Goal: Task Accomplishment & Management: Use online tool/utility

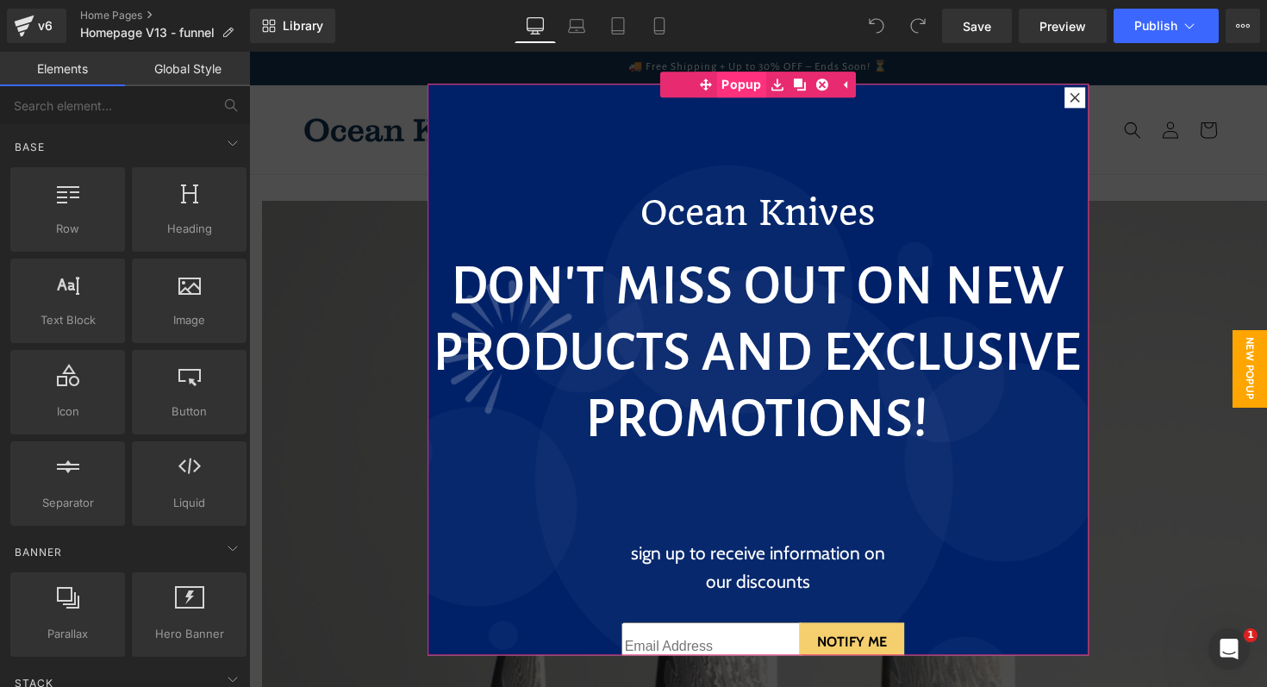
click at [740, 82] on span "Popup" at bounding box center [741, 85] width 49 height 26
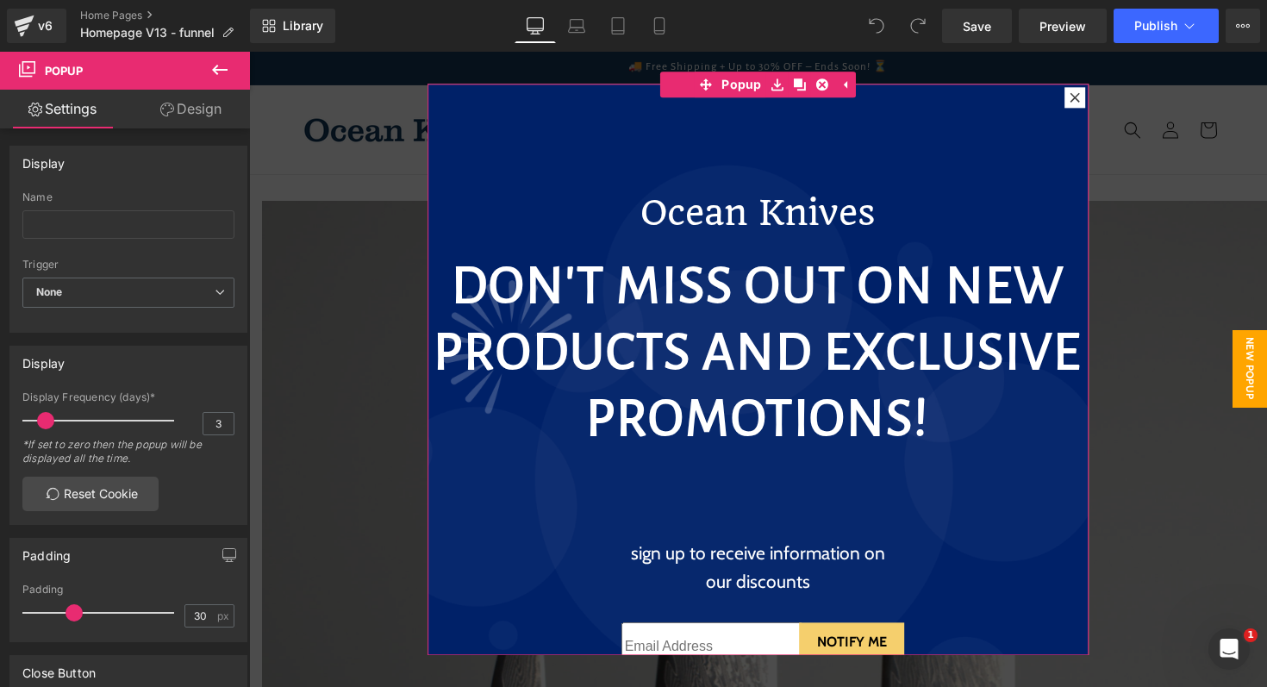
click at [199, 114] on link "Design" at bounding box center [190, 109] width 125 height 39
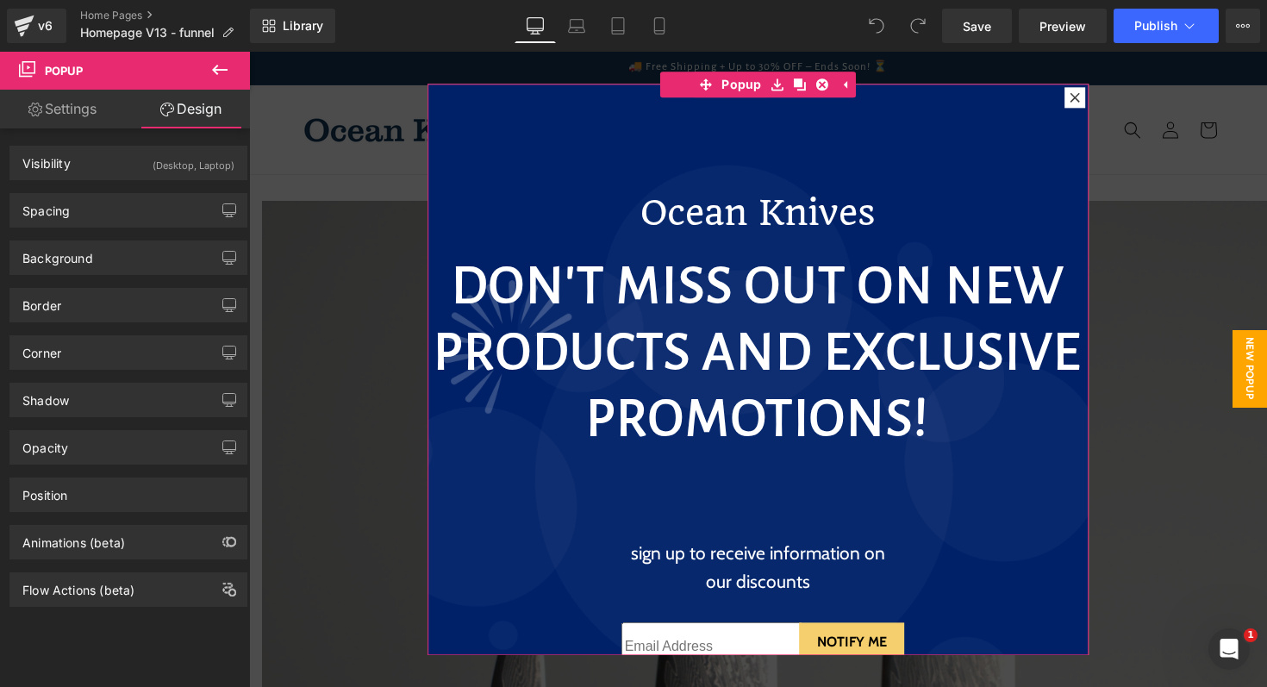
click at [1073, 96] on icon at bounding box center [1075, 96] width 9 height 9
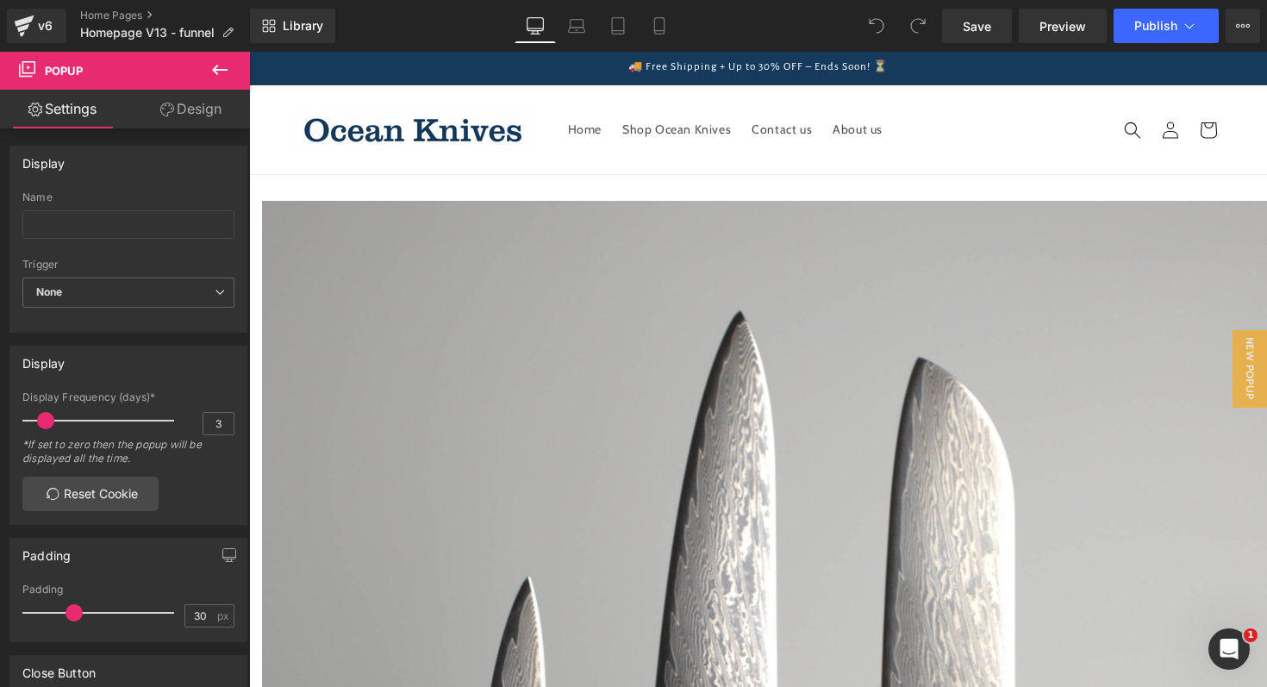
click at [216, 76] on icon at bounding box center [219, 69] width 21 height 21
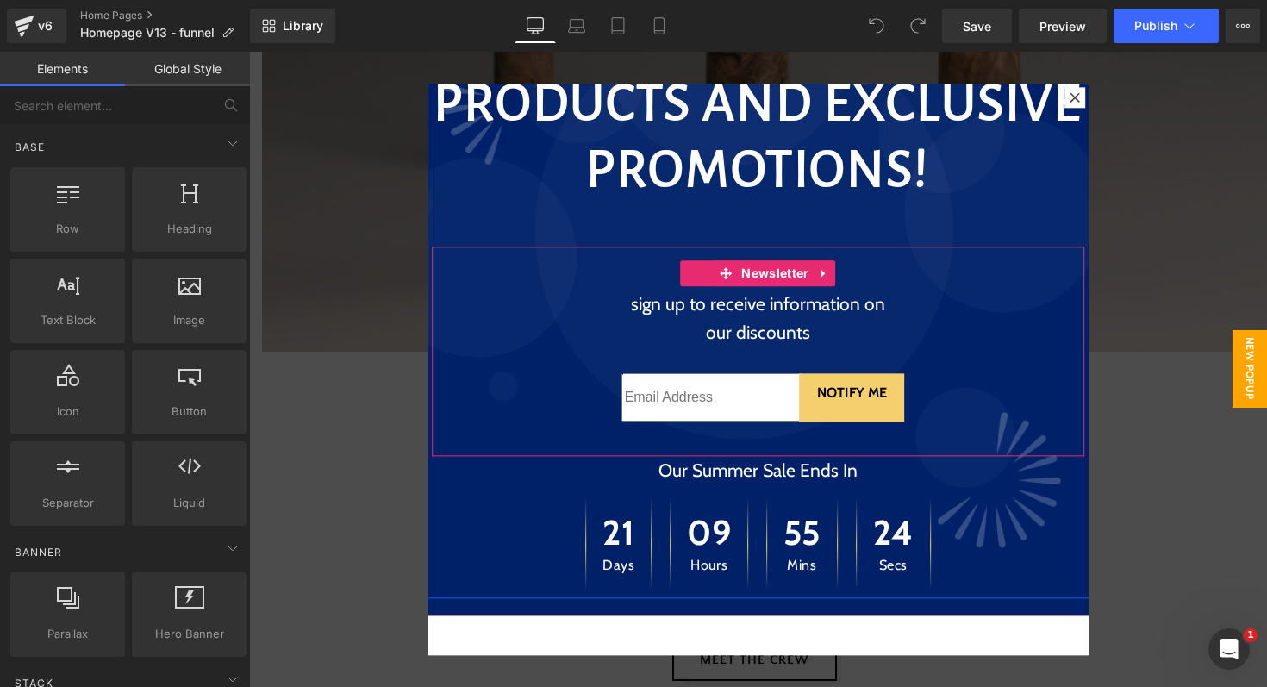
scroll to position [1136, 0]
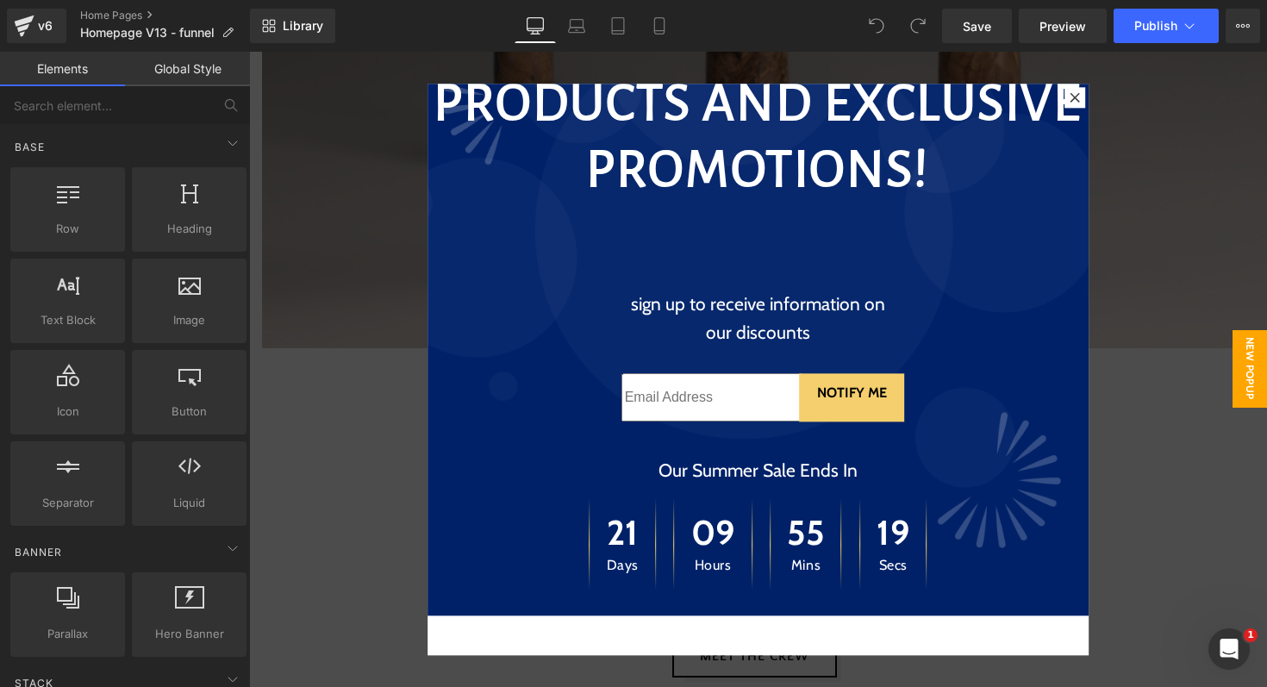
click at [1248, 364] on span "New Popup" at bounding box center [1250, 369] width 34 height 78
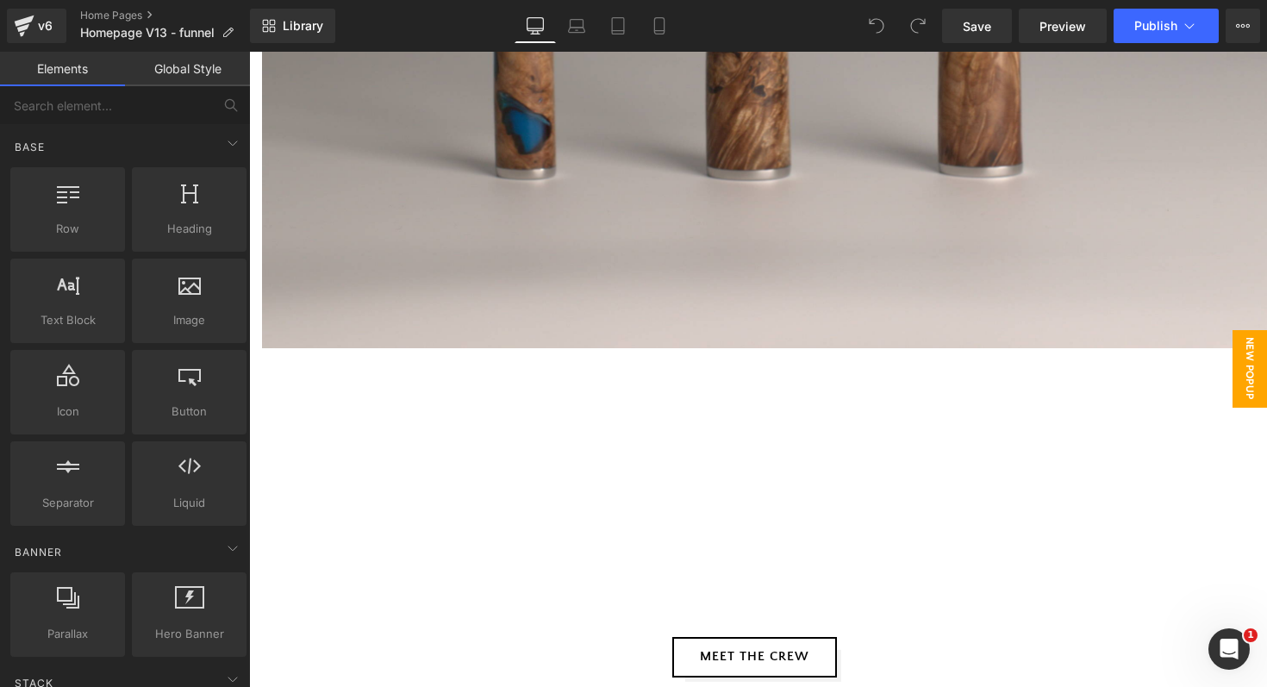
click at [1248, 364] on span "New Popup" at bounding box center [1250, 369] width 34 height 78
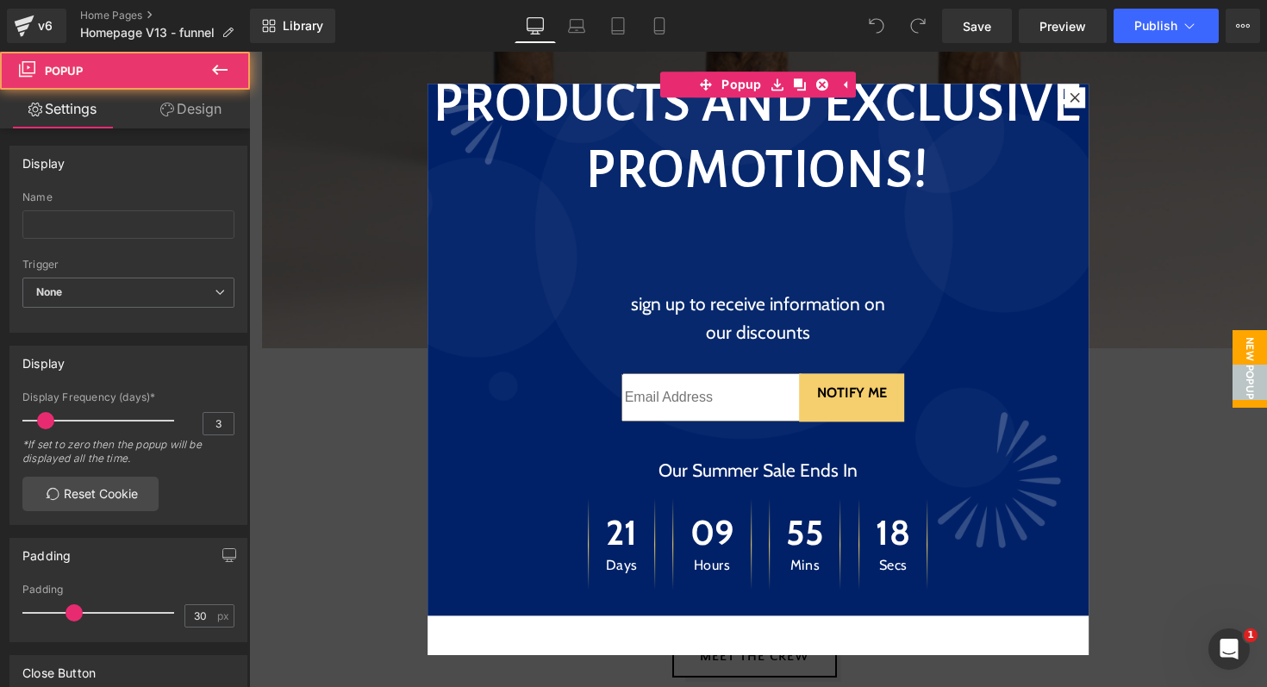
click at [1248, 364] on span "New Popup" at bounding box center [1250, 369] width 34 height 78
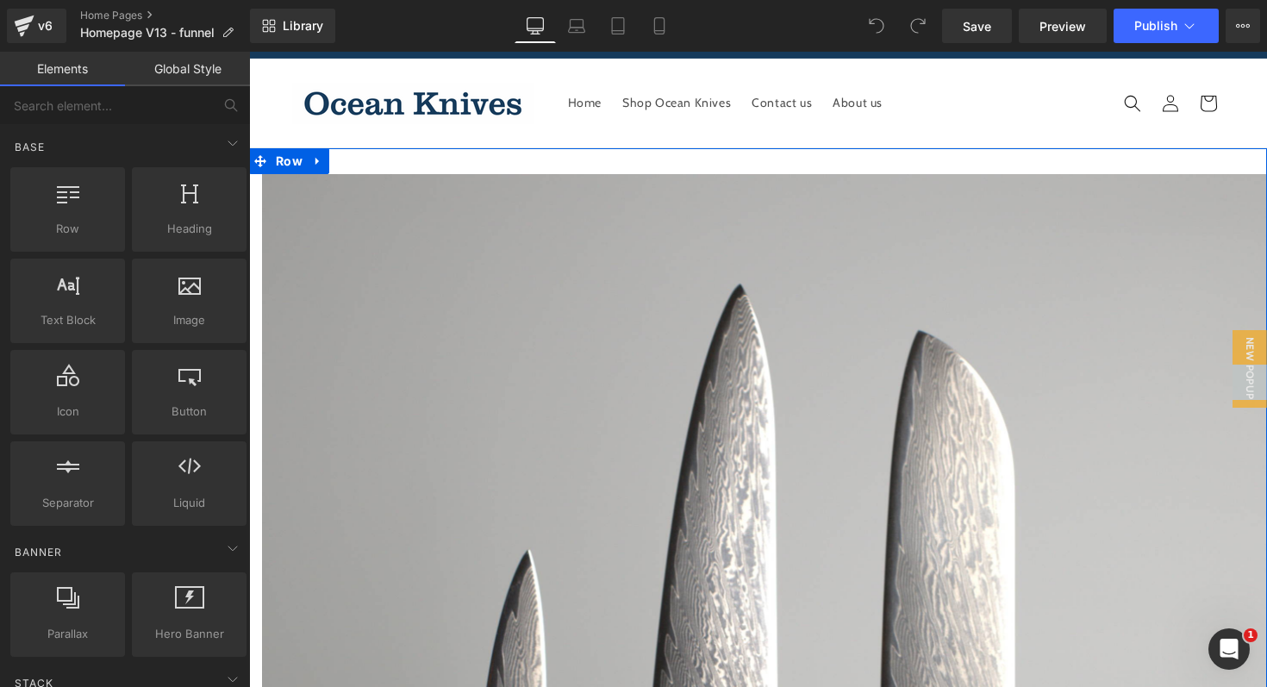
scroll to position [0, 0]
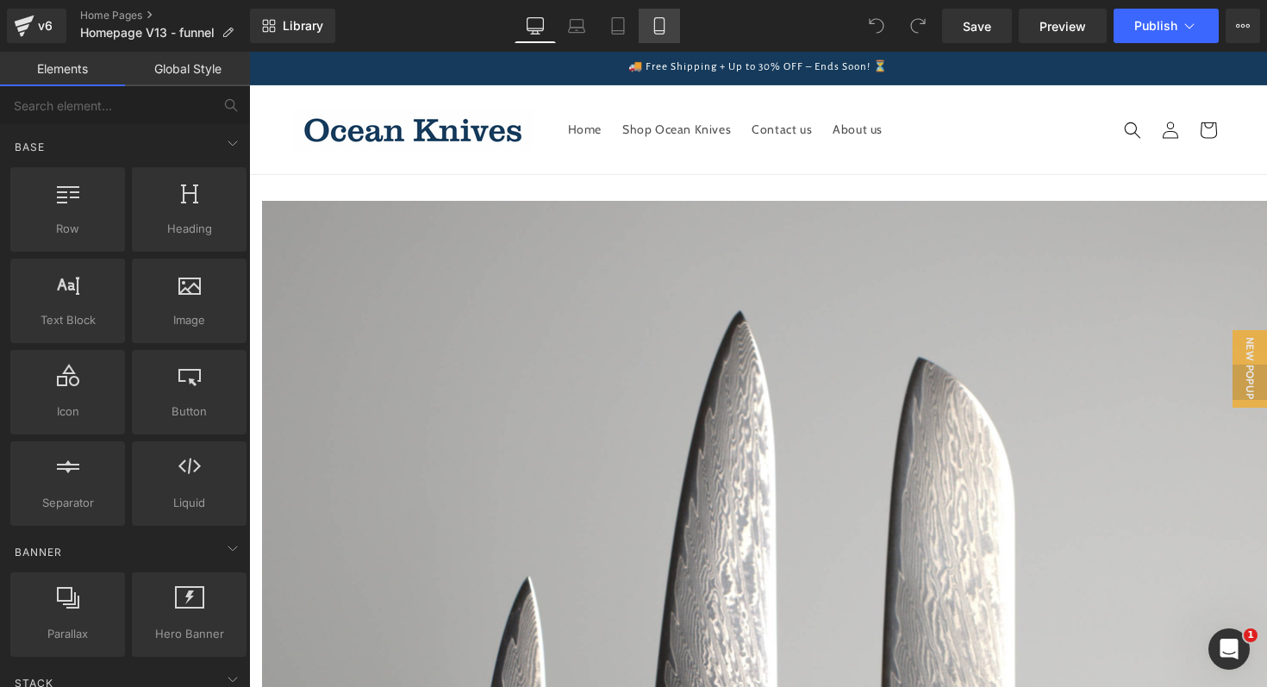
click at [659, 31] on icon at bounding box center [658, 31] width 9 height 0
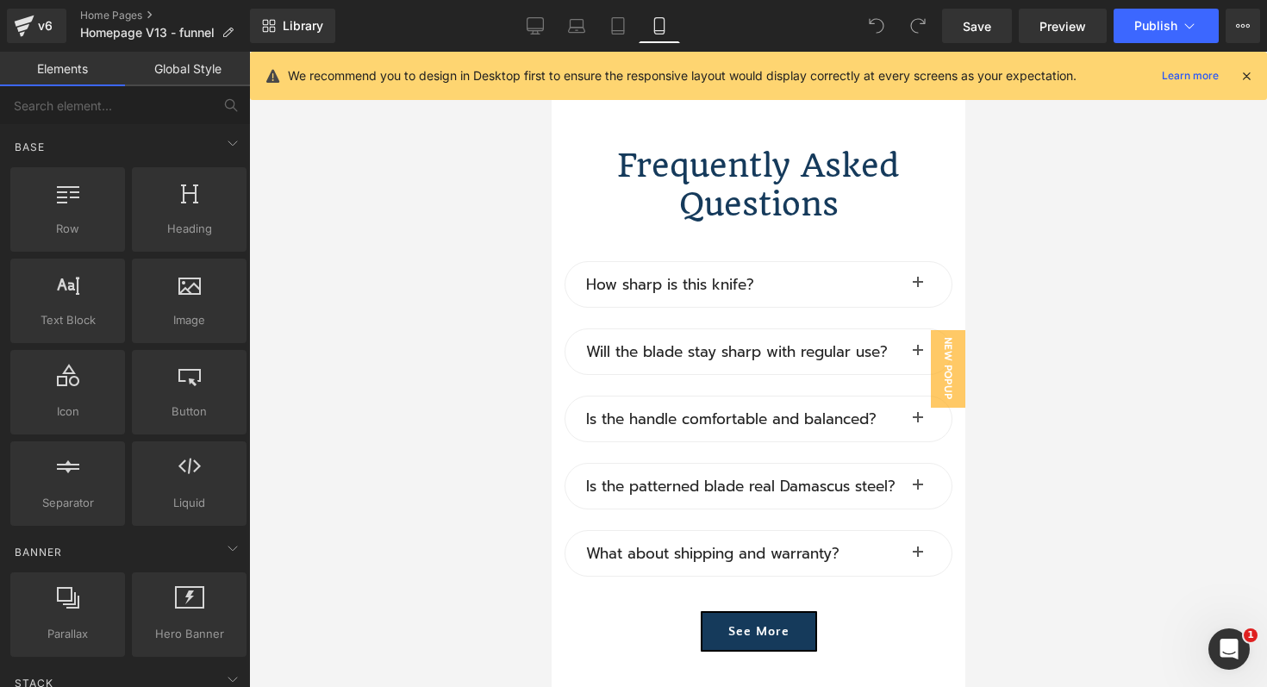
scroll to position [5153, 0]
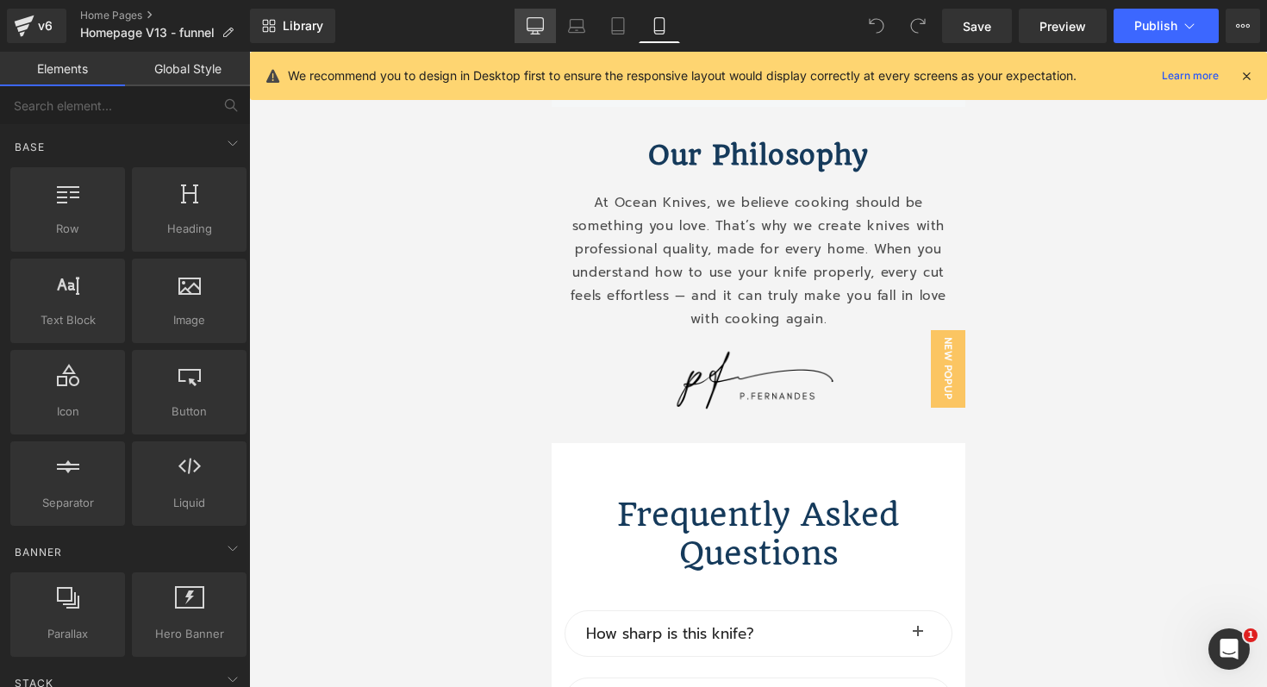
click at [535, 16] on link "Desktop" at bounding box center [535, 26] width 41 height 34
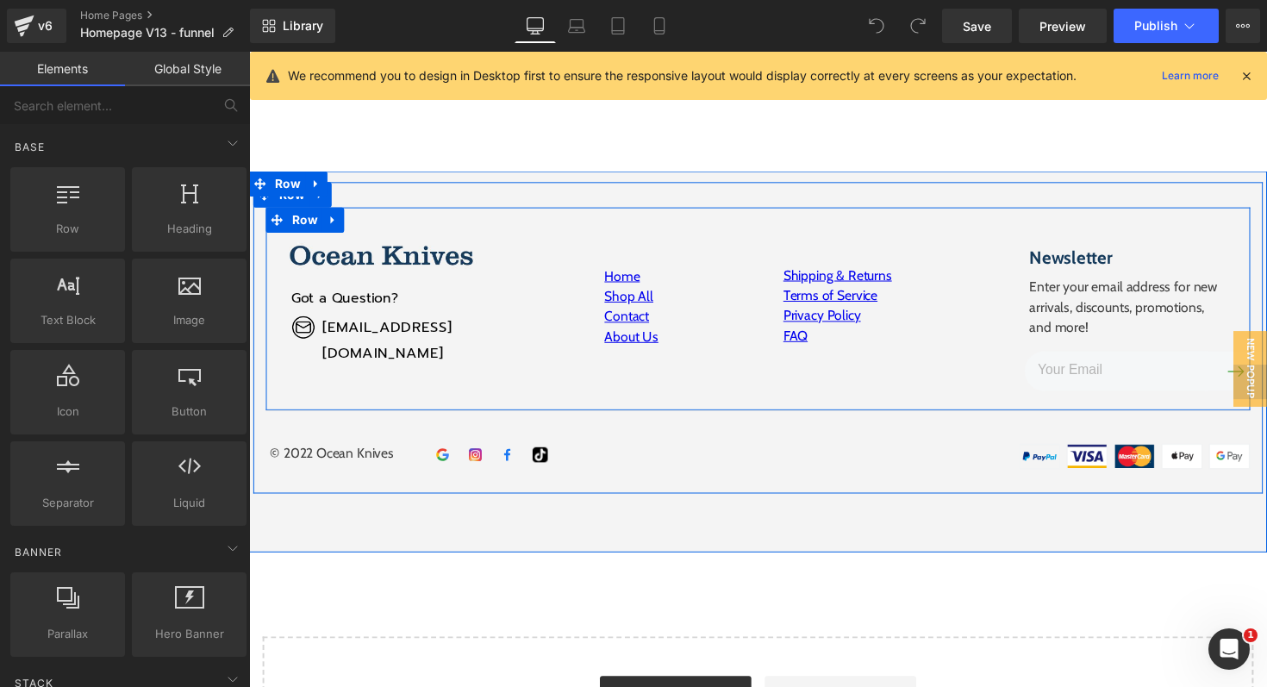
scroll to position [3652, 0]
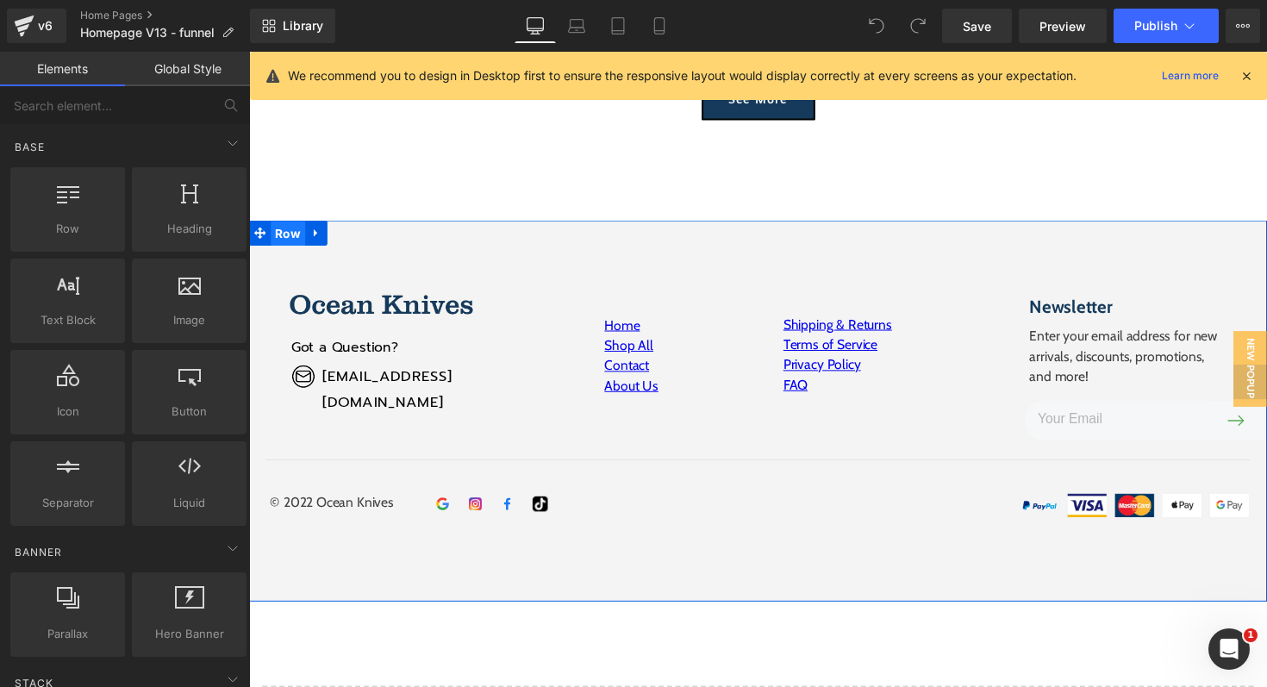
click at [282, 231] on span "Row" at bounding box center [289, 238] width 35 height 26
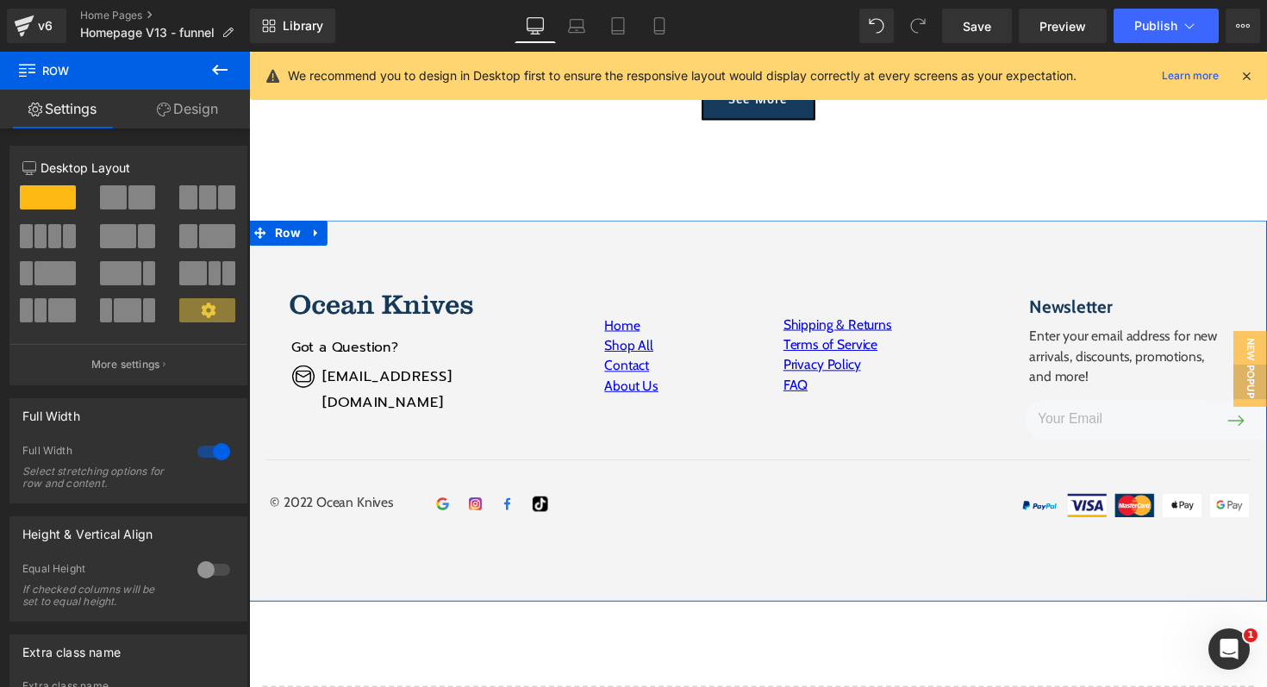
click at [178, 109] on link "Design" at bounding box center [187, 109] width 125 height 39
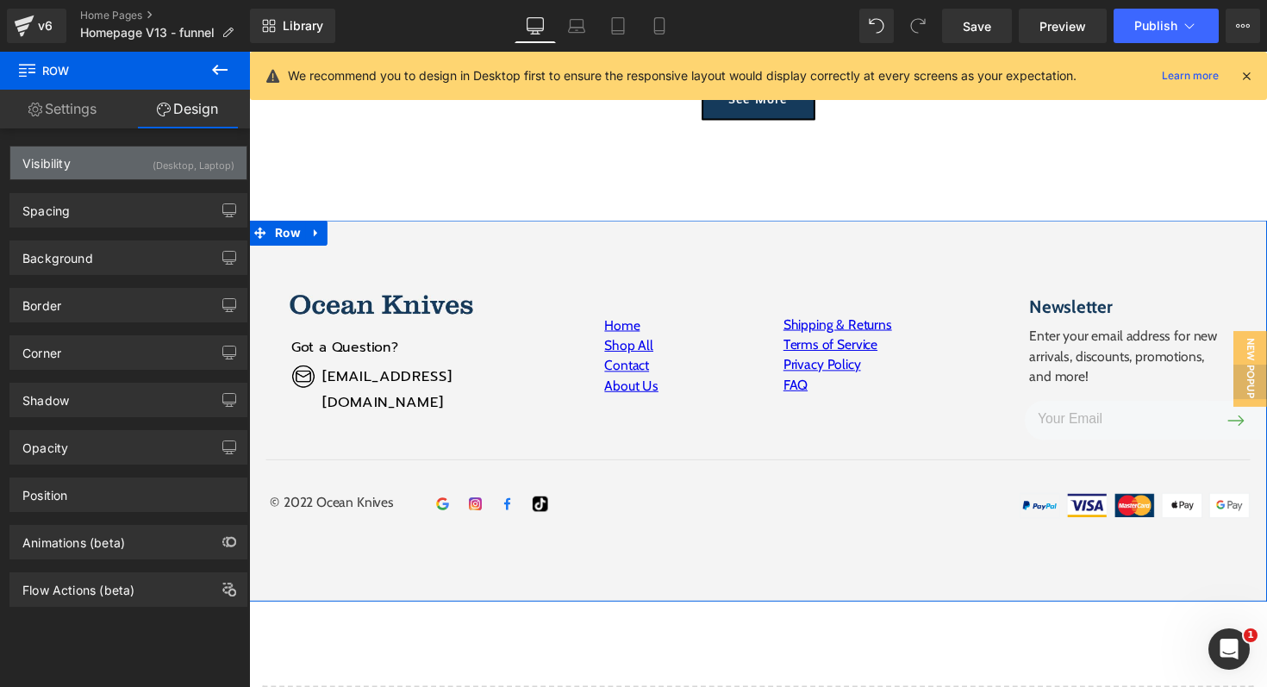
click at [128, 162] on div "Visibility (Desktop, Laptop)" at bounding box center [128, 163] width 236 height 33
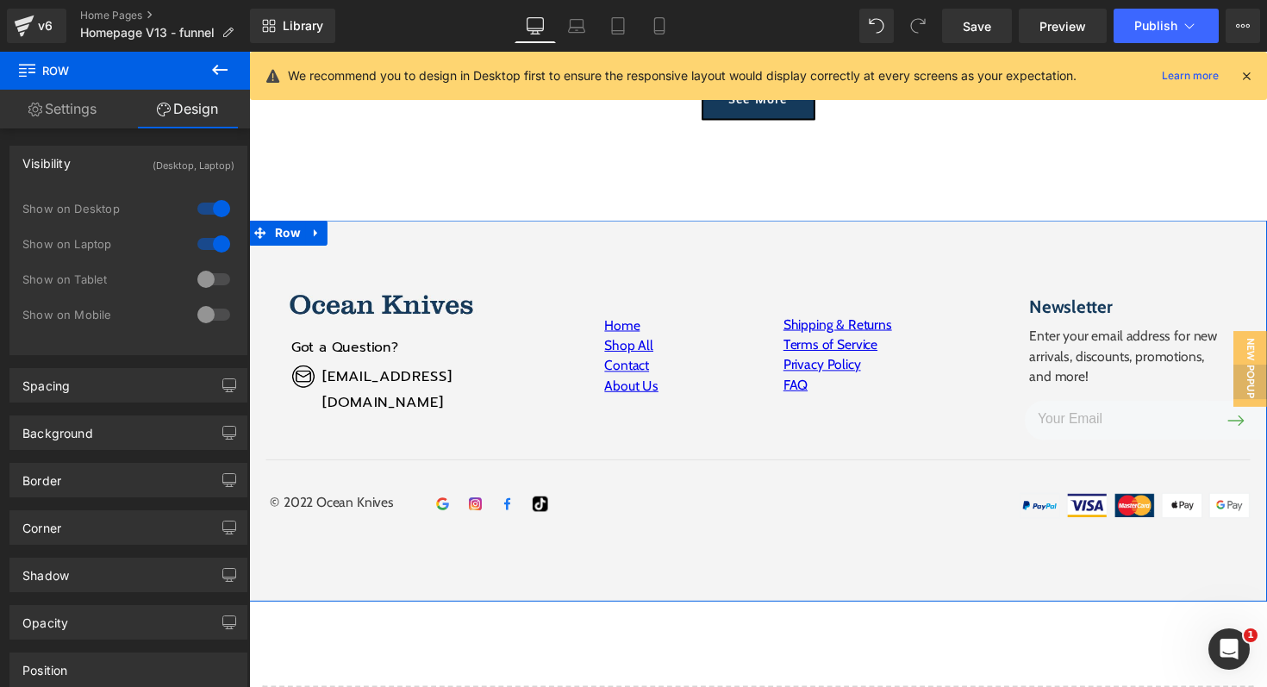
click at [196, 315] on div at bounding box center [213, 315] width 41 height 28
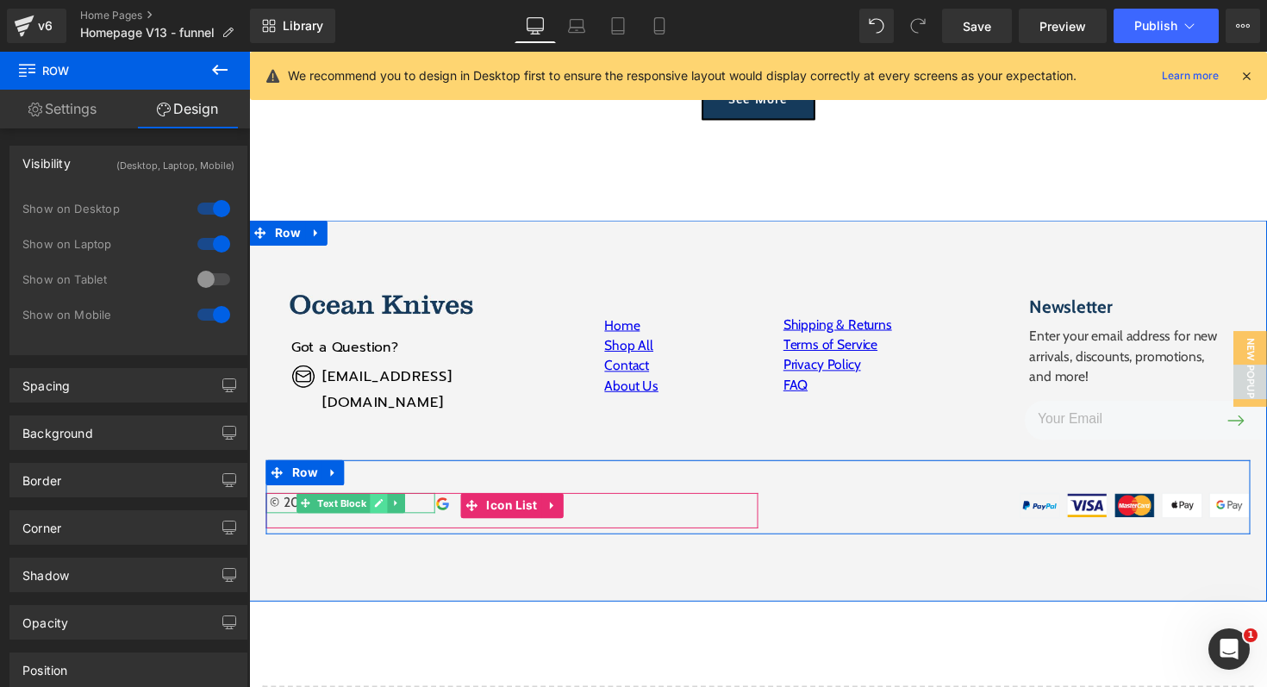
click at [382, 515] on icon at bounding box center [381, 514] width 9 height 10
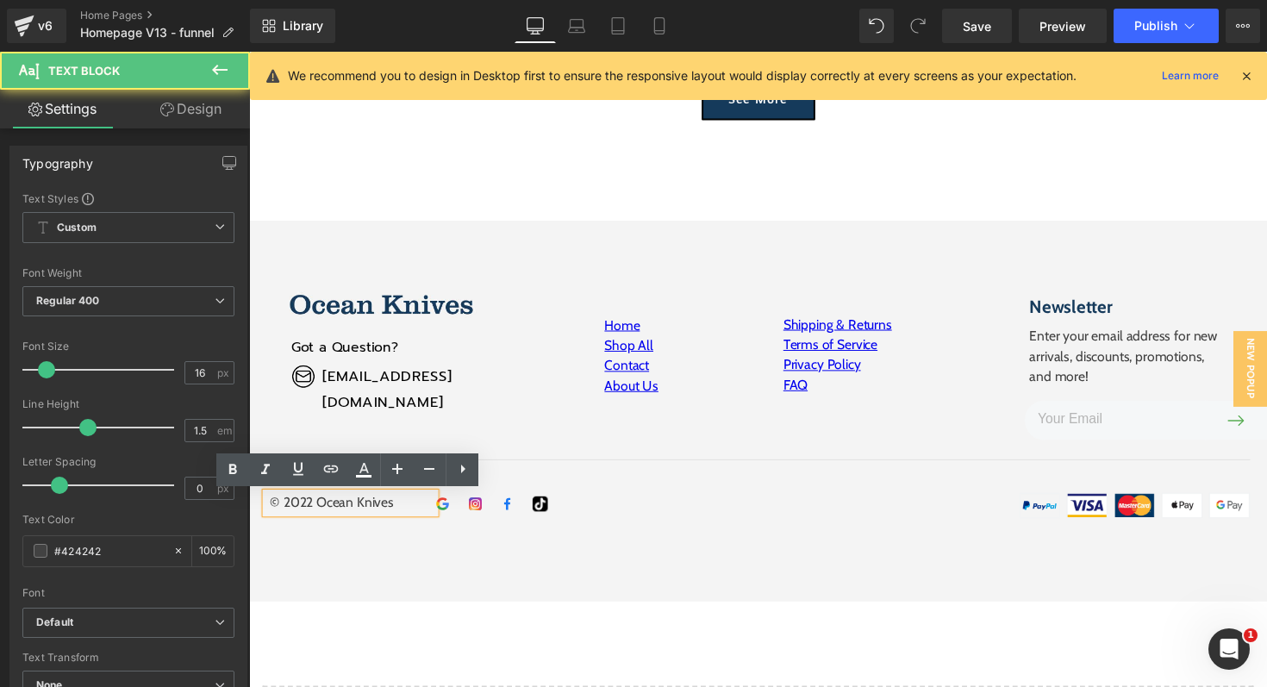
click at [315, 515] on div "© 2022 Ocean Knives" at bounding box center [352, 513] width 173 height 21
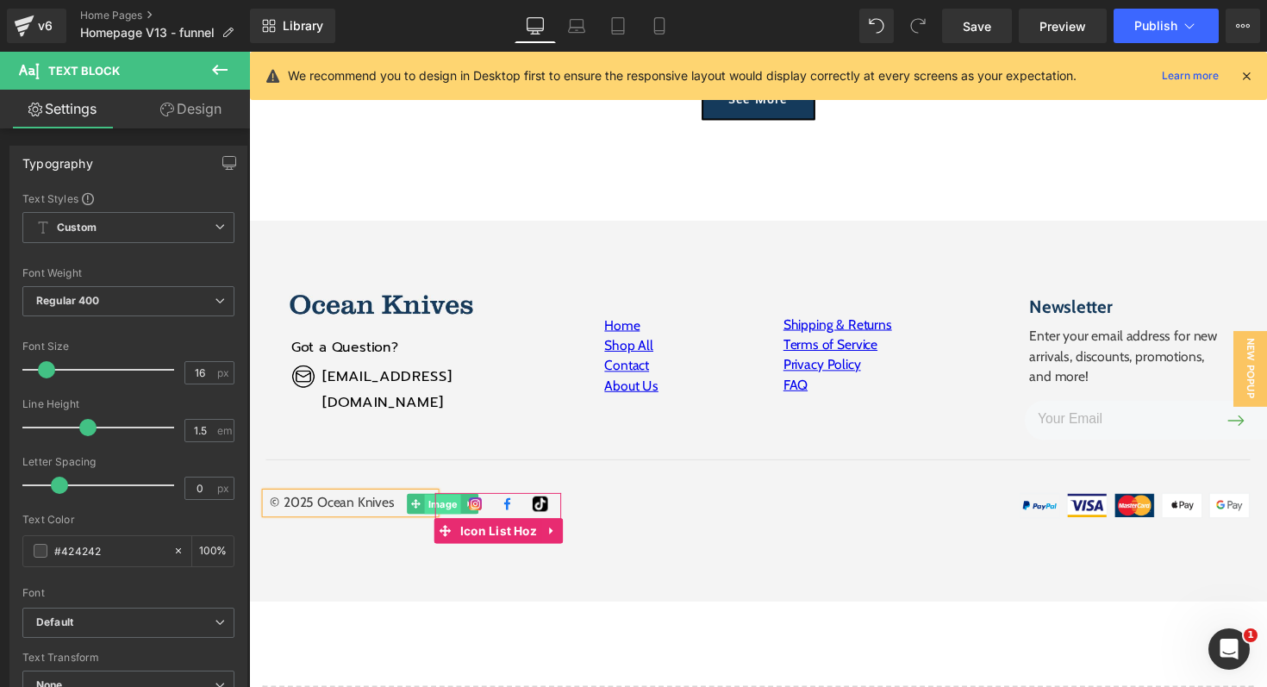
click at [448, 516] on span "Image" at bounding box center [447, 515] width 37 height 21
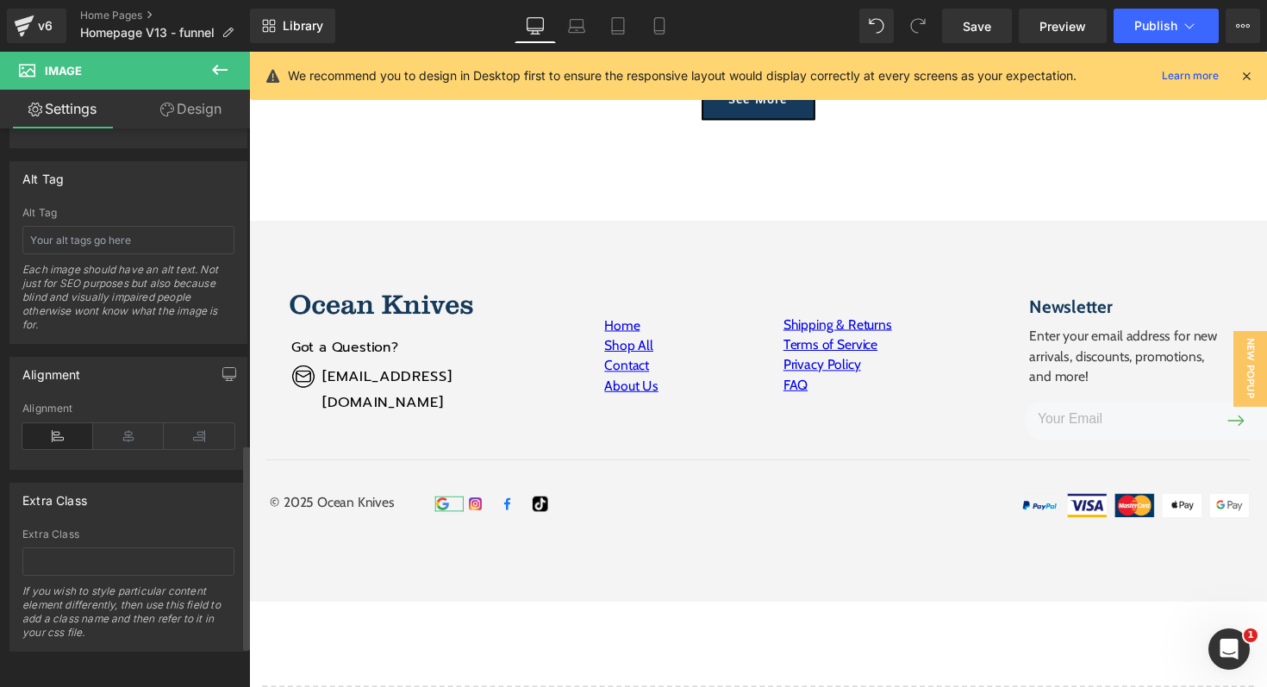
scroll to position [0, 0]
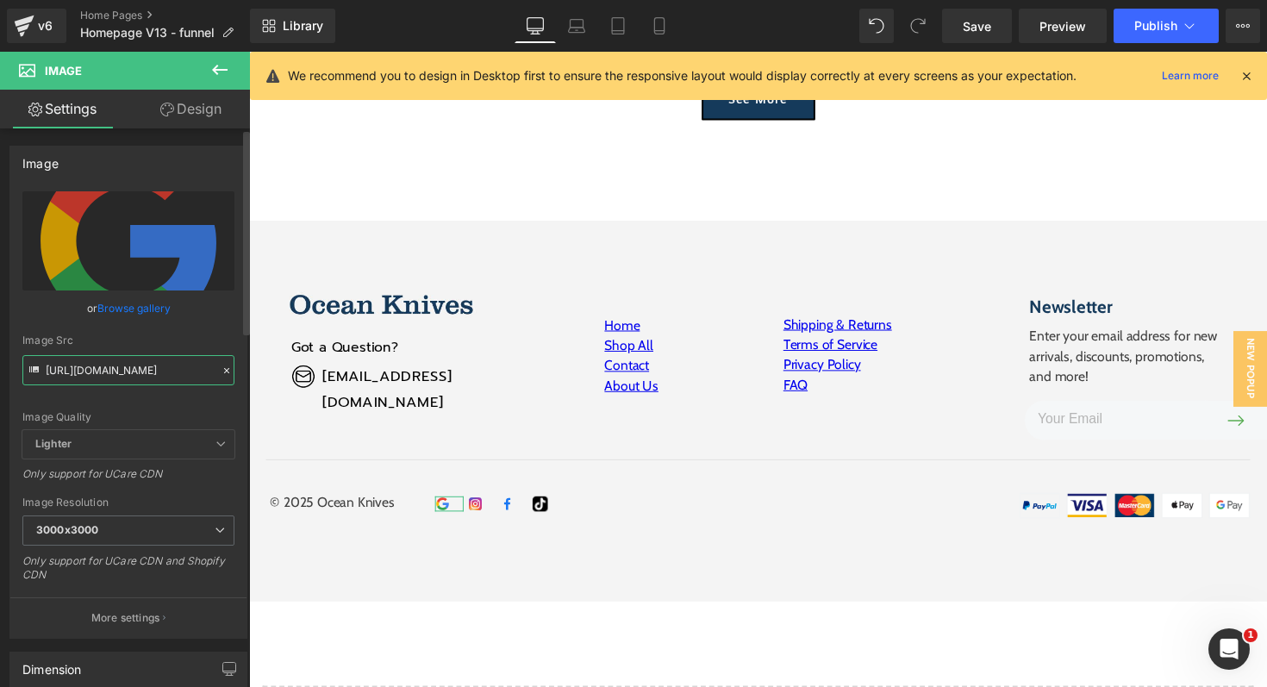
click at [91, 370] on input "https://ucarecdn.com/b1dc8115-f377-4cb6-a089-d9d708703cc1/google.svg" at bounding box center [128, 370] width 212 height 30
click at [67, 340] on div "Image Src" at bounding box center [128, 340] width 212 height 12
click at [134, 609] on button "More settings" at bounding box center [128, 617] width 236 height 41
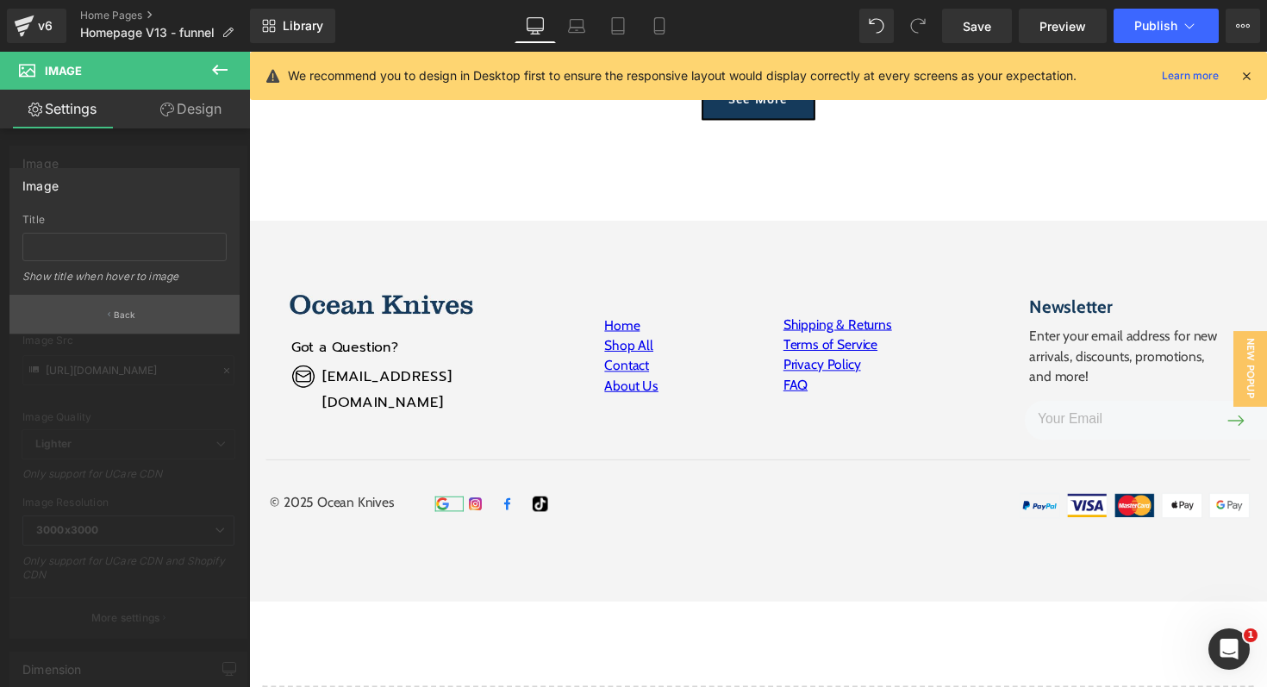
click at [128, 315] on p "Back" at bounding box center [125, 315] width 22 height 13
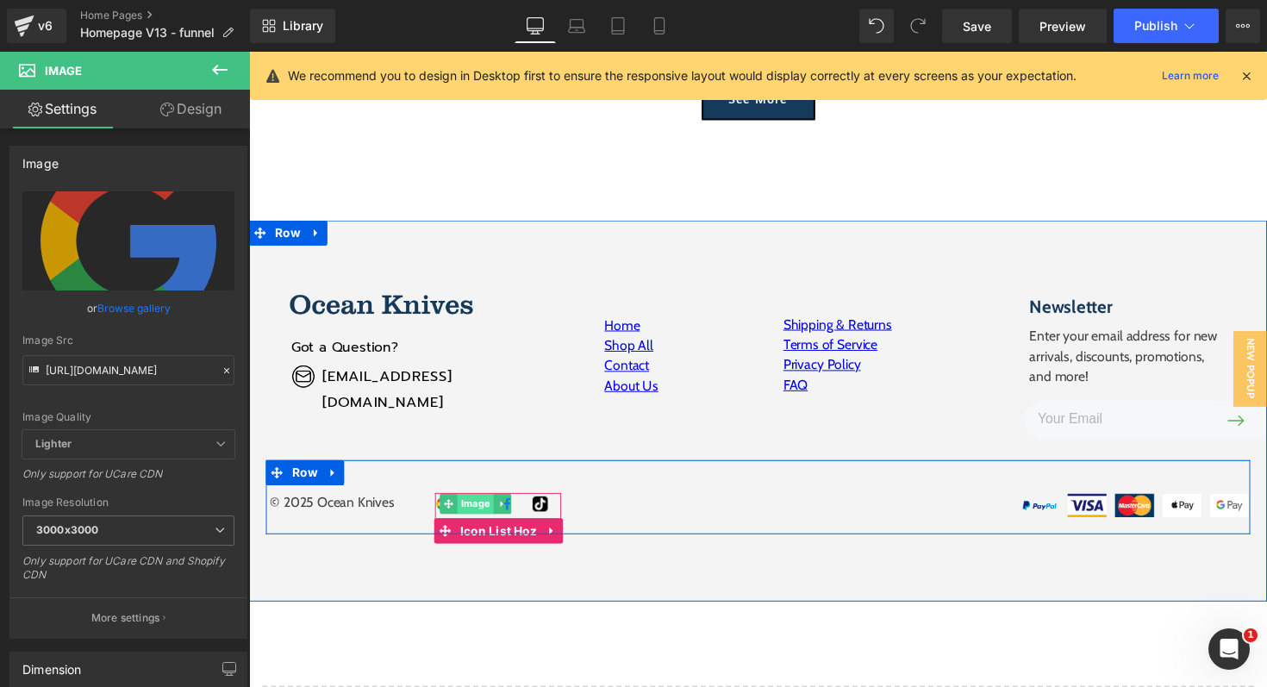
click at [478, 510] on span "Image" at bounding box center [480, 514] width 37 height 21
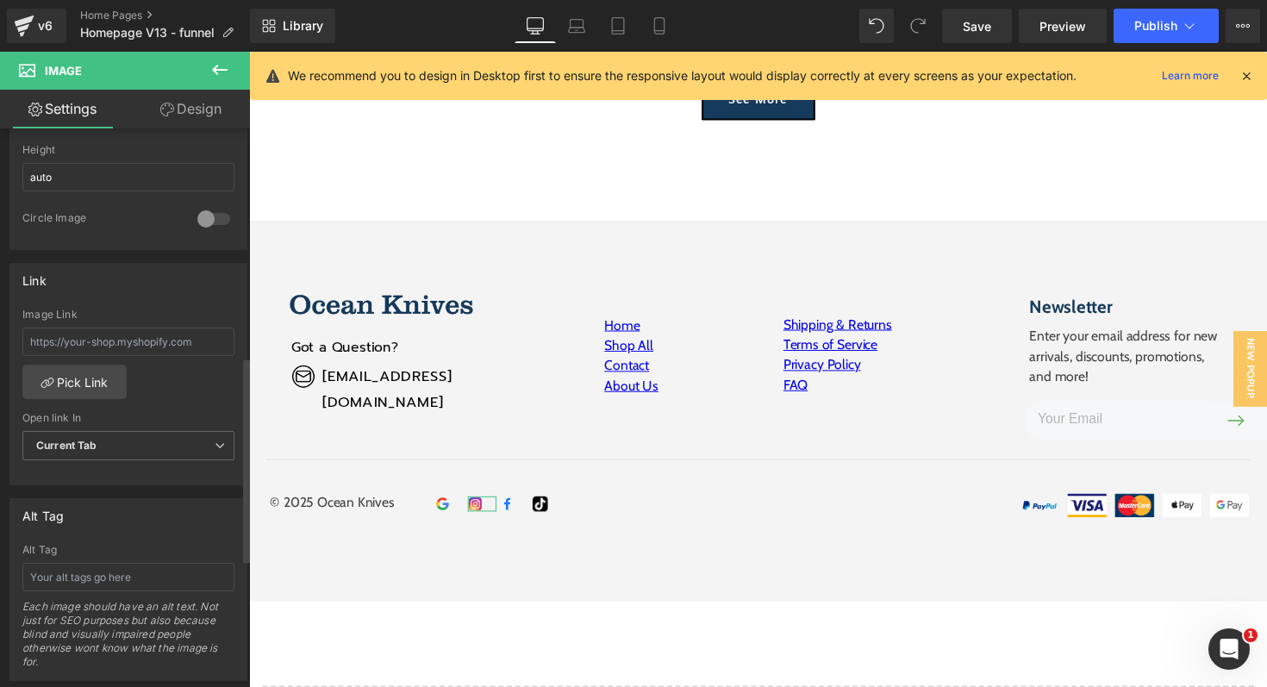
scroll to position [629, 0]
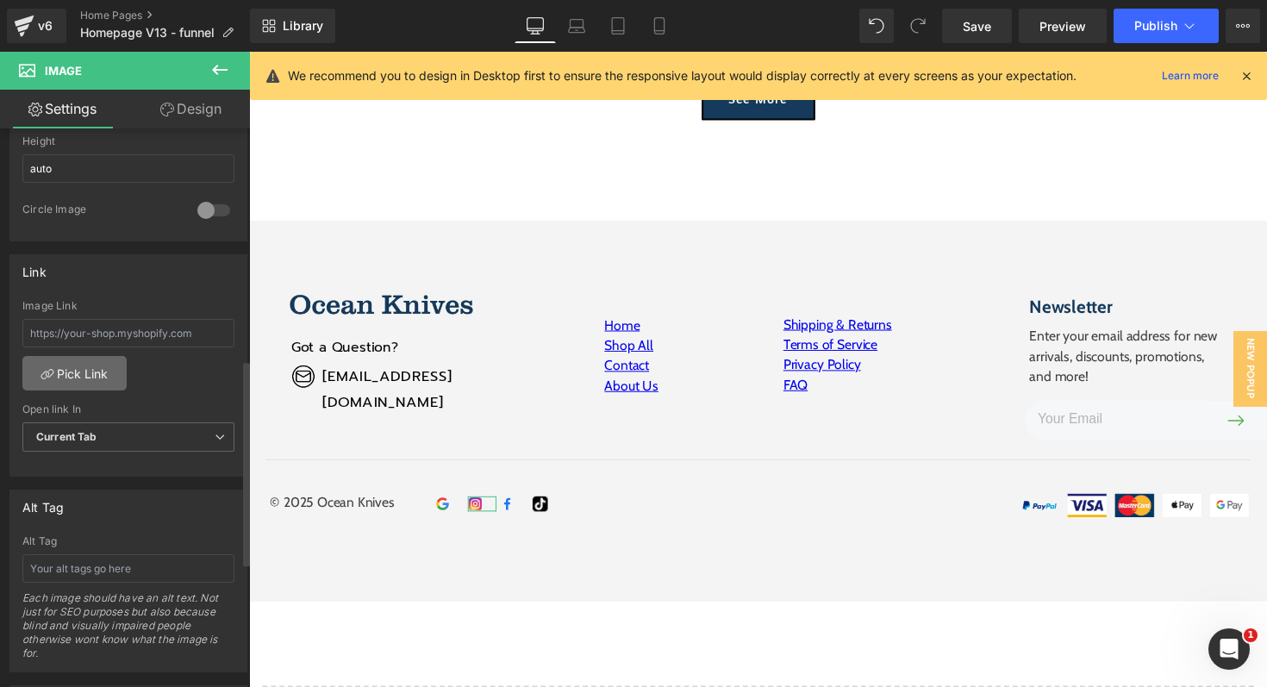
click at [81, 369] on link "Pick Link" at bounding box center [74, 373] width 104 height 34
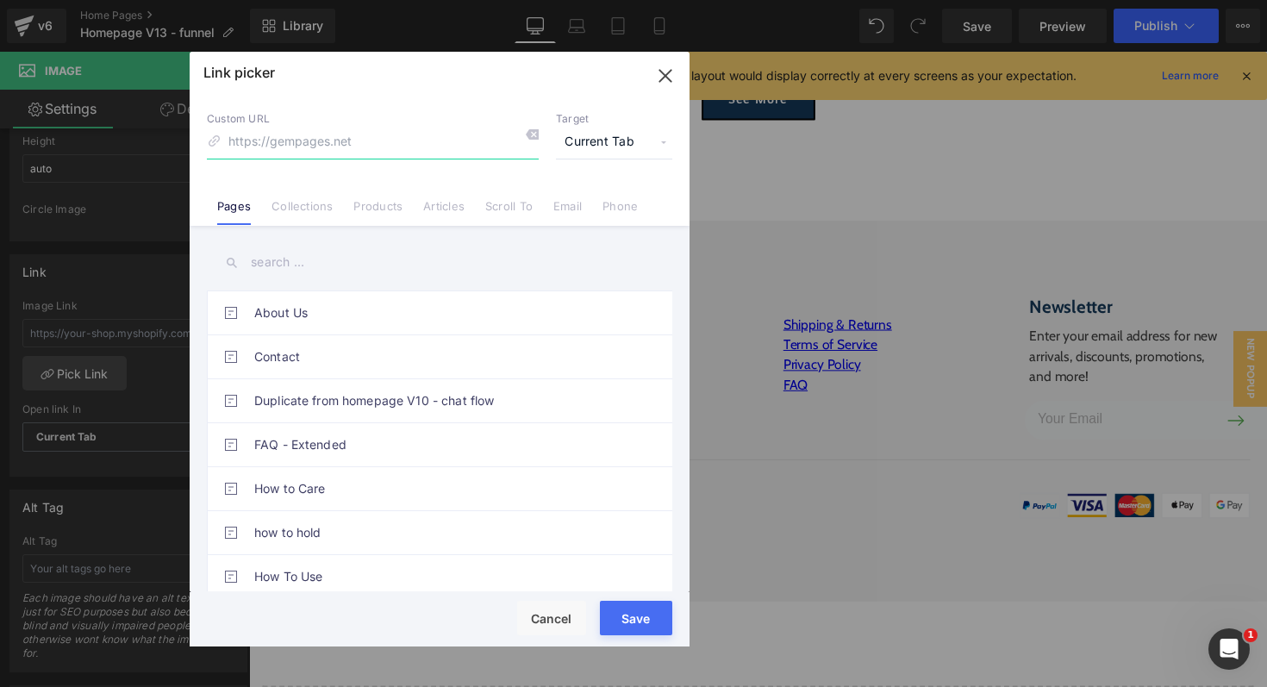
click at [664, 77] on icon "button" at bounding box center [664, 75] width 11 height 11
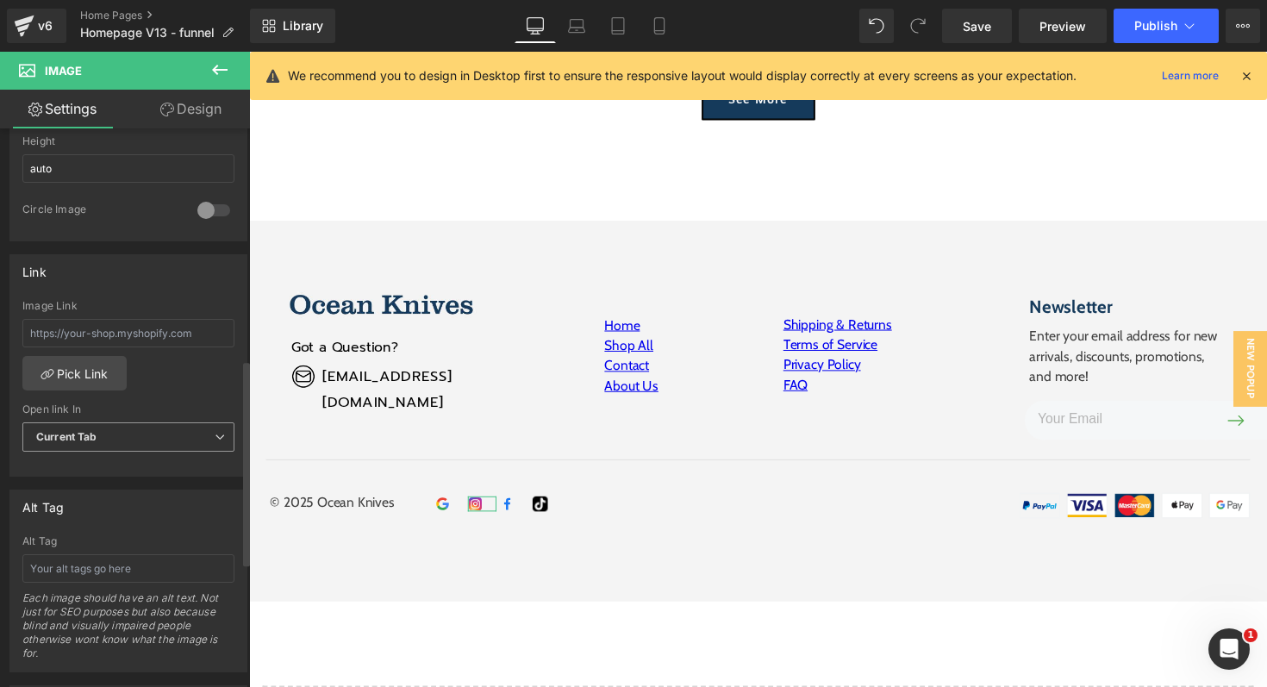
click at [96, 442] on span "Current Tab" at bounding box center [128, 437] width 212 height 30
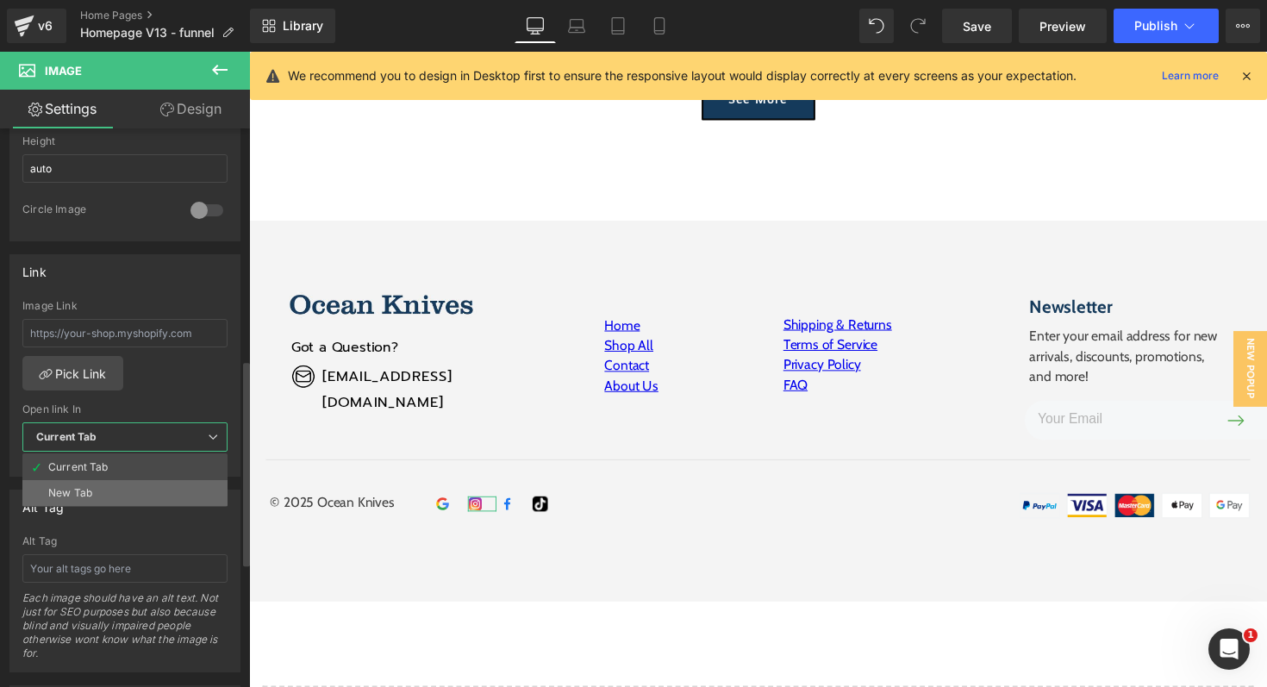
click at [91, 487] on div "New Tab" at bounding box center [70, 493] width 44 height 12
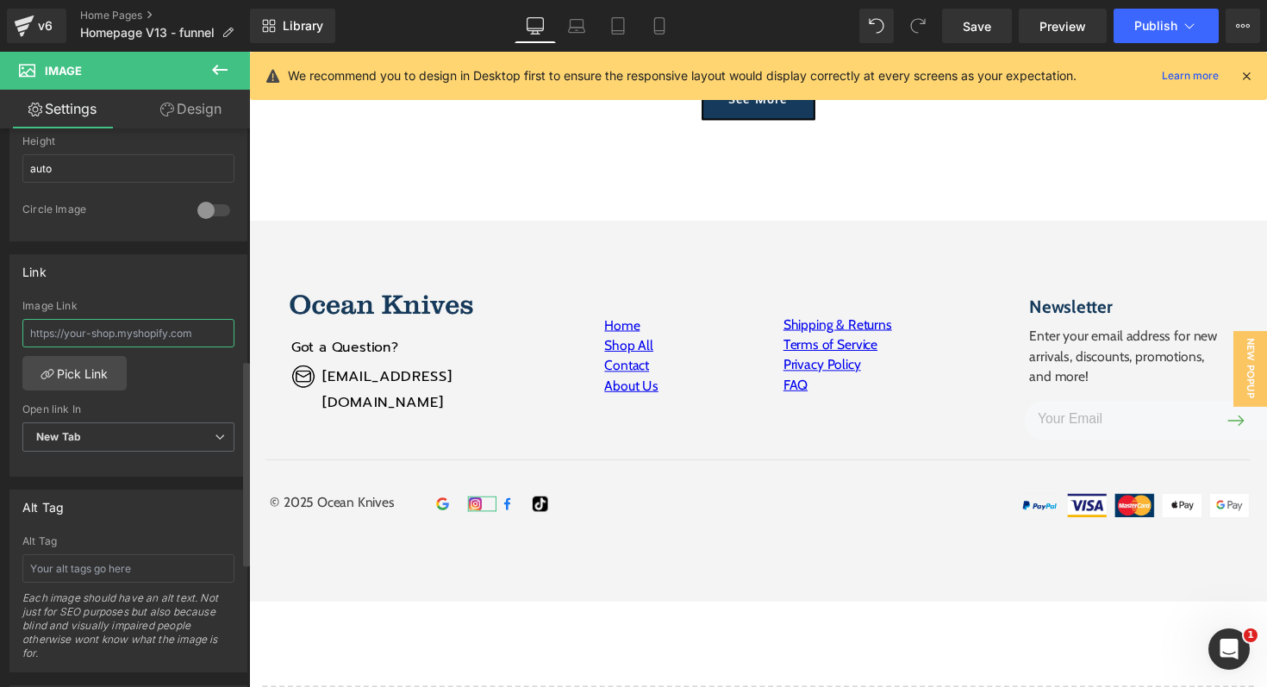
click at [83, 334] on input "text" at bounding box center [128, 333] width 212 height 28
paste input "[URL][DOMAIN_NAME]"
type input "[URL][DOMAIN_NAME]"
click at [169, 387] on div "Image Link https://www.instagram.com/shopoceanknives/ Pick Link Current Tab New…" at bounding box center [128, 388] width 236 height 177
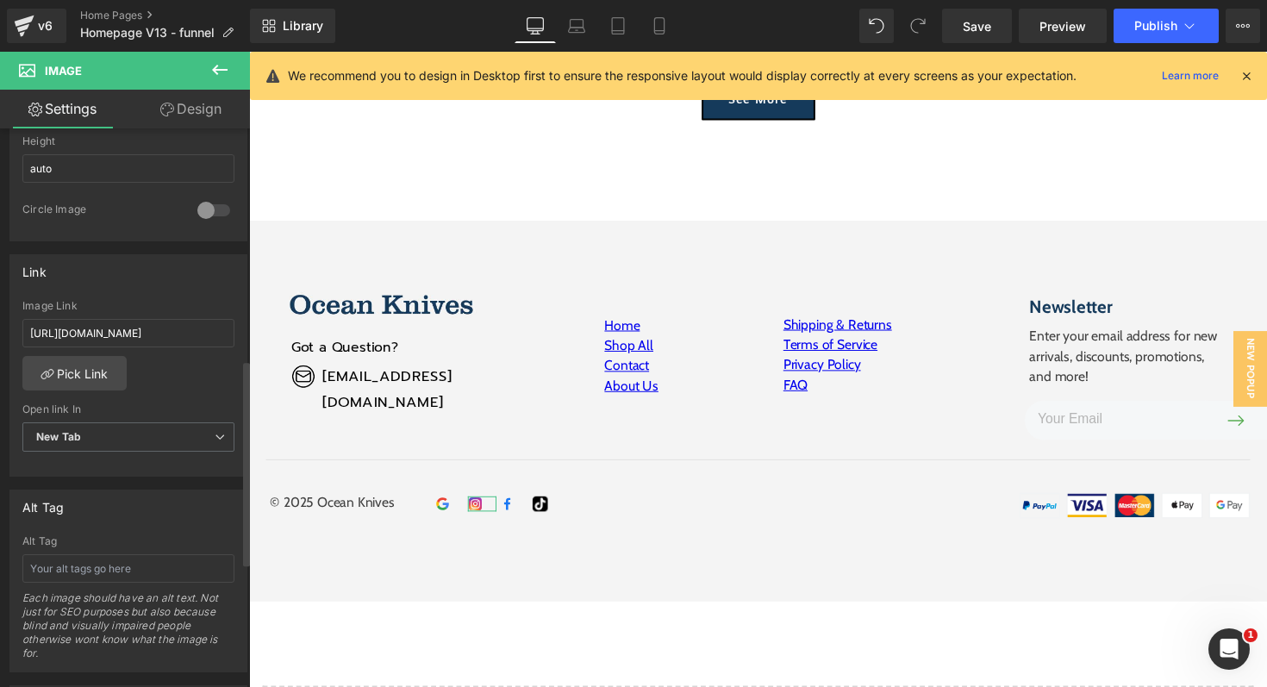
scroll to position [0, 0]
click at [1157, 28] on span "Publish" at bounding box center [1155, 26] width 43 height 14
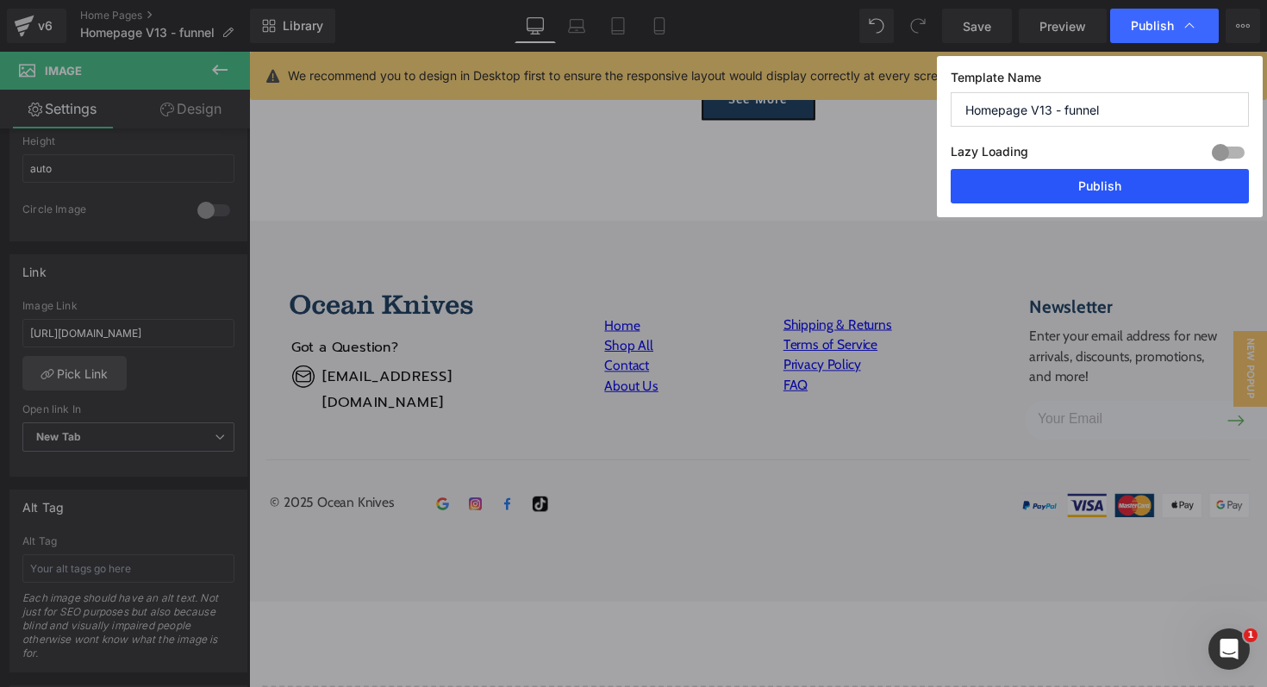
click at [1124, 190] on button "Publish" at bounding box center [1100, 186] width 298 height 34
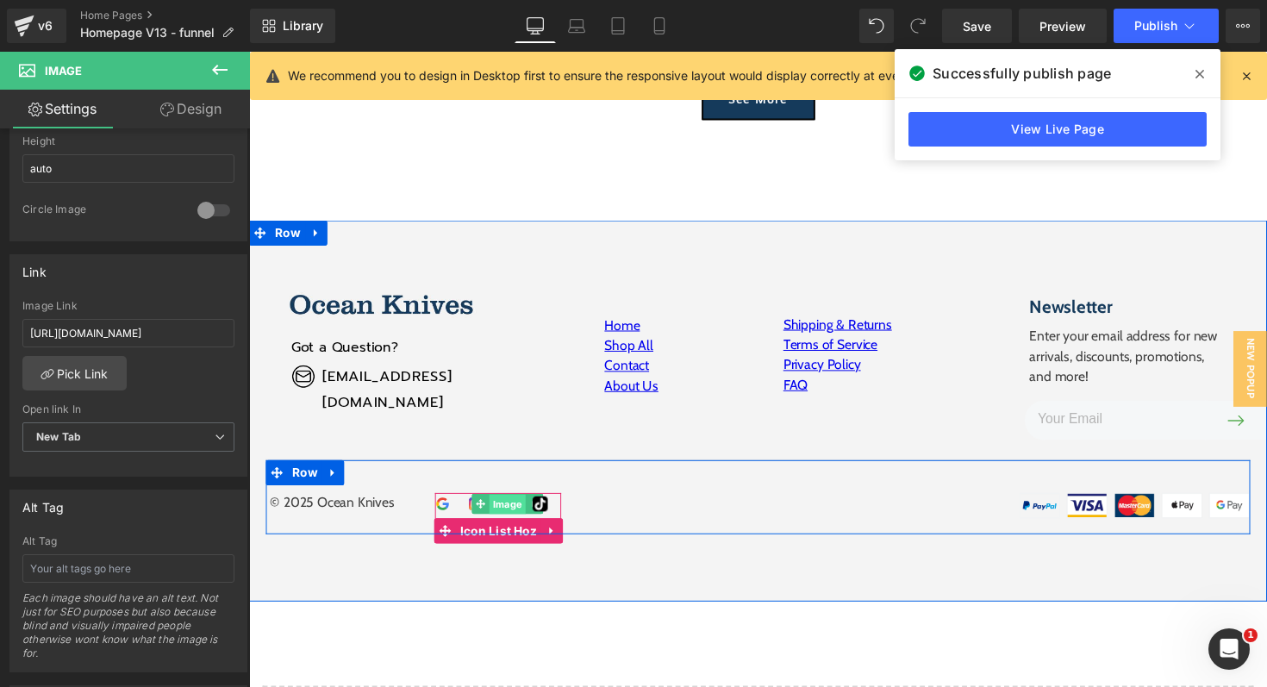
click at [515, 514] on span "Image" at bounding box center [514, 515] width 37 height 21
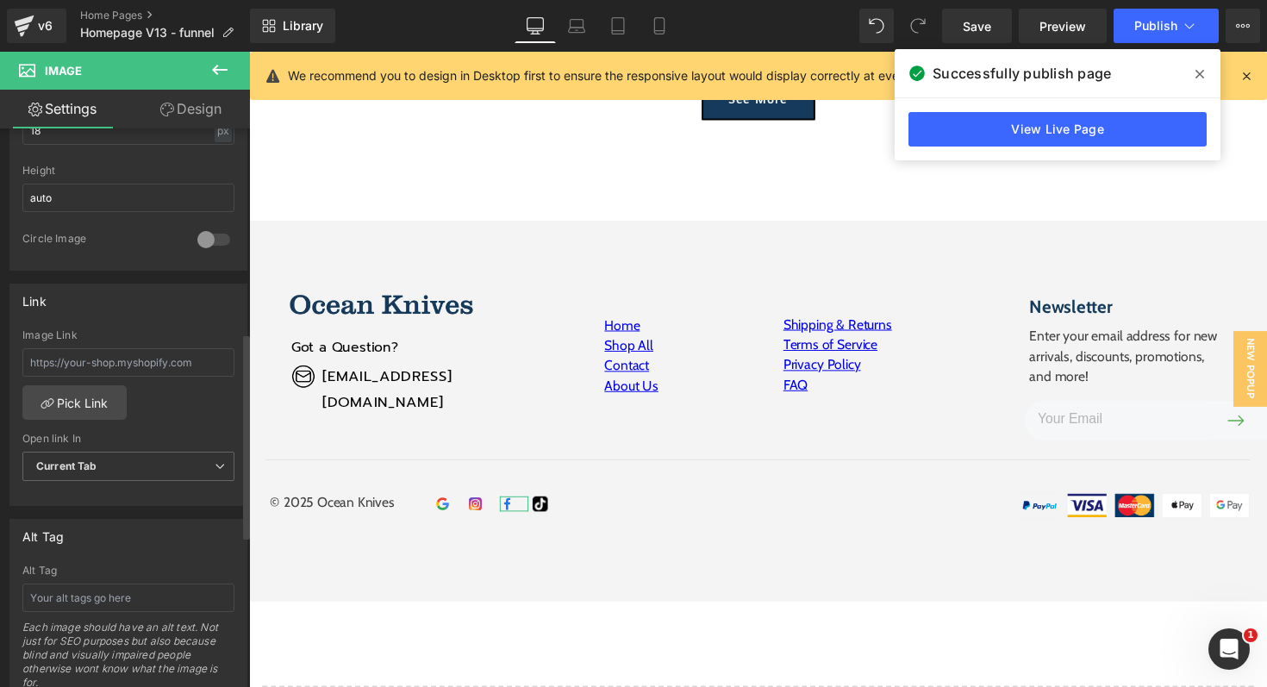
scroll to position [601, 0]
click at [134, 464] on span "Current Tab" at bounding box center [128, 466] width 212 height 30
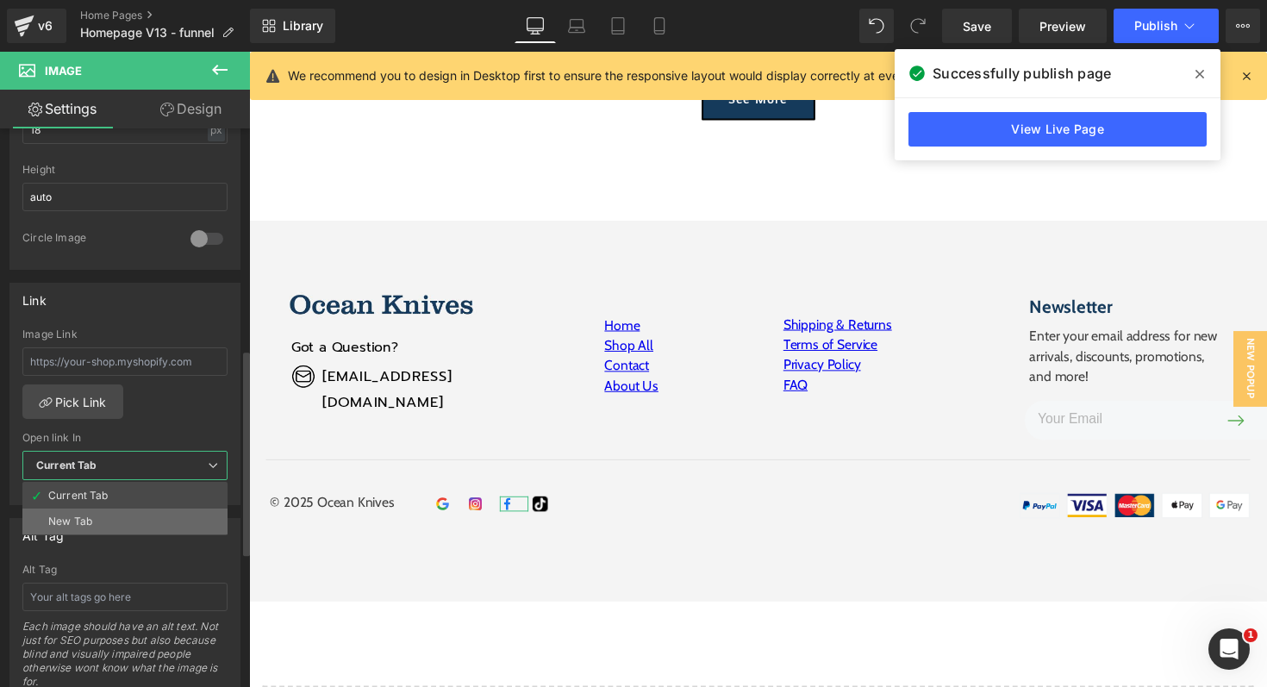
click at [119, 516] on li "New Tab" at bounding box center [124, 522] width 205 height 26
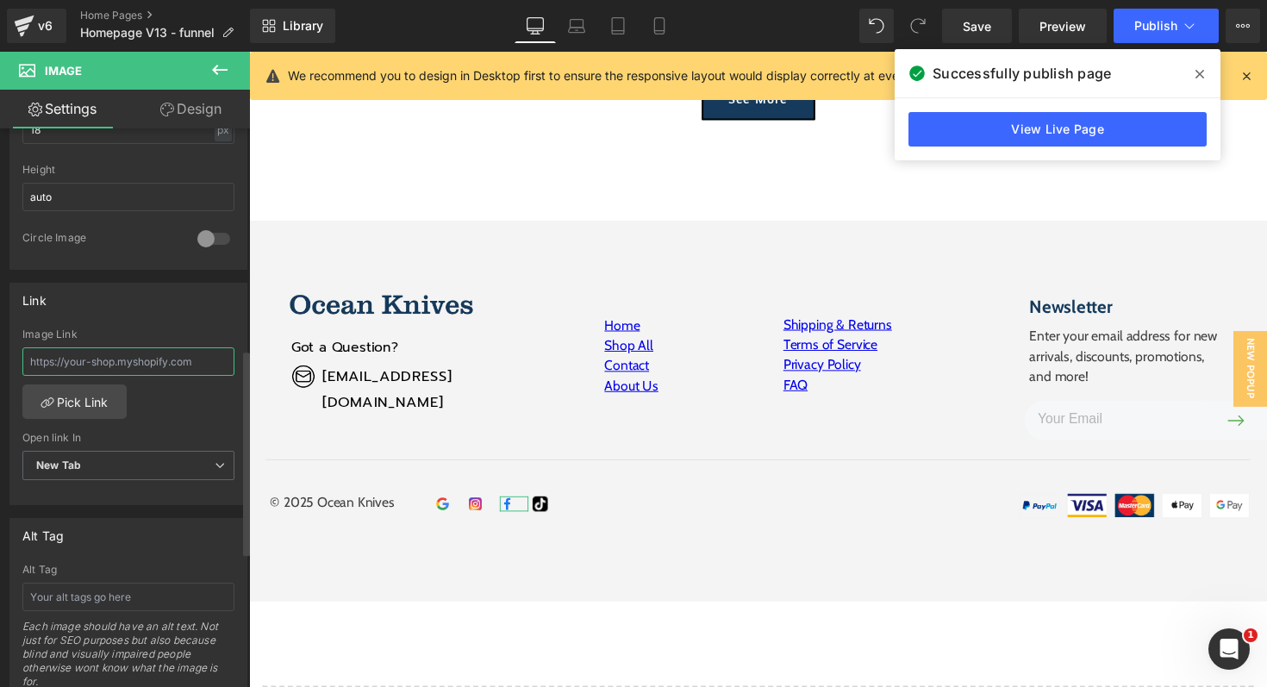
click at [189, 368] on input "text" at bounding box center [128, 361] width 212 height 28
paste input "[URL][DOMAIN_NAME]"
type input "[URL][DOMAIN_NAME]"
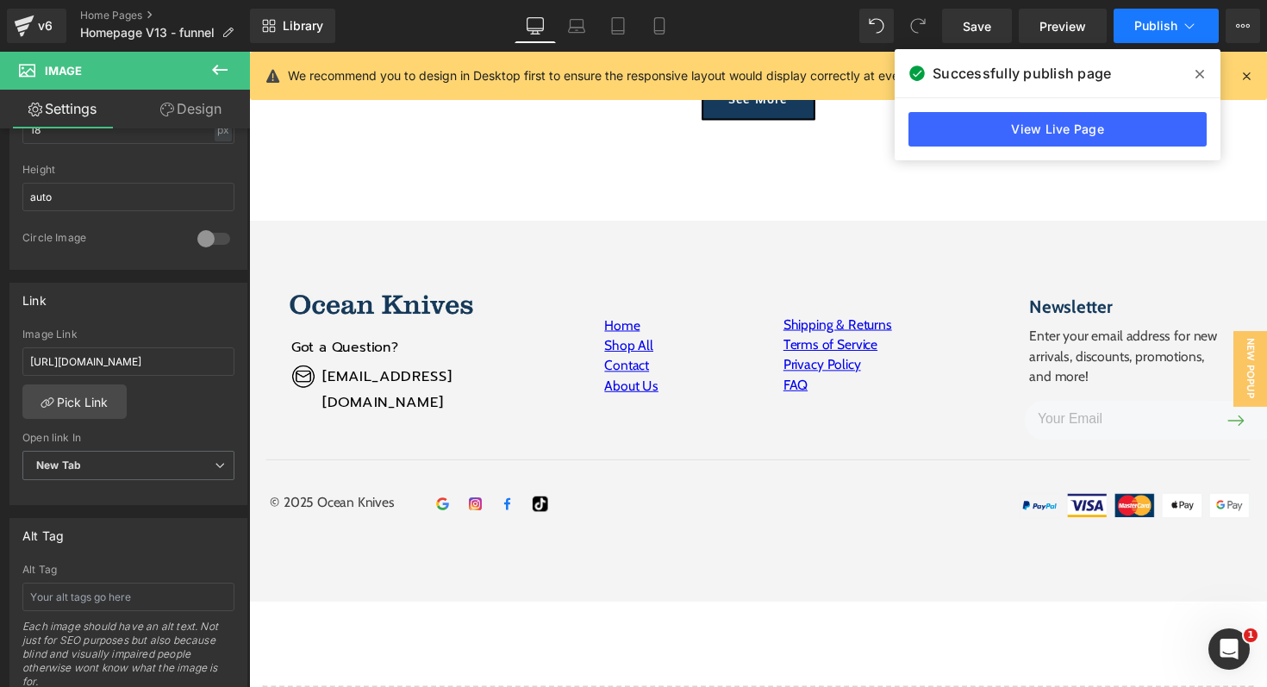
click at [1150, 15] on button "Publish" at bounding box center [1166, 26] width 105 height 34
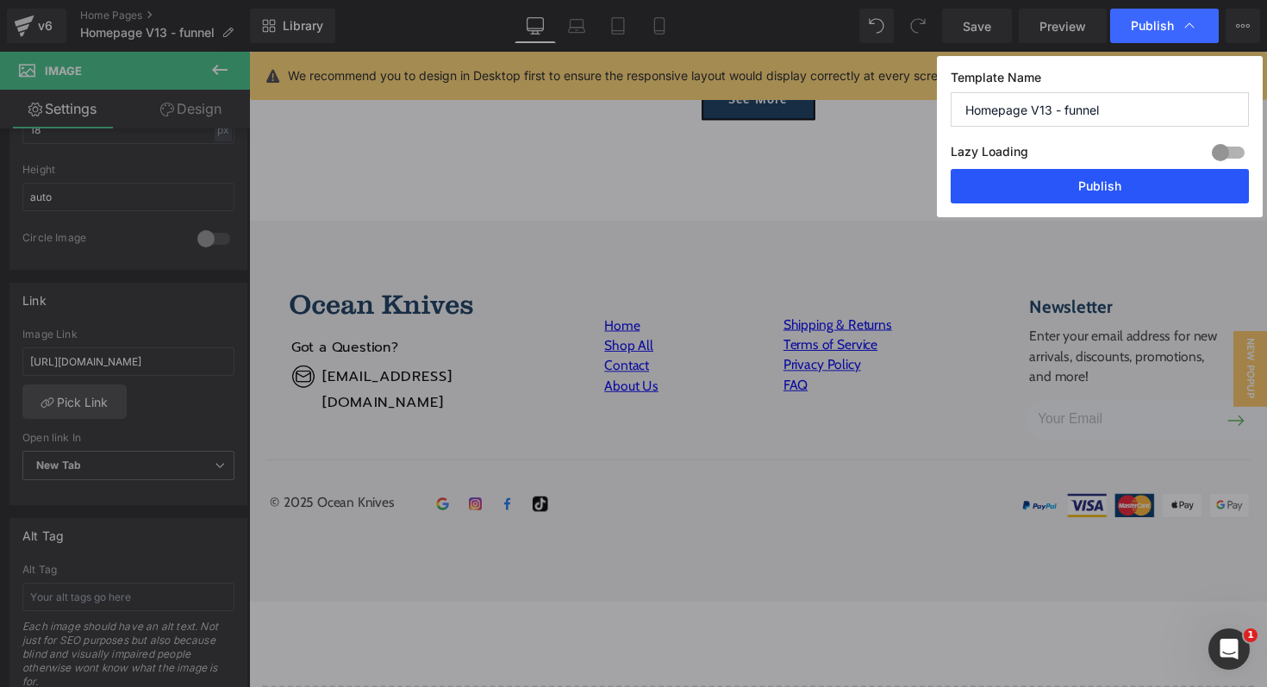
click at [1111, 190] on button "Publish" at bounding box center [1100, 186] width 298 height 34
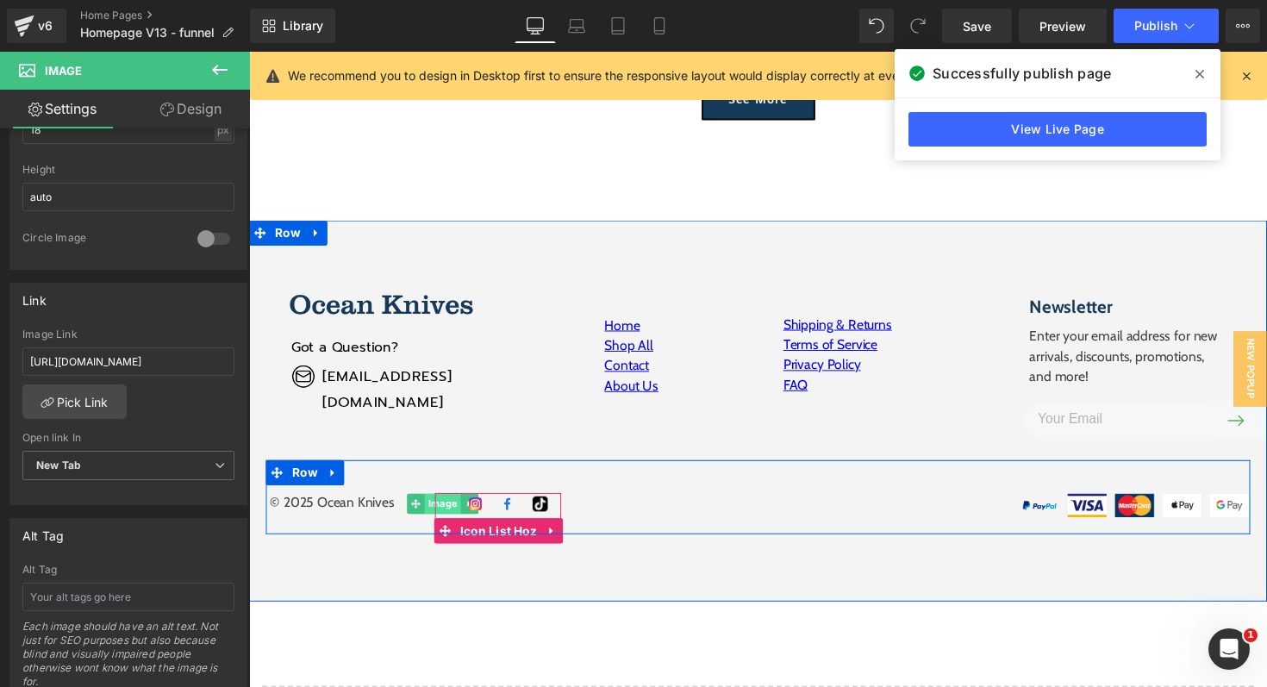
click at [445, 515] on span "Image" at bounding box center [447, 514] width 37 height 21
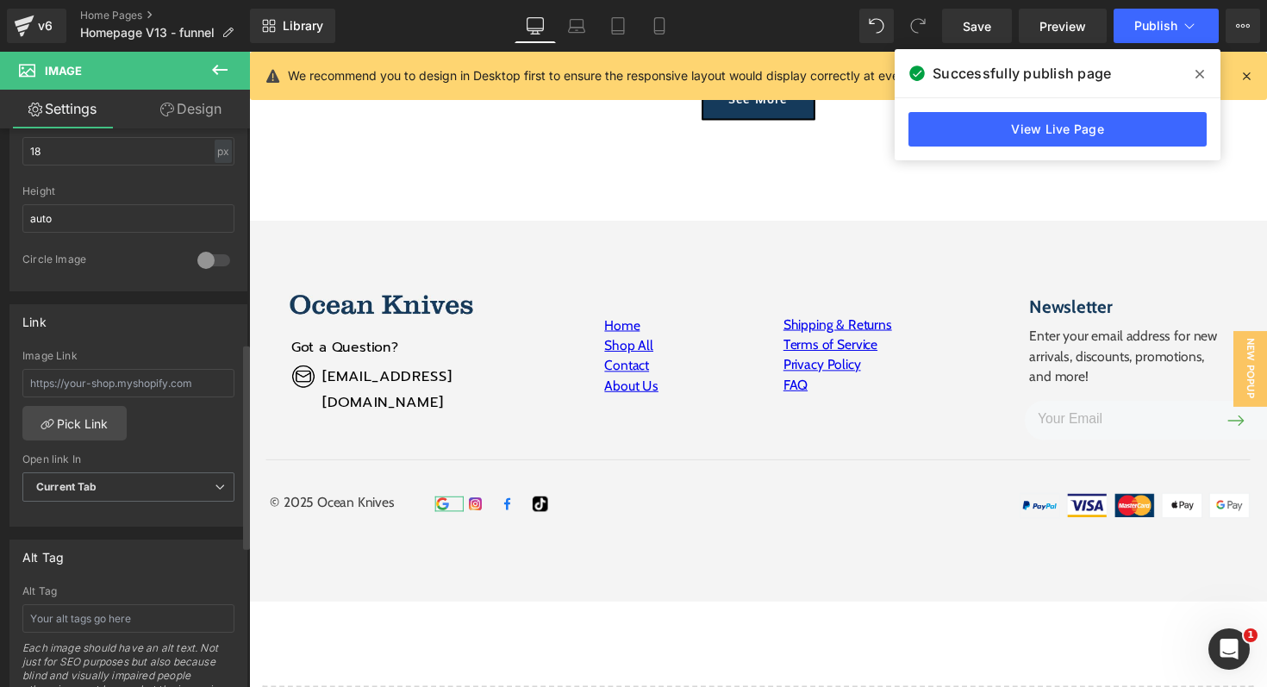
scroll to position [584, 0]
click at [94, 416] on link "Pick Link" at bounding box center [74, 419] width 104 height 34
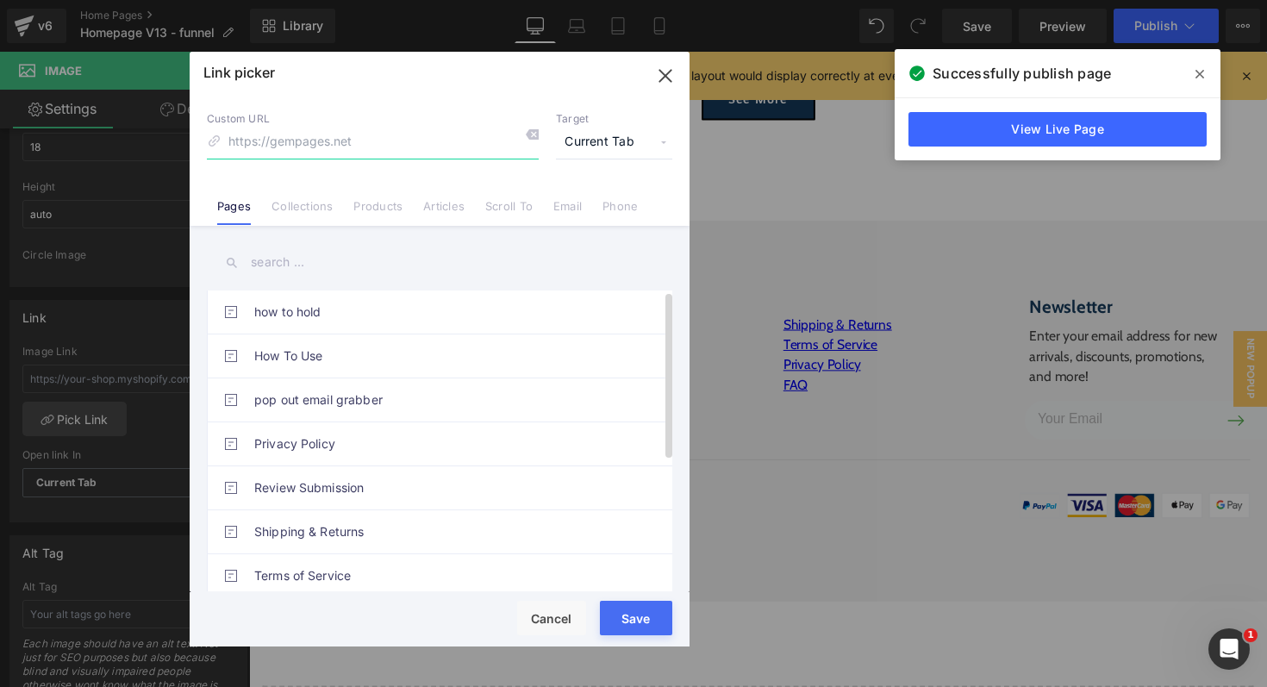
scroll to position [0, 0]
click at [663, 74] on icon "button" at bounding box center [664, 75] width 11 height 11
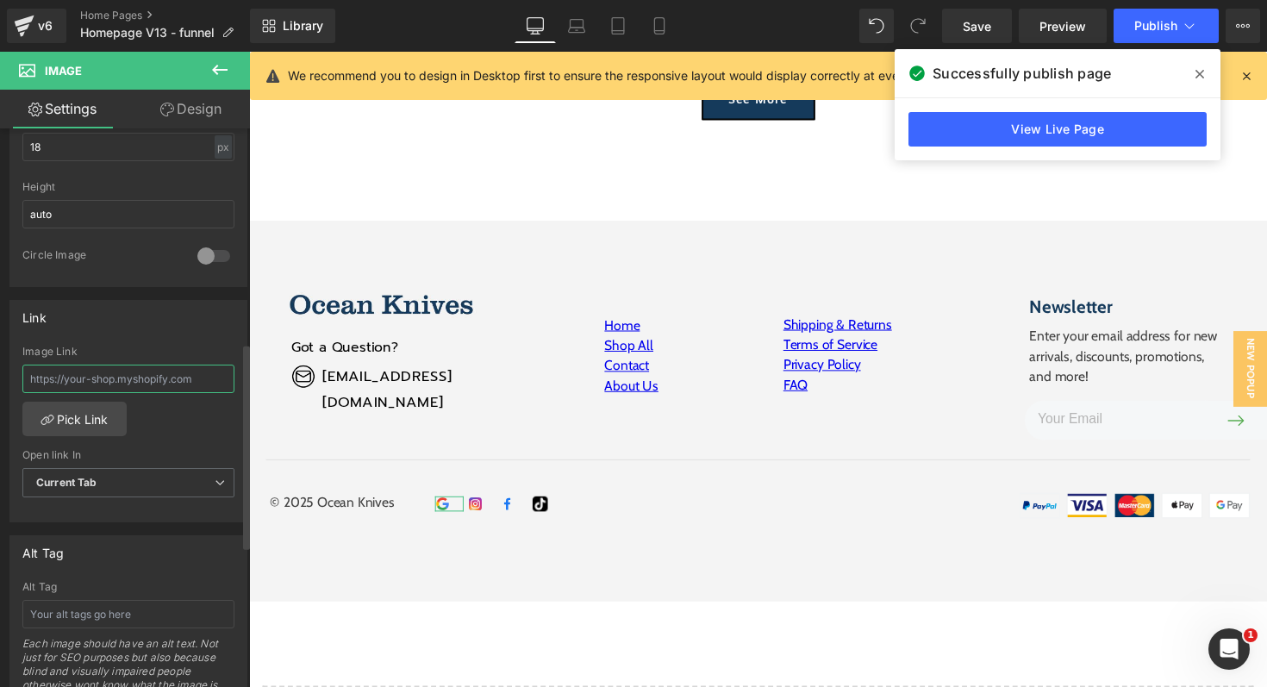
click at [59, 382] on input "text" at bounding box center [128, 379] width 212 height 28
paste input "https://oceanknives.com/"
type input "https://oceanknives.com/"
click at [180, 433] on div "Image Link https://oceanknives.com/ Pick Link Current Tab New Tab Open link In …" at bounding box center [128, 434] width 236 height 177
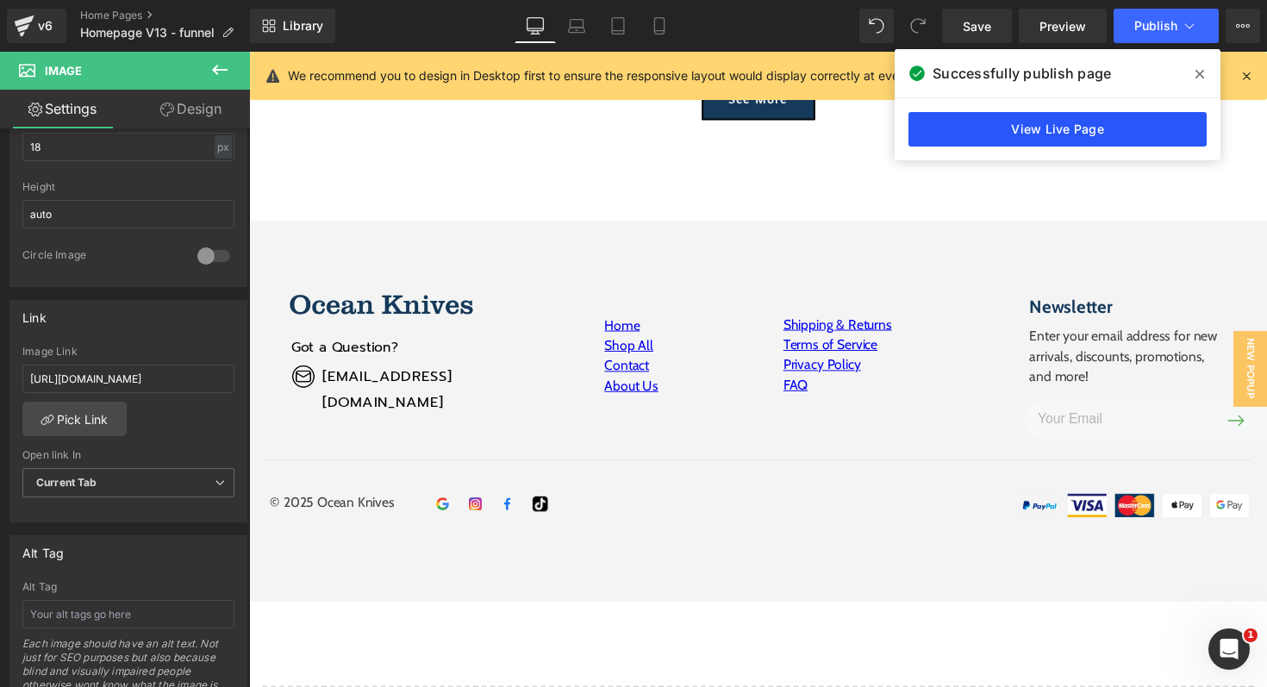
click at [1054, 132] on link "View Live Page" at bounding box center [1057, 129] width 298 height 34
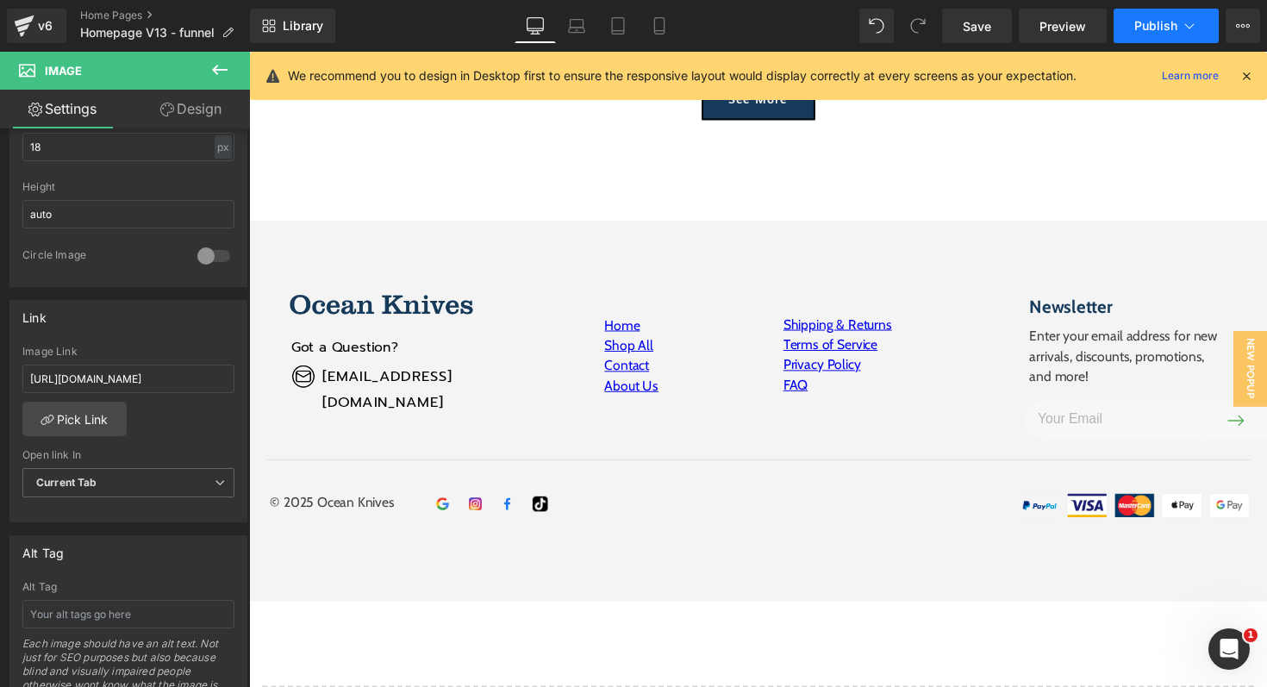
click at [1140, 22] on span "Publish" at bounding box center [1155, 26] width 43 height 14
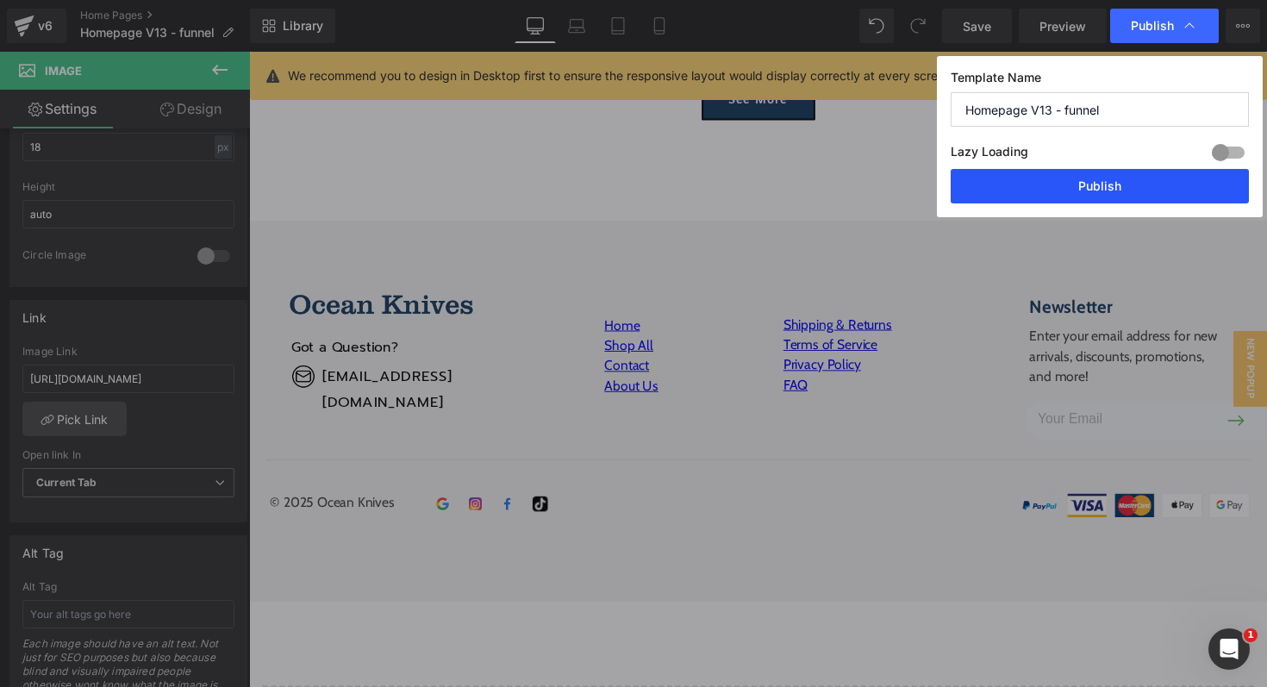
click at [1121, 192] on button "Publish" at bounding box center [1100, 186] width 298 height 34
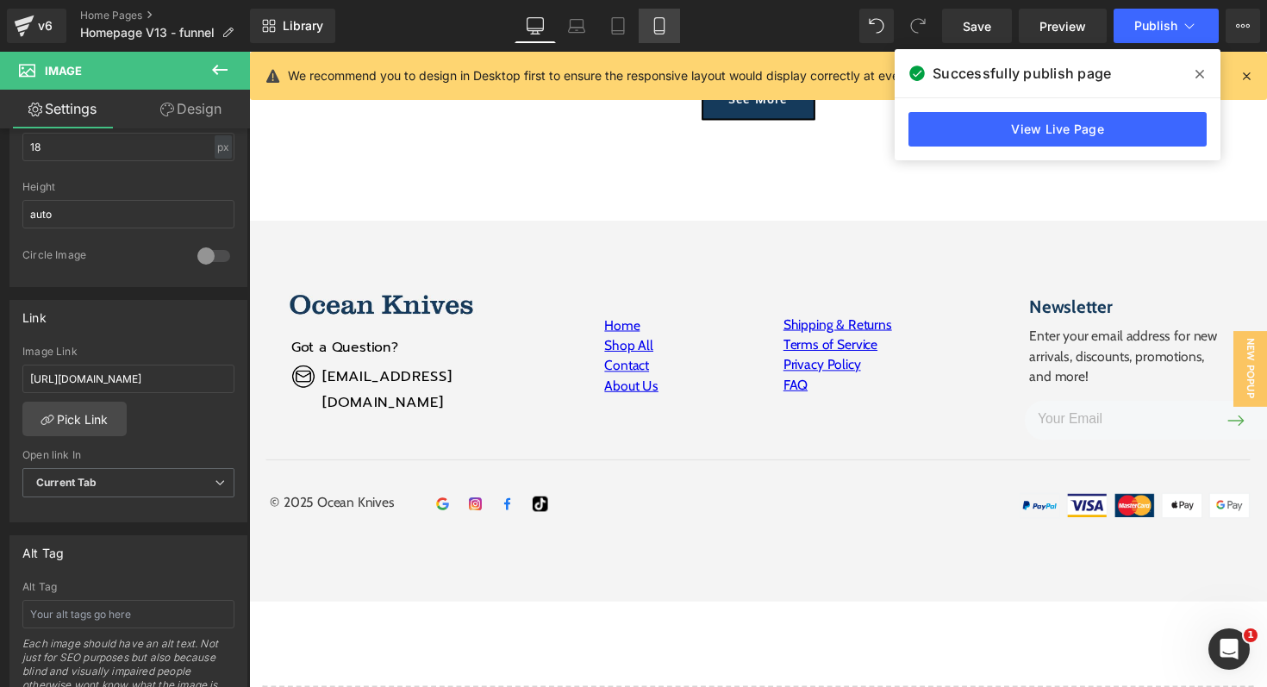
click at [662, 23] on icon at bounding box center [659, 25] width 17 height 17
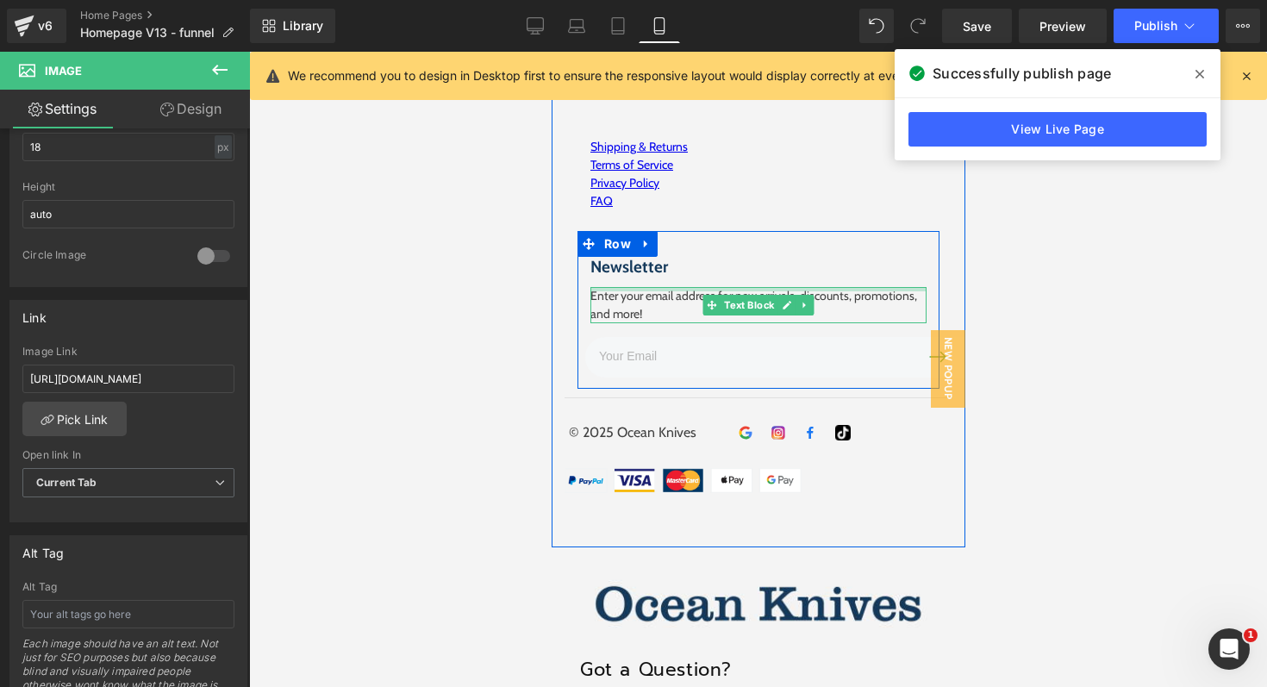
scroll to position [6628, 0]
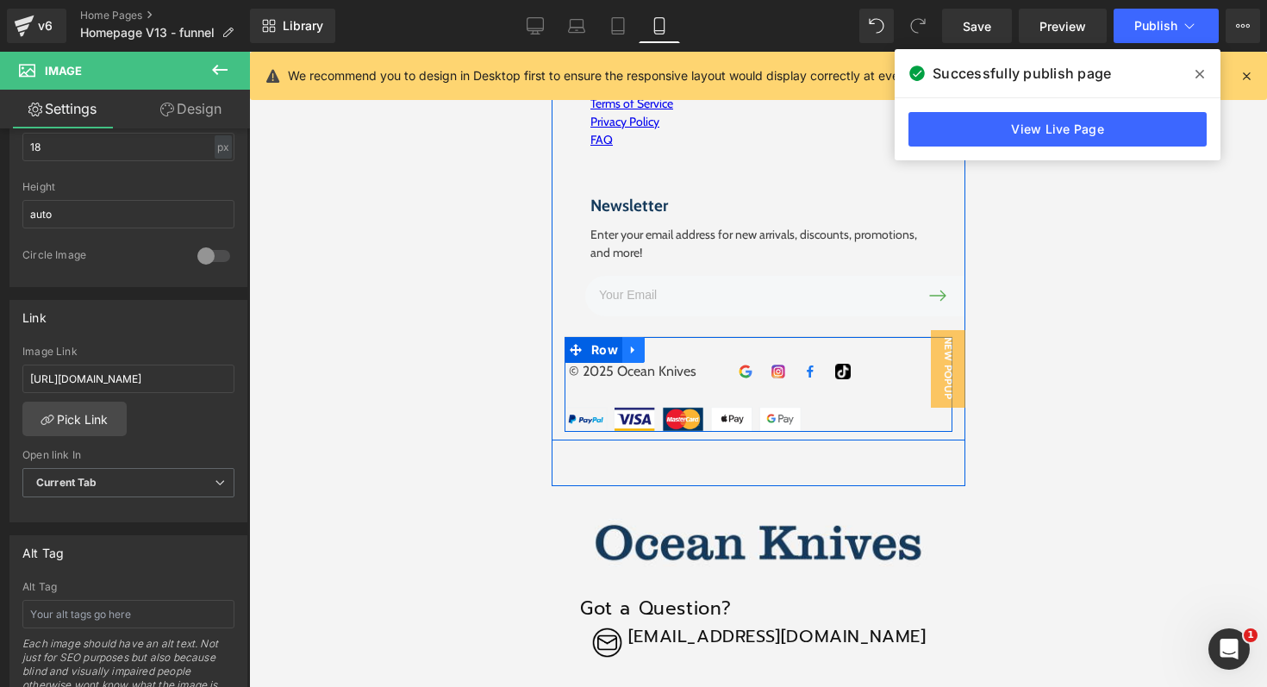
click at [634, 343] on icon at bounding box center [633, 349] width 12 height 13
click at [654, 344] on icon at bounding box center [655, 350] width 12 height 12
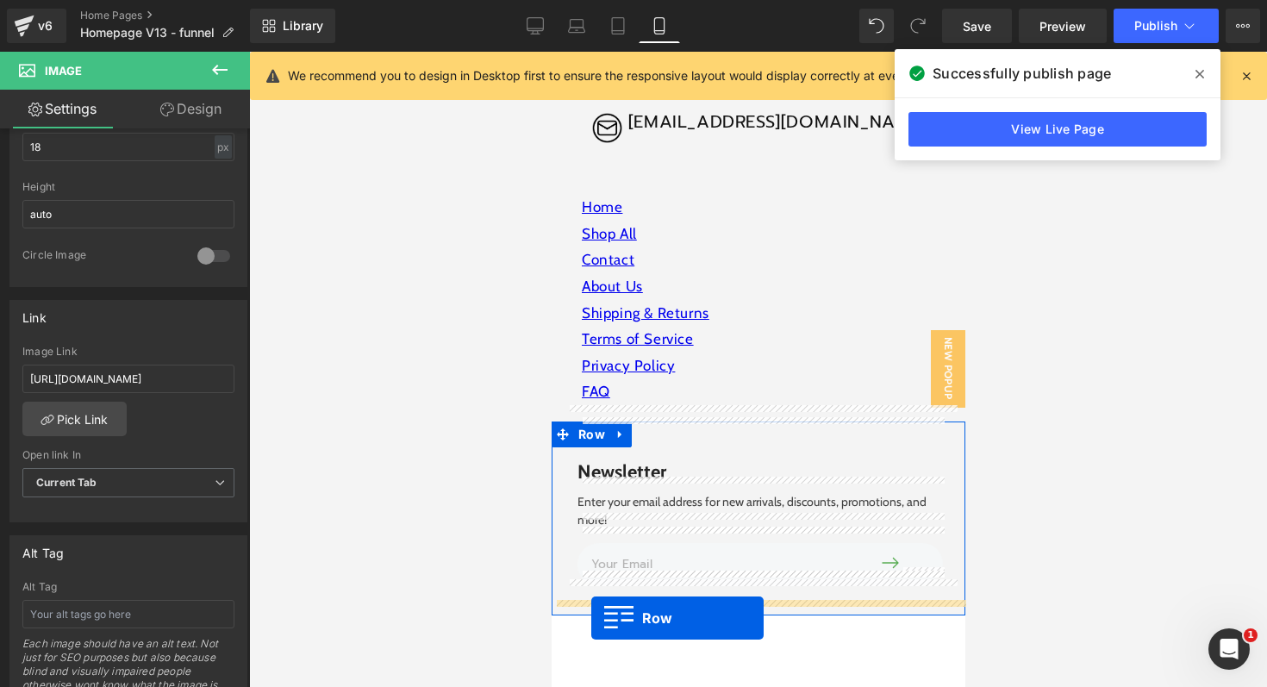
scroll to position [7307, 0]
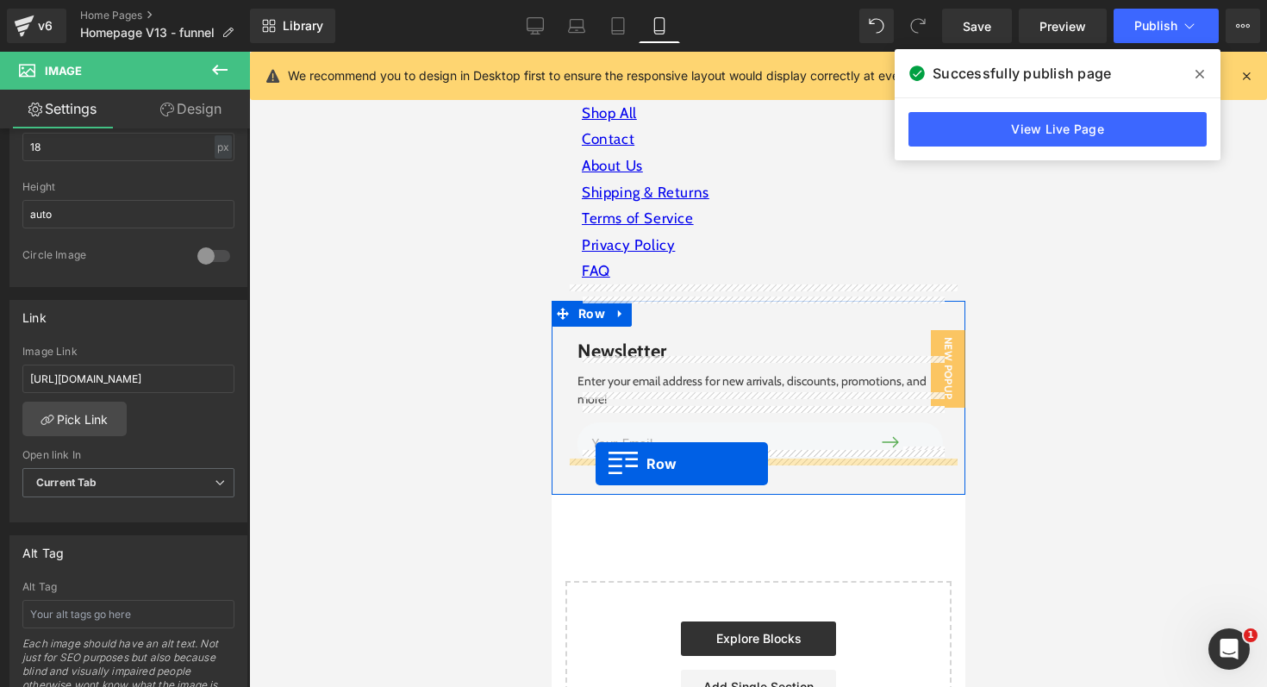
drag, startPoint x: 573, startPoint y: 171, endPoint x: 595, endPoint y: 464, distance: 293.8
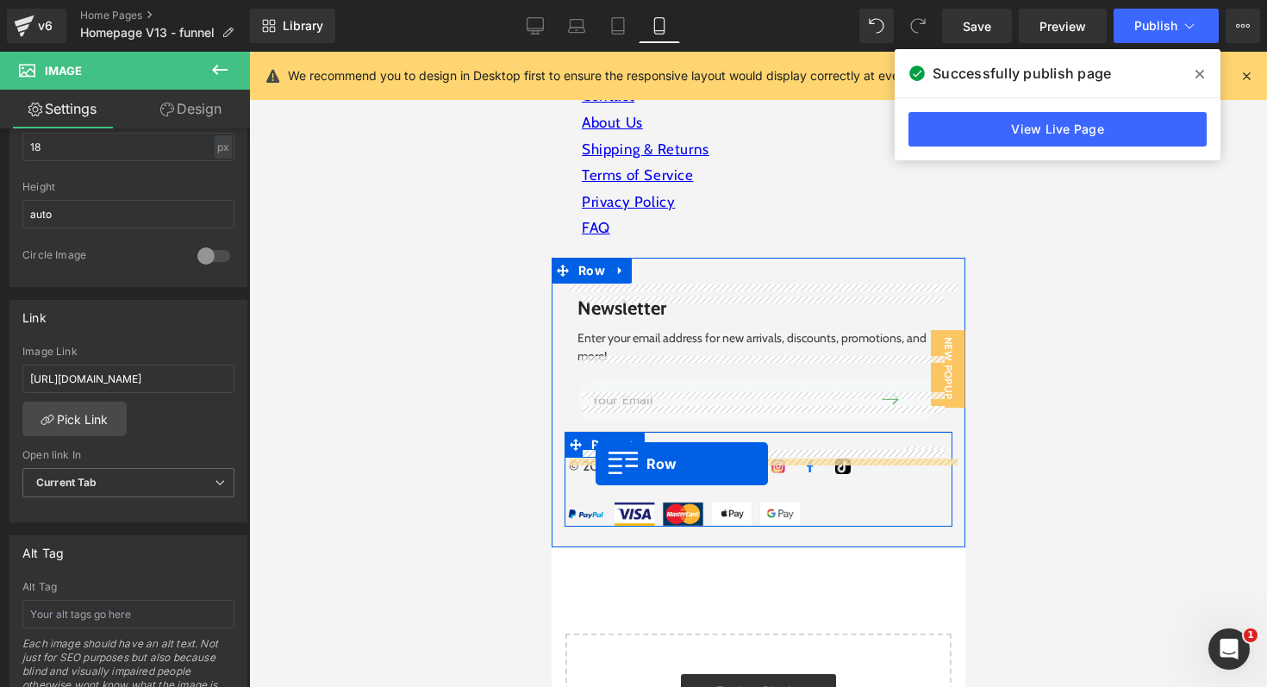
scroll to position [7263, 0]
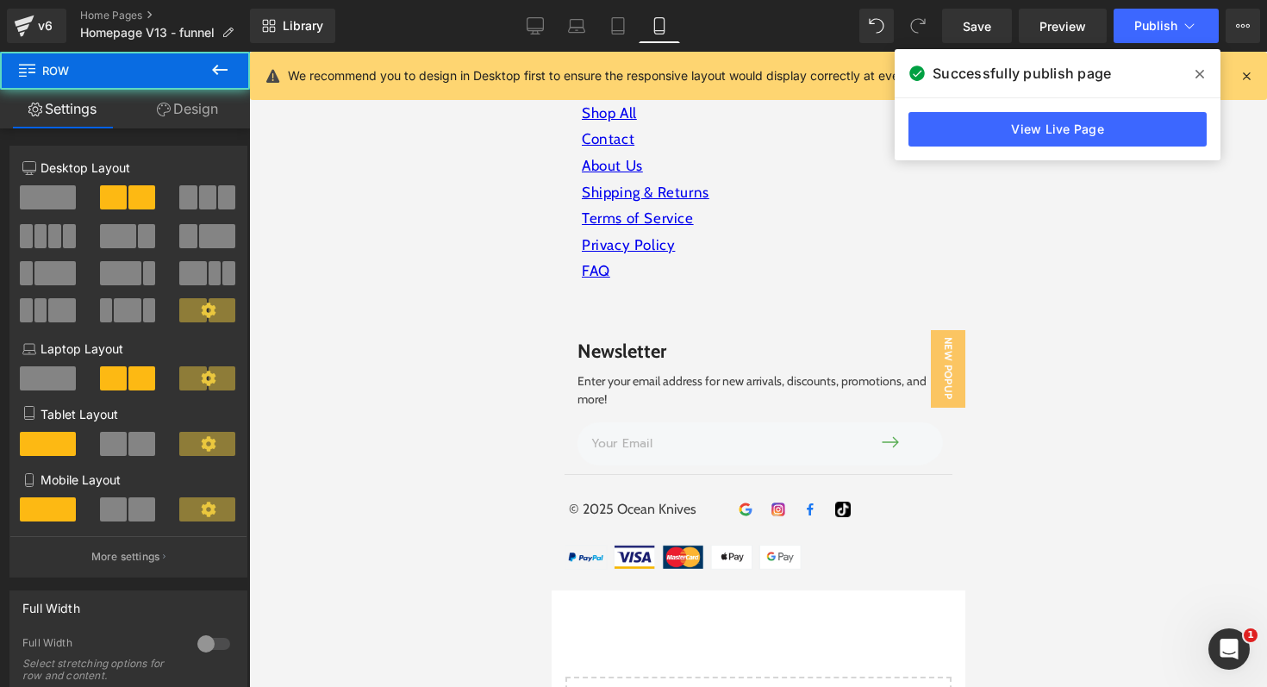
click at [1098, 474] on div at bounding box center [758, 369] width 1018 height 635
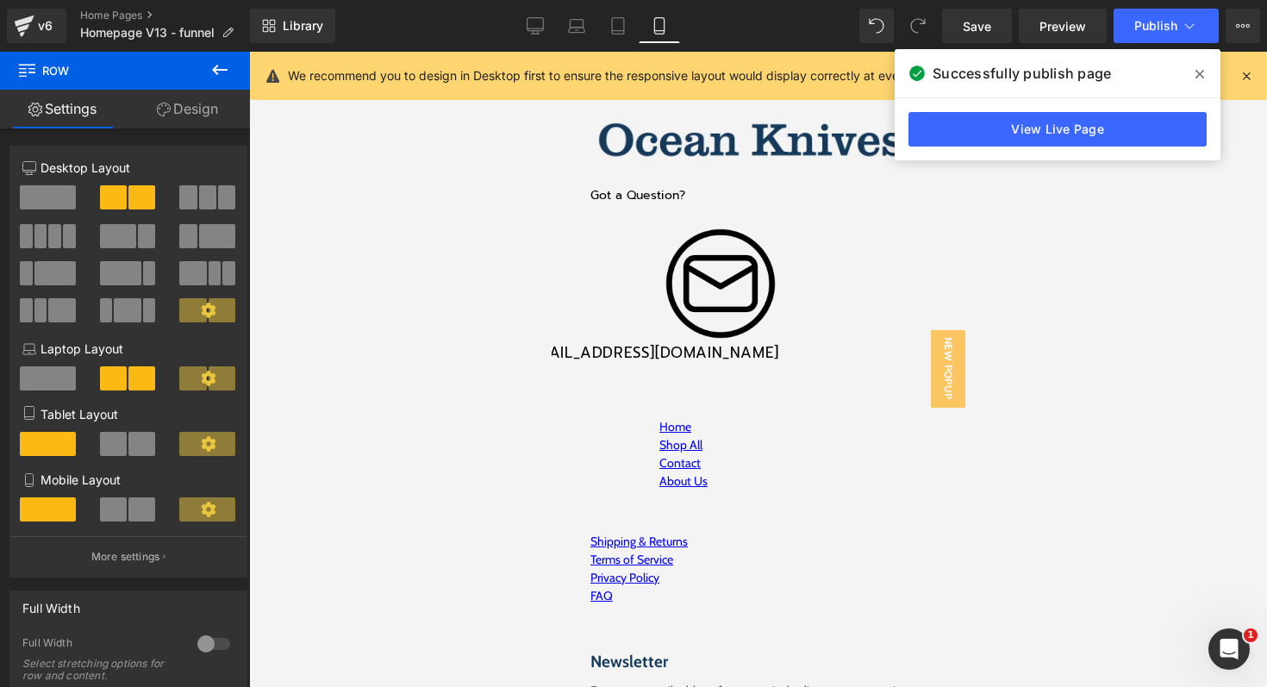
scroll to position [6154, 0]
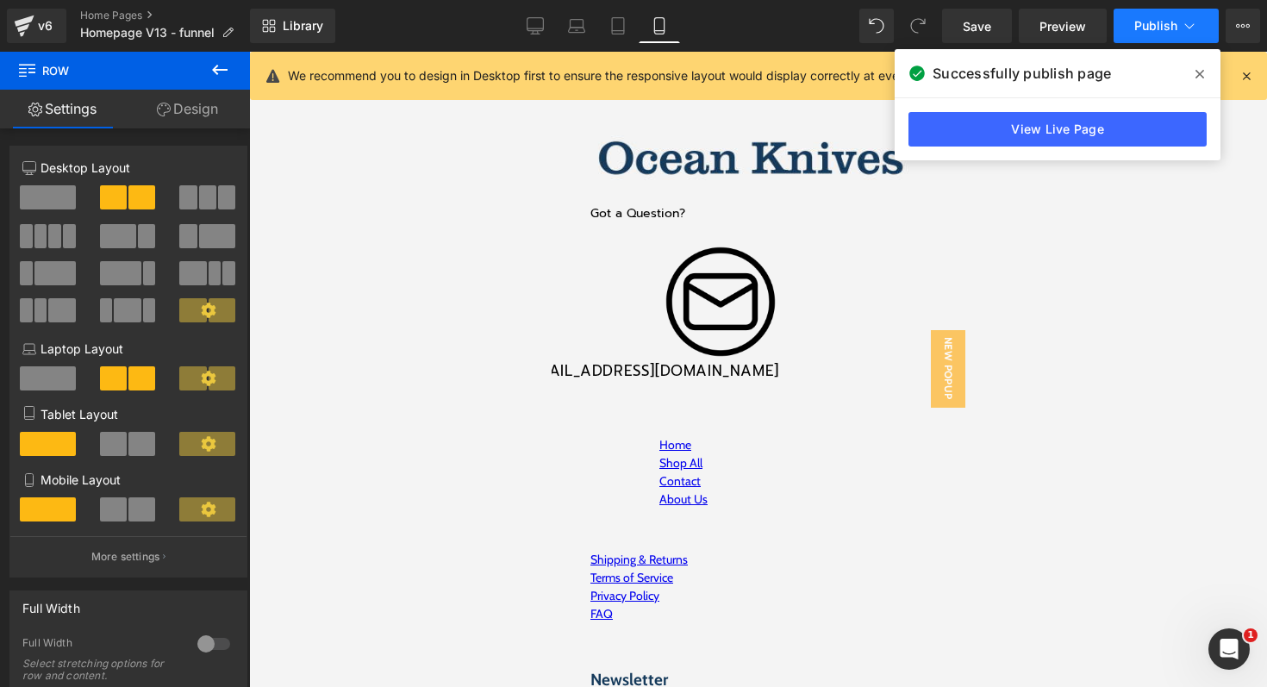
click at [1165, 26] on span "Publish" at bounding box center [1155, 26] width 43 height 14
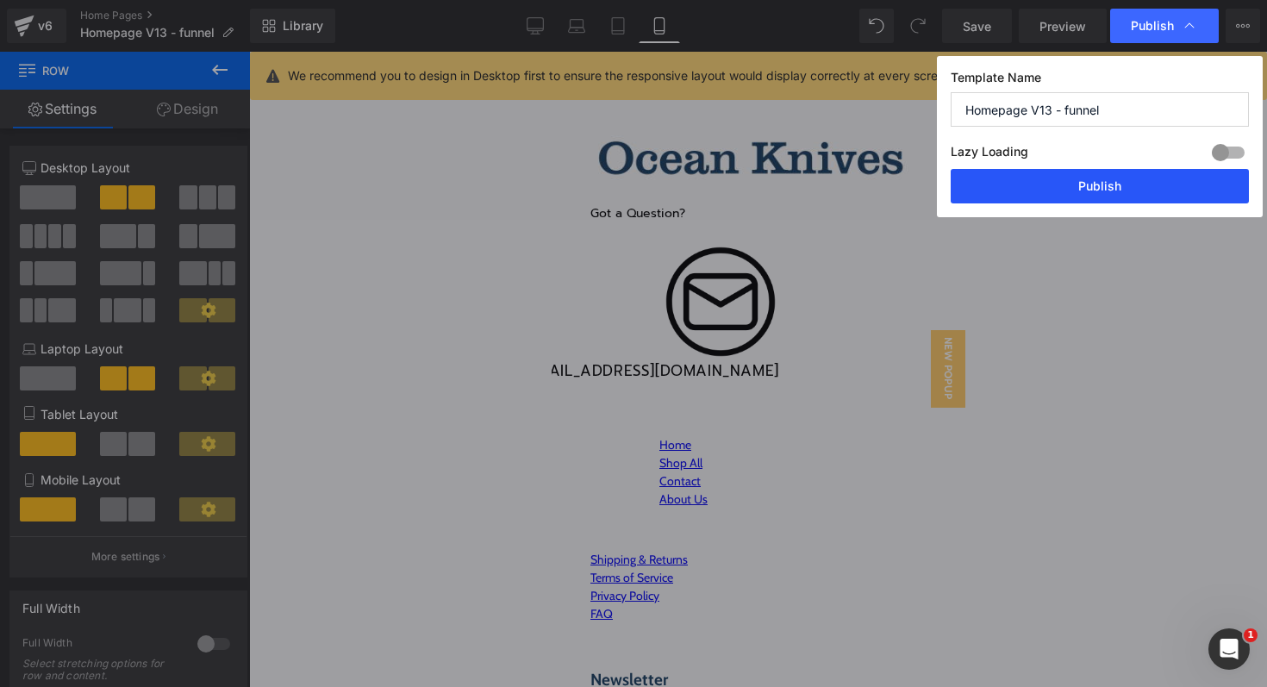
click at [1090, 185] on button "Publish" at bounding box center [1100, 186] width 298 height 34
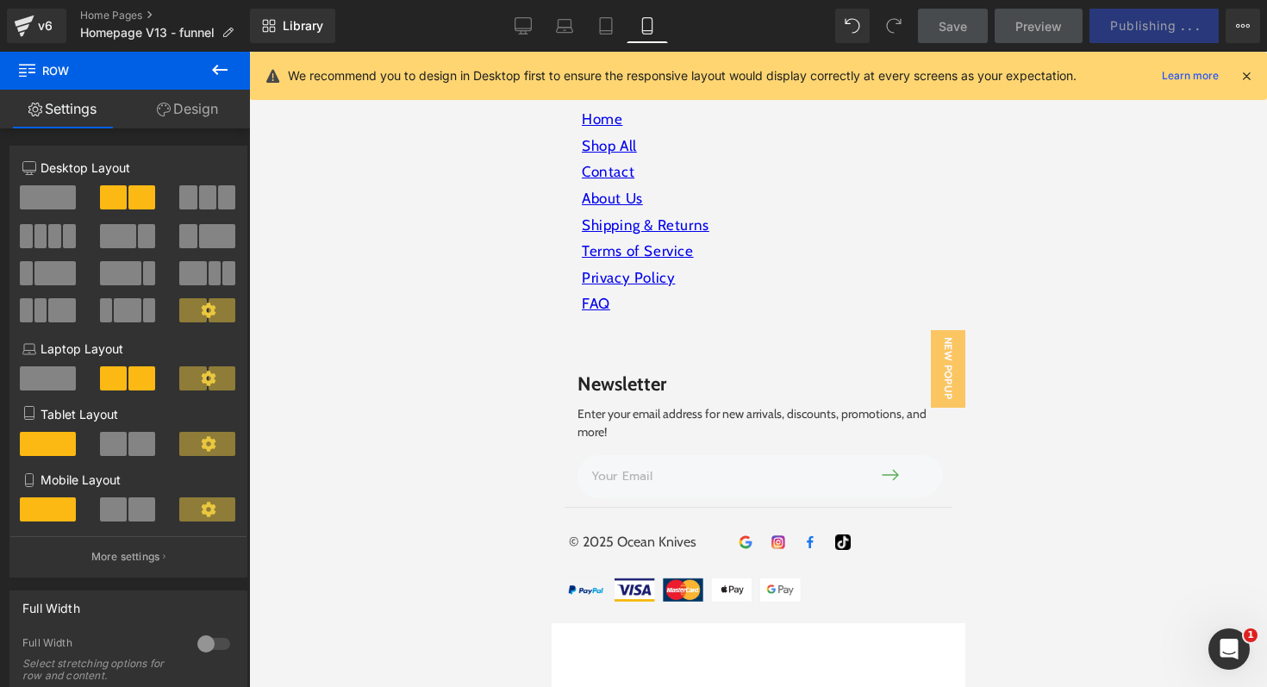
scroll to position [7225, 0]
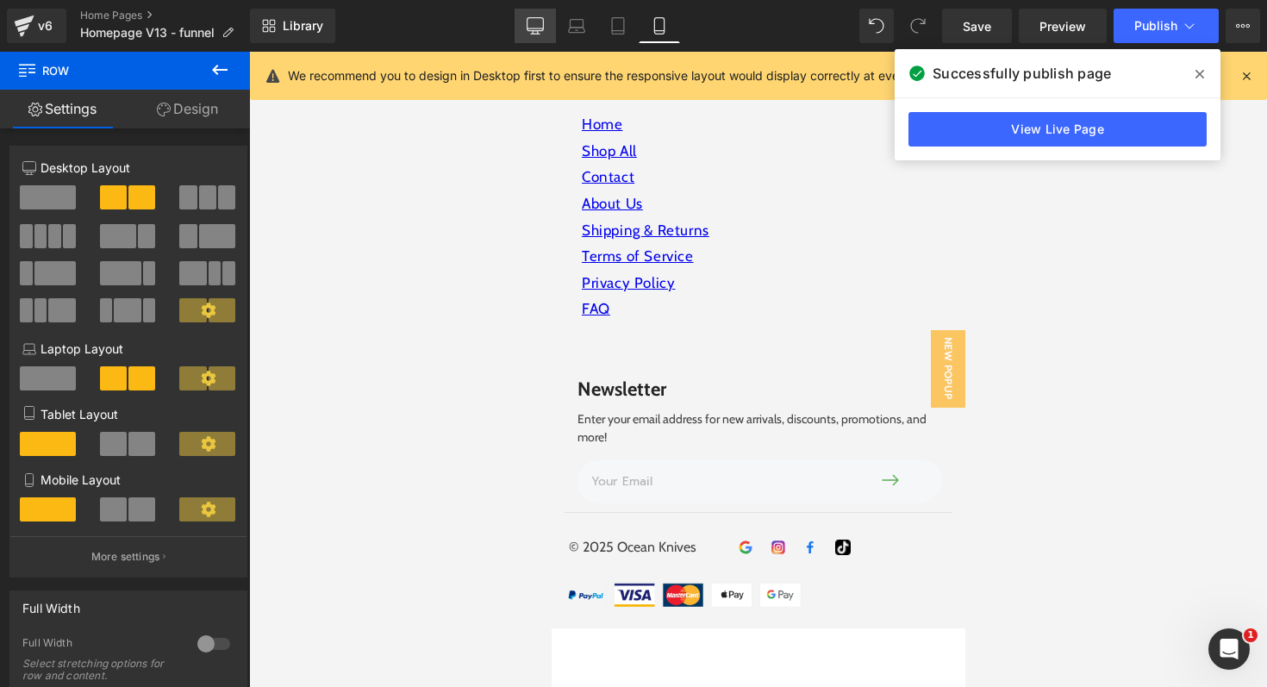
click at [534, 29] on icon at bounding box center [535, 25] width 17 height 17
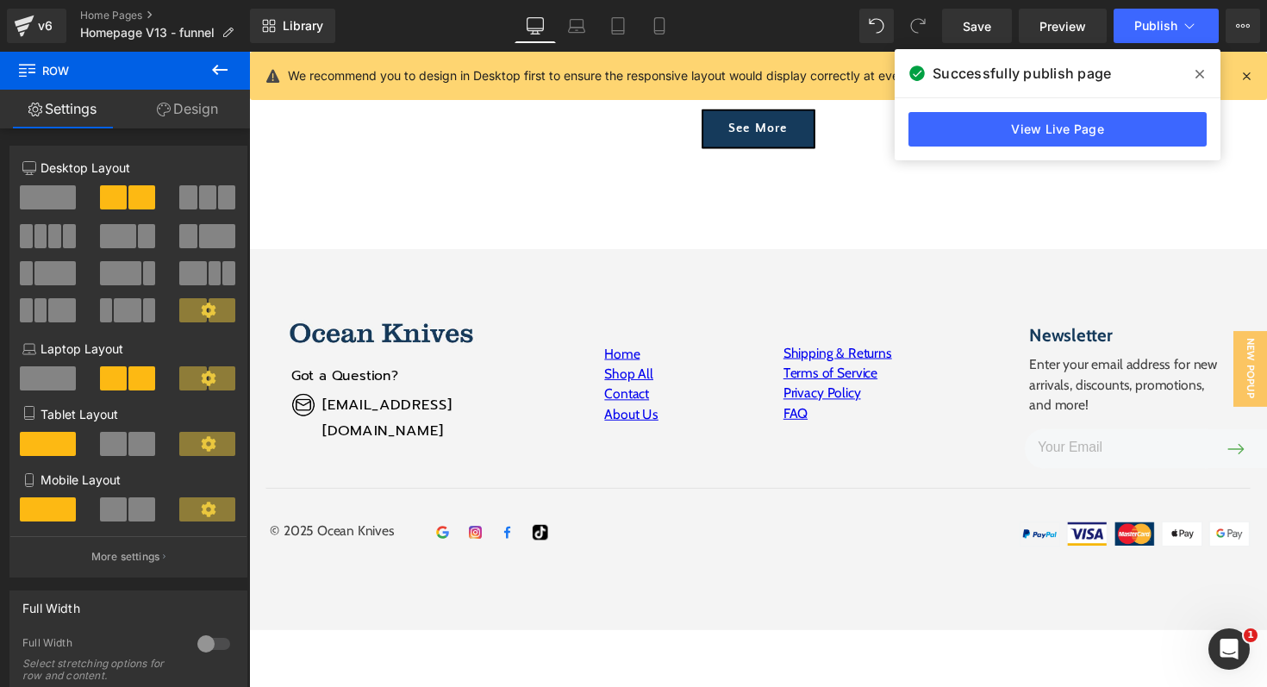
scroll to position [3624, 0]
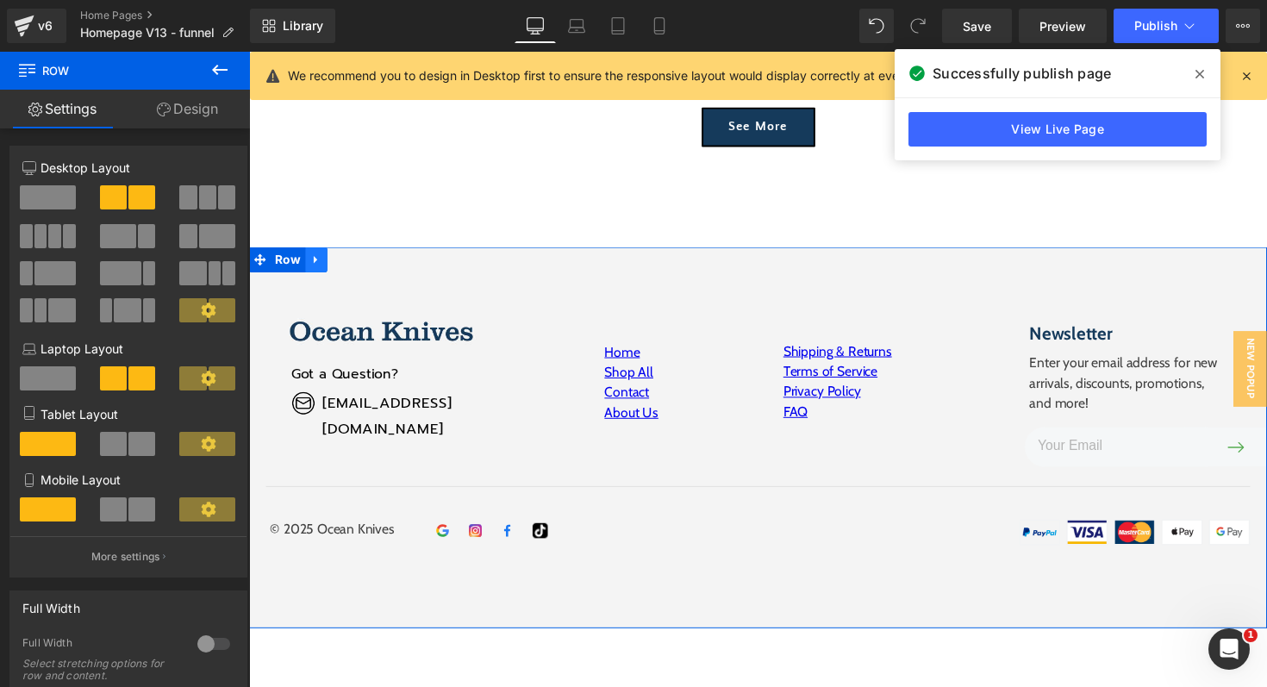
click at [317, 275] on link at bounding box center [318, 265] width 22 height 26
click at [278, 265] on span "Row" at bounding box center [289, 265] width 35 height 26
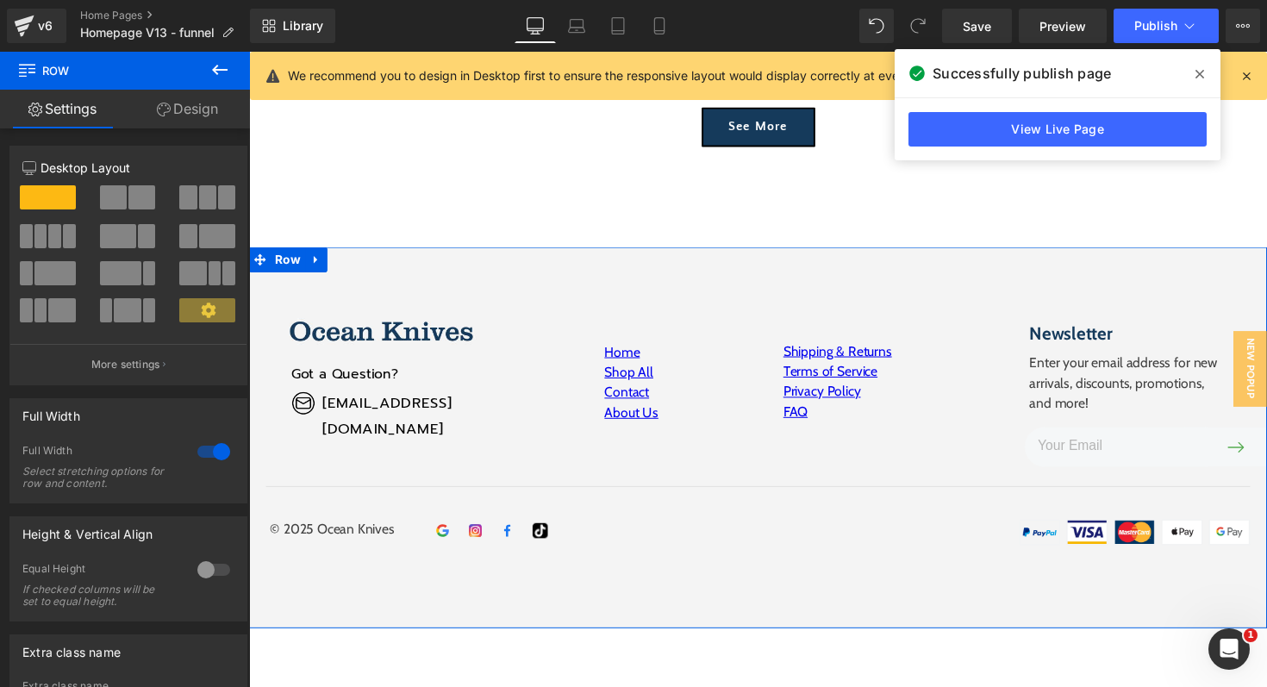
click at [188, 109] on link "Design" at bounding box center [187, 109] width 125 height 39
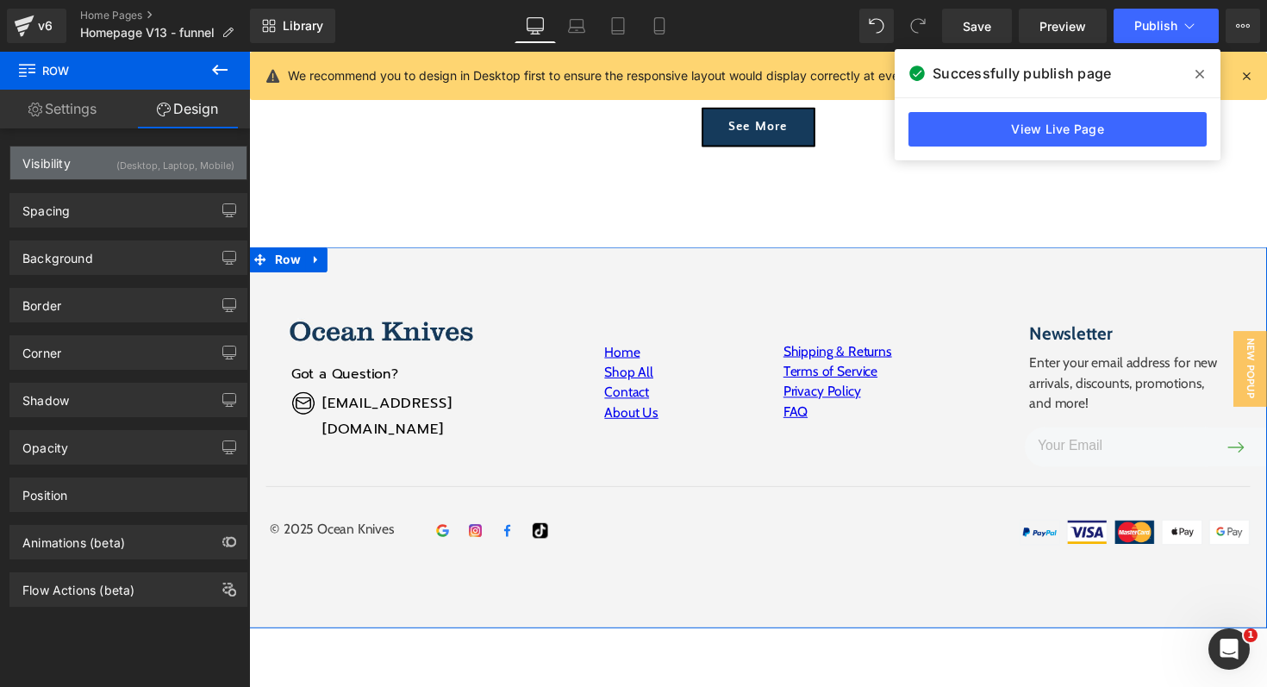
click at [125, 167] on div "(Desktop, Laptop, Mobile)" at bounding box center [175, 161] width 118 height 28
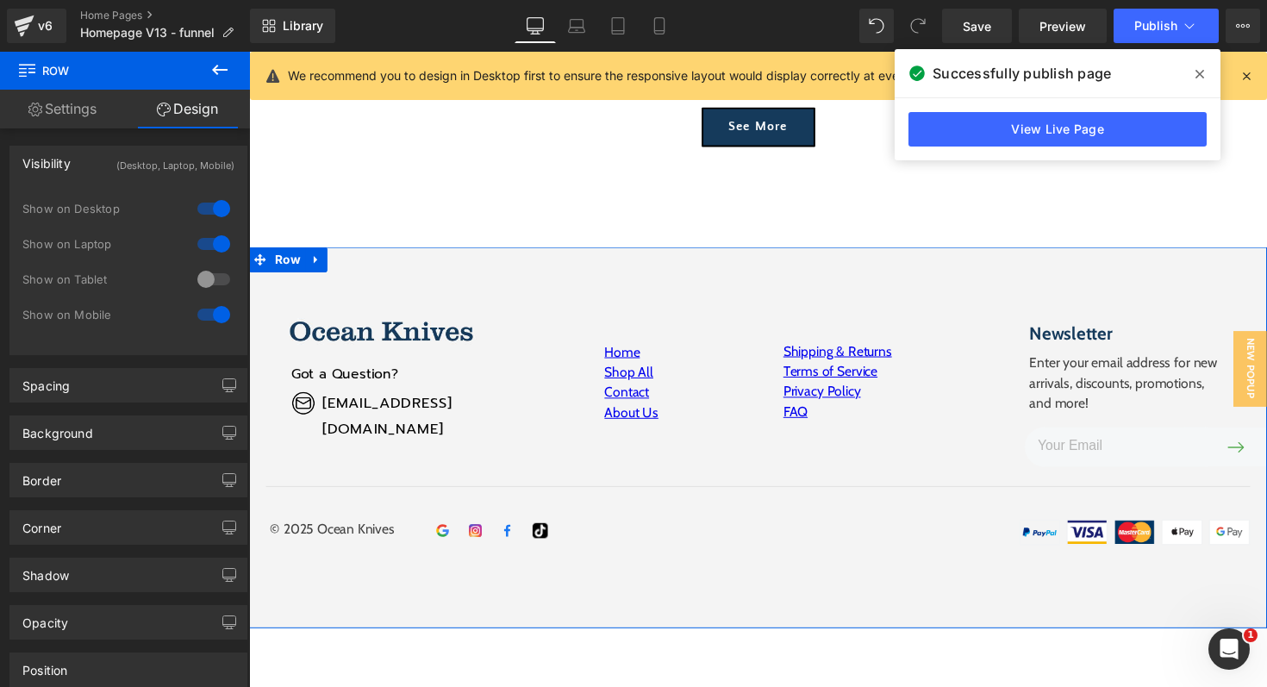
click at [215, 315] on div at bounding box center [213, 315] width 41 height 28
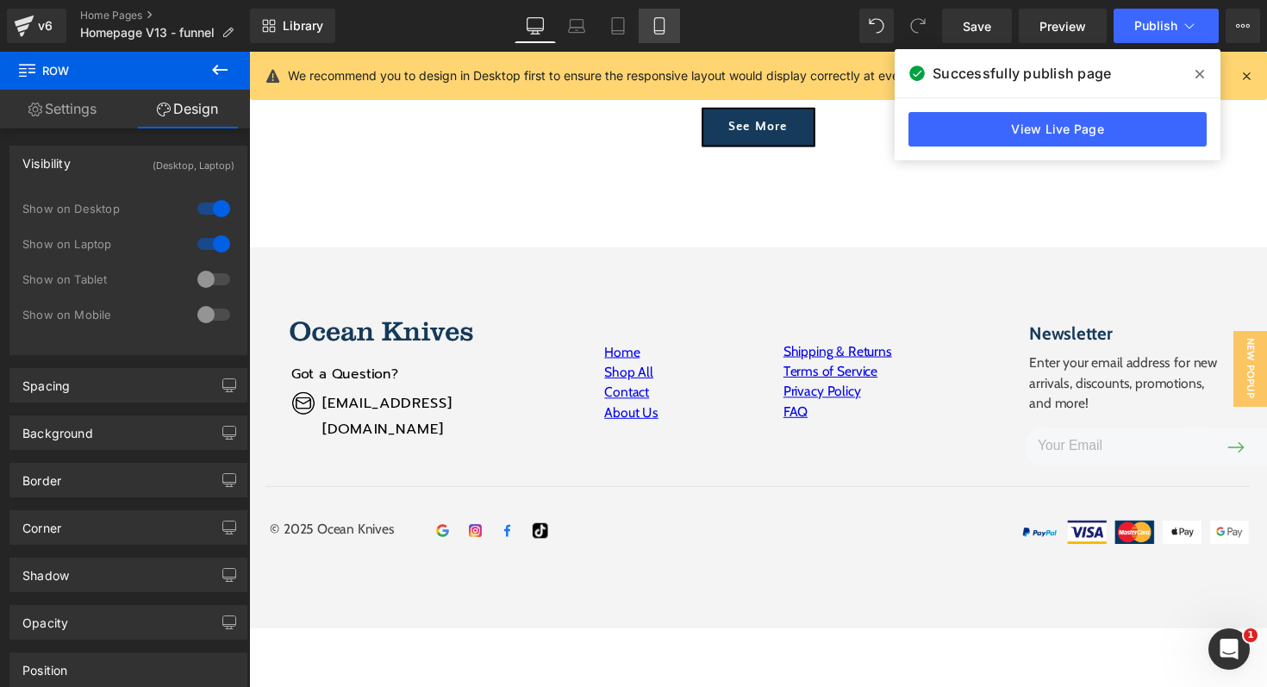
click at [664, 28] on icon at bounding box center [658, 26] width 9 height 16
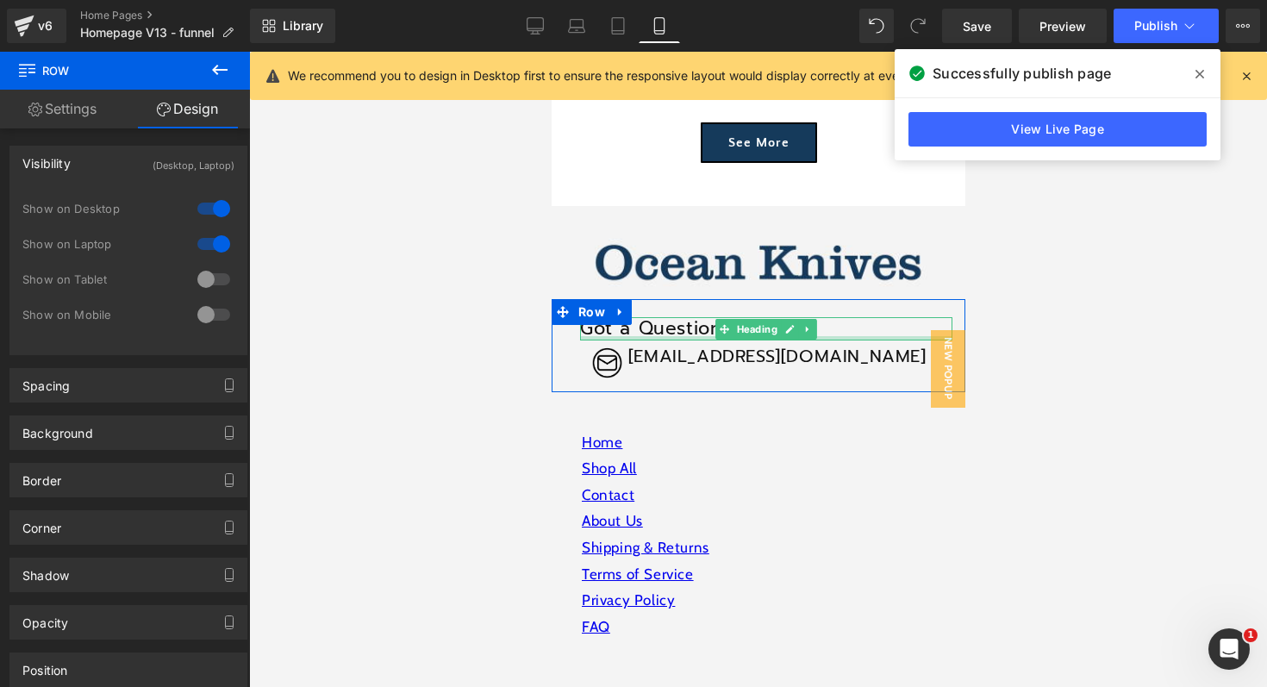
scroll to position [5958, 0]
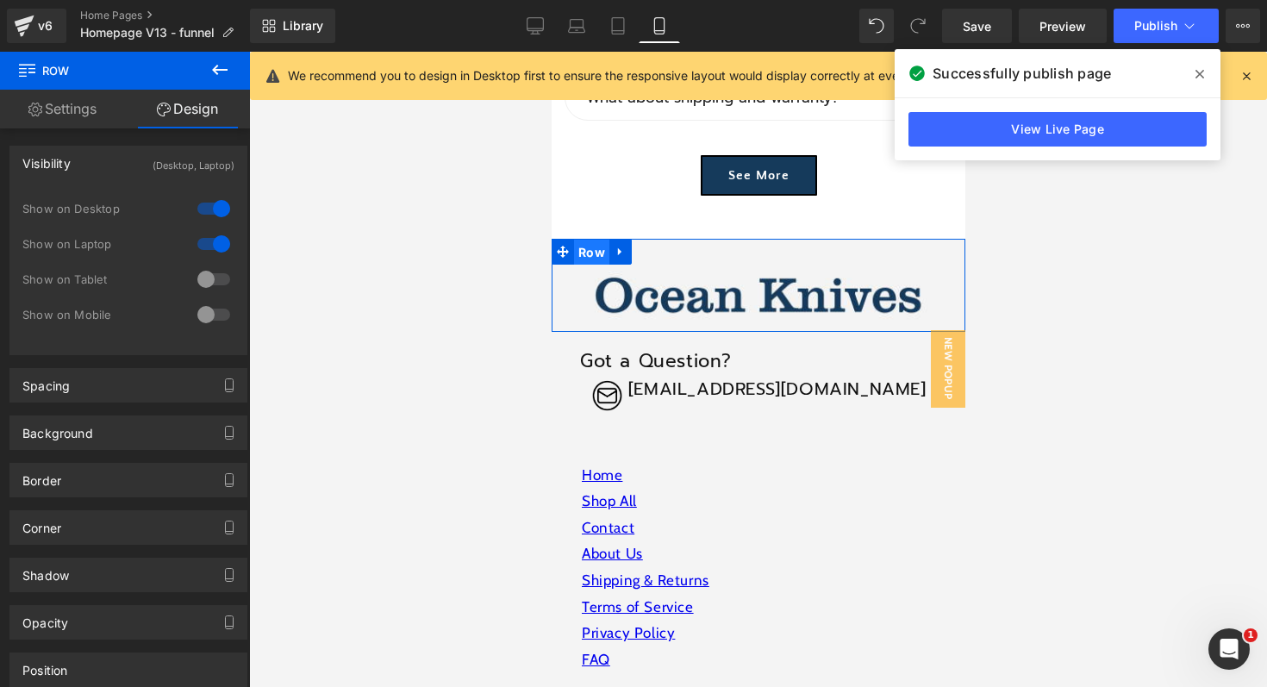
click at [596, 243] on span "Row" at bounding box center [590, 253] width 35 height 26
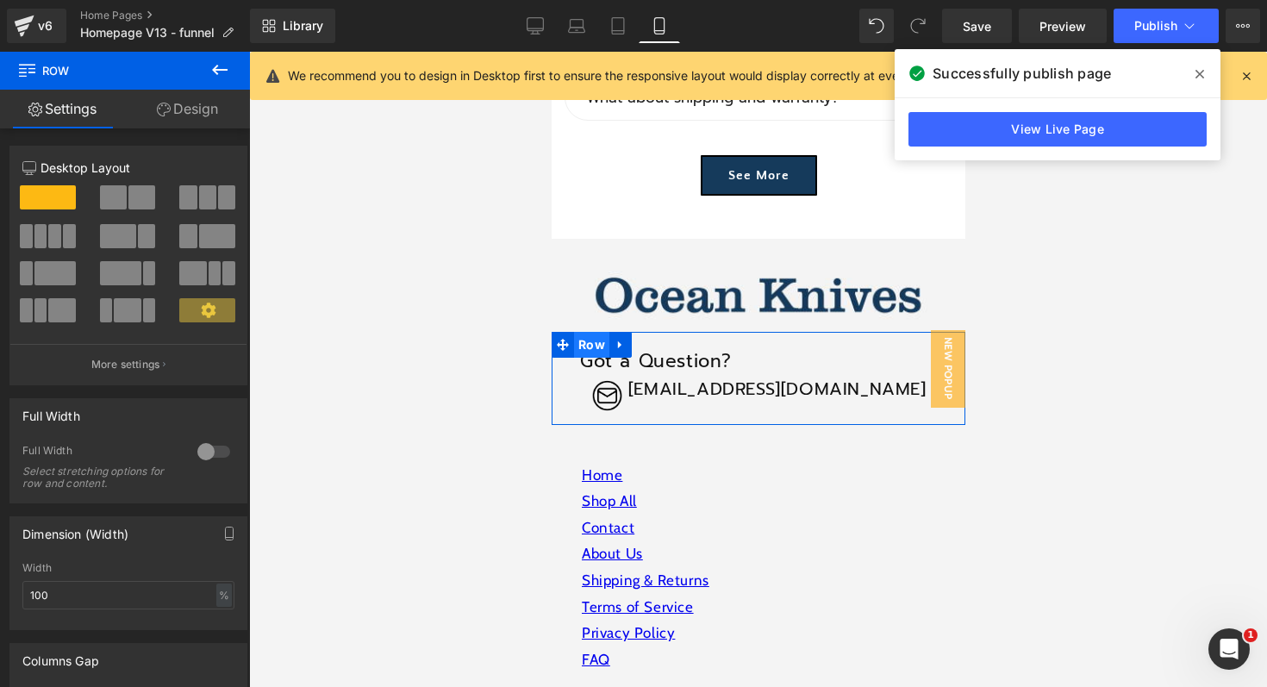
click at [586, 333] on span "Row" at bounding box center [590, 345] width 35 height 26
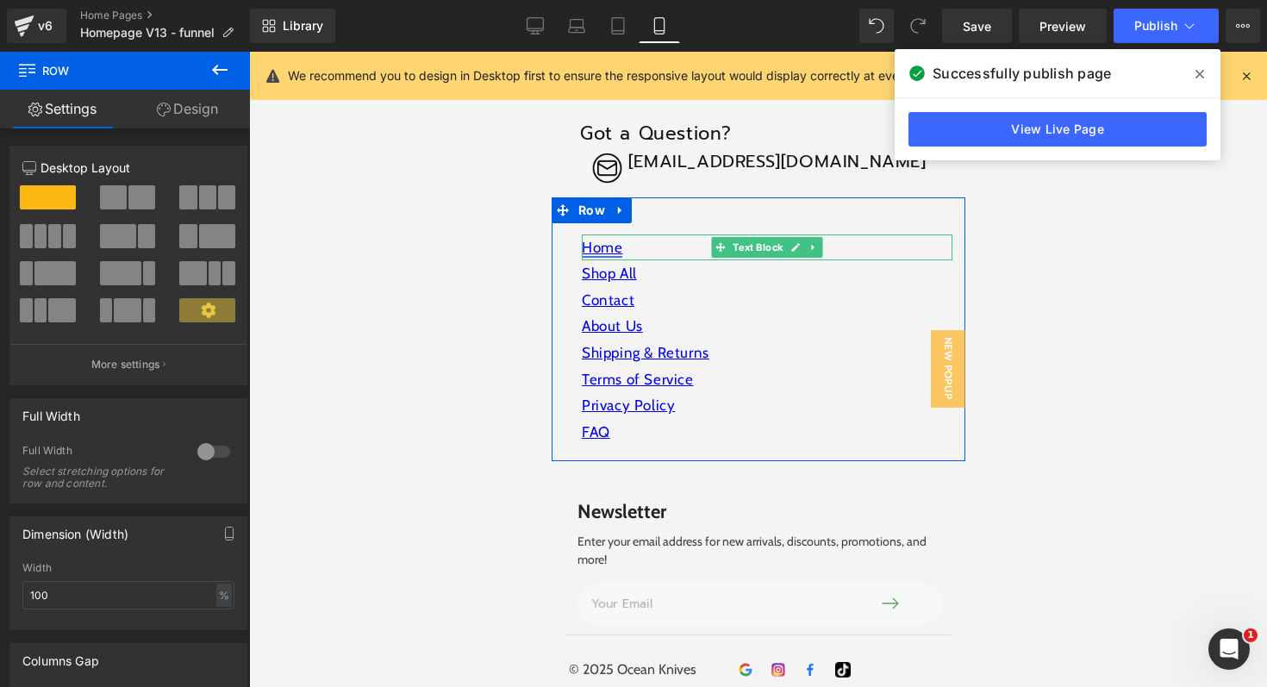
scroll to position [6191, 0]
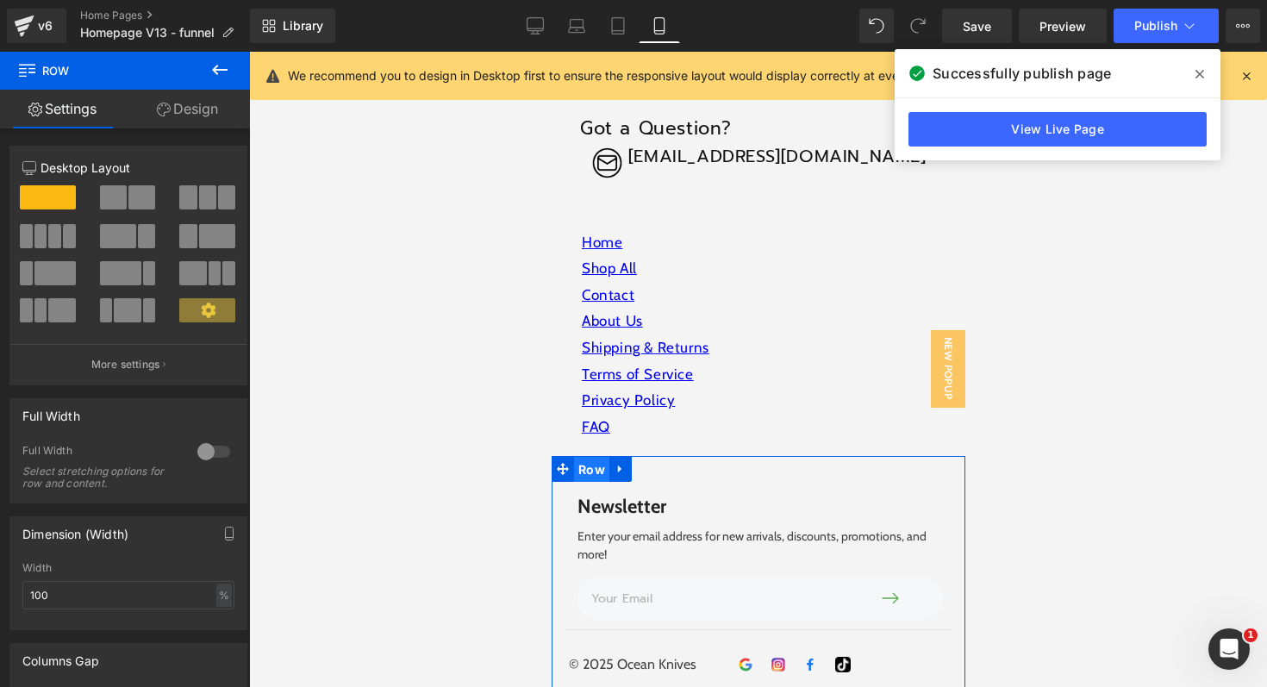
click at [587, 457] on span "Row" at bounding box center [590, 470] width 35 height 26
click at [200, 110] on link "Design" at bounding box center [187, 109] width 125 height 39
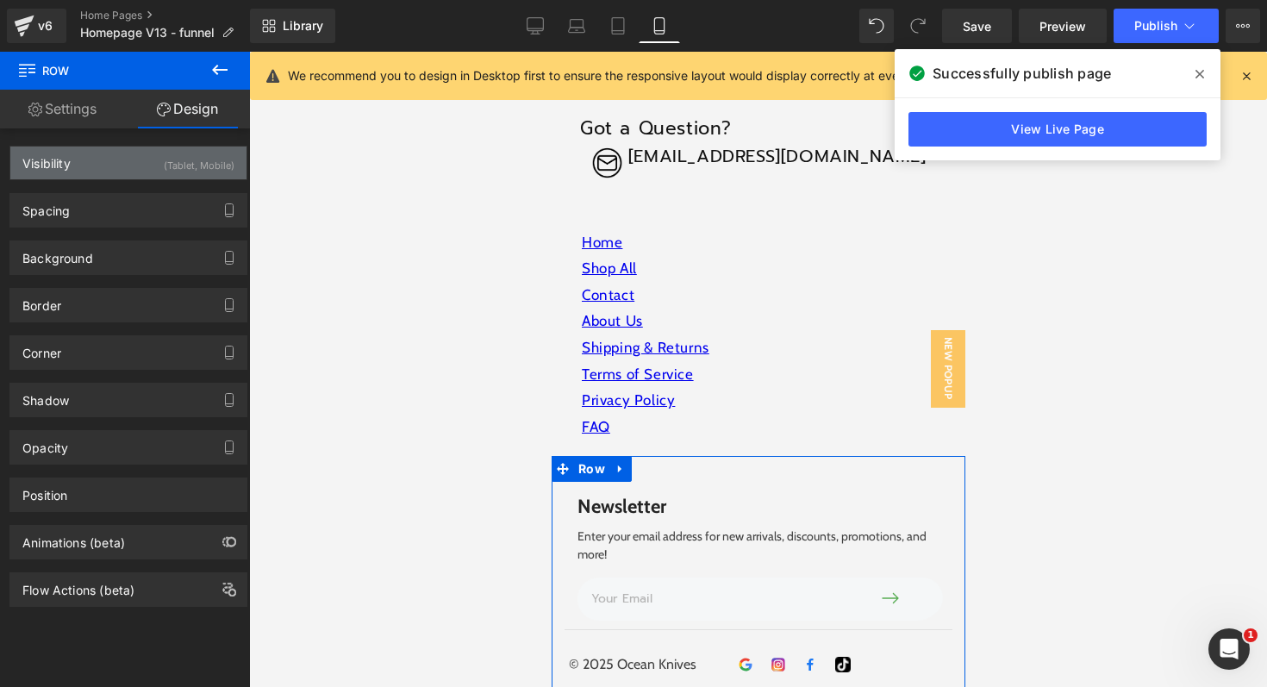
click at [196, 165] on div "(Tablet, Mobile)" at bounding box center [199, 161] width 71 height 28
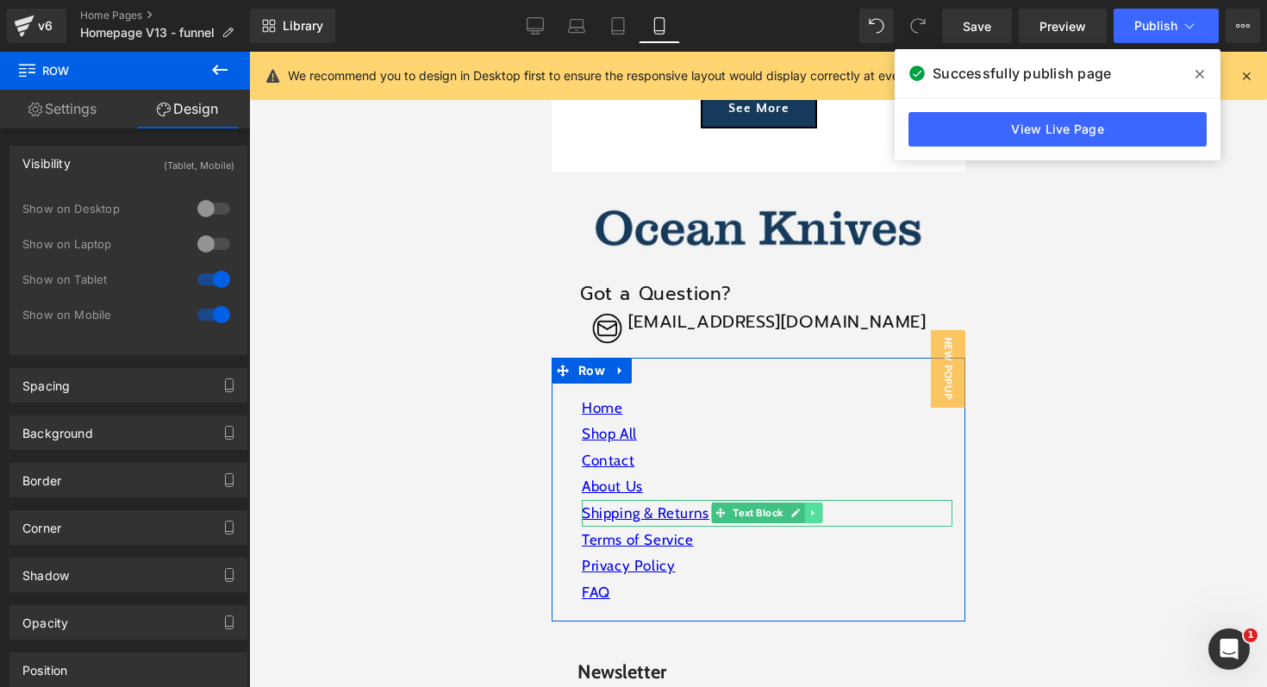
scroll to position [6024, 0]
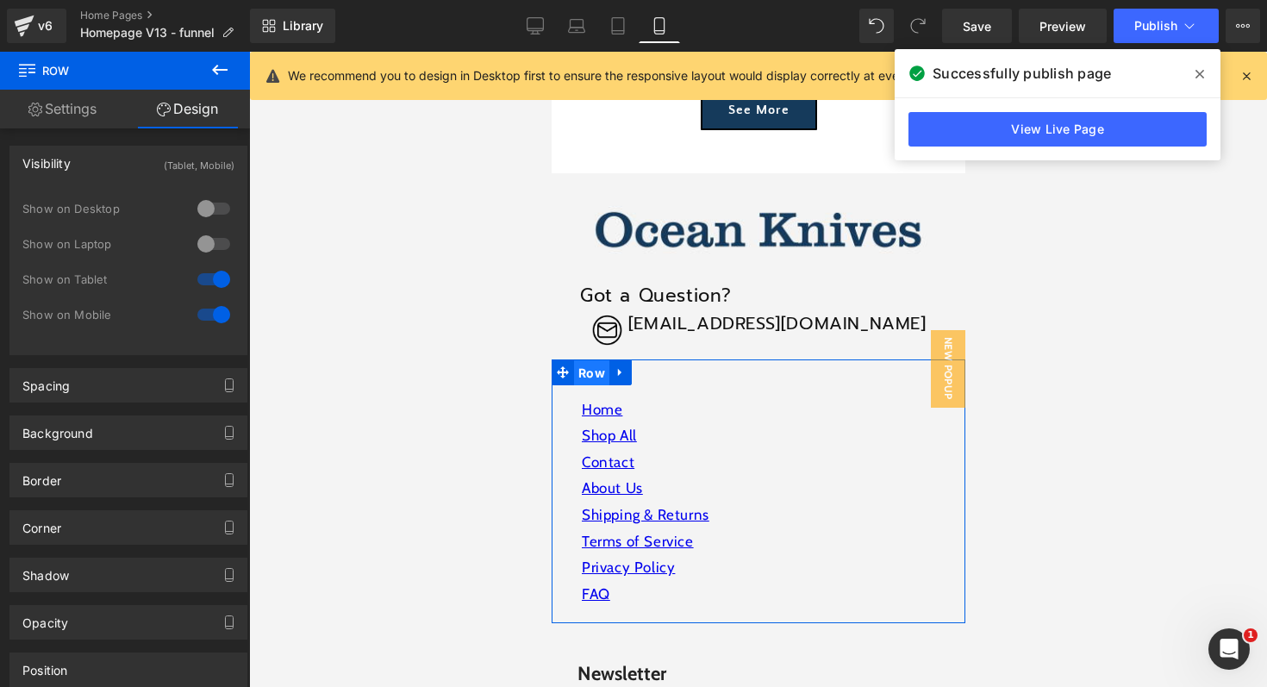
click at [591, 360] on span "Row" at bounding box center [590, 373] width 35 height 26
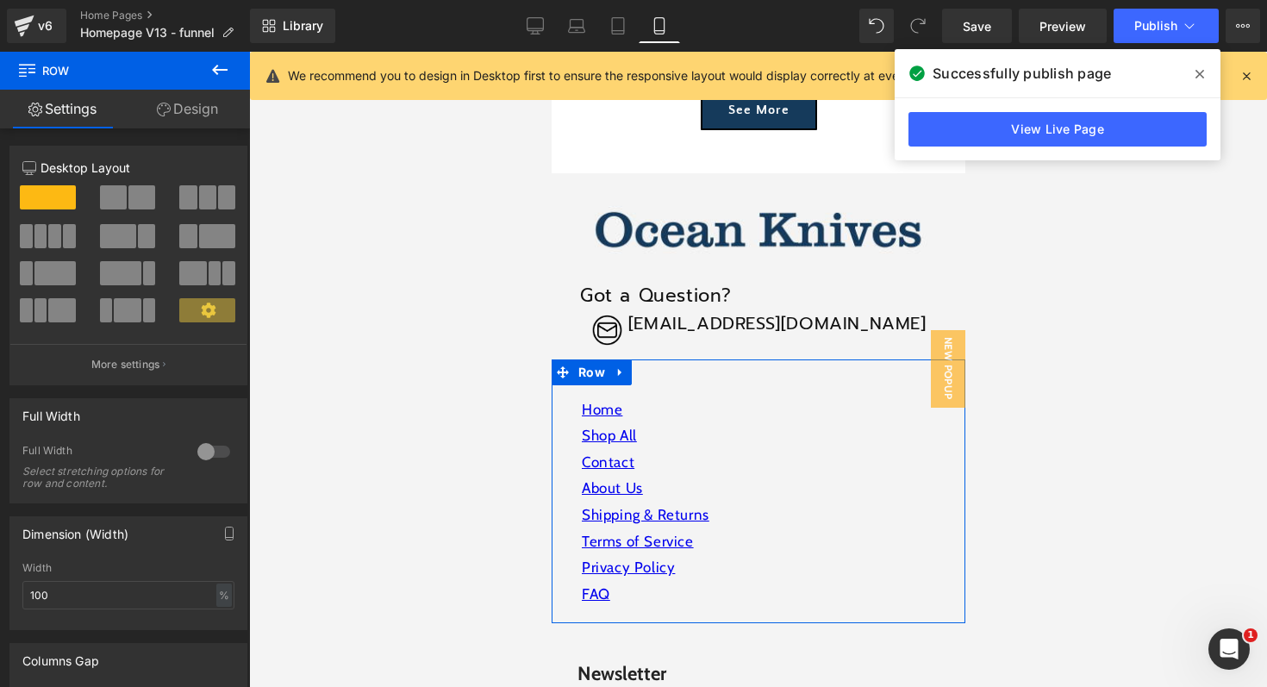
click at [199, 113] on link "Design" at bounding box center [187, 109] width 125 height 39
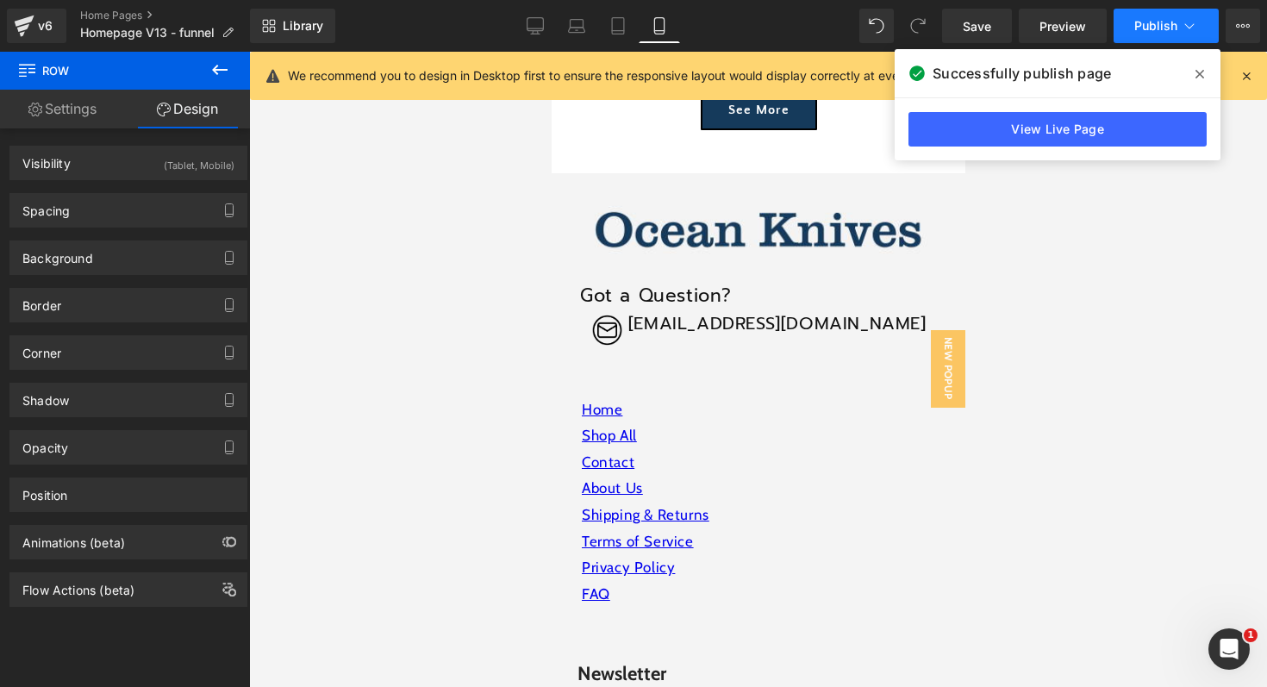
click at [1176, 22] on span "Publish" at bounding box center [1155, 26] width 43 height 14
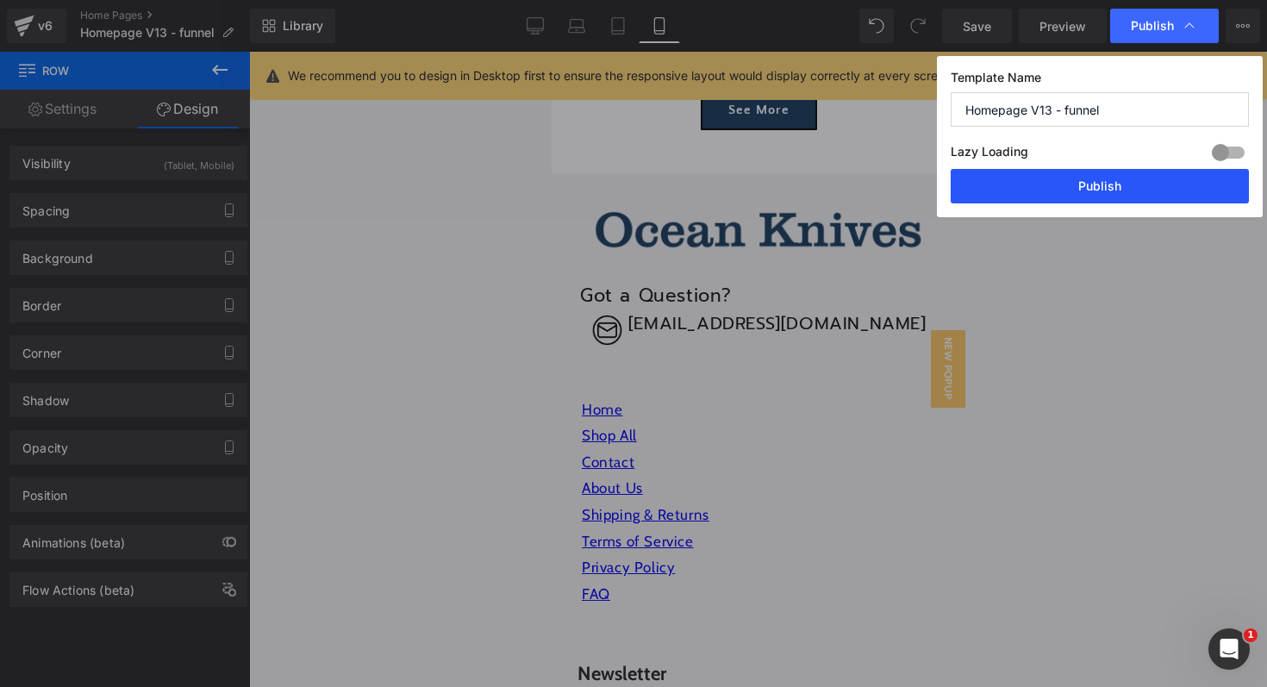
click at [1077, 189] on button "Publish" at bounding box center [1100, 186] width 298 height 34
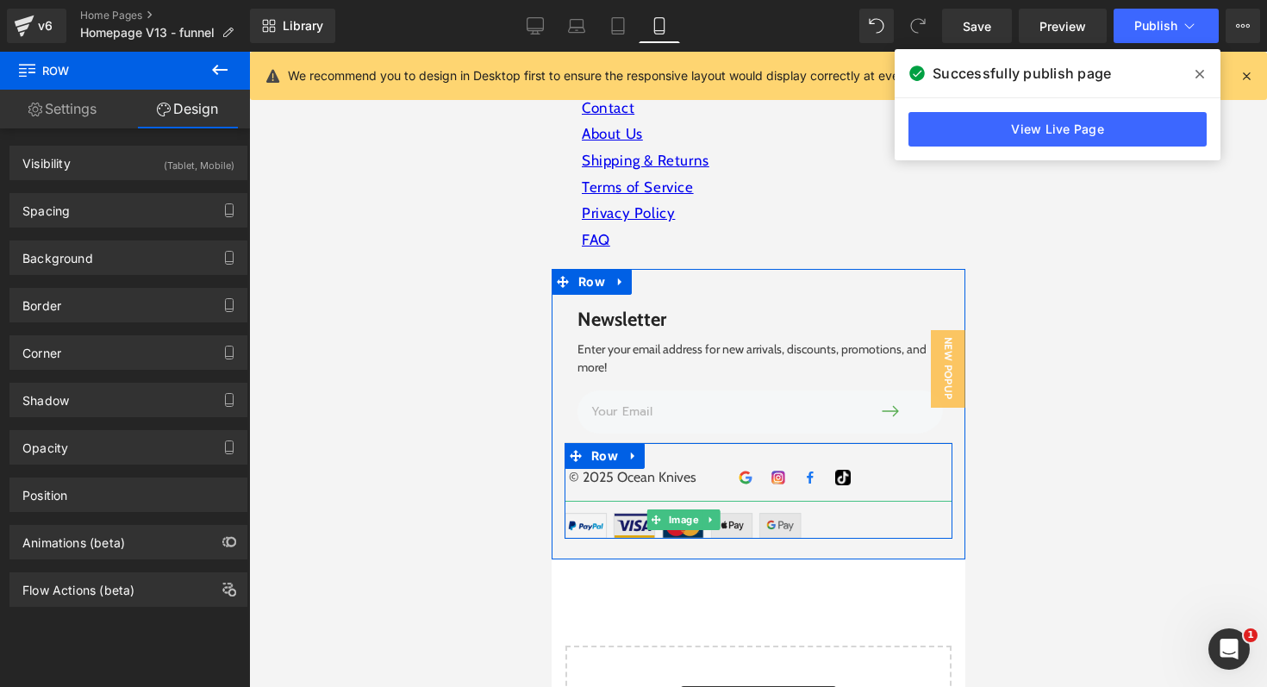
scroll to position [6371, 0]
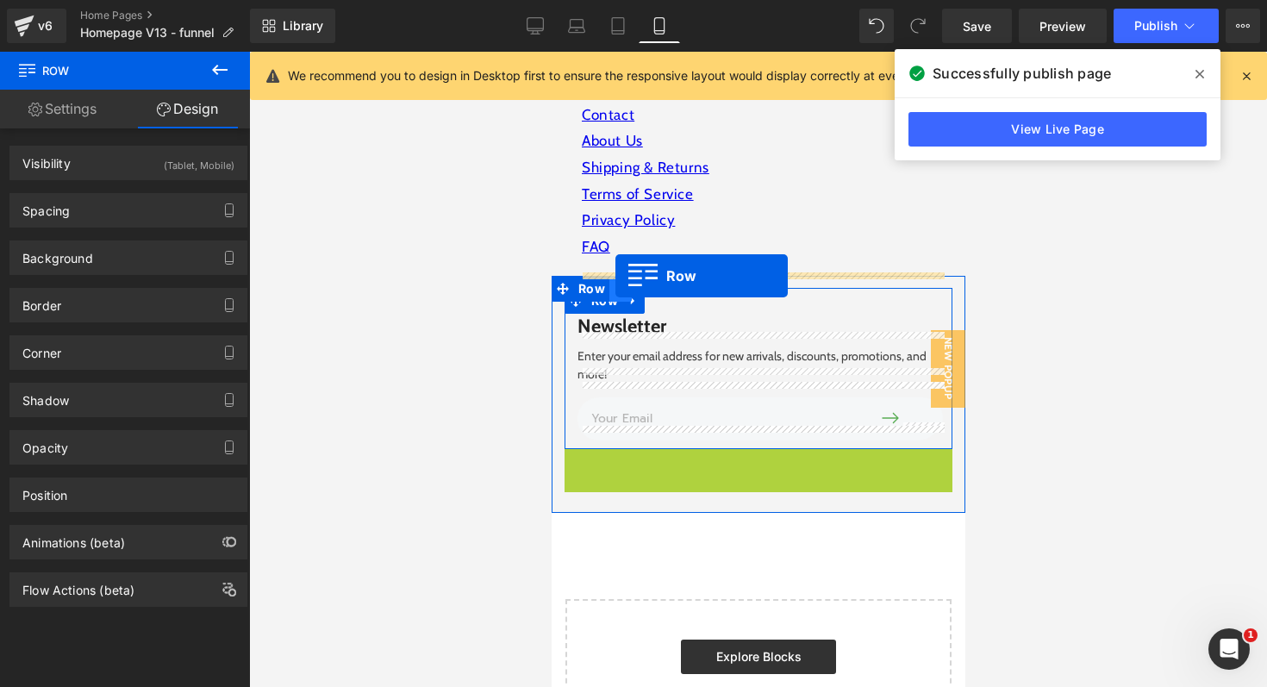
drag, startPoint x: 601, startPoint y: 447, endPoint x: 615, endPoint y: 276, distance: 172.1
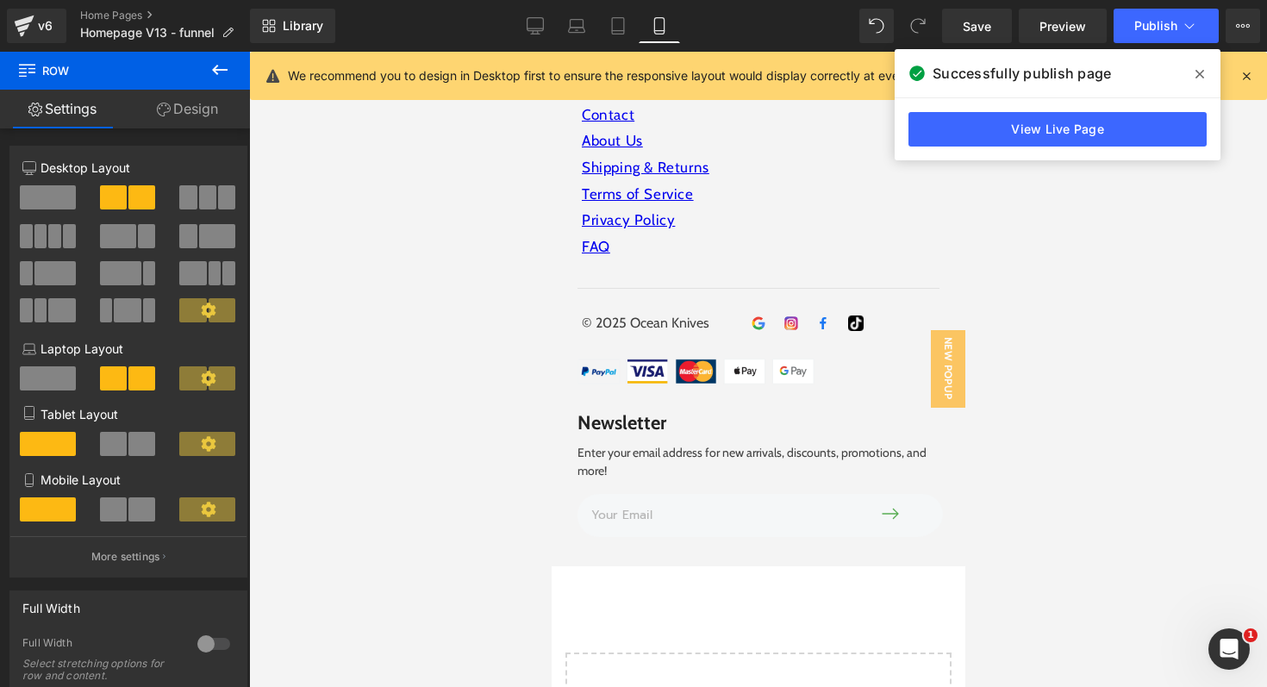
click at [1063, 396] on div at bounding box center [758, 369] width 1018 height 635
click at [1169, 26] on span "Publish" at bounding box center [1155, 26] width 43 height 14
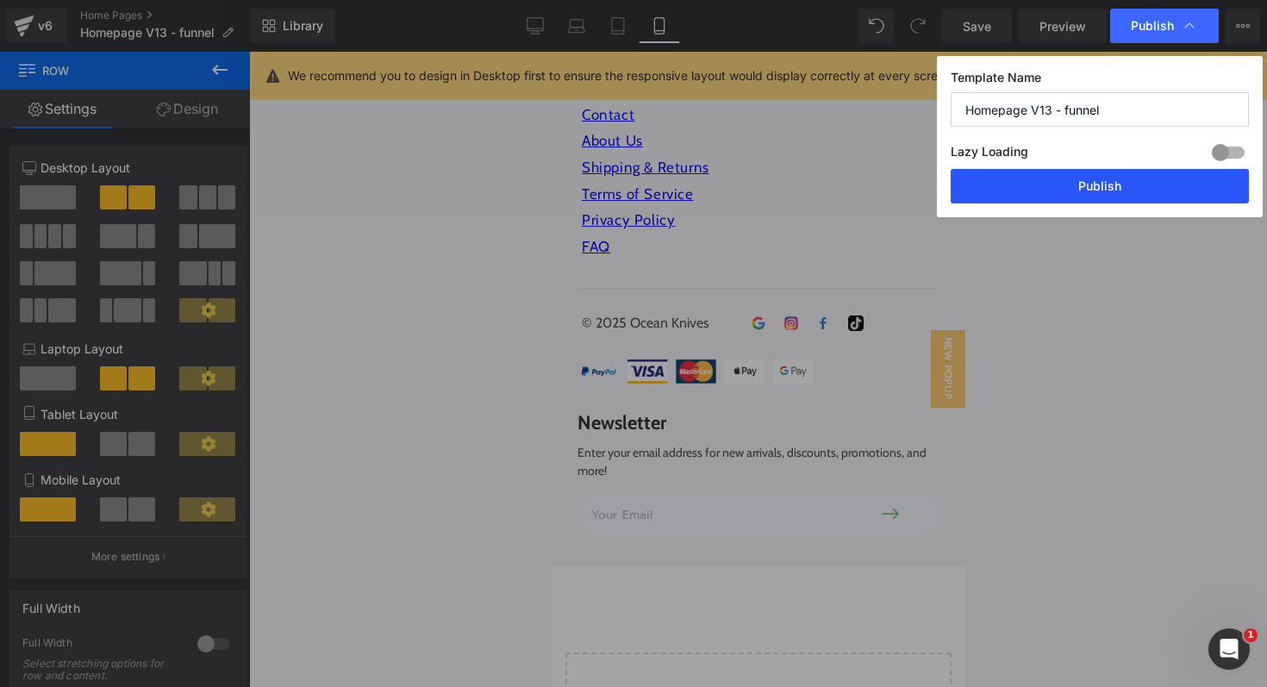
click at [1116, 190] on button "Publish" at bounding box center [1100, 186] width 298 height 34
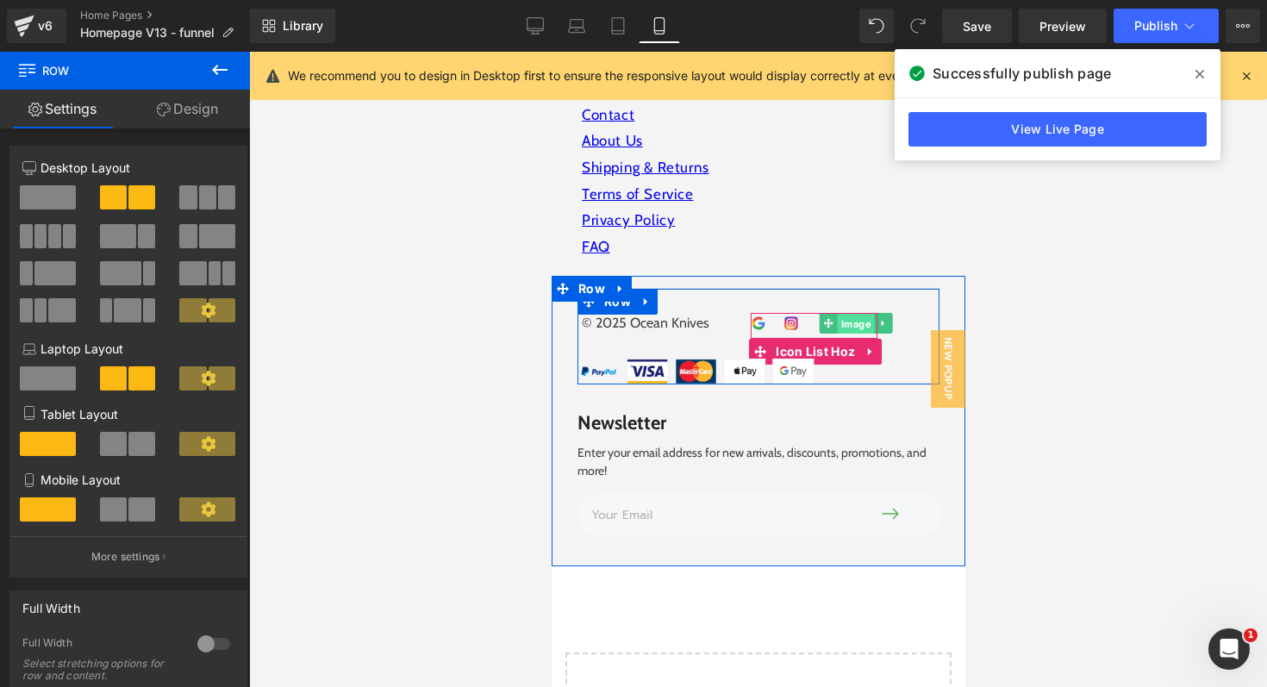
click at [861, 314] on span "Image" at bounding box center [854, 324] width 37 height 21
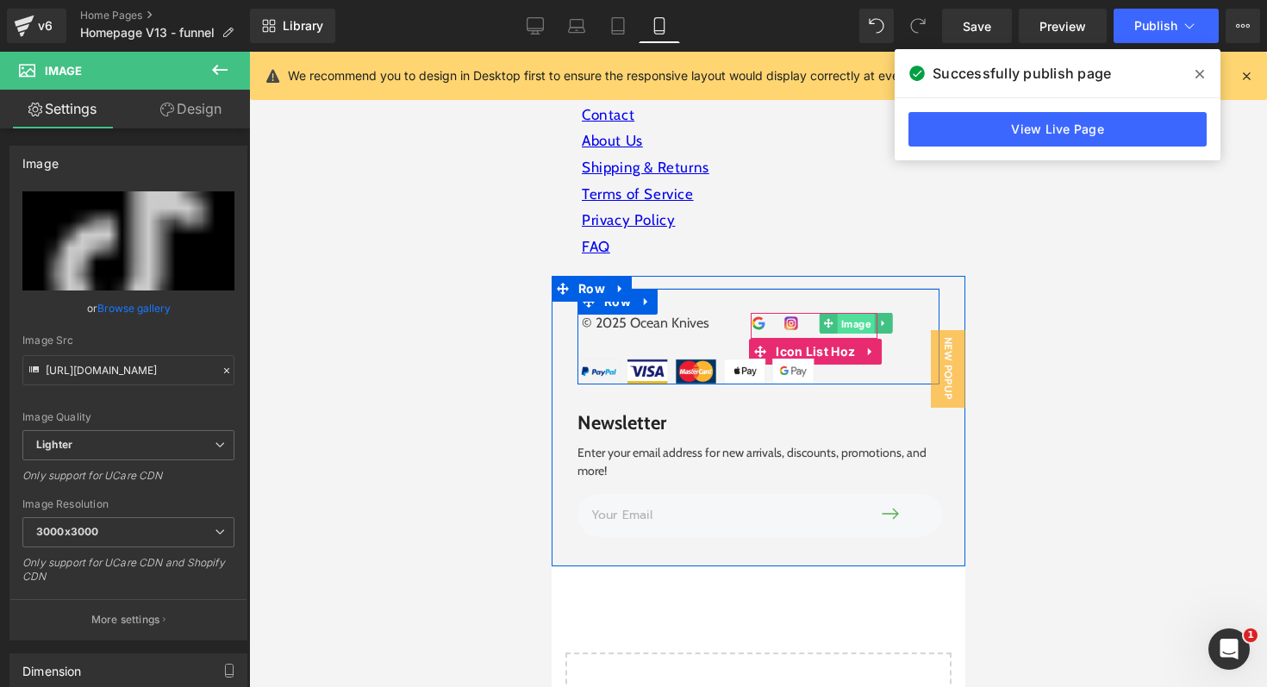
click at [857, 314] on span "Image" at bounding box center [854, 324] width 37 height 21
click at [859, 314] on span "Image" at bounding box center [854, 324] width 37 height 21
click at [865, 314] on span "Image" at bounding box center [854, 324] width 37 height 21
click at [856, 314] on span "Image" at bounding box center [854, 324] width 37 height 21
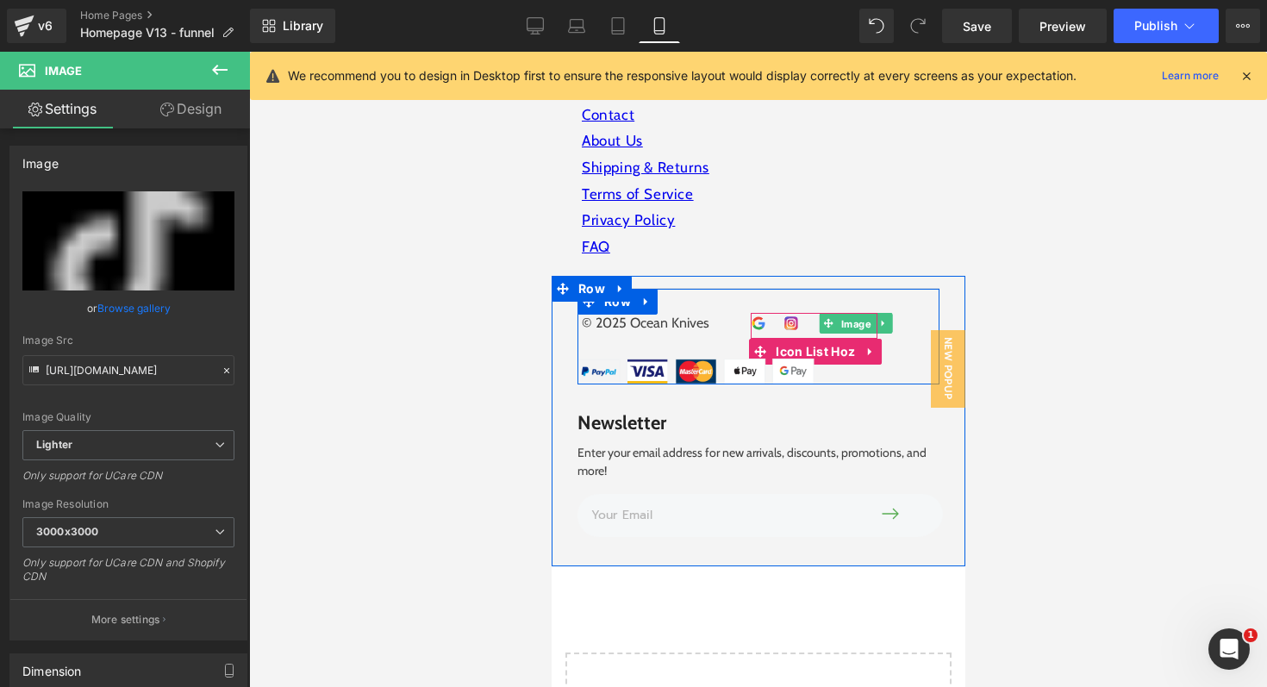
click at [873, 314] on span "Image" at bounding box center [854, 324] width 37 height 21
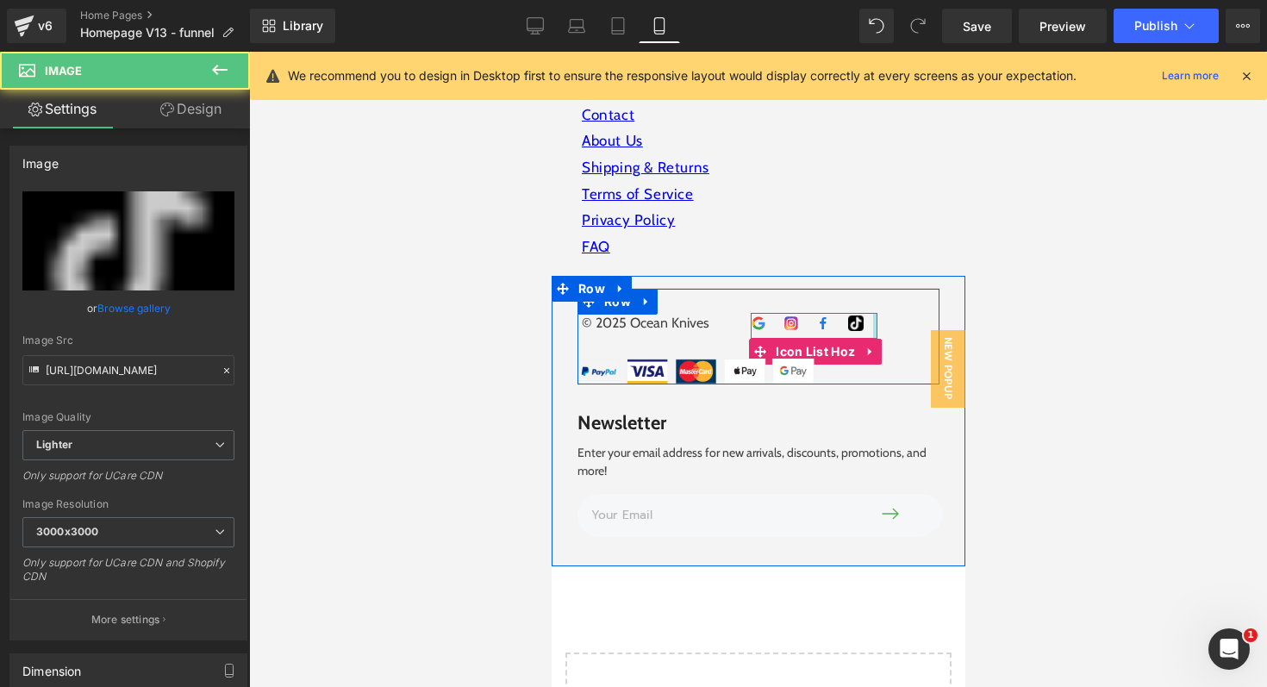
click at [882, 313] on div "© 2025 Ocean Knives Text Block Image Image Image Image Icon List Hoz" at bounding box center [758, 330] width 362 height 34
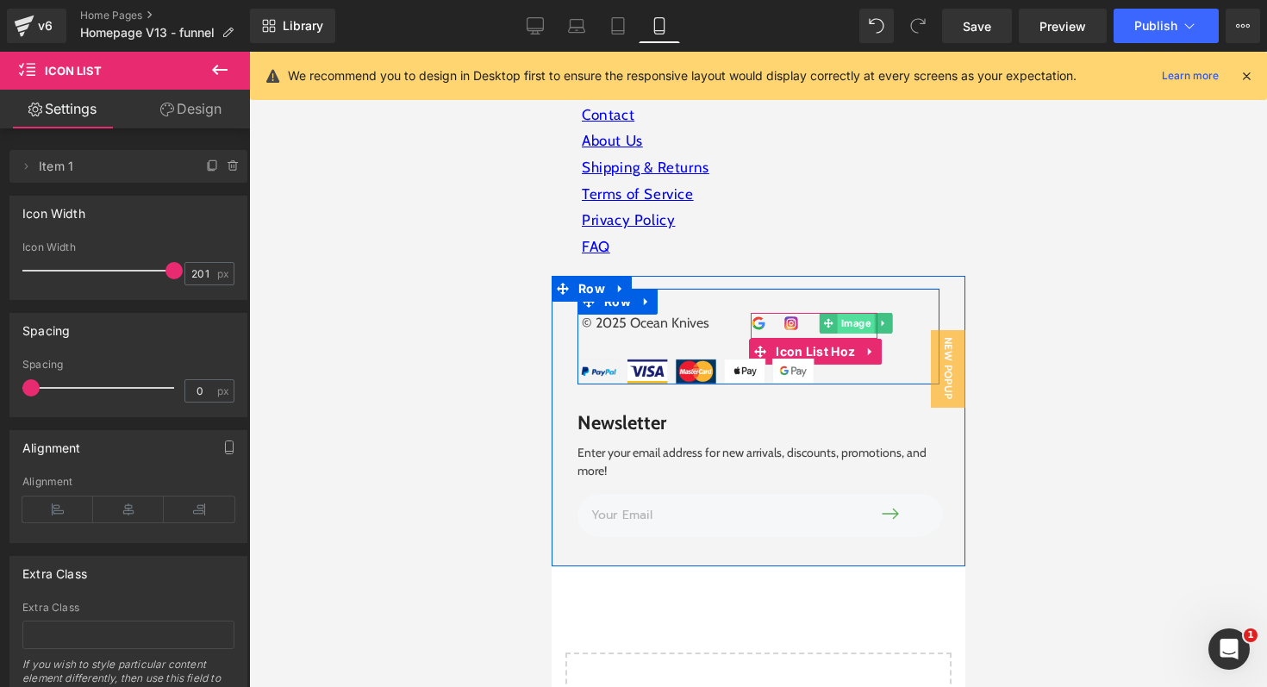
click at [858, 313] on span "Image" at bounding box center [854, 323] width 37 height 21
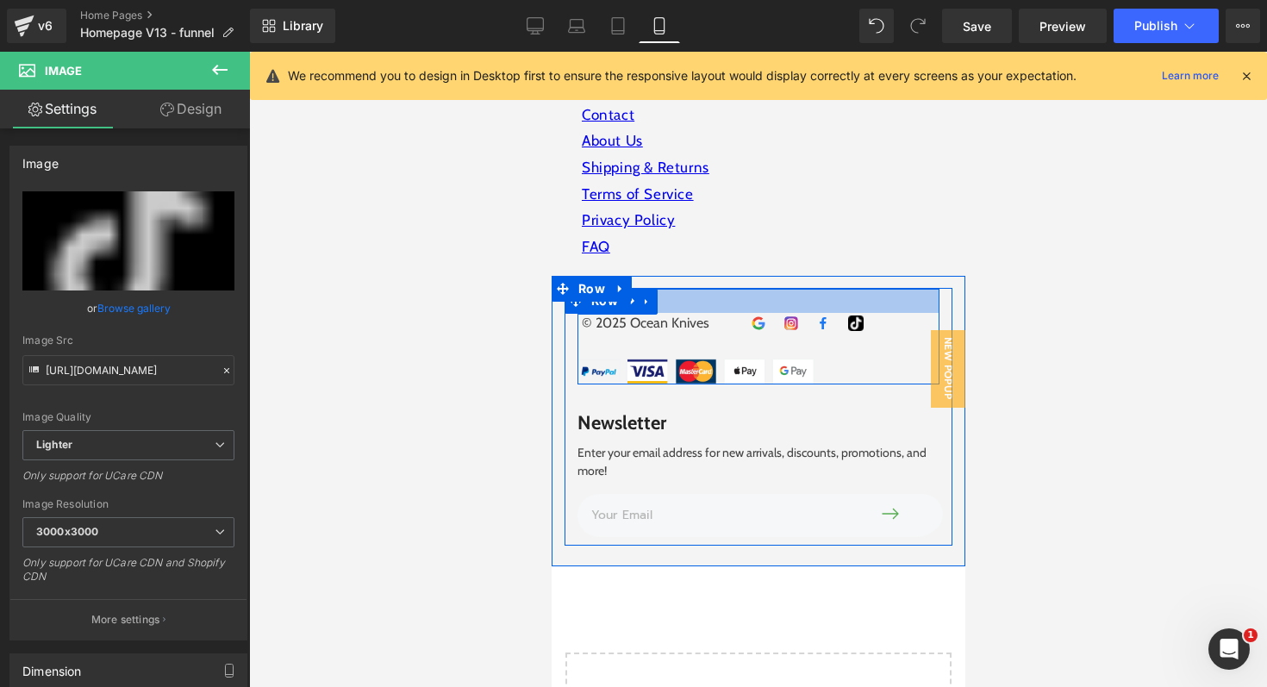
click at [810, 295] on div at bounding box center [758, 301] width 362 height 24
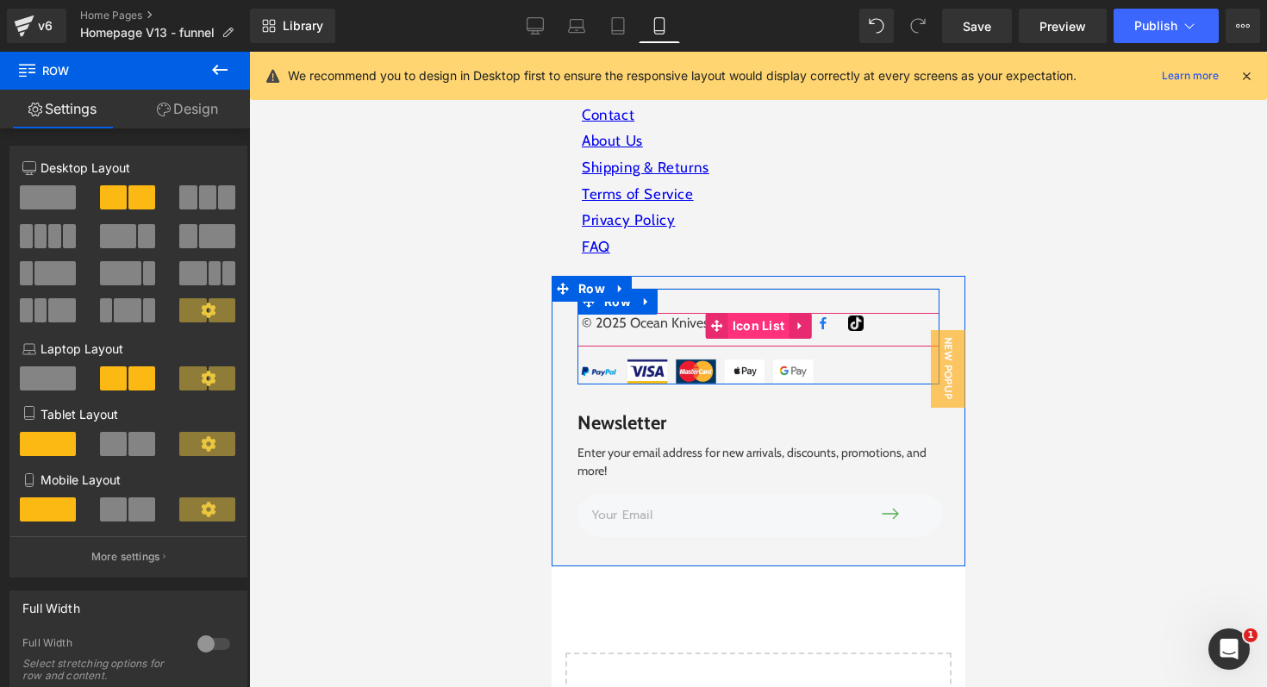
click at [758, 313] on span "Icon List" at bounding box center [757, 326] width 61 height 26
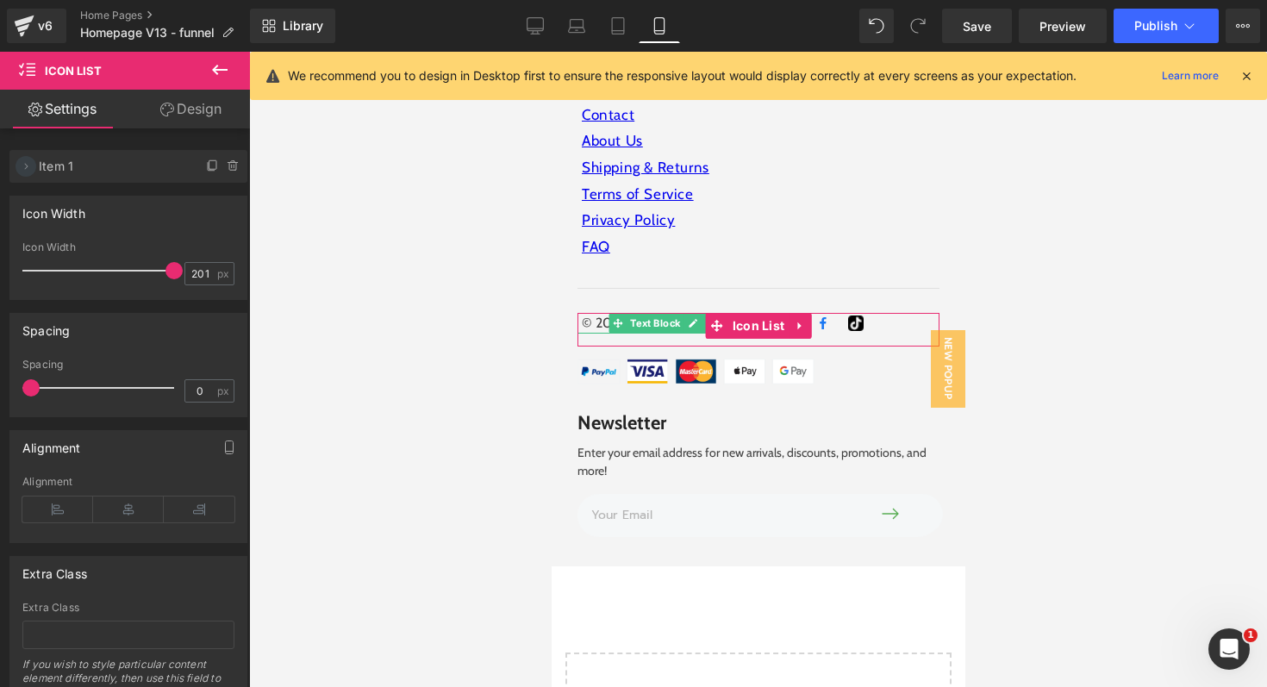
click at [26, 165] on icon at bounding box center [26, 166] width 3 height 6
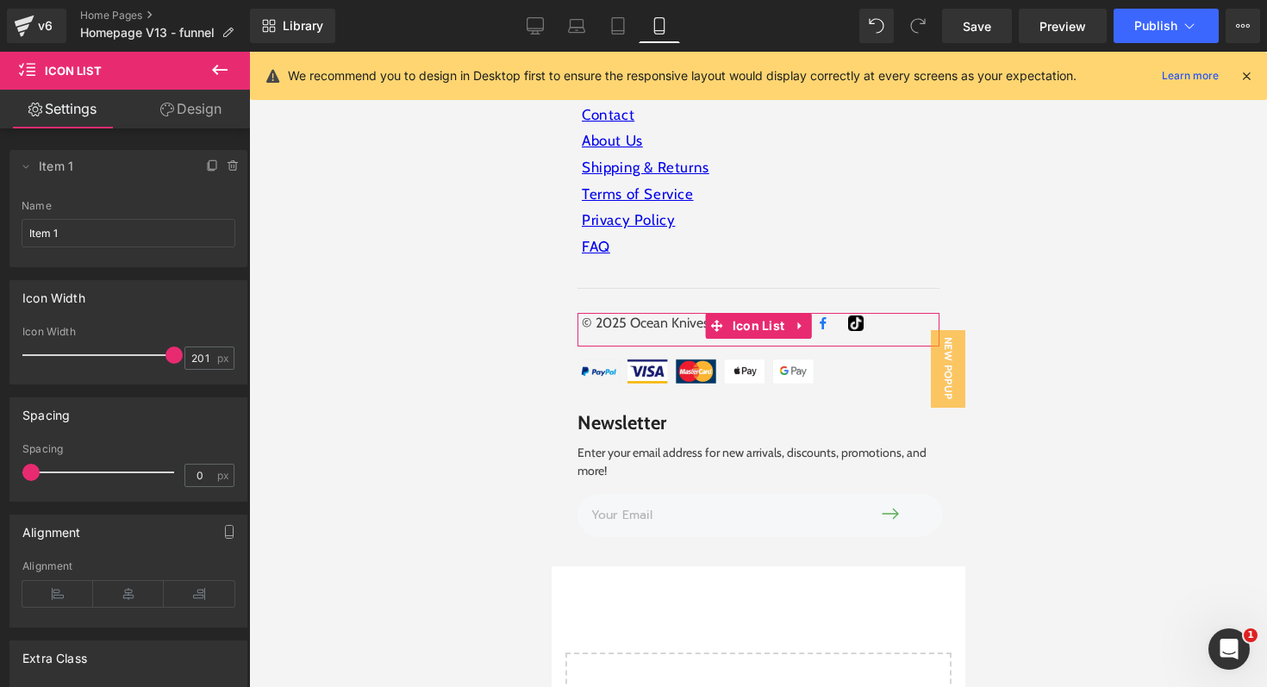
scroll to position [171, 0]
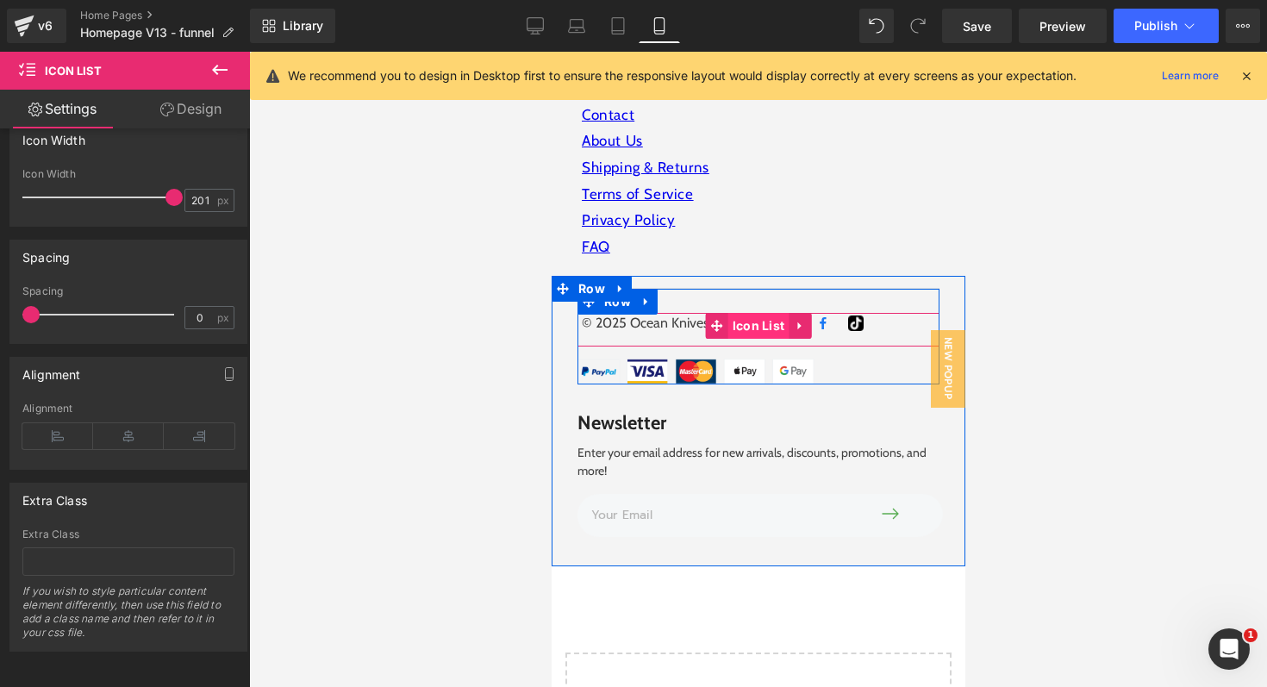
click at [750, 313] on span "Icon List" at bounding box center [757, 326] width 61 height 26
click at [717, 320] on icon at bounding box center [716, 326] width 12 height 12
click at [797, 320] on icon at bounding box center [799, 326] width 12 height 13
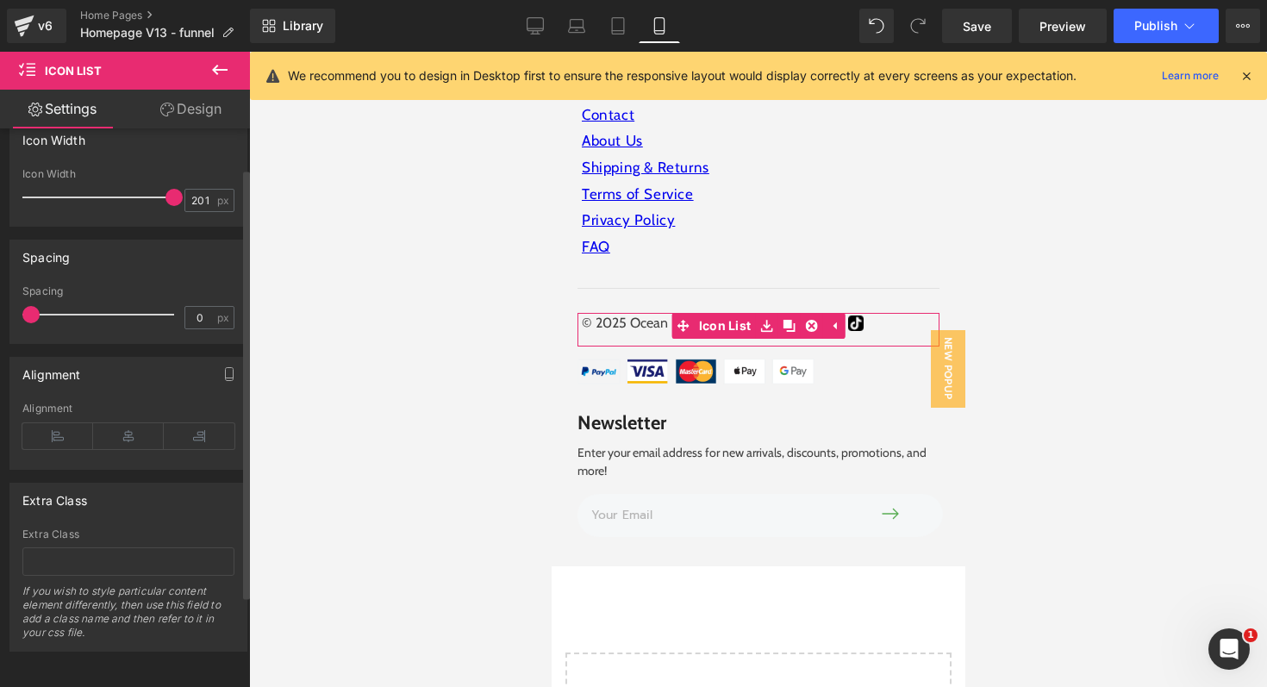
scroll to position [0, 0]
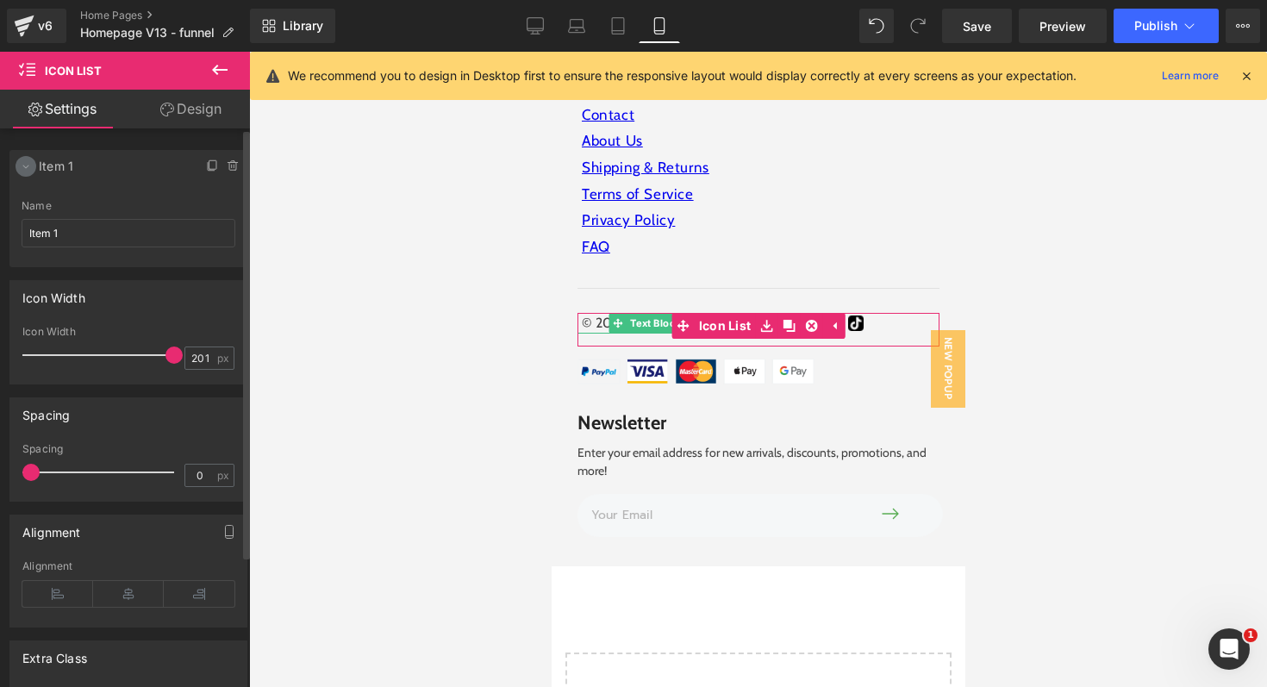
click at [24, 164] on icon at bounding box center [26, 166] width 14 height 14
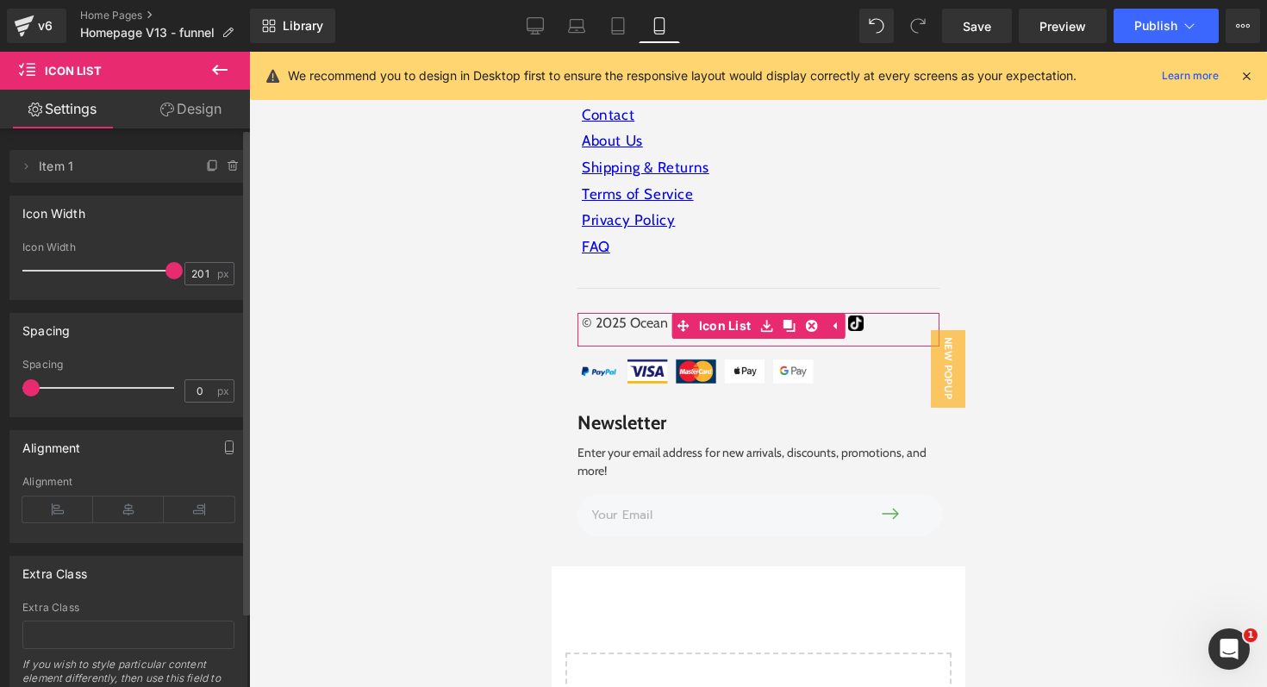
scroll to position [86, 0]
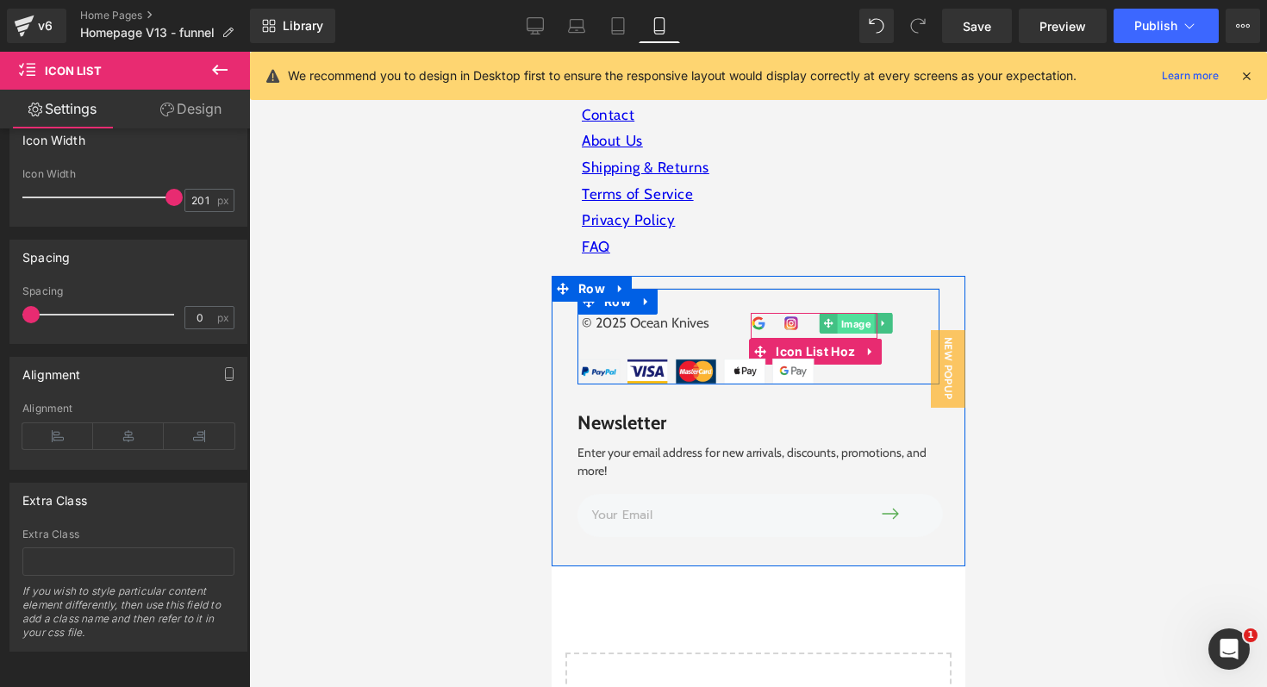
click at [862, 314] on span "Image" at bounding box center [854, 324] width 37 height 21
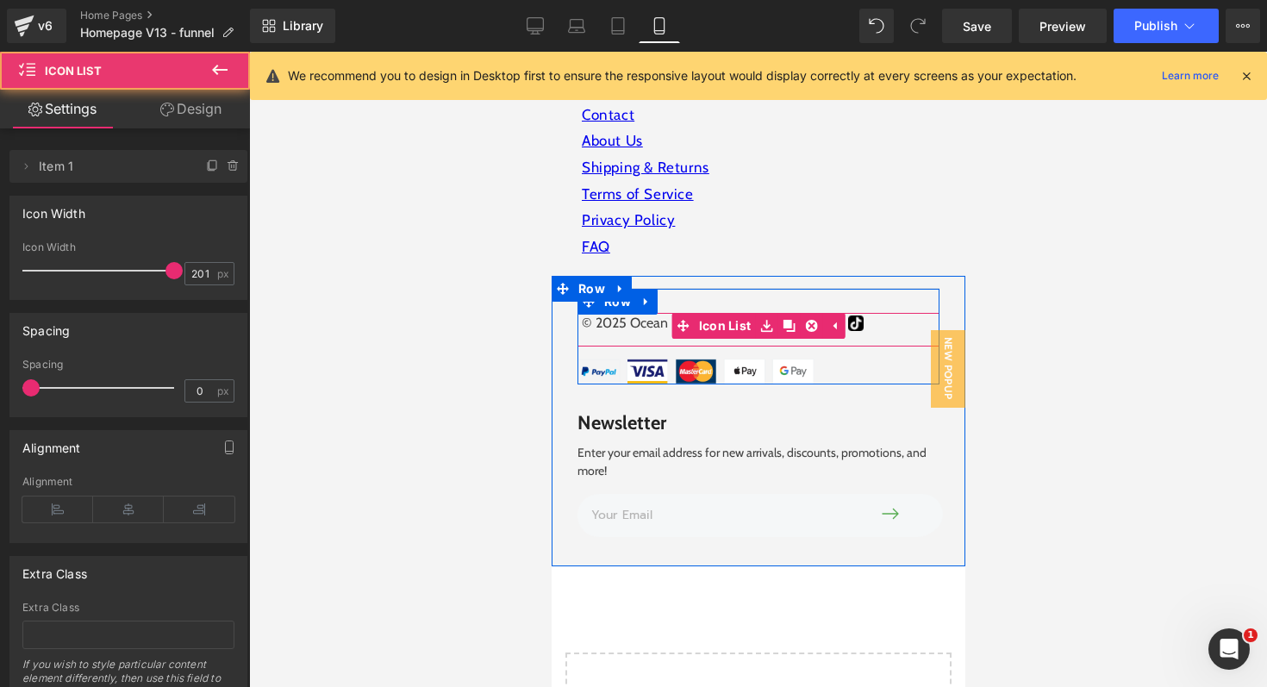
click at [880, 313] on div "© 2025 Ocean Knives Text Block Image Image Image Image Icon List Hoz" at bounding box center [758, 330] width 362 height 34
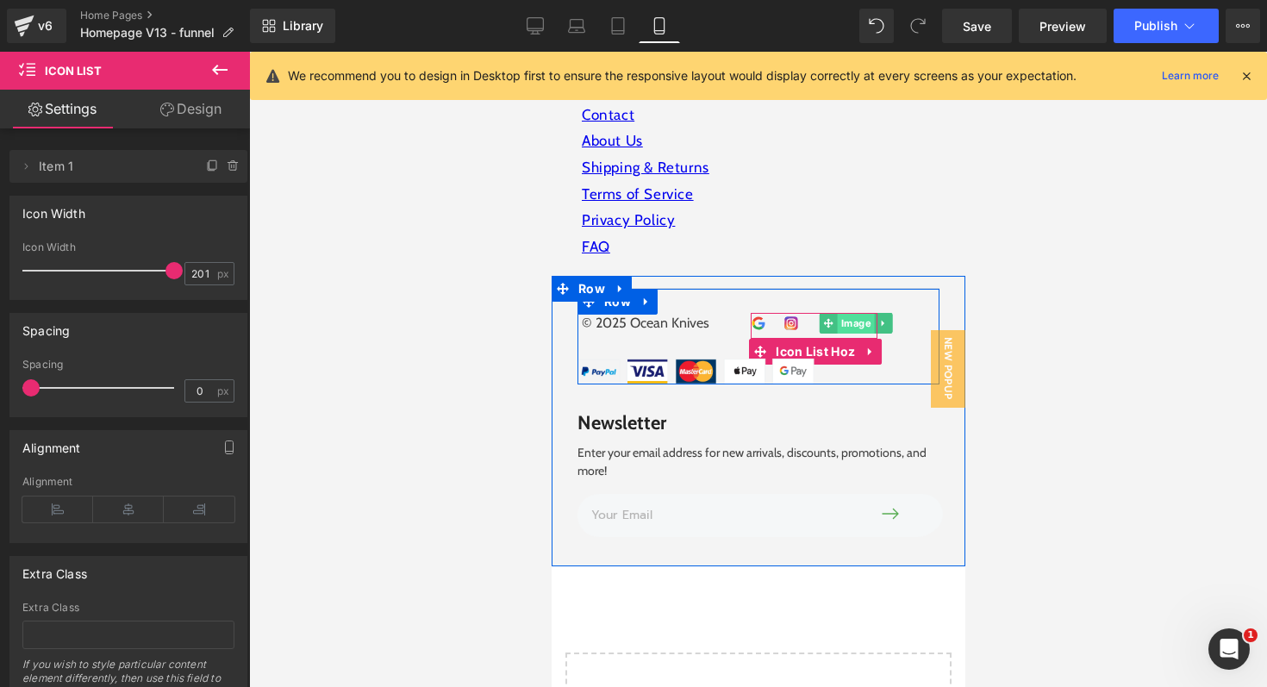
click at [870, 313] on span "Image" at bounding box center [854, 323] width 37 height 21
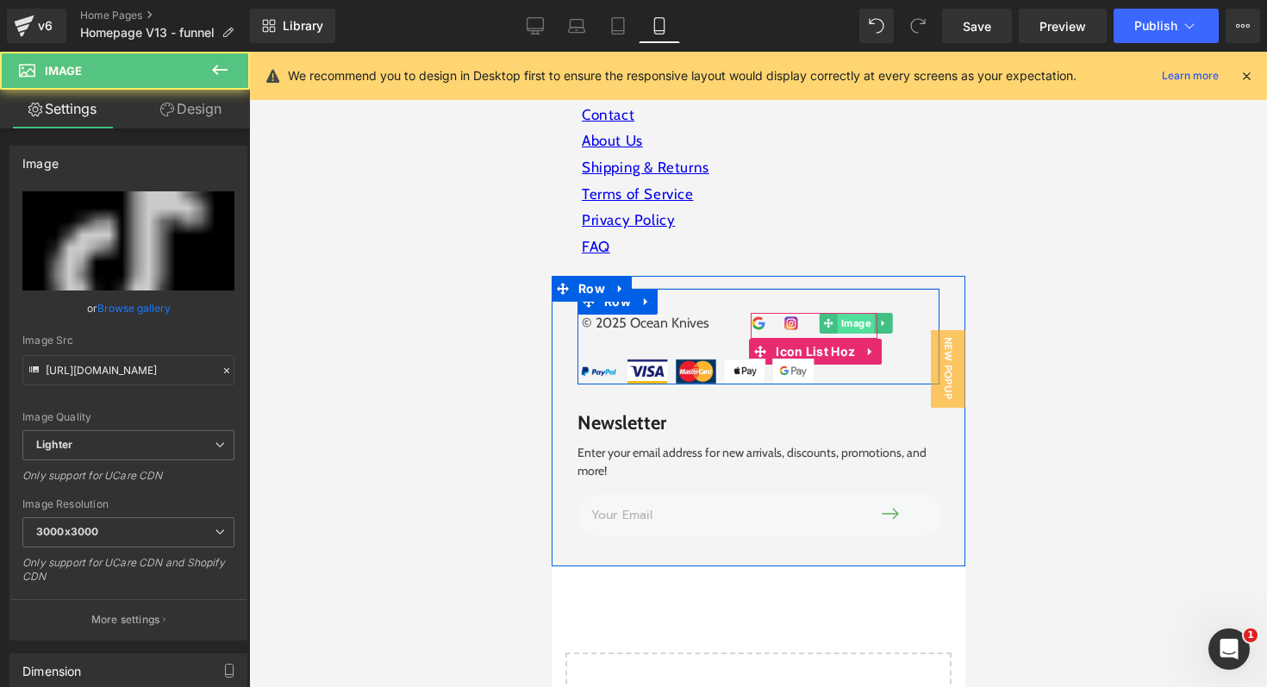
click at [870, 313] on span "Image" at bounding box center [854, 323] width 37 height 21
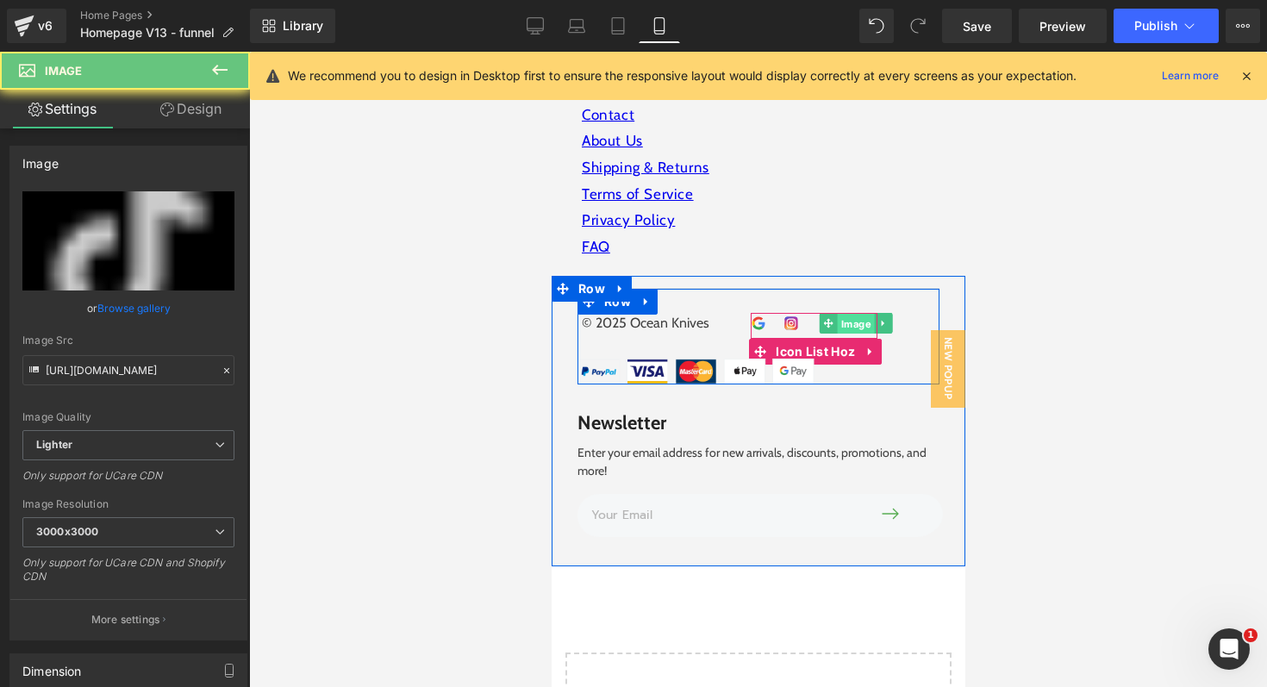
click at [870, 314] on span "Image" at bounding box center [854, 324] width 37 height 21
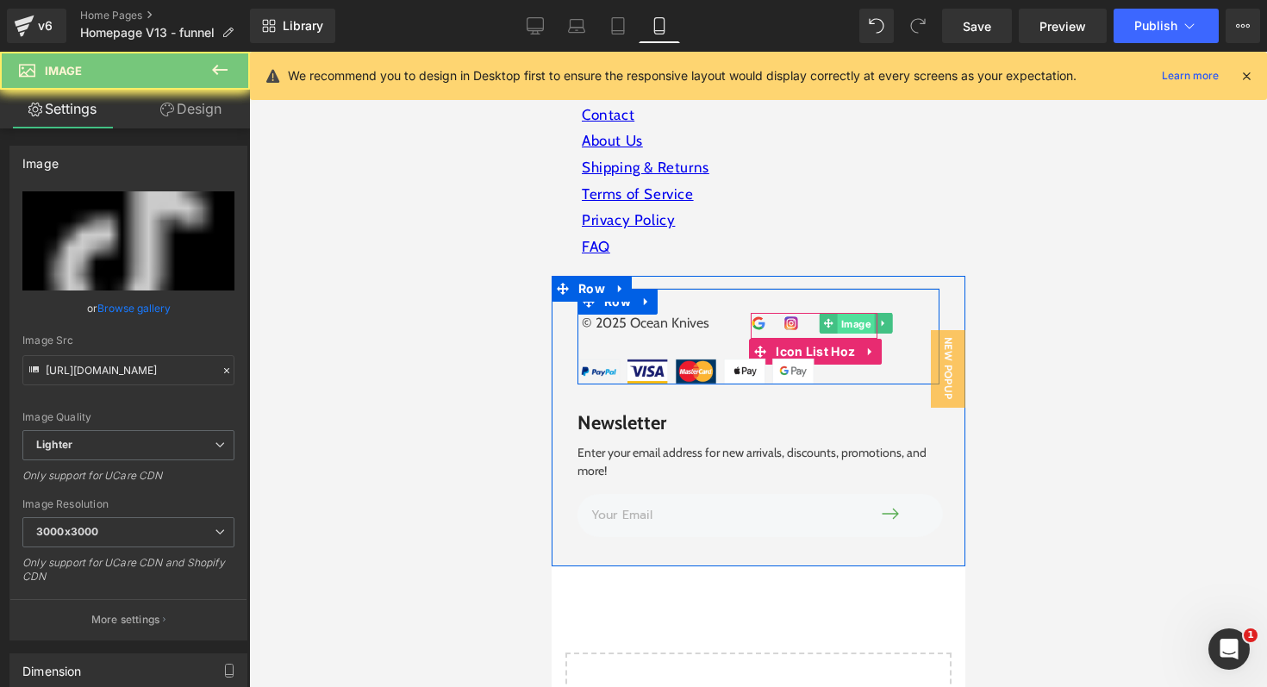
click at [870, 314] on span "Image" at bounding box center [854, 324] width 37 height 21
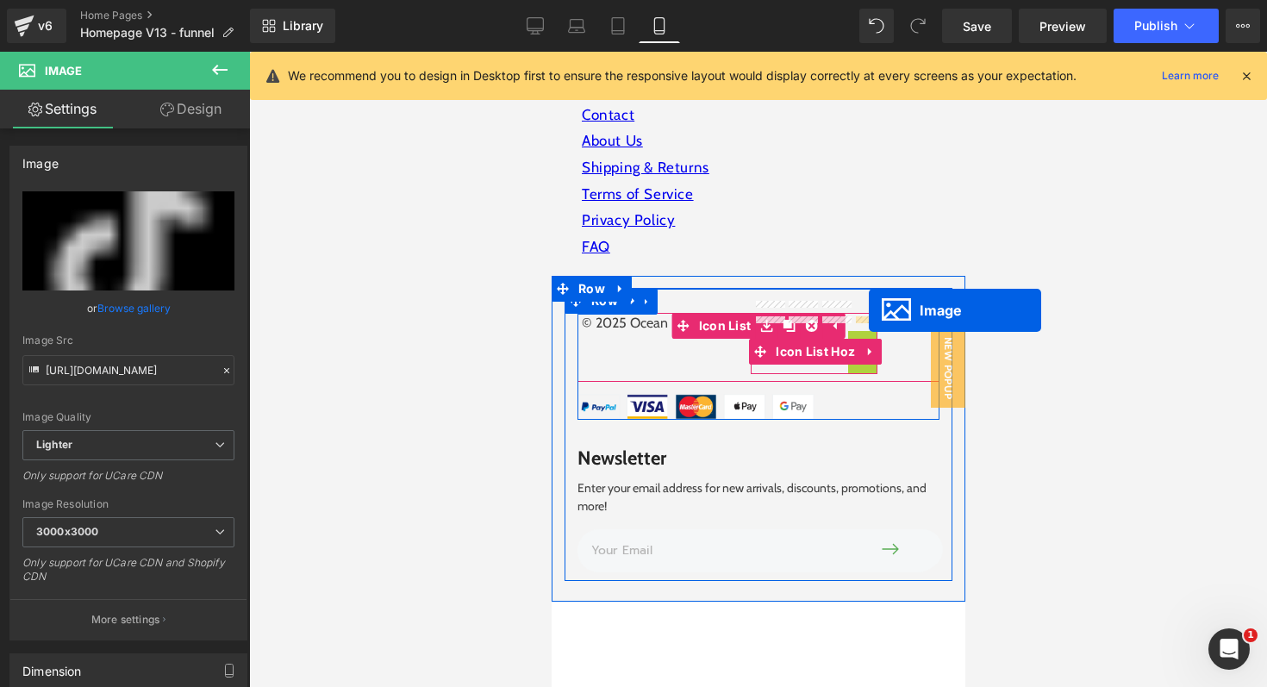
drag, startPoint x: 871, startPoint y: 311, endPoint x: 863, endPoint y: 309, distance: 9.0
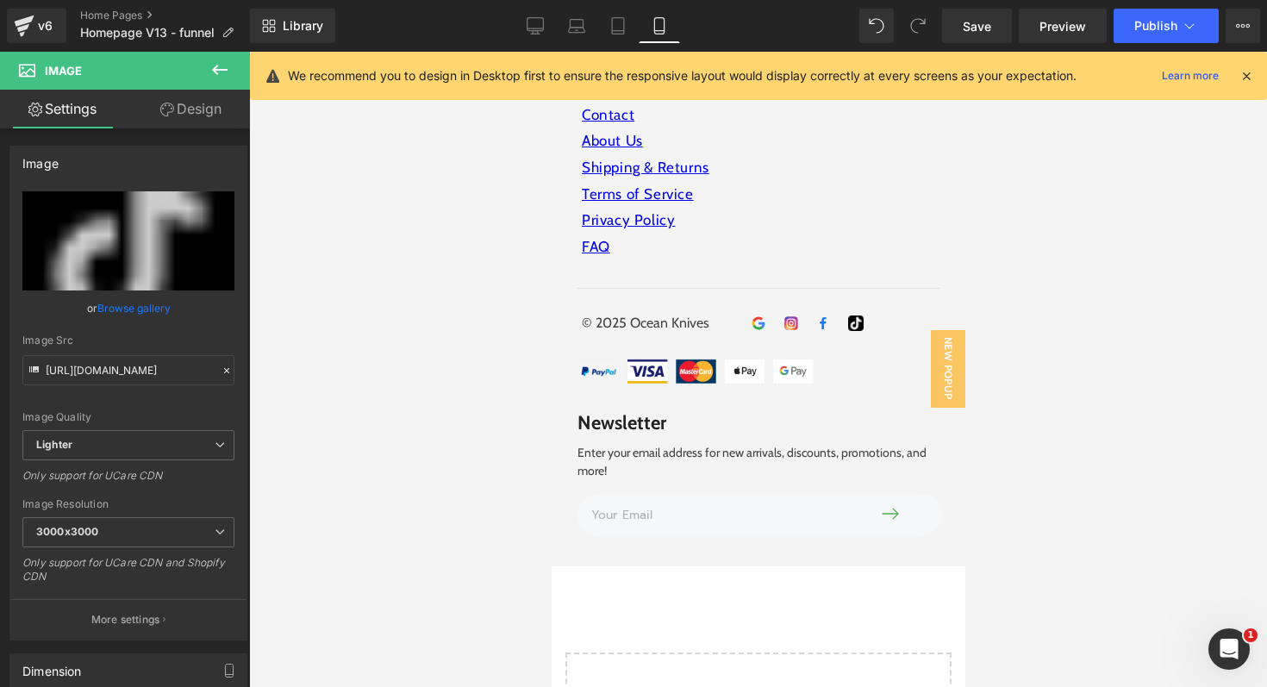
click at [1002, 353] on div at bounding box center [758, 369] width 1018 height 635
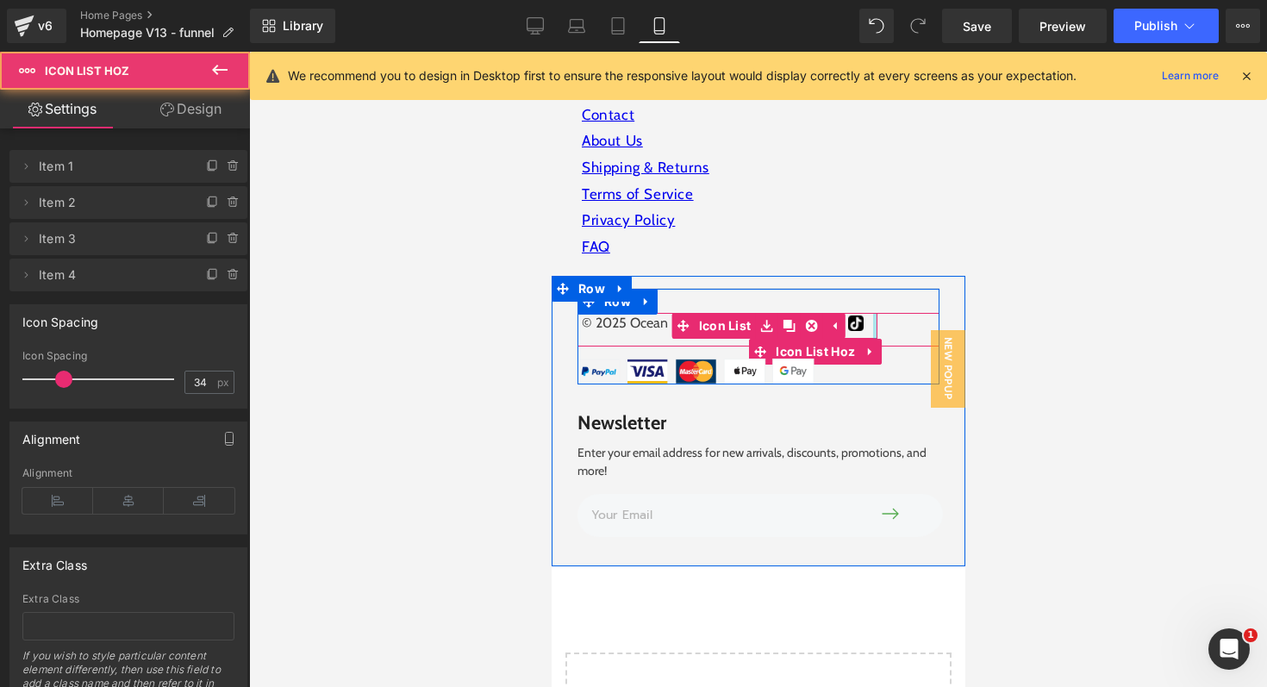
click at [876, 313] on div at bounding box center [874, 326] width 4 height 26
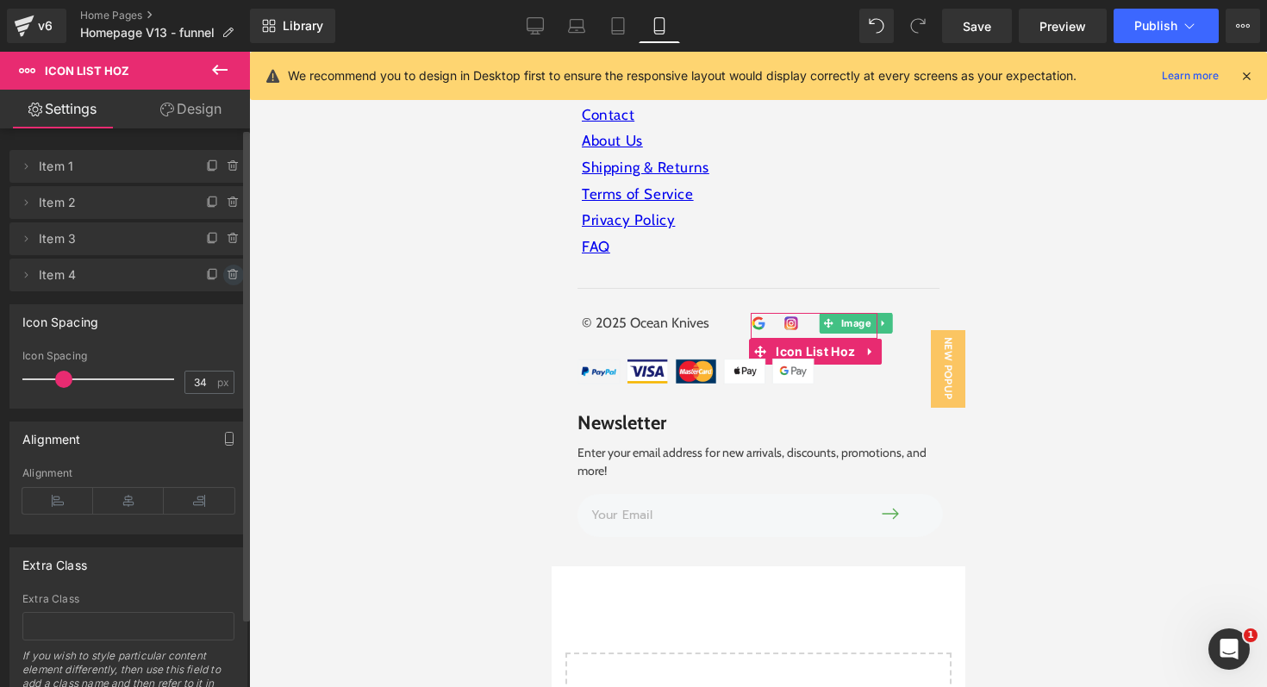
click at [234, 274] on icon at bounding box center [234, 274] width 0 height 3
click at [214, 273] on button "Delete" at bounding box center [215, 276] width 54 height 22
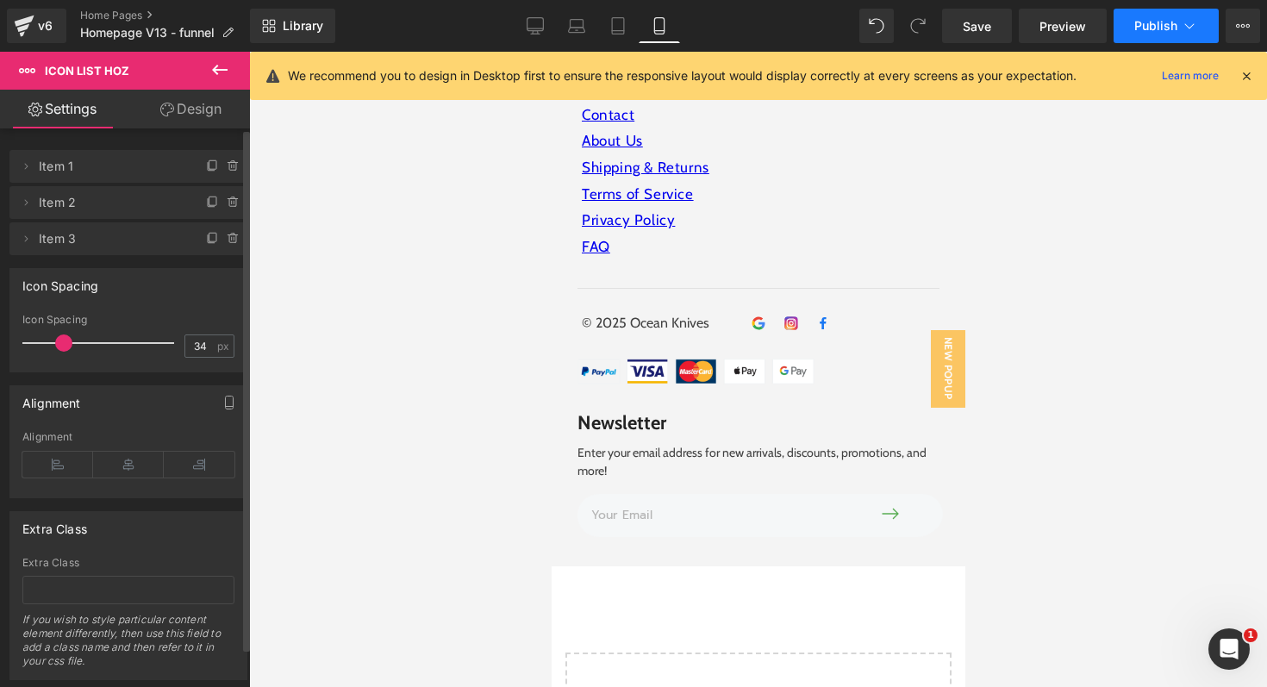
click at [1142, 22] on span "Publish" at bounding box center [1155, 26] width 43 height 14
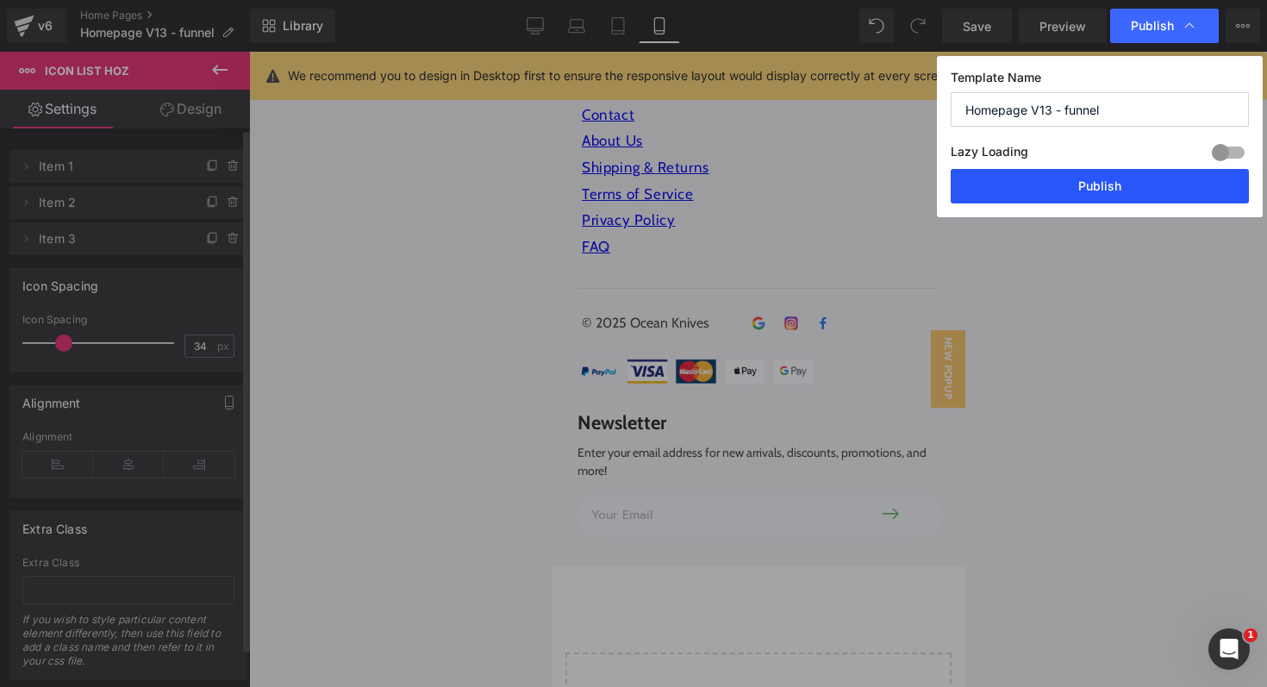
click at [1104, 189] on button "Publish" at bounding box center [1100, 186] width 298 height 34
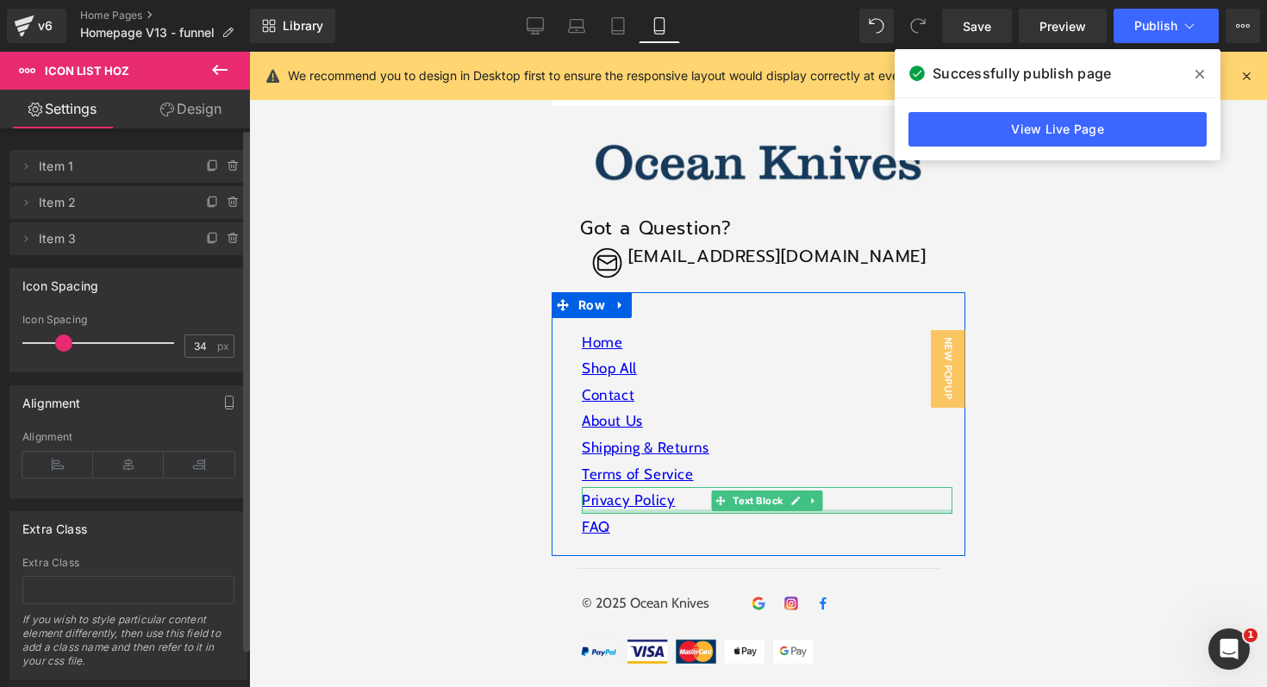
scroll to position [6090, 0]
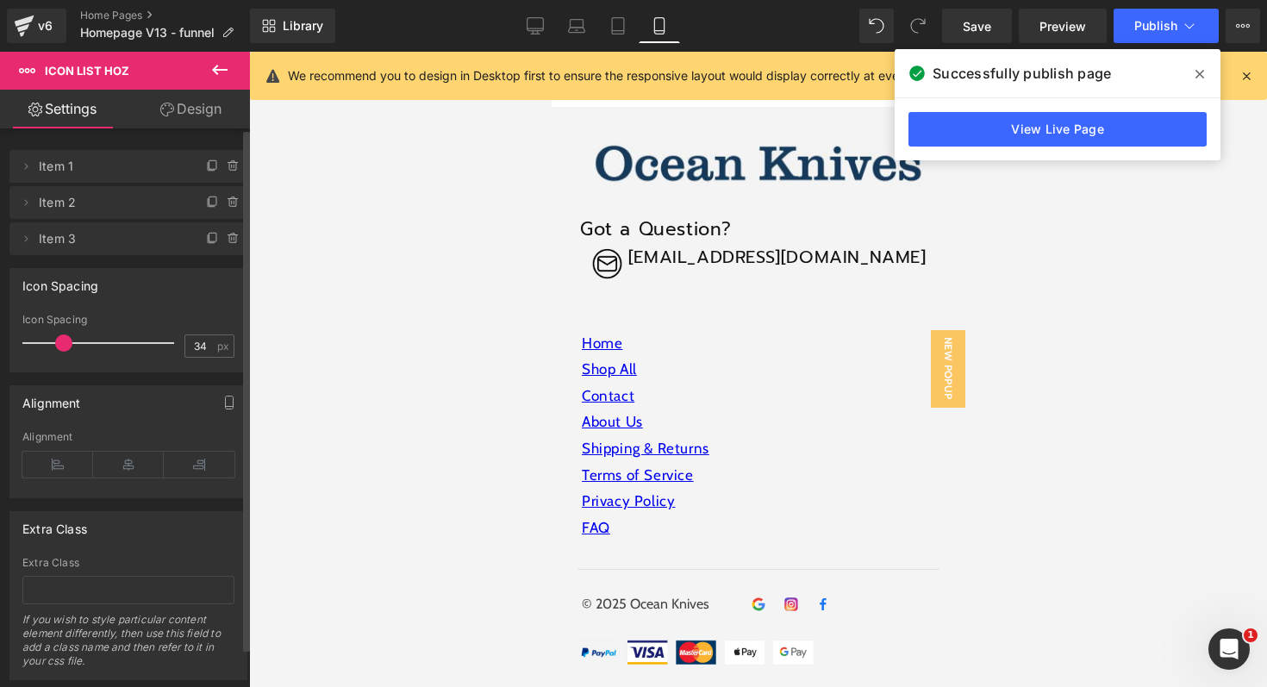
click at [1197, 70] on icon at bounding box center [1199, 74] width 9 height 14
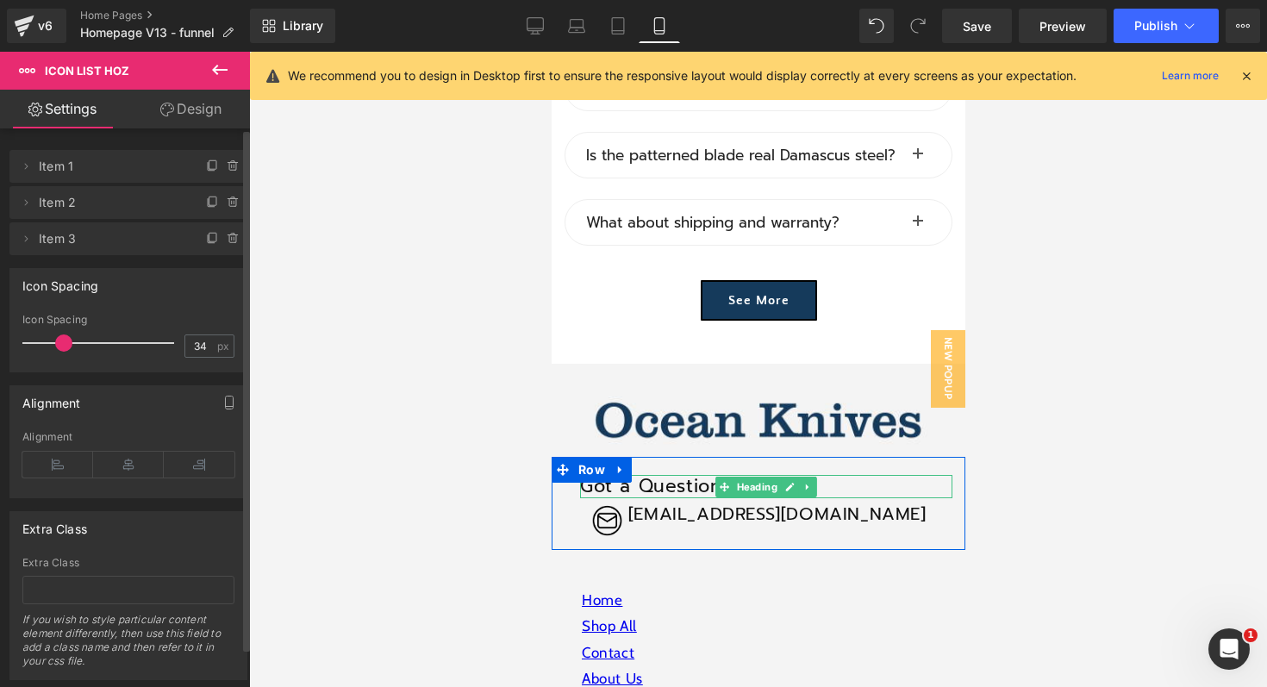
scroll to position [5796, 0]
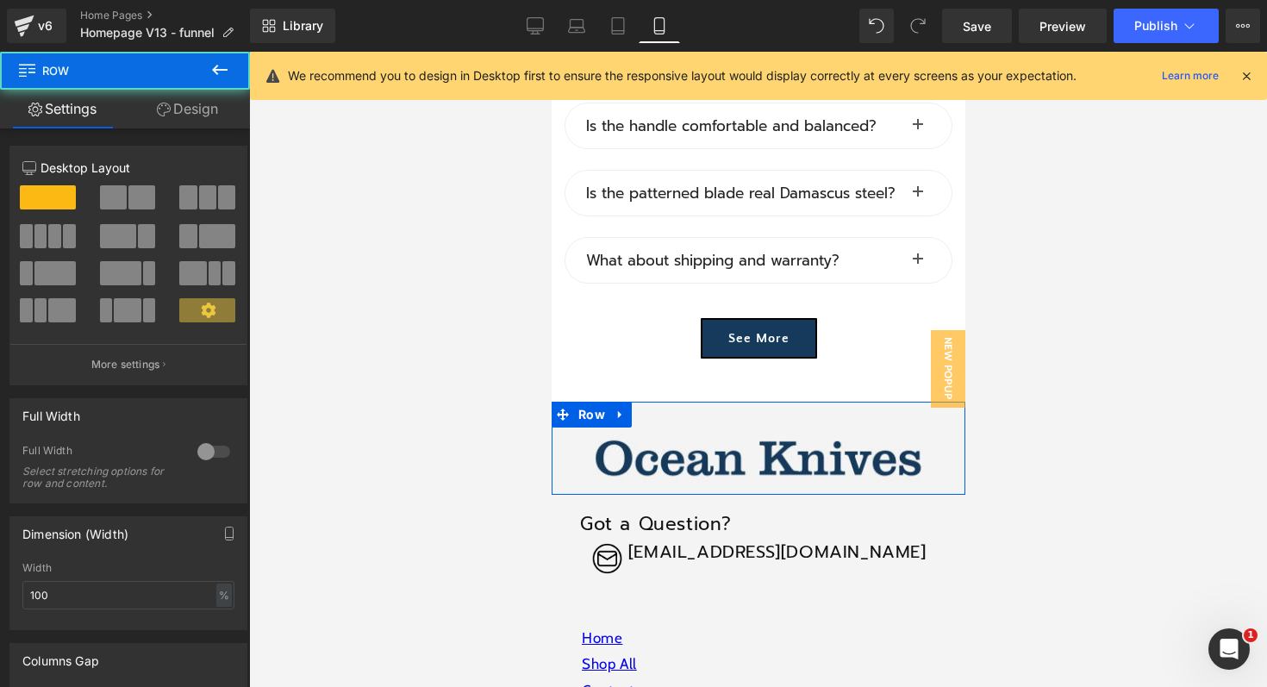
click at [662, 402] on div "Image Row" at bounding box center [758, 448] width 414 height 93
click at [678, 402] on div "Image Row" at bounding box center [758, 448] width 414 height 93
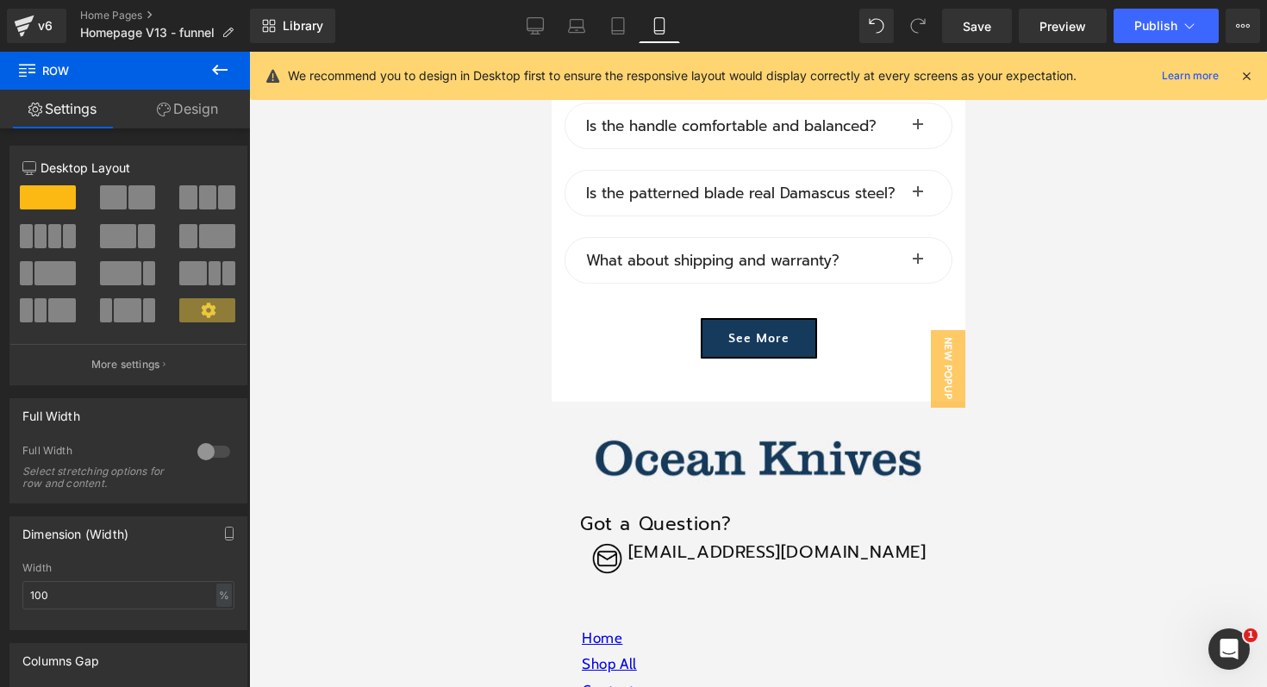
click at [1135, 468] on div at bounding box center [758, 369] width 1018 height 635
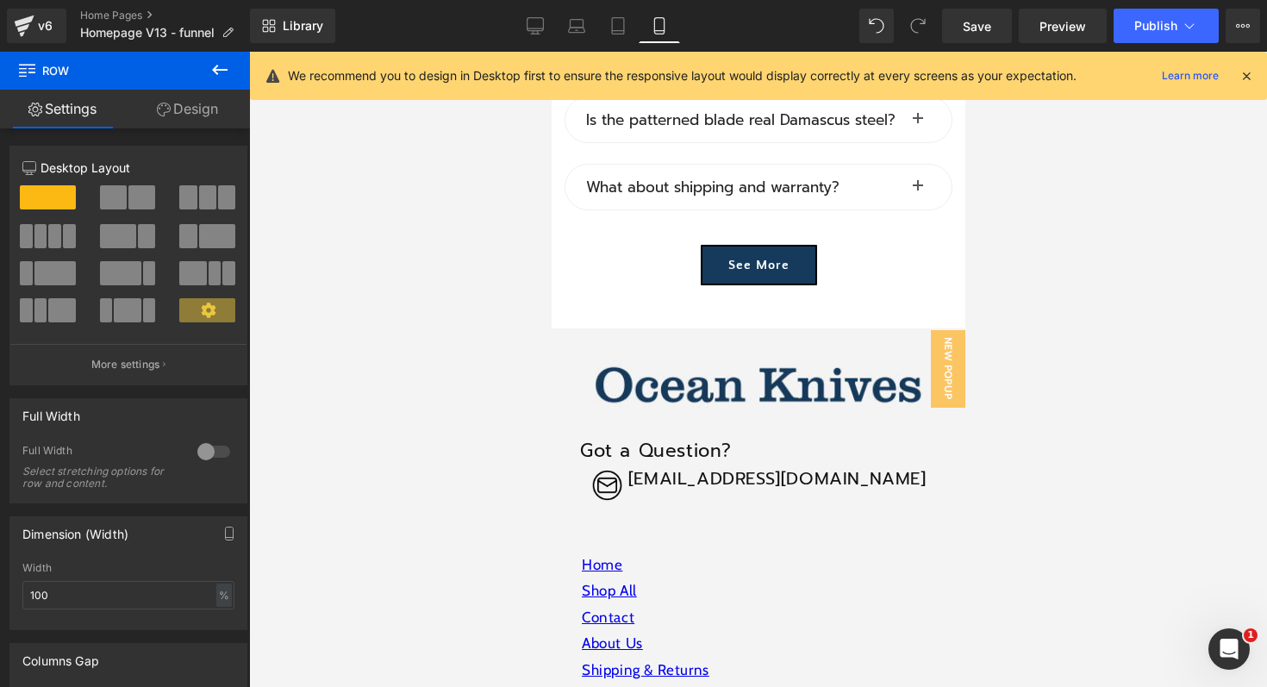
scroll to position [5853, 0]
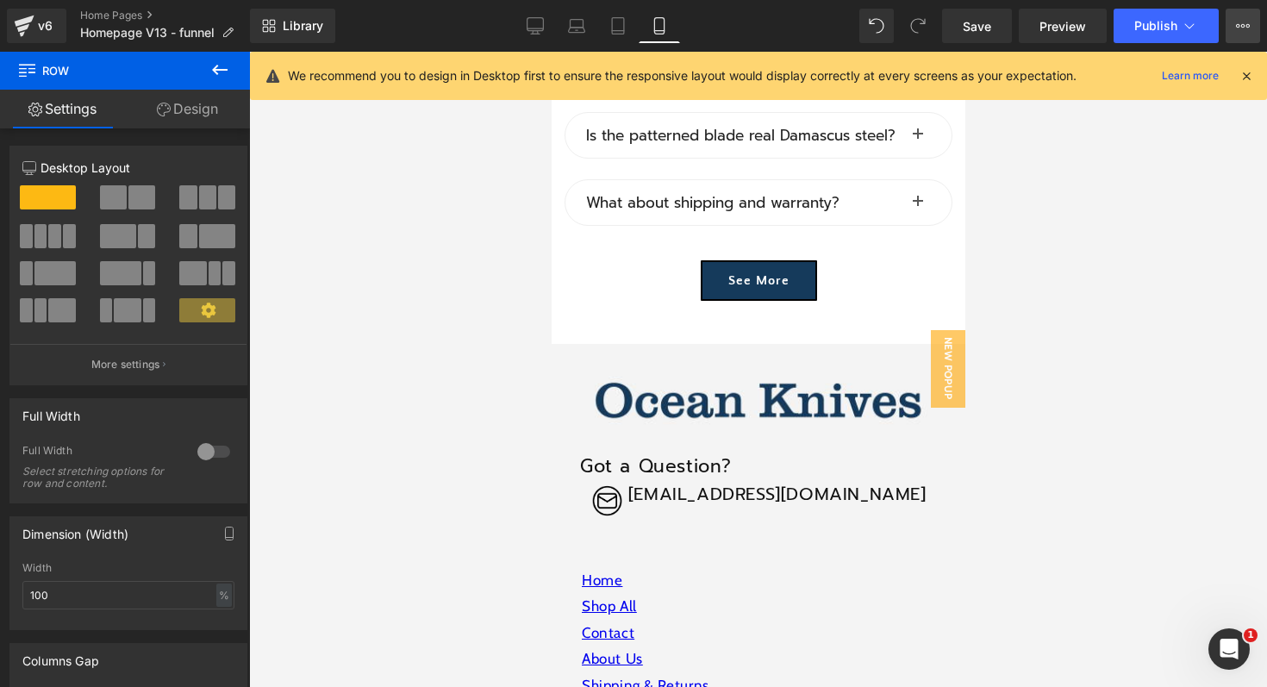
click at [1251, 28] on button "View Live Page View with current Template Save Template to Library Schedule Pub…" at bounding box center [1243, 26] width 34 height 34
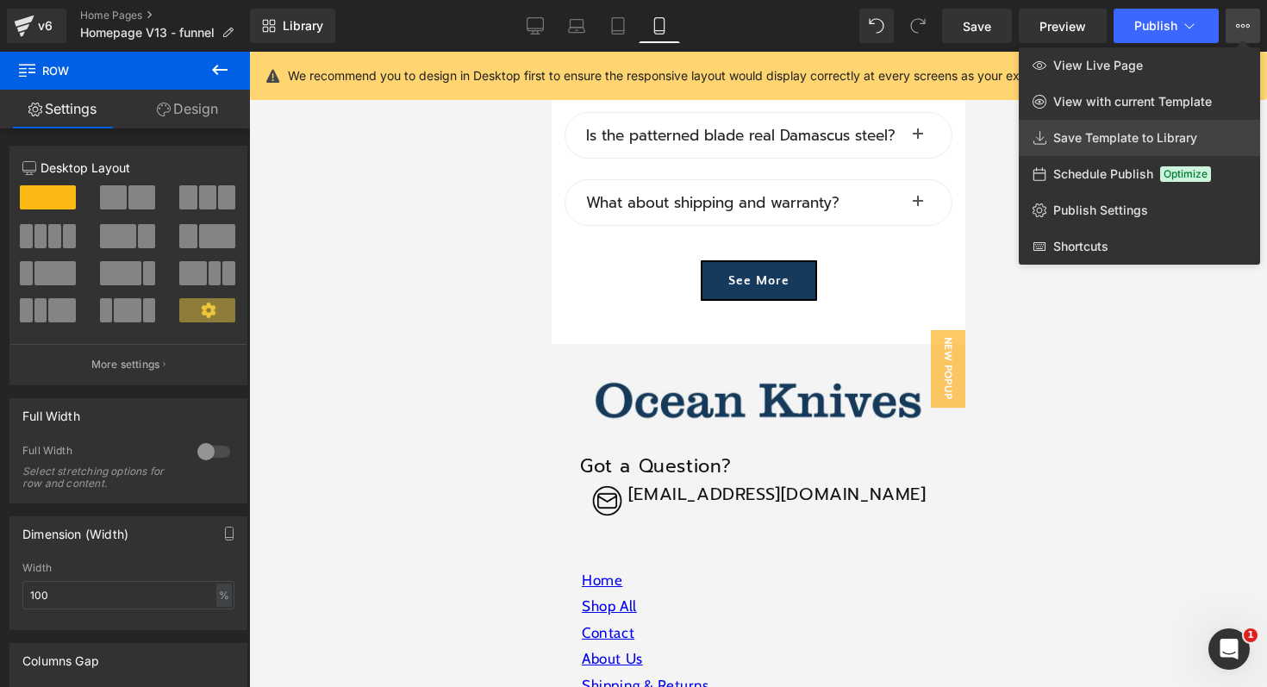
click at [1131, 139] on span "Save Template to Library" at bounding box center [1125, 138] width 144 height 16
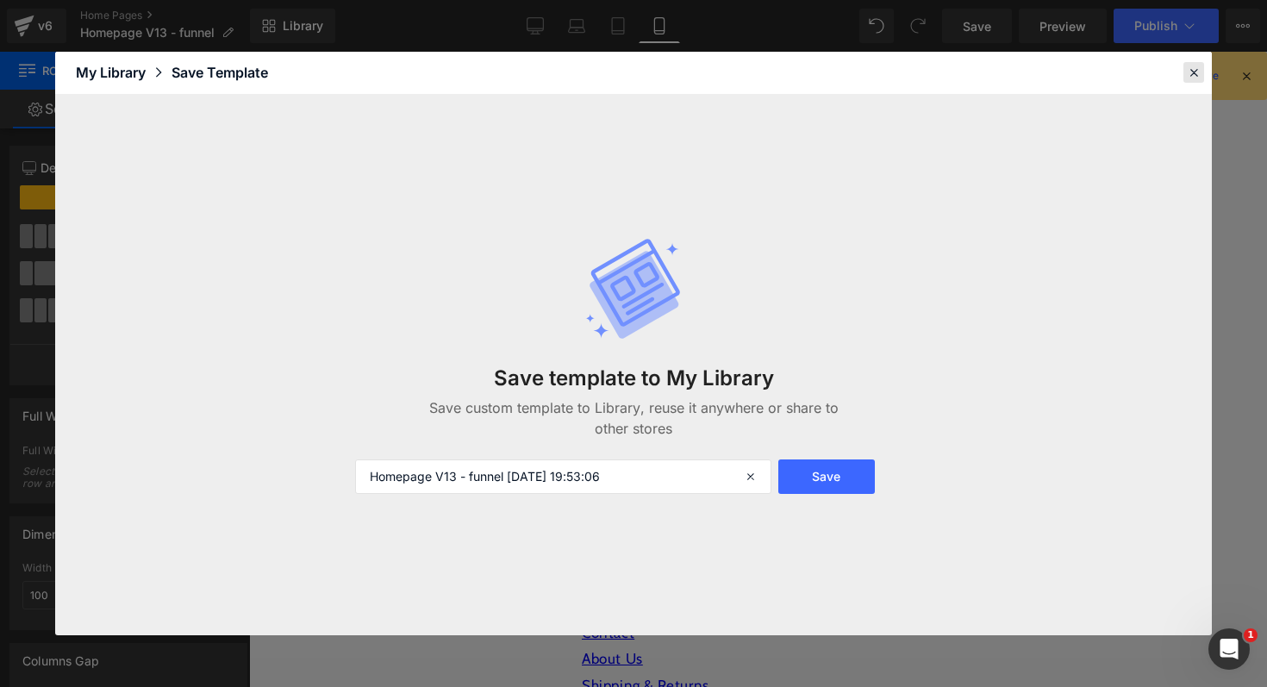
click at [1193, 71] on icon at bounding box center [1194, 73] width 16 height 16
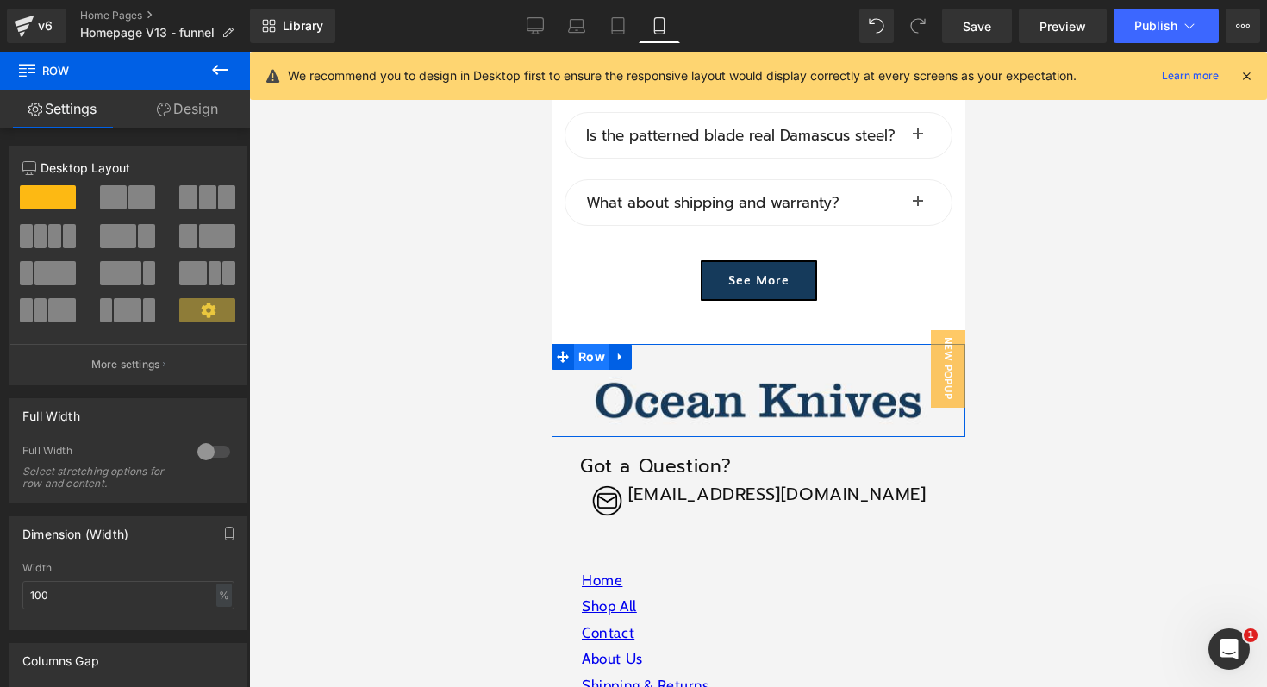
click at [590, 344] on span "Row" at bounding box center [590, 357] width 35 height 26
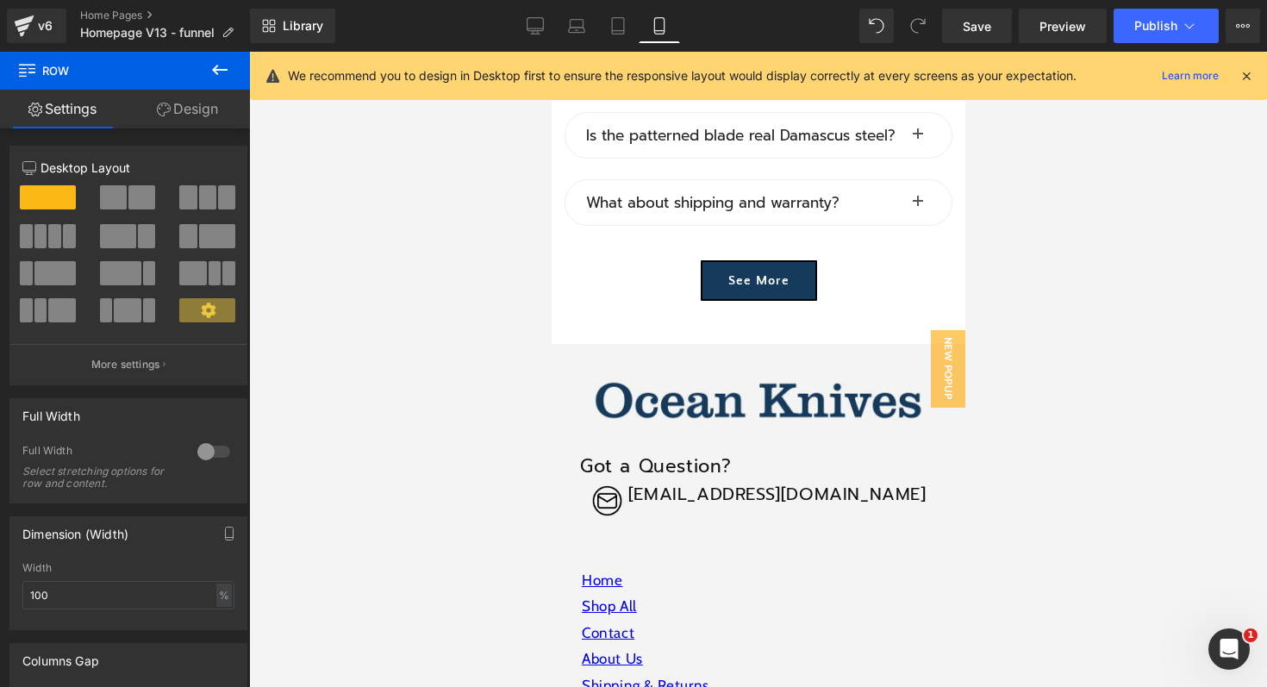
click at [427, 321] on div at bounding box center [758, 369] width 1018 height 635
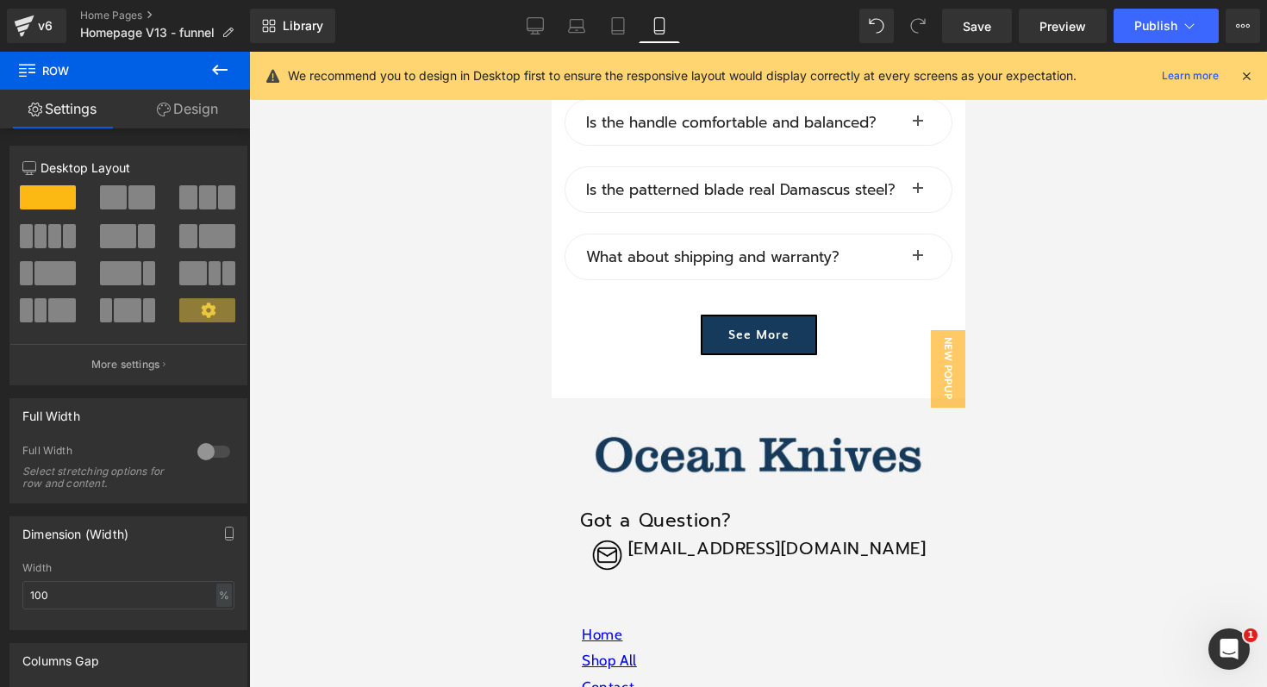
scroll to position [5810, 0]
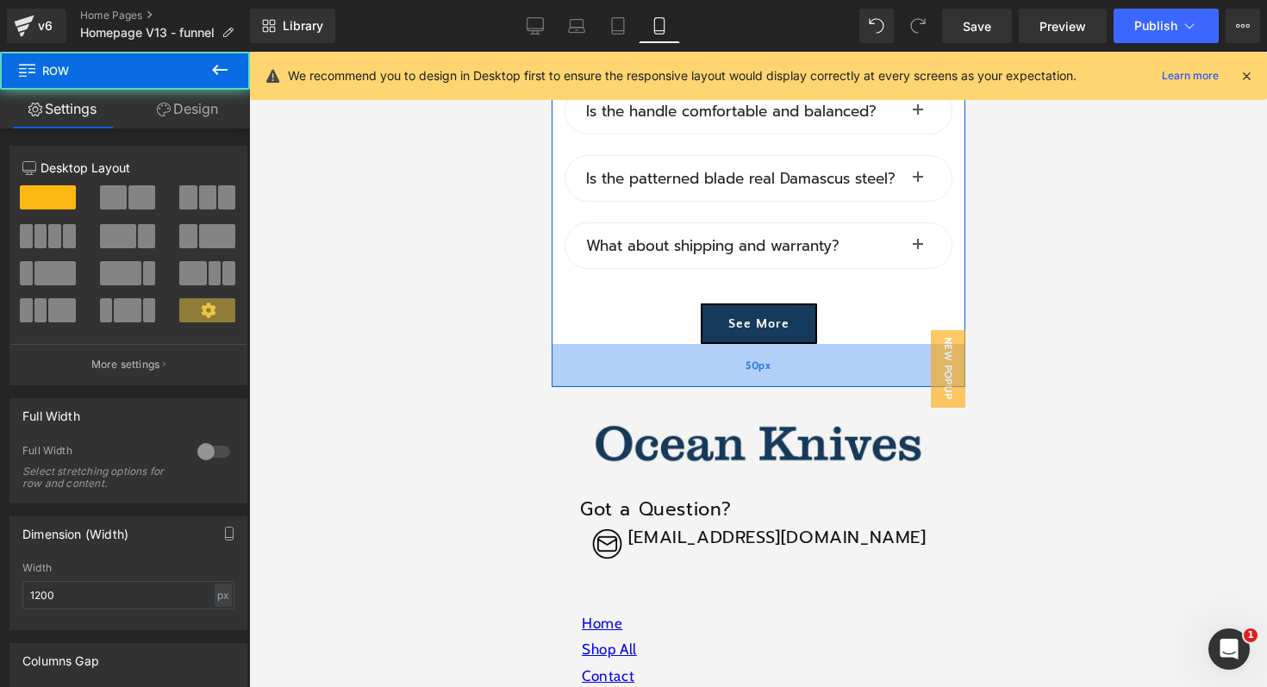
click at [574, 352] on div "50px" at bounding box center [758, 365] width 414 height 43
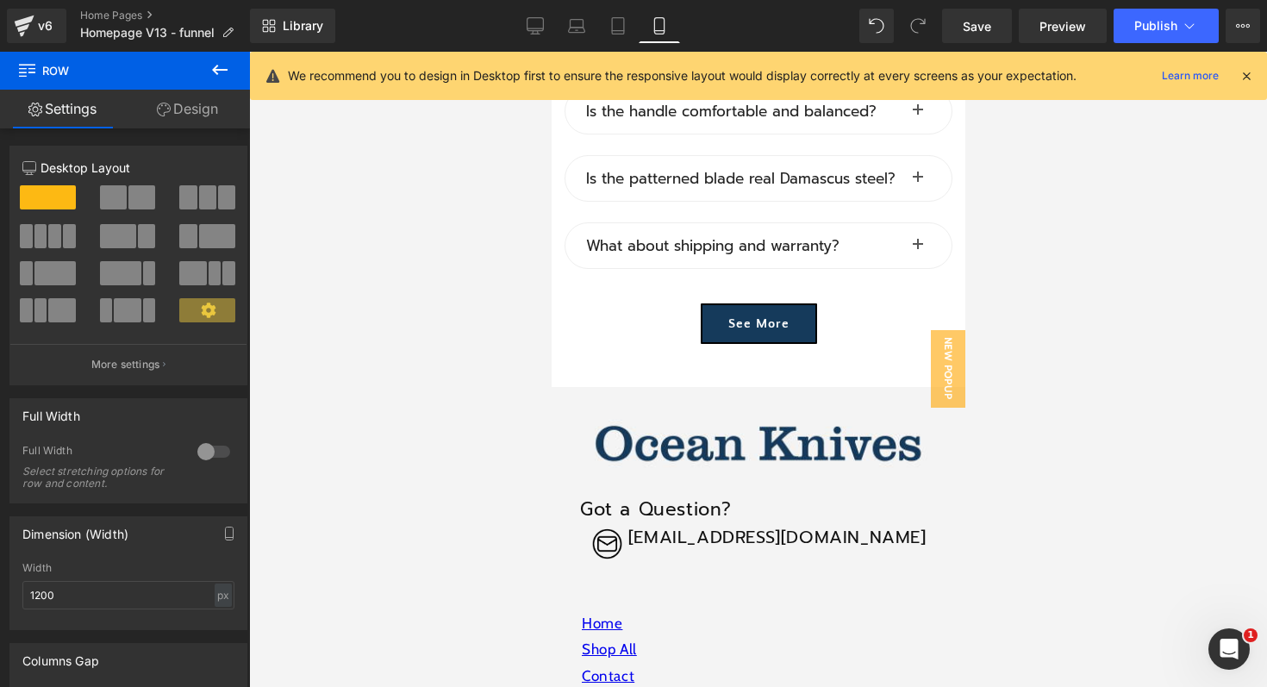
click at [451, 340] on div at bounding box center [758, 369] width 1018 height 635
click at [209, 67] on icon at bounding box center [219, 69] width 21 height 21
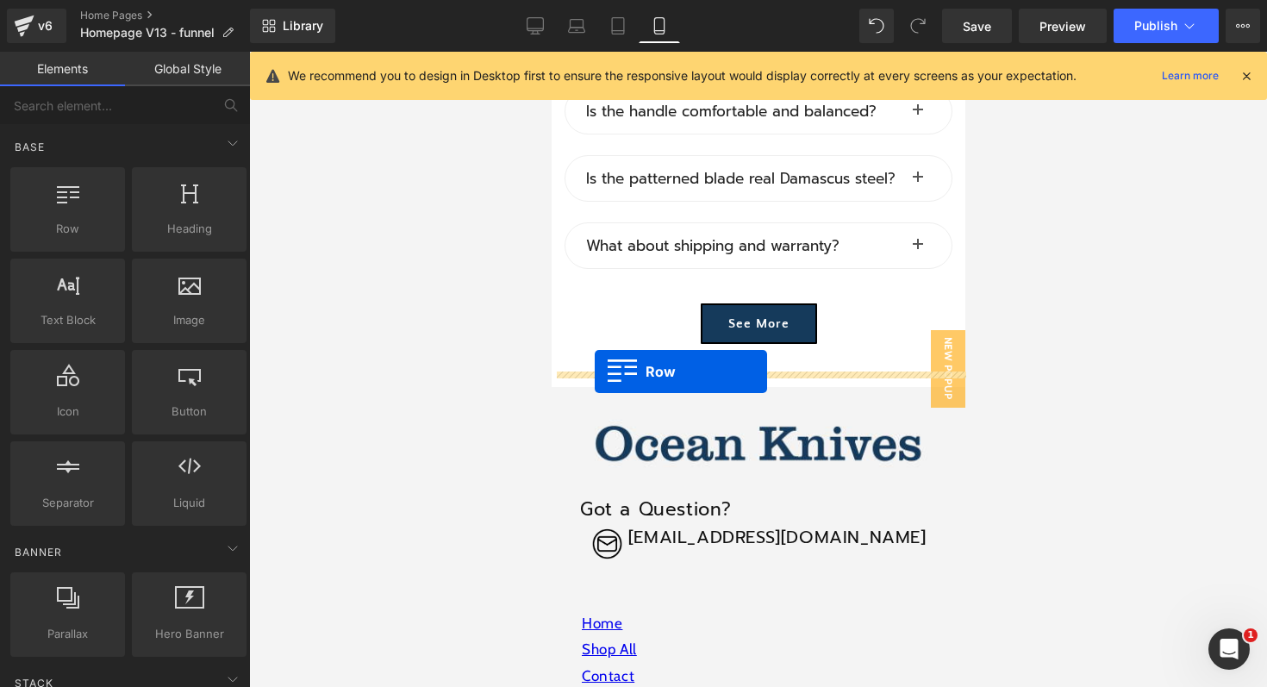
drag, startPoint x: 610, startPoint y: 260, endPoint x: 591, endPoint y: 371, distance: 111.9
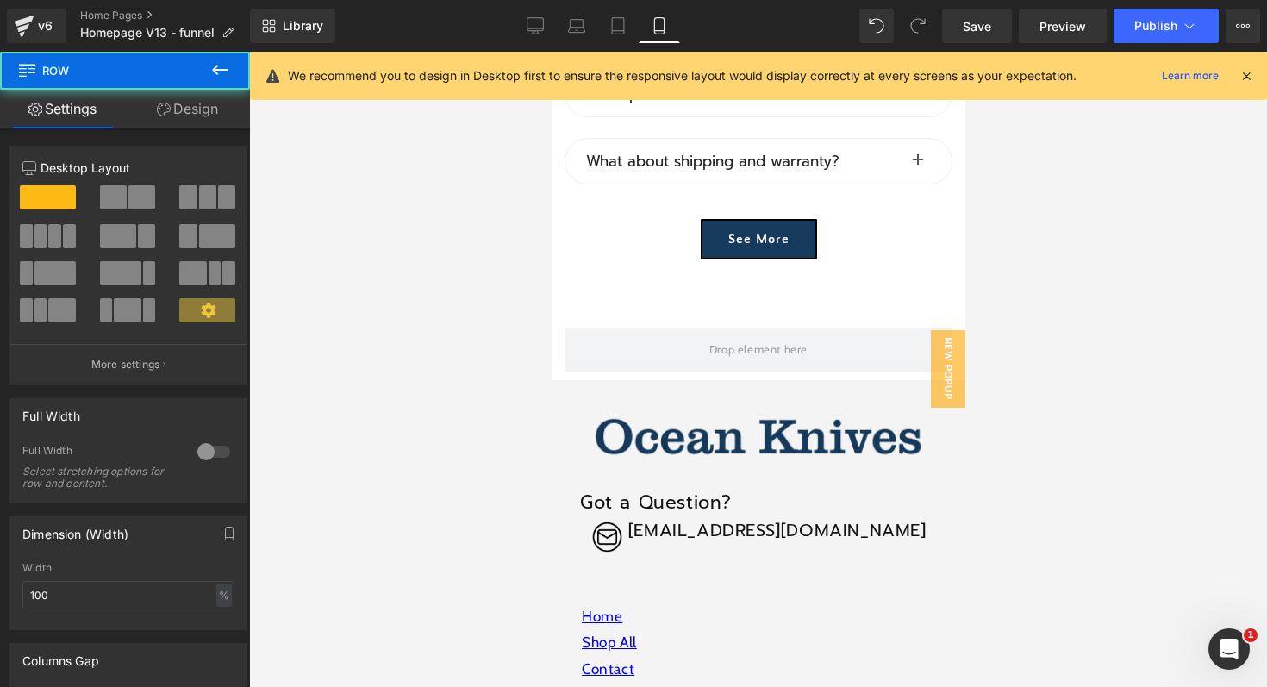
scroll to position [5930, 0]
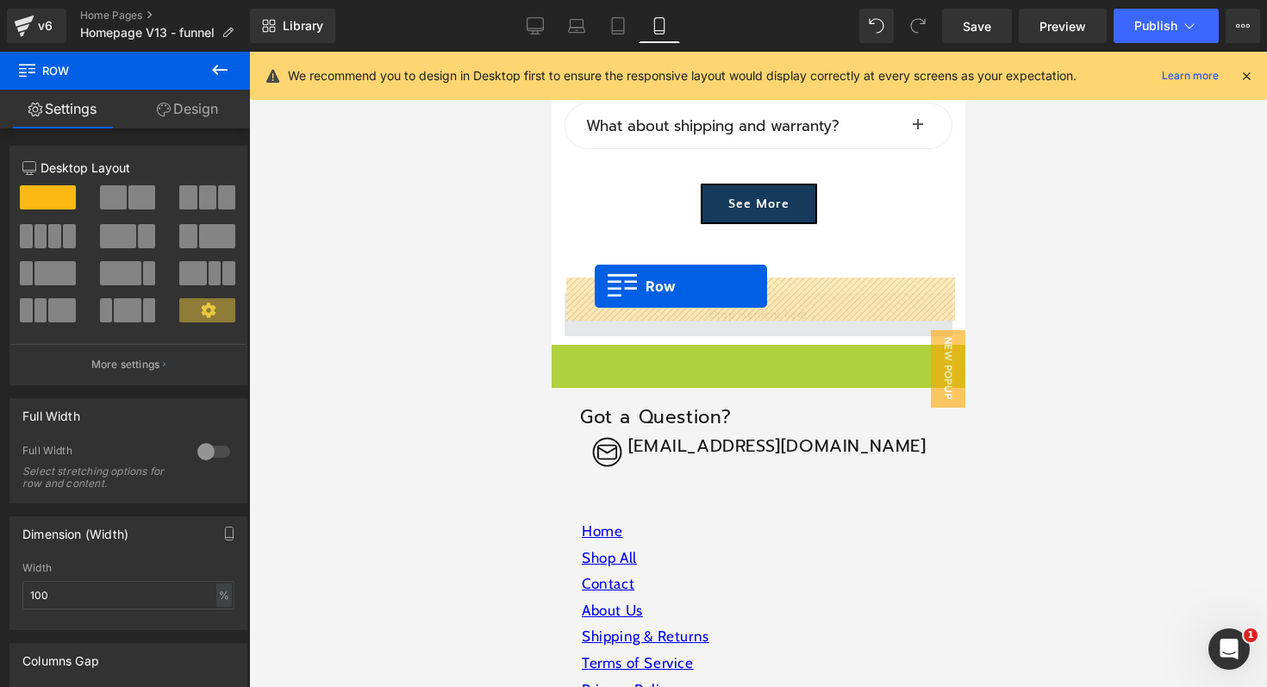
drag, startPoint x: 585, startPoint y: 344, endPoint x: 594, endPoint y: 286, distance: 58.4
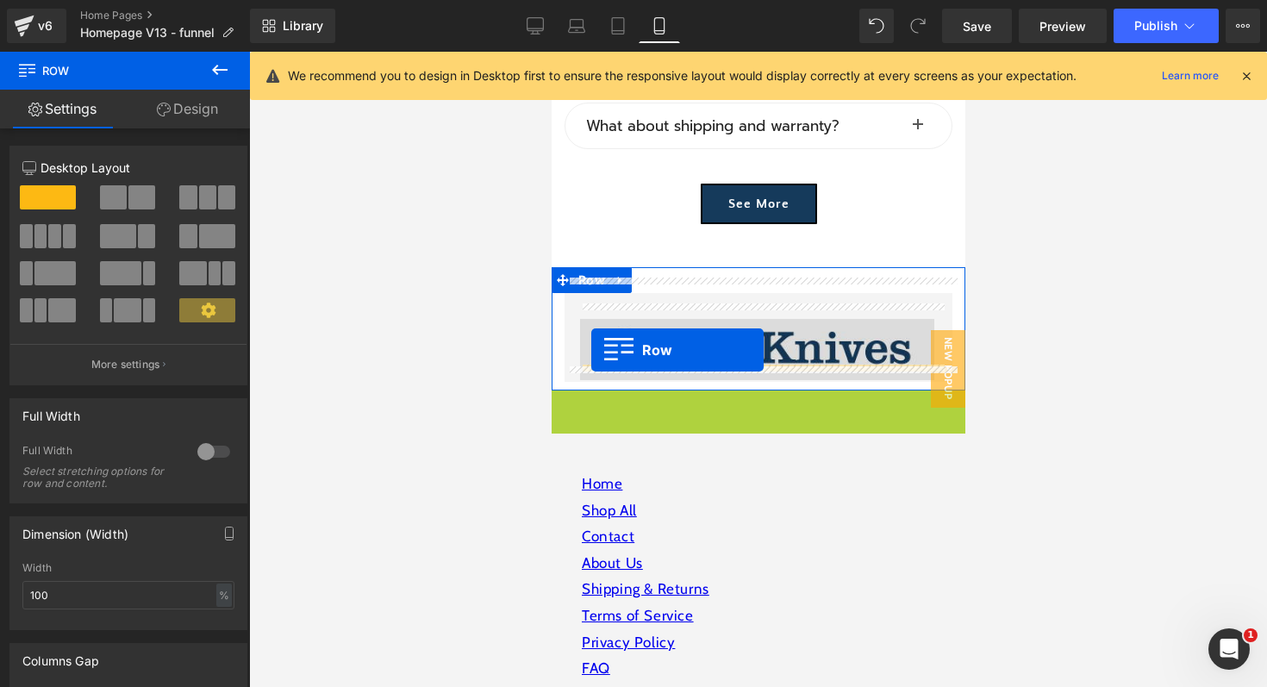
drag, startPoint x: 581, startPoint y: 389, endPoint x: 590, endPoint y: 350, distance: 39.9
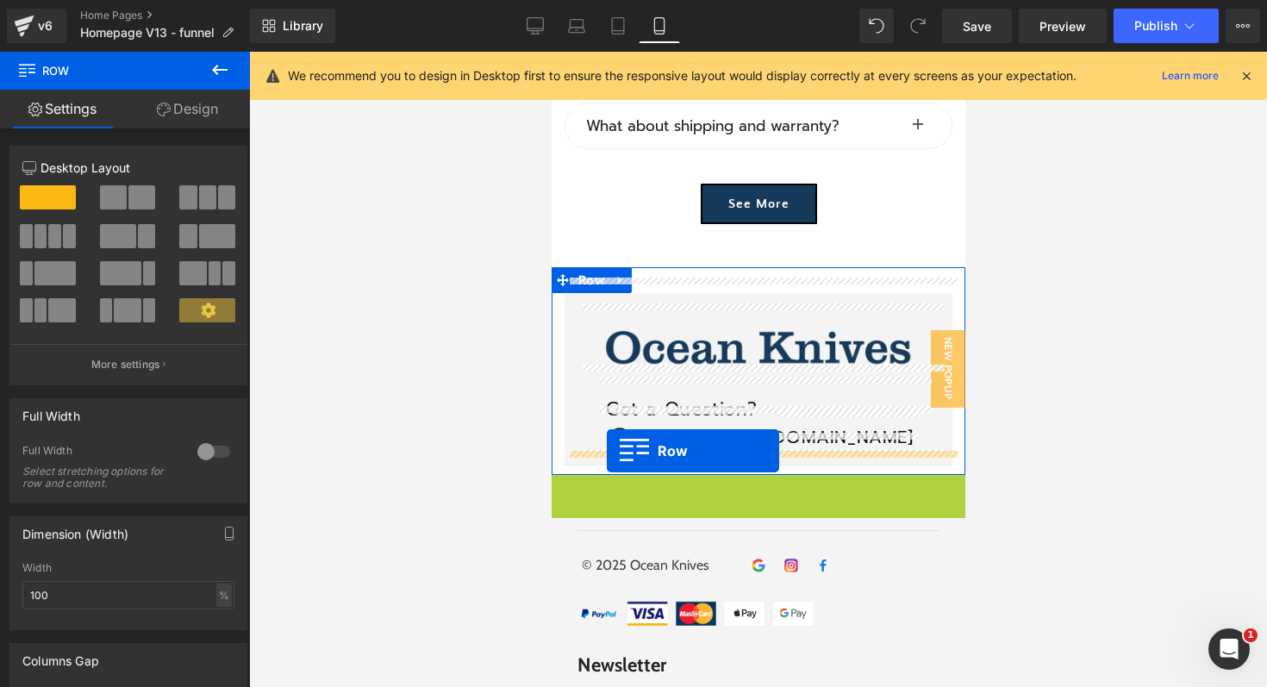
drag, startPoint x: 583, startPoint y: 475, endPoint x: 606, endPoint y: 452, distance: 32.9
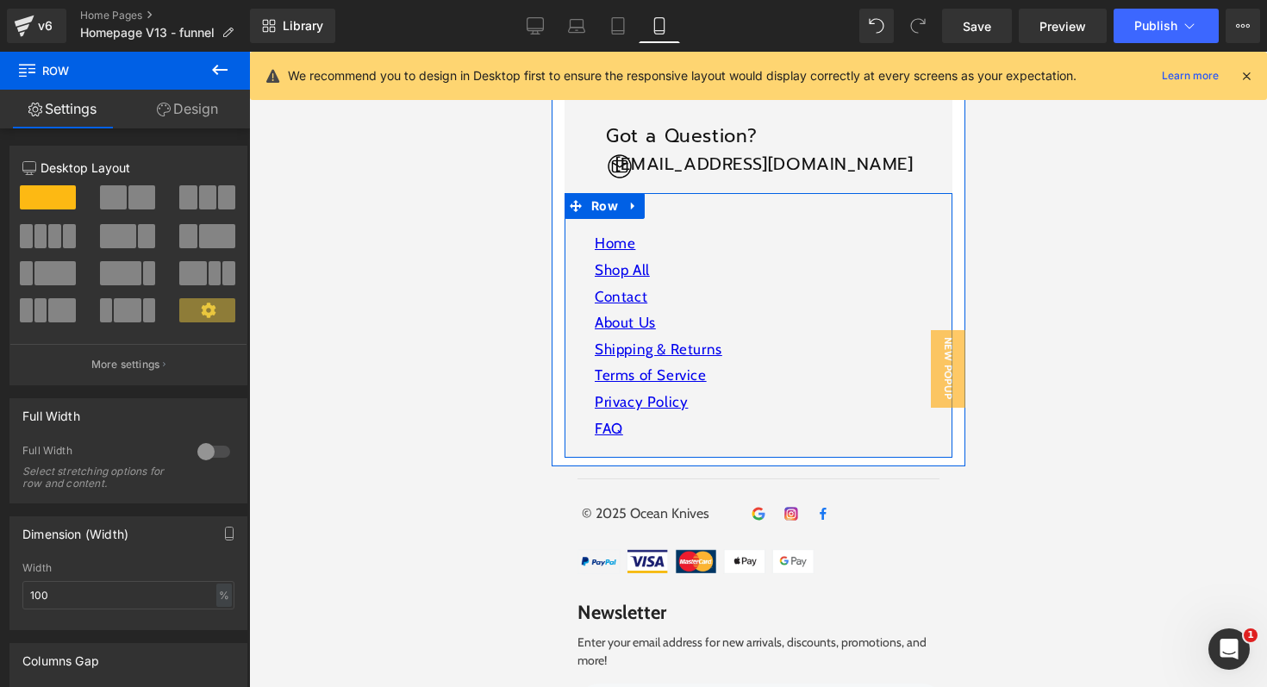
scroll to position [6205, 0]
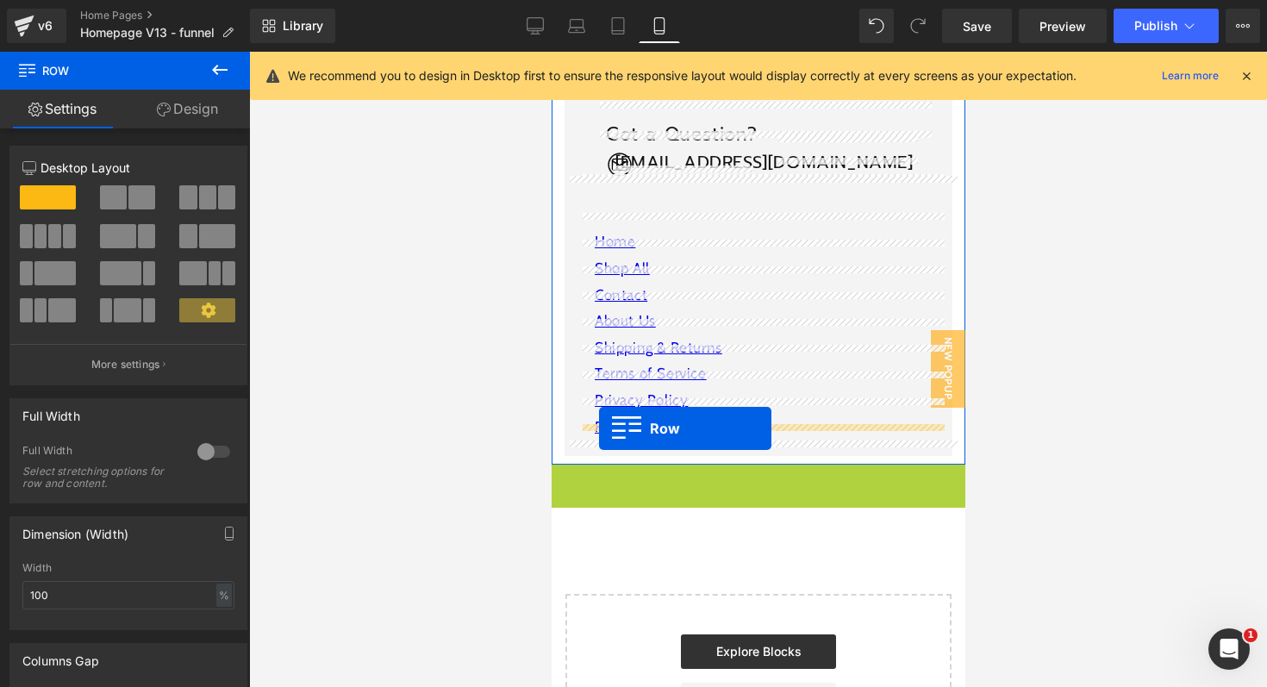
drag, startPoint x: 586, startPoint y: 461, endPoint x: 598, endPoint y: 428, distance: 34.9
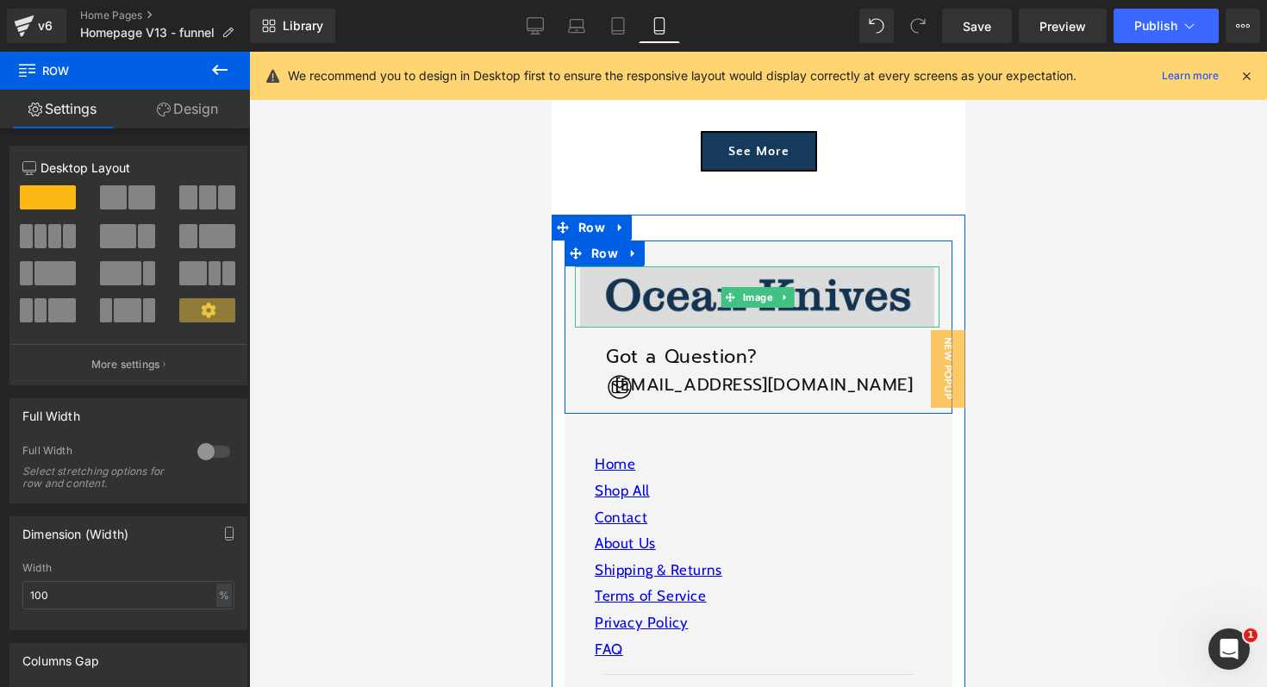
scroll to position [5985, 0]
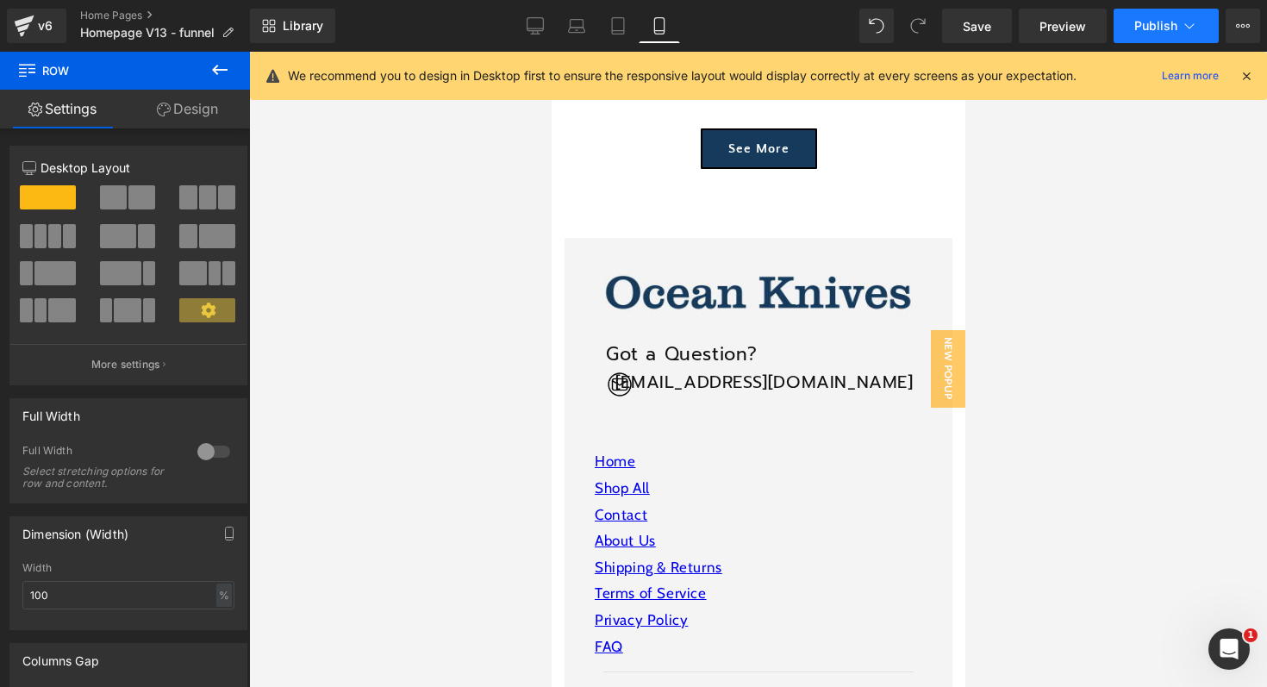
click at [1153, 28] on span "Publish" at bounding box center [1155, 26] width 43 height 14
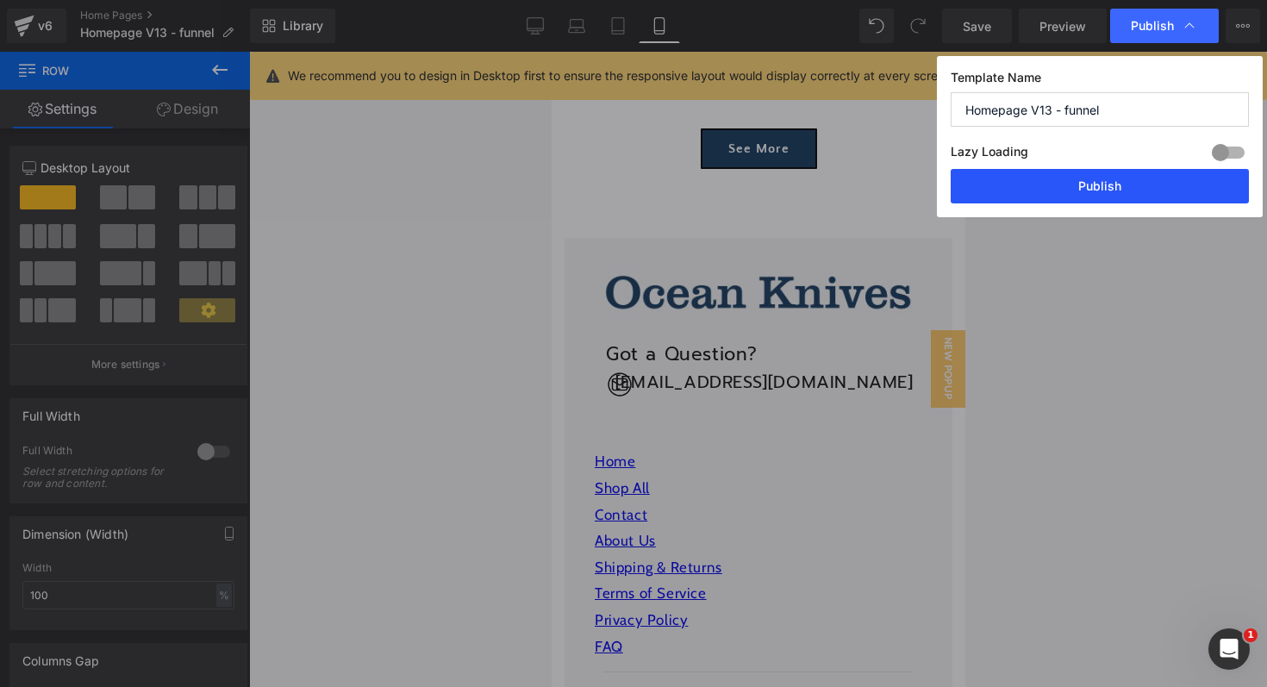
click at [1099, 190] on button "Publish" at bounding box center [1100, 186] width 298 height 34
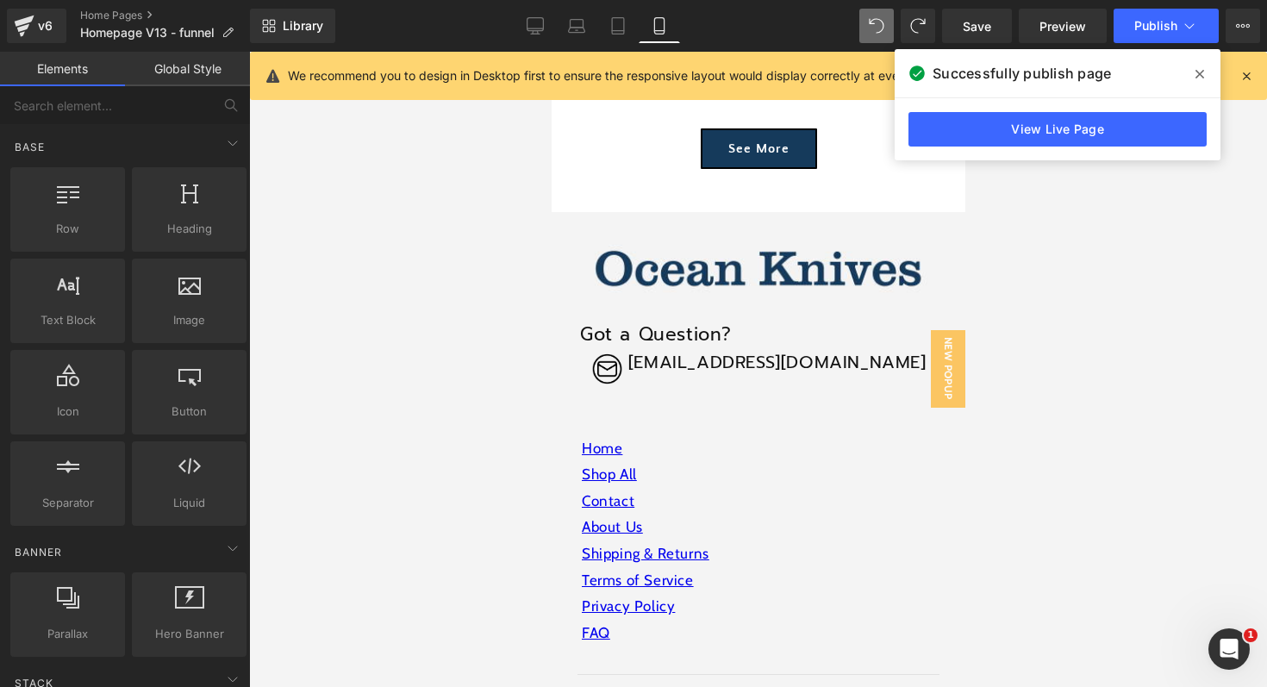
click at [1110, 315] on div at bounding box center [758, 369] width 1018 height 635
click at [1170, 25] on span "Publish" at bounding box center [1155, 26] width 43 height 14
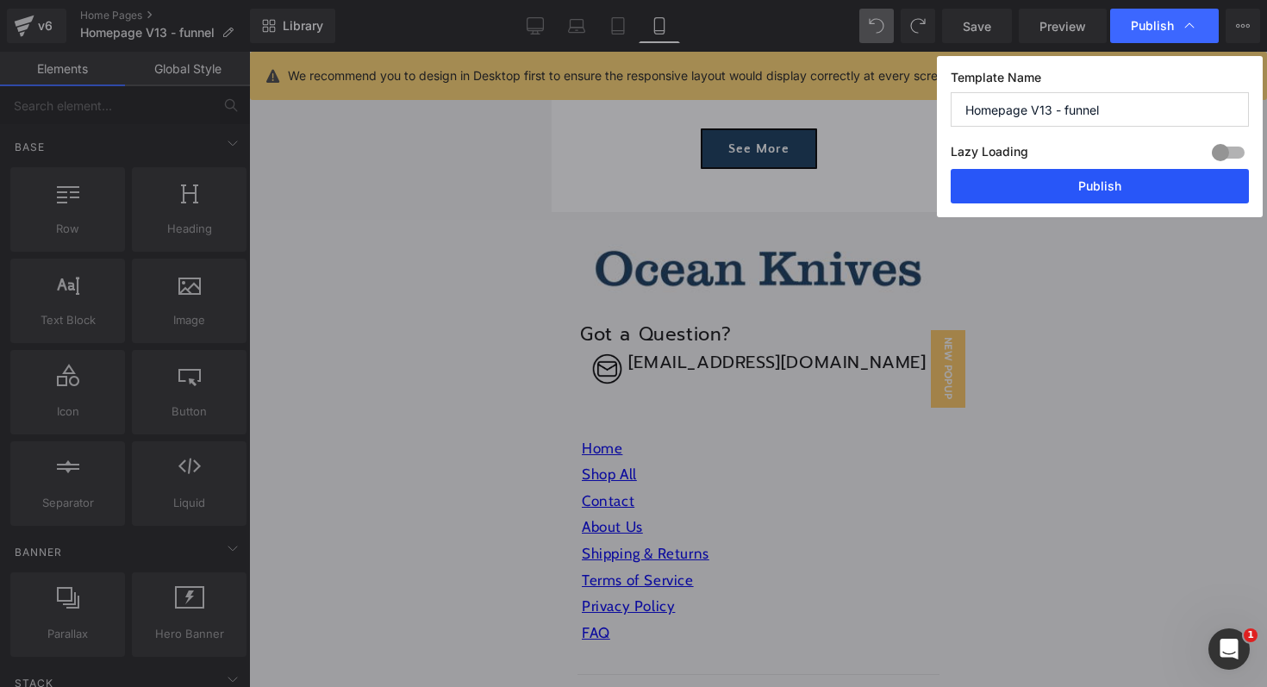
click at [1132, 188] on button "Publish" at bounding box center [1100, 186] width 298 height 34
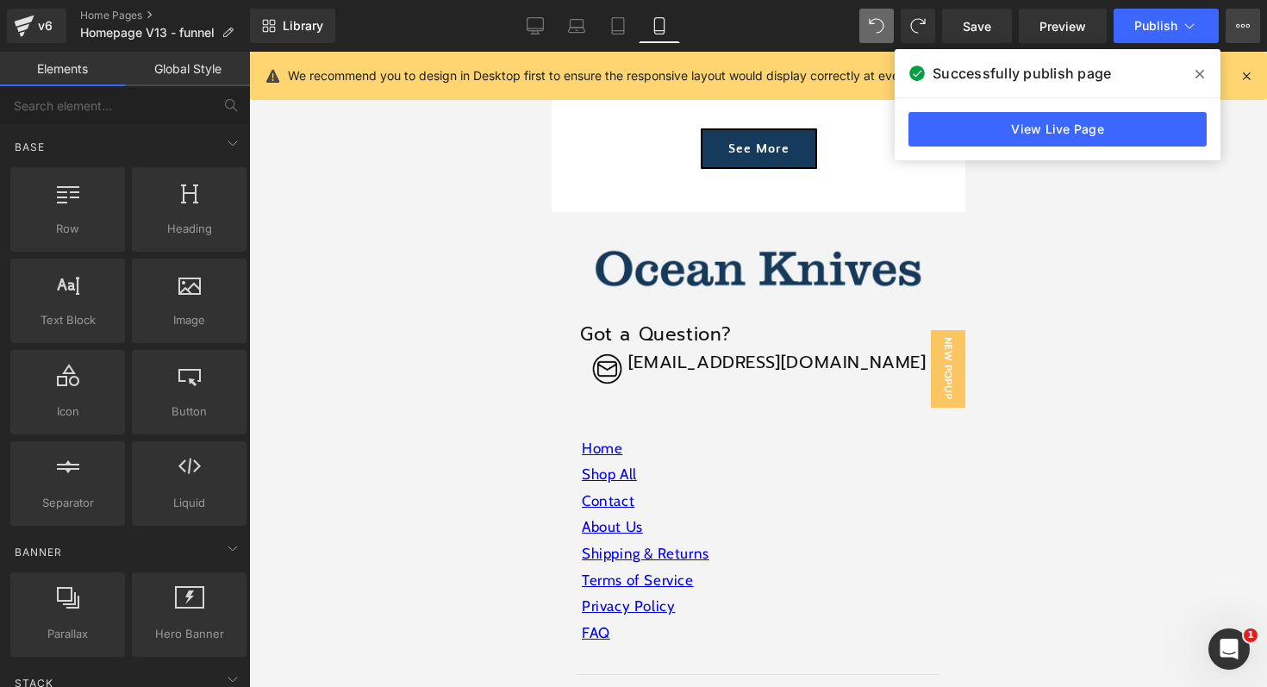
click at [1252, 30] on button "View Live Page View with current Template Save Template to Library Schedule Pub…" at bounding box center [1243, 26] width 34 height 34
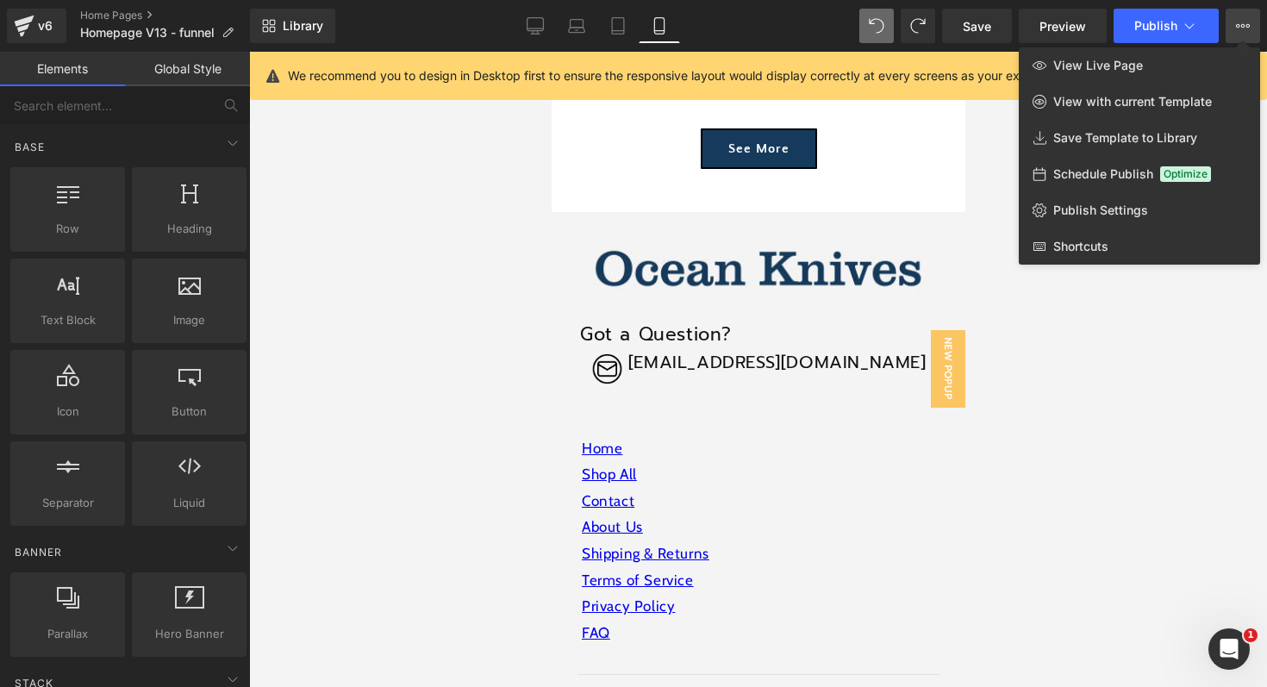
click at [1127, 436] on div at bounding box center [758, 369] width 1018 height 635
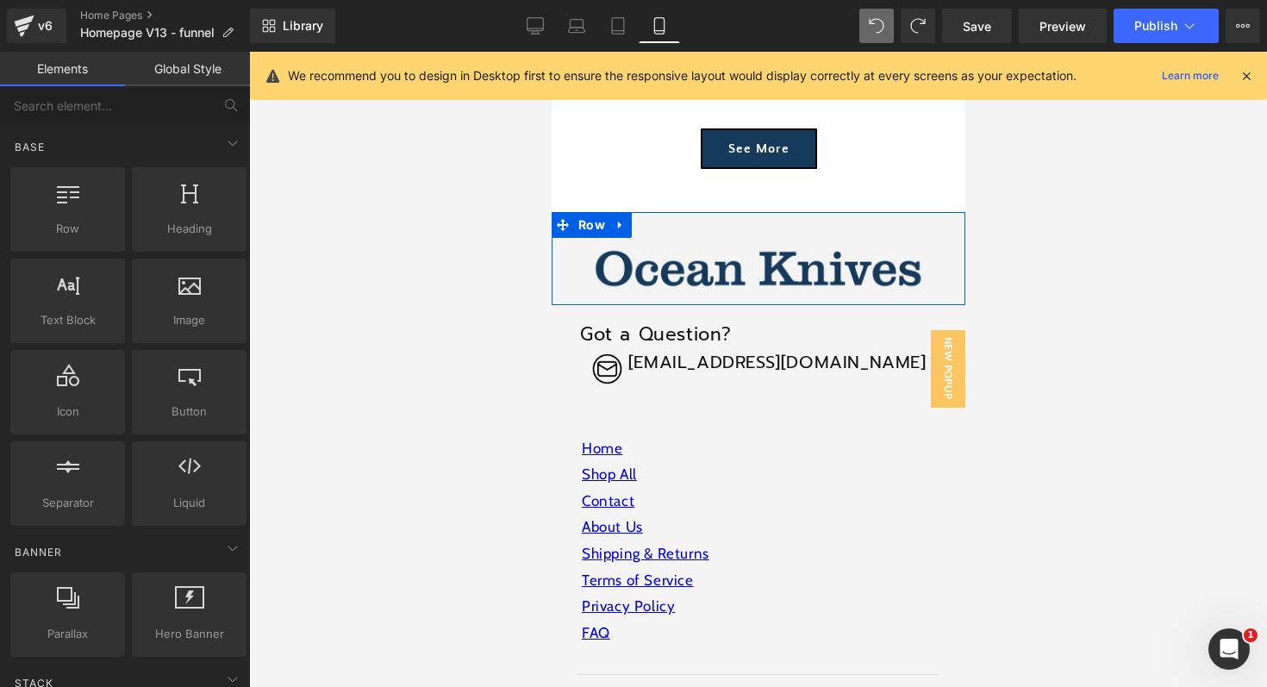
click at [1093, 215] on div at bounding box center [758, 369] width 1018 height 635
drag, startPoint x: 1487, startPoint y: 572, endPoint x: 936, endPoint y: 521, distance: 553.2
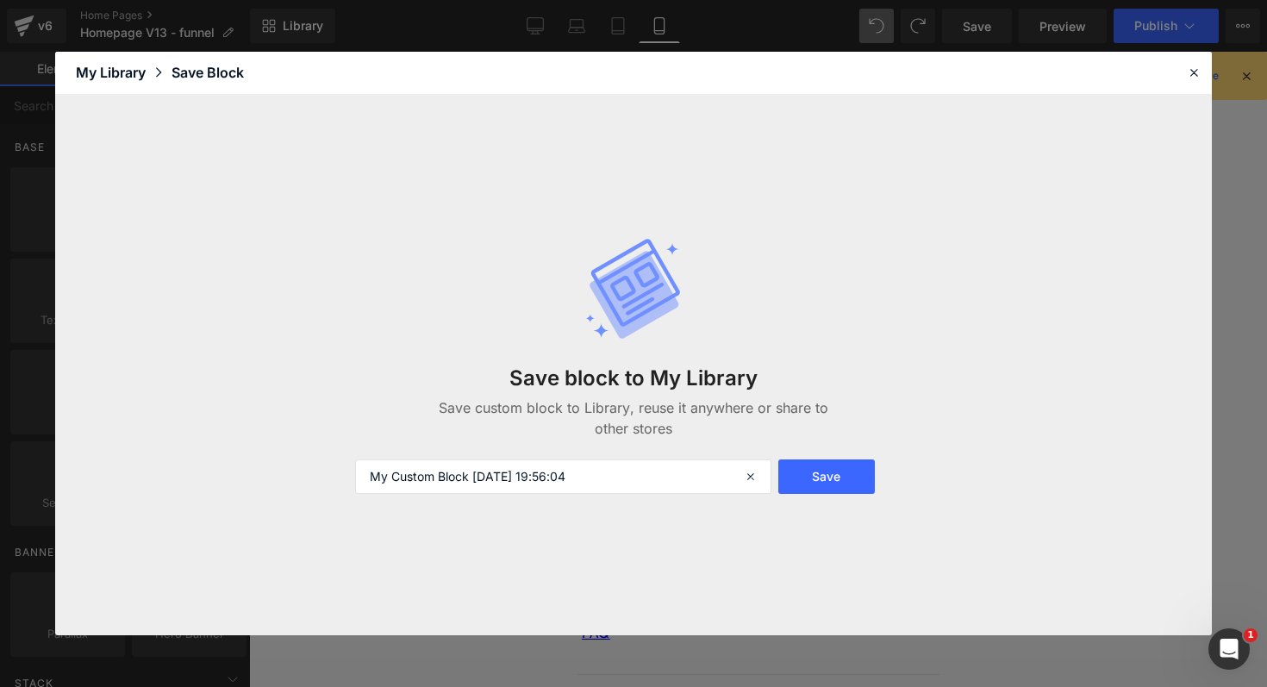
drag, startPoint x: 650, startPoint y: 479, endPoint x: 336, endPoint y: 479, distance: 313.7
click at [336, 479] on div "Save block to My Library Save custom block to Library, reuse it anywhere or sha…" at bounding box center [633, 365] width 1157 height 540
type input "F"
click at [1196, 72] on icon at bounding box center [1194, 73] width 16 height 16
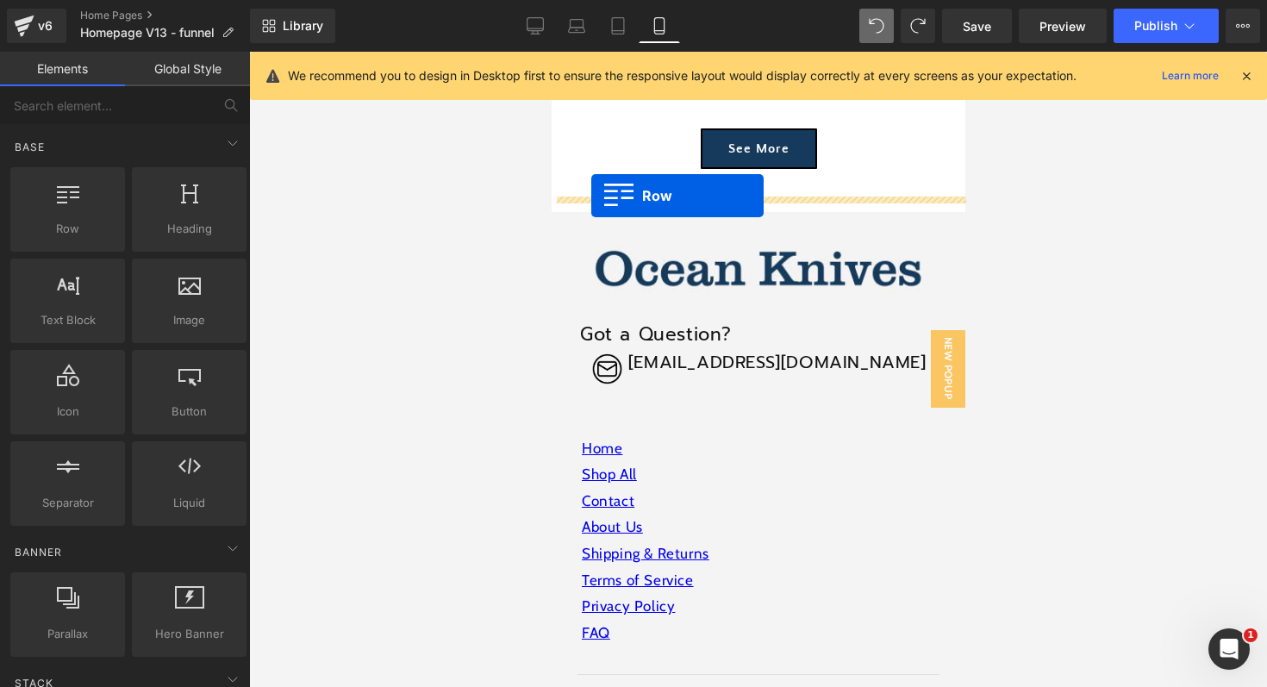
drag, startPoint x: 602, startPoint y: 267, endPoint x: 590, endPoint y: 196, distance: 72.4
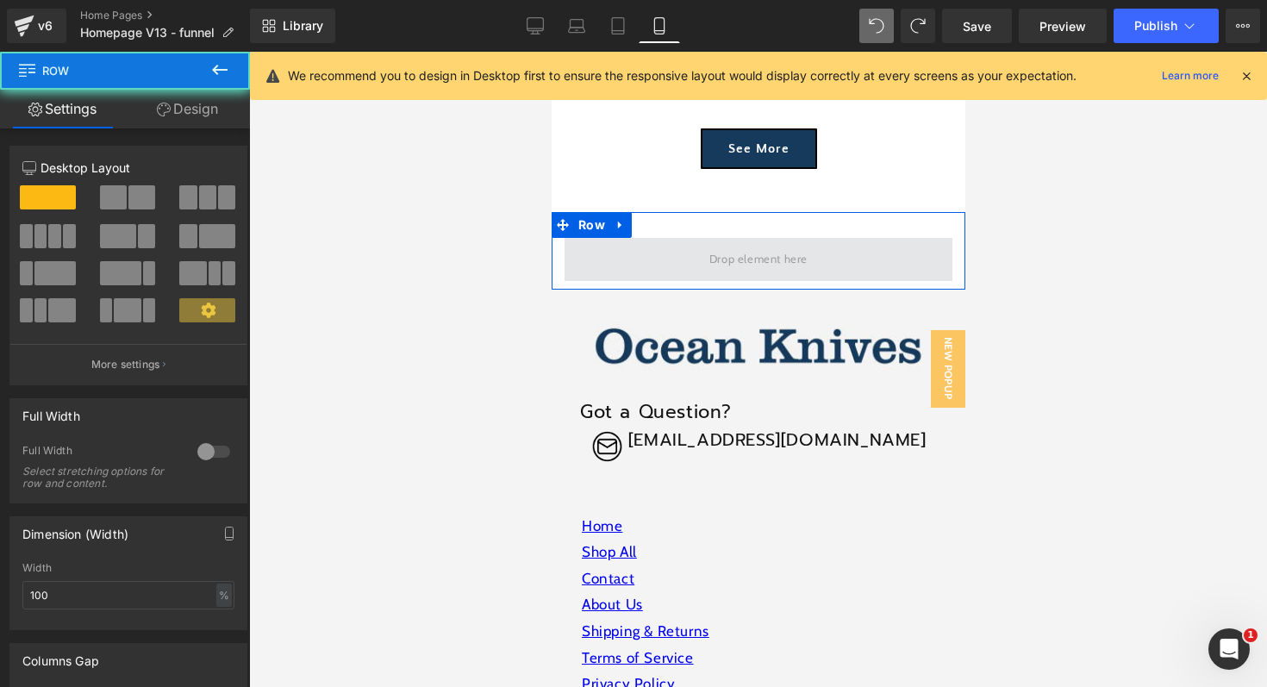
click at [616, 238] on span at bounding box center [758, 259] width 388 height 43
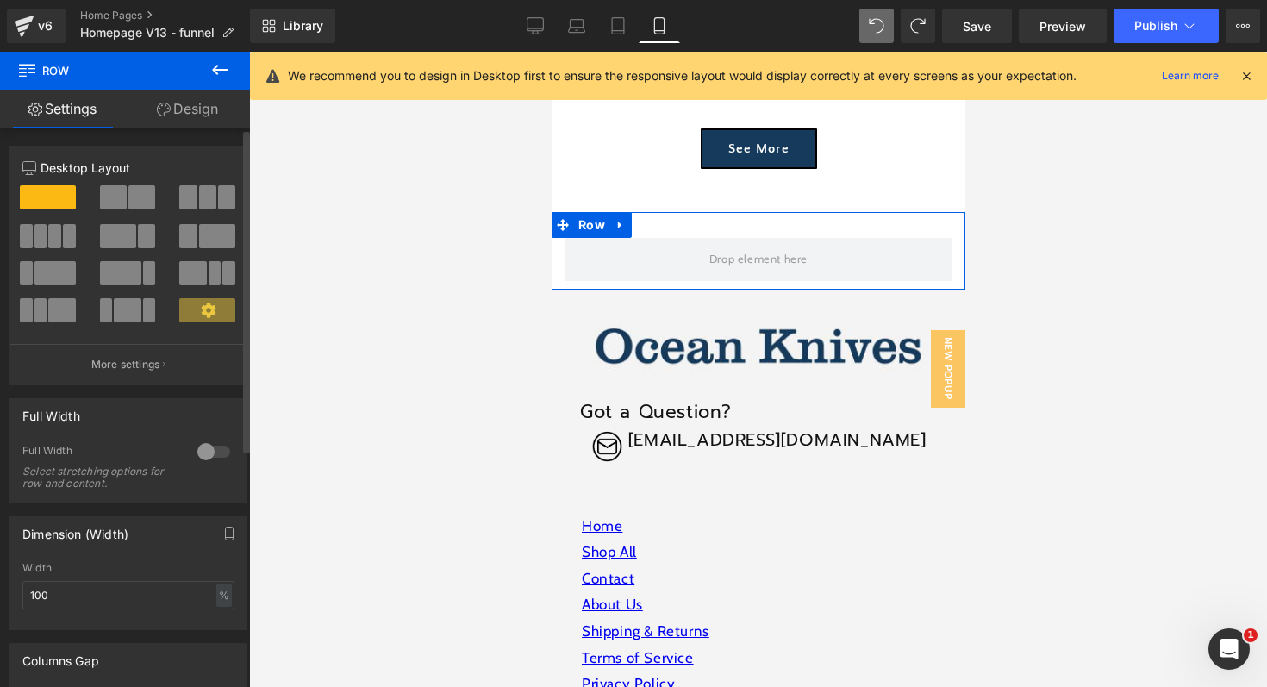
click at [193, 454] on div at bounding box center [213, 452] width 41 height 28
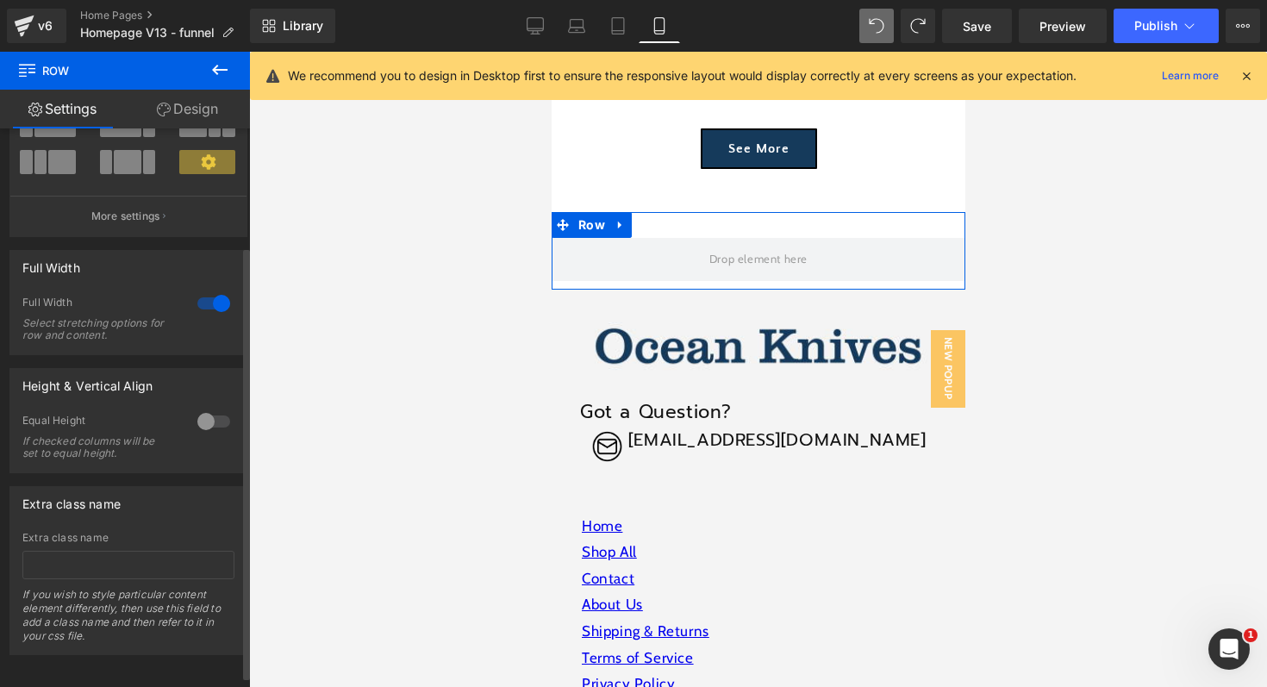
scroll to position [165, 0]
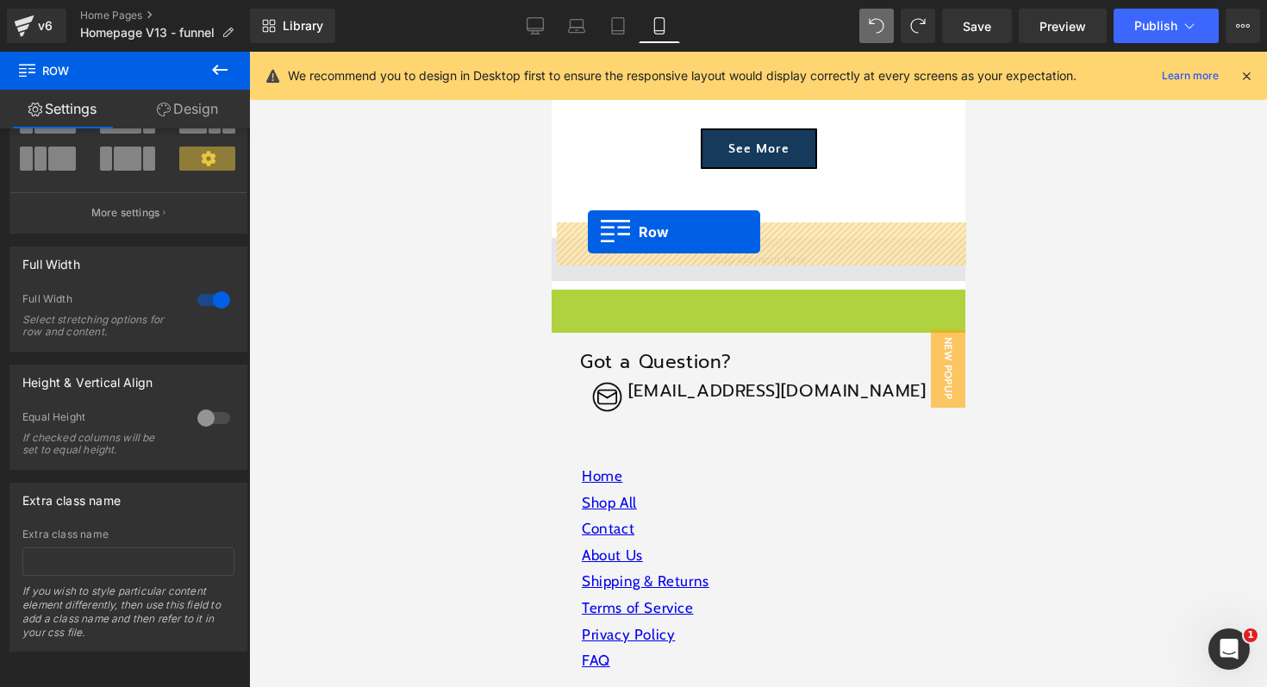
drag, startPoint x: 590, startPoint y: 291, endPoint x: 587, endPoint y: 232, distance: 59.5
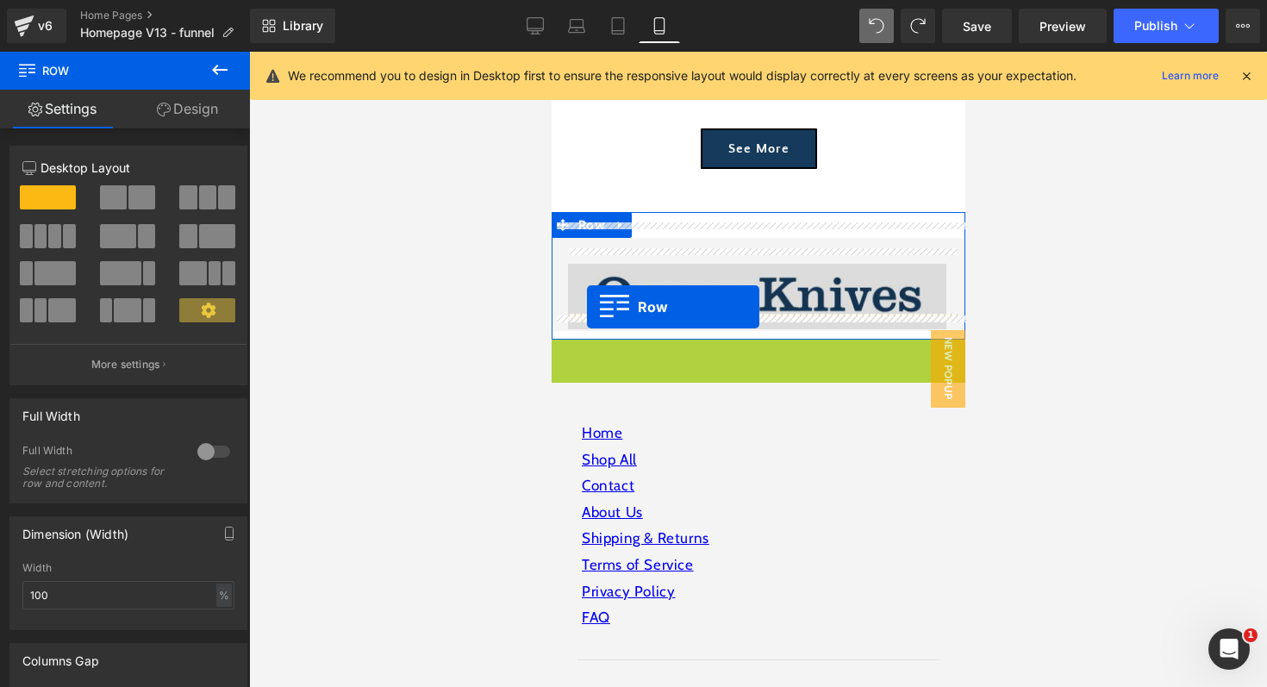
drag, startPoint x: 586, startPoint y: 339, endPoint x: 586, endPoint y: 307, distance: 31.9
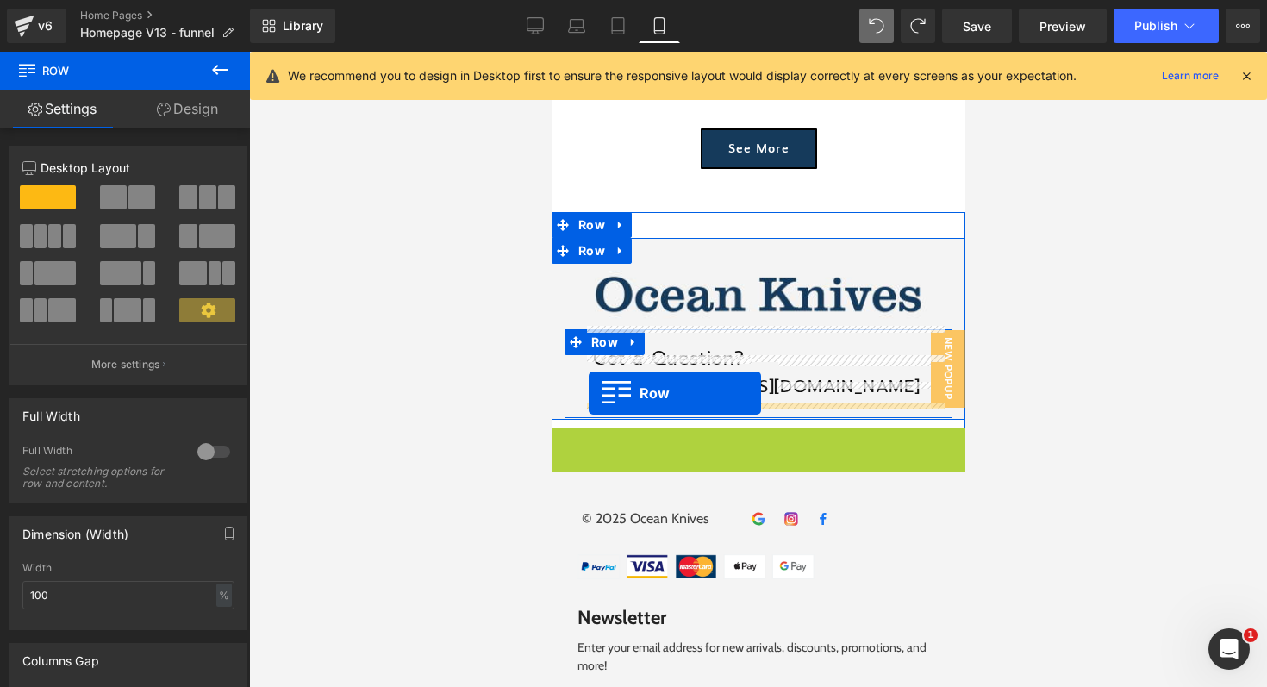
drag, startPoint x: 588, startPoint y: 424, endPoint x: 588, endPoint y: 393, distance: 31.0
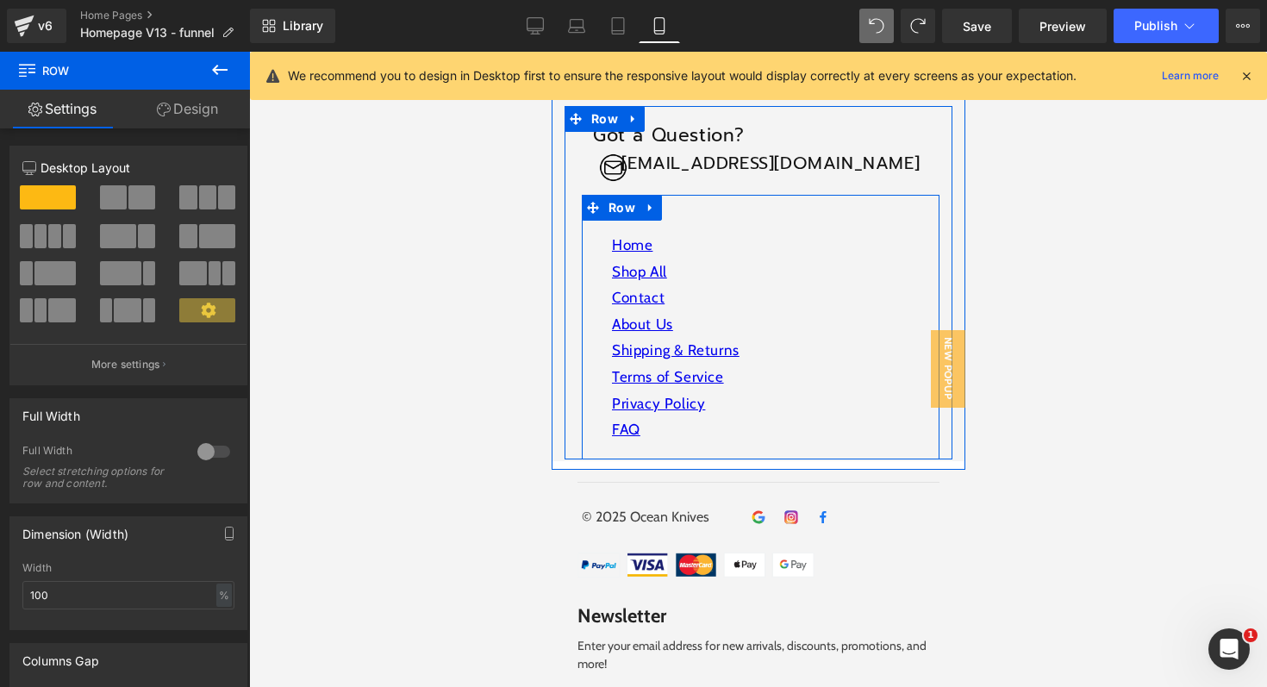
scroll to position [6234, 0]
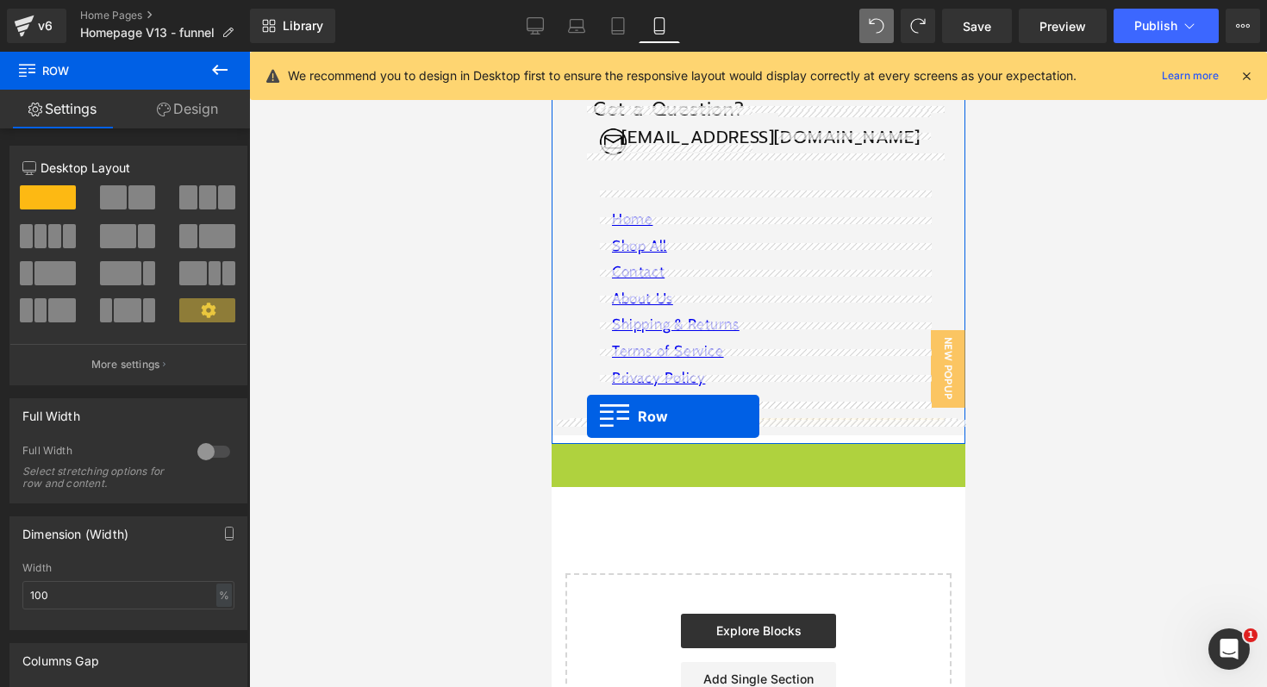
drag, startPoint x: 588, startPoint y: 447, endPoint x: 586, endPoint y: 416, distance: 31.1
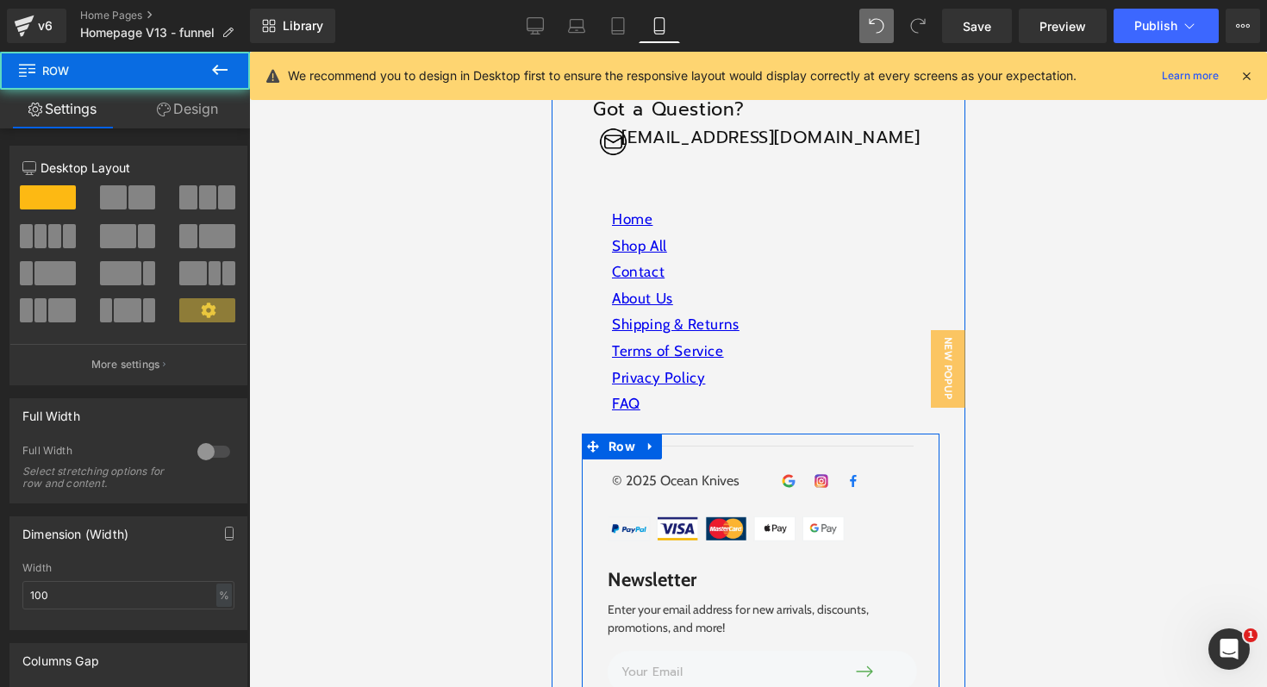
scroll to position [6567, 0]
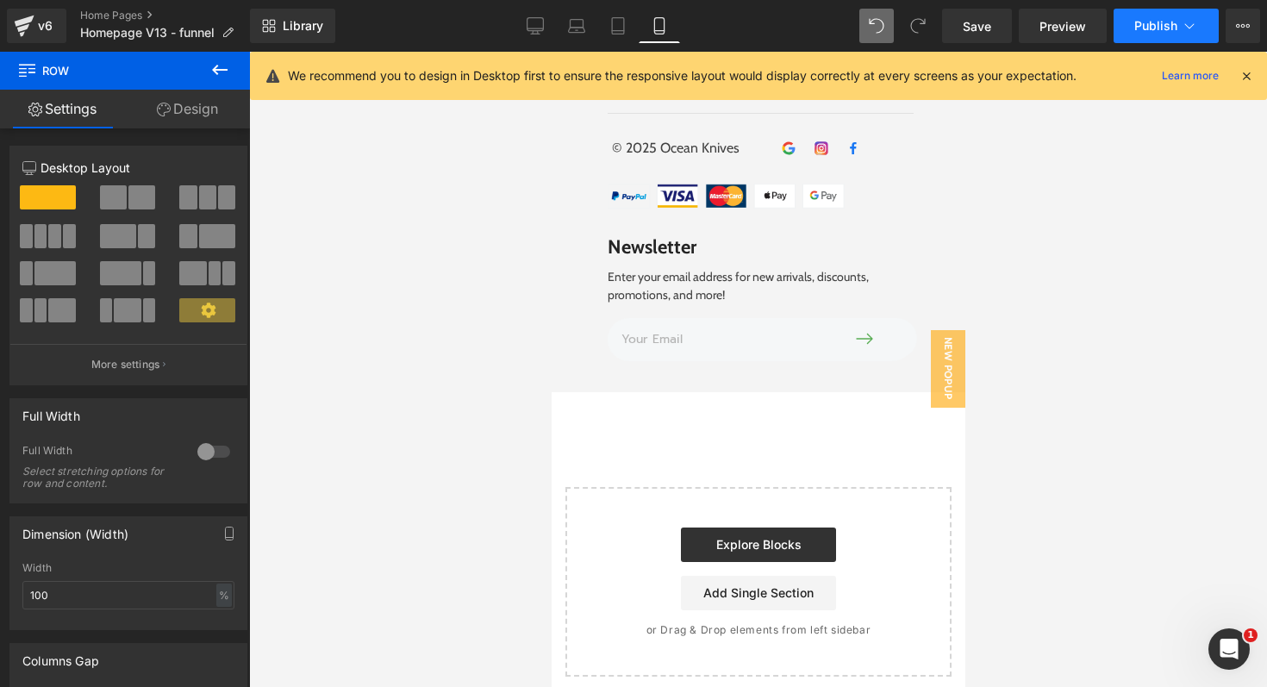
click at [1158, 33] on span "Publish" at bounding box center [1155, 26] width 43 height 14
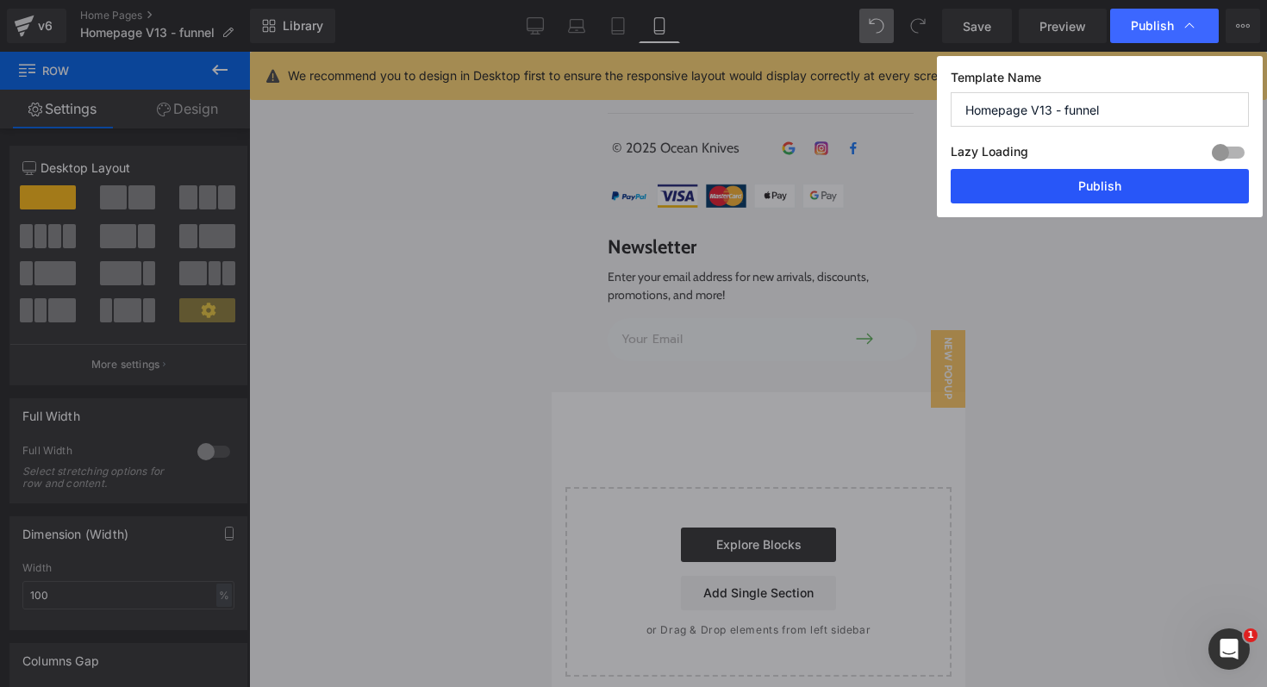
click at [1106, 190] on button "Publish" at bounding box center [1100, 186] width 298 height 34
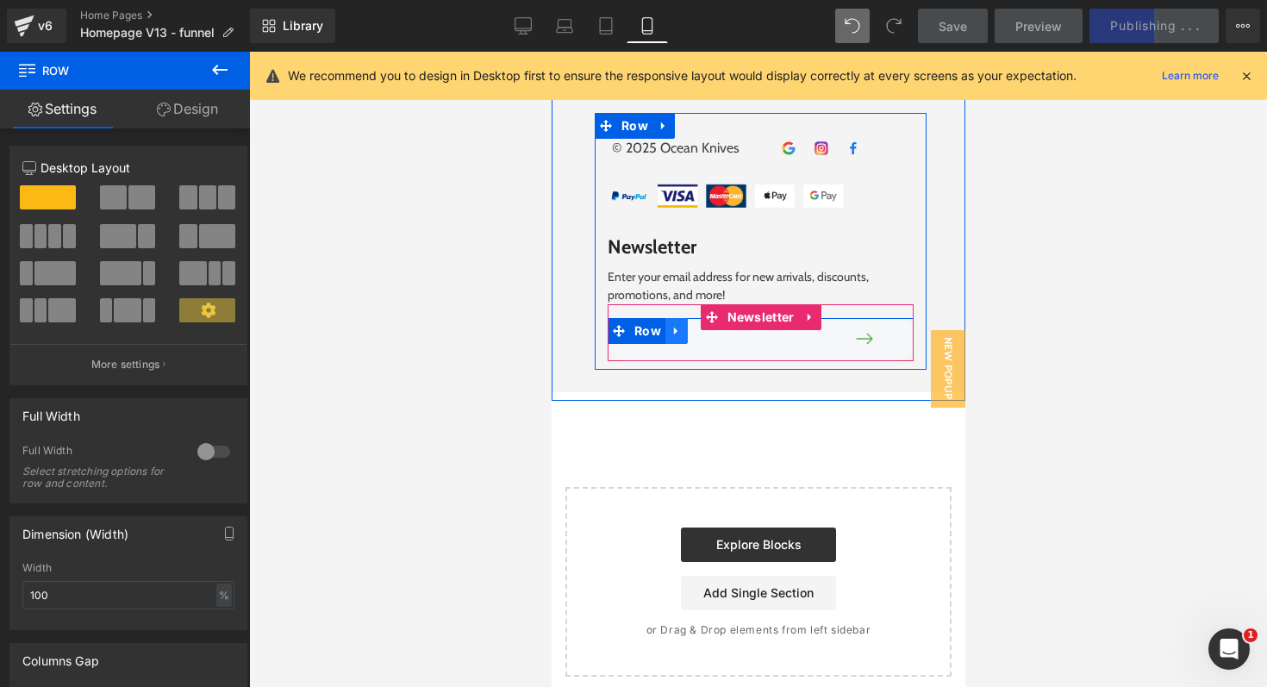
click at [677, 326] on link at bounding box center [676, 331] width 22 height 26
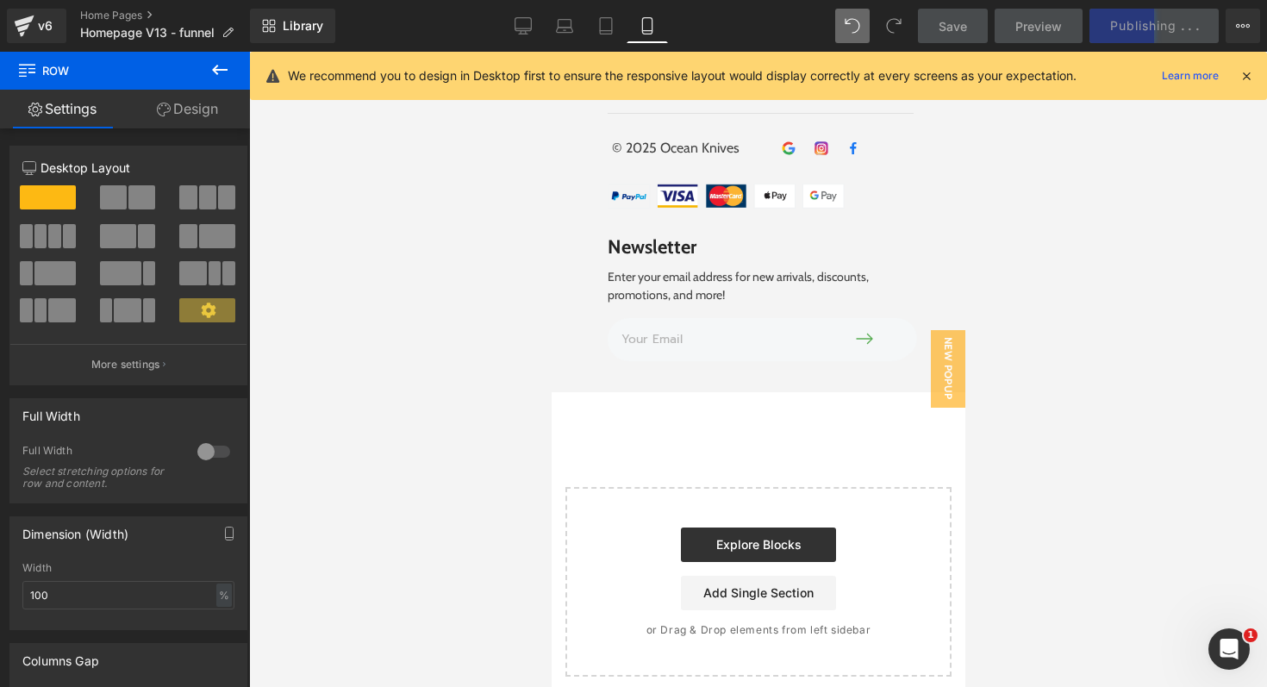
click at [1177, 320] on div at bounding box center [758, 369] width 1018 height 635
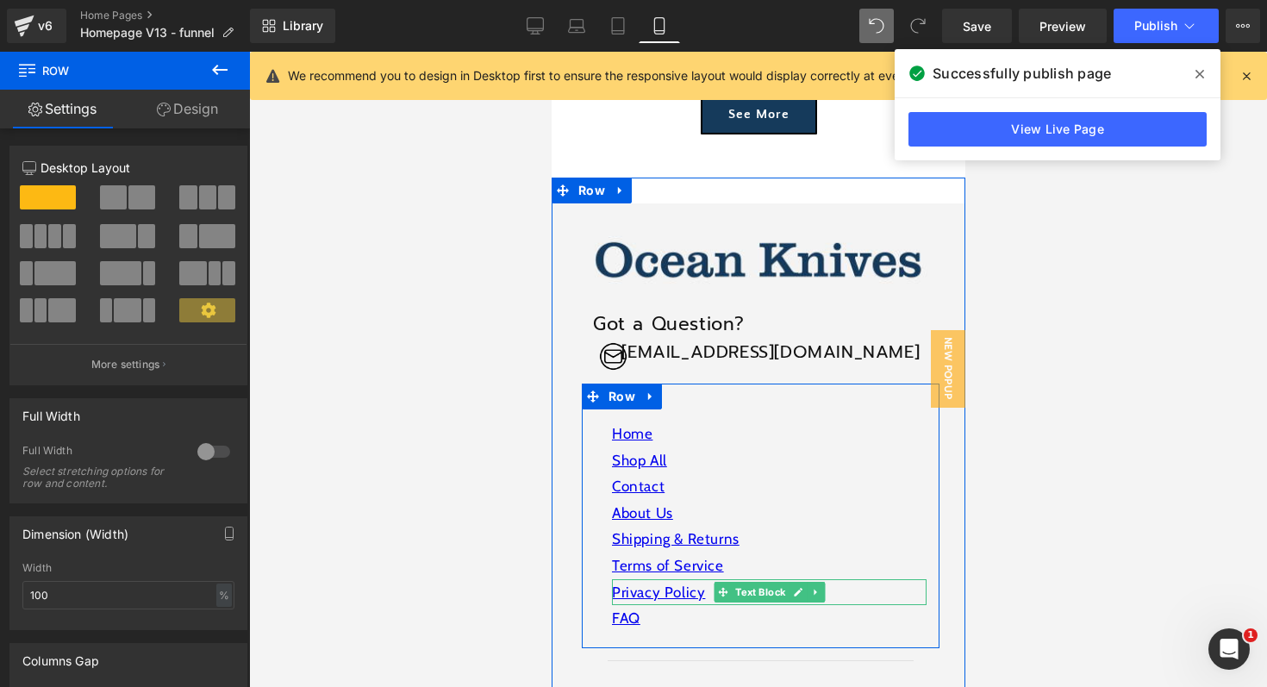
scroll to position [6014, 0]
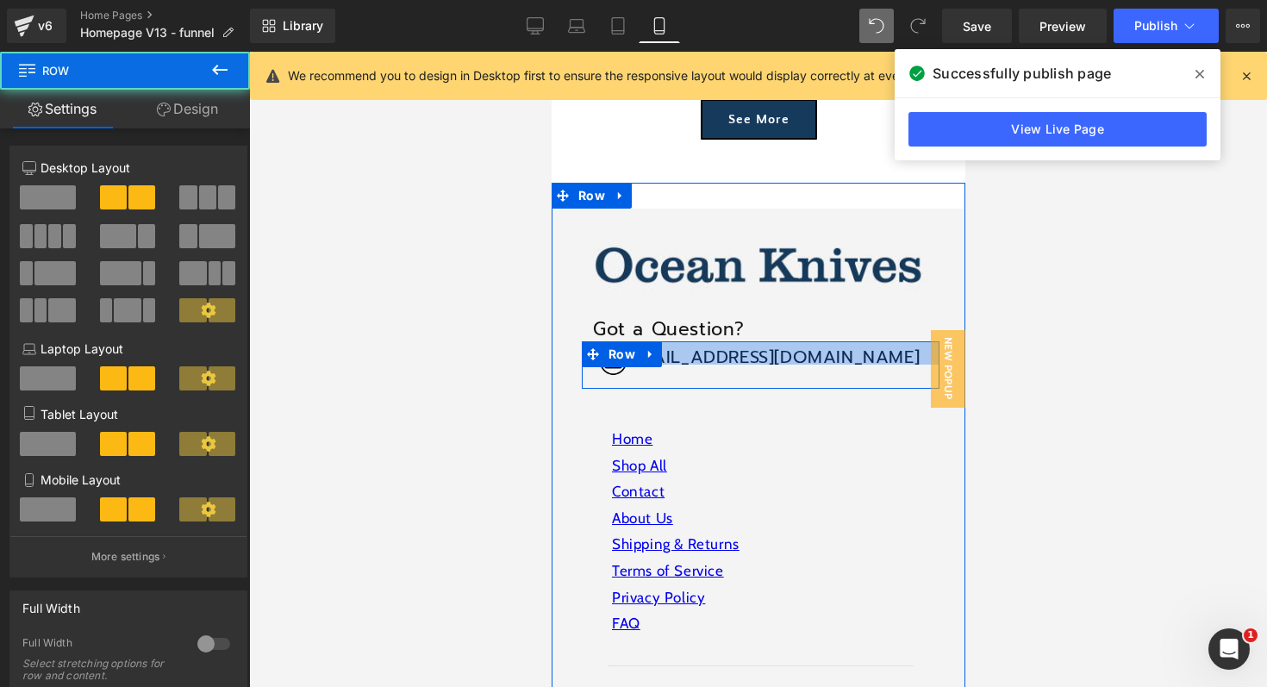
click at [762, 341] on div at bounding box center [760, 352] width 358 height 23
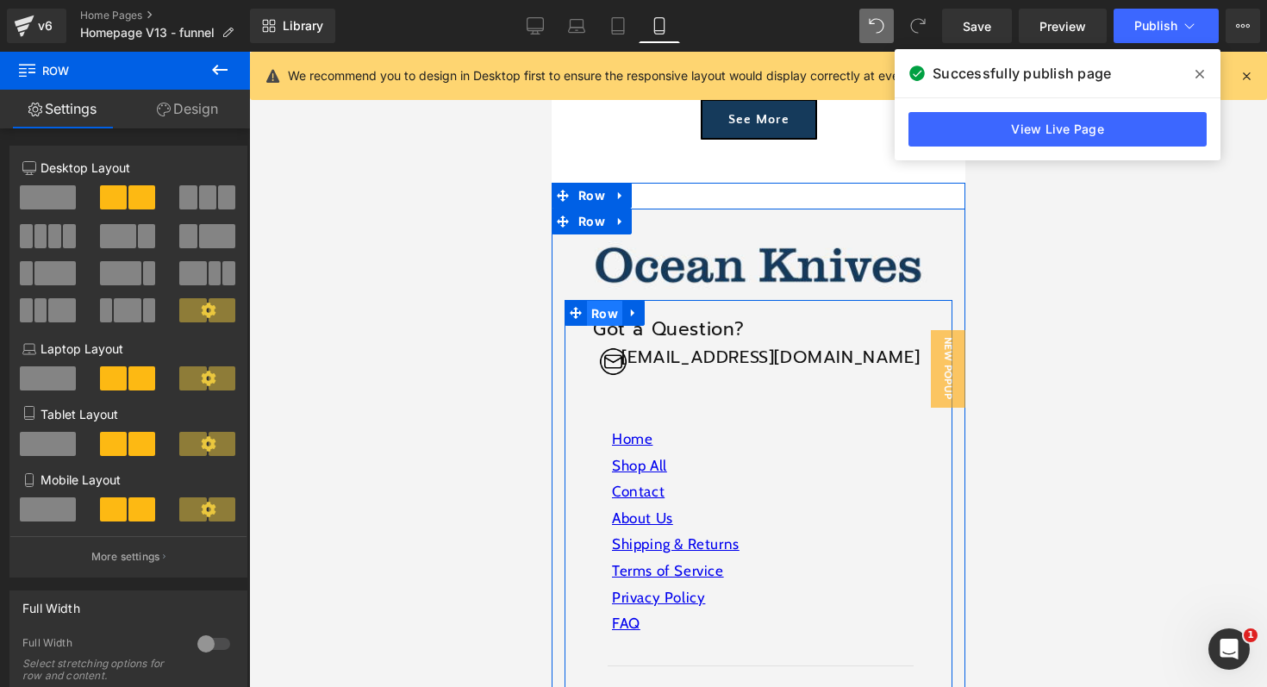
click at [597, 301] on span "Row" at bounding box center [603, 314] width 35 height 26
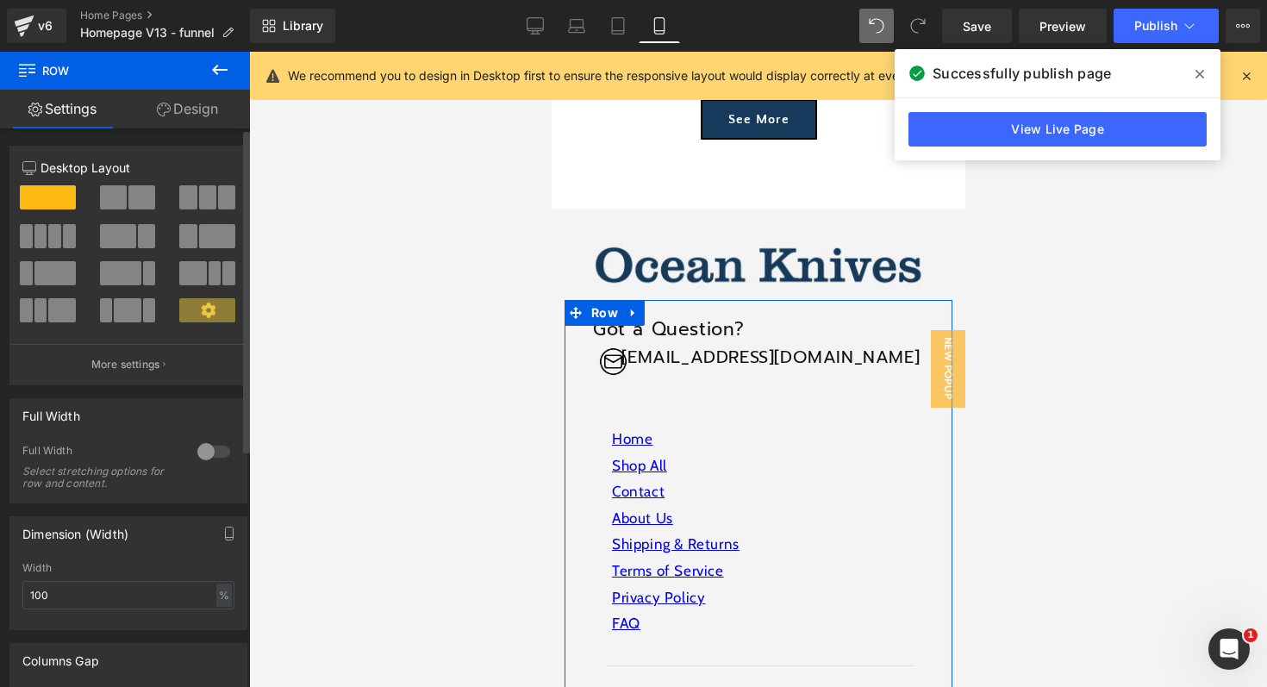
click at [197, 453] on div at bounding box center [213, 452] width 41 height 28
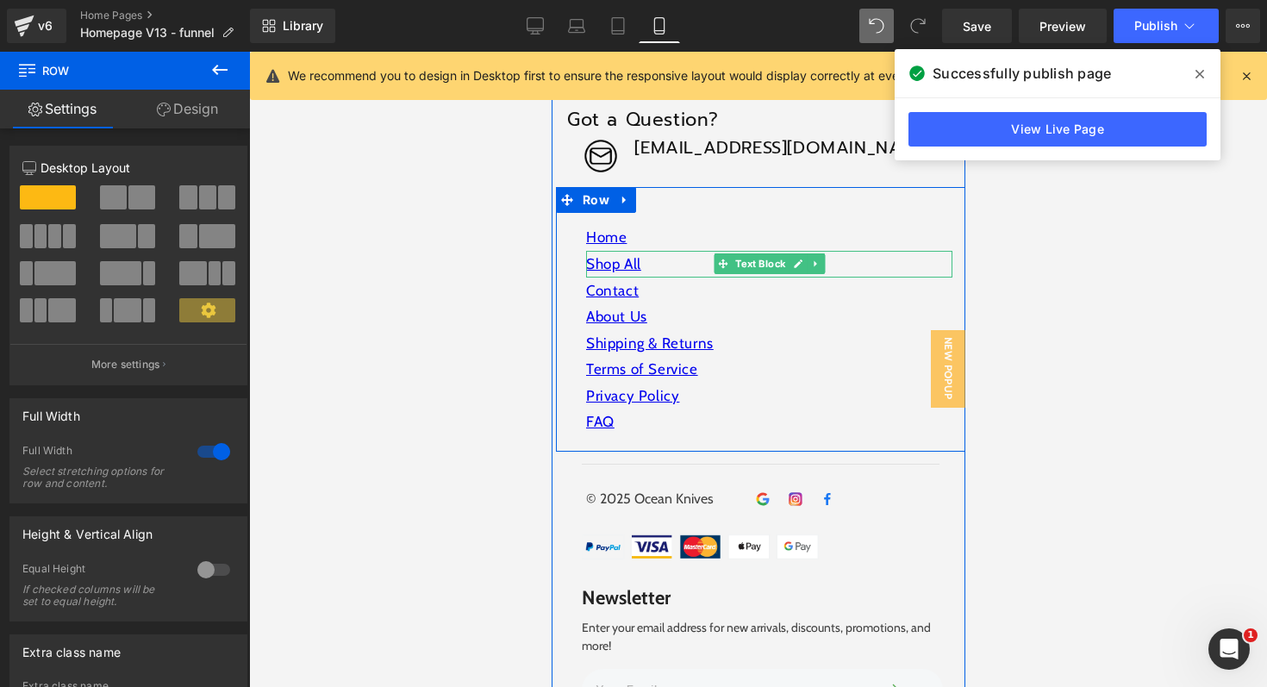
scroll to position [6228, 0]
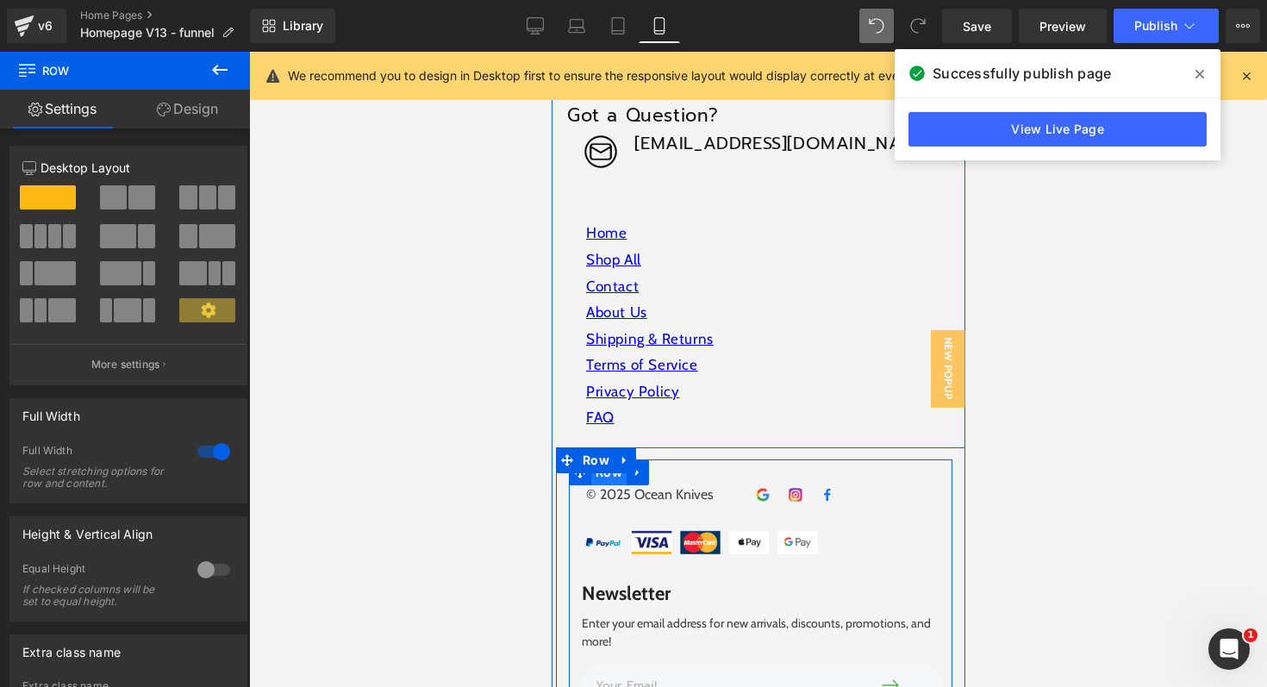
click at [621, 459] on span "Row" at bounding box center [607, 472] width 35 height 26
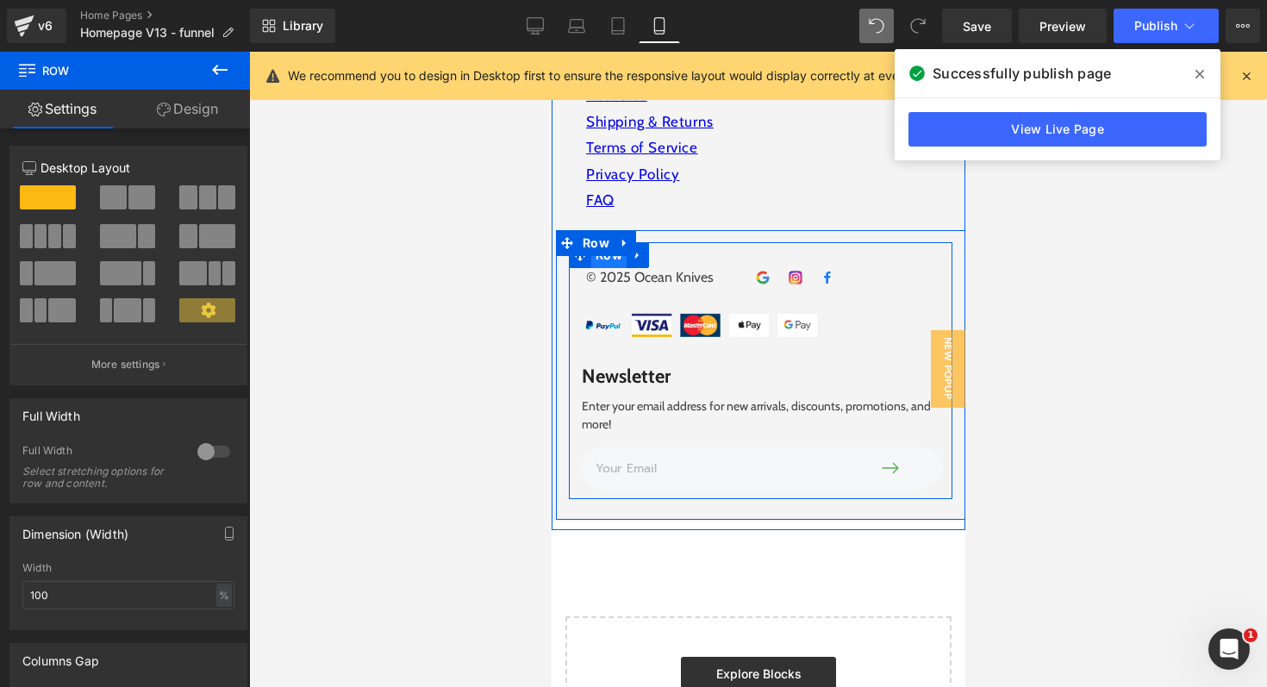
scroll to position [6449, 0]
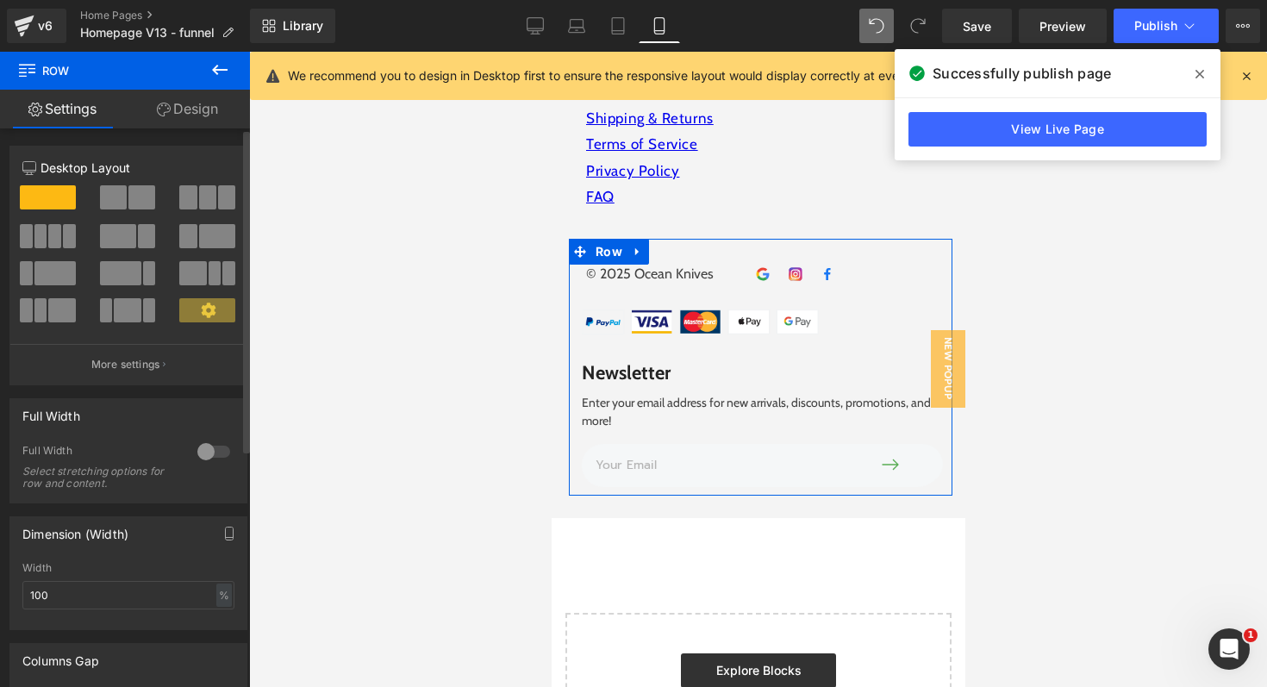
click at [199, 454] on div at bounding box center [213, 452] width 41 height 28
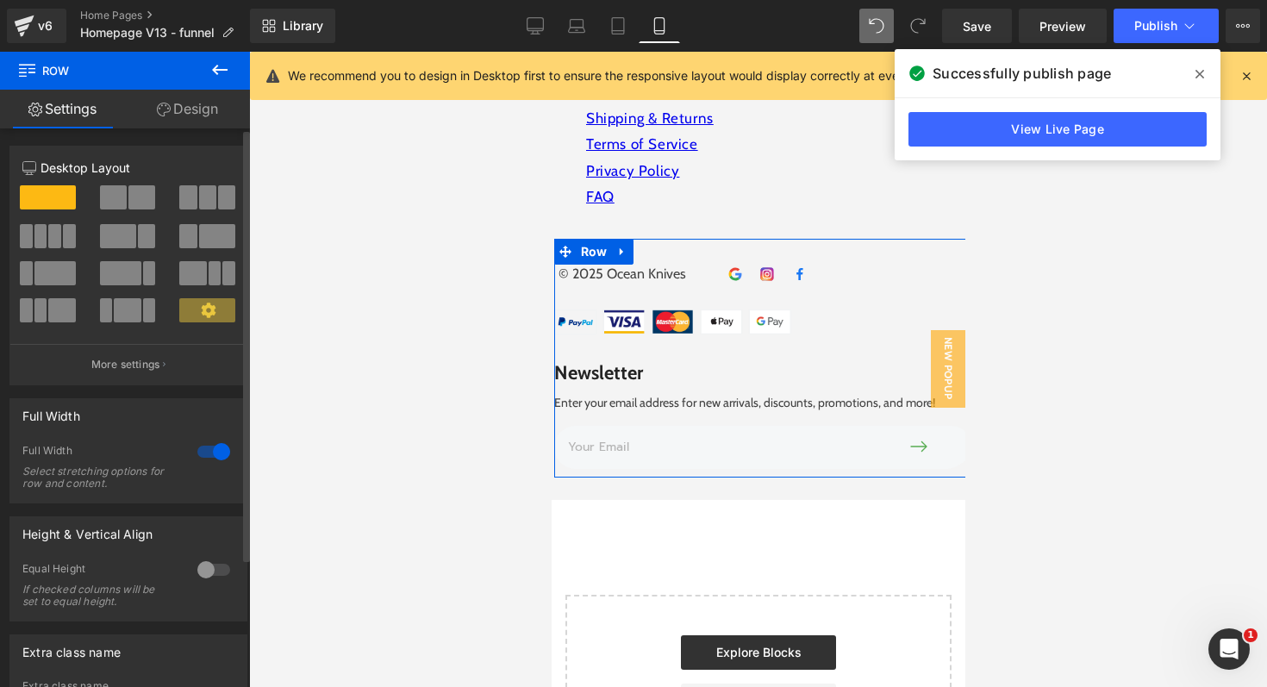
click at [217, 454] on div at bounding box center [213, 452] width 41 height 28
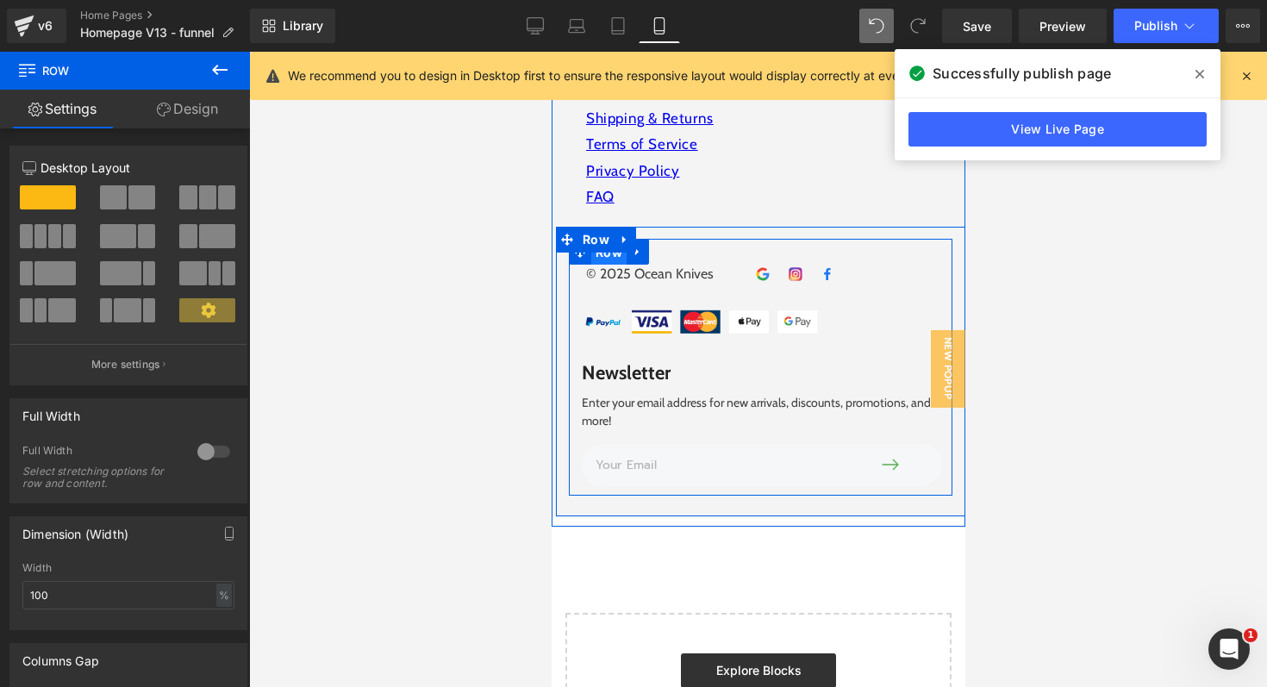
click at [613, 244] on span "Row" at bounding box center [607, 253] width 35 height 26
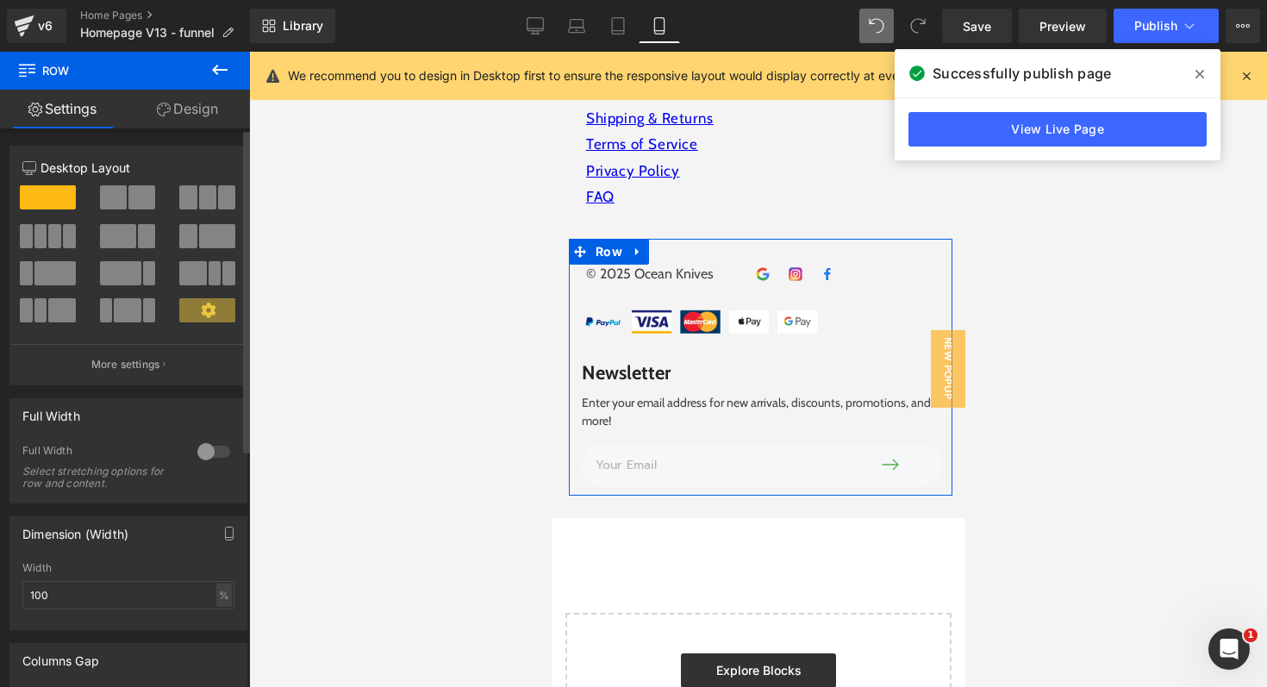
click at [203, 451] on div at bounding box center [213, 452] width 41 height 28
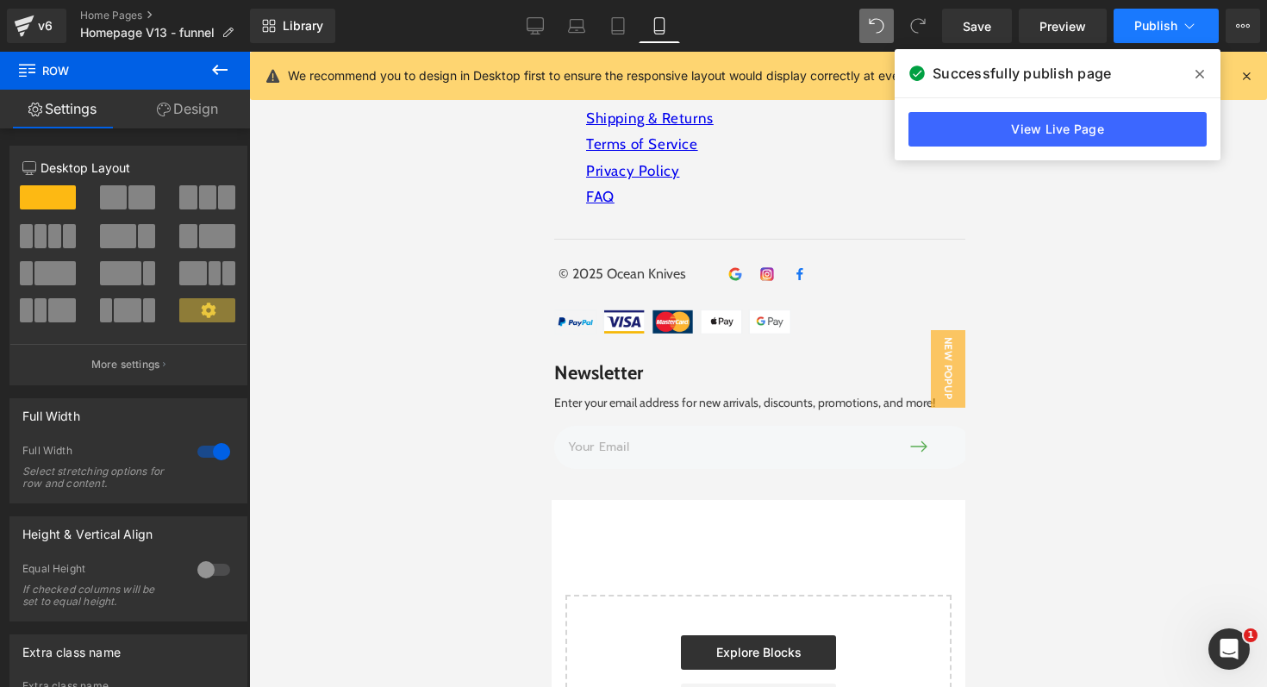
click at [1155, 28] on span "Publish" at bounding box center [1155, 26] width 43 height 14
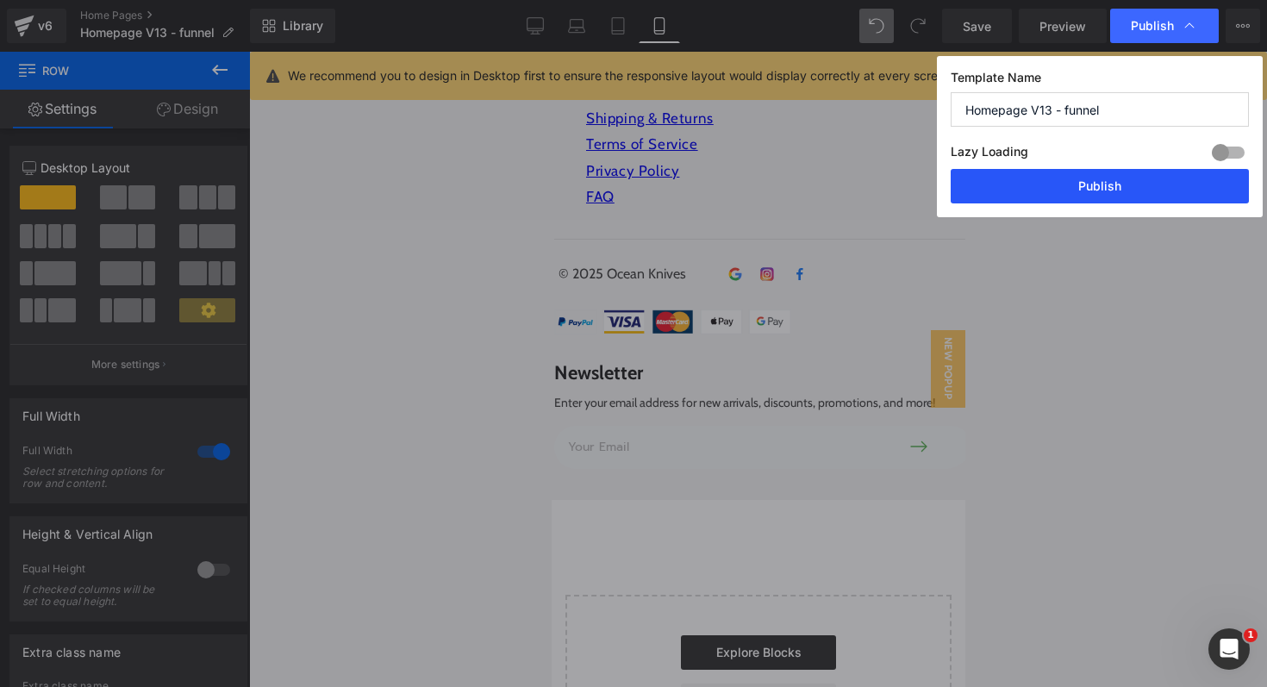
click at [1097, 184] on button "Publish" at bounding box center [1100, 186] width 298 height 34
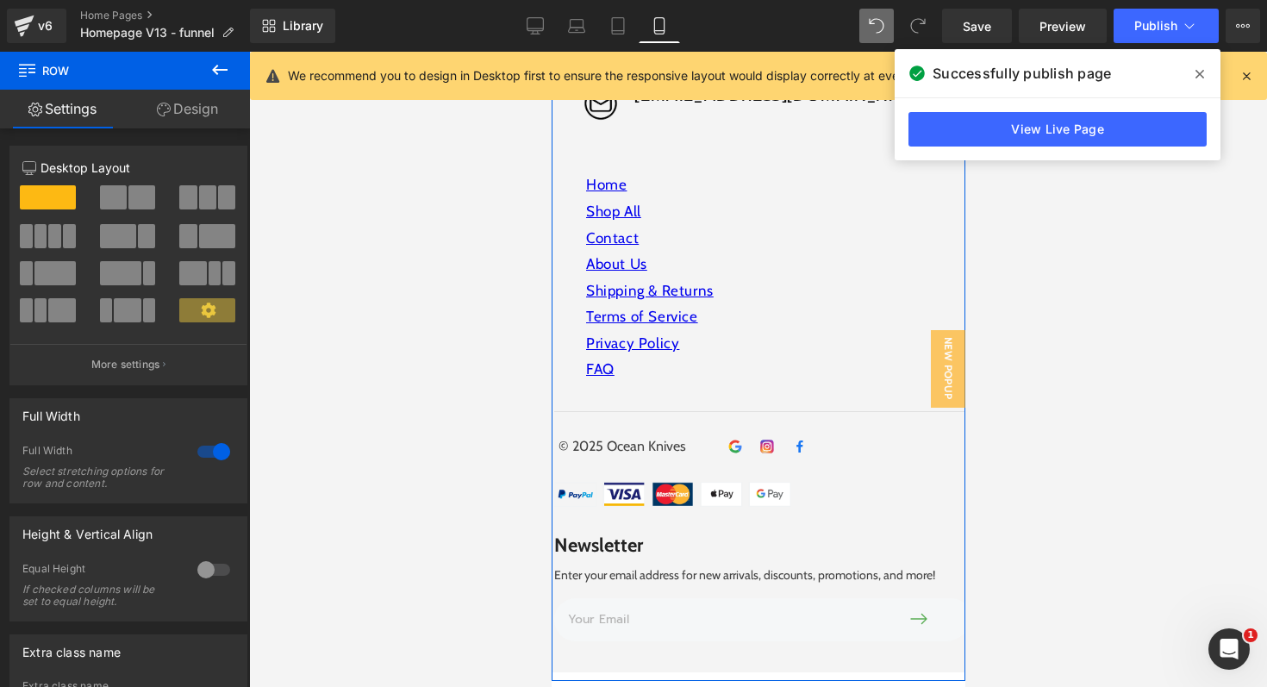
scroll to position [6293, 0]
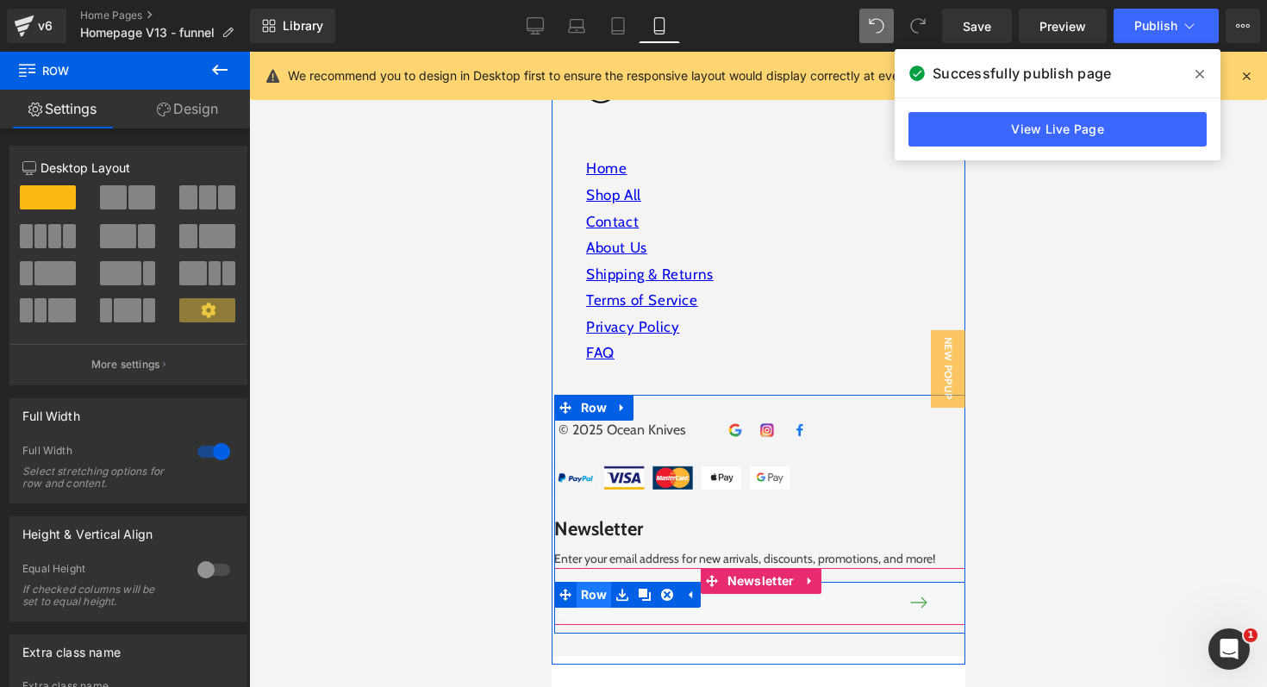
click at [591, 582] on span "Row" at bounding box center [593, 595] width 35 height 26
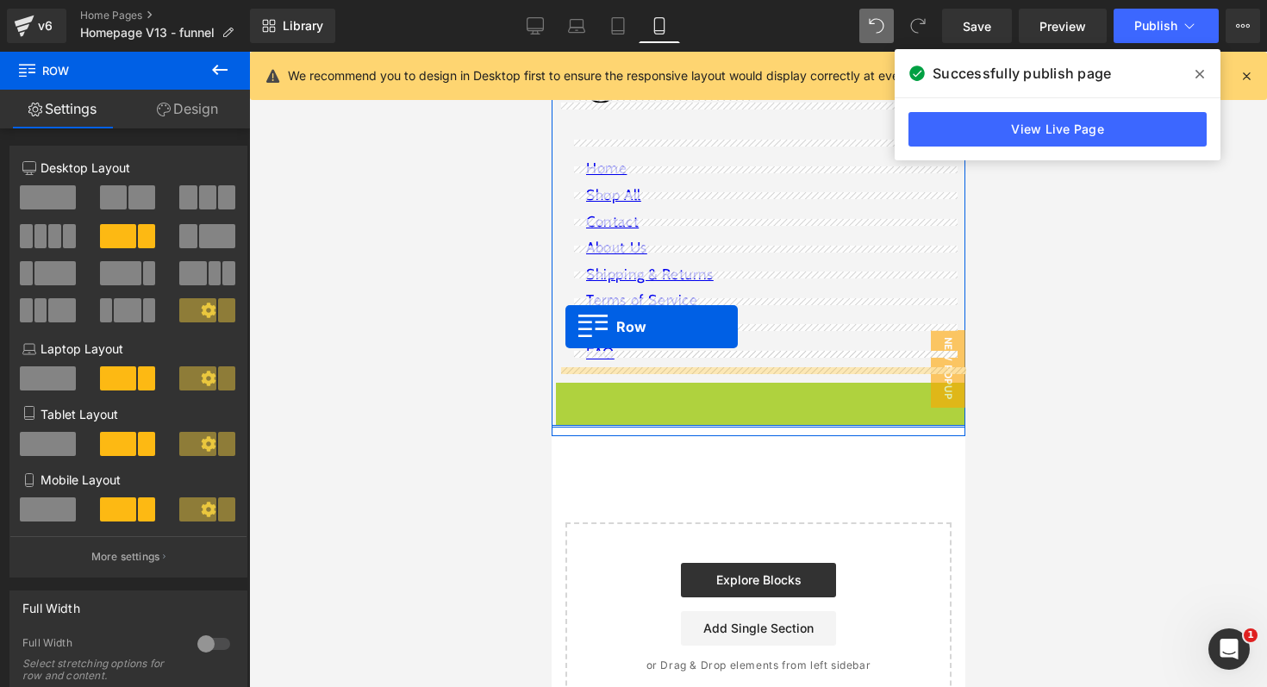
drag, startPoint x: 564, startPoint y: 380, endPoint x: 565, endPoint y: 327, distance: 53.4
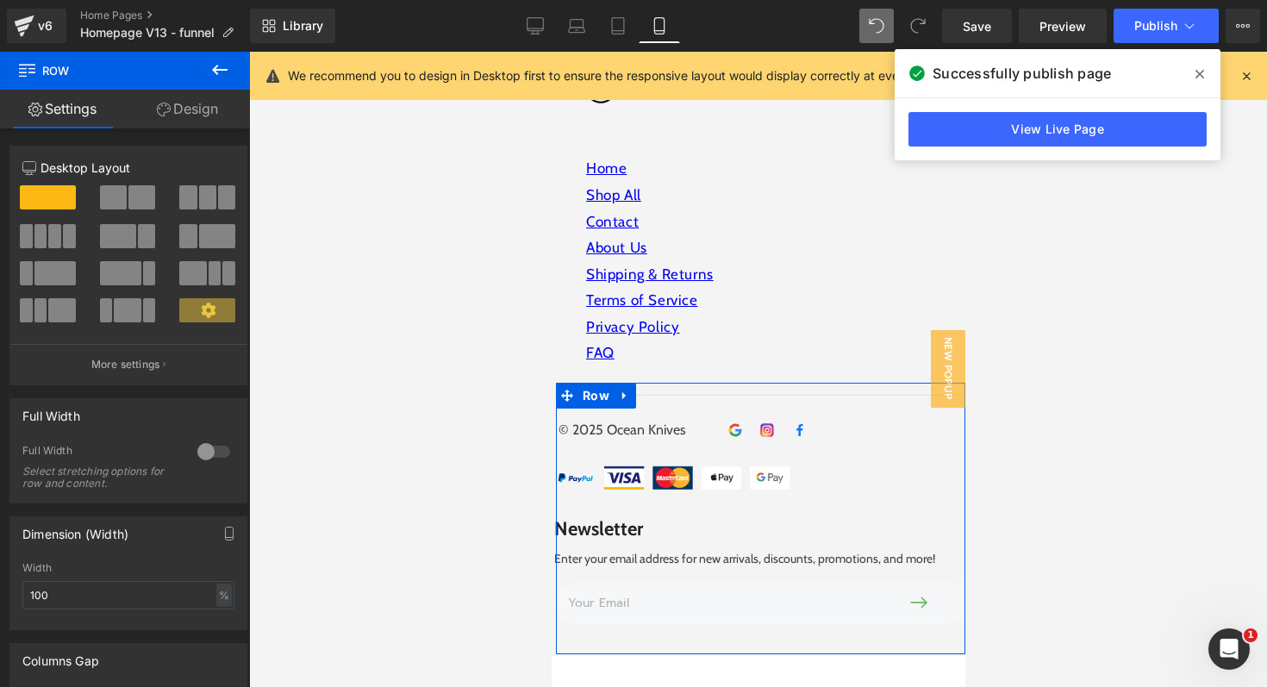
click at [461, 237] on div at bounding box center [758, 369] width 1018 height 635
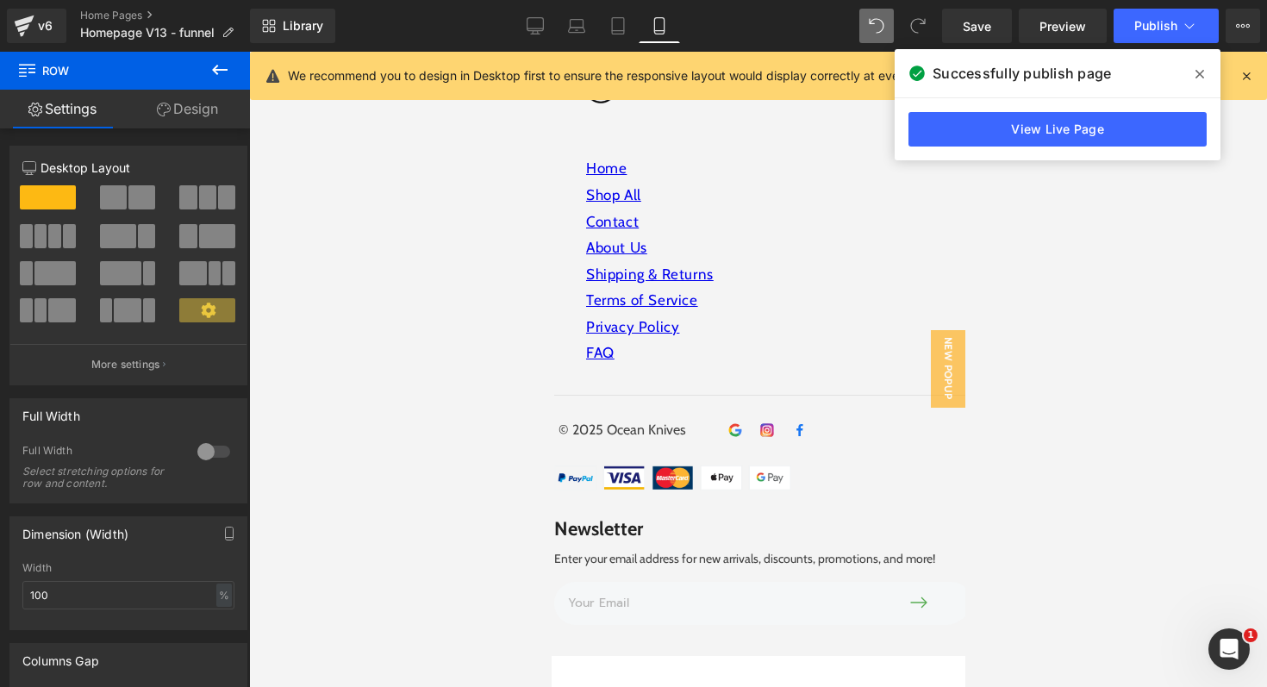
click at [1104, 496] on div at bounding box center [758, 369] width 1018 height 635
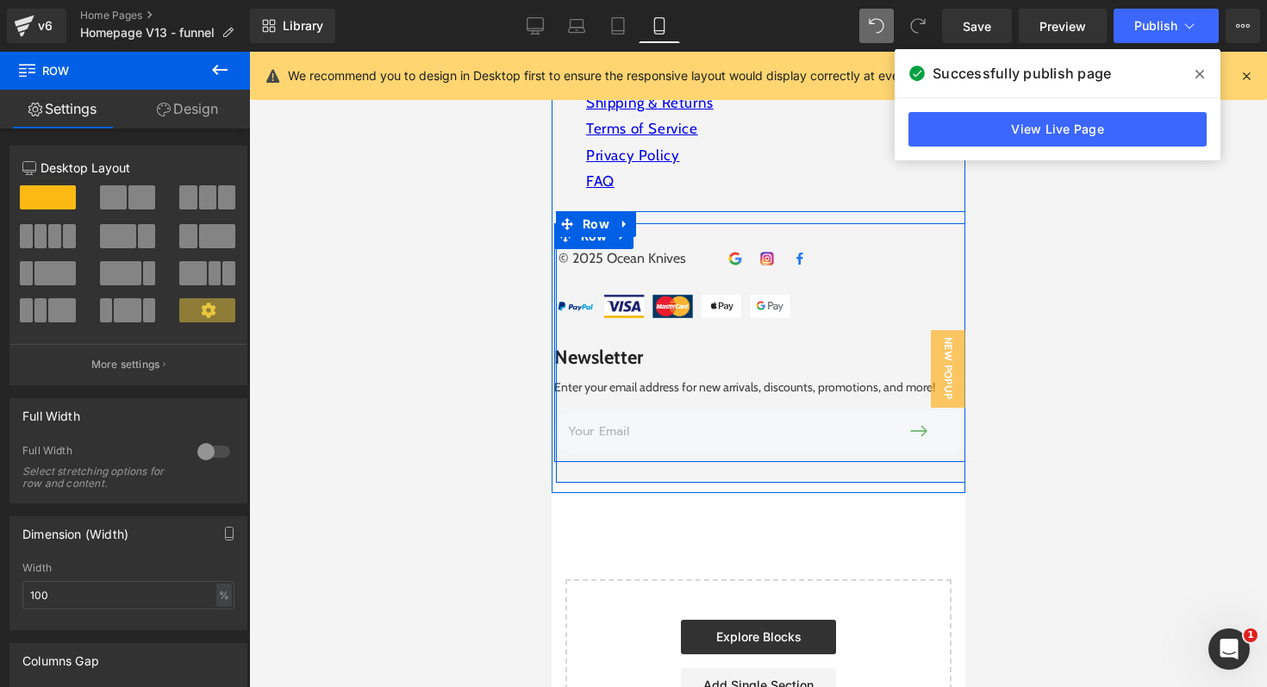
scroll to position [6361, 0]
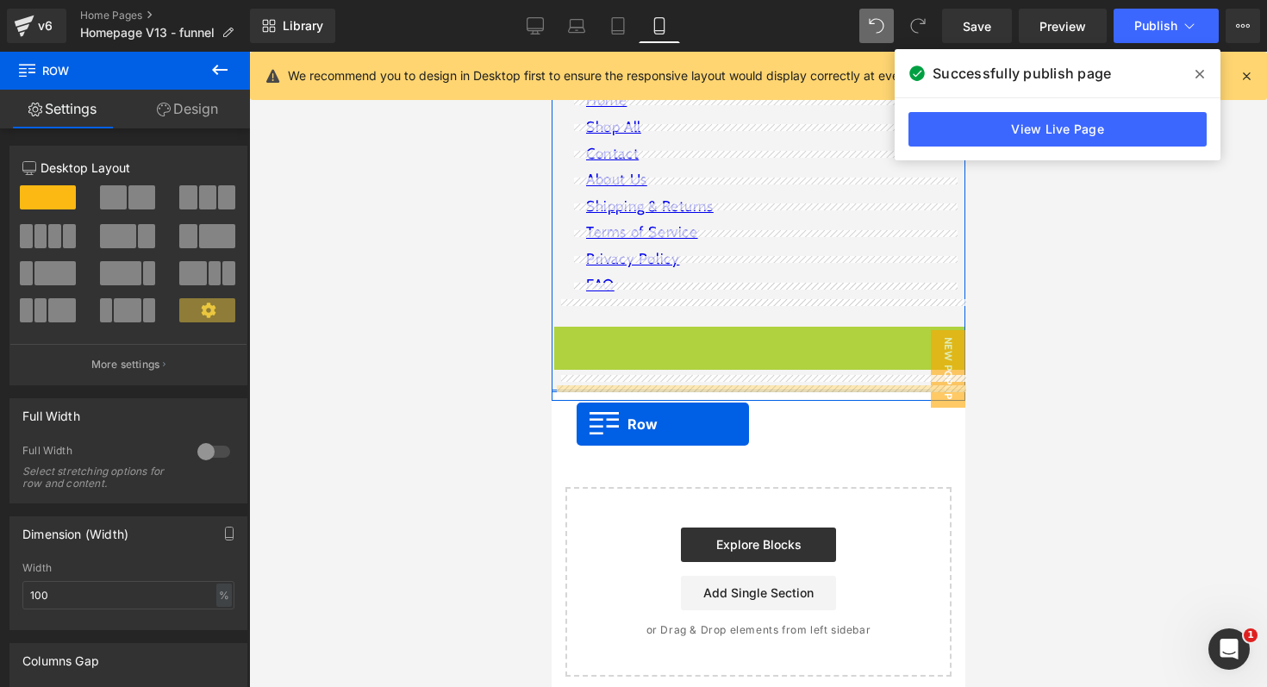
drag, startPoint x: 589, startPoint y: 223, endPoint x: 576, endPoint y: 423, distance: 200.4
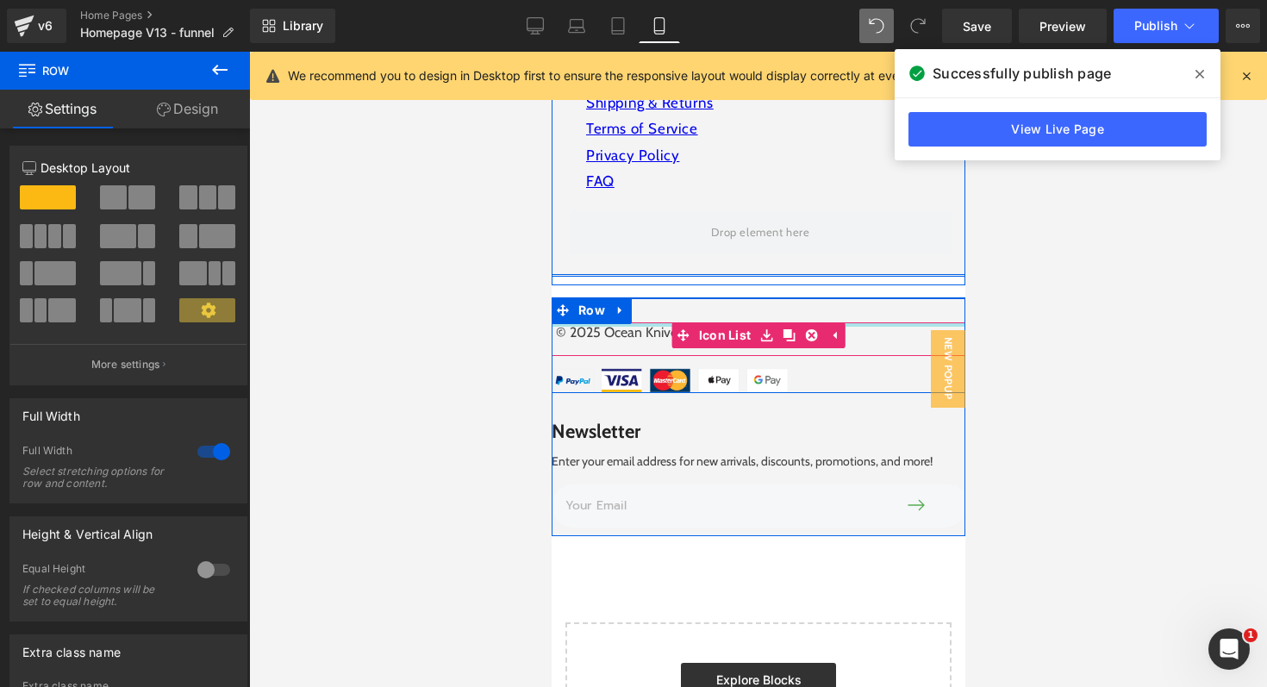
scroll to position [6414, 0]
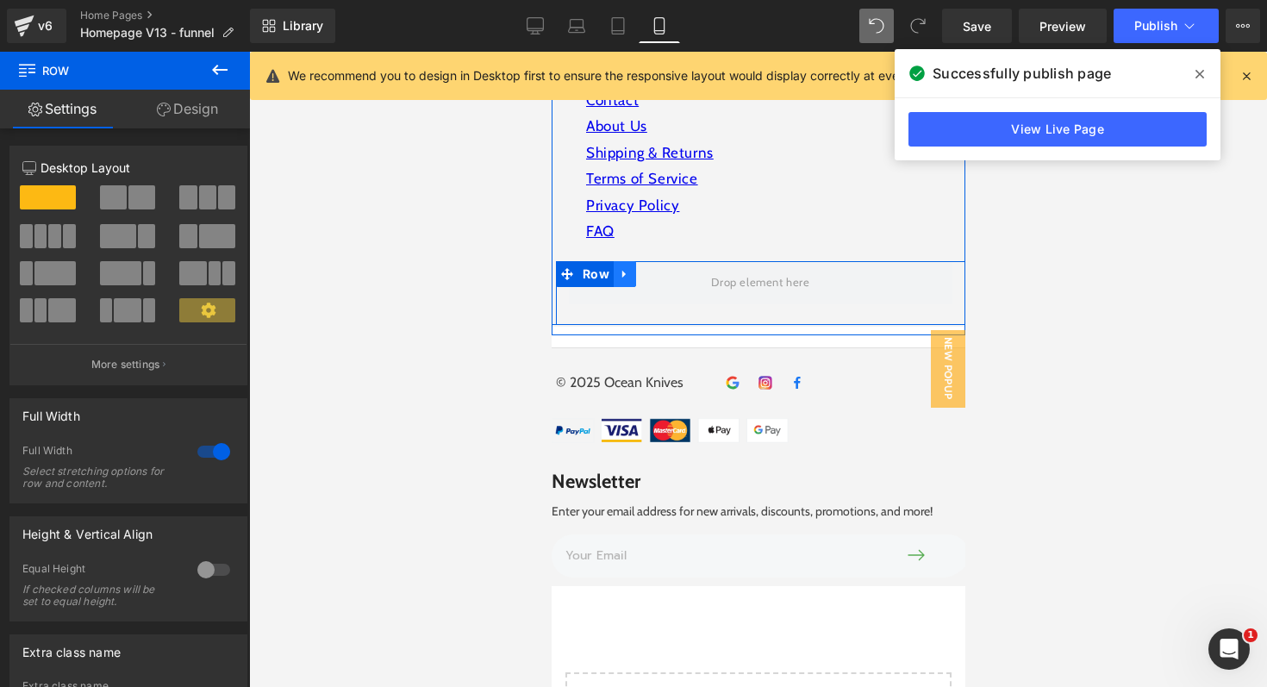
click at [621, 271] on icon at bounding box center [622, 275] width 3 height 8
click at [667, 268] on icon at bounding box center [669, 274] width 12 height 12
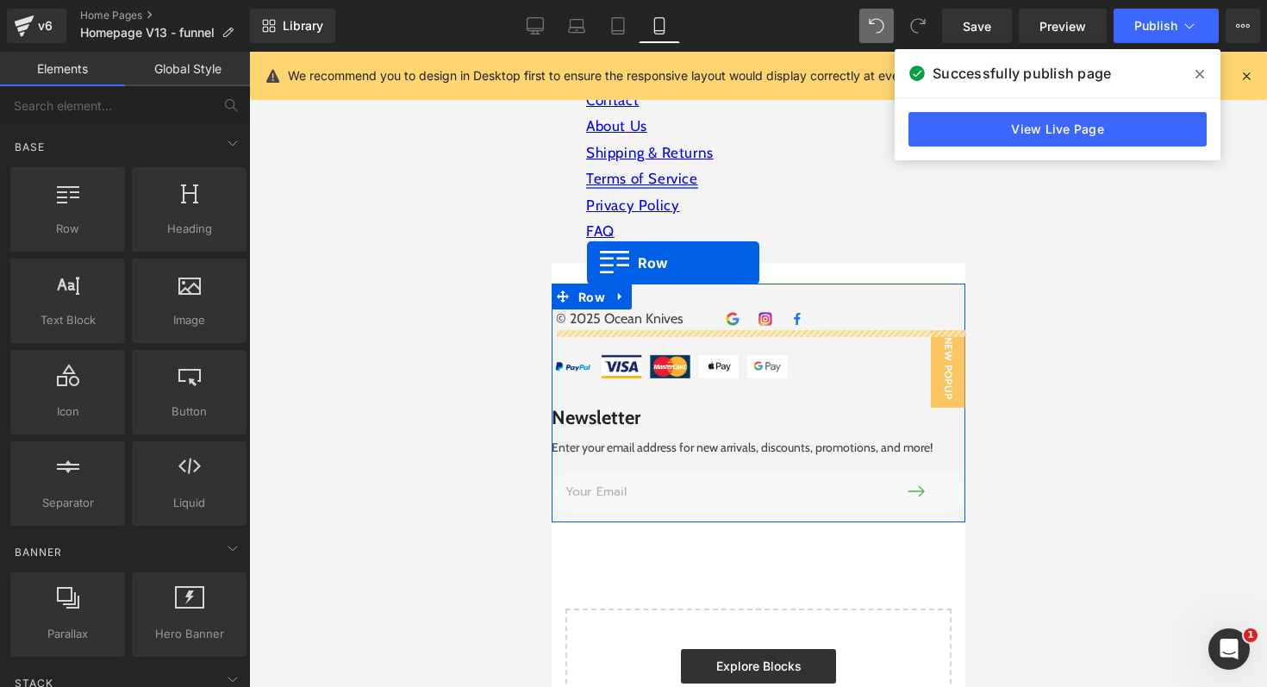
scroll to position [6340, 0]
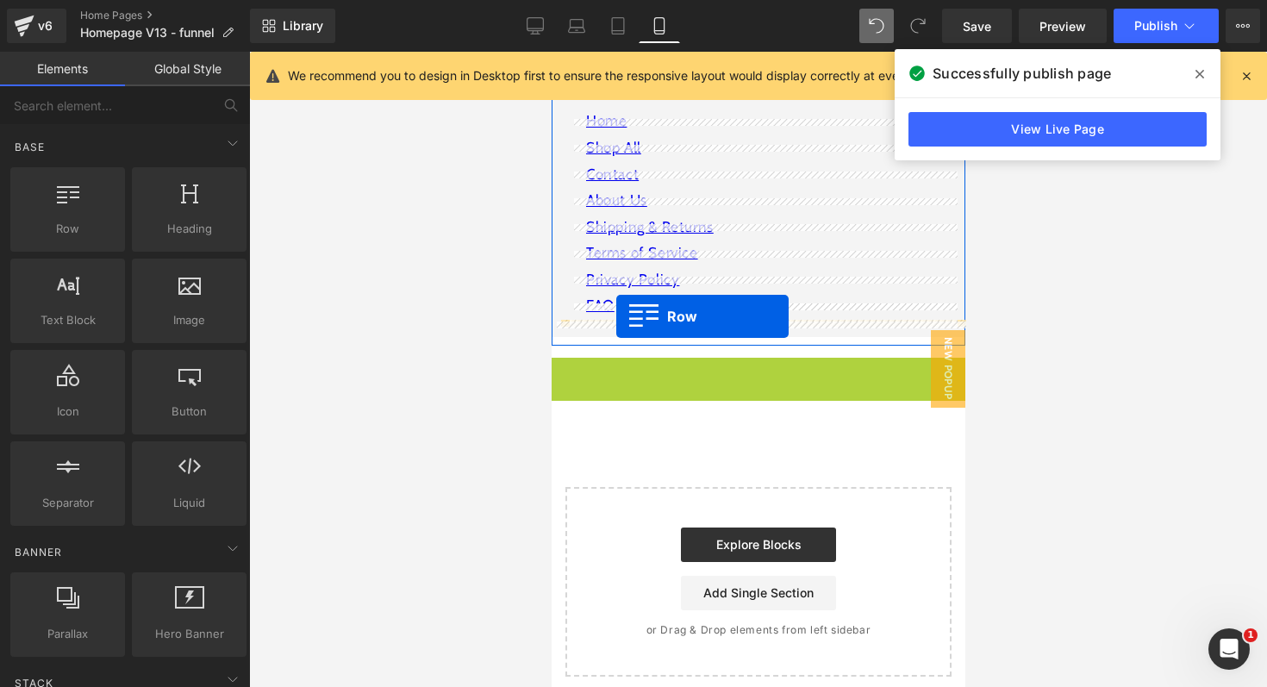
drag, startPoint x: 586, startPoint y: 284, endPoint x: 615, endPoint y: 316, distance: 43.9
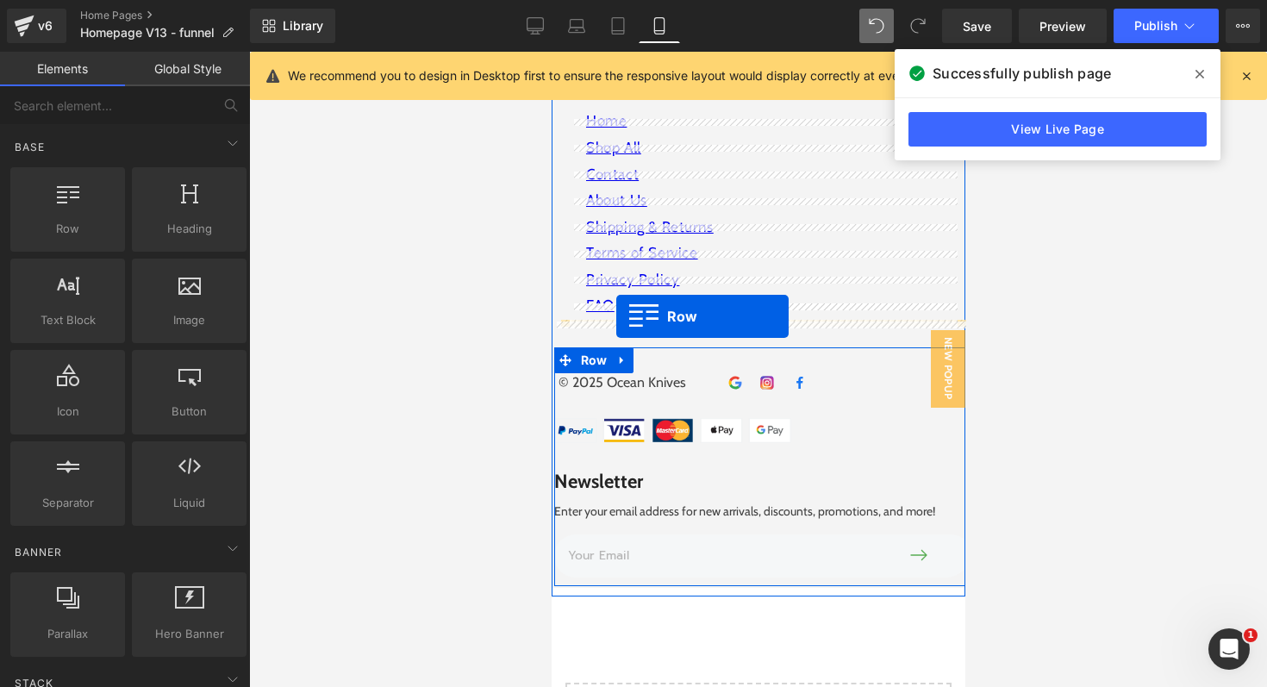
scroll to position [6414, 0]
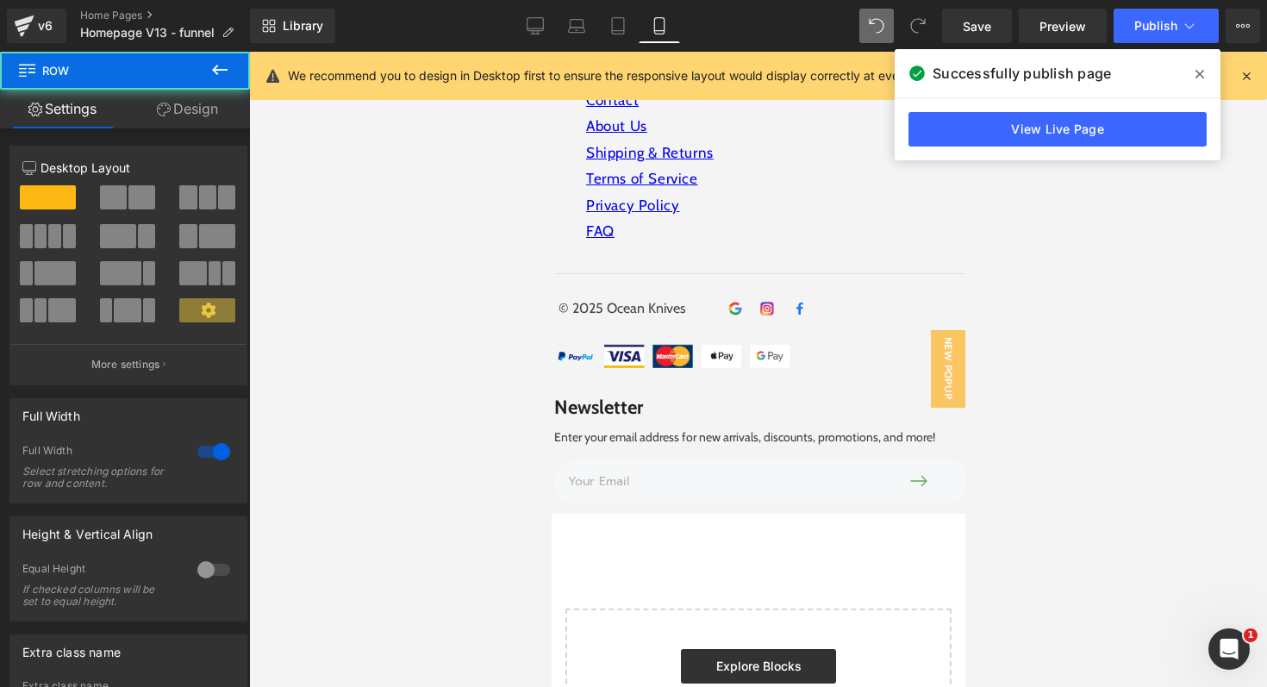
click at [1114, 346] on div at bounding box center [758, 369] width 1018 height 635
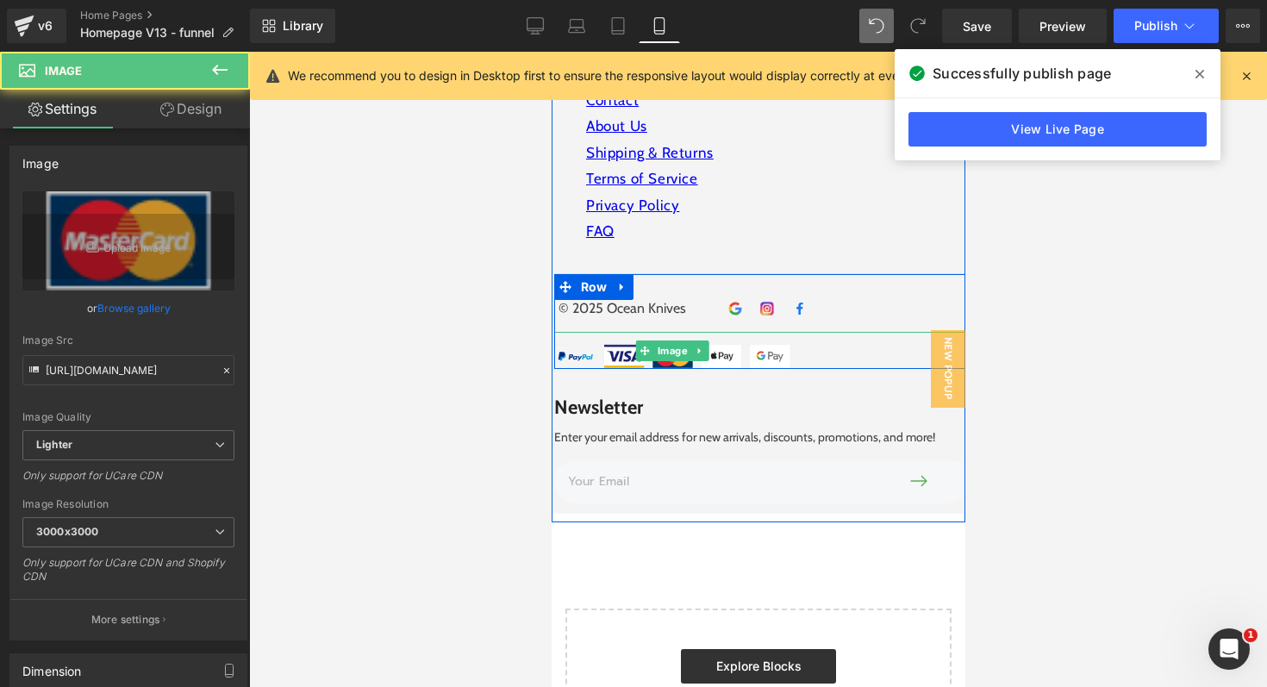
click at [820, 333] on div at bounding box center [760, 350] width 414 height 37
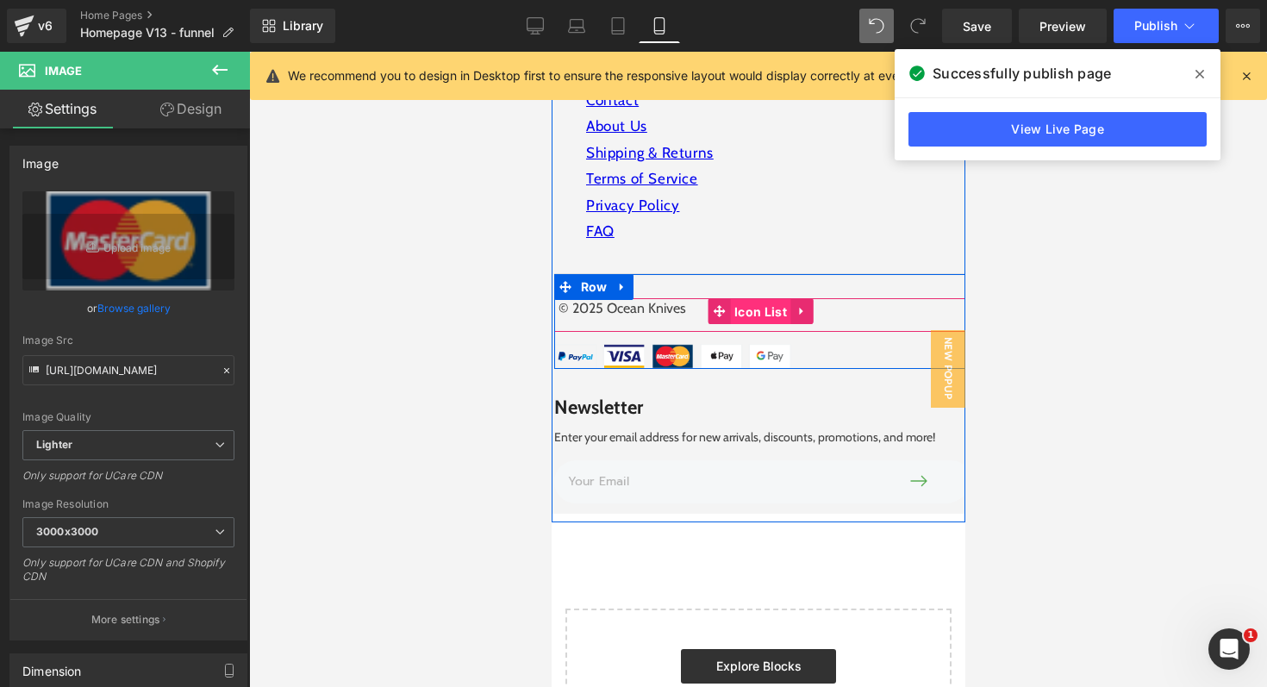
click at [704, 302] on div "© 2025 Ocean Knives Text Block Image Image Image Icon List Hoz Icon List" at bounding box center [760, 315] width 414 height 34
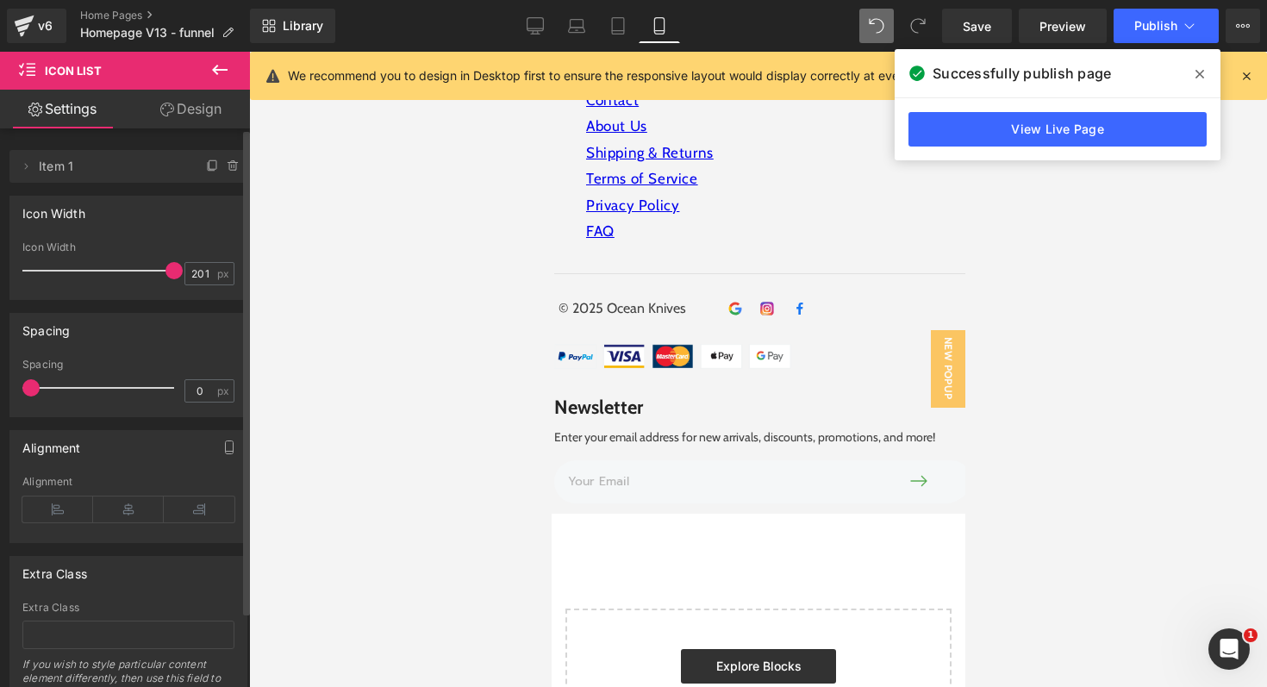
drag, startPoint x: 30, startPoint y: 387, endPoint x: 0, endPoint y: 382, distance: 30.6
click at [0, 382] on div "Spacing 0px Spacing 0 px" at bounding box center [129, 358] width 258 height 117
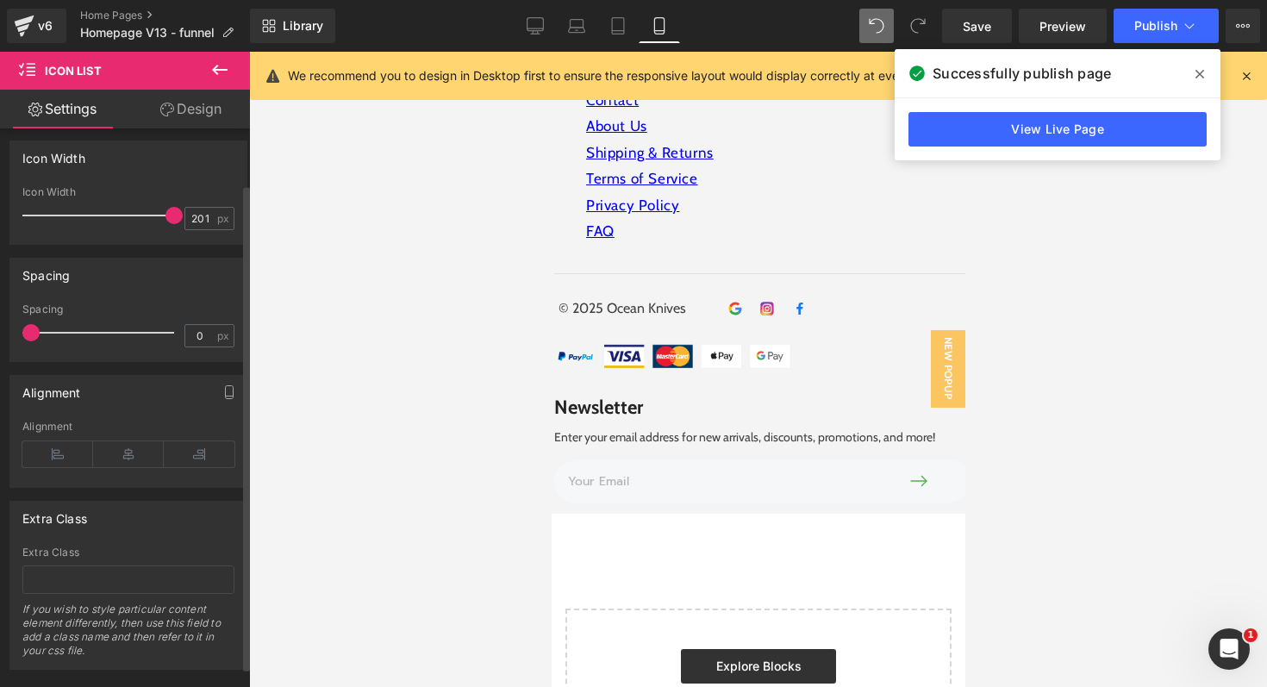
scroll to position [68, 0]
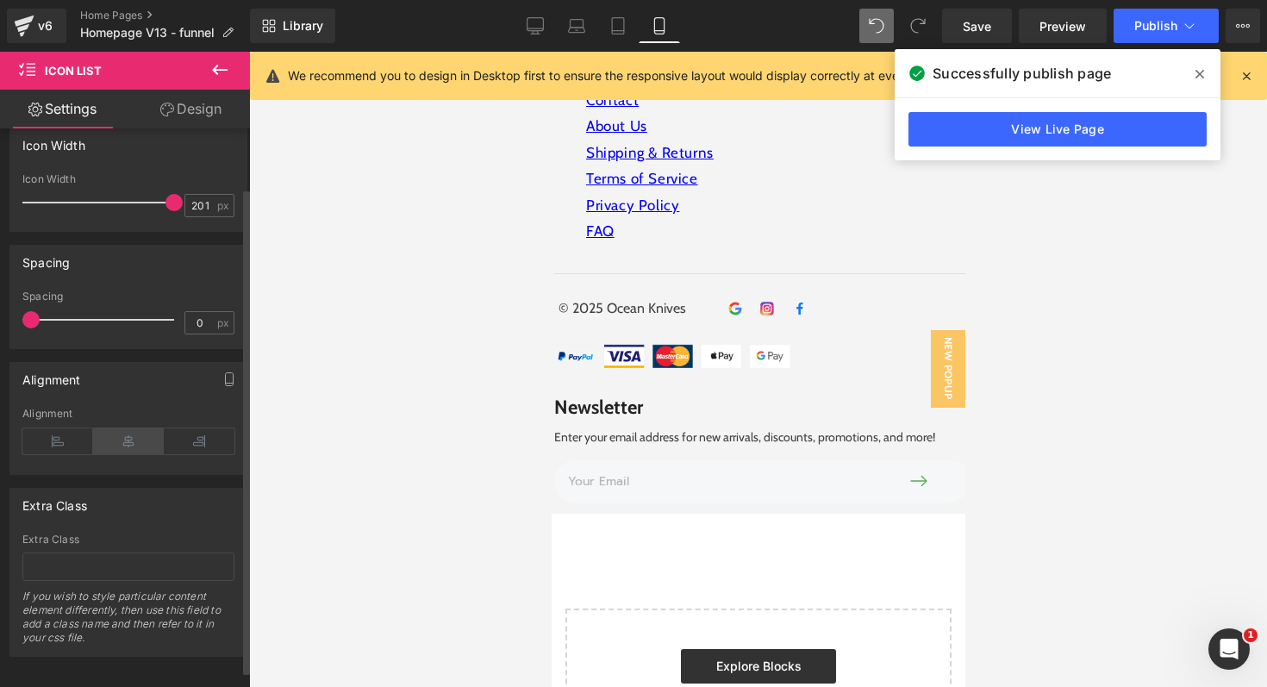
click at [122, 442] on icon at bounding box center [128, 441] width 71 height 26
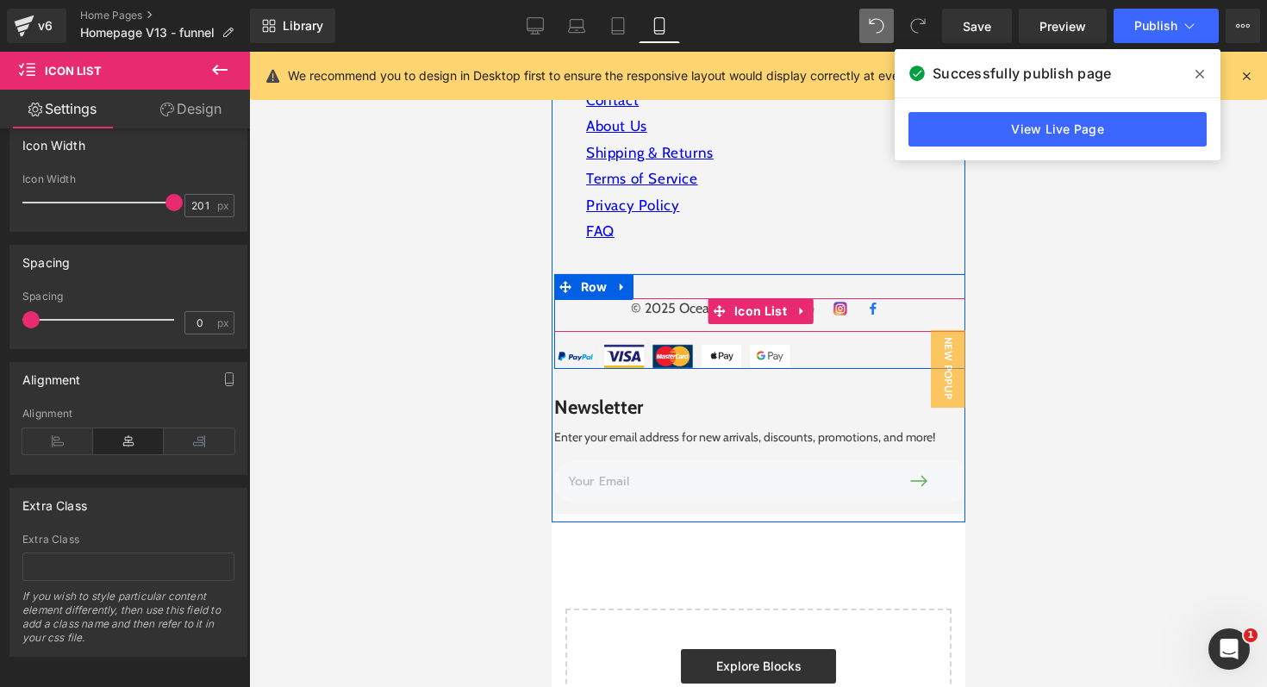
click at [600, 303] on div "© 2025 Ocean Knives Text Block Image Image Image Icon List Hoz" at bounding box center [760, 315] width 414 height 34
click at [818, 299] on span "Image" at bounding box center [807, 308] width 37 height 21
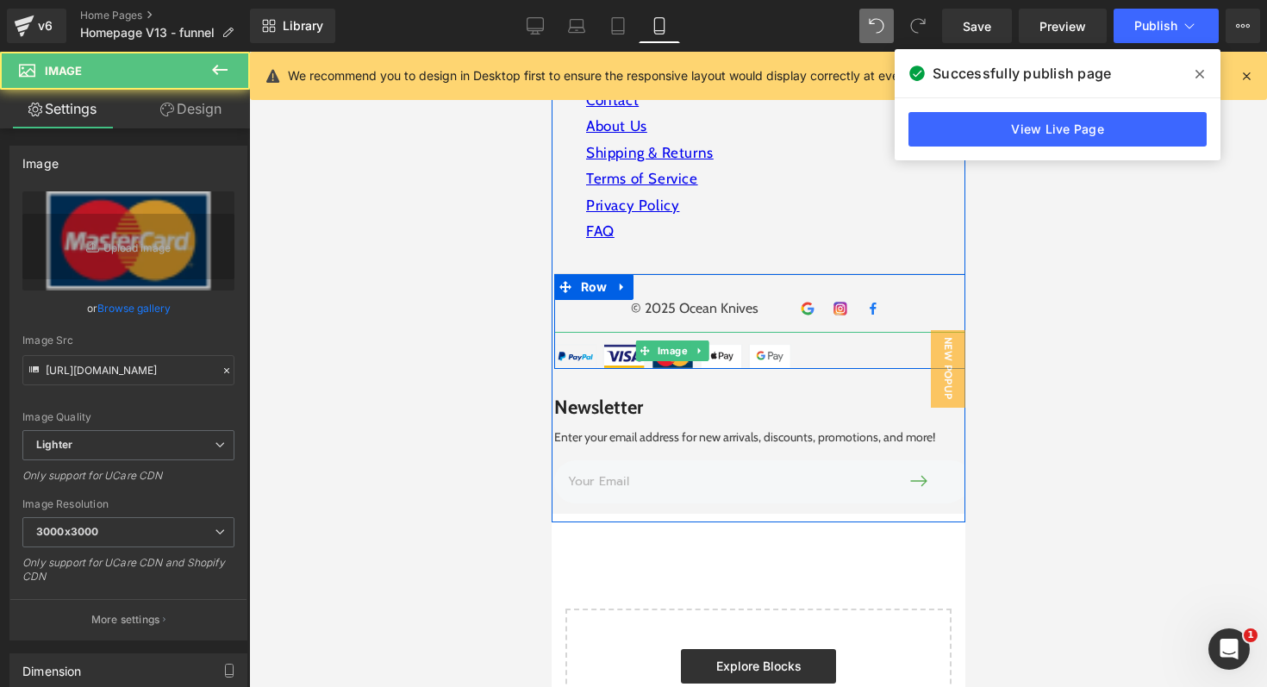
click at [829, 332] on div at bounding box center [760, 350] width 414 height 37
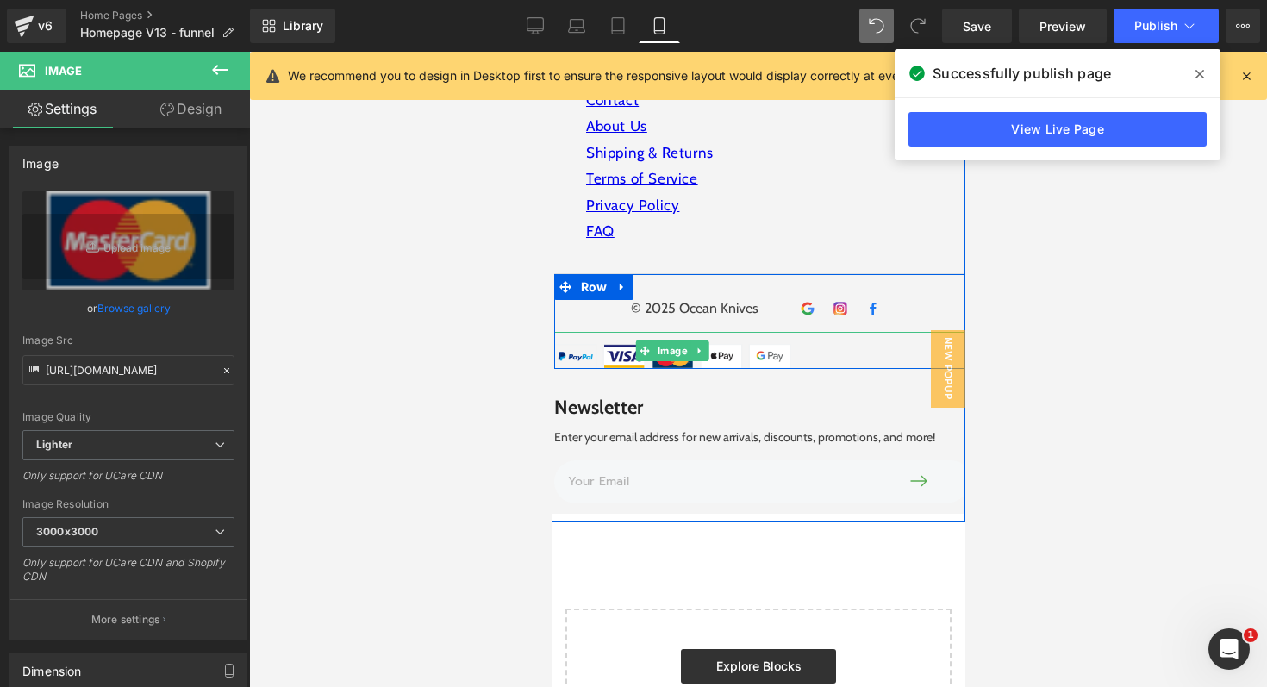
click at [827, 338] on div at bounding box center [760, 350] width 414 height 37
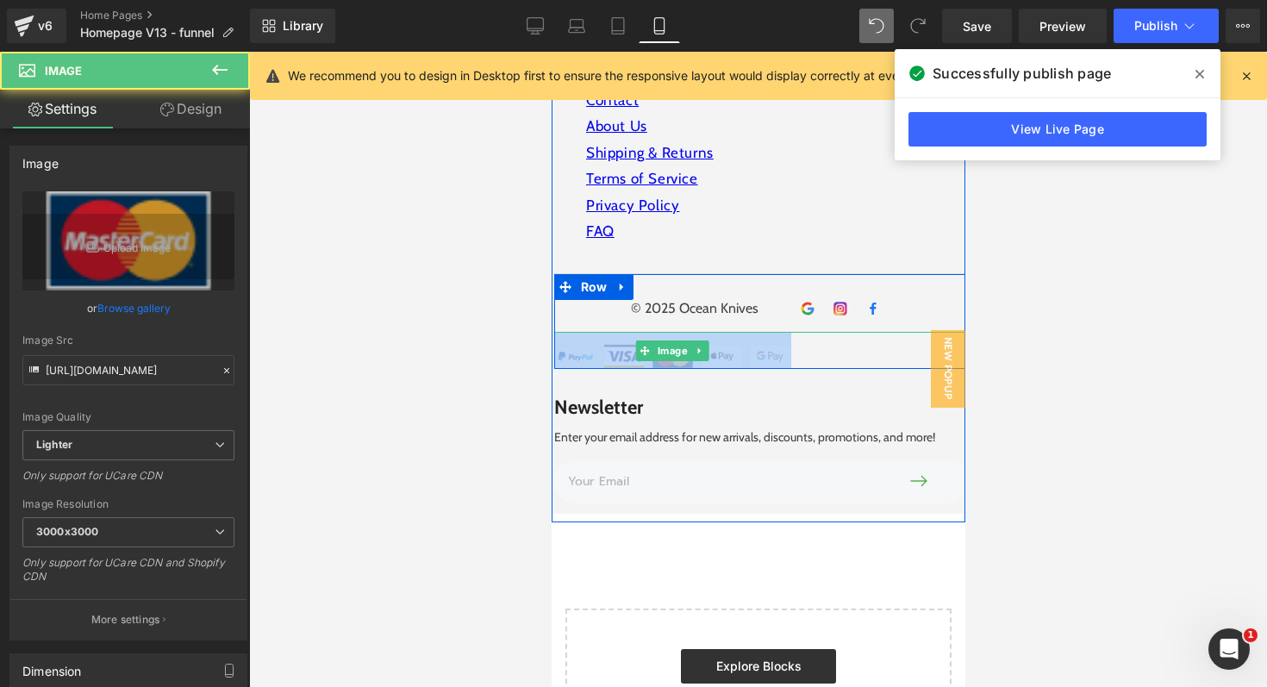
click at [827, 338] on div at bounding box center [760, 350] width 414 height 37
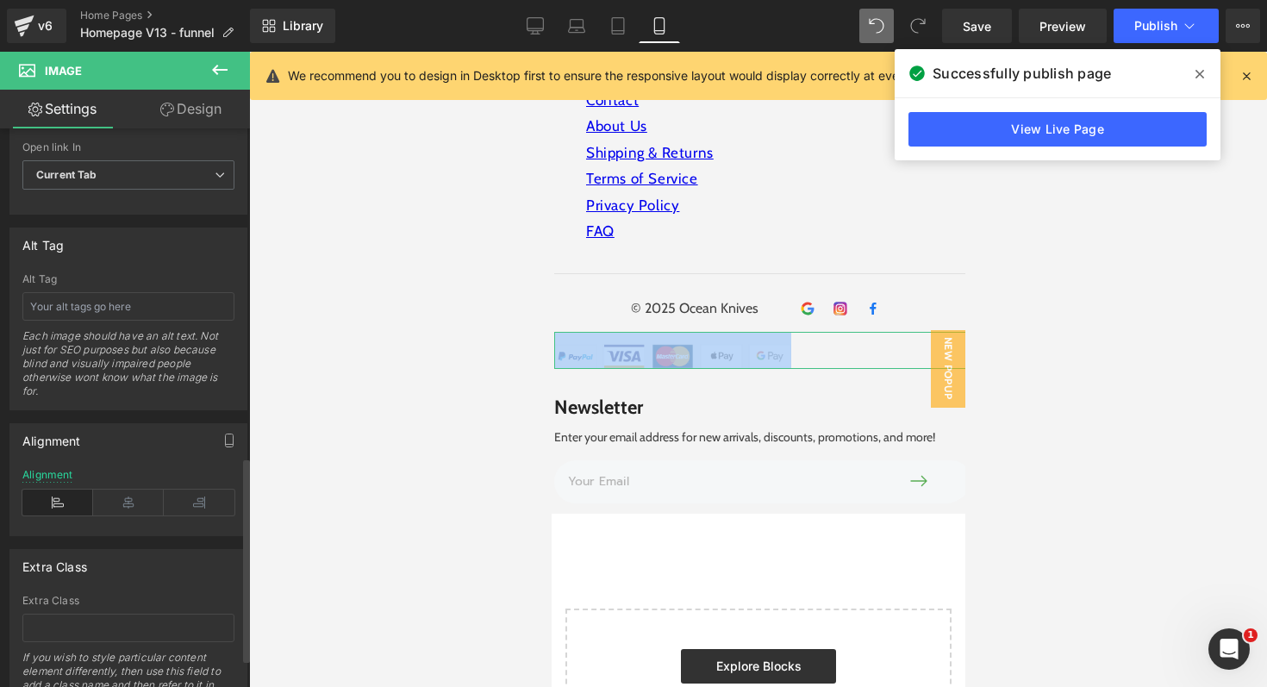
scroll to position [918, 0]
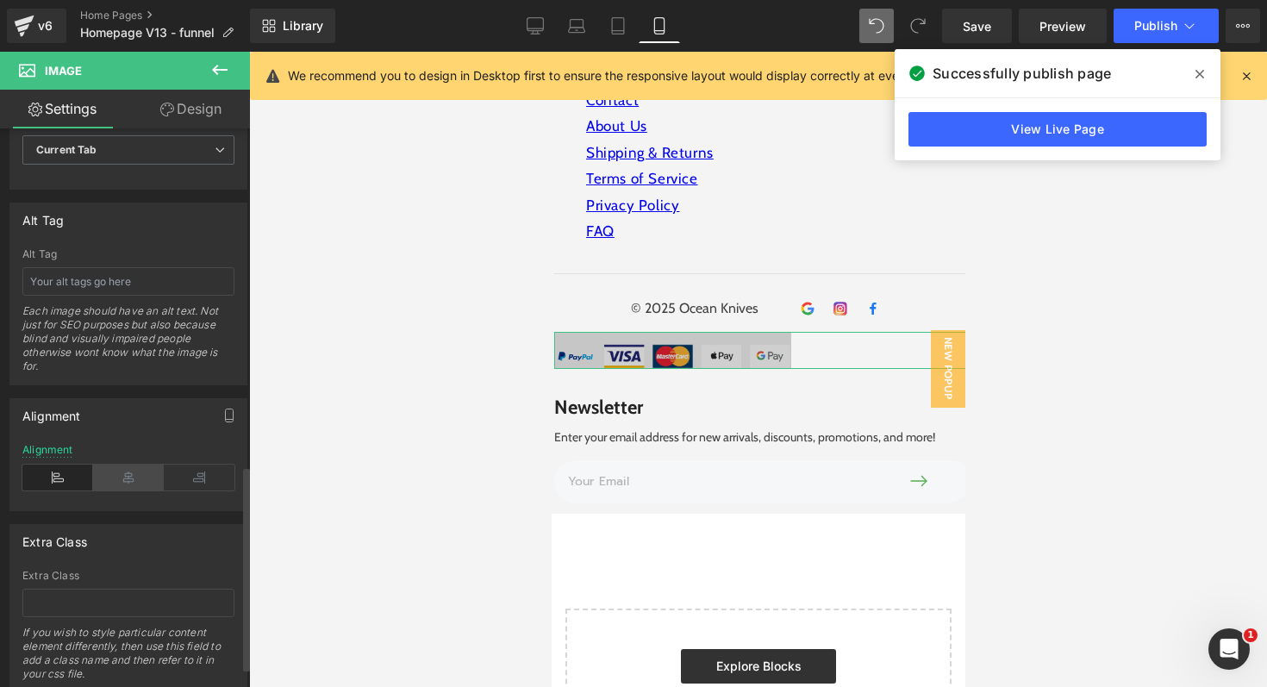
click at [132, 479] on icon at bounding box center [128, 478] width 71 height 26
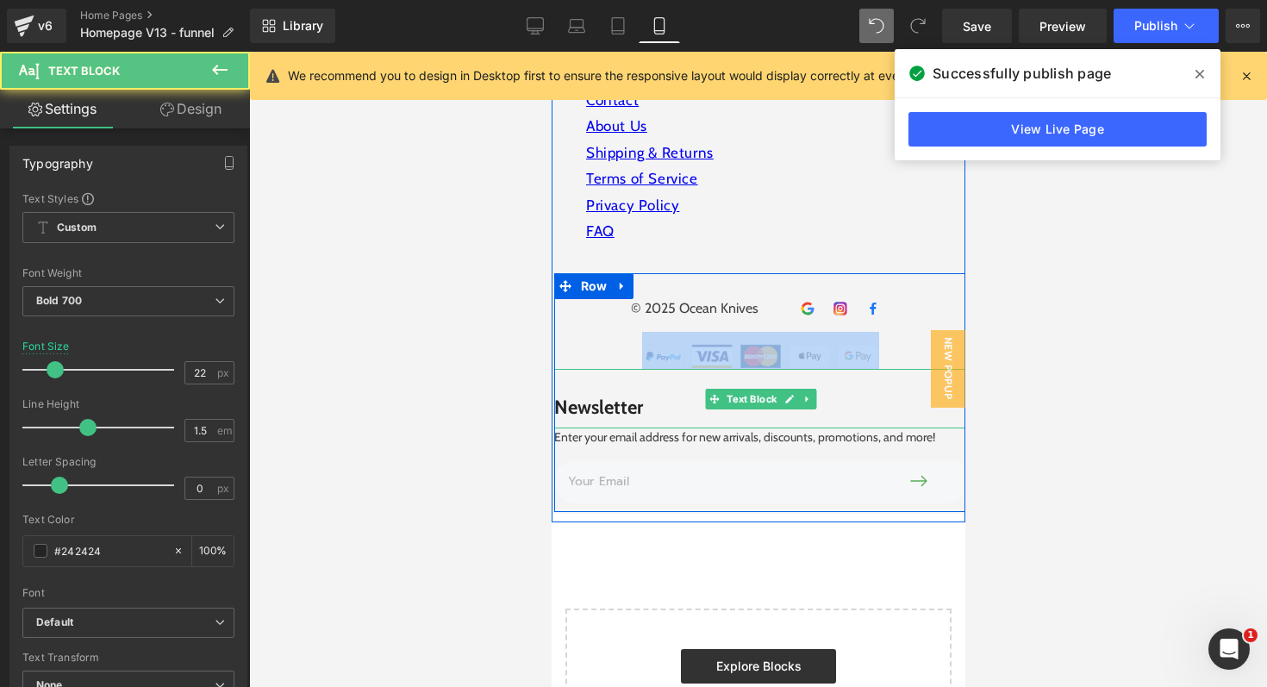
click at [663, 403] on div "Newsletter" at bounding box center [760, 398] width 414 height 59
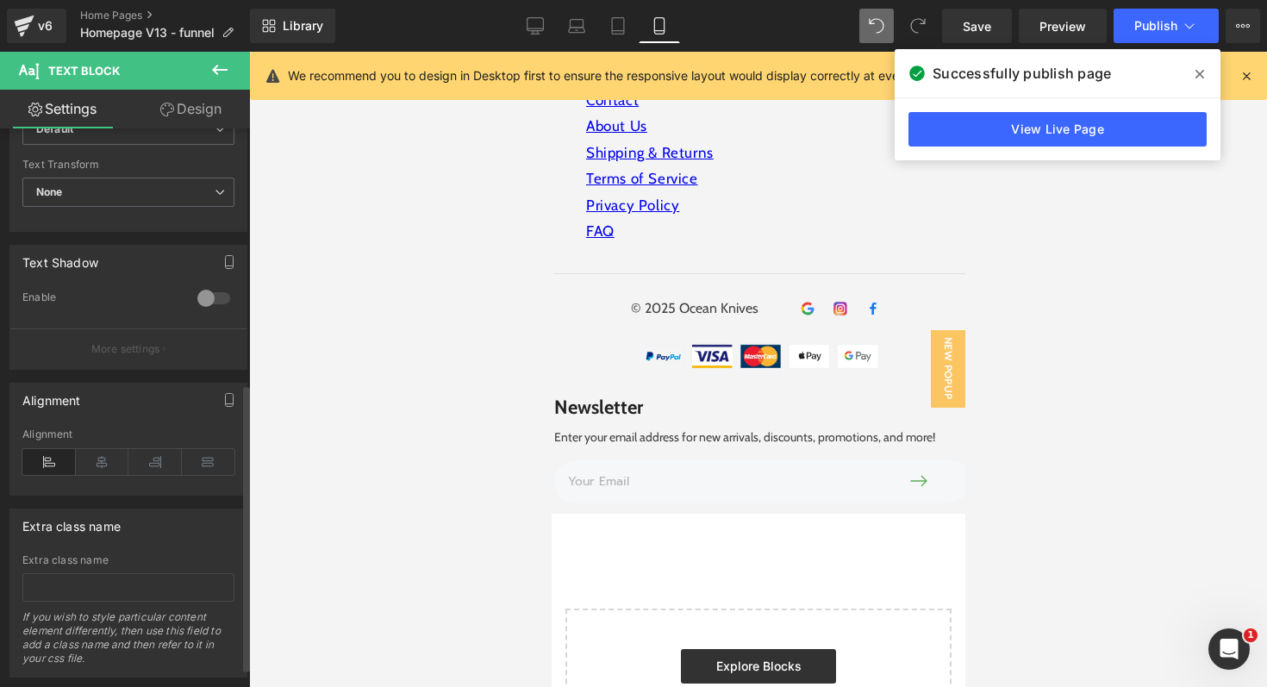
scroll to position [496, 0]
click at [92, 461] on icon at bounding box center [102, 459] width 53 height 26
click at [206, 460] on icon at bounding box center [208, 459] width 53 height 26
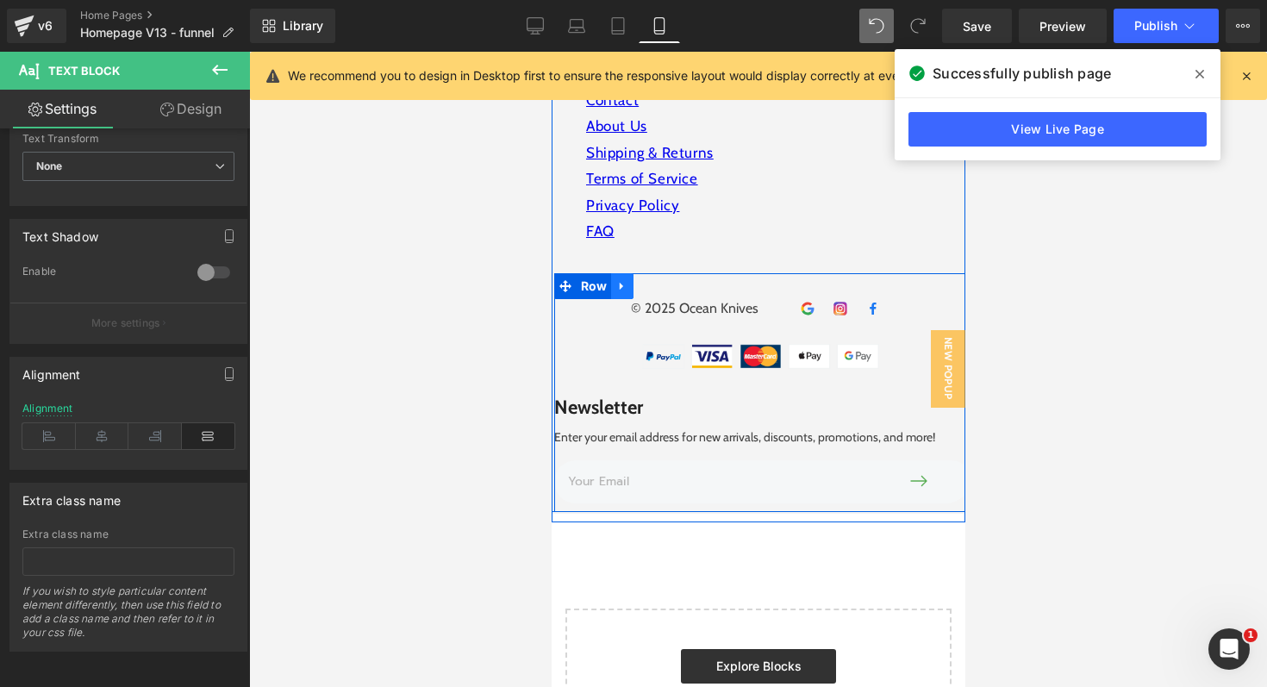
click at [619, 283] on icon at bounding box center [620, 287] width 3 height 8
click at [648, 280] on icon at bounding box center [644, 286] width 12 height 12
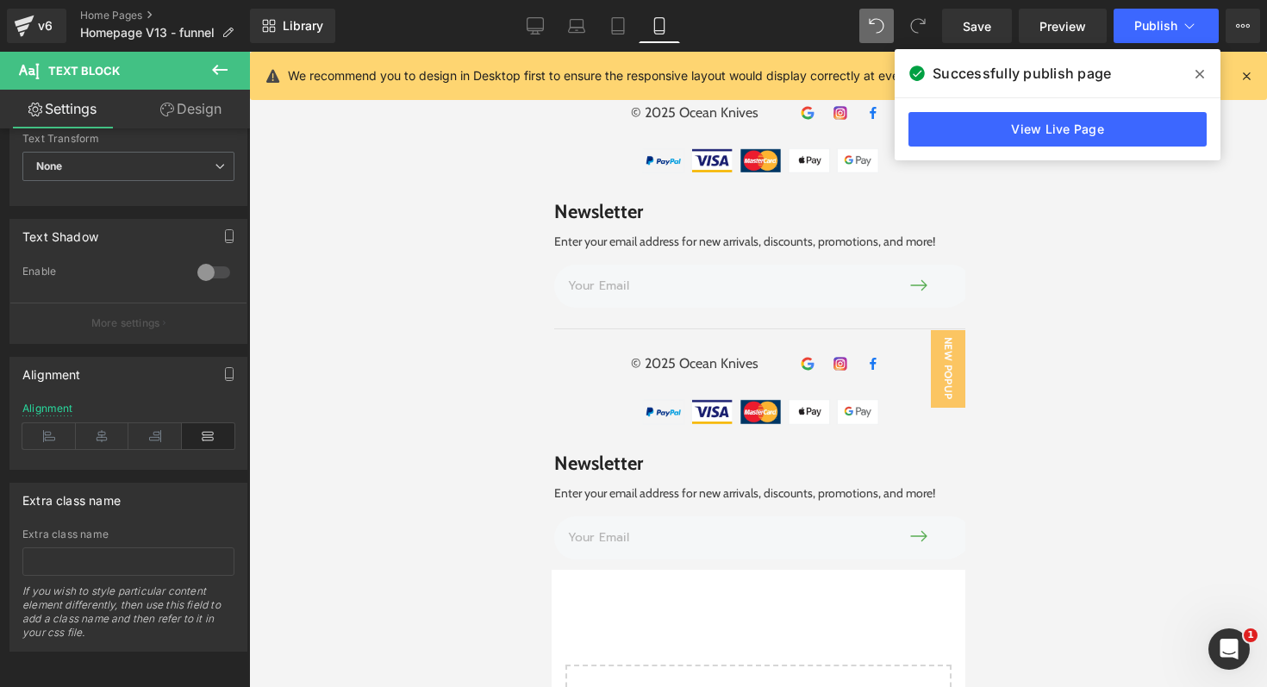
scroll to position [6599, 0]
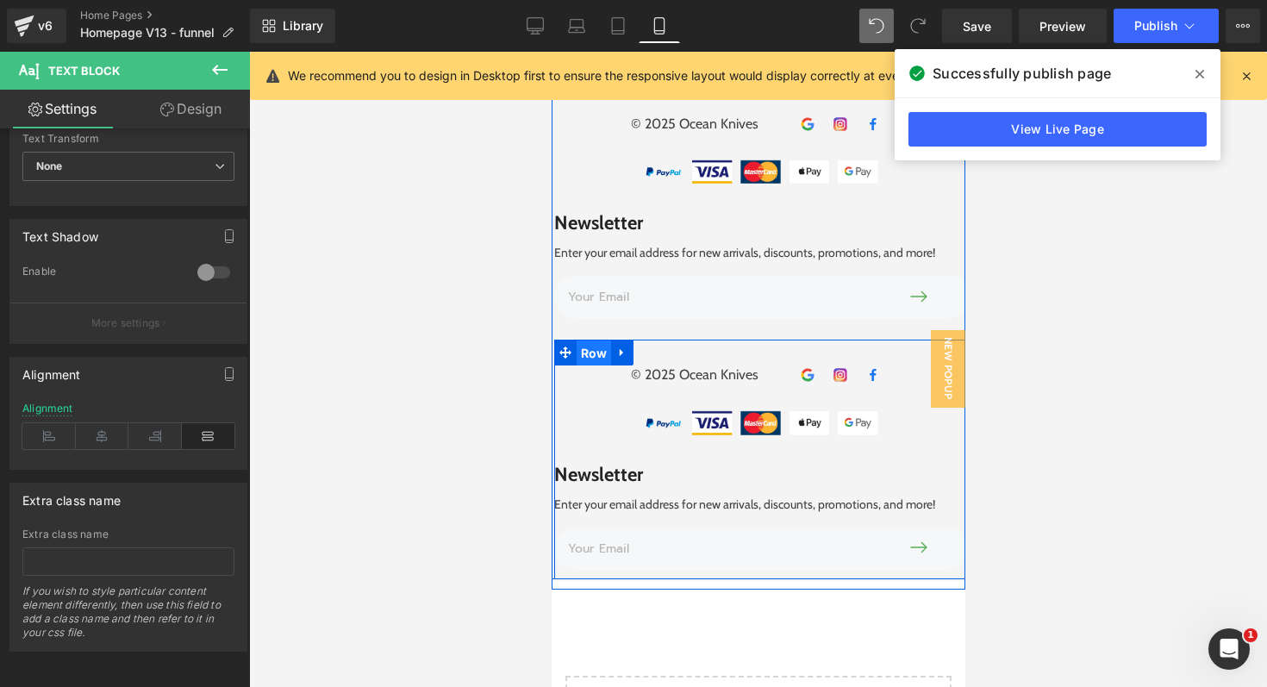
click at [583, 340] on span "Row" at bounding box center [593, 353] width 35 height 26
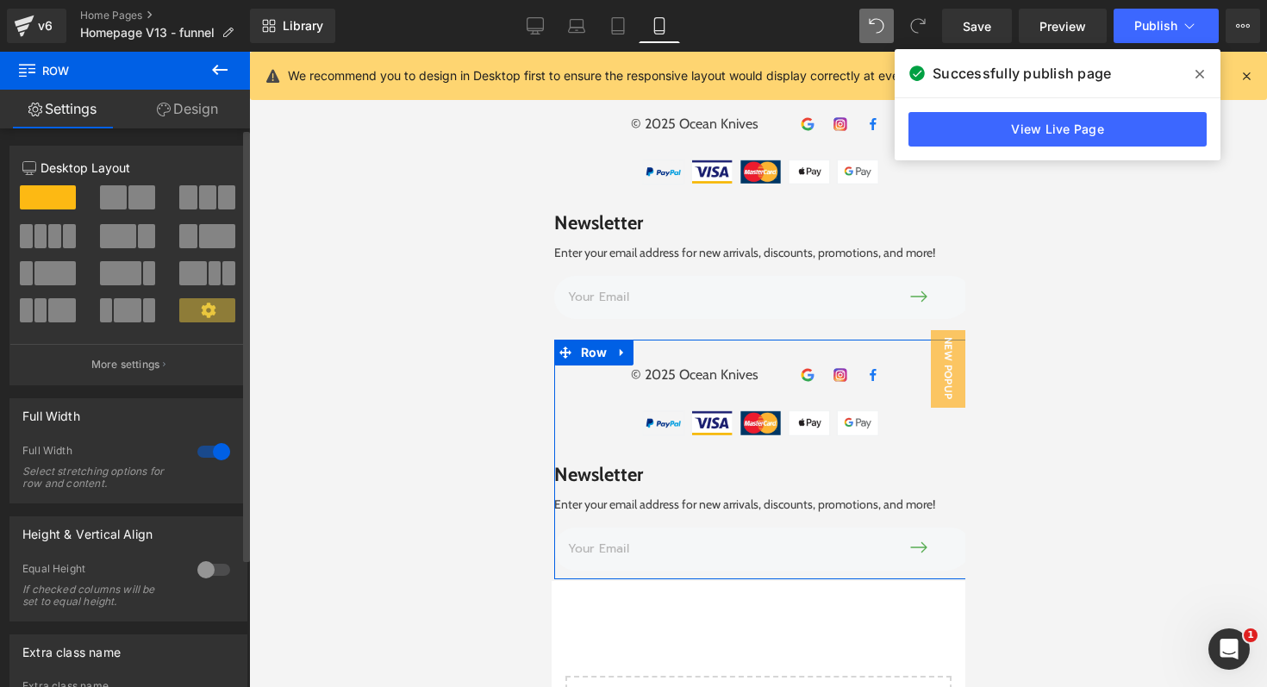
click at [212, 450] on div at bounding box center [213, 452] width 41 height 28
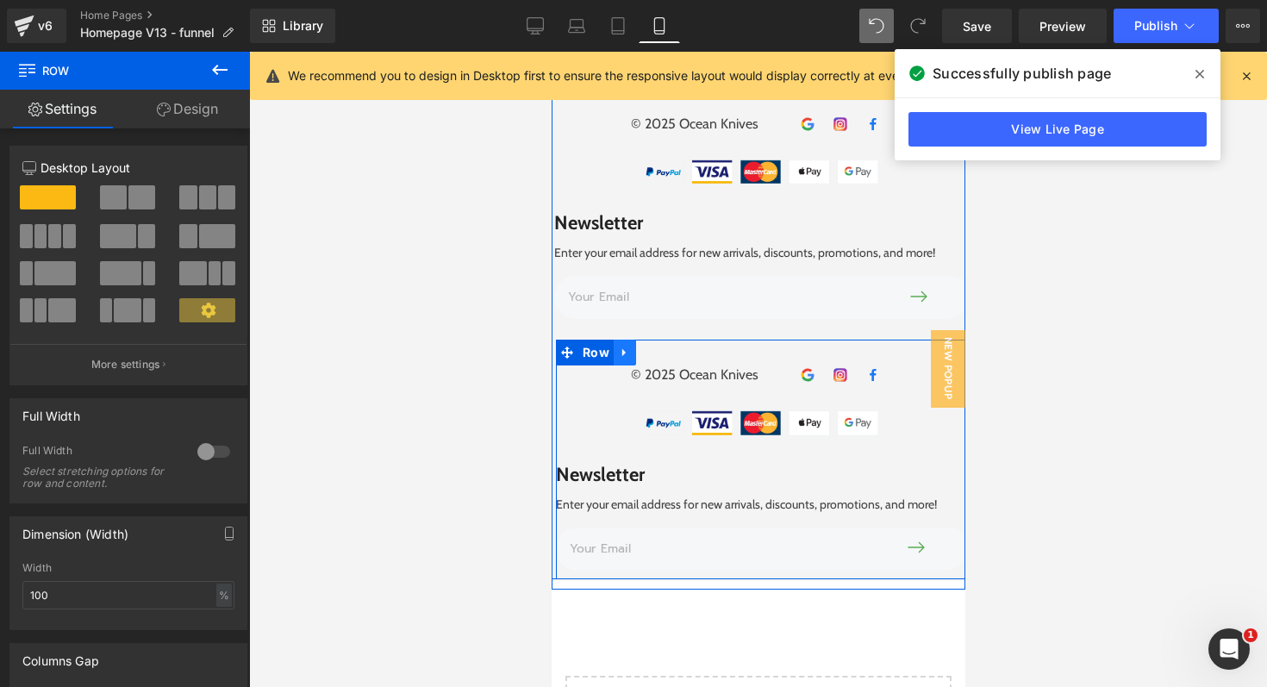
click at [627, 346] on icon at bounding box center [624, 352] width 12 height 13
click at [661, 340] on link at bounding box center [669, 353] width 22 height 26
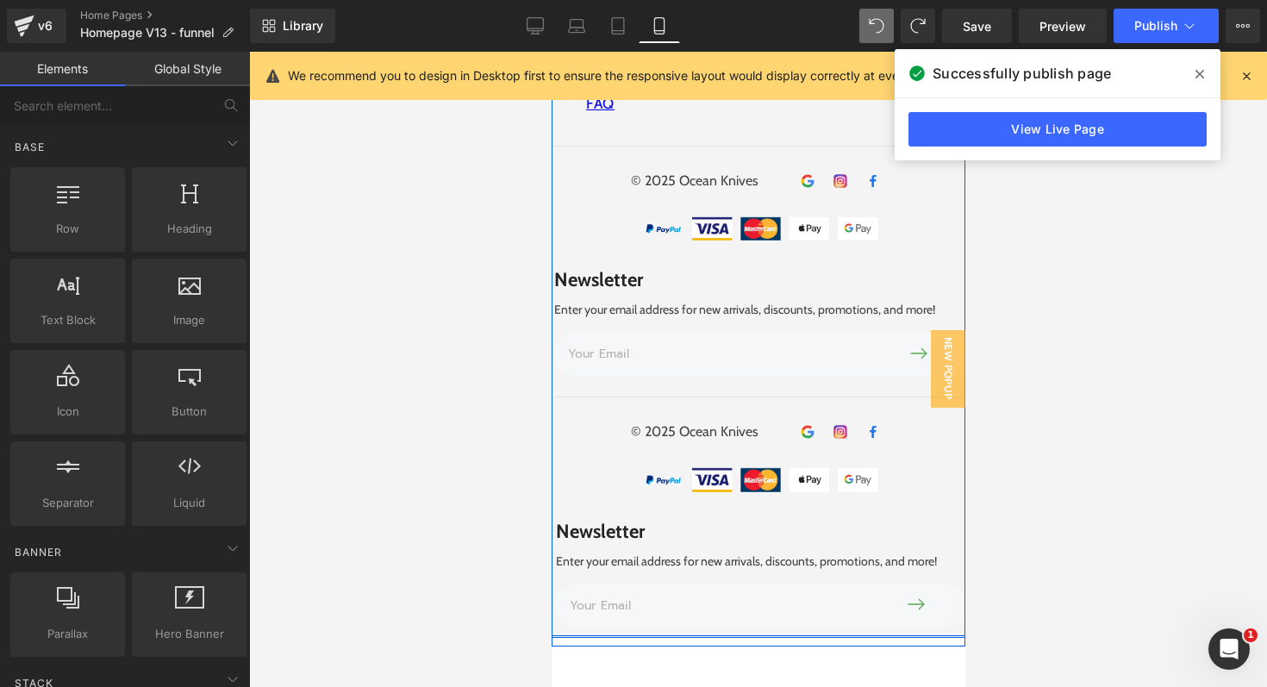
scroll to position [6549, 0]
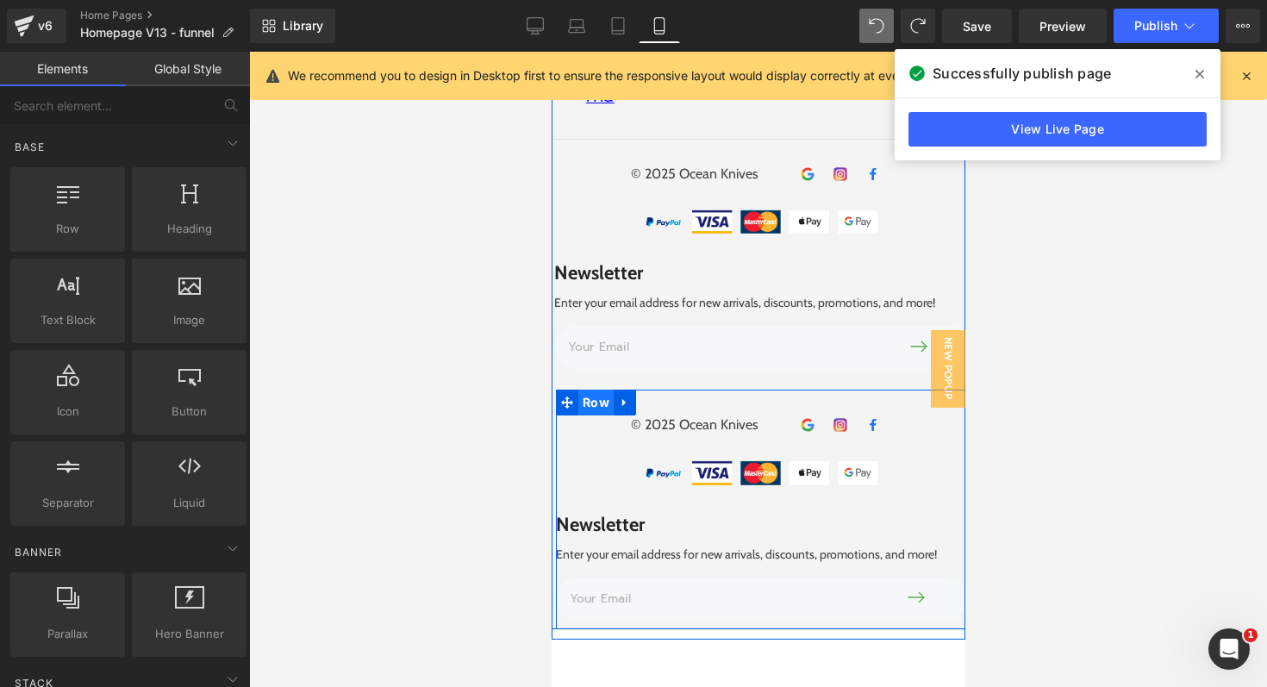
click at [597, 390] on span "Row" at bounding box center [594, 403] width 35 height 26
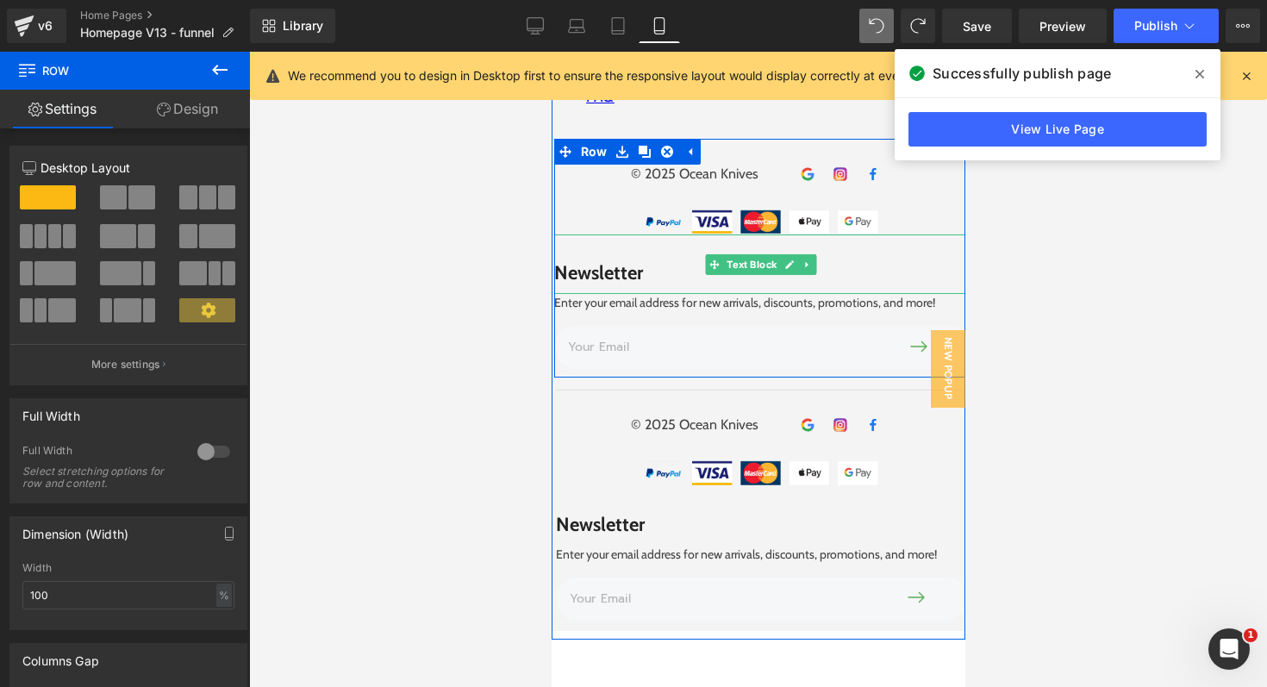
click at [615, 261] on div "Newsletter" at bounding box center [760, 263] width 414 height 59
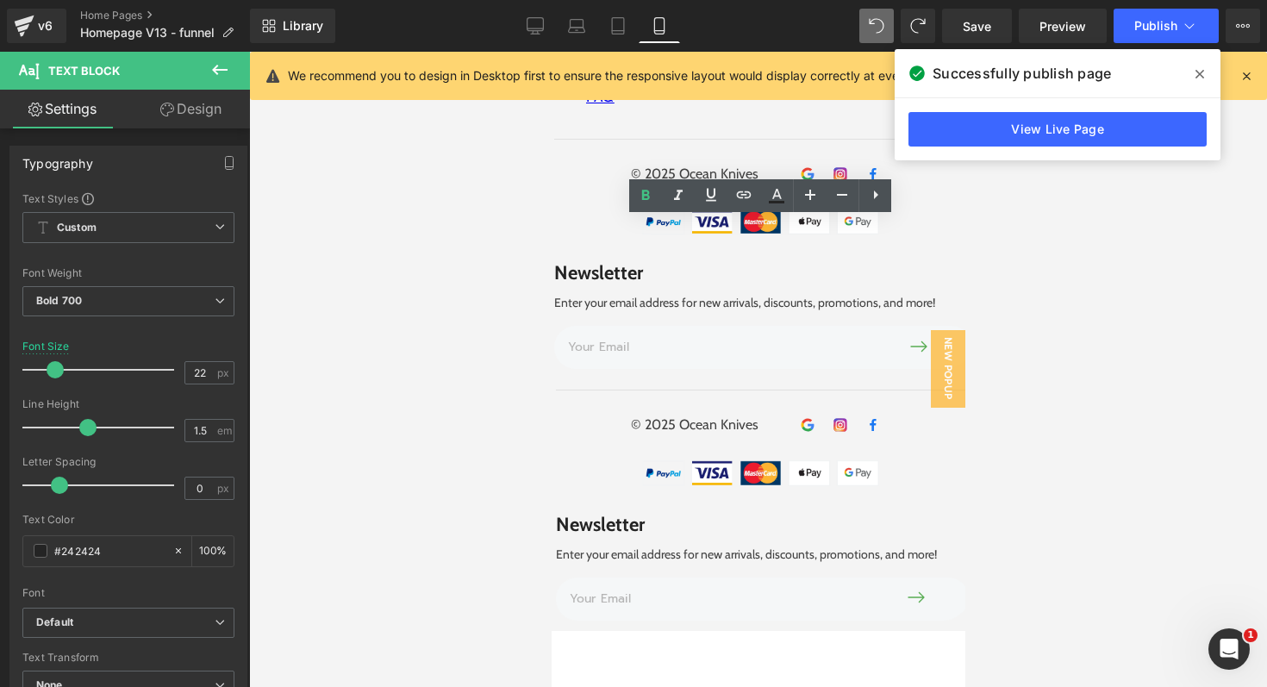
click at [1064, 283] on div at bounding box center [758, 369] width 1018 height 635
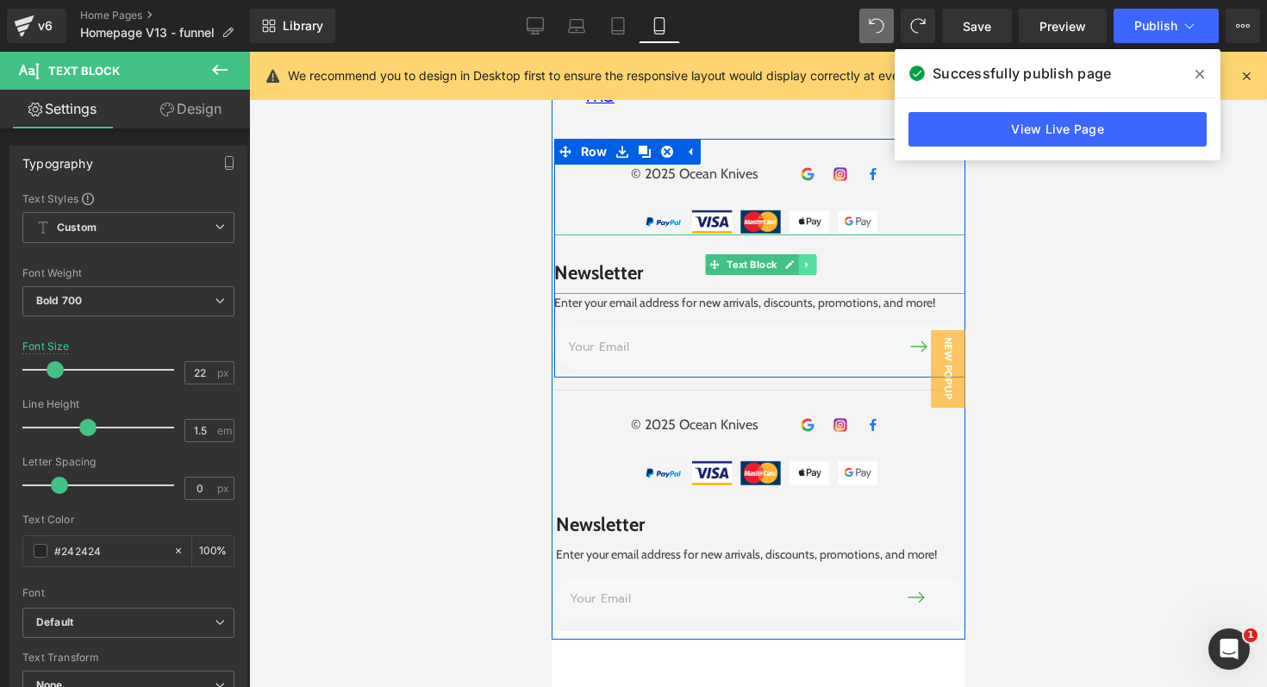
click at [809, 259] on icon at bounding box center [806, 264] width 9 height 10
click at [815, 259] on icon at bounding box center [814, 263] width 9 height 9
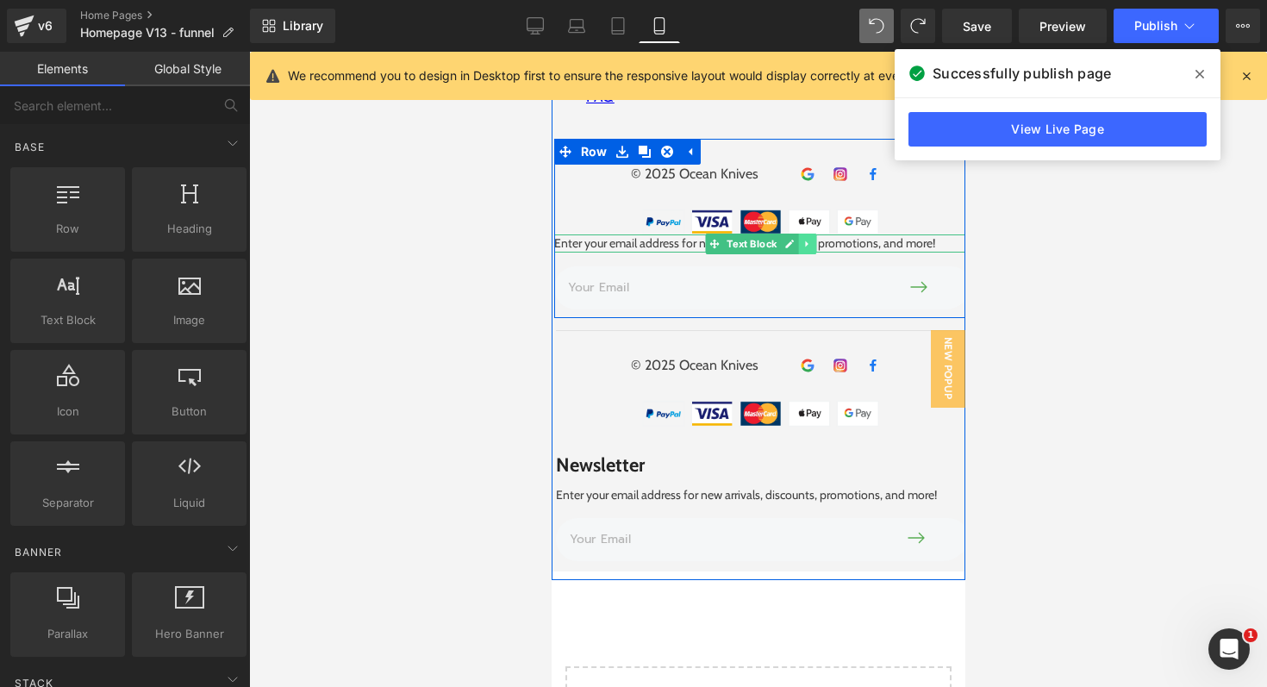
click at [807, 239] on icon at bounding box center [806, 244] width 9 height 10
click at [812, 239] on icon at bounding box center [814, 243] width 9 height 9
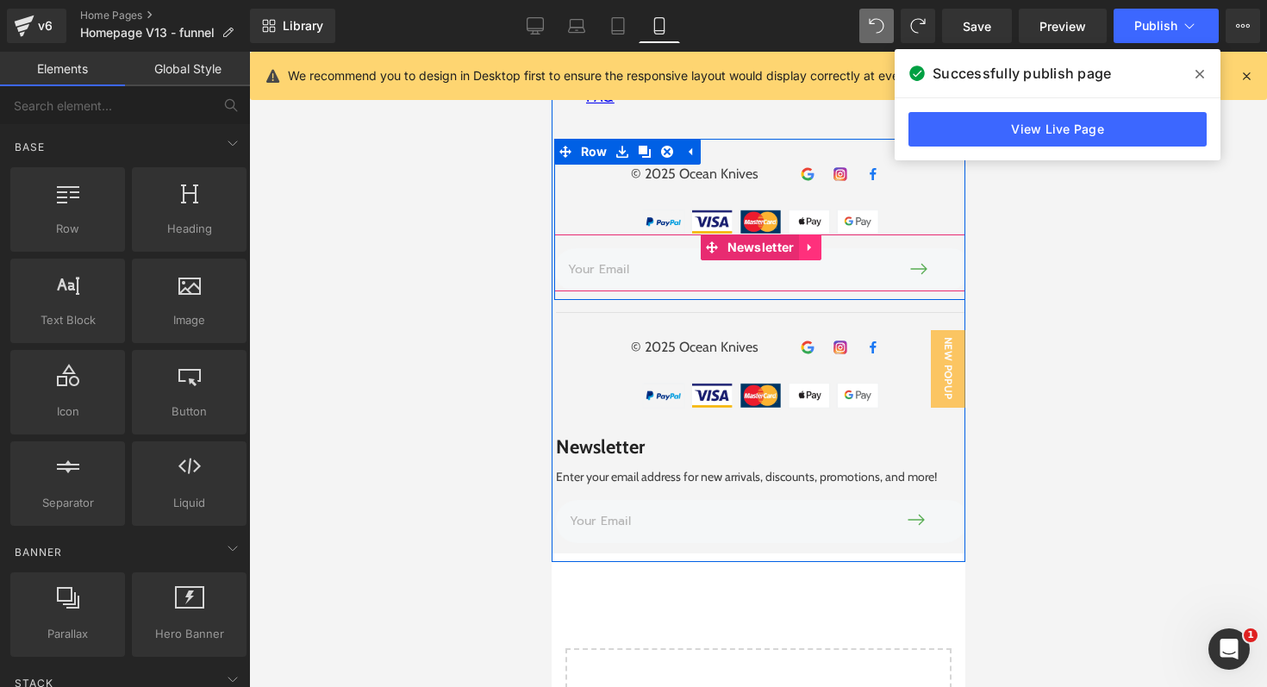
click at [808, 241] on icon at bounding box center [809, 247] width 12 height 13
click at [819, 241] on icon at bounding box center [821, 247] width 12 height 13
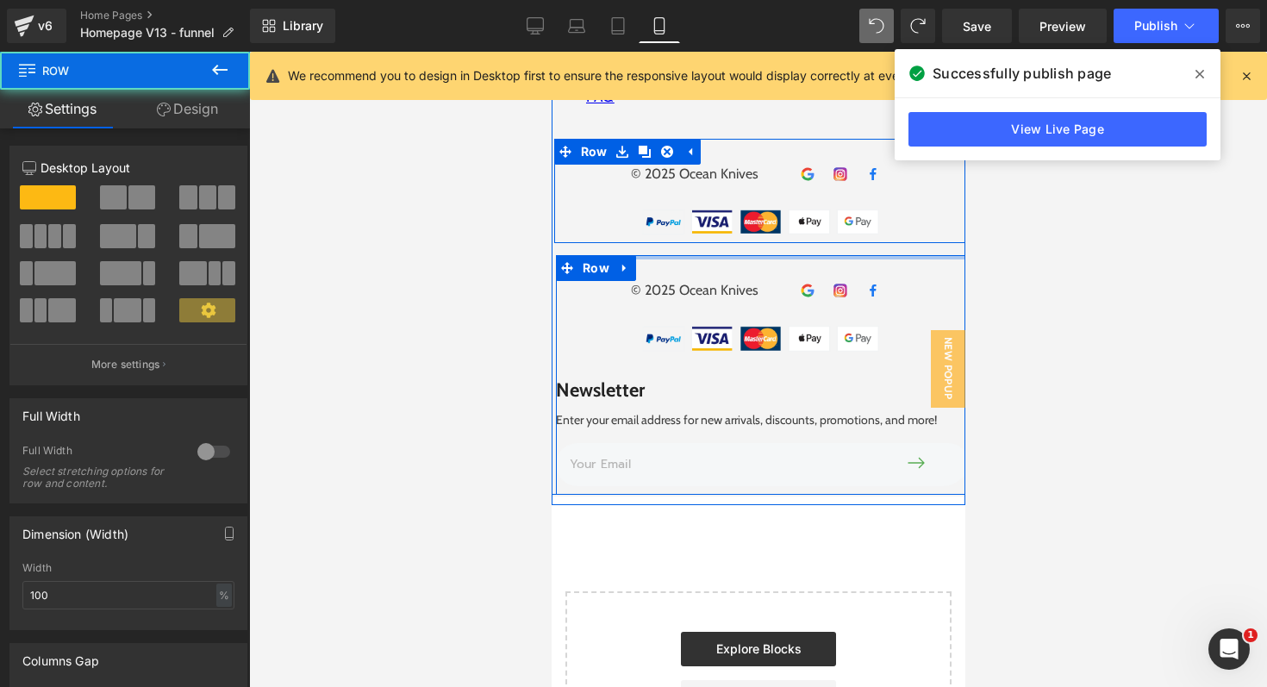
click at [820, 255] on div at bounding box center [759, 257] width 409 height 4
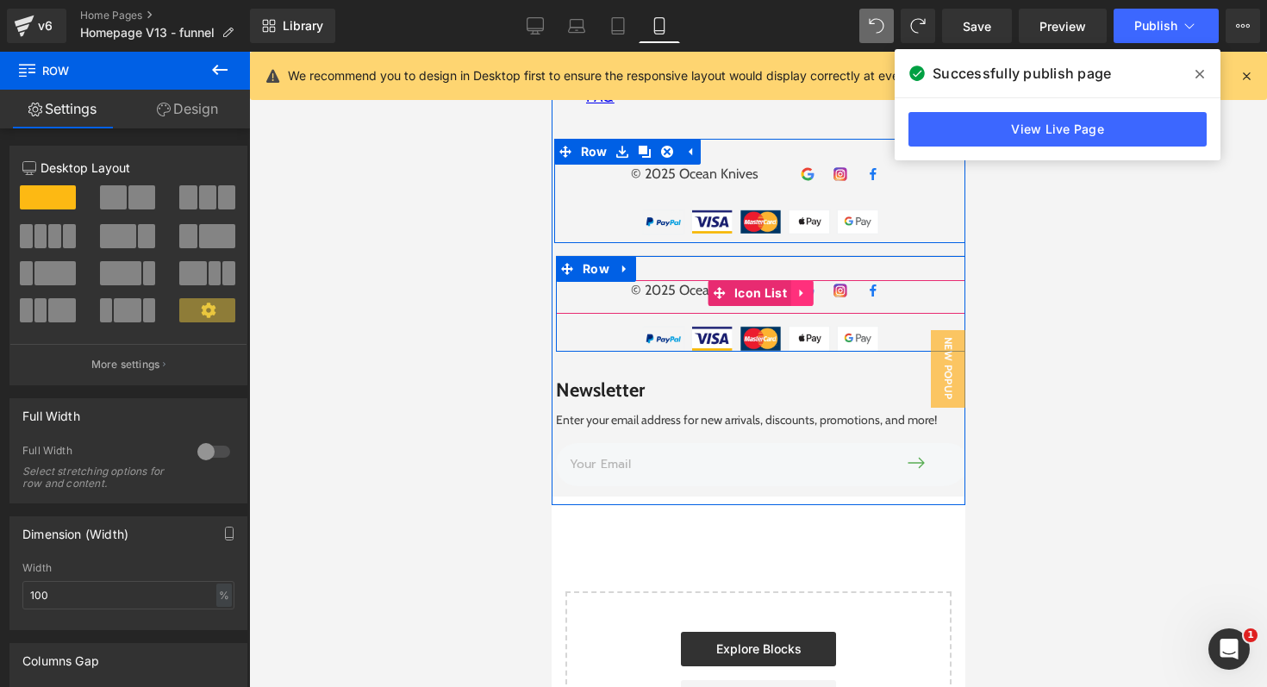
click at [799, 290] on icon at bounding box center [800, 294] width 3 height 8
click at [815, 287] on icon at bounding box center [813, 293] width 12 height 12
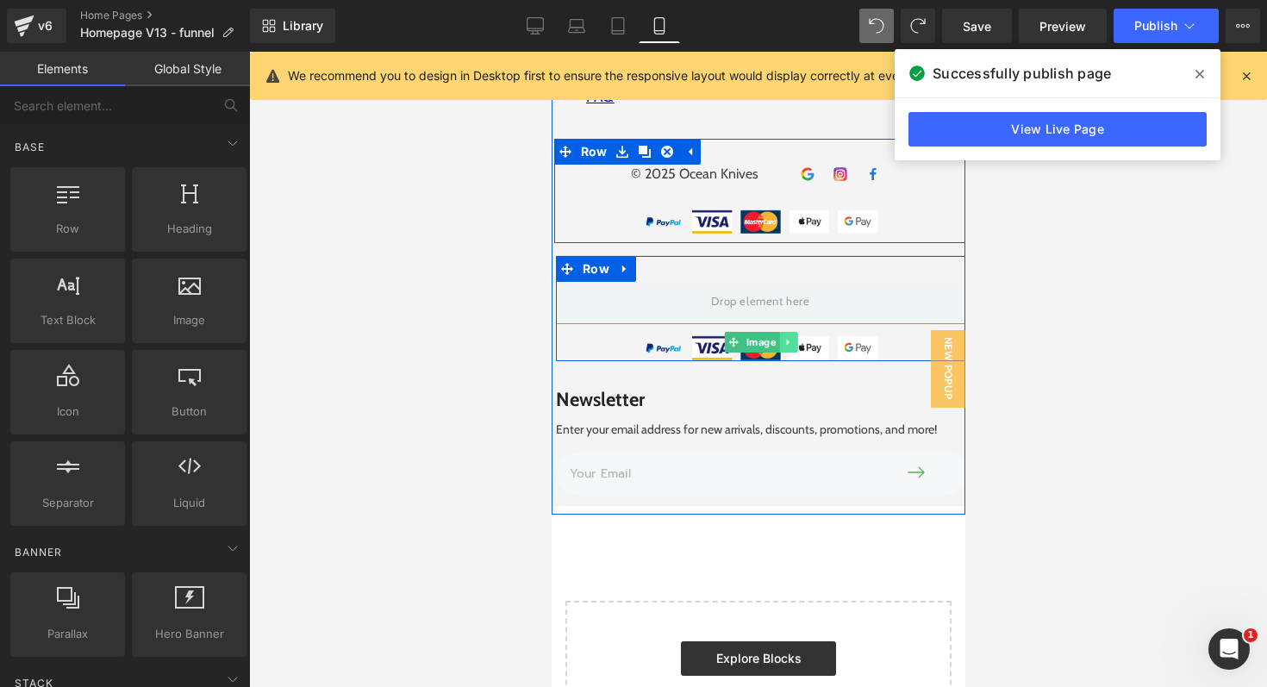
click at [790, 337] on icon at bounding box center [787, 342] width 9 height 10
click at [796, 337] on icon at bounding box center [795, 341] width 9 height 9
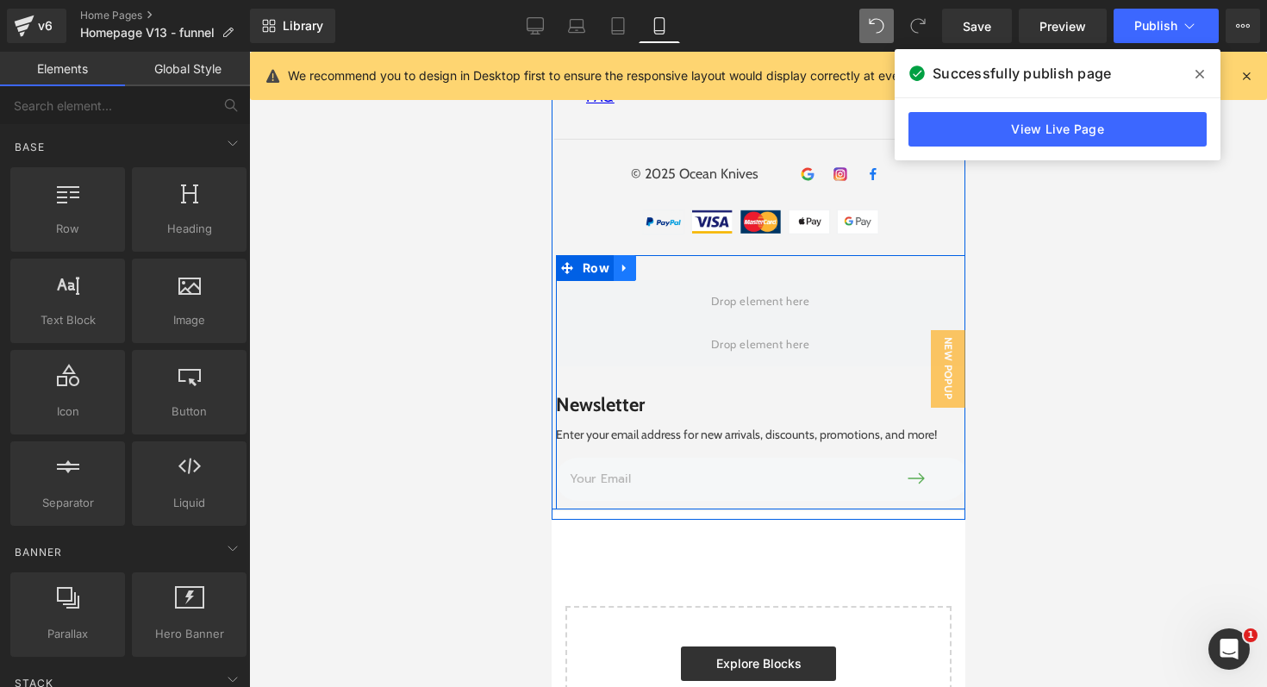
click at [626, 262] on icon at bounding box center [624, 268] width 12 height 13
click at [666, 262] on icon at bounding box center [669, 268] width 12 height 13
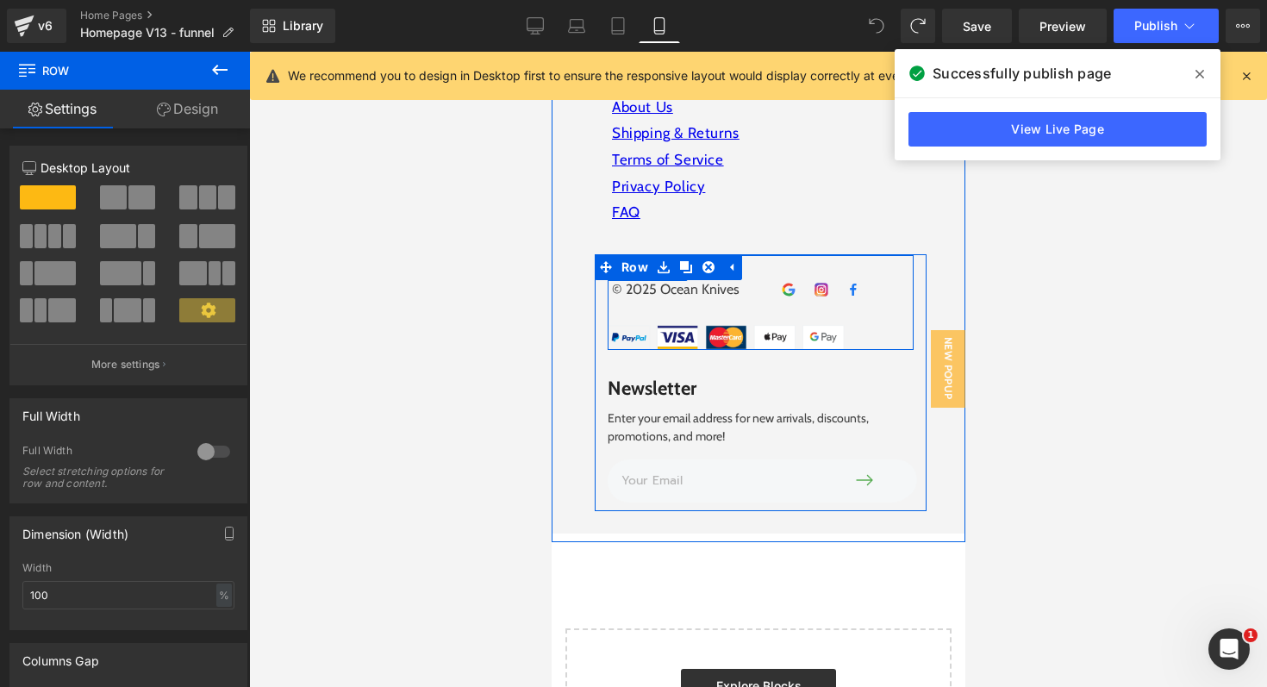
scroll to position [6424, 0]
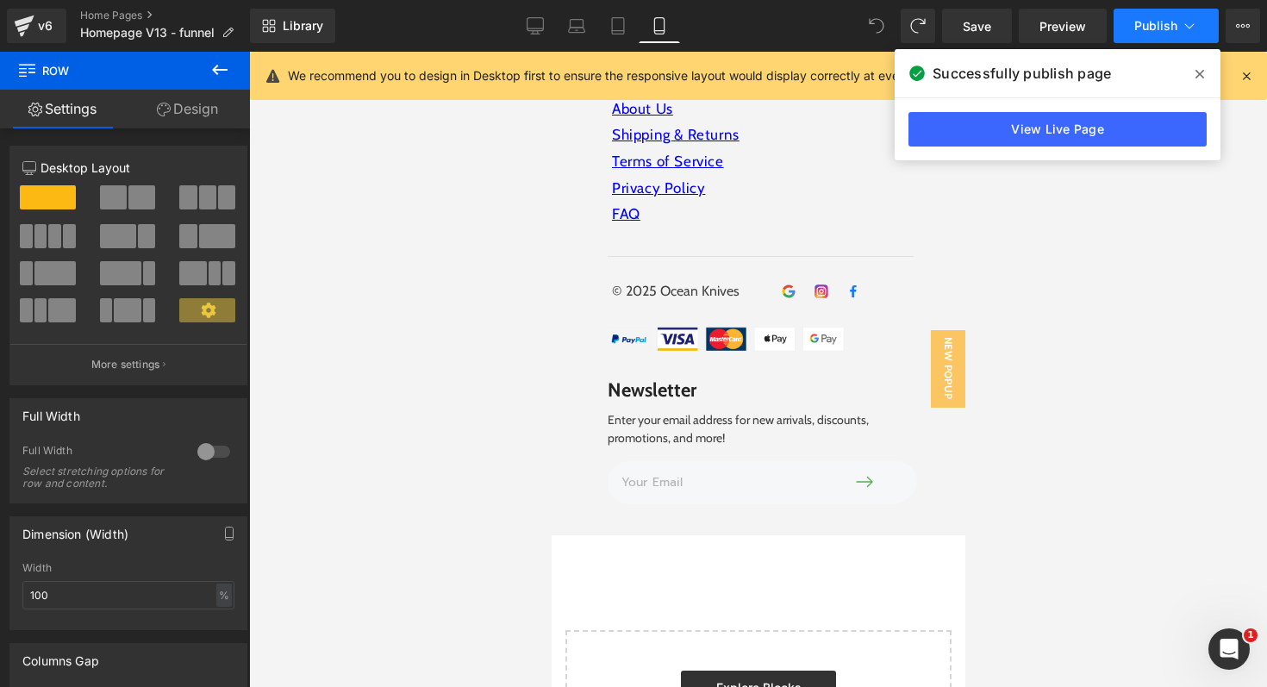
click at [1152, 26] on span "Publish" at bounding box center [1155, 26] width 43 height 14
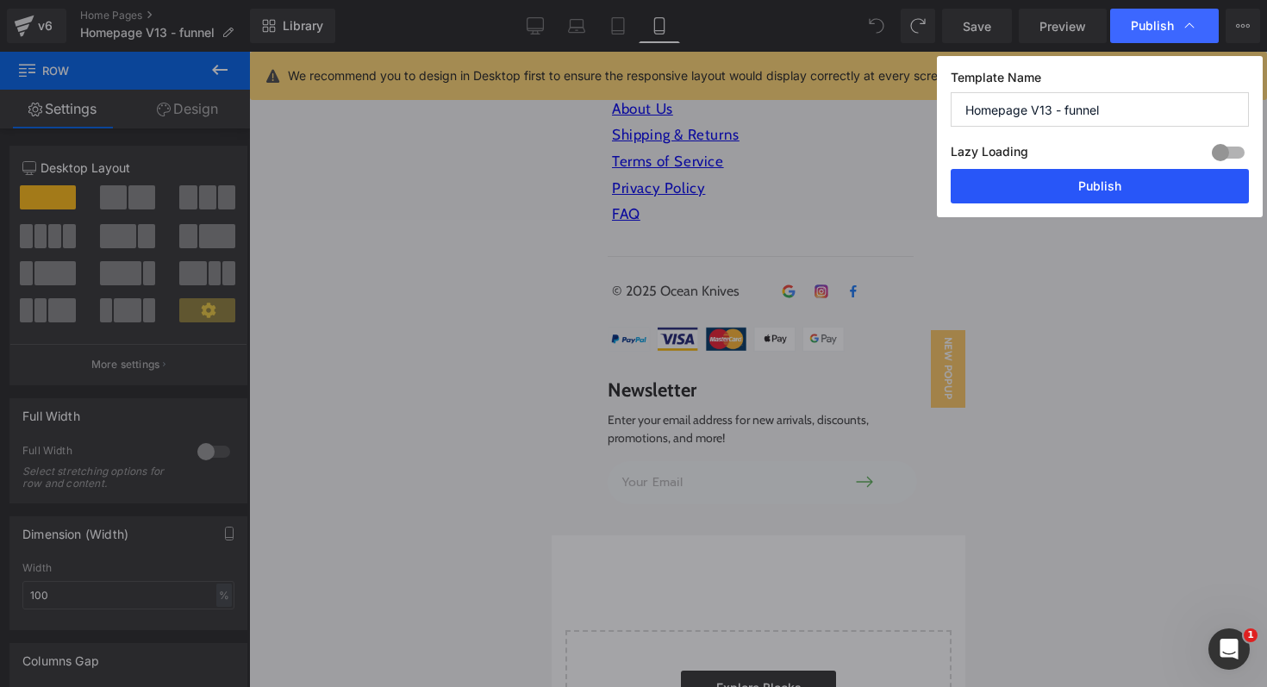
click at [1087, 190] on button "Publish" at bounding box center [1100, 186] width 298 height 34
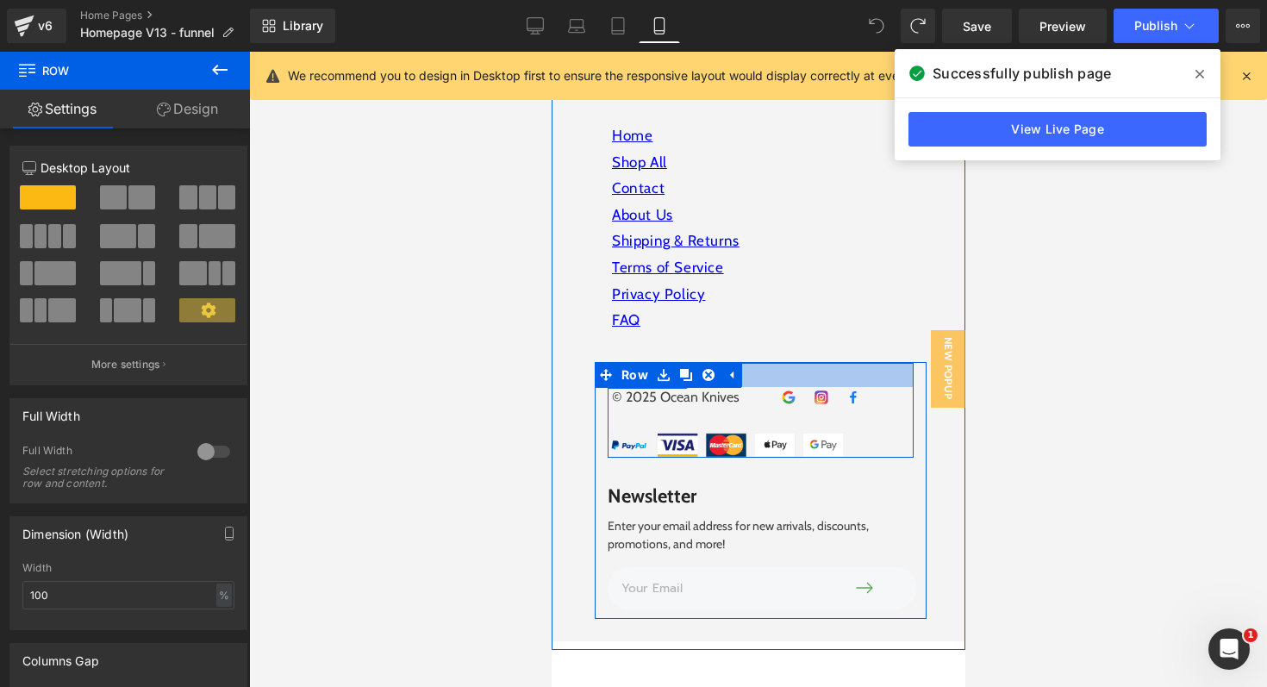
scroll to position [6315, 0]
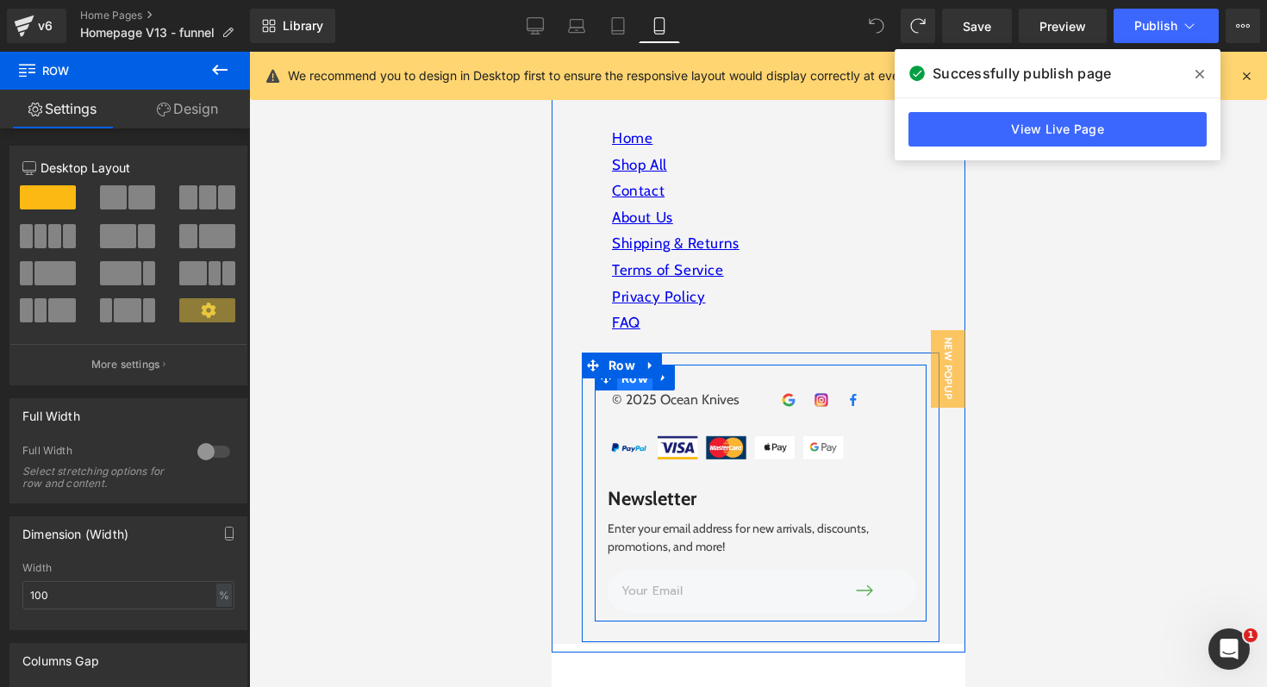
click at [617, 373] on span "Row" at bounding box center [633, 378] width 35 height 26
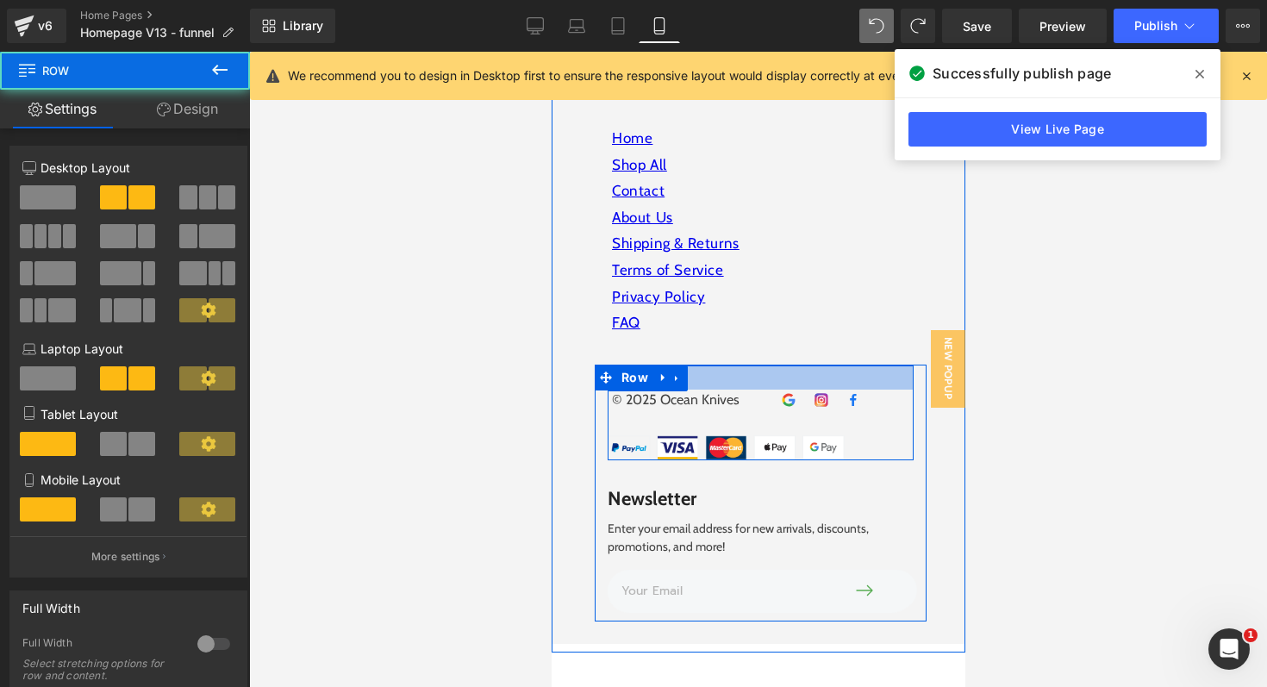
click at [690, 368] on div at bounding box center [760, 377] width 306 height 24
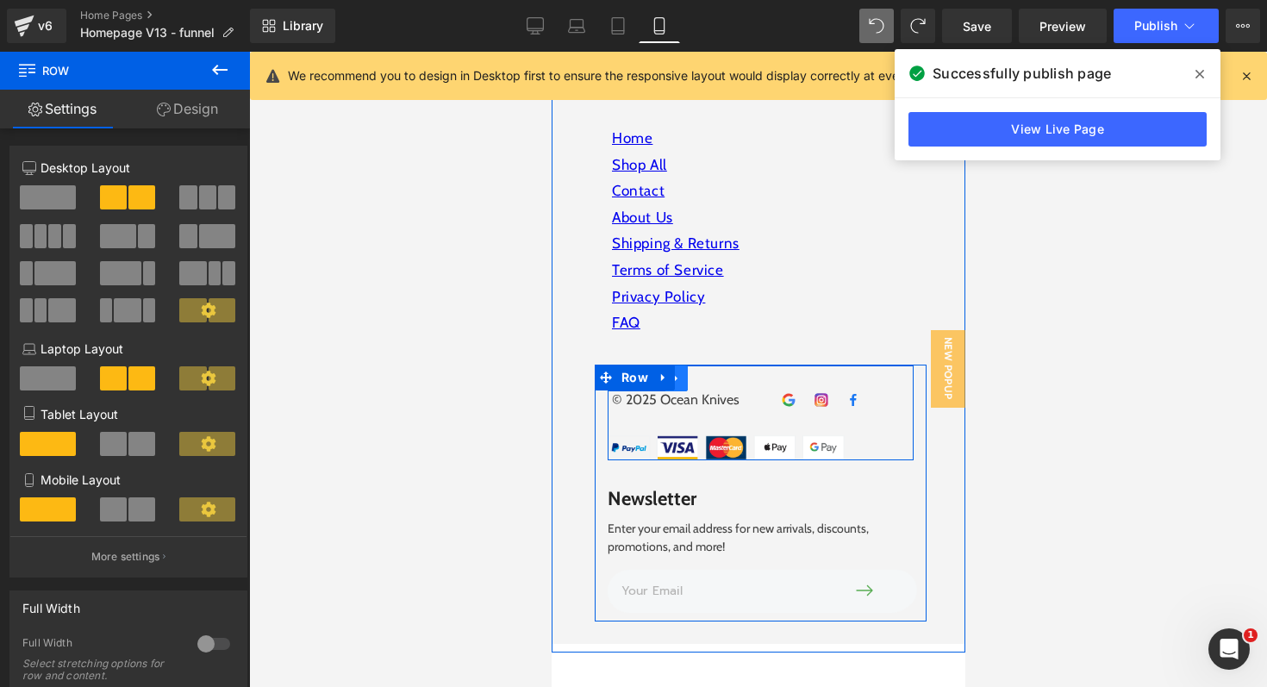
click at [686, 365] on link at bounding box center [676, 378] width 22 height 26
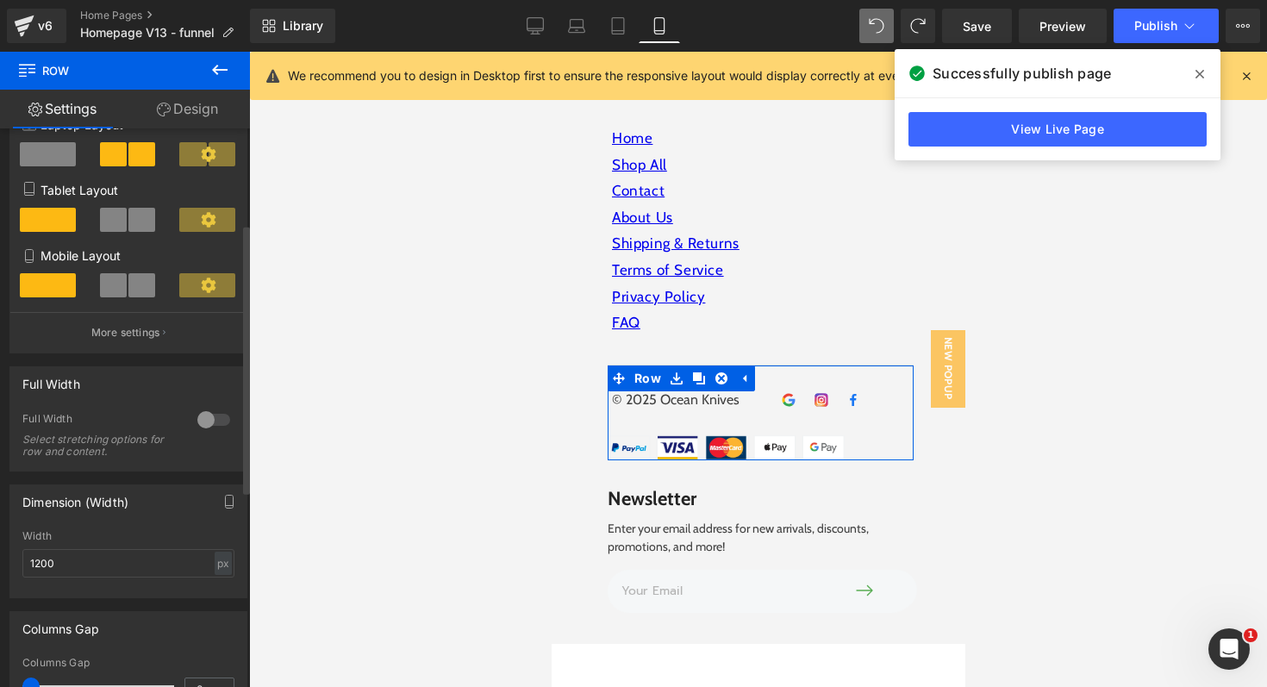
scroll to position [230, 0]
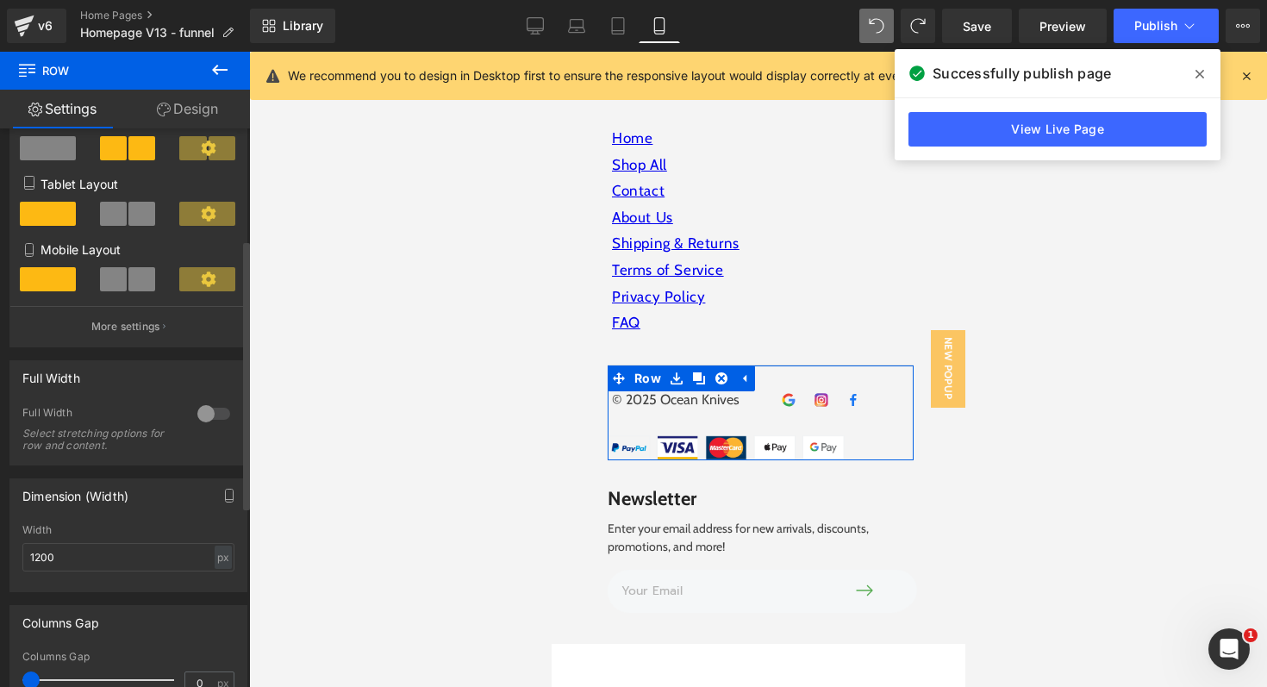
click at [202, 415] on div at bounding box center [213, 414] width 41 height 28
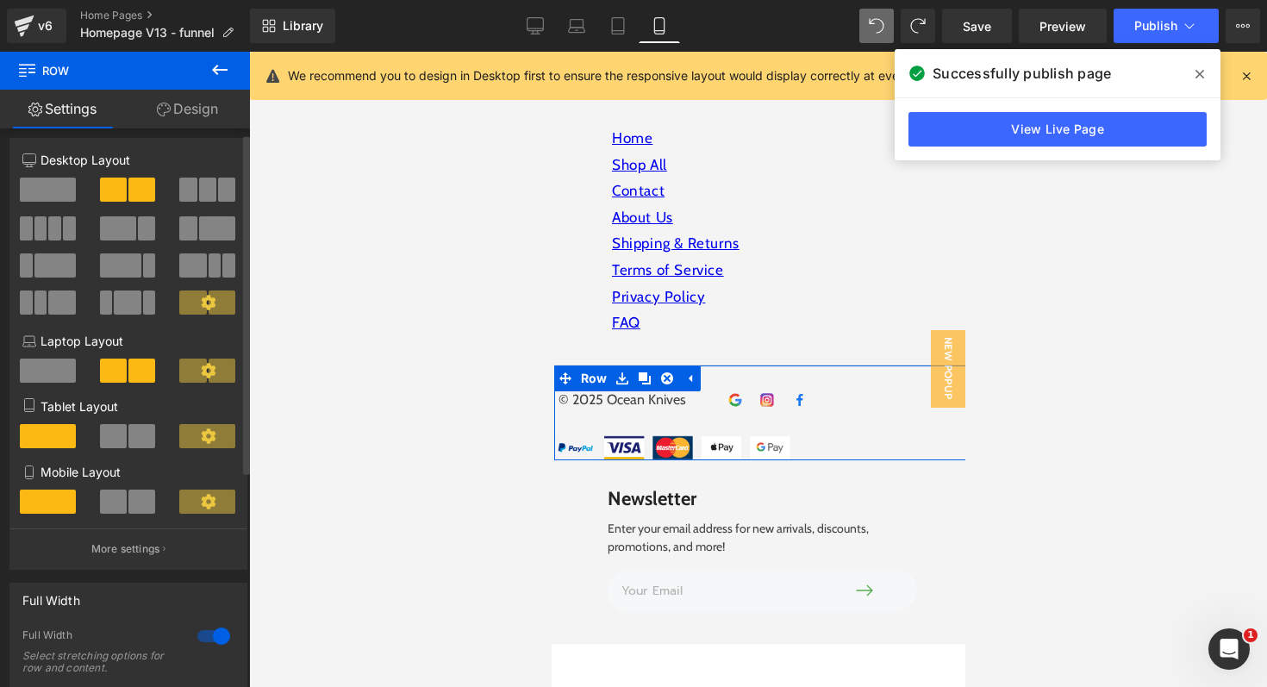
scroll to position [0, 0]
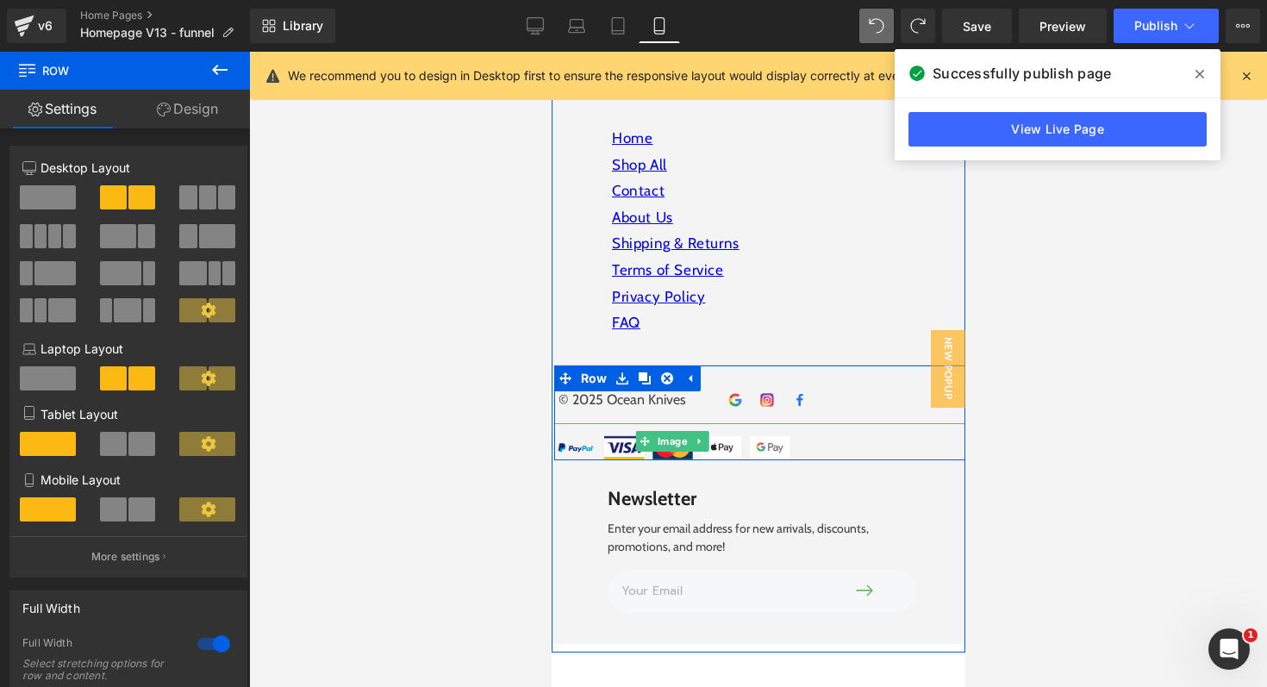
click at [838, 423] on div at bounding box center [760, 441] width 414 height 37
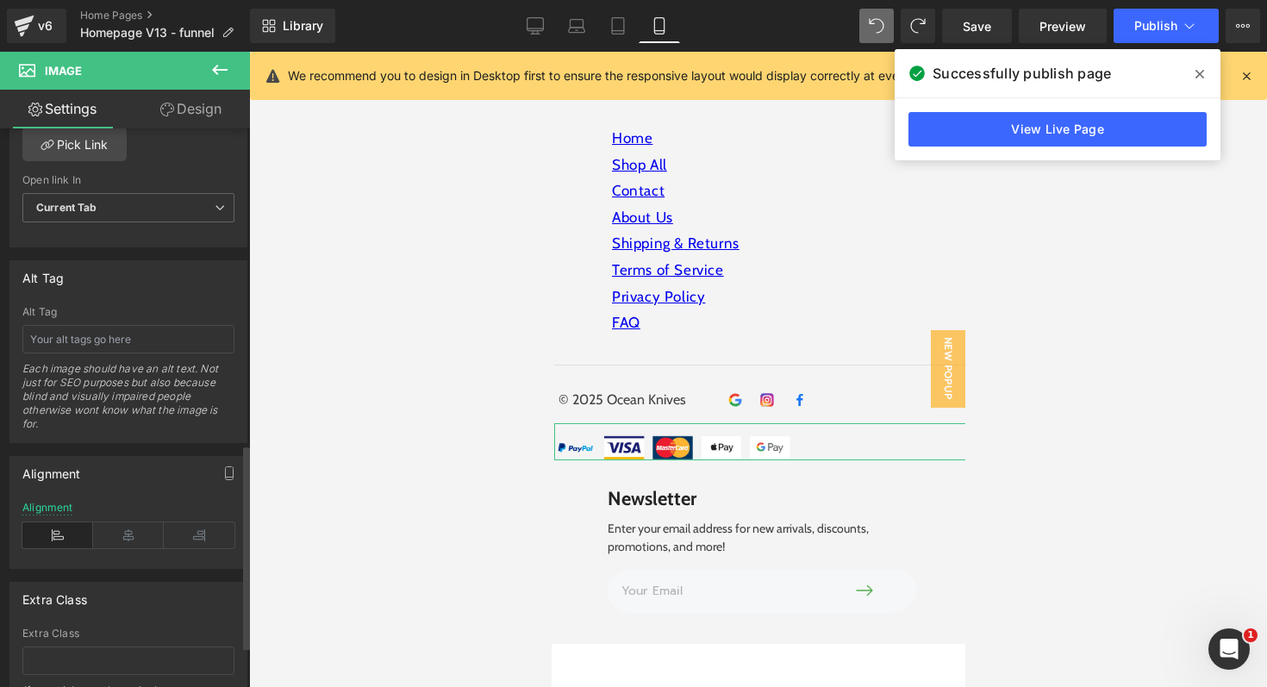
scroll to position [893, 0]
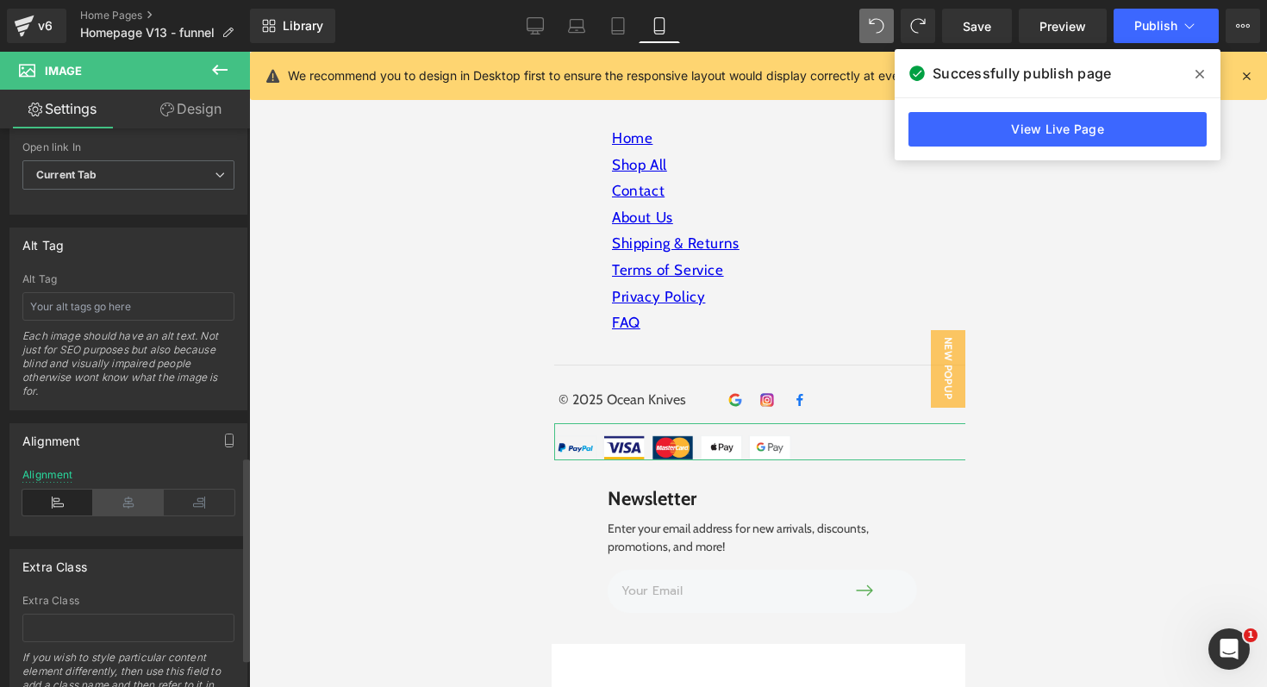
click at [139, 498] on icon at bounding box center [128, 503] width 71 height 26
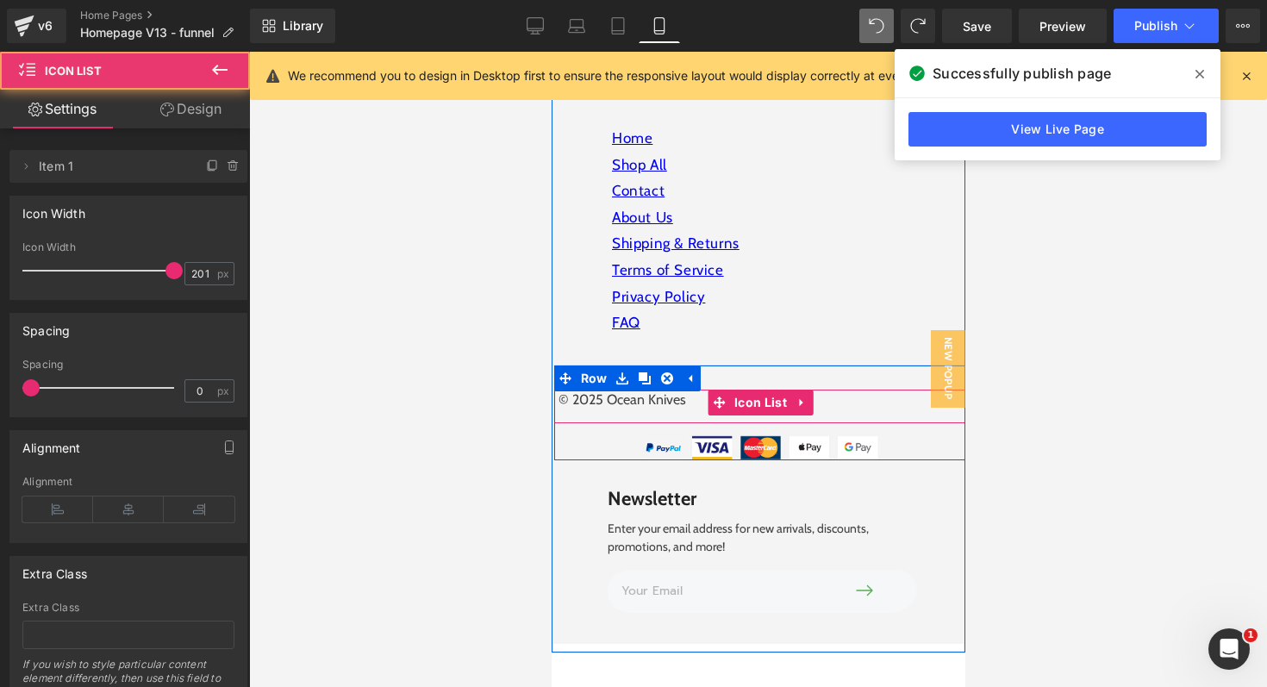
click at [846, 390] on div "© 2025 Ocean Knives Text Block Image Image Image Icon List Hoz" at bounding box center [760, 407] width 414 height 34
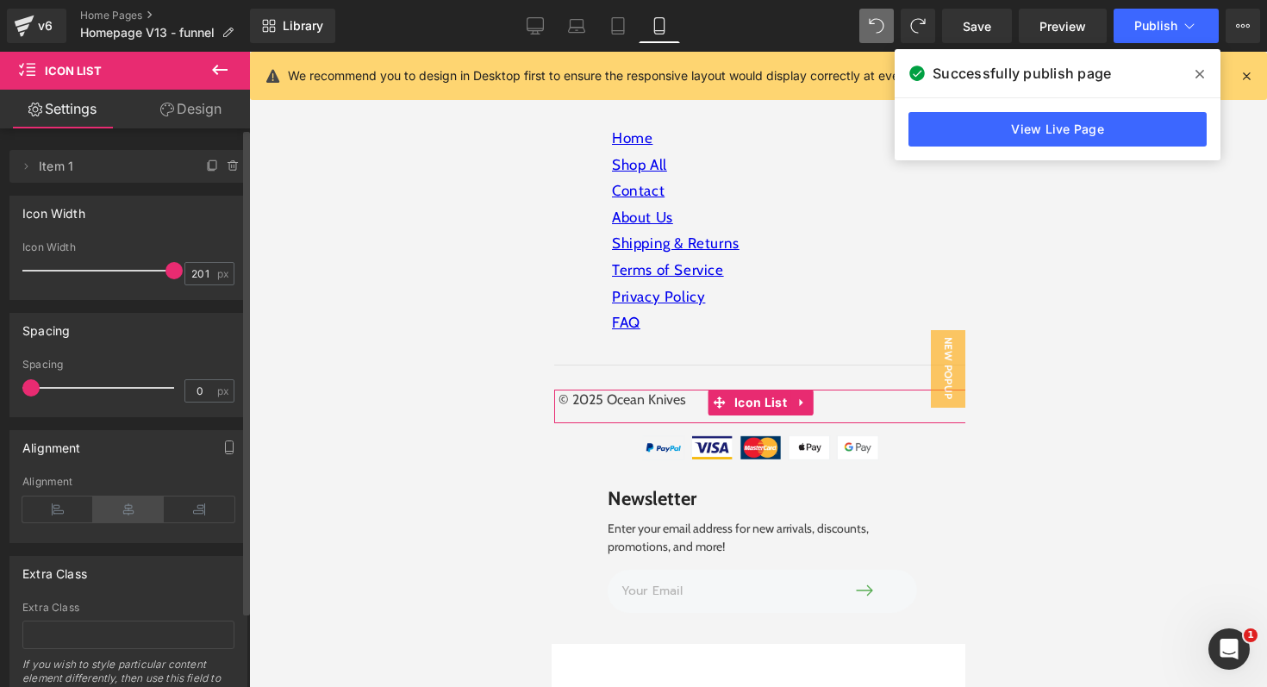
click at [116, 511] on icon at bounding box center [128, 509] width 71 height 26
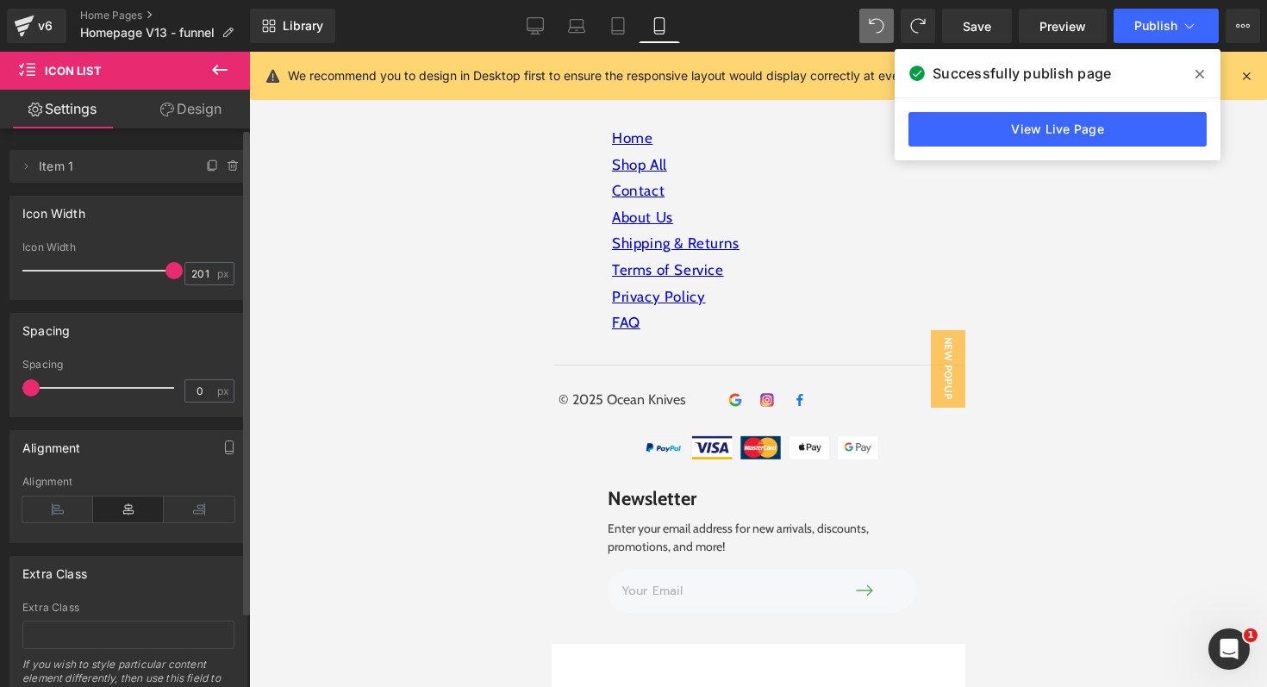
click at [116, 511] on icon at bounding box center [128, 509] width 71 height 26
click at [68, 502] on icon at bounding box center [57, 509] width 71 height 26
click at [117, 507] on icon at bounding box center [128, 509] width 71 height 26
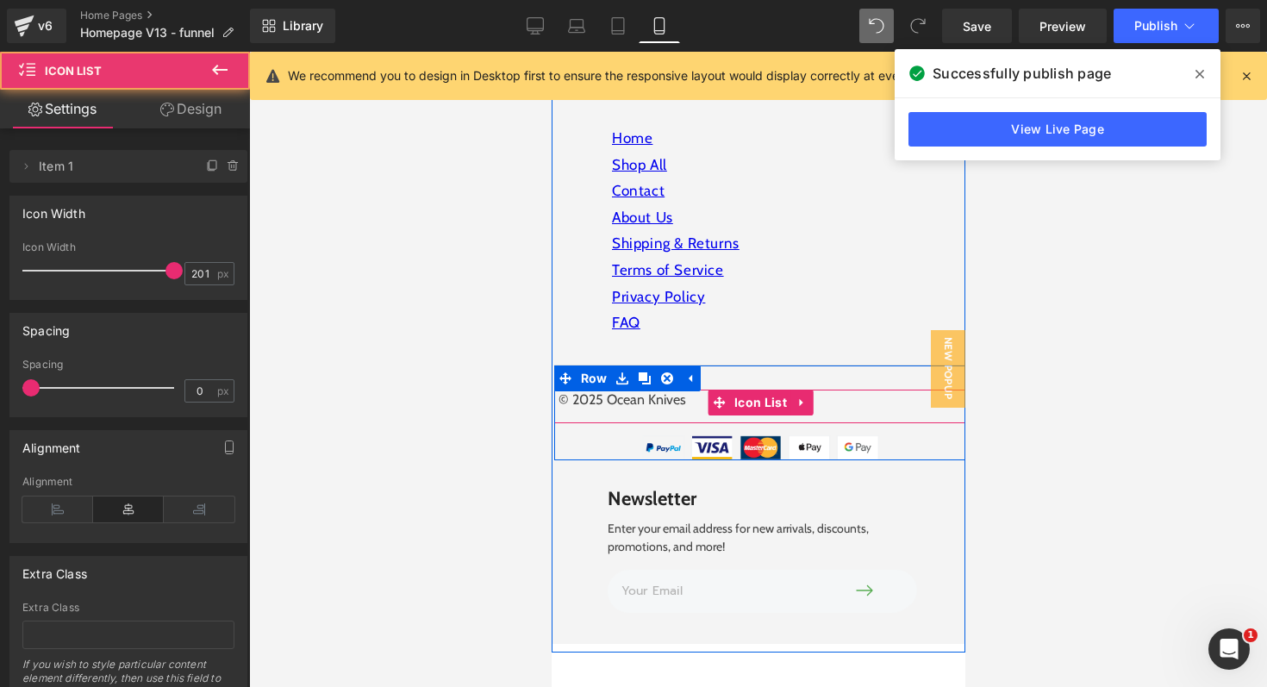
click at [826, 390] on div "© 2025 Ocean Knives Text Block Image Image Image Icon List Hoz" at bounding box center [760, 407] width 414 height 34
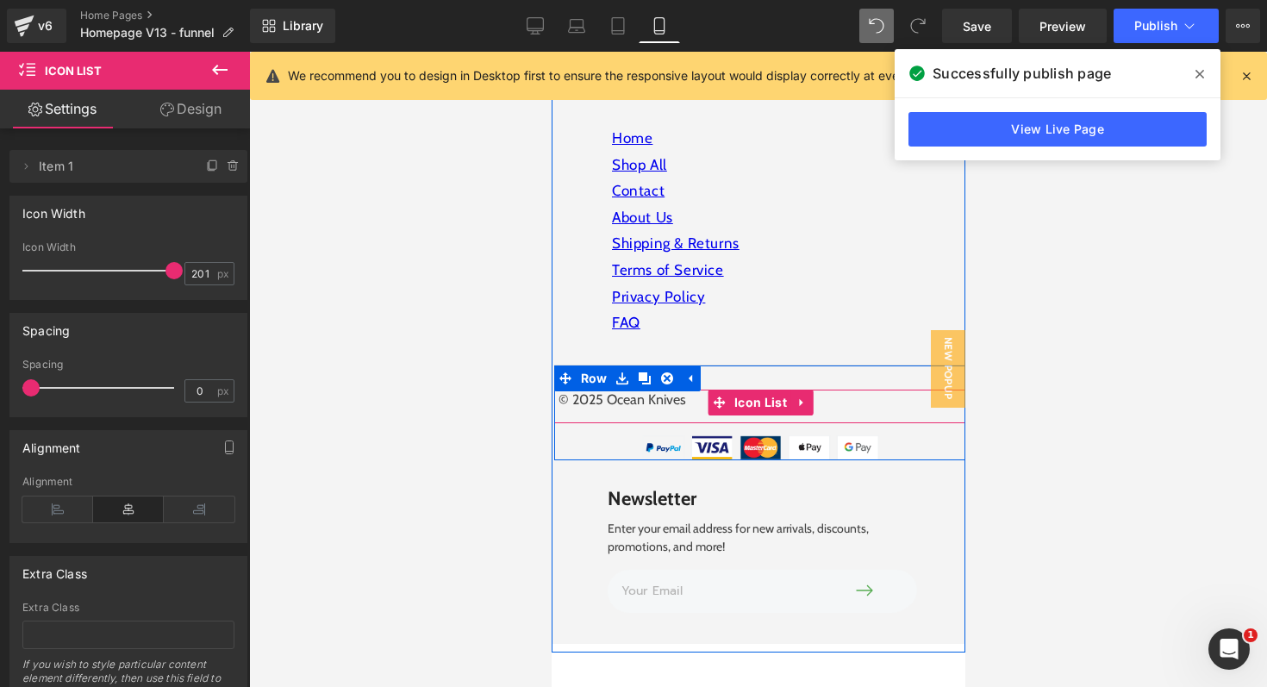
click at [857, 390] on div "© 2025 Ocean Knives Text Block Image Image Image Icon List Hoz" at bounding box center [760, 407] width 414 height 34
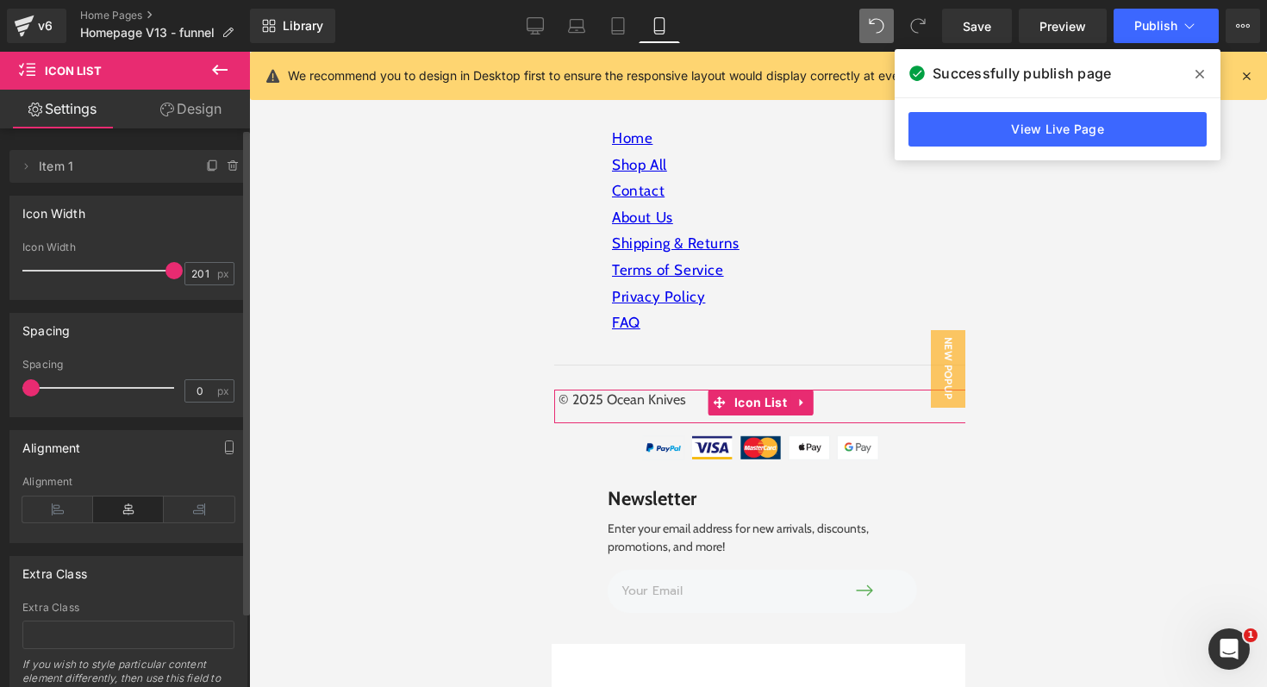
click at [126, 514] on icon at bounding box center [128, 509] width 71 height 26
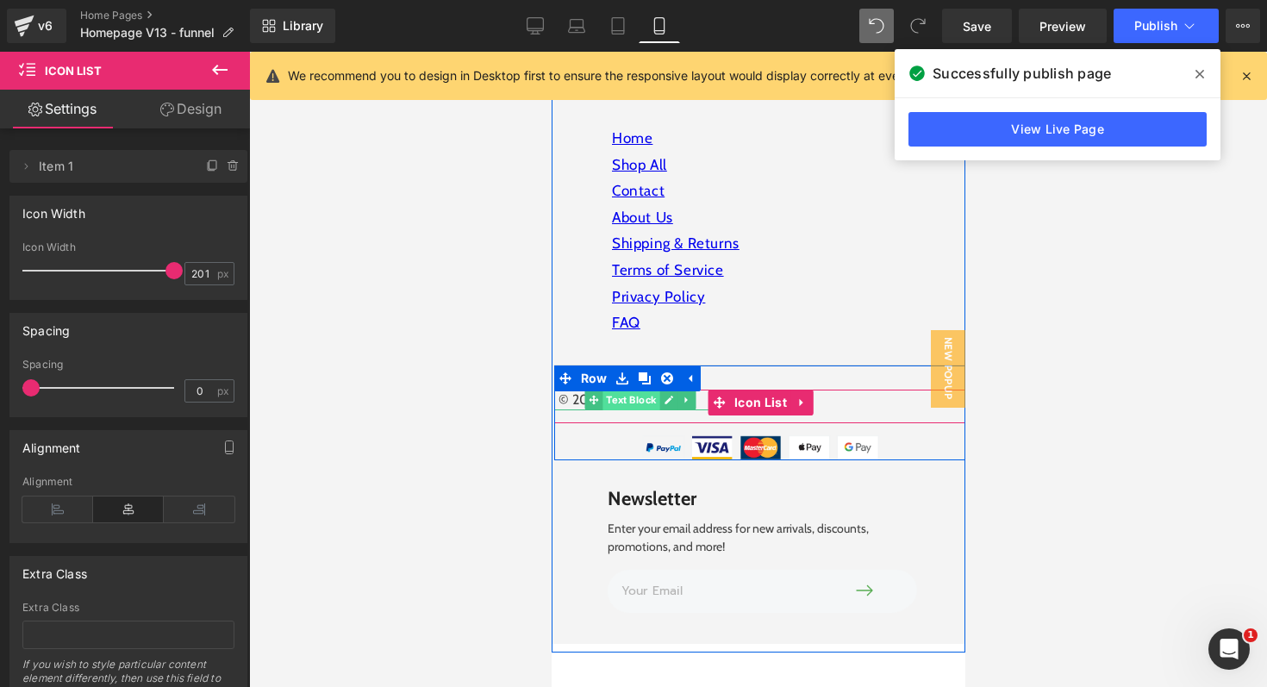
click at [637, 390] on span "Text Block" at bounding box center [630, 400] width 57 height 21
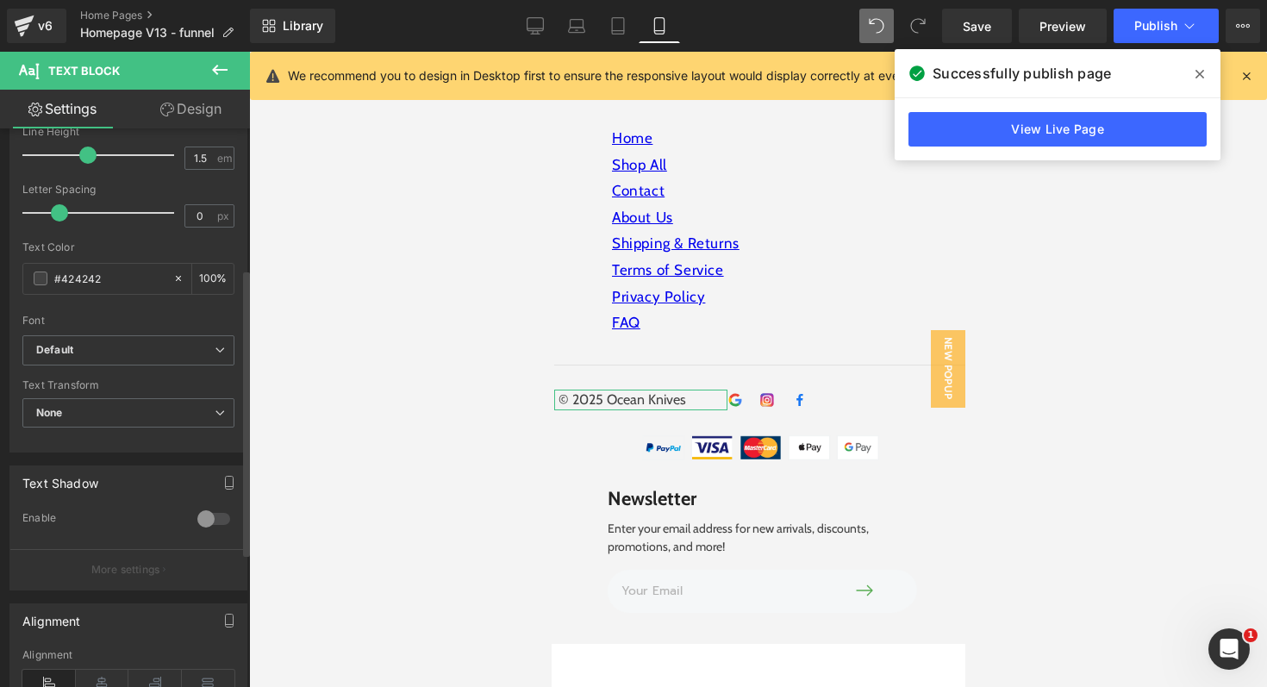
scroll to position [439, 0]
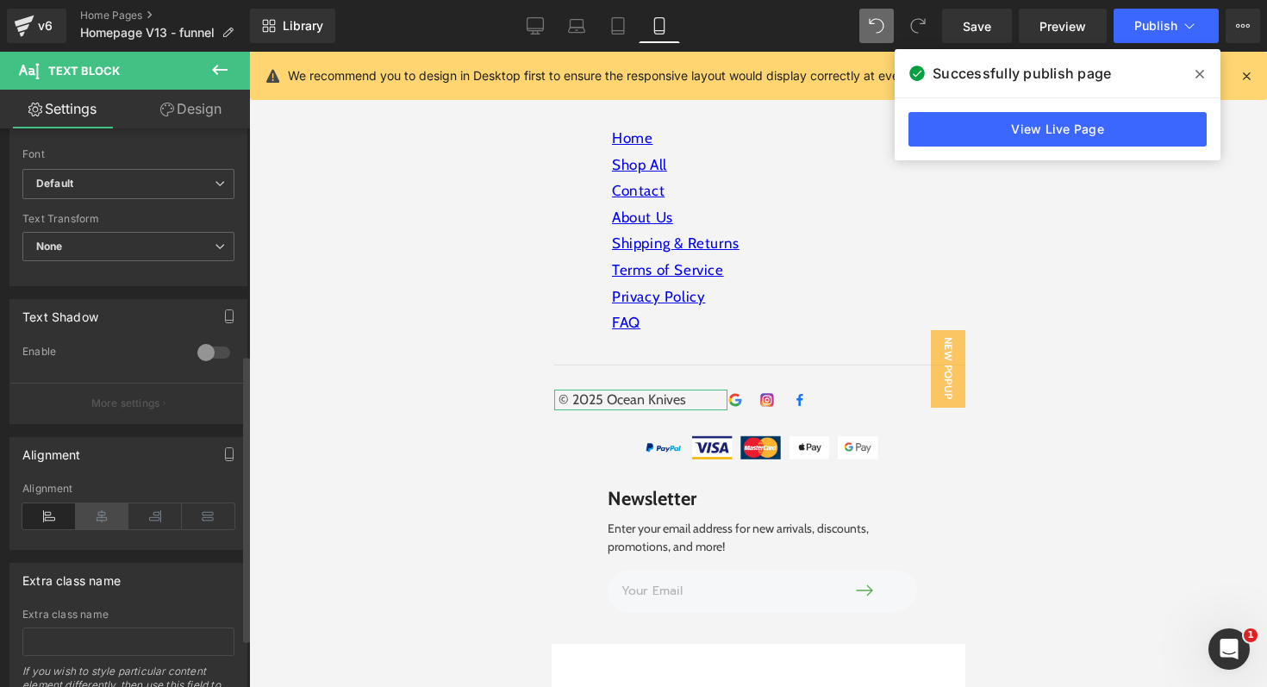
click at [107, 515] on icon at bounding box center [102, 516] width 53 height 26
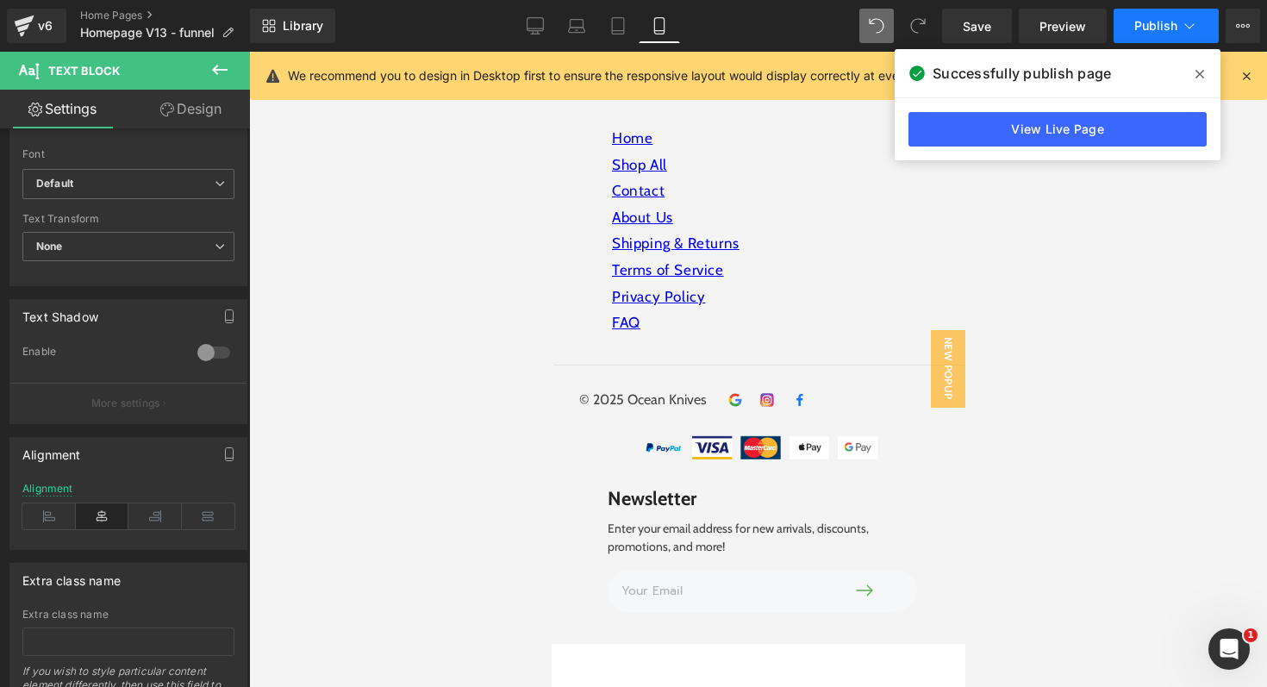
click at [1165, 31] on span "Publish" at bounding box center [1155, 26] width 43 height 14
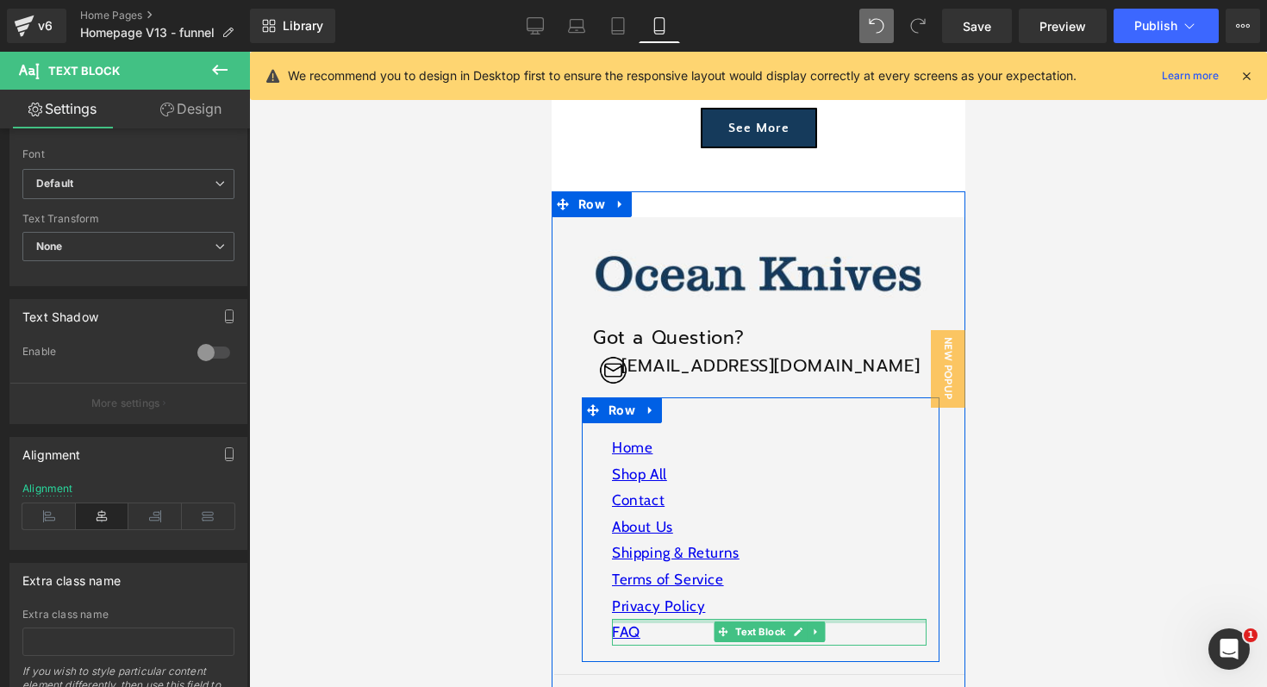
scroll to position [6007, 0]
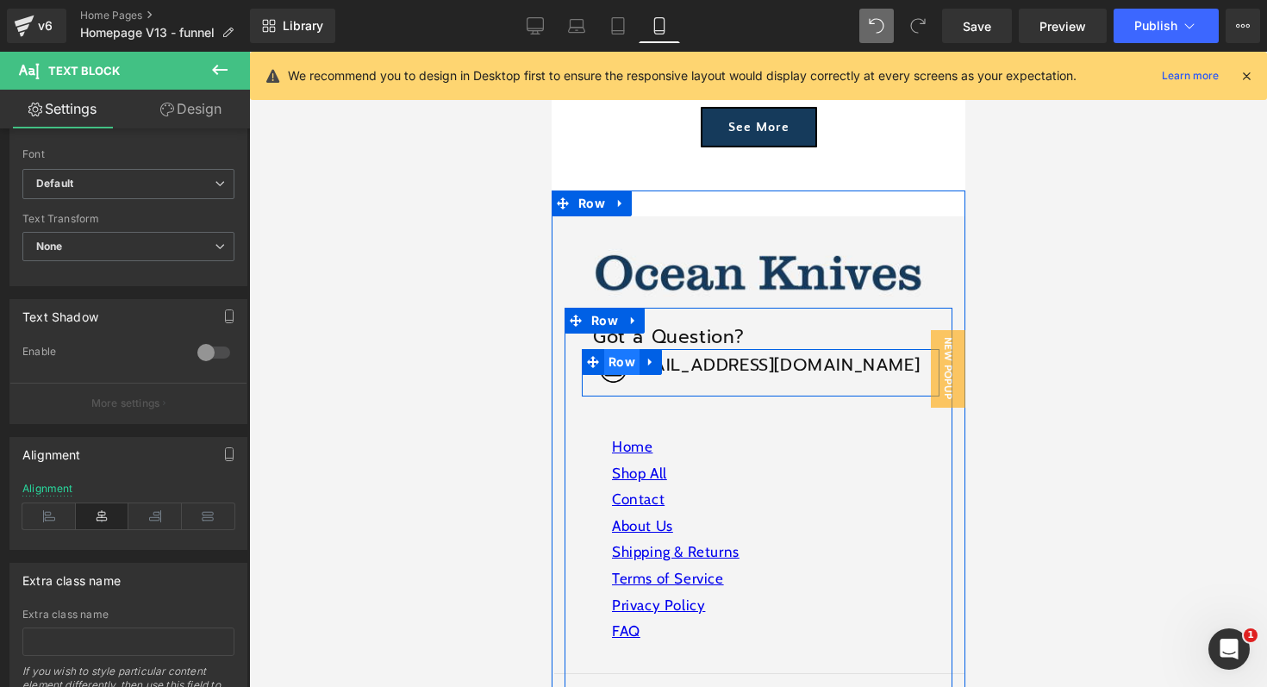
click at [618, 349] on span "Row" at bounding box center [620, 362] width 35 height 26
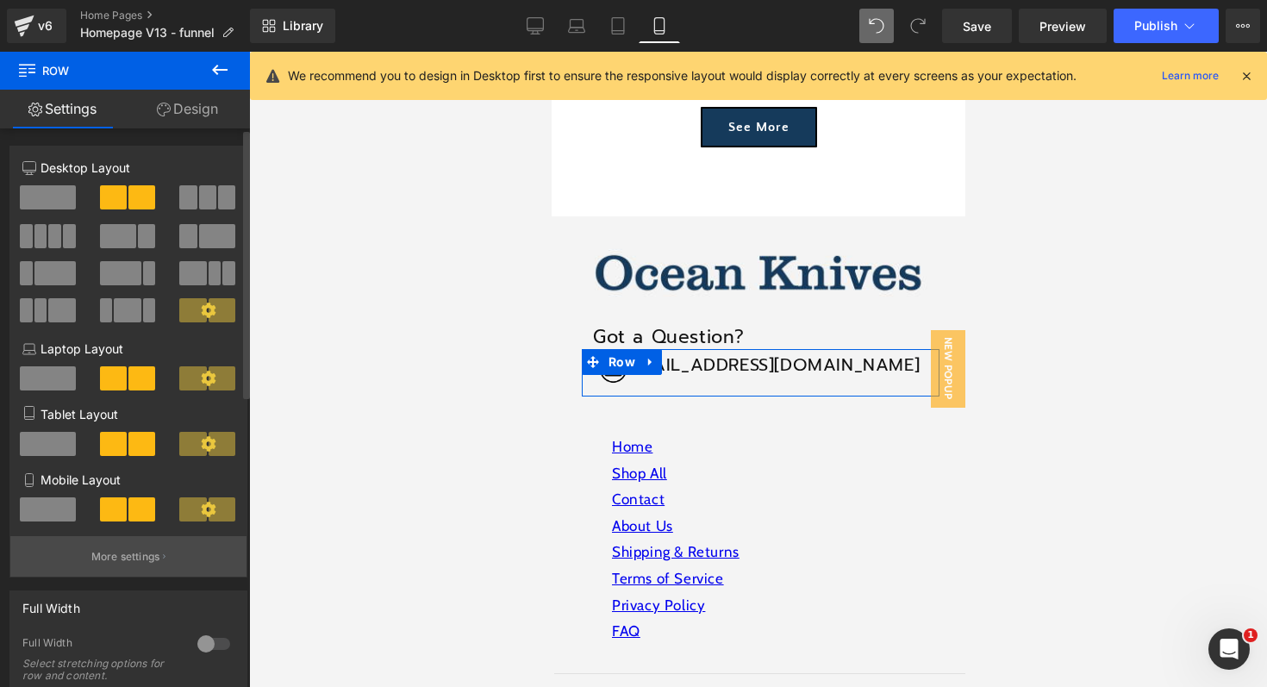
scroll to position [47, 0]
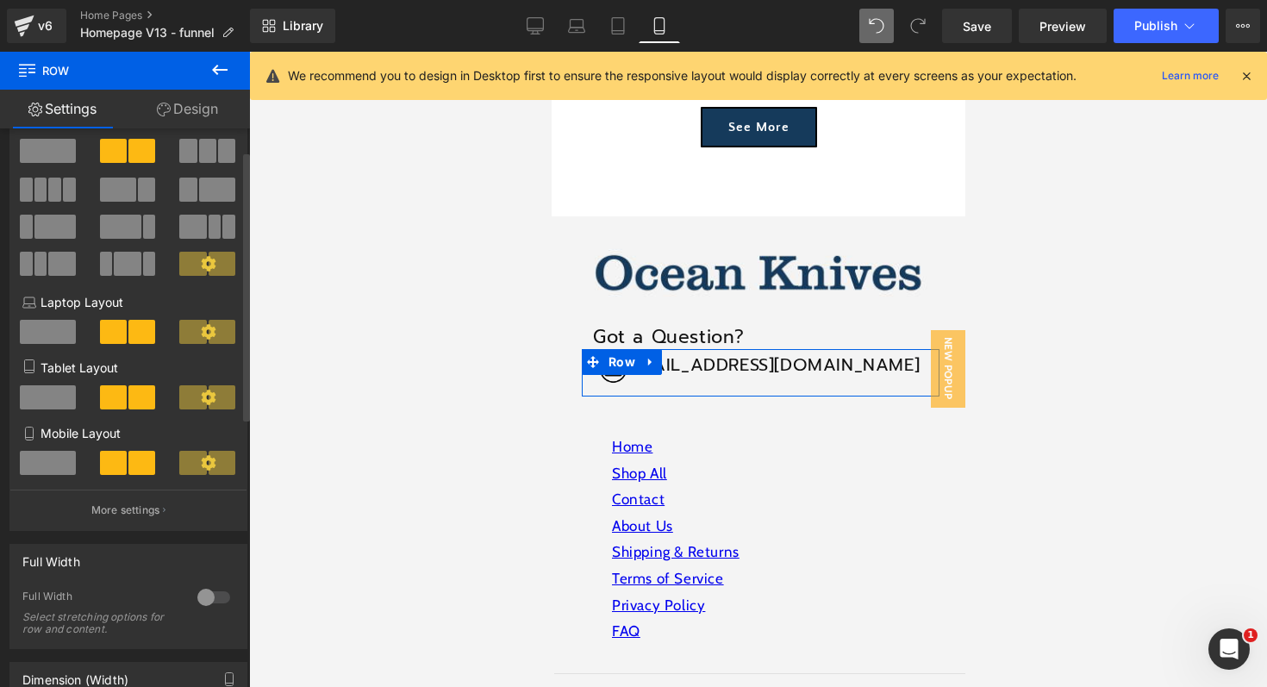
click at [202, 603] on div at bounding box center [213, 598] width 41 height 28
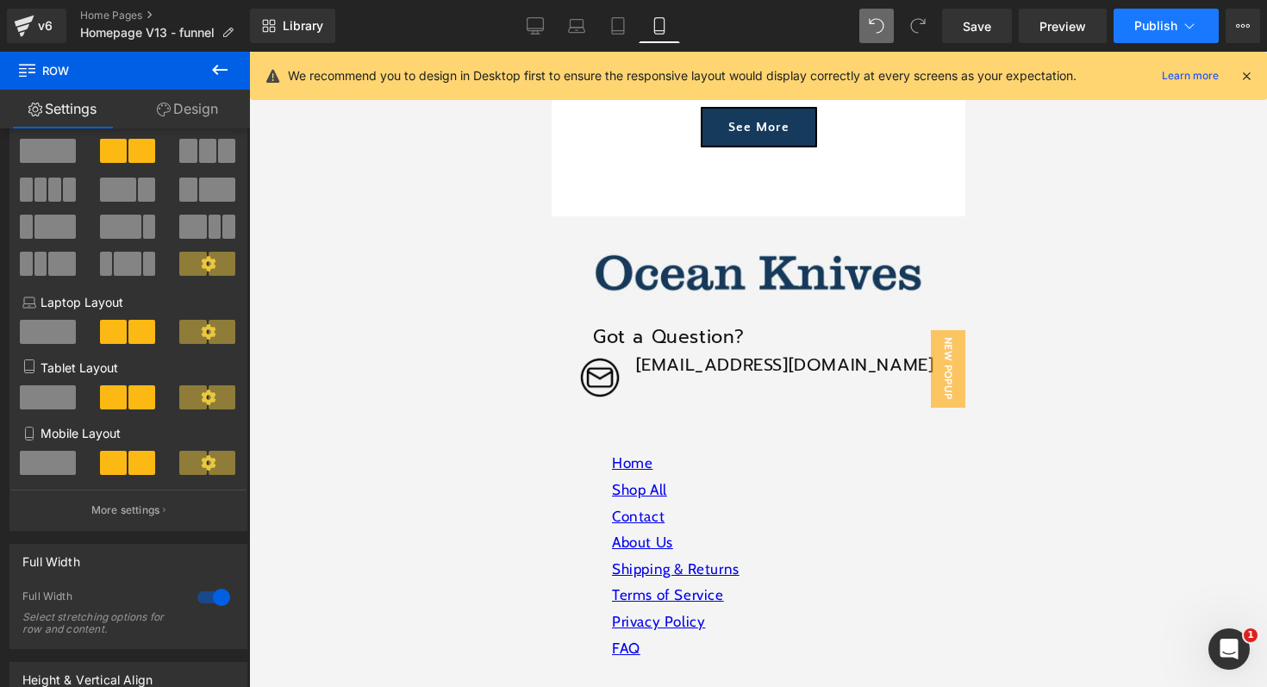
click at [1181, 20] on icon at bounding box center [1189, 25] width 17 height 17
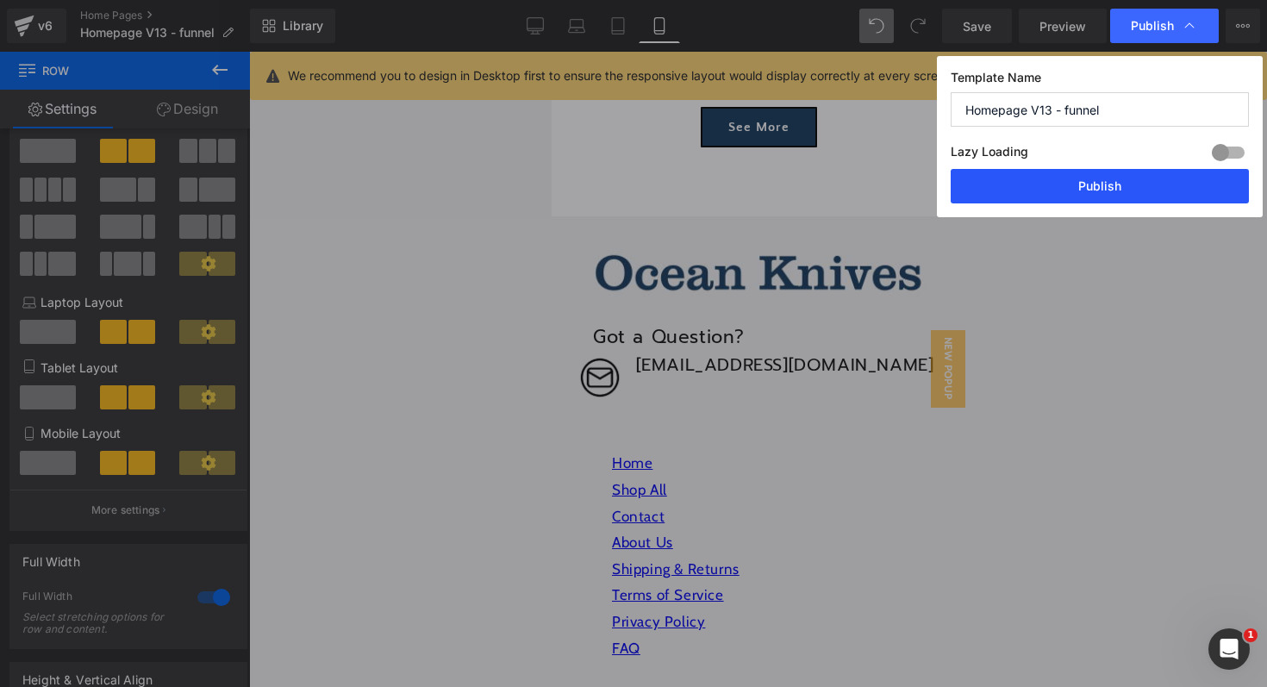
click at [1094, 186] on button "Publish" at bounding box center [1100, 186] width 298 height 34
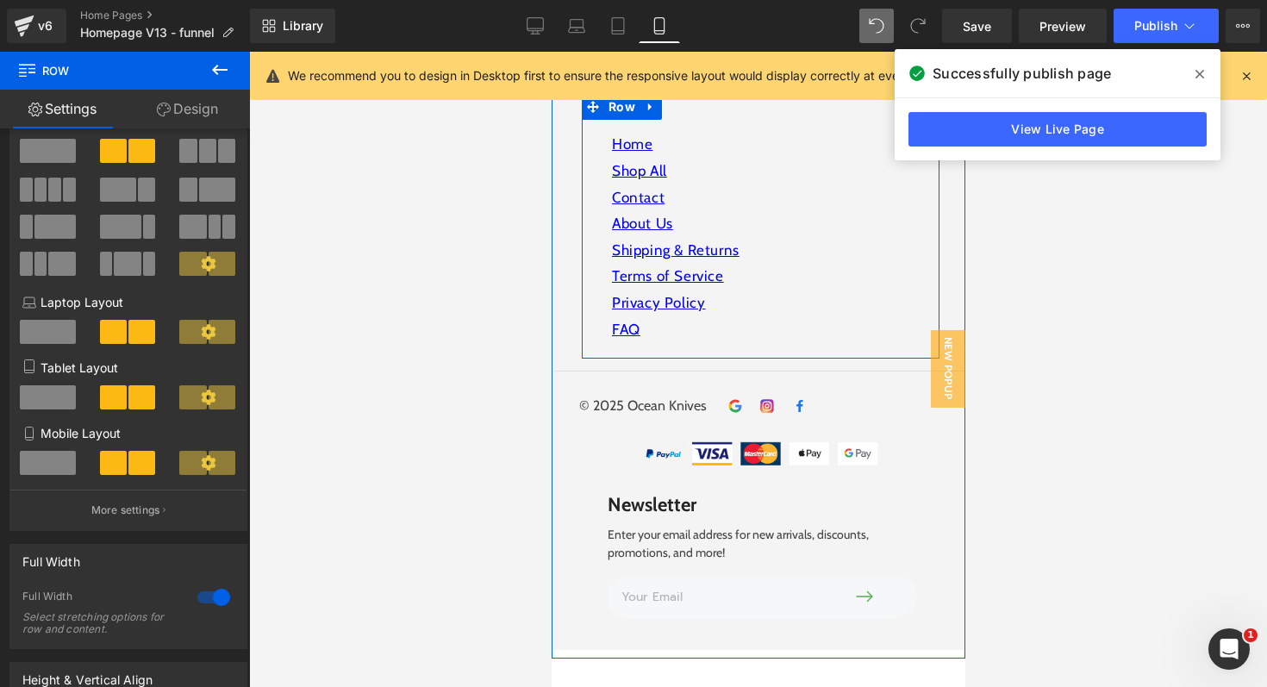
scroll to position [6327, 0]
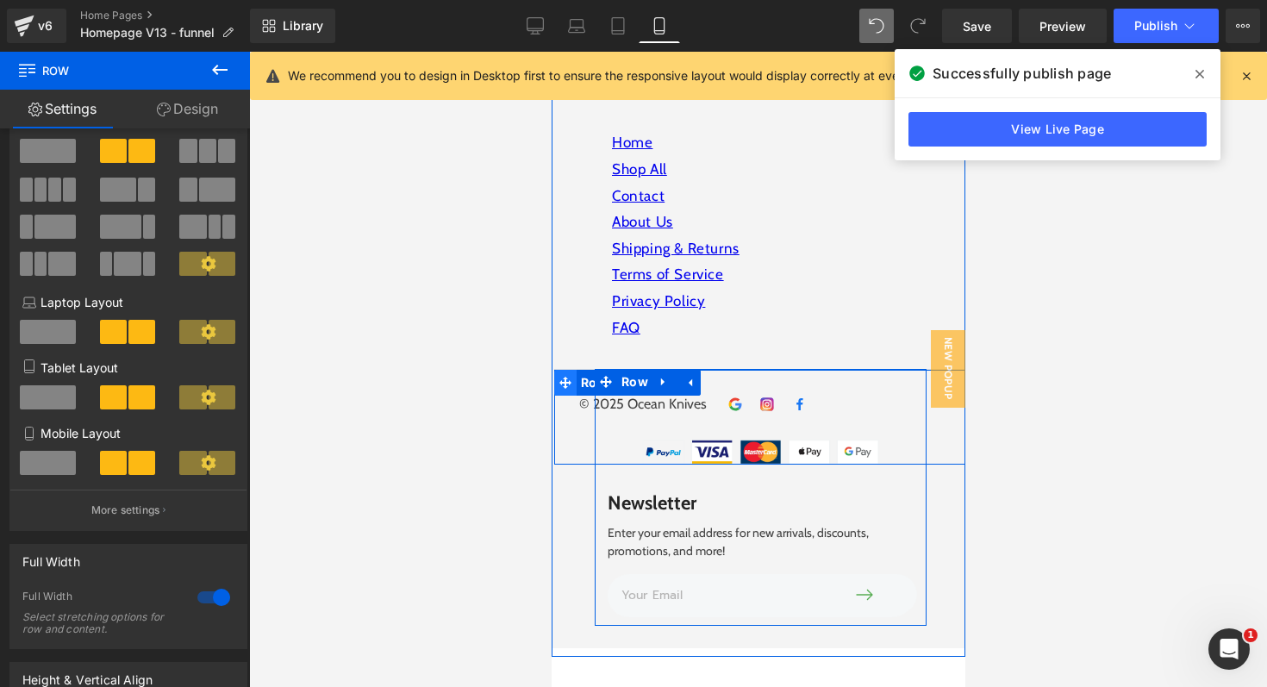
click at [559, 377] on icon at bounding box center [565, 383] width 12 height 12
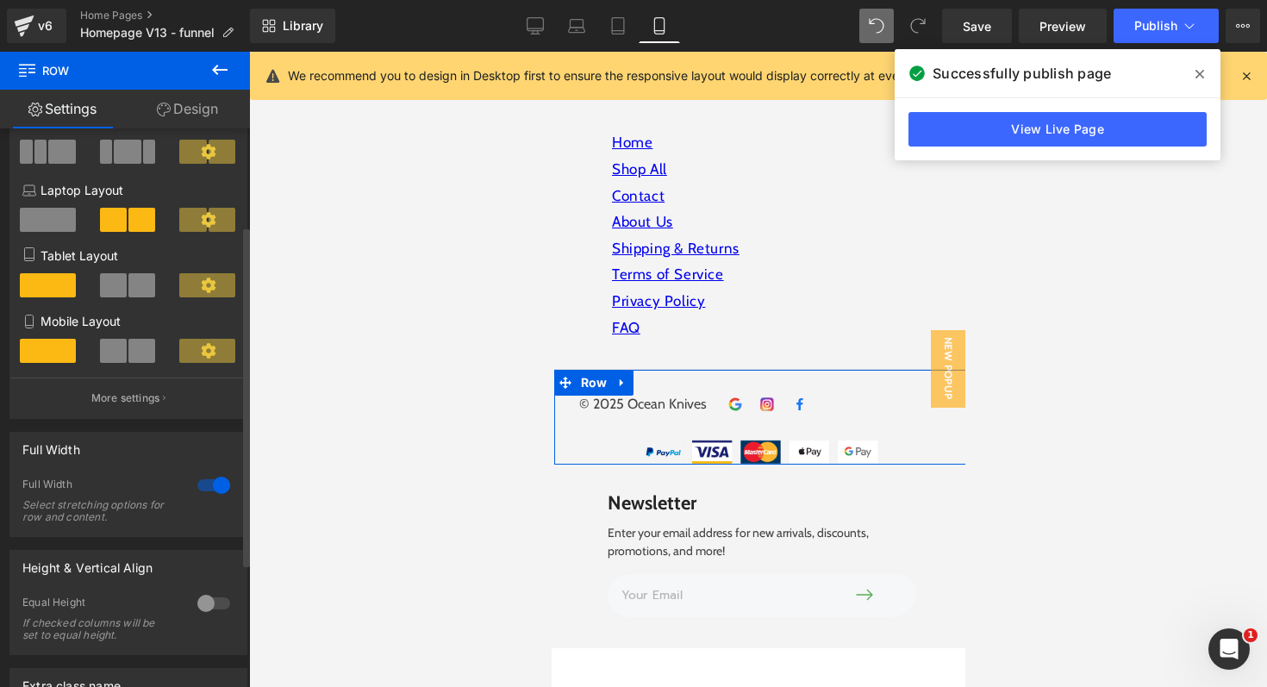
scroll to position [360, 0]
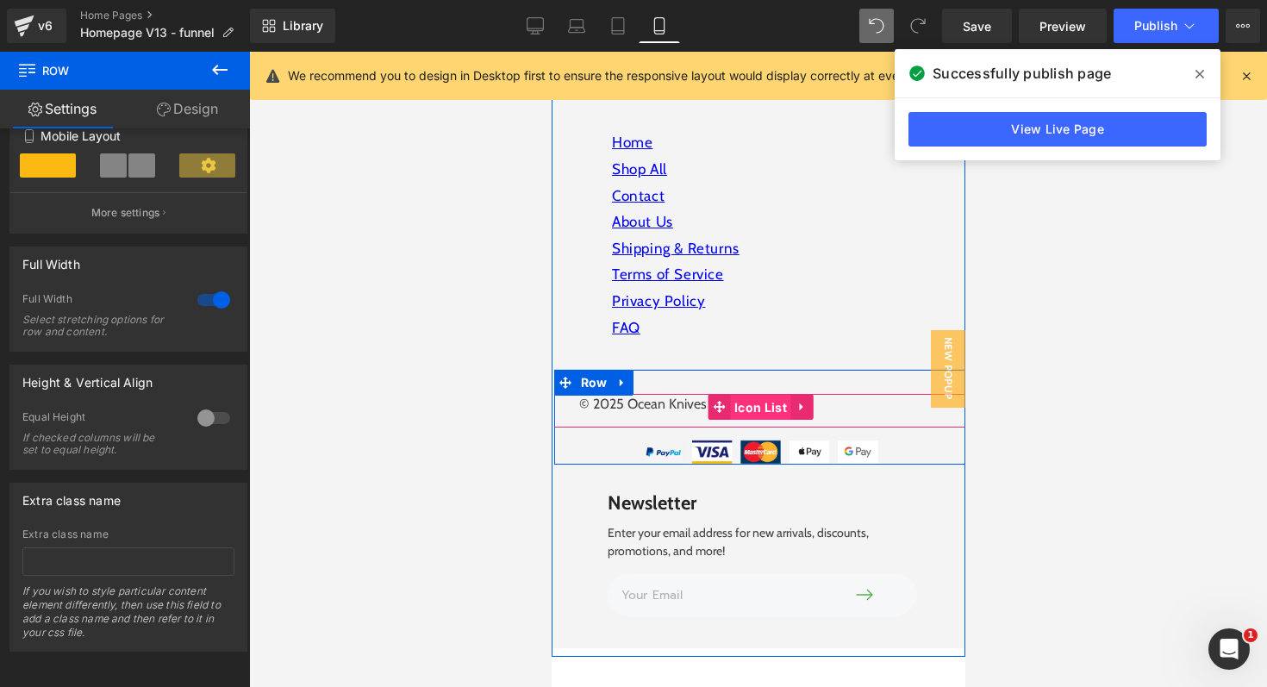
click at [752, 395] on span "Icon List" at bounding box center [759, 408] width 61 height 26
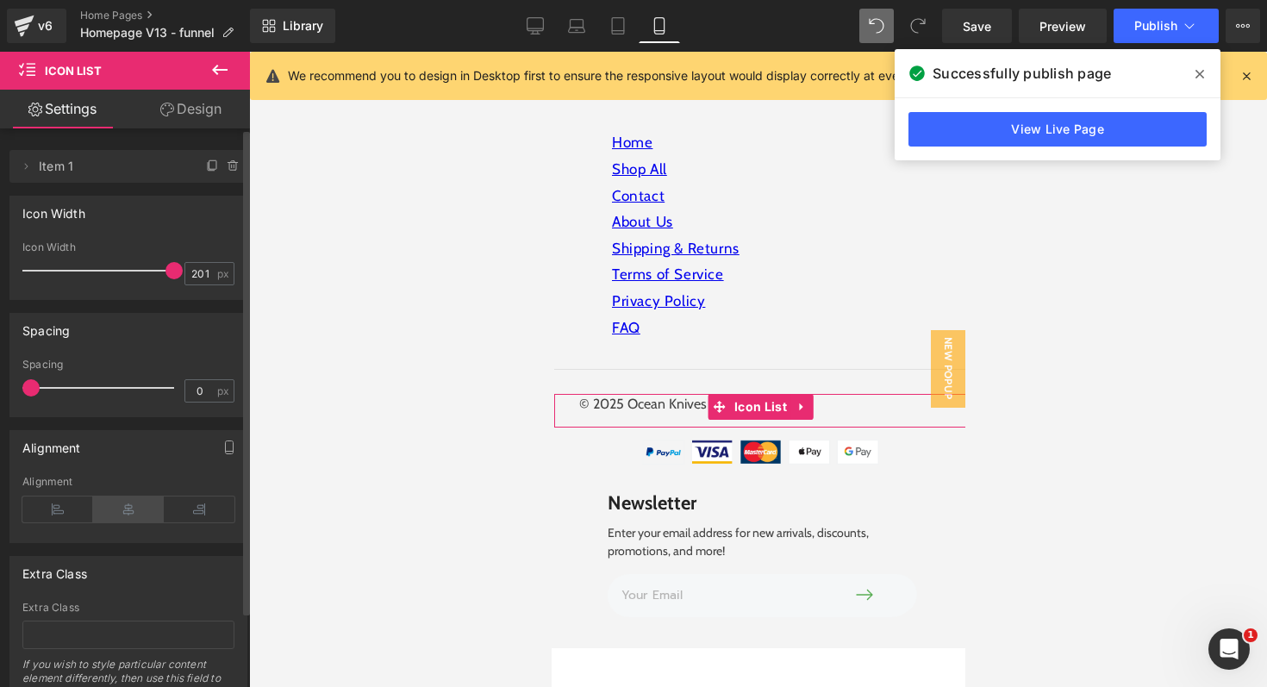
click at [124, 510] on icon at bounding box center [128, 509] width 71 height 26
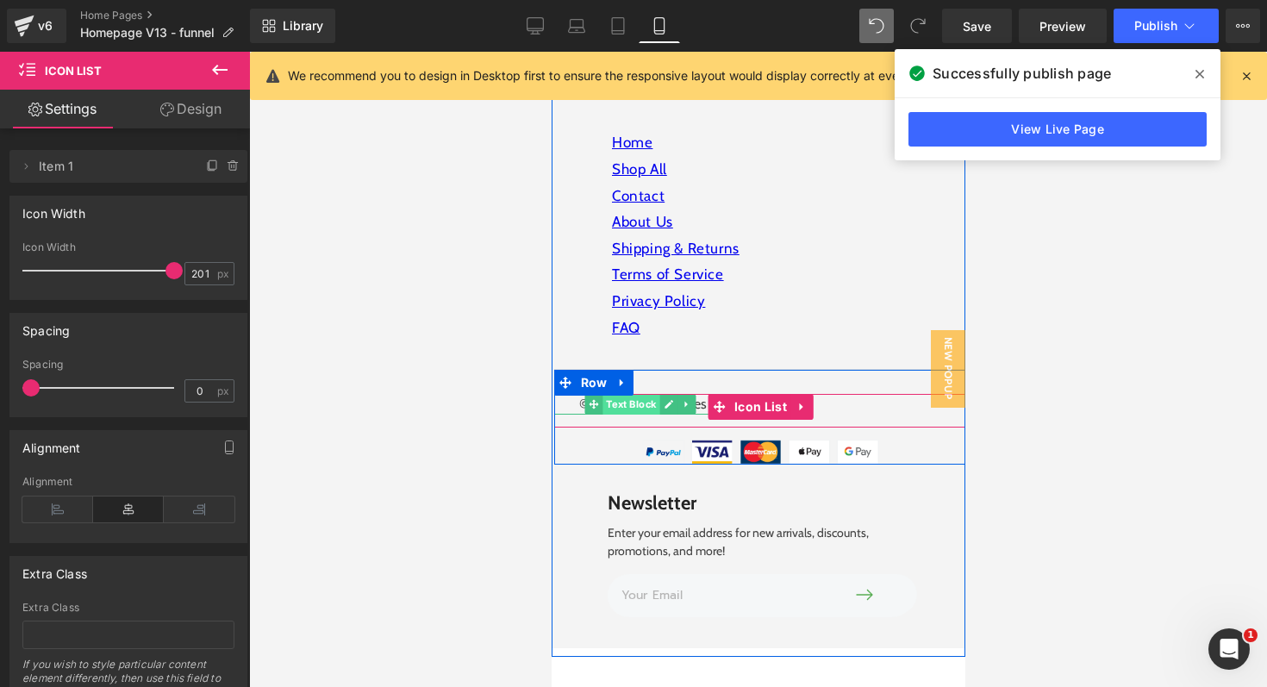
click at [620, 394] on span "Text Block" at bounding box center [630, 404] width 57 height 21
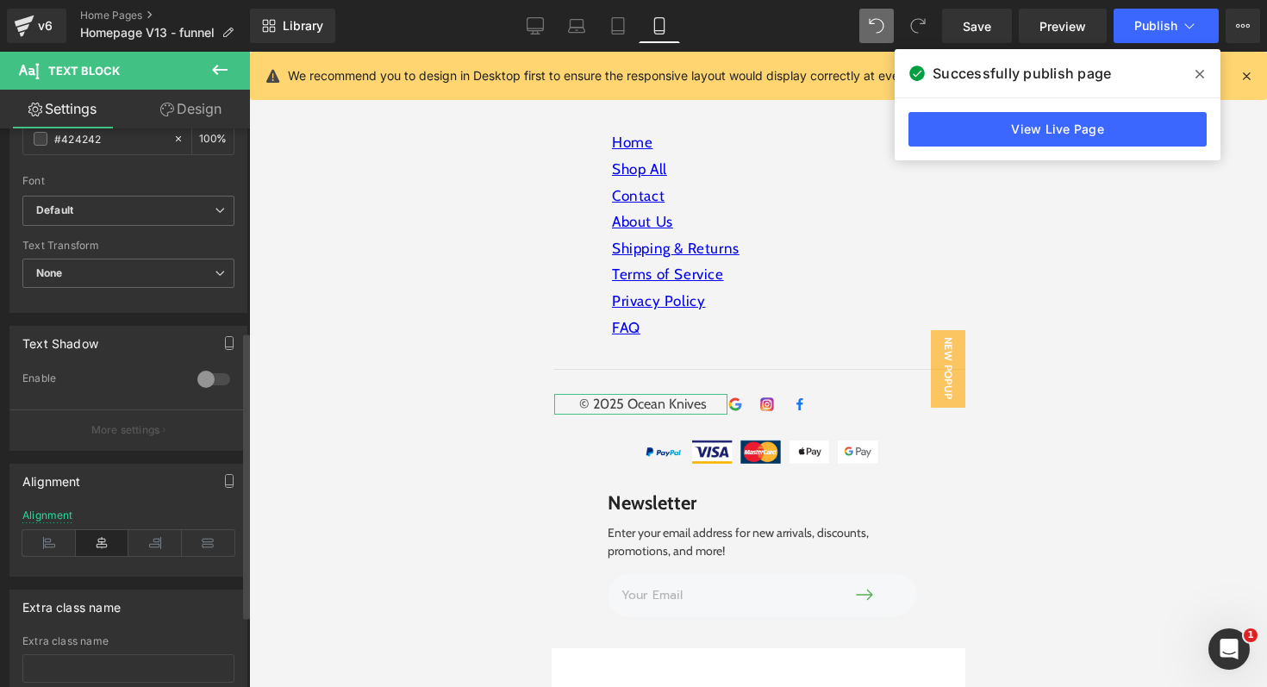
scroll to position [443, 0]
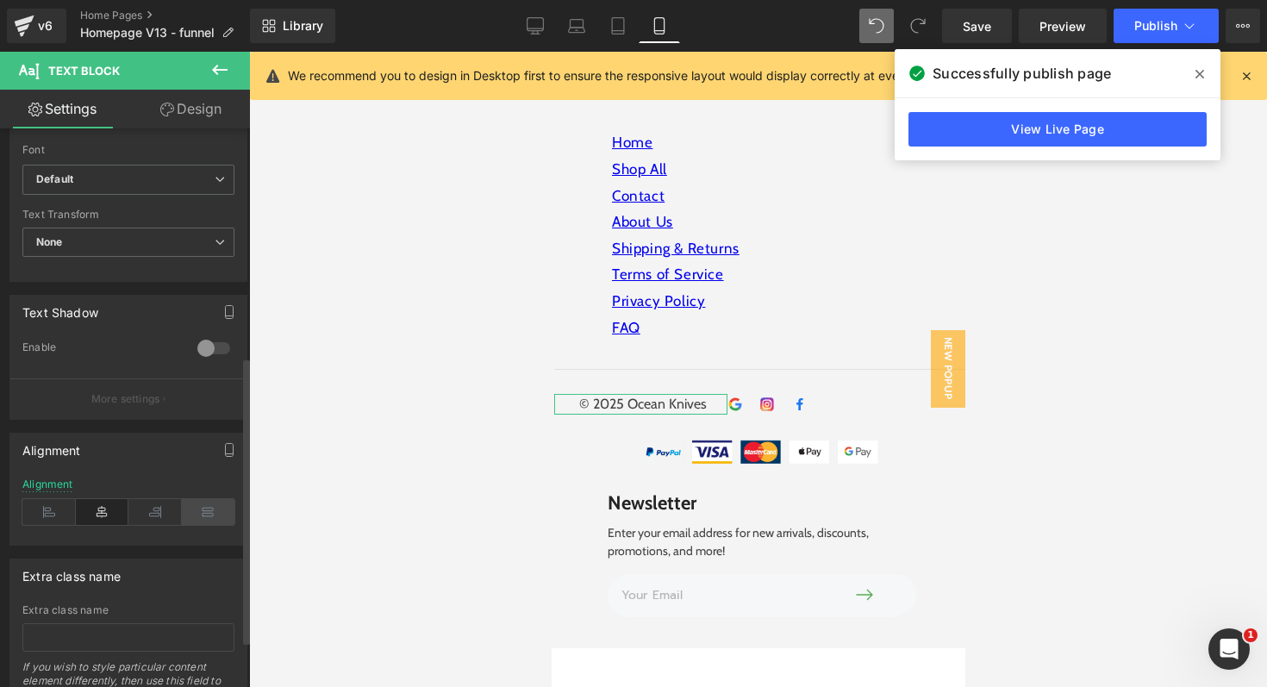
click at [200, 515] on icon at bounding box center [208, 512] width 53 height 26
click at [149, 512] on icon at bounding box center [154, 512] width 53 height 26
click at [101, 513] on icon at bounding box center [102, 512] width 53 height 26
click at [48, 515] on icon at bounding box center [48, 512] width 53 height 26
click at [203, 507] on icon at bounding box center [208, 512] width 53 height 26
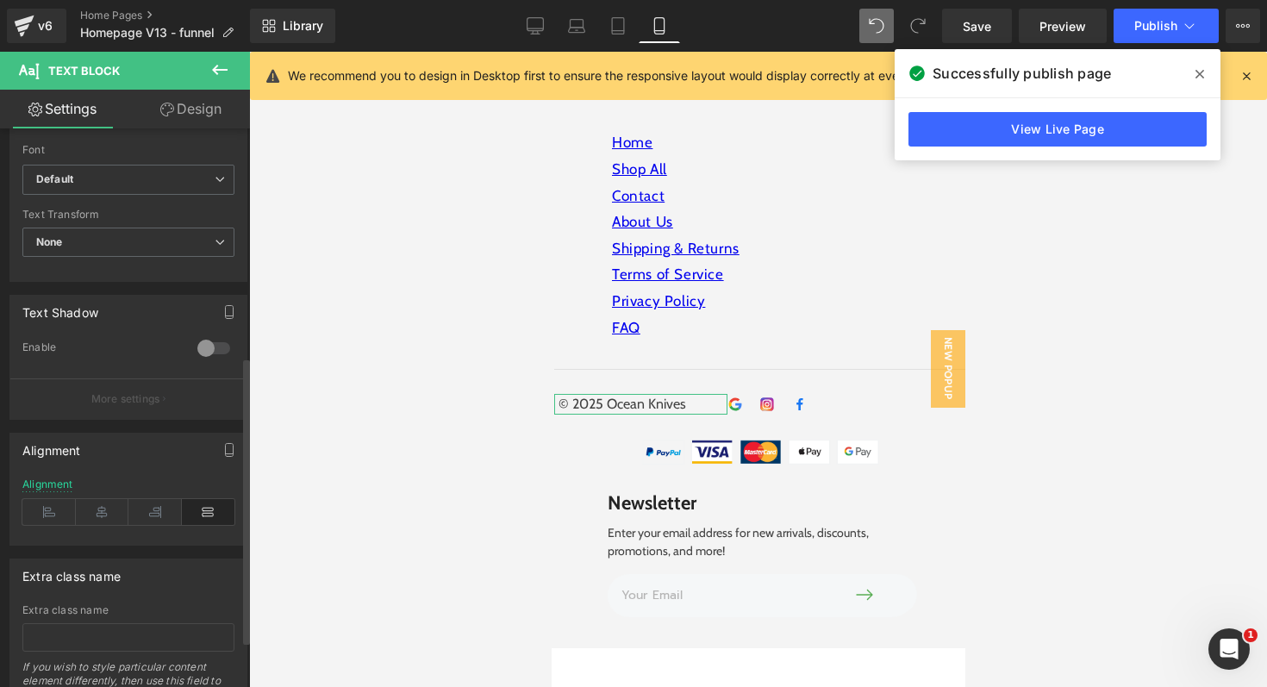
click at [200, 517] on icon at bounding box center [208, 512] width 53 height 26
click at [150, 515] on icon at bounding box center [154, 512] width 53 height 26
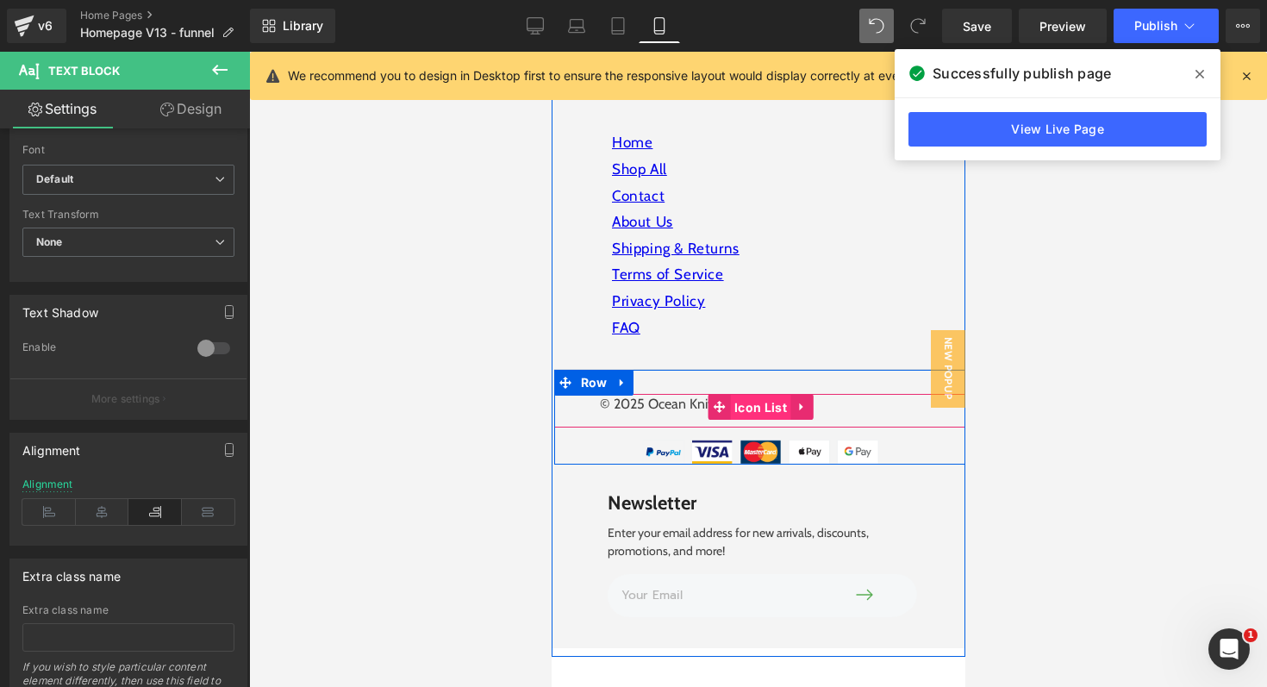
click at [752, 395] on span "Icon List" at bounding box center [759, 408] width 61 height 26
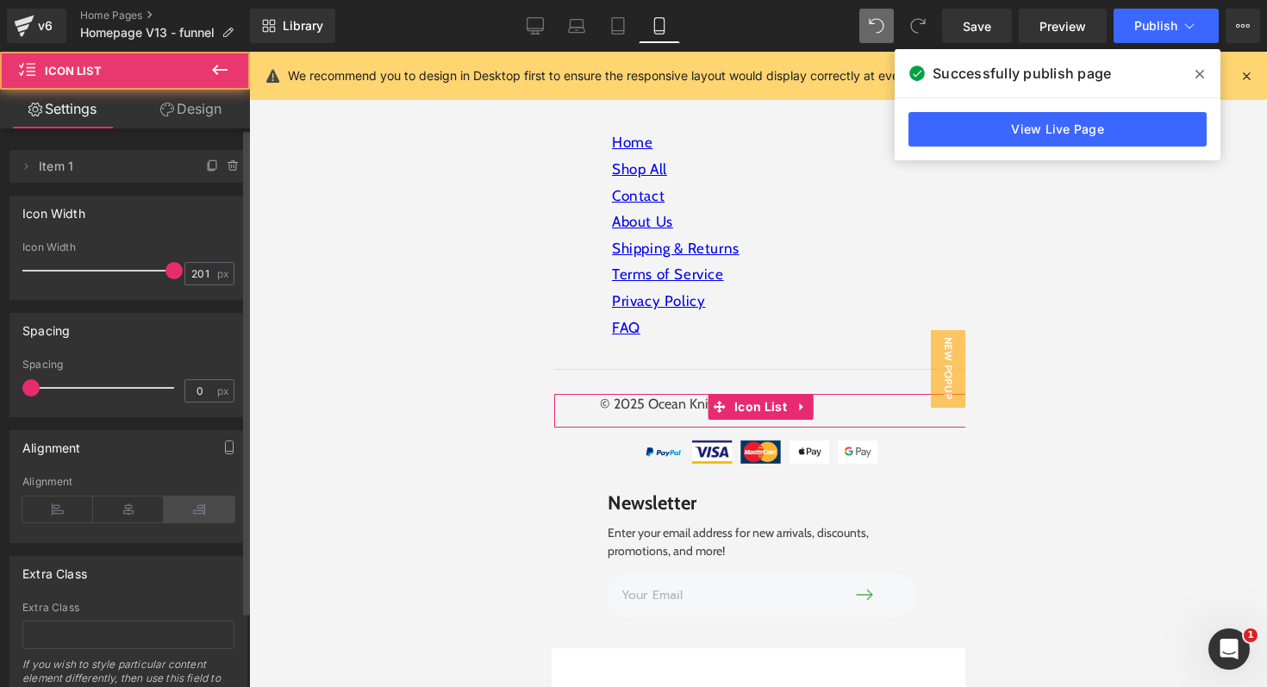
click at [196, 508] on icon at bounding box center [199, 509] width 71 height 26
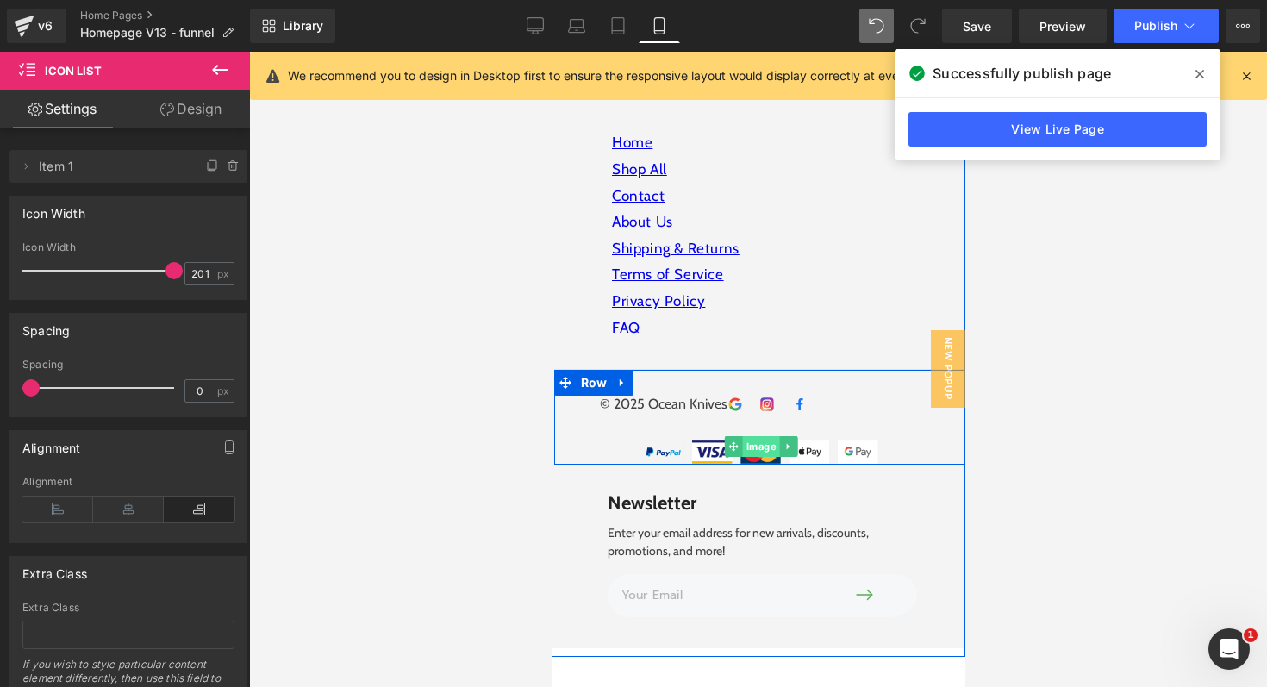
click at [758, 436] on span "Image" at bounding box center [759, 446] width 37 height 21
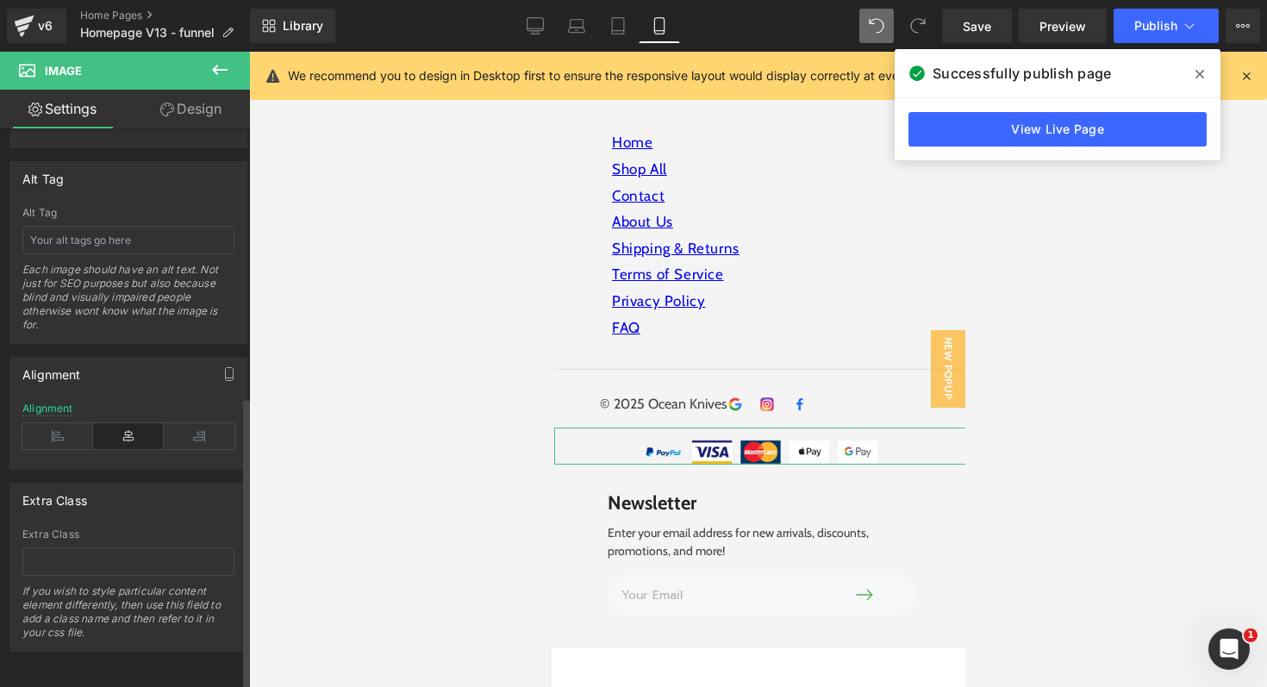
scroll to position [966, 0]
click at [55, 425] on icon at bounding box center [57, 436] width 71 height 26
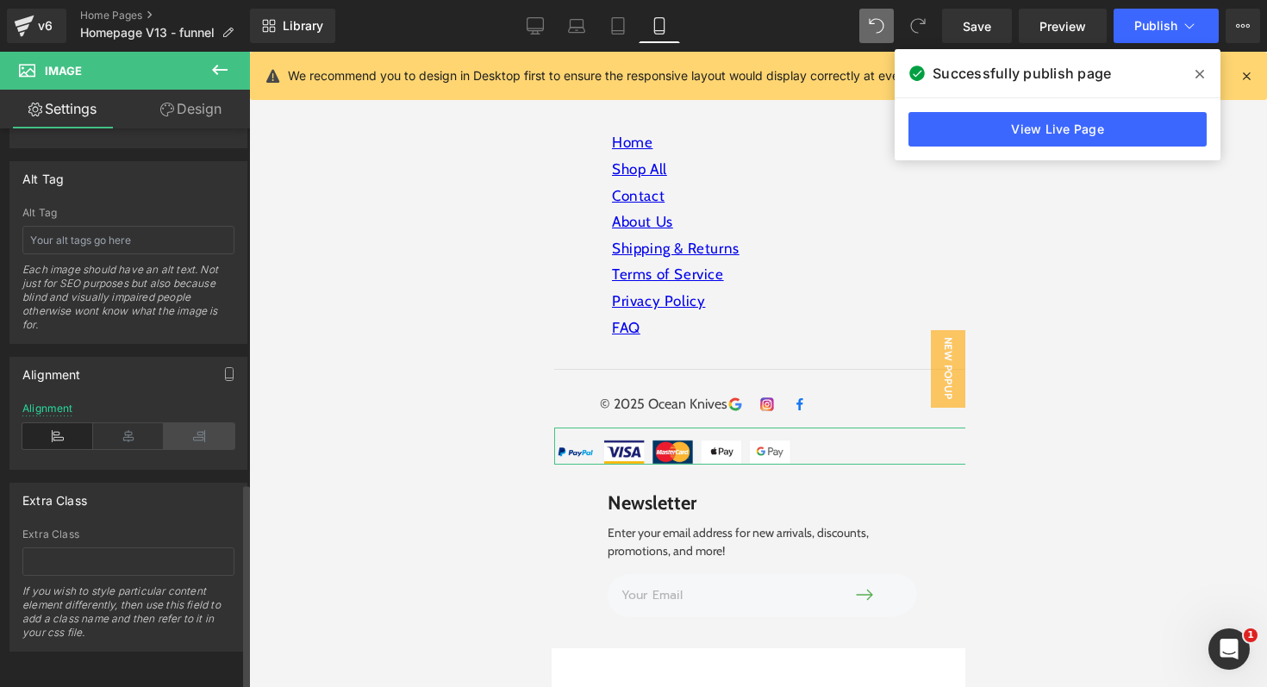
click at [196, 430] on icon at bounding box center [199, 436] width 71 height 26
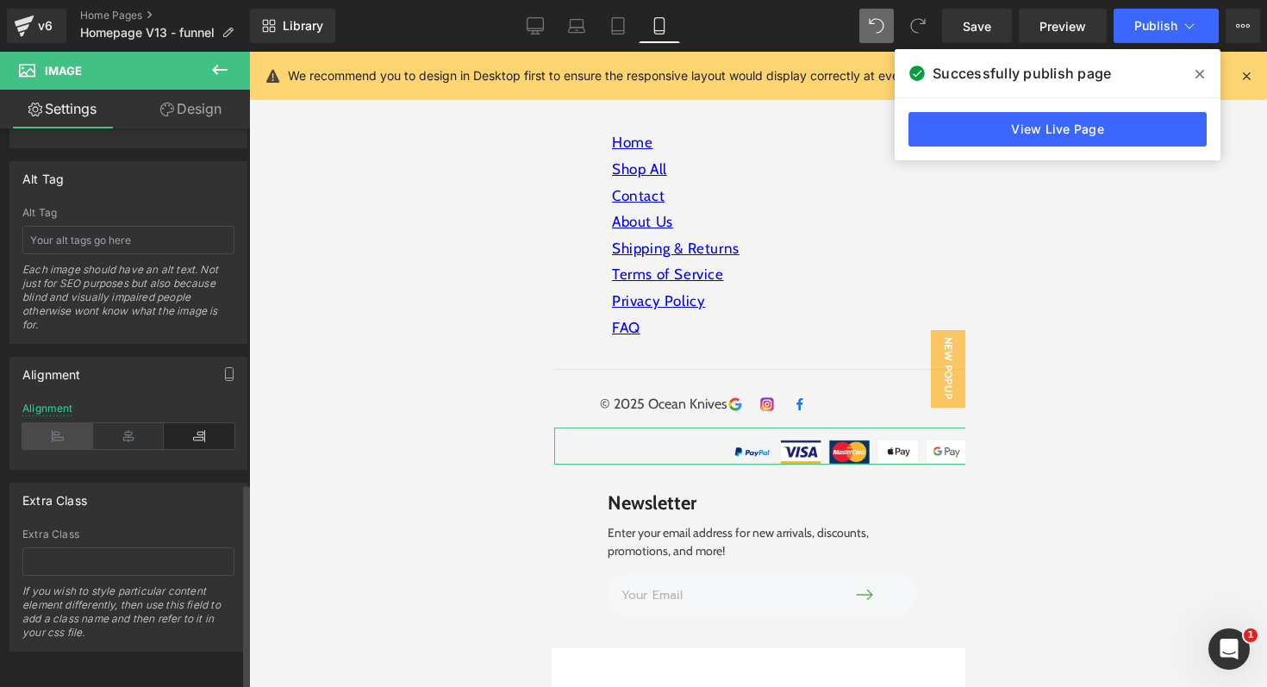
click at [49, 429] on icon at bounding box center [57, 436] width 71 height 26
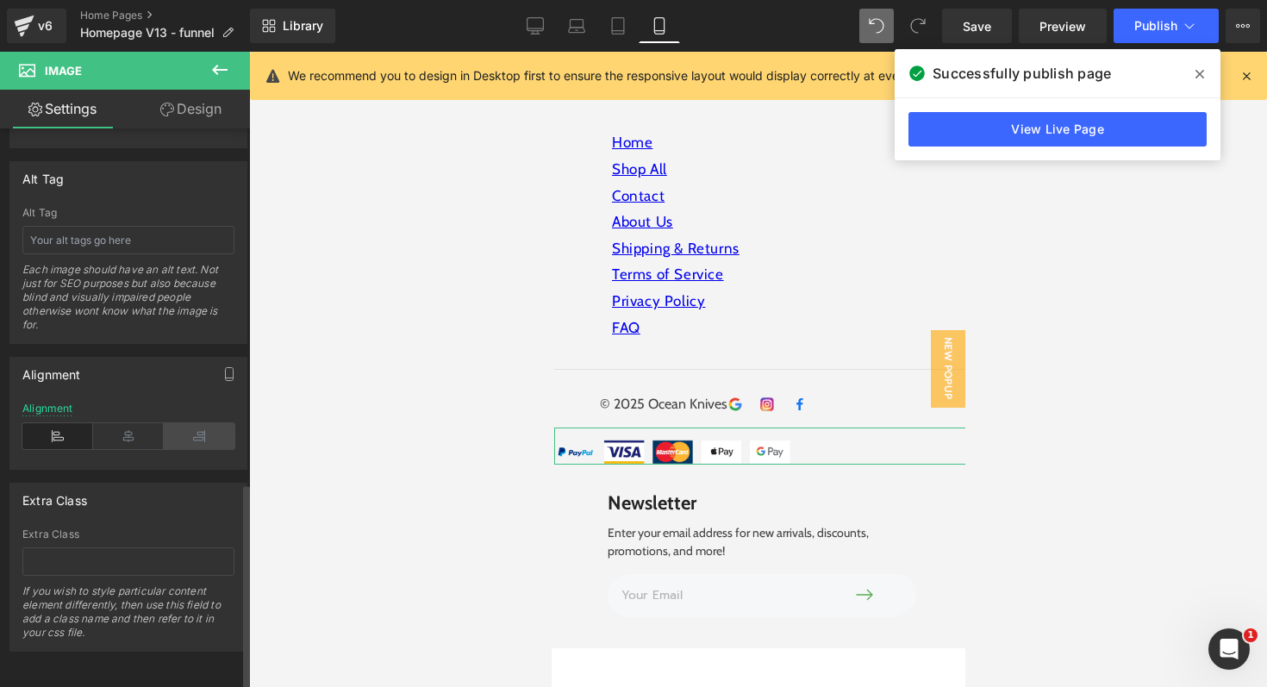
click at [201, 428] on icon at bounding box center [199, 436] width 71 height 26
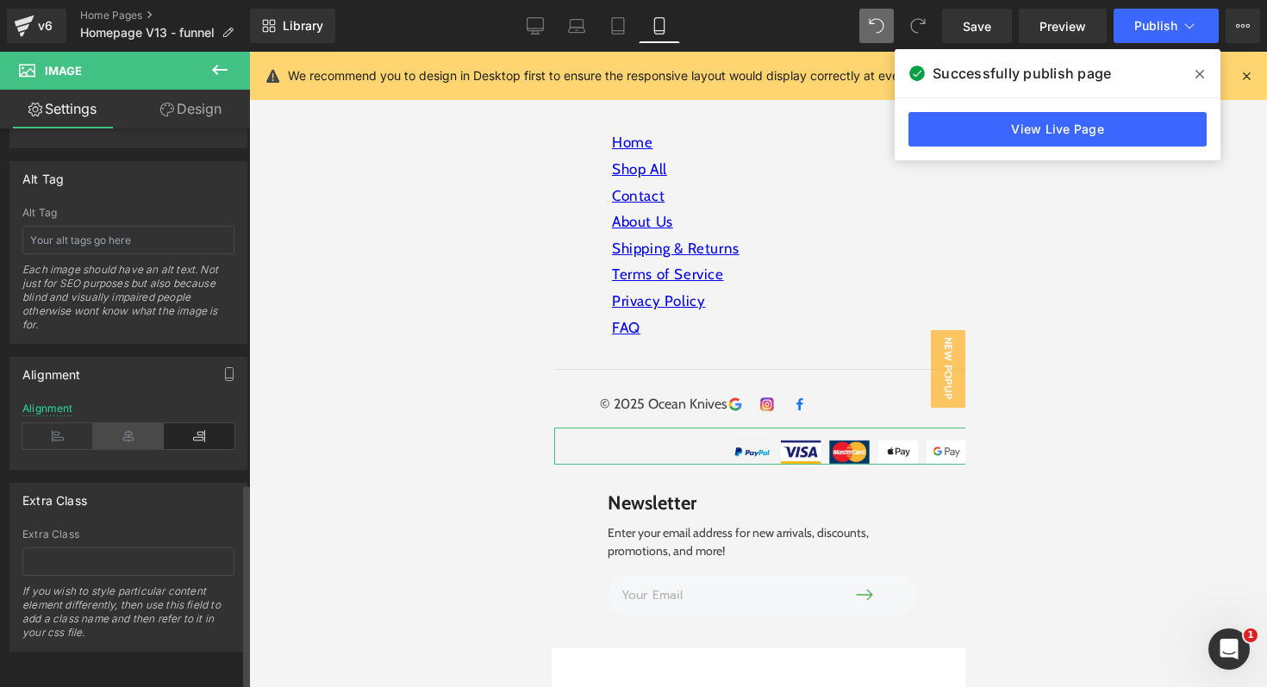
click at [132, 430] on icon at bounding box center [128, 436] width 71 height 26
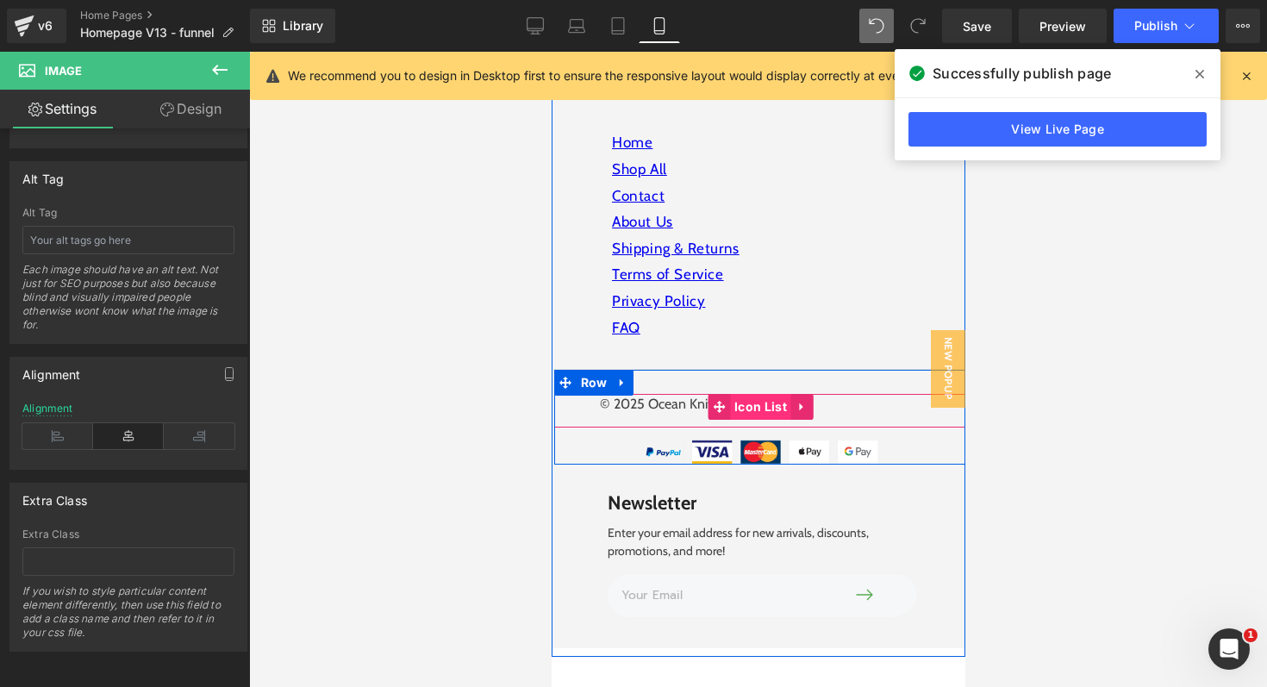
click at [783, 399] on span "Icon List" at bounding box center [759, 407] width 61 height 26
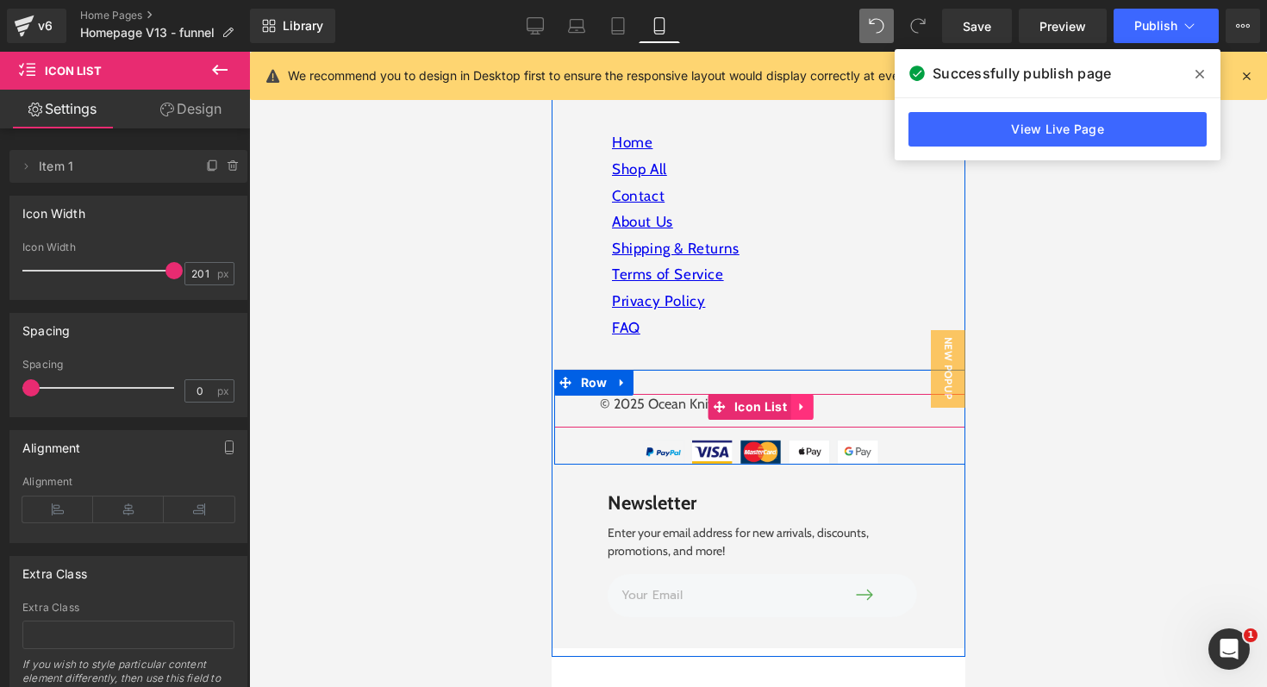
click at [812, 396] on link at bounding box center [801, 407] width 22 height 26
click at [900, 403] on div "© 2025 Ocean Knives Text Block Image Image Image Icon List Hoz" at bounding box center [760, 411] width 414 height 34
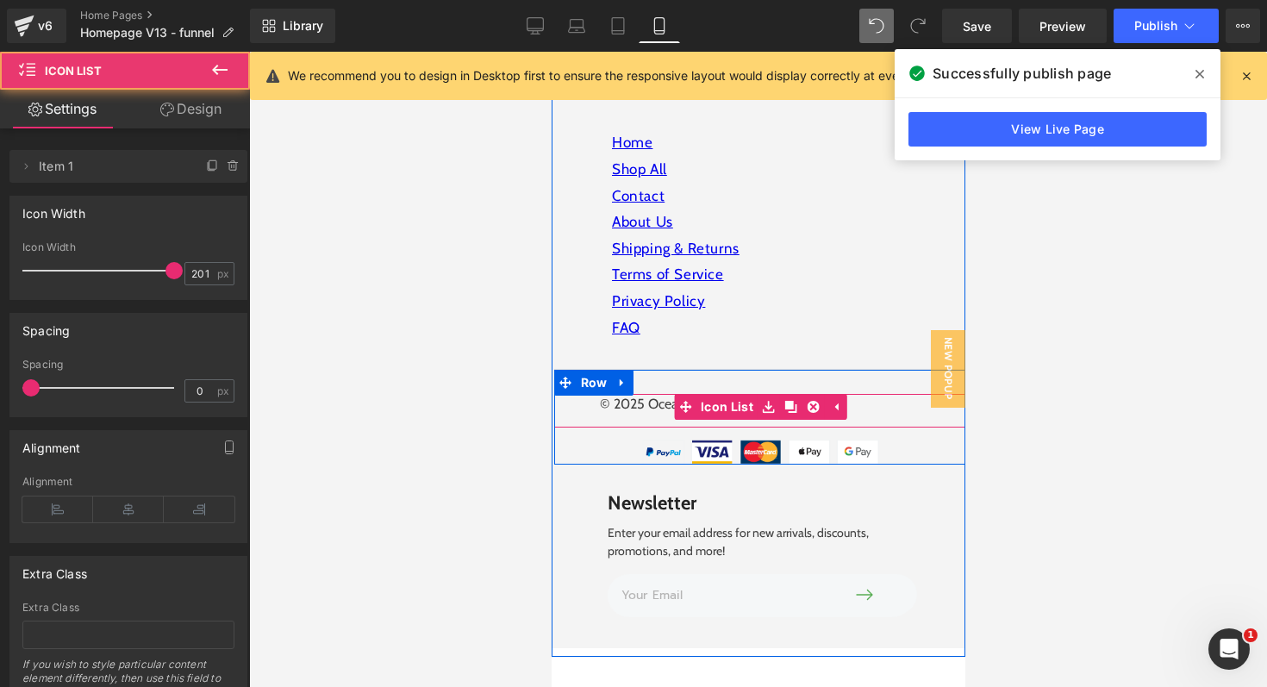
click at [896, 394] on div "© 2025 Ocean Knives Text Block Image Image Image Icon List Hoz" at bounding box center [760, 411] width 414 height 34
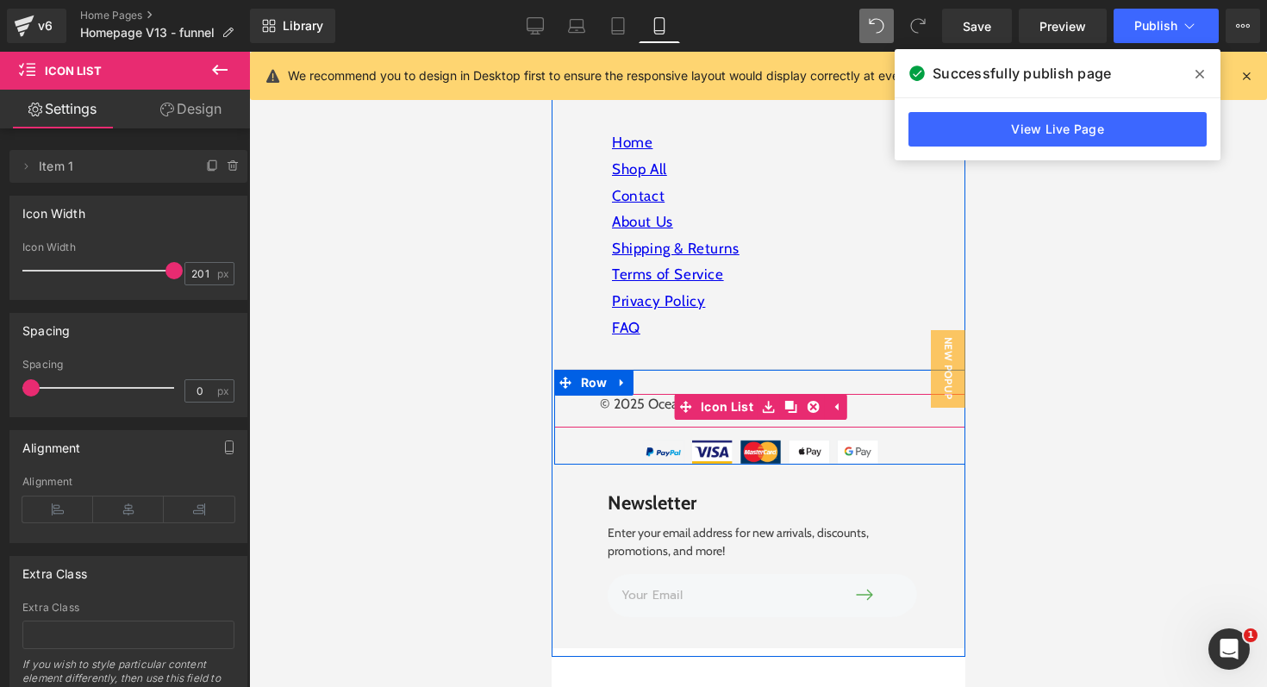
click at [805, 407] on div "© 2025 Ocean Knives Text Block Image Image Image Icon List Hoz Icon List" at bounding box center [760, 411] width 414 height 34
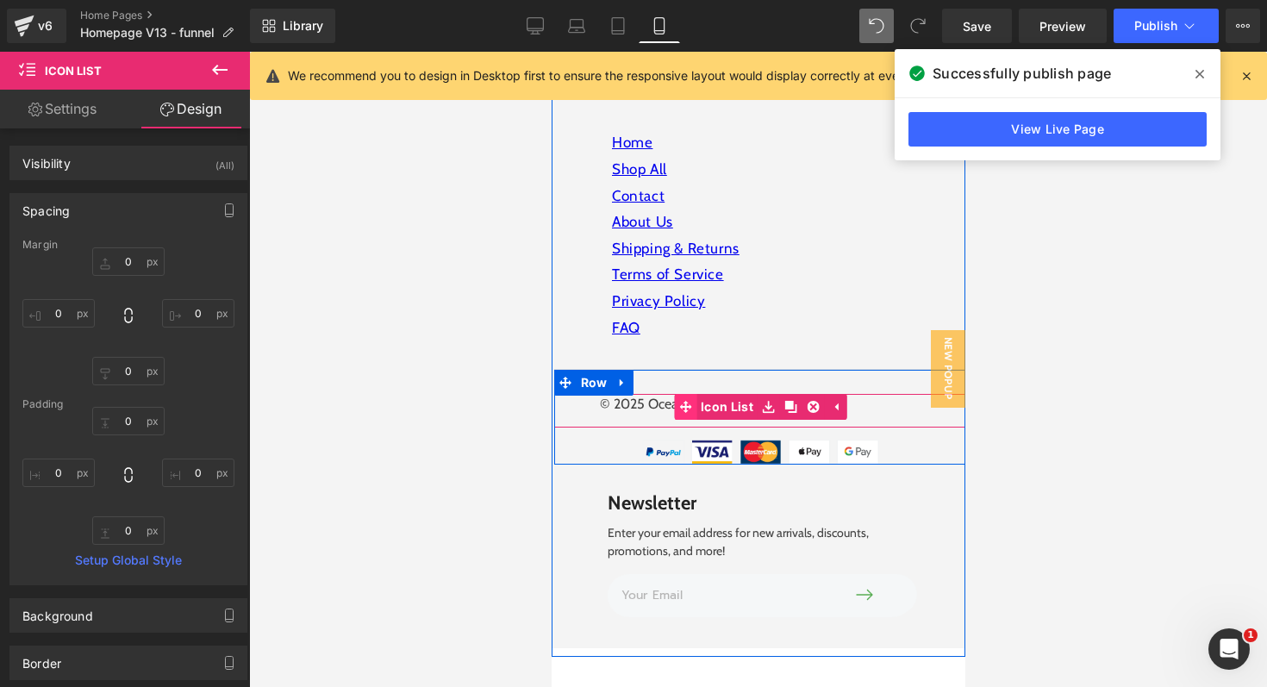
click at [728, 394] on link "Icon List" at bounding box center [715, 407] width 84 height 26
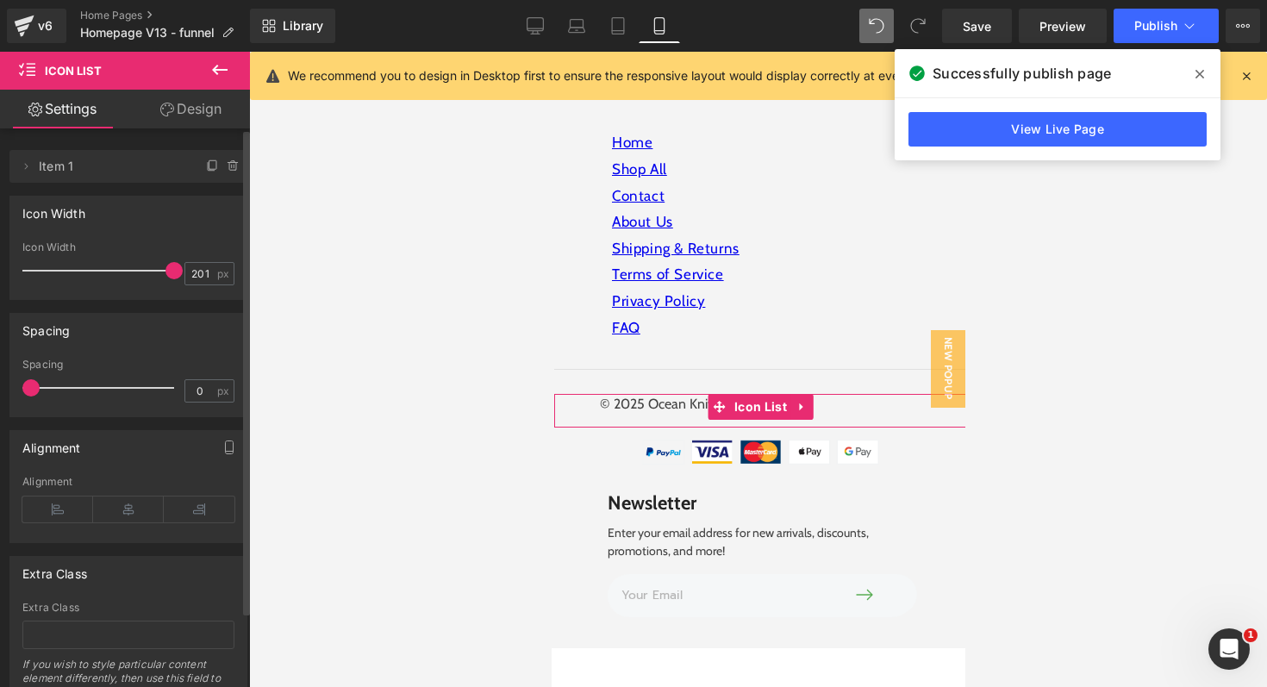
scroll to position [86, 0]
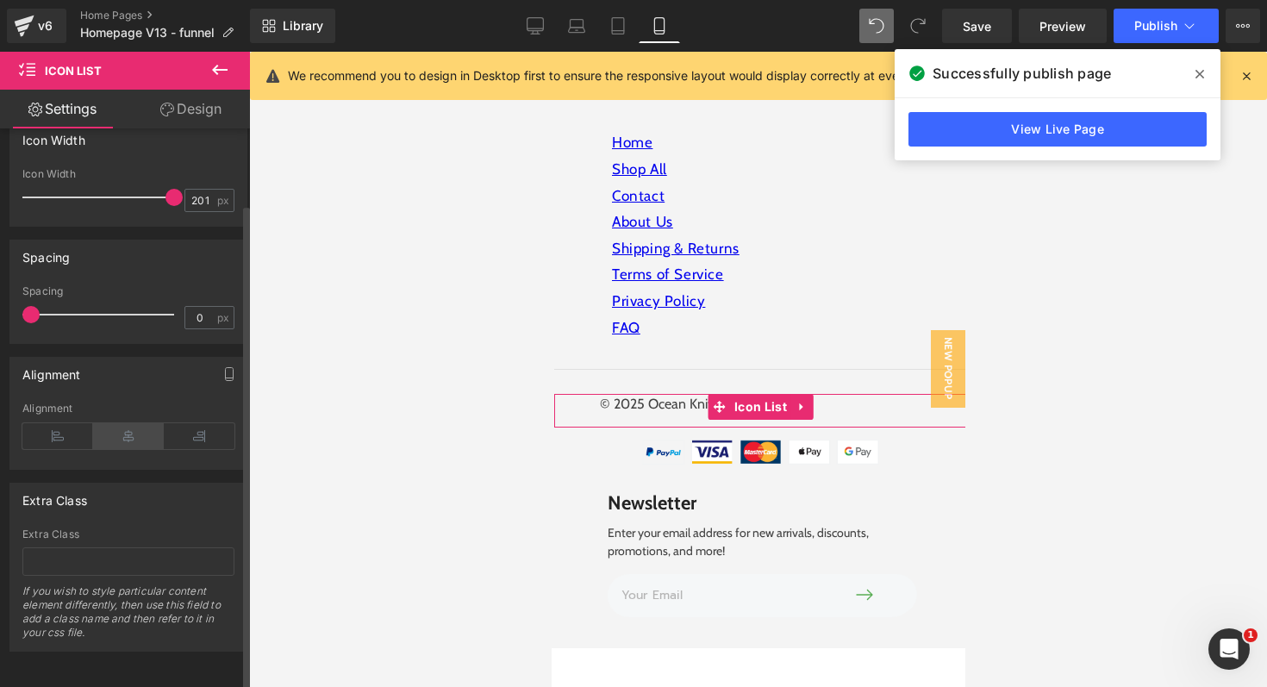
click at [121, 426] on icon at bounding box center [128, 436] width 71 height 26
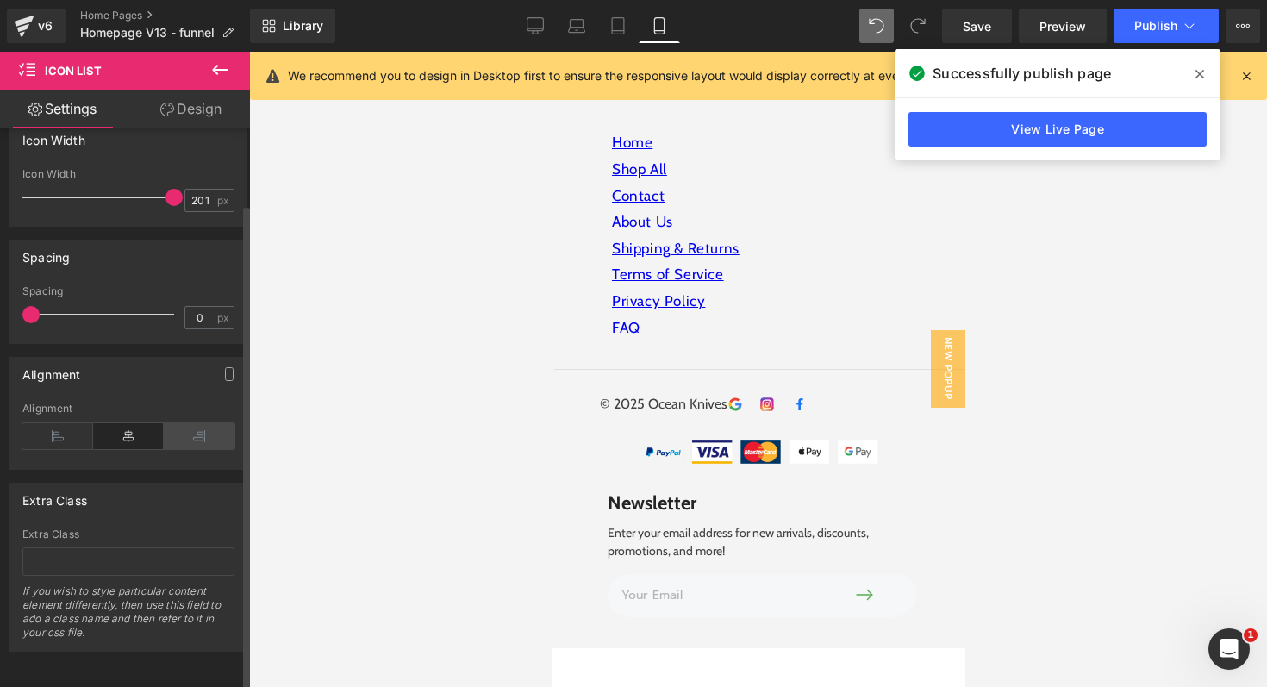
click at [203, 423] on icon at bounding box center [199, 436] width 71 height 26
click at [60, 423] on icon at bounding box center [57, 436] width 71 height 26
click at [123, 423] on icon at bounding box center [128, 436] width 71 height 26
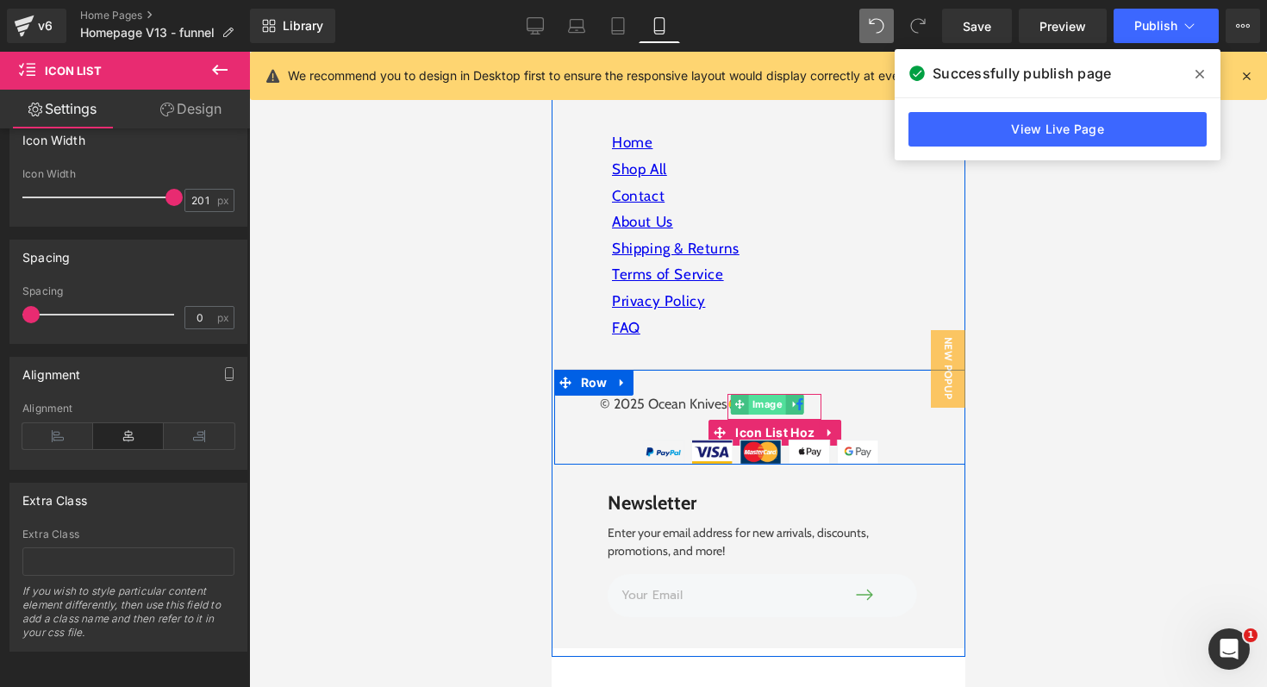
click at [766, 394] on span "Image" at bounding box center [766, 404] width 37 height 21
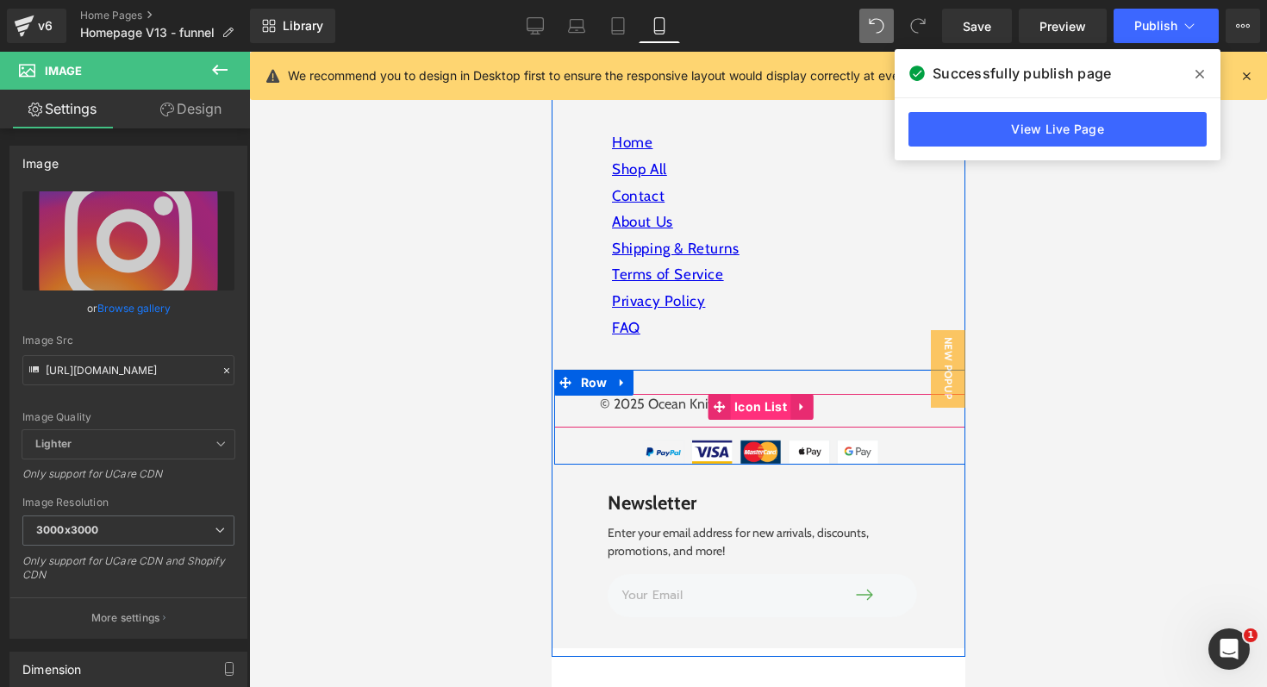
click at [739, 394] on span "Icon List" at bounding box center [759, 407] width 61 height 26
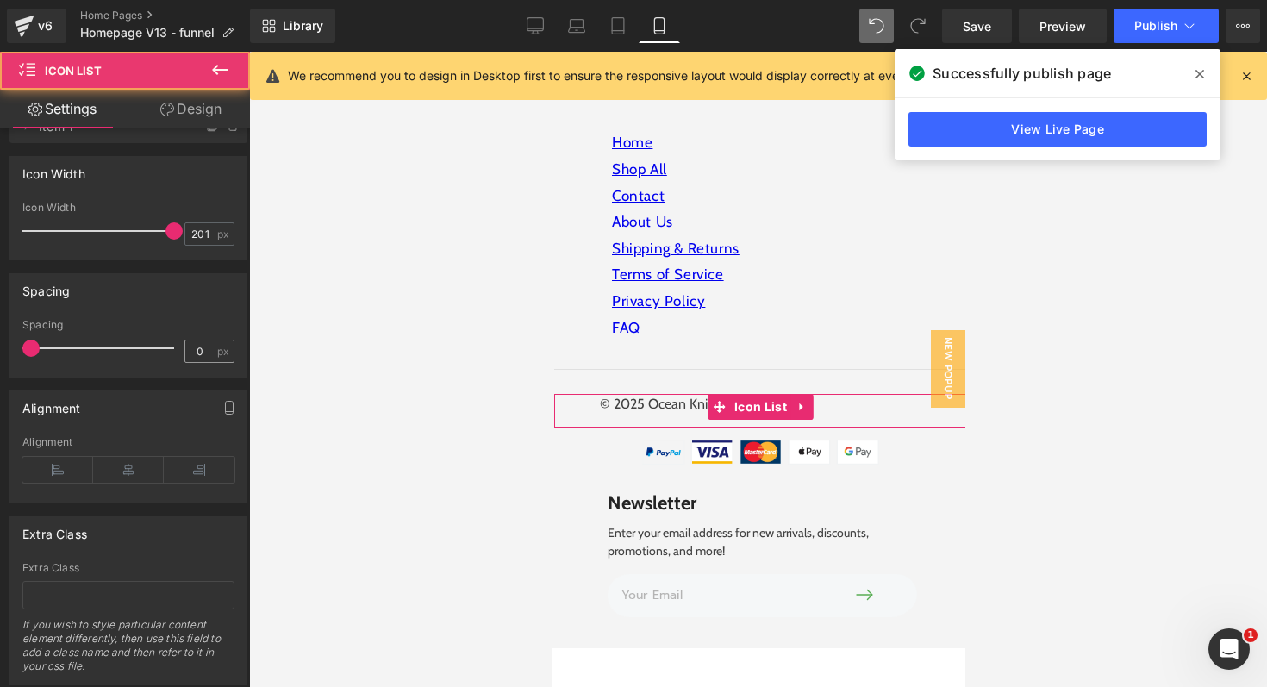
scroll to position [52, 0]
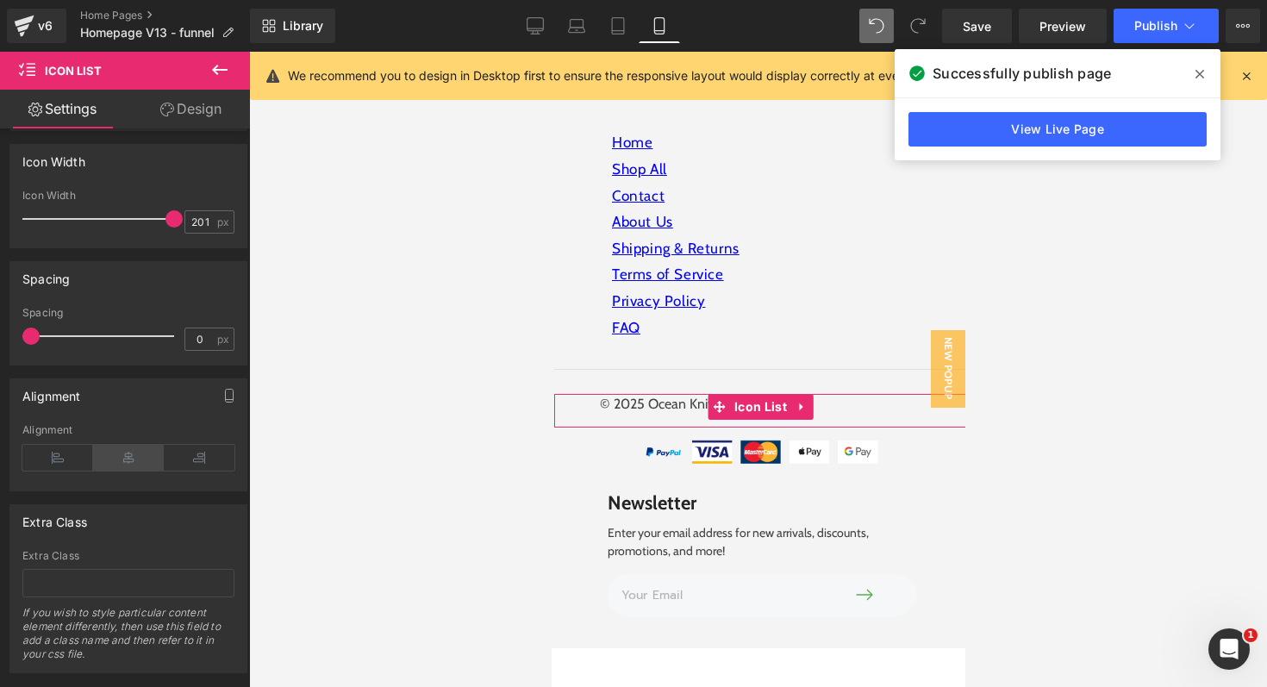
click at [133, 458] on icon at bounding box center [128, 458] width 71 height 26
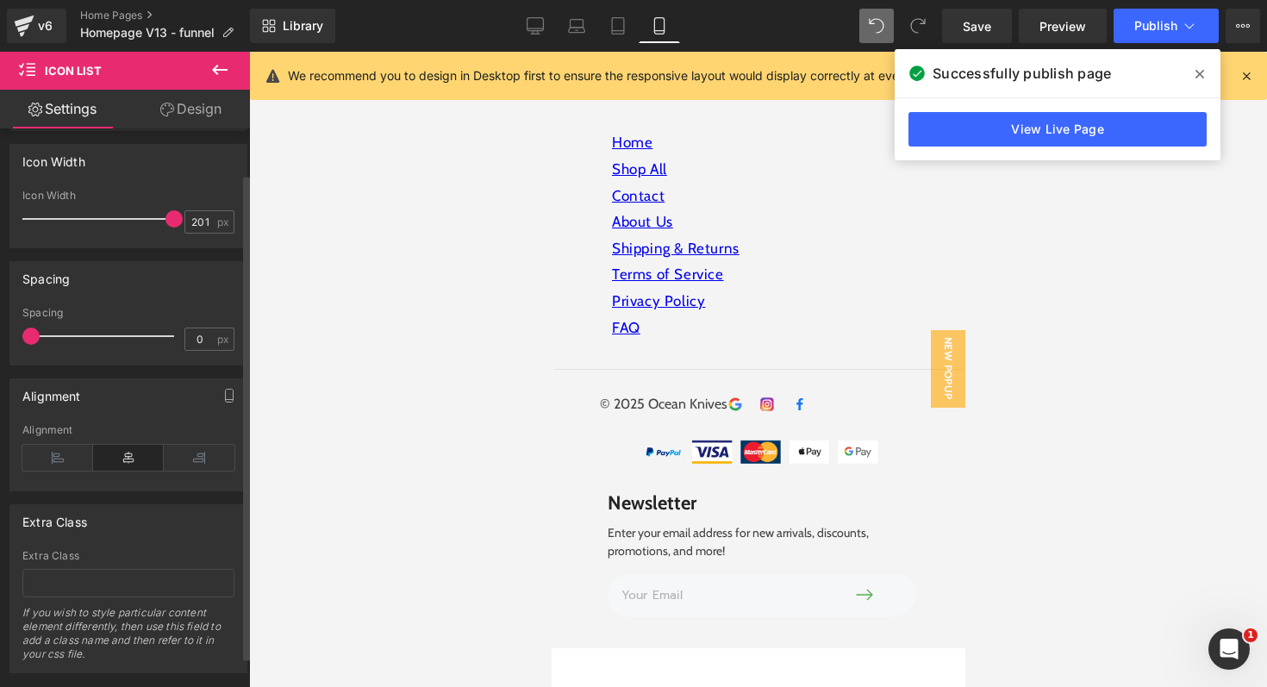
click at [134, 452] on icon at bounding box center [128, 458] width 71 height 26
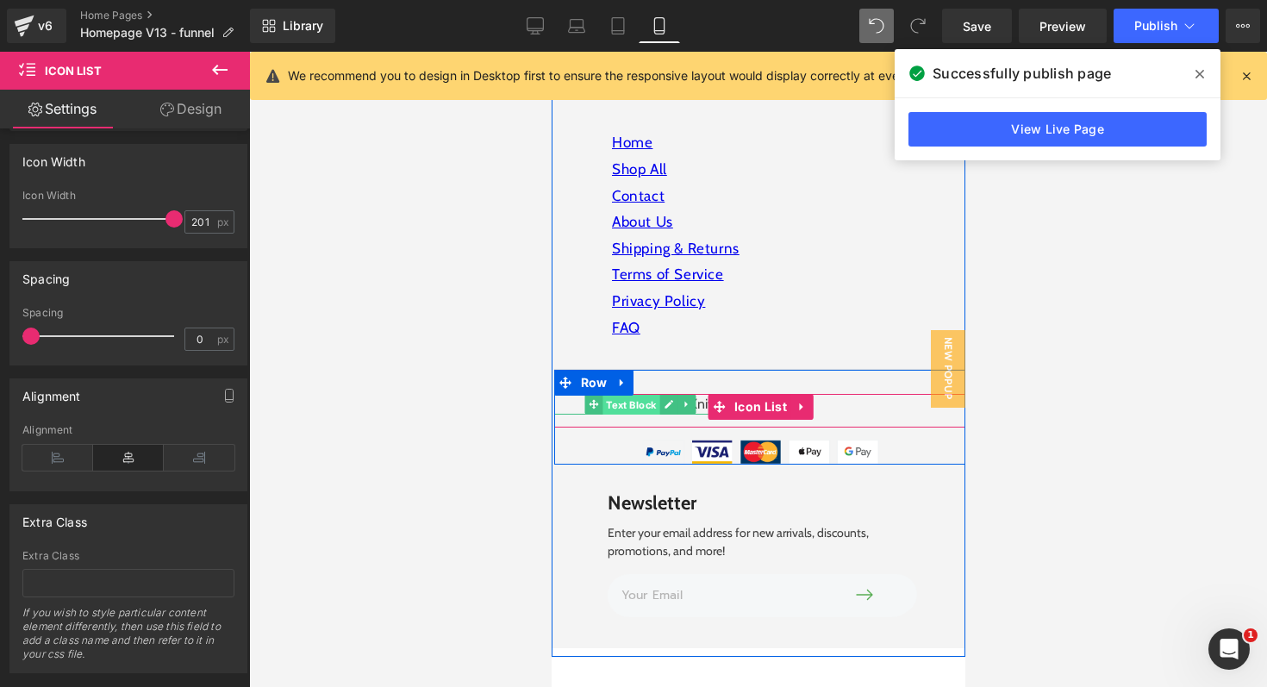
click at [635, 395] on span "Text Block" at bounding box center [630, 405] width 57 height 21
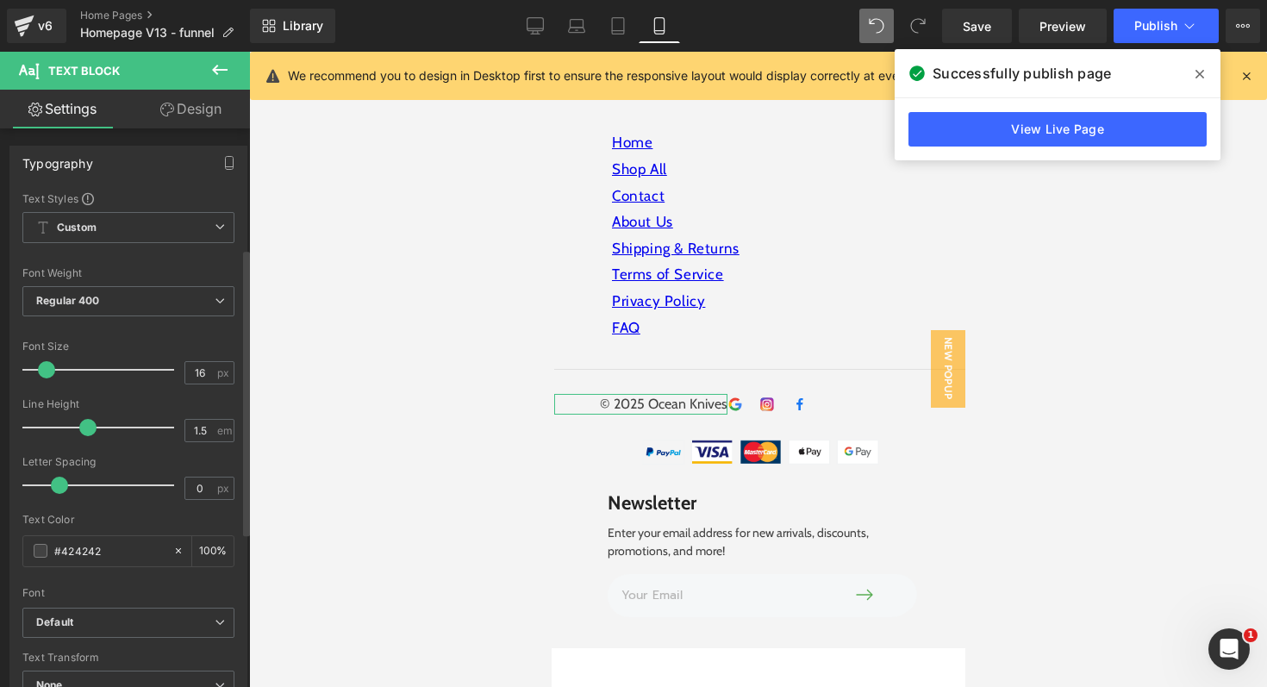
scroll to position [354, 0]
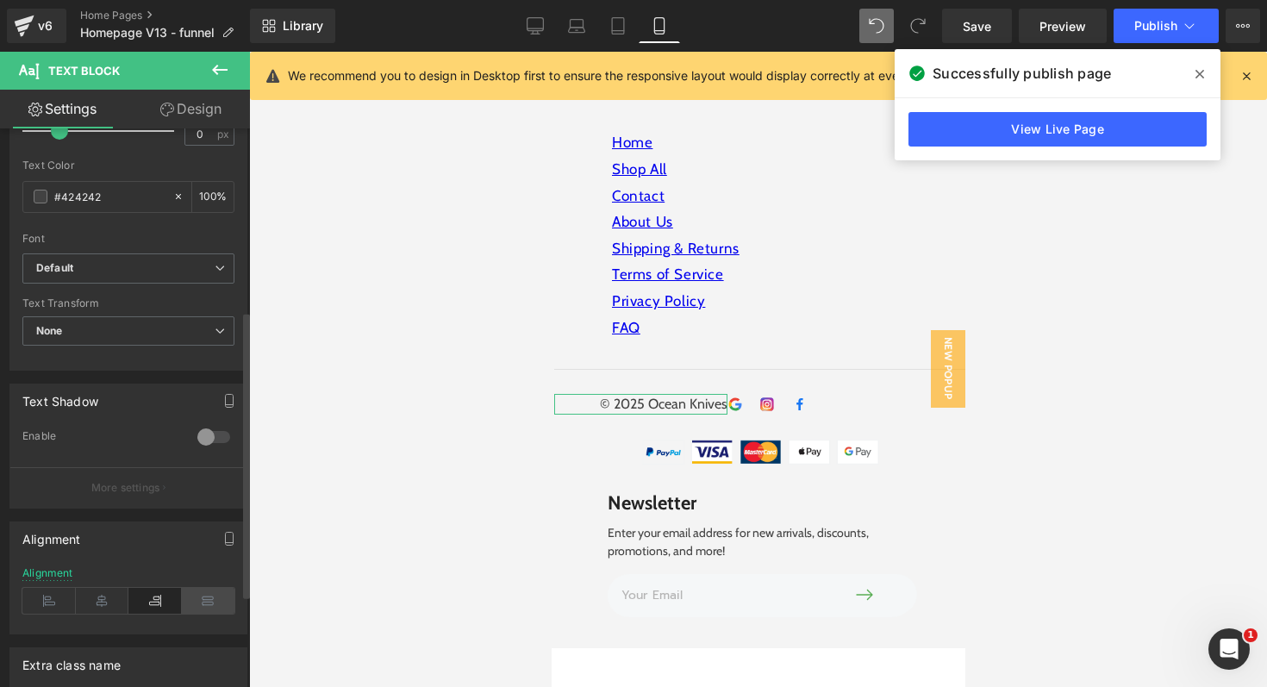
click at [210, 602] on icon at bounding box center [208, 601] width 53 height 26
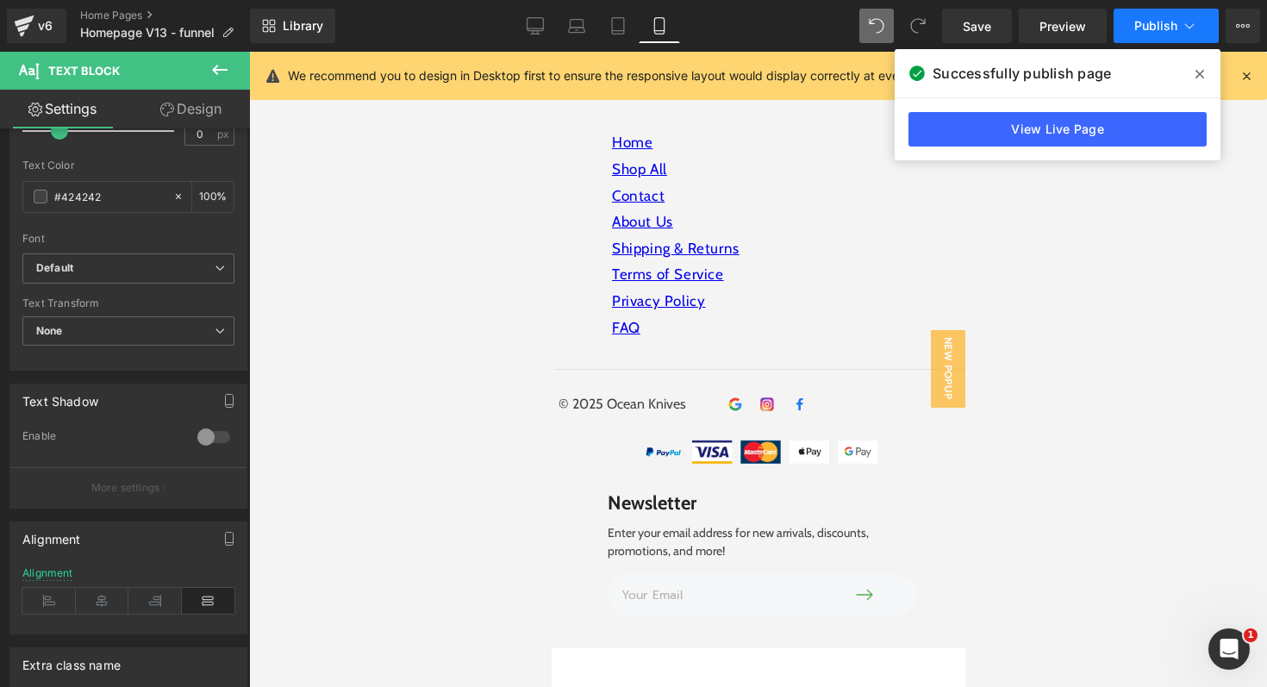
click at [1175, 23] on span "Publish" at bounding box center [1155, 26] width 43 height 14
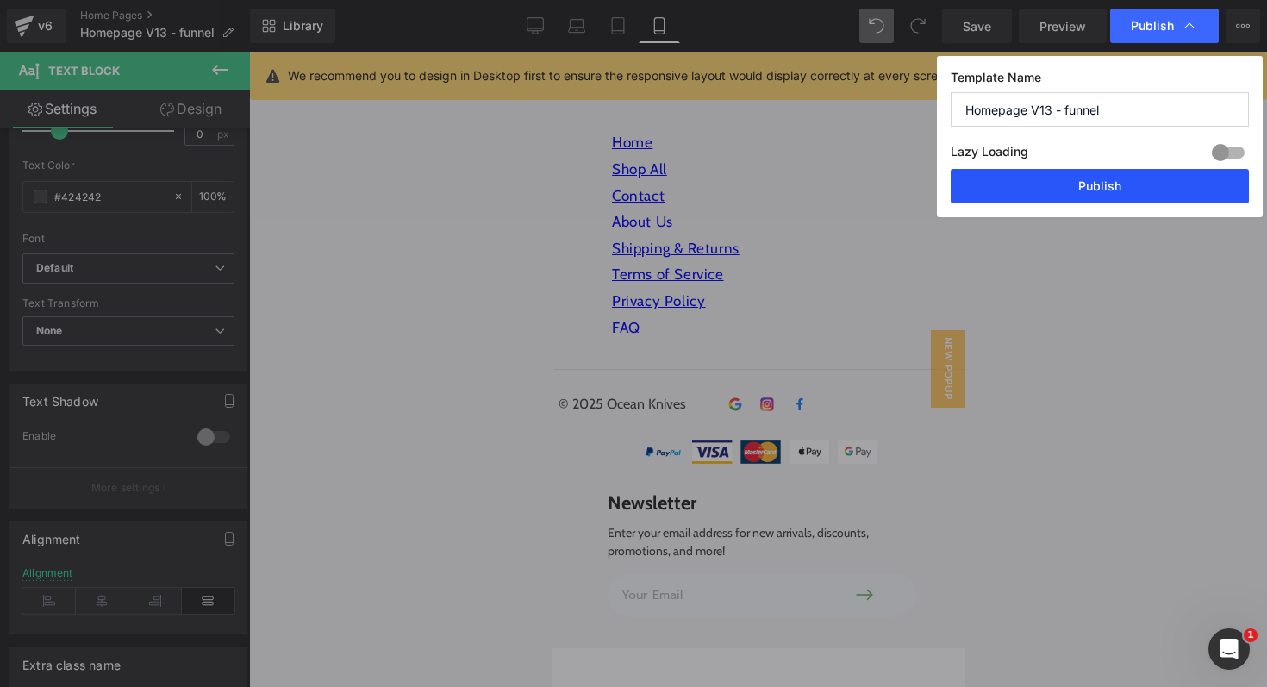
click at [1099, 188] on button "Publish" at bounding box center [1100, 186] width 298 height 34
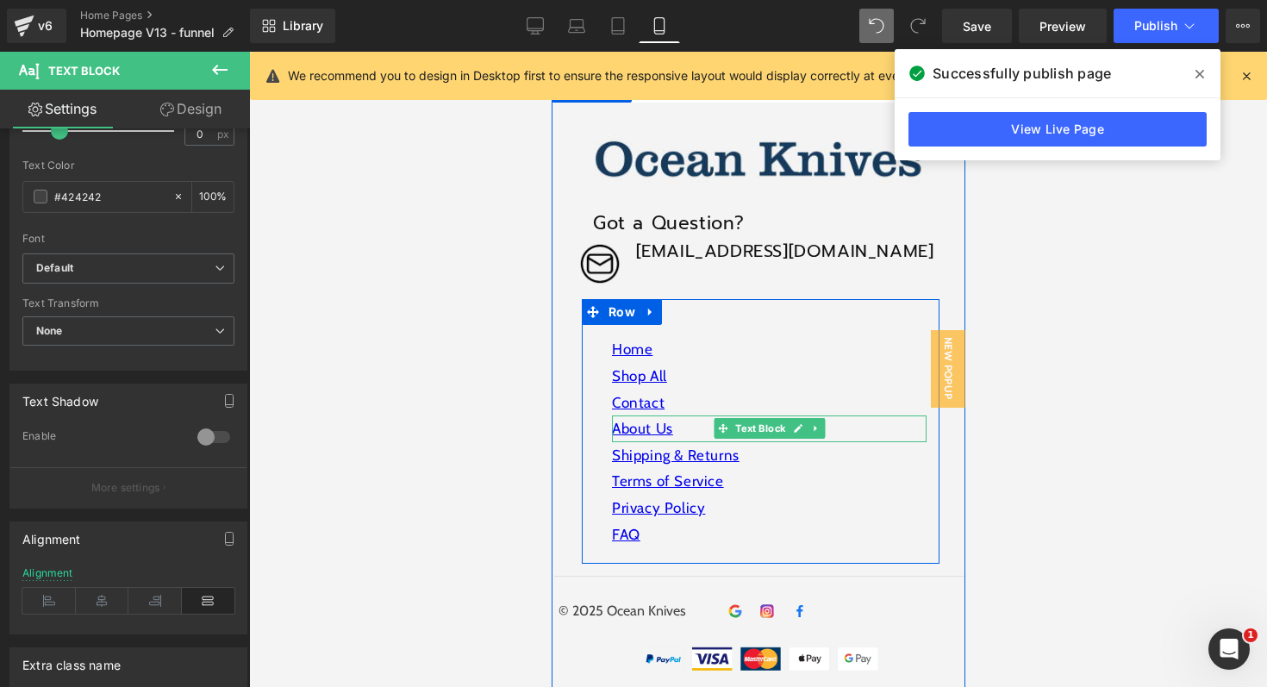
scroll to position [6112, 0]
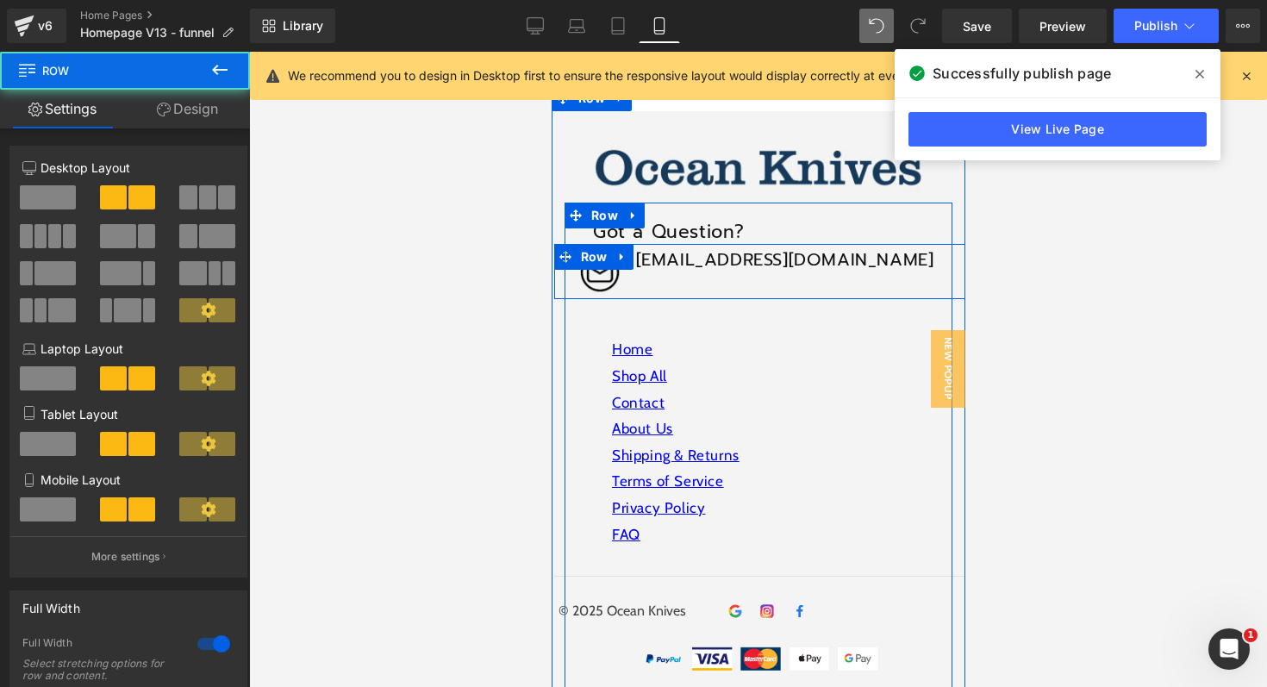
drag, startPoint x: 684, startPoint y: 289, endPoint x: 684, endPoint y: 271, distance: 18.1
click at [684, 271] on div "Image oceanknives@outlook.com Heading Row" at bounding box center [760, 271] width 414 height 55
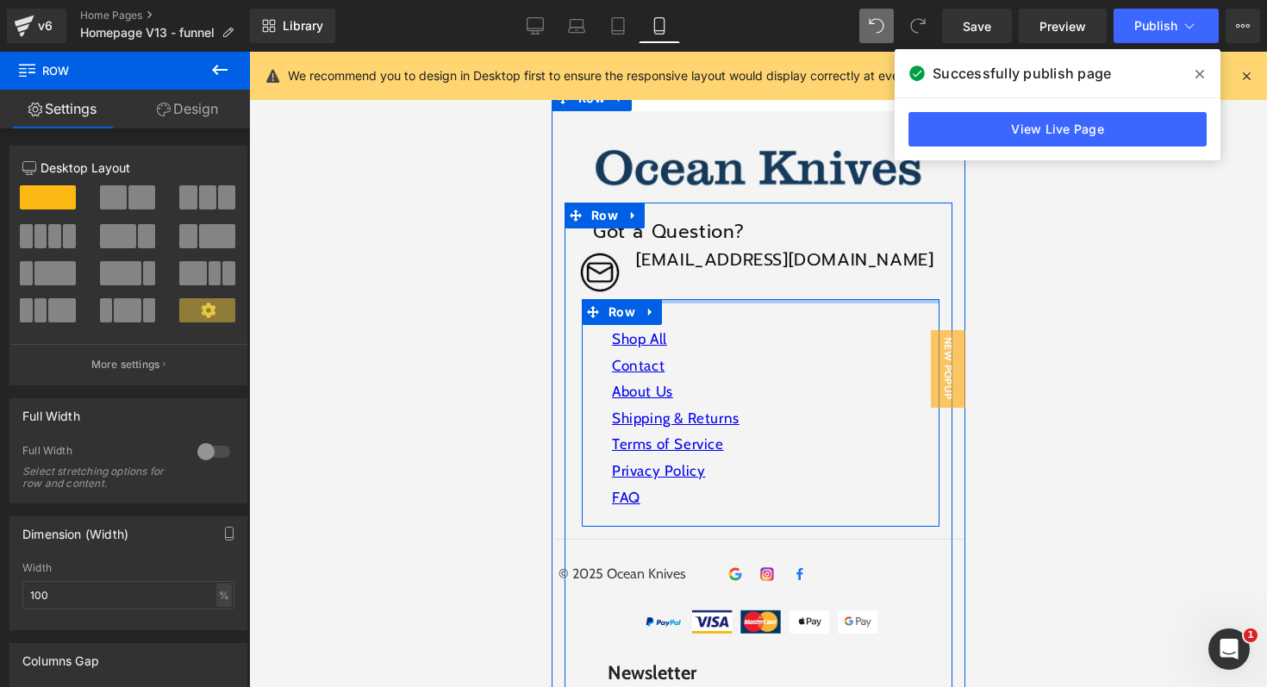
drag, startPoint x: 685, startPoint y: 317, endPoint x: 686, endPoint y: 274, distance: 43.1
click at [686, 274] on div "Got a Question? Heading Image oceanknives@outlook.com Heading Row Home Text Blo…" at bounding box center [760, 516] width 384 height 602
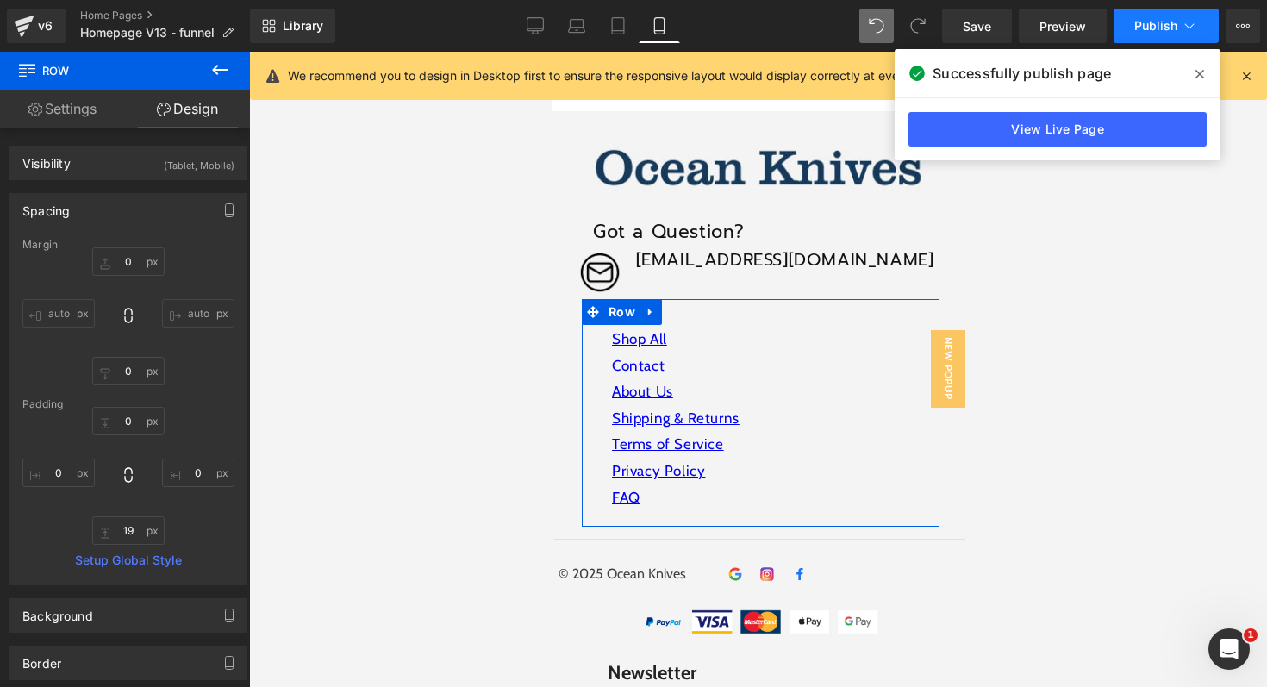
click at [1150, 31] on span "Publish" at bounding box center [1155, 26] width 43 height 14
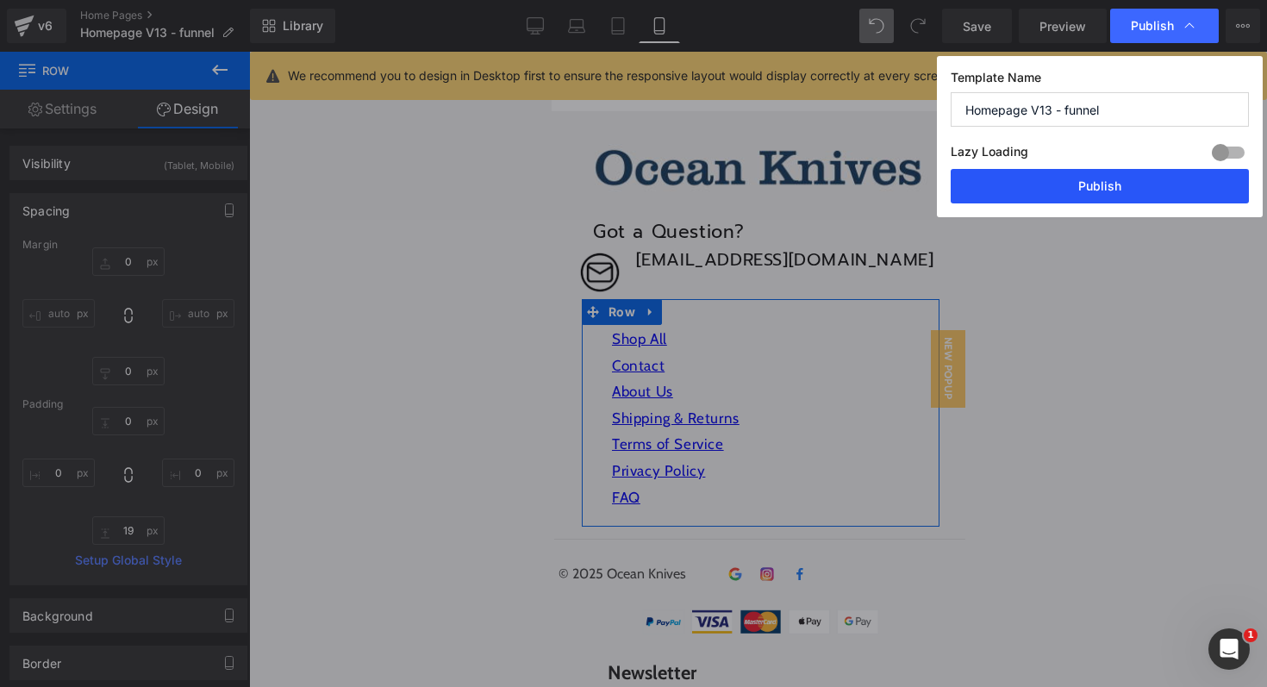
click at [1083, 190] on button "Publish" at bounding box center [1100, 186] width 298 height 34
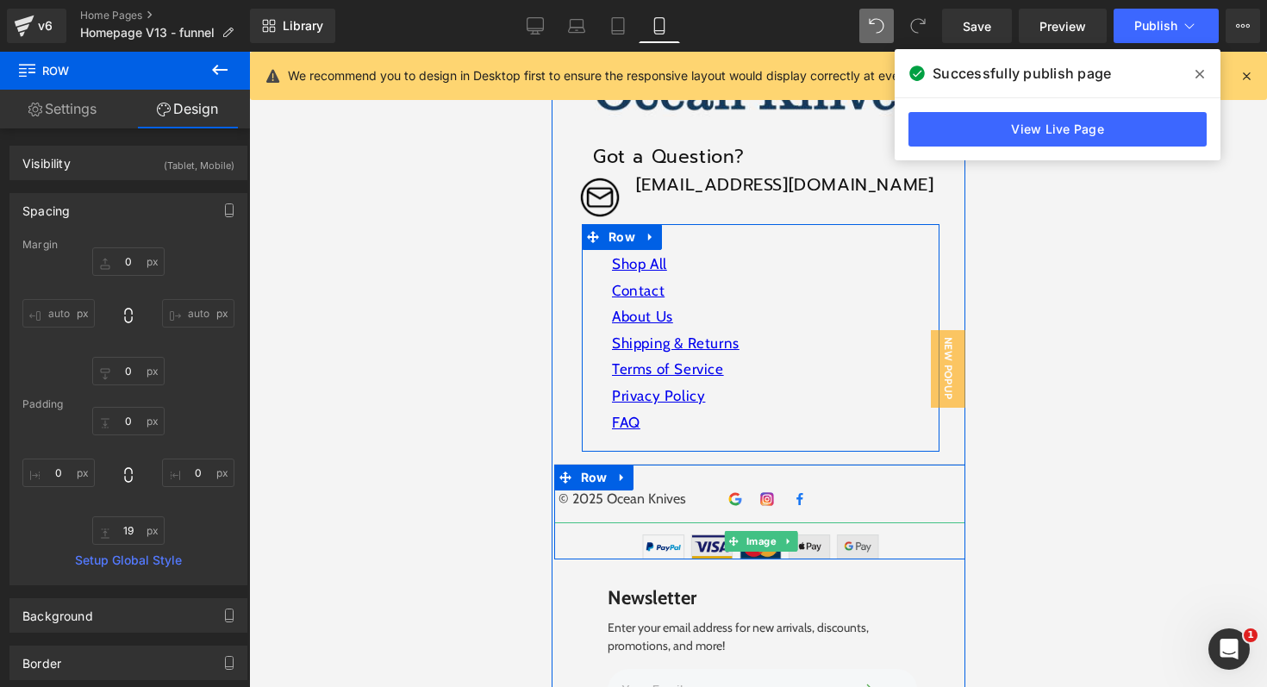
scroll to position [6206, 0]
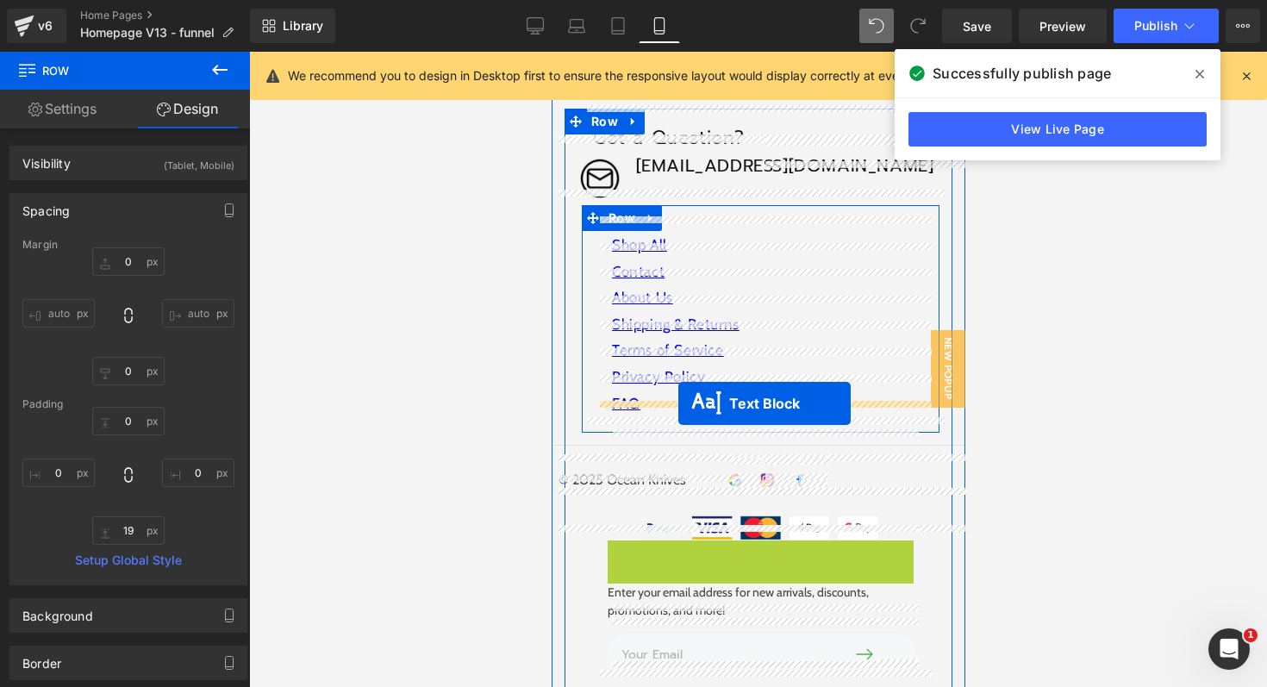
drag, startPoint x: 734, startPoint y: 557, endPoint x: 677, endPoint y: 403, distance: 164.4
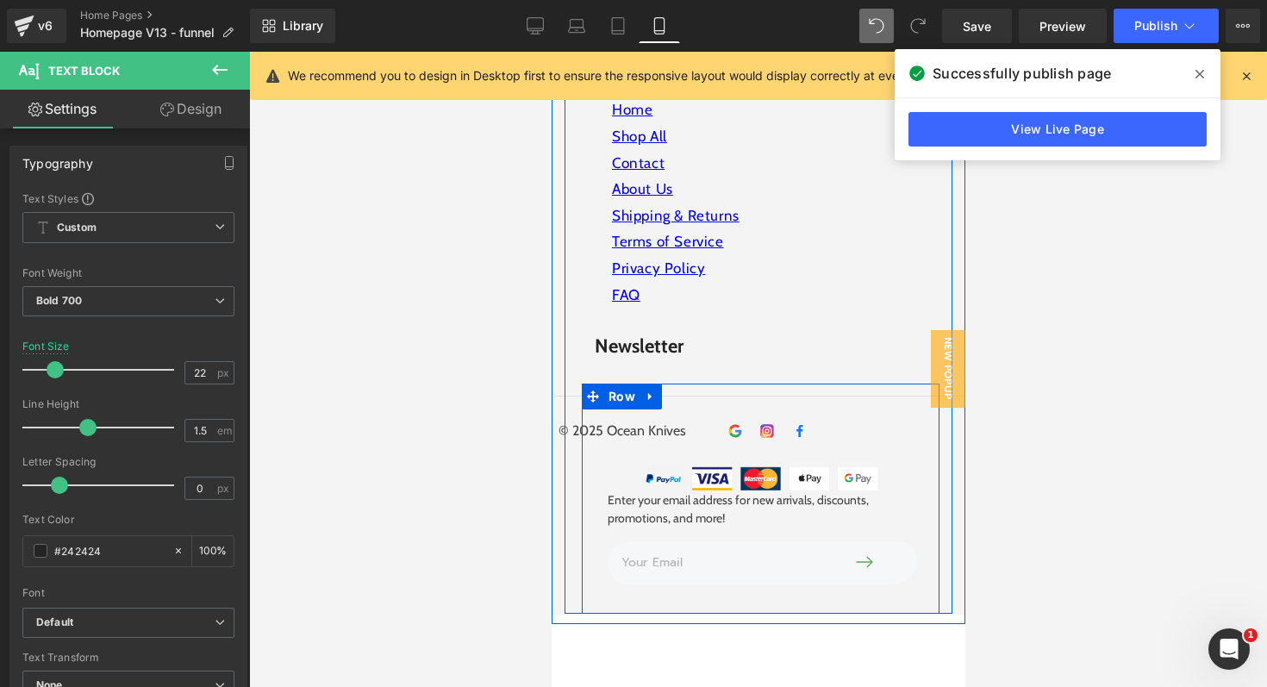
scroll to position [6329, 0]
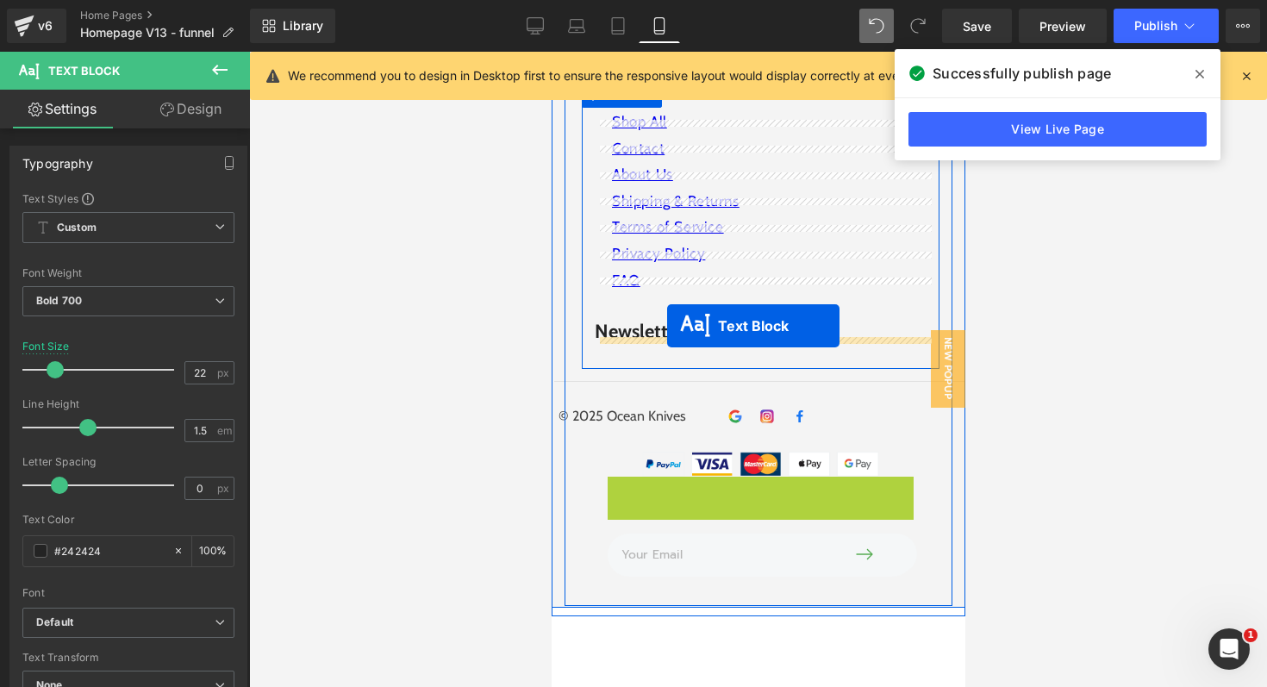
drag, startPoint x: 732, startPoint y: 479, endPoint x: 666, endPoint y: 325, distance: 167.6
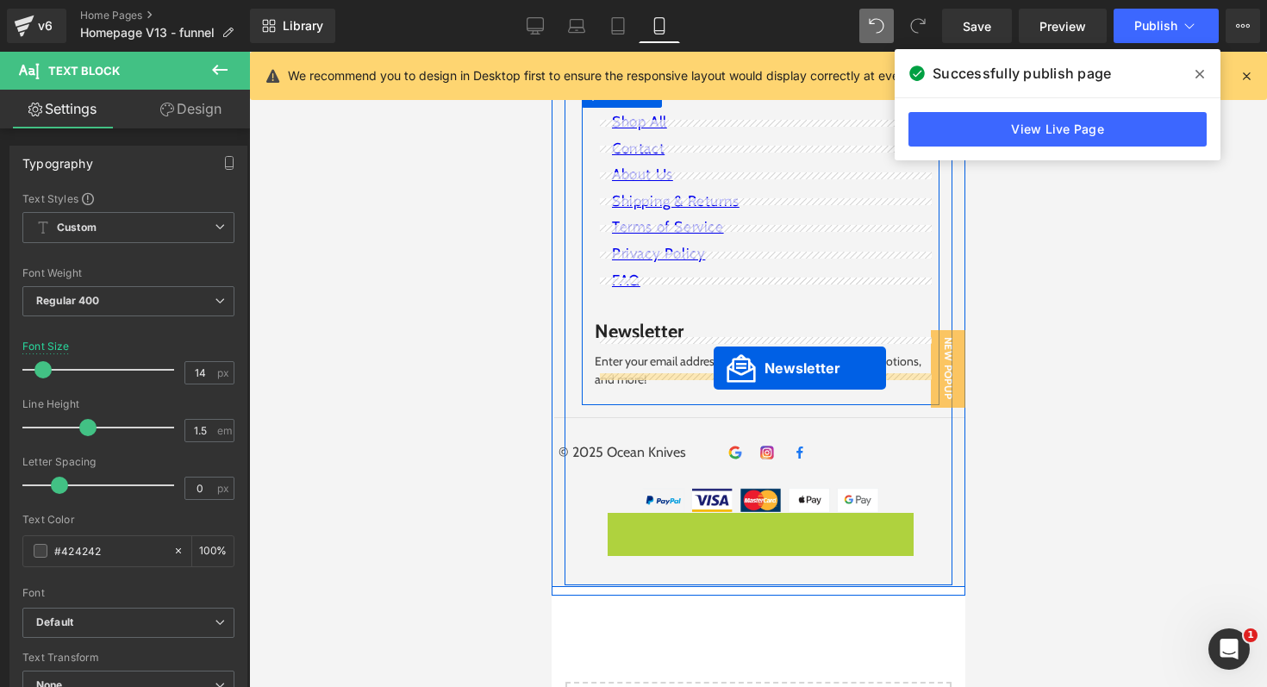
drag, startPoint x: 743, startPoint y: 515, endPoint x: 713, endPoint y: 367, distance: 150.4
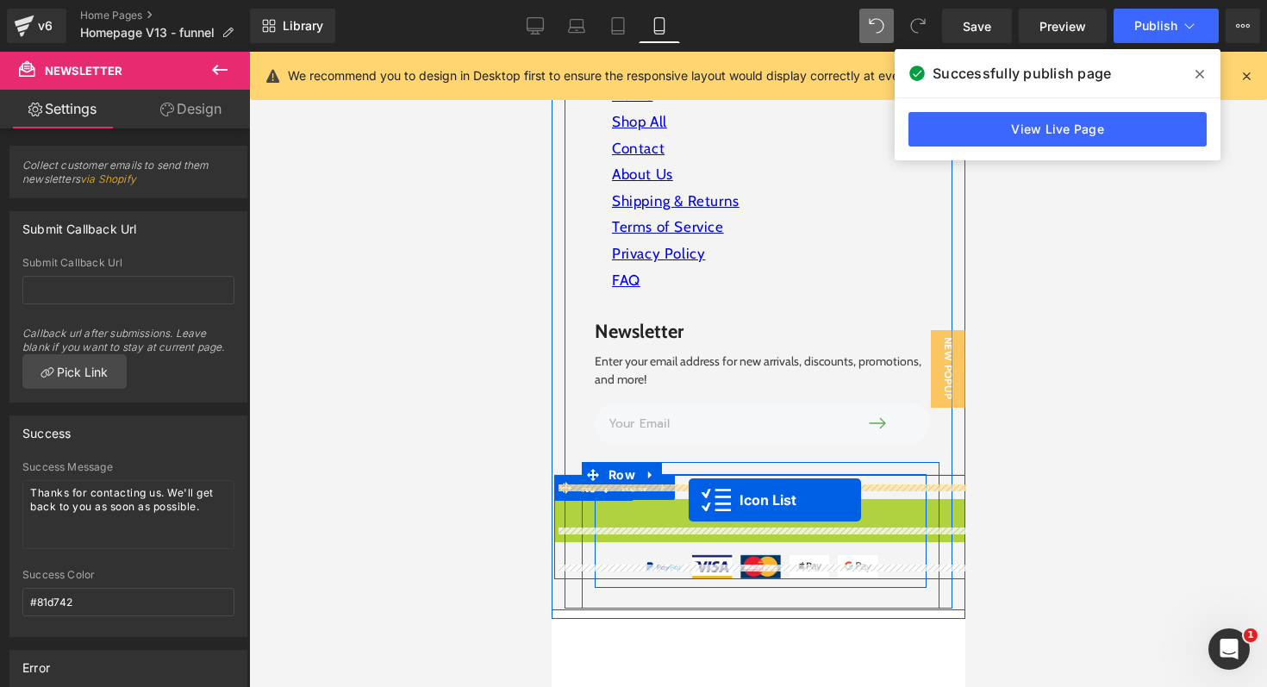
drag, startPoint x: 719, startPoint y: 496, endPoint x: 685, endPoint y: 506, distance: 35.2
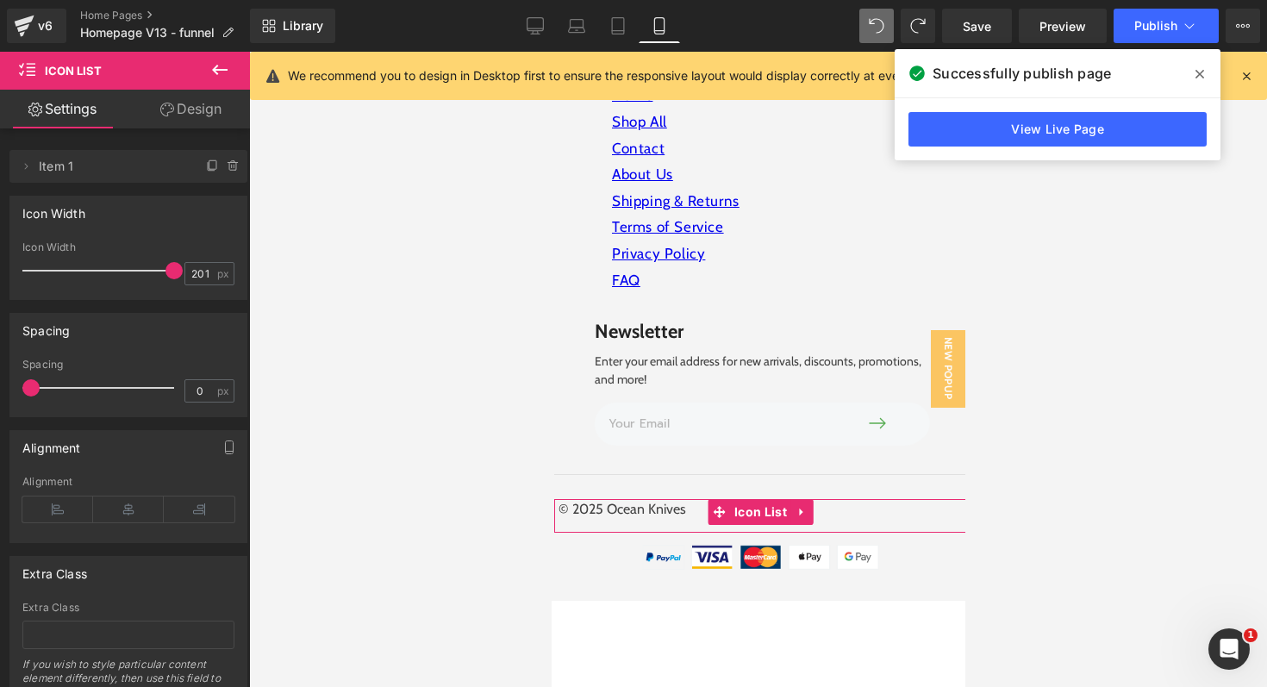
click at [1094, 434] on div at bounding box center [758, 369] width 1018 height 635
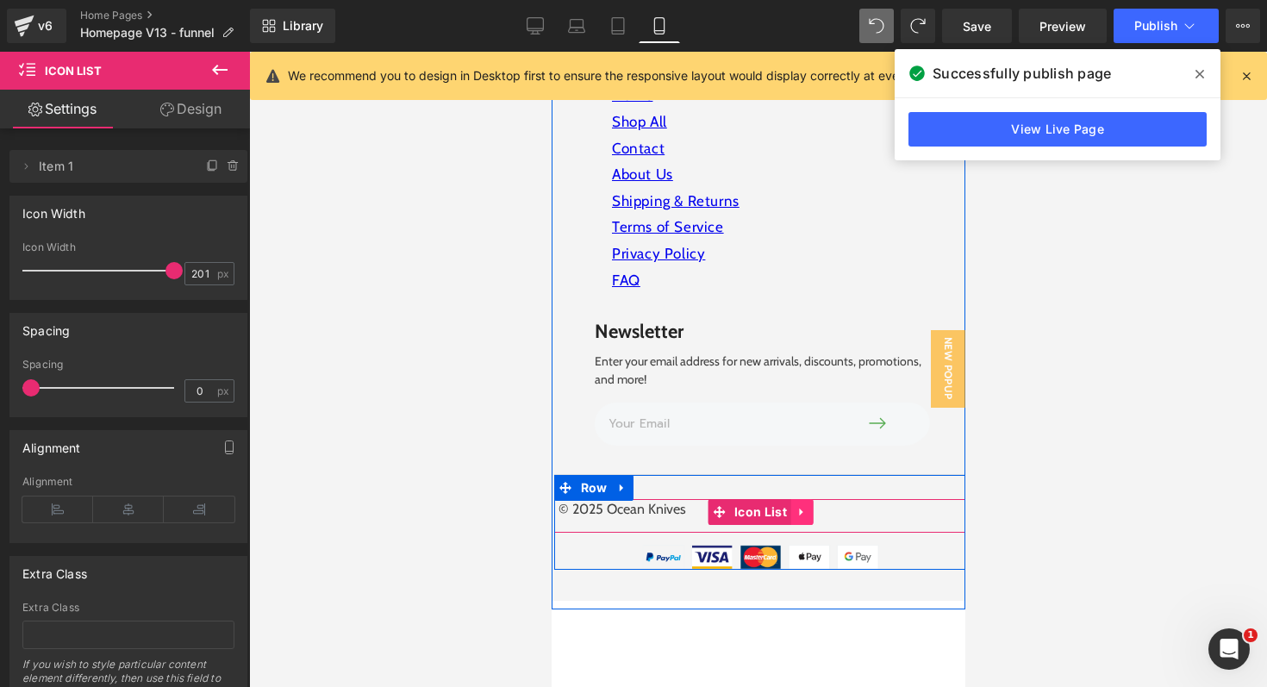
click at [800, 506] on icon at bounding box center [802, 512] width 12 height 13
click at [788, 506] on icon at bounding box center [790, 512] width 12 height 12
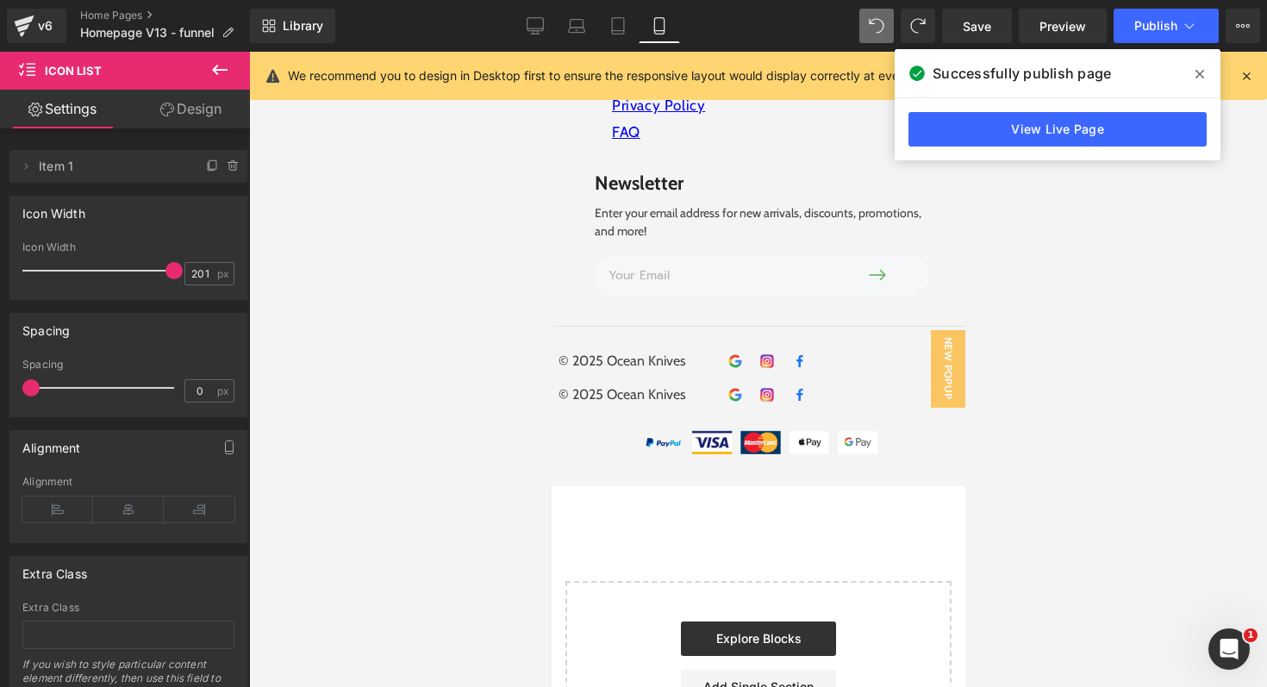
scroll to position [6571, 0]
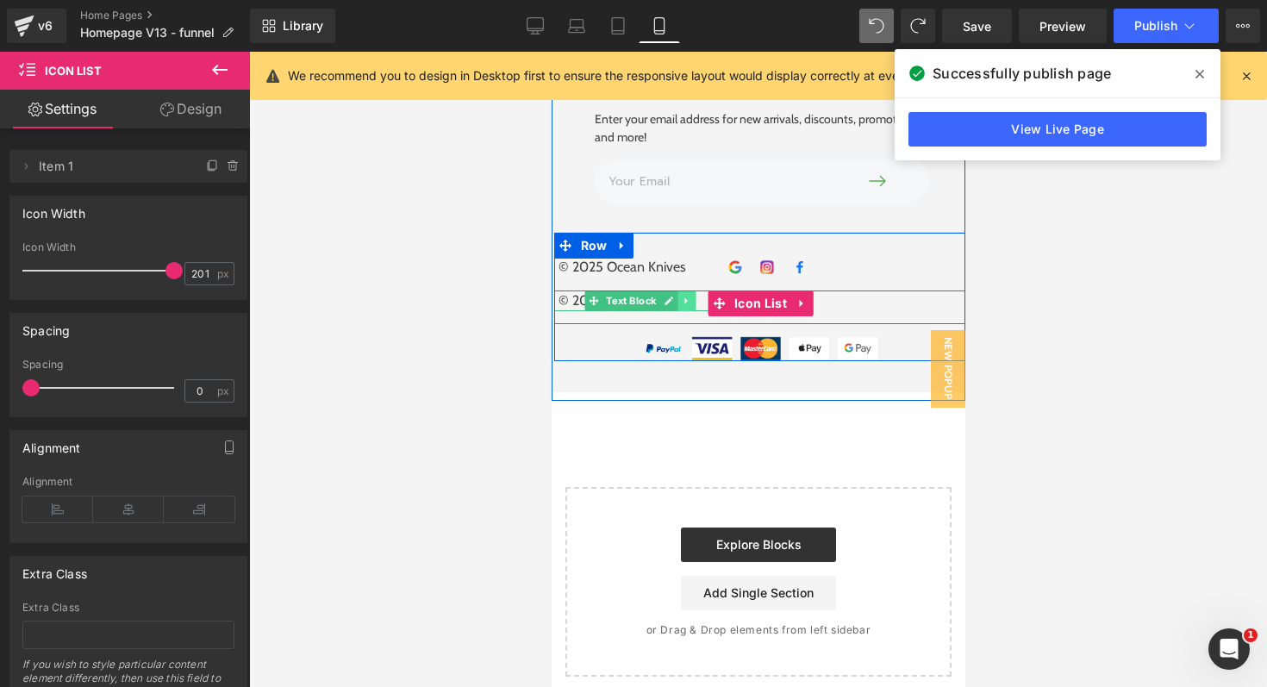
click at [690, 296] on icon at bounding box center [685, 301] width 9 height 10
click at [693, 297] on icon at bounding box center [694, 301] width 9 height 9
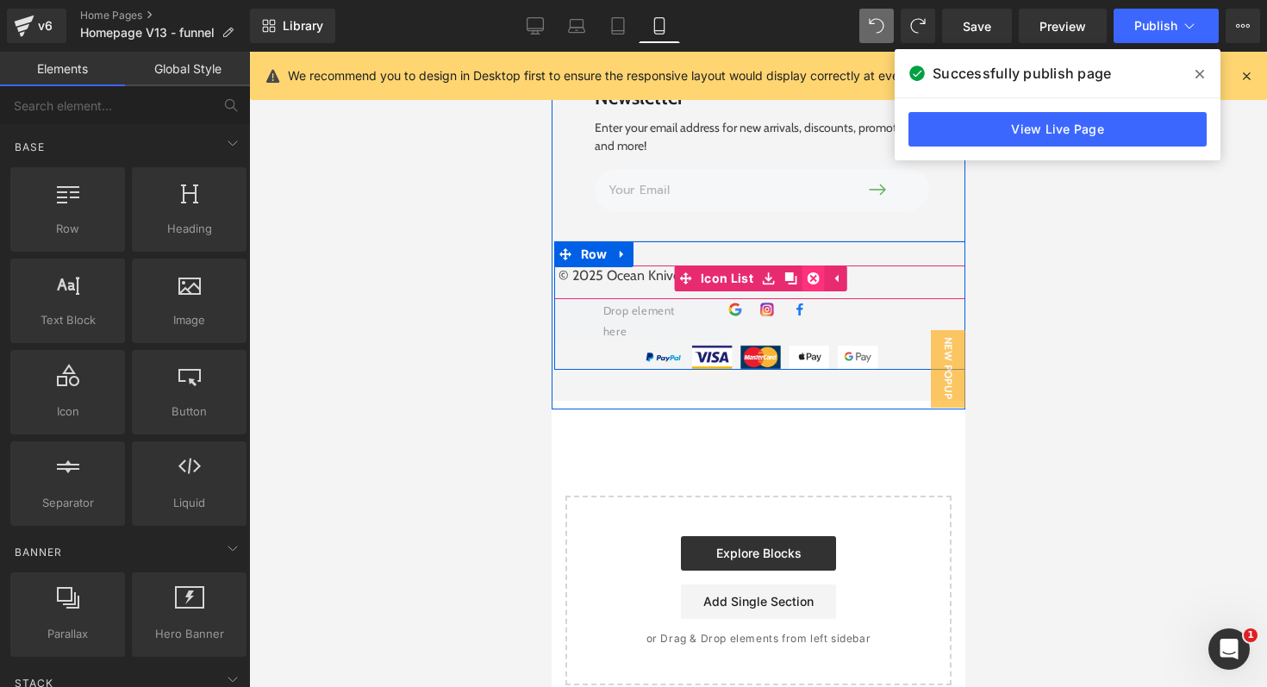
click at [813, 272] on icon at bounding box center [813, 278] width 12 height 12
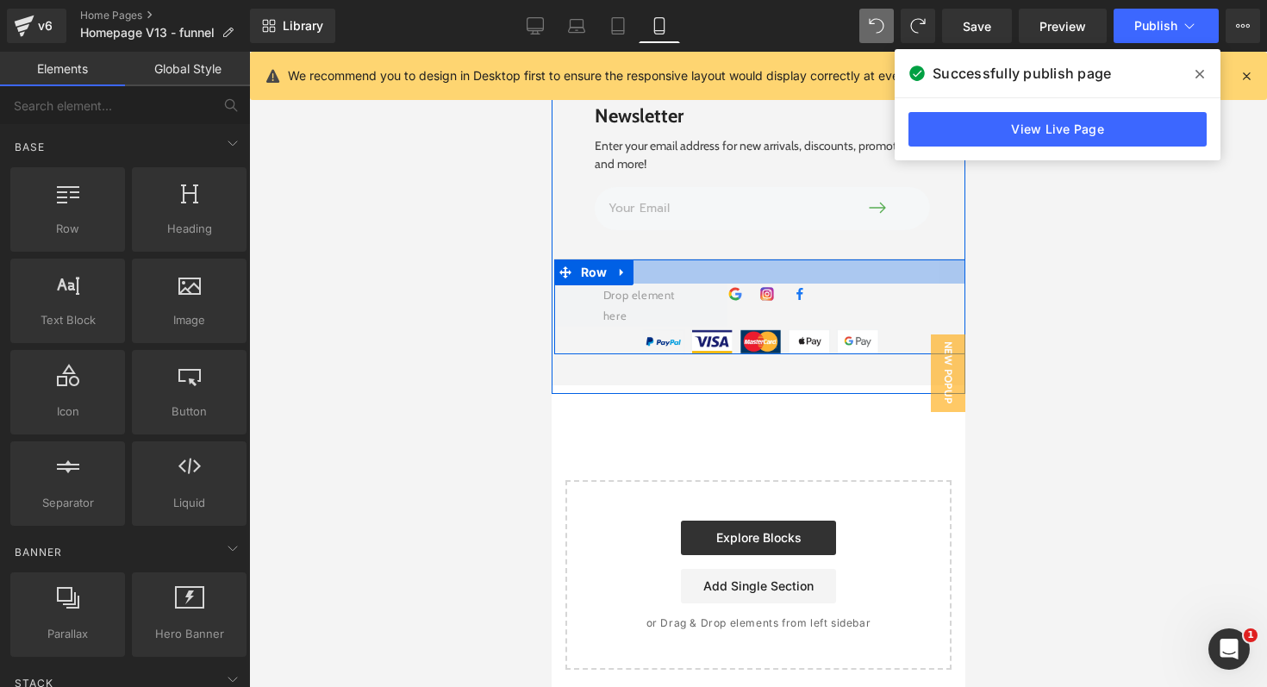
scroll to position [6530, 0]
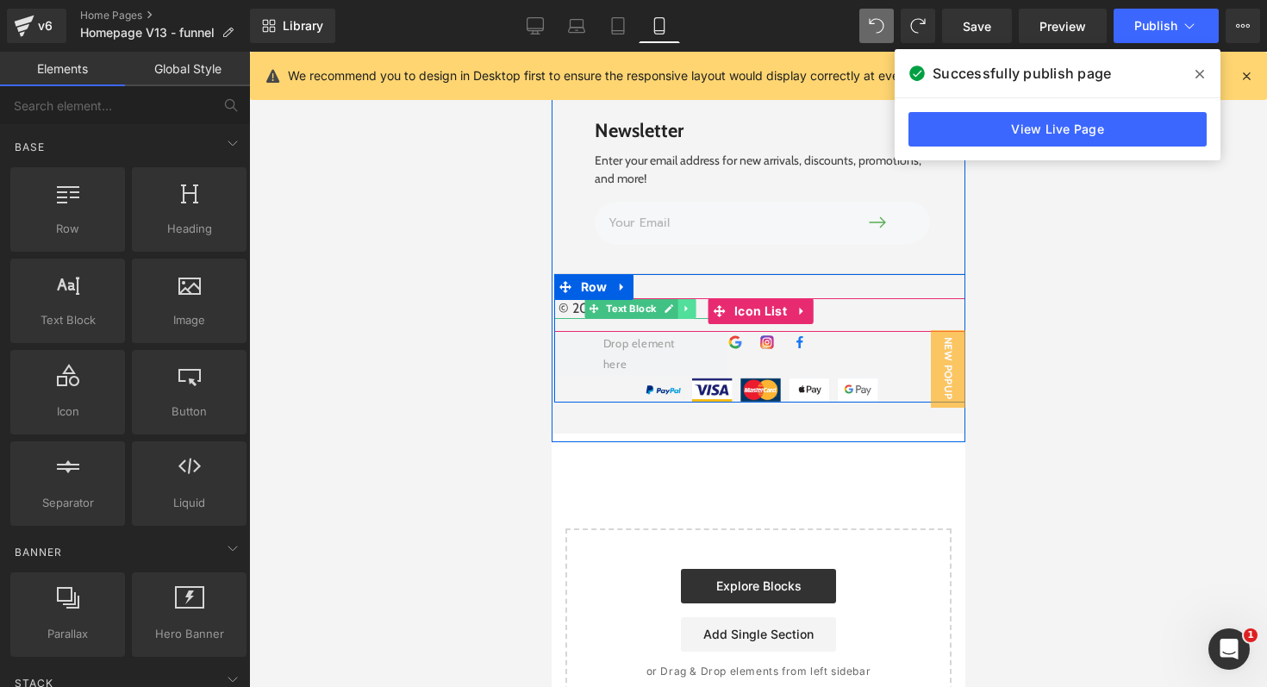
click at [689, 303] on icon at bounding box center [685, 308] width 9 height 10
click at [675, 304] on icon at bounding box center [676, 308] width 9 height 9
click at [799, 308] on icon at bounding box center [800, 312] width 3 height 8
click at [816, 305] on icon at bounding box center [813, 311] width 12 height 12
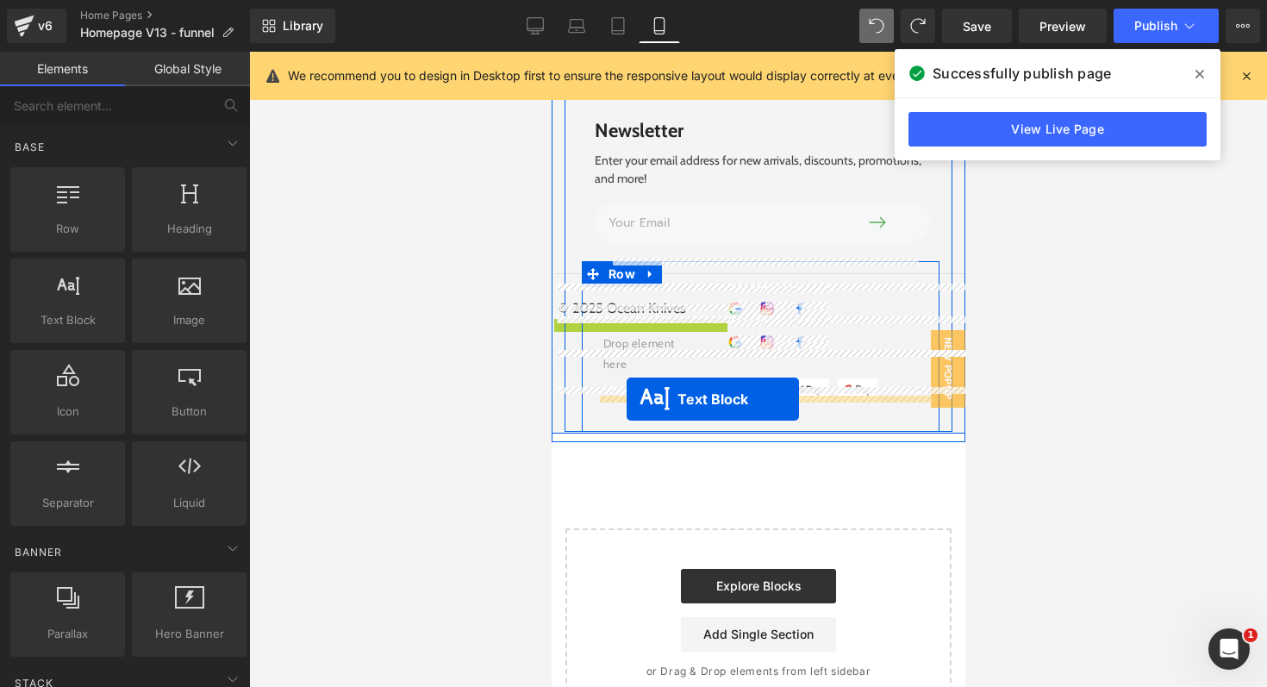
drag, startPoint x: 627, startPoint y: 308, endPoint x: 626, endPoint y: 396, distance: 88.8
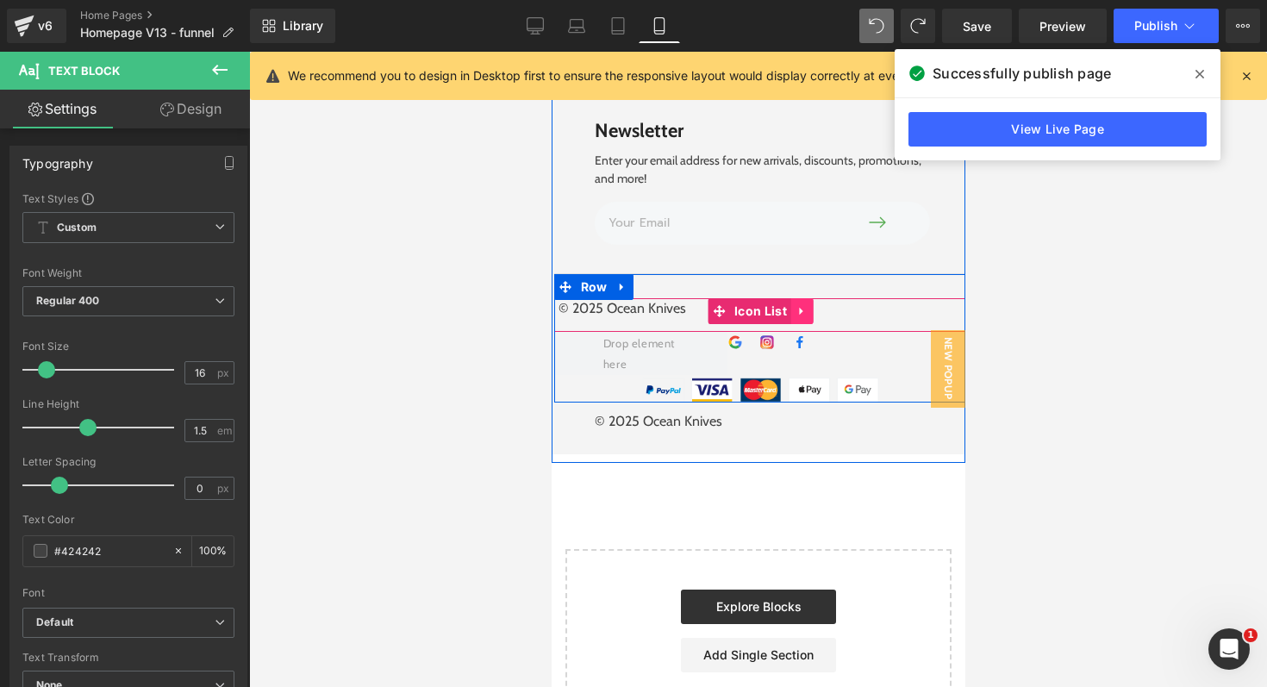
click at [800, 308] on icon at bounding box center [800, 312] width 3 height 8
click at [813, 305] on icon at bounding box center [813, 311] width 12 height 13
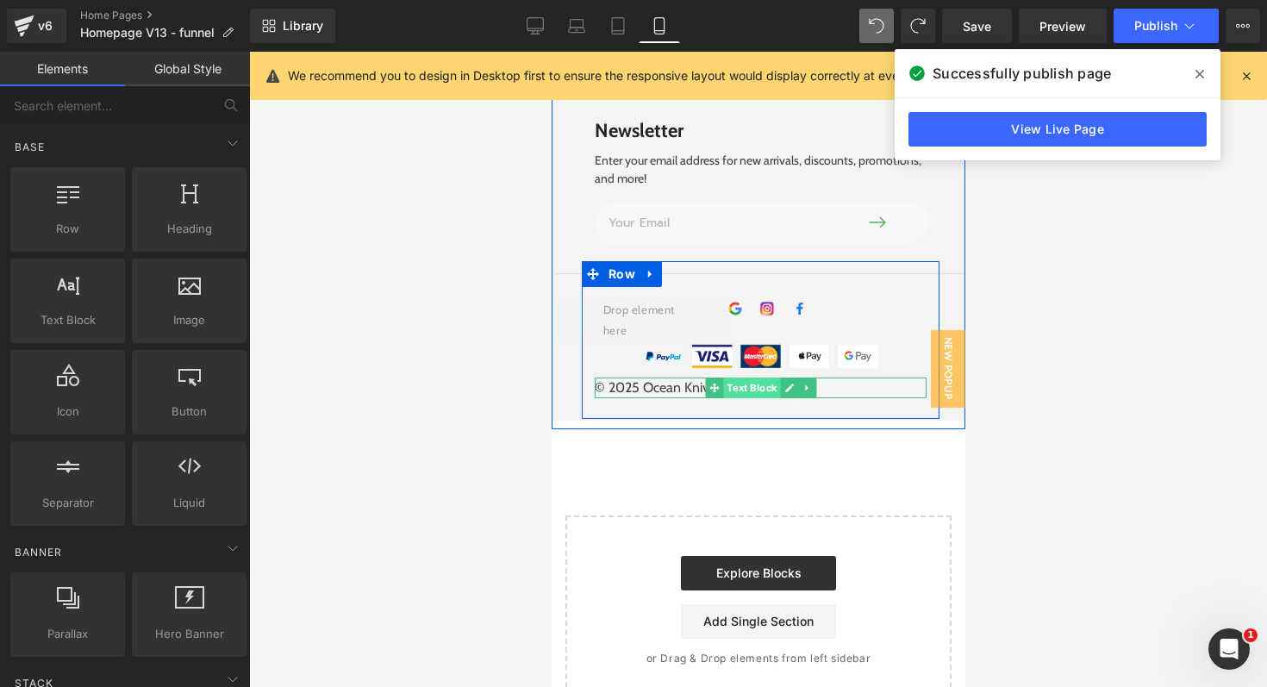
click at [740, 378] on span "Text Block" at bounding box center [750, 388] width 57 height 21
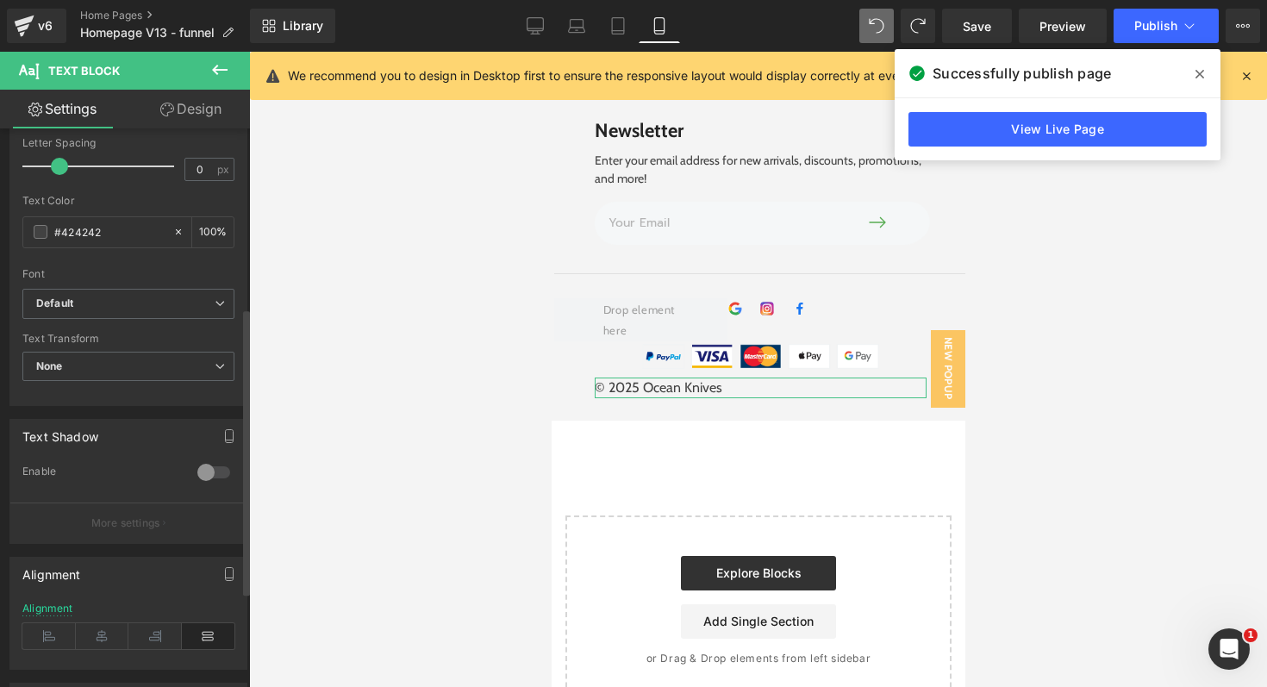
scroll to position [386, 0]
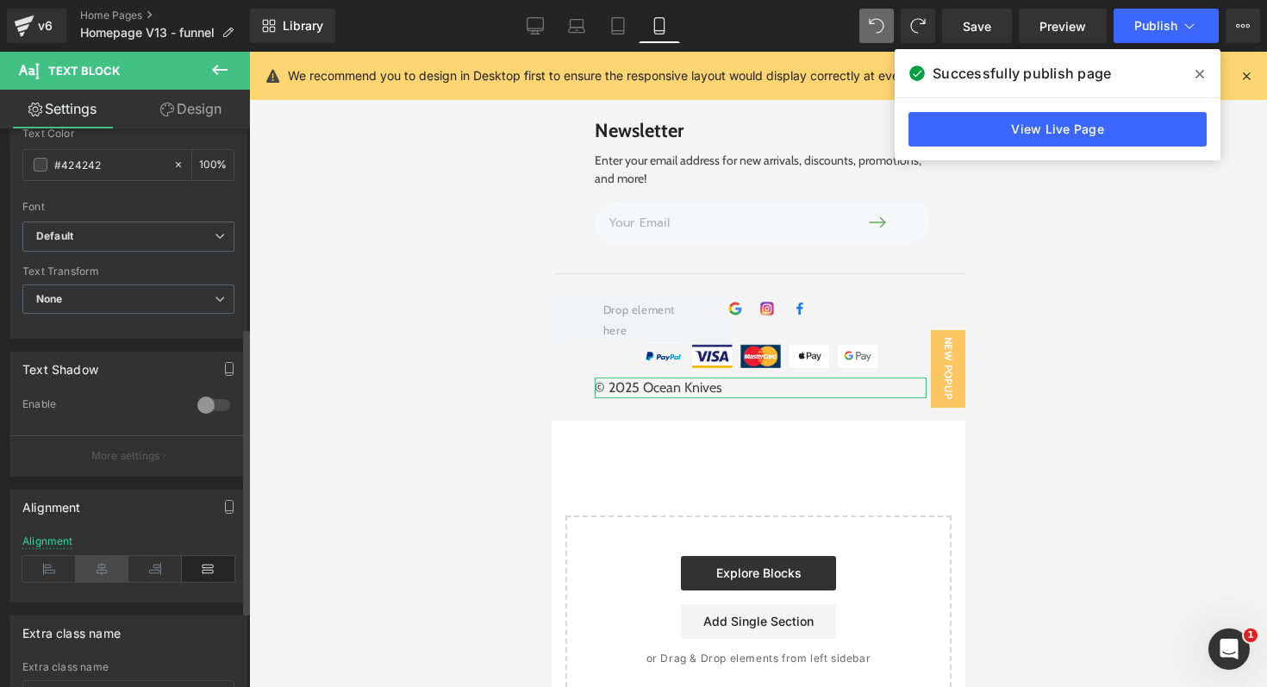
click at [104, 567] on icon at bounding box center [102, 569] width 53 height 26
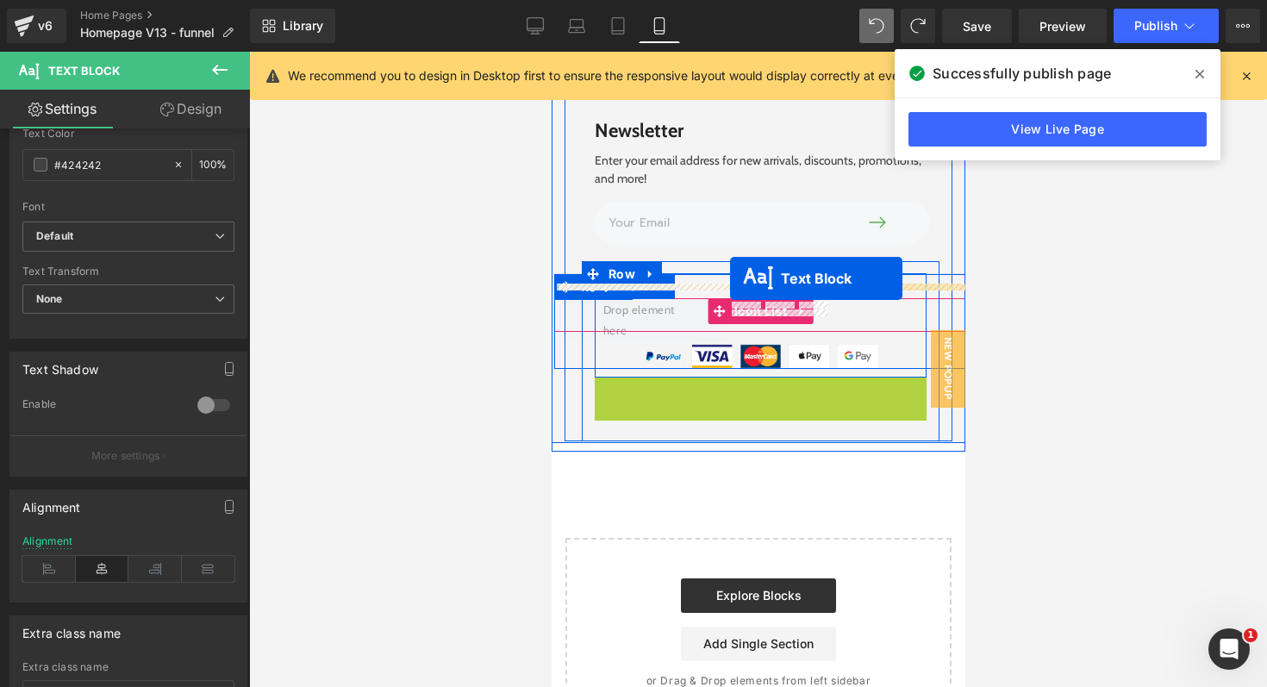
drag, startPoint x: 709, startPoint y: 373, endPoint x: 729, endPoint y: 278, distance: 96.9
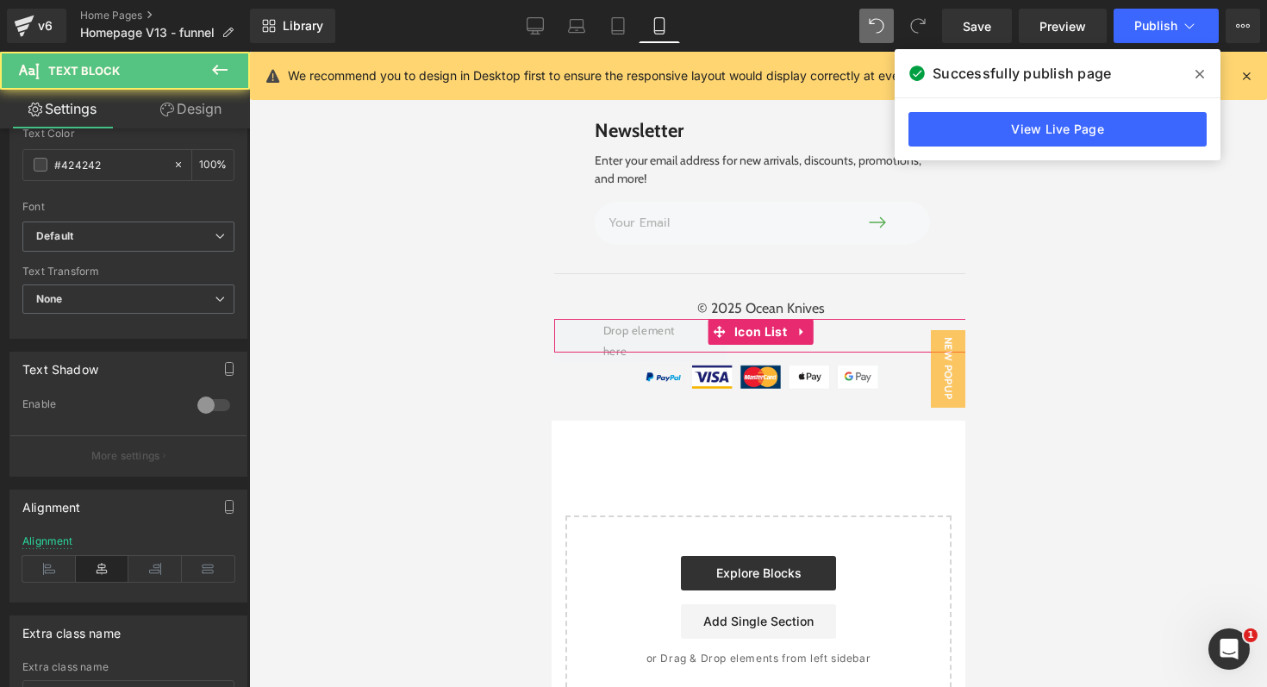
click at [1143, 331] on div at bounding box center [758, 369] width 1018 height 635
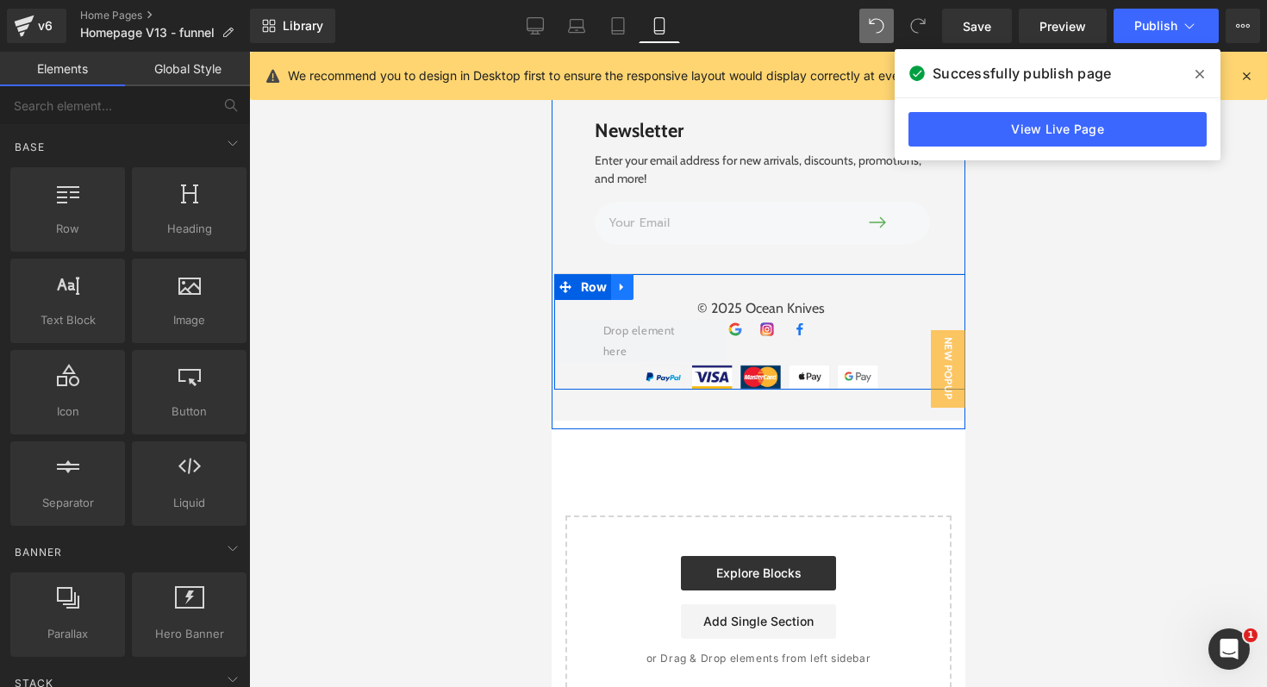
click at [622, 281] on div "© 2025 Ocean Knives Text Block Image Image Image Icon List Hoz Icon List Image …" at bounding box center [760, 335] width 332 height 125
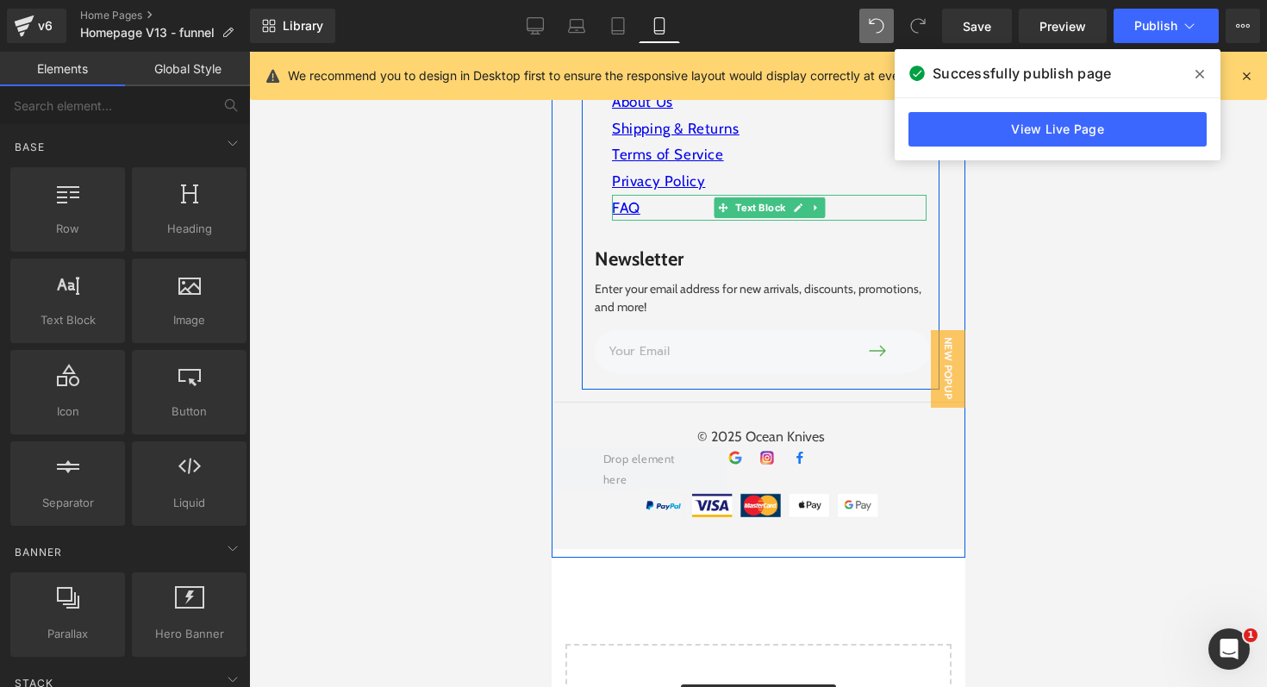
scroll to position [6411, 0]
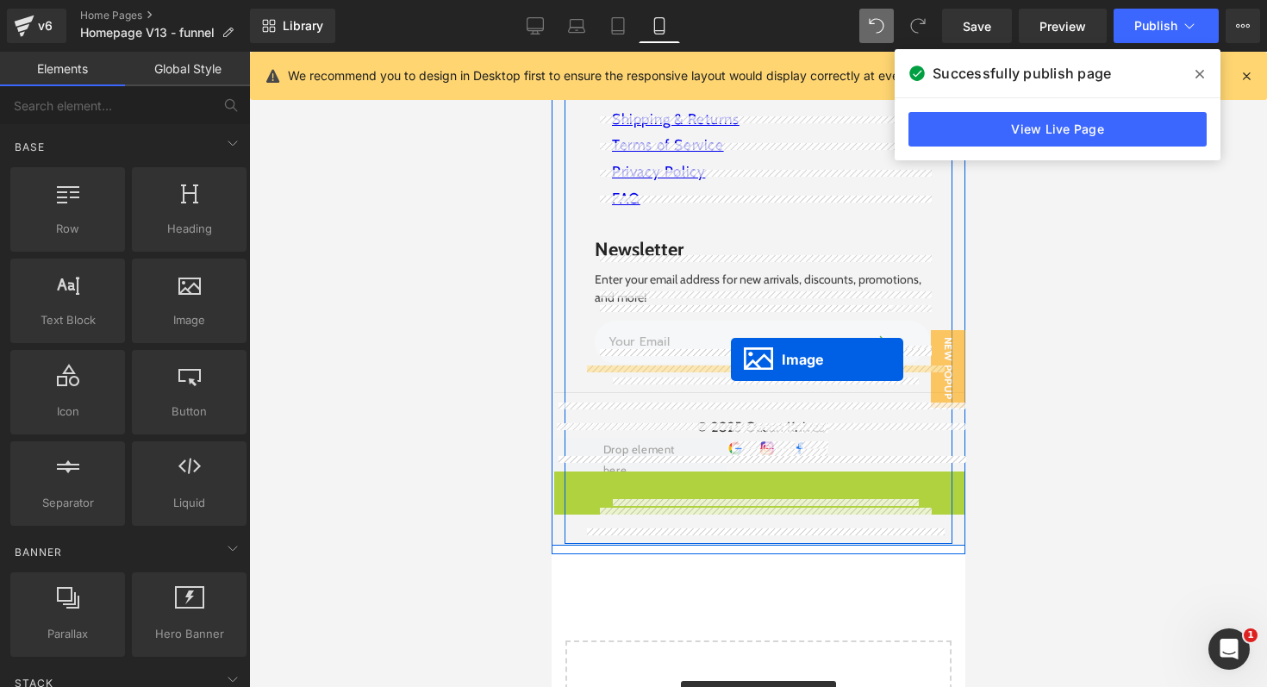
drag, startPoint x: 733, startPoint y: 473, endPoint x: 730, endPoint y: 359, distance: 113.8
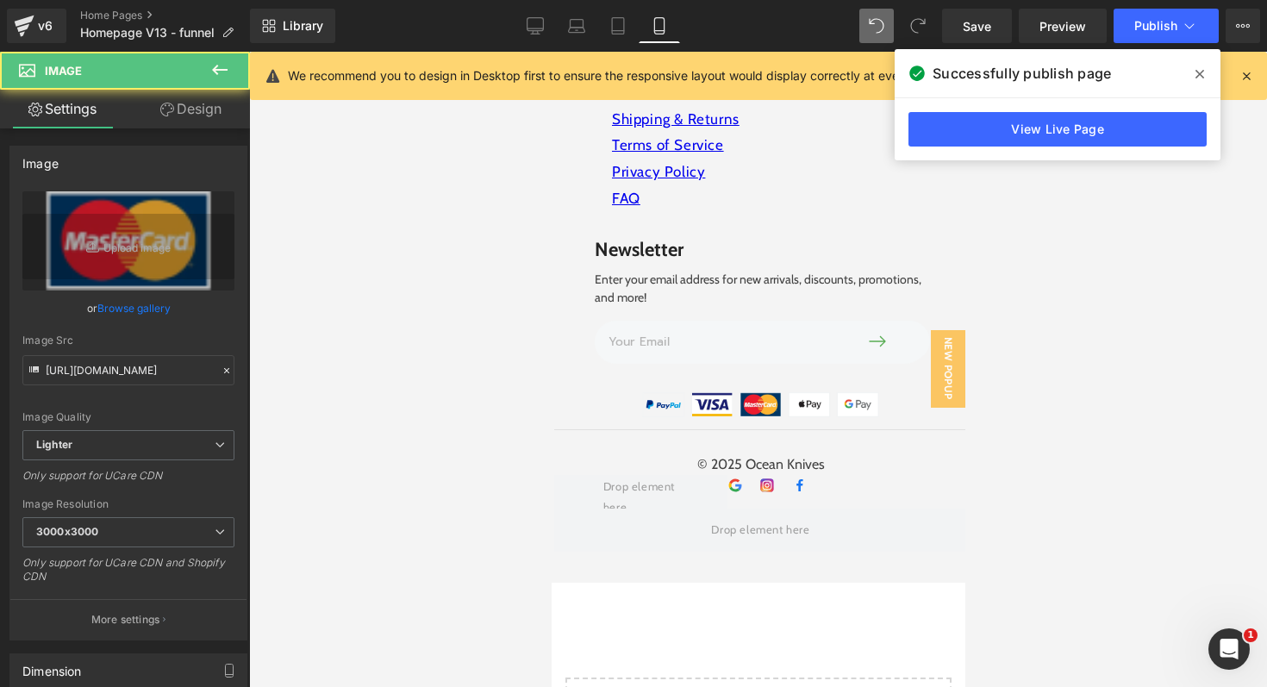
click at [1074, 428] on div at bounding box center [758, 369] width 1018 height 635
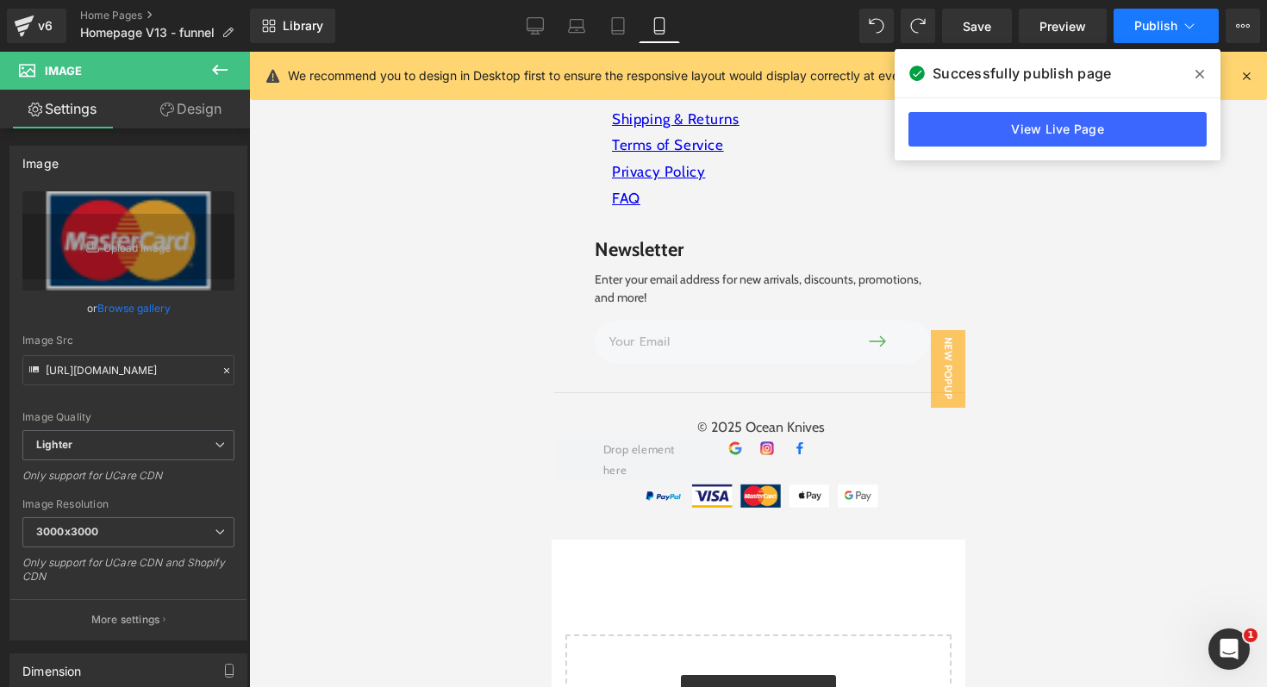
click at [1139, 27] on span "Publish" at bounding box center [1155, 26] width 43 height 14
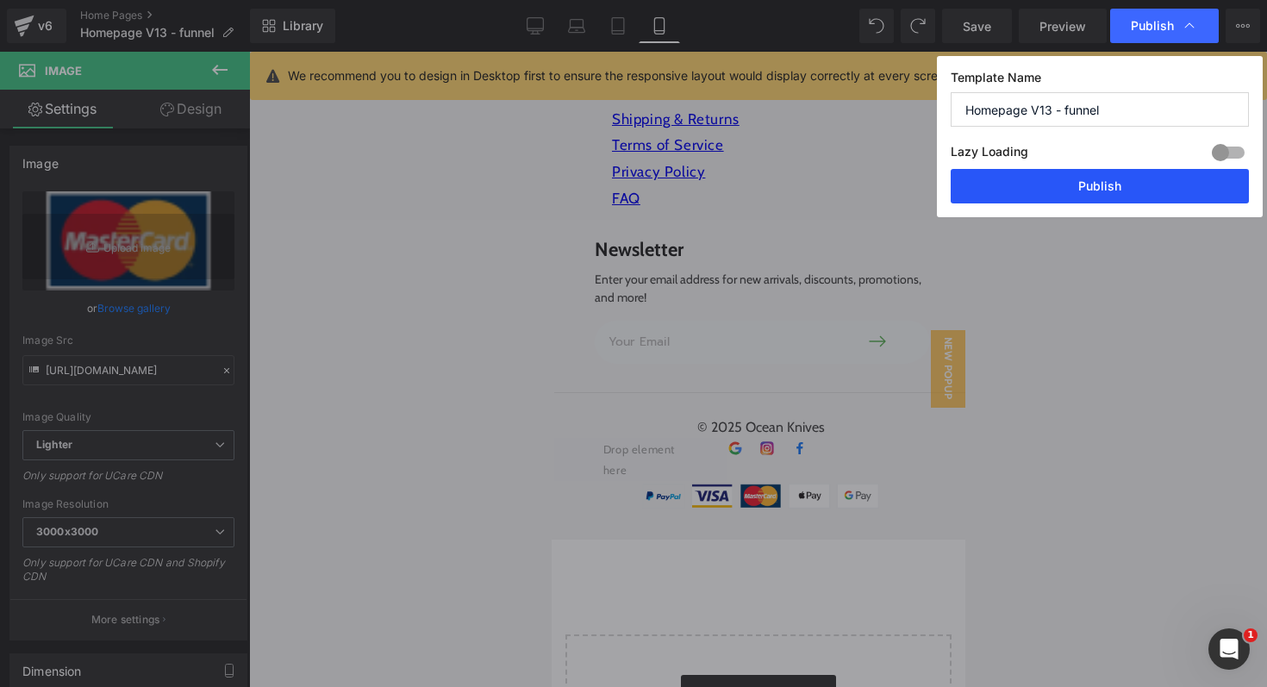
click at [1071, 179] on button "Publish" at bounding box center [1100, 186] width 298 height 34
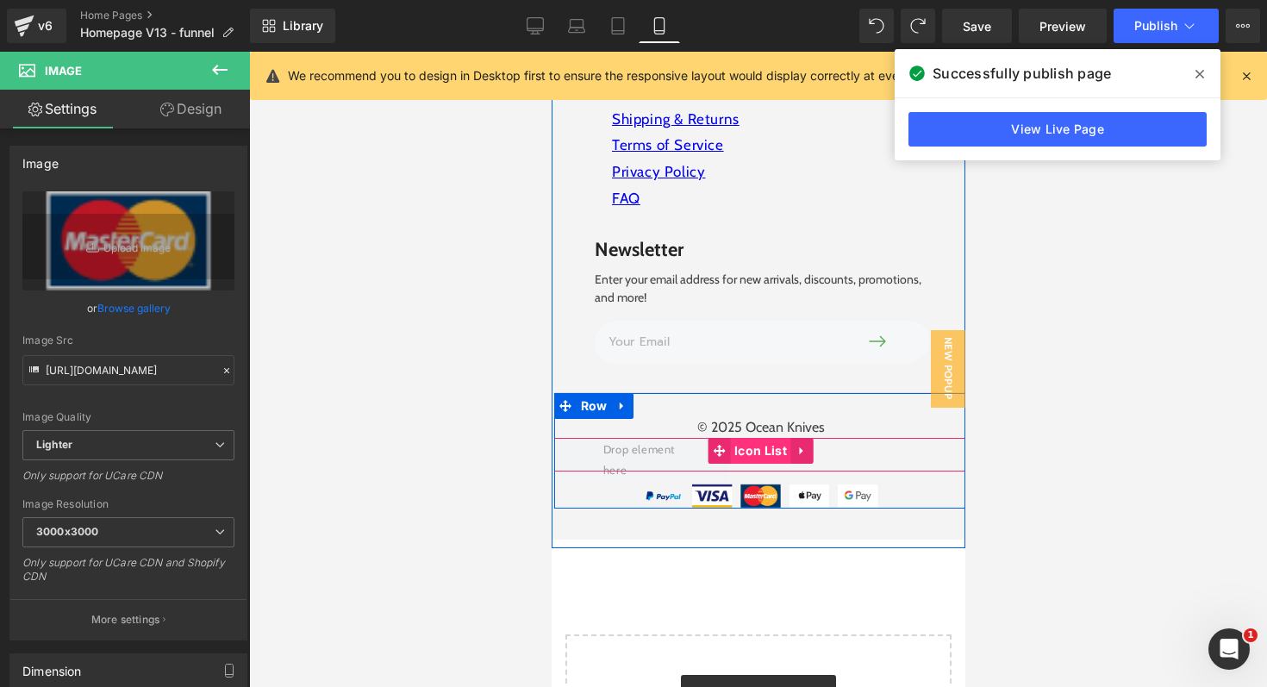
click at [757, 438] on span "Icon List" at bounding box center [759, 451] width 61 height 26
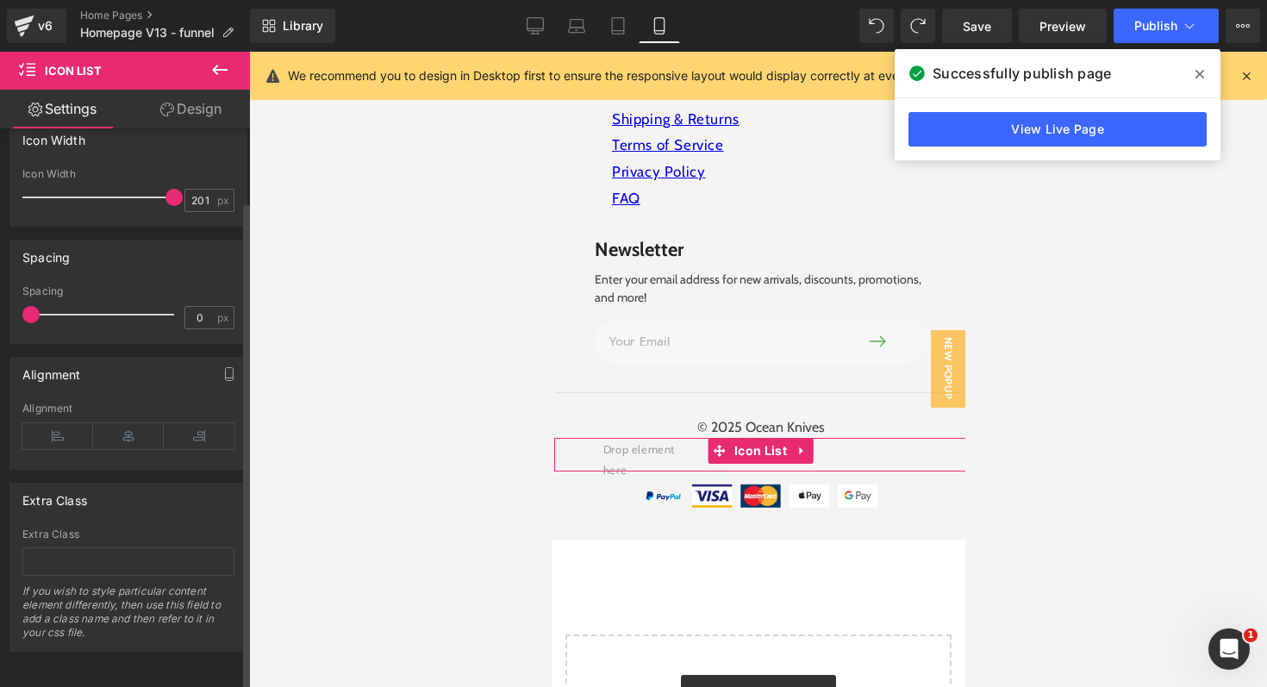
scroll to position [86, 0]
click at [49, 423] on icon at bounding box center [57, 436] width 71 height 26
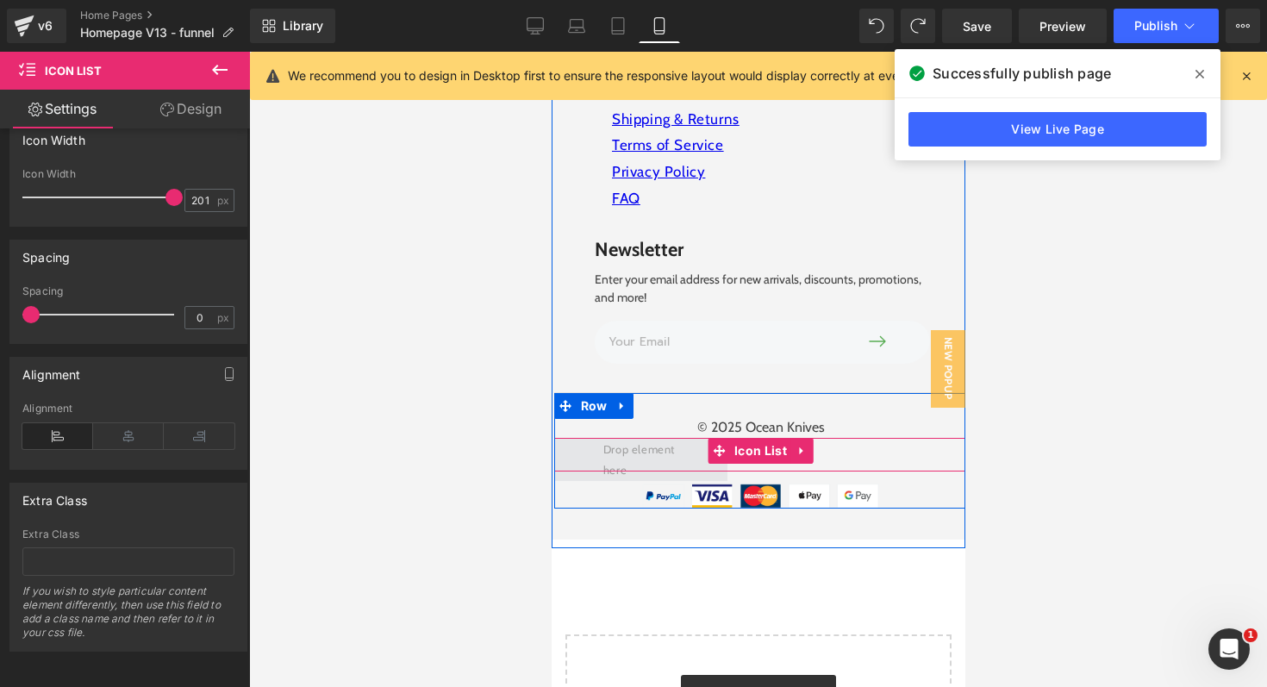
click at [584, 438] on span at bounding box center [639, 459] width 173 height 43
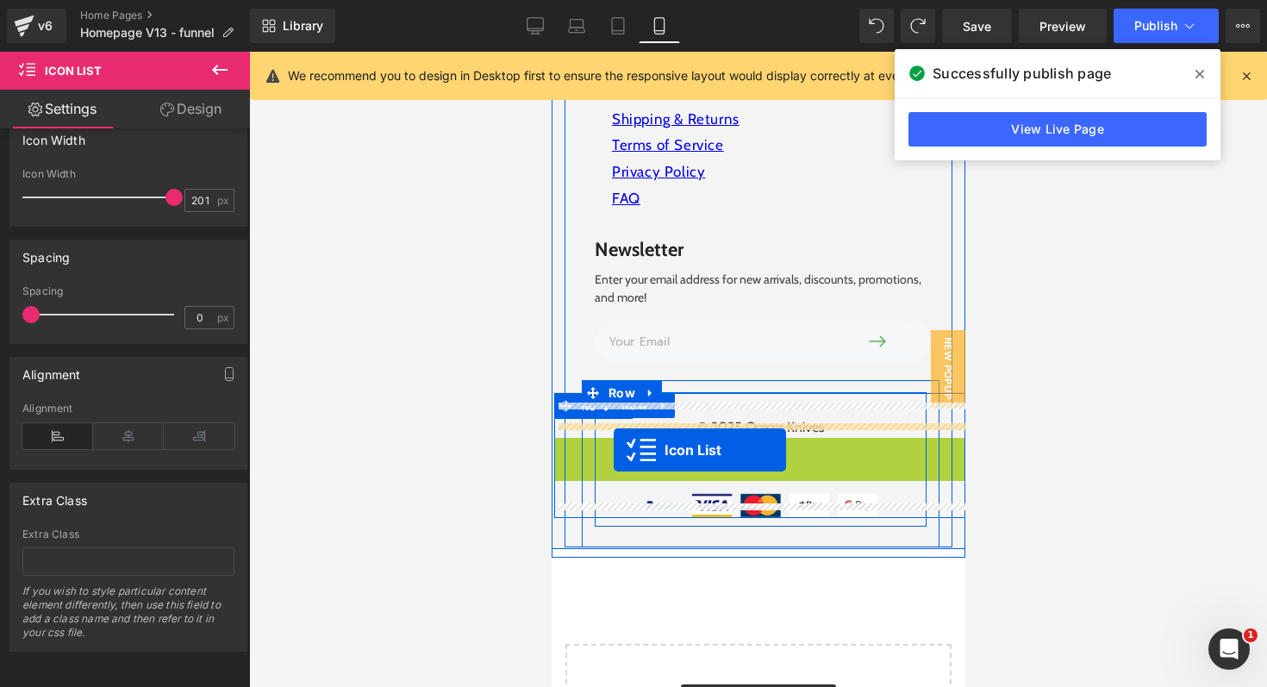
drag, startPoint x: 755, startPoint y: 432, endPoint x: 613, endPoint y: 450, distance: 143.4
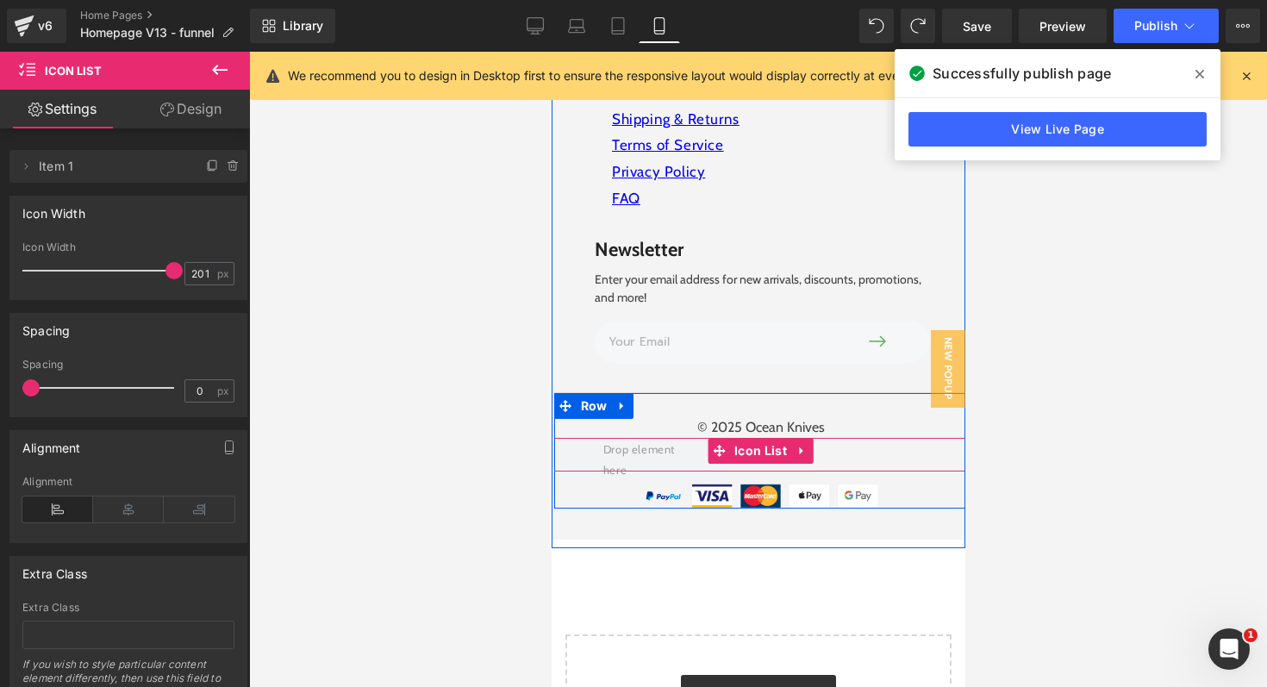
scroll to position [86, 0]
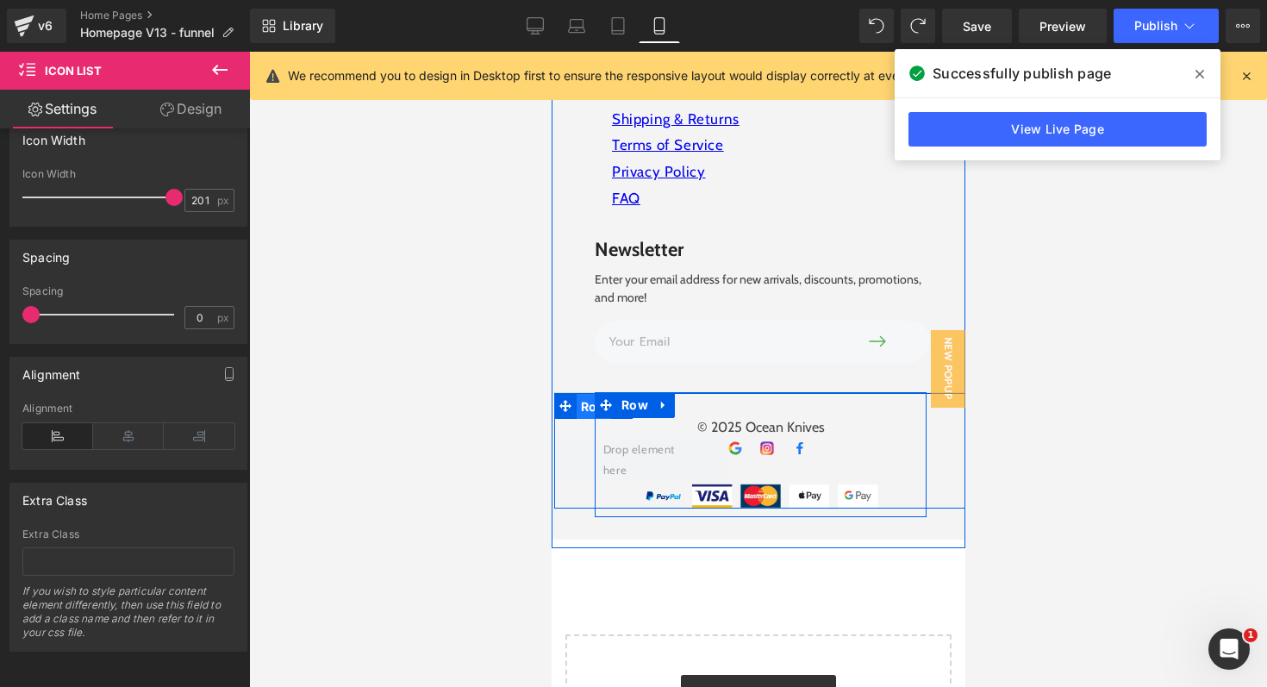
click at [584, 394] on span "Row" at bounding box center [593, 407] width 35 height 26
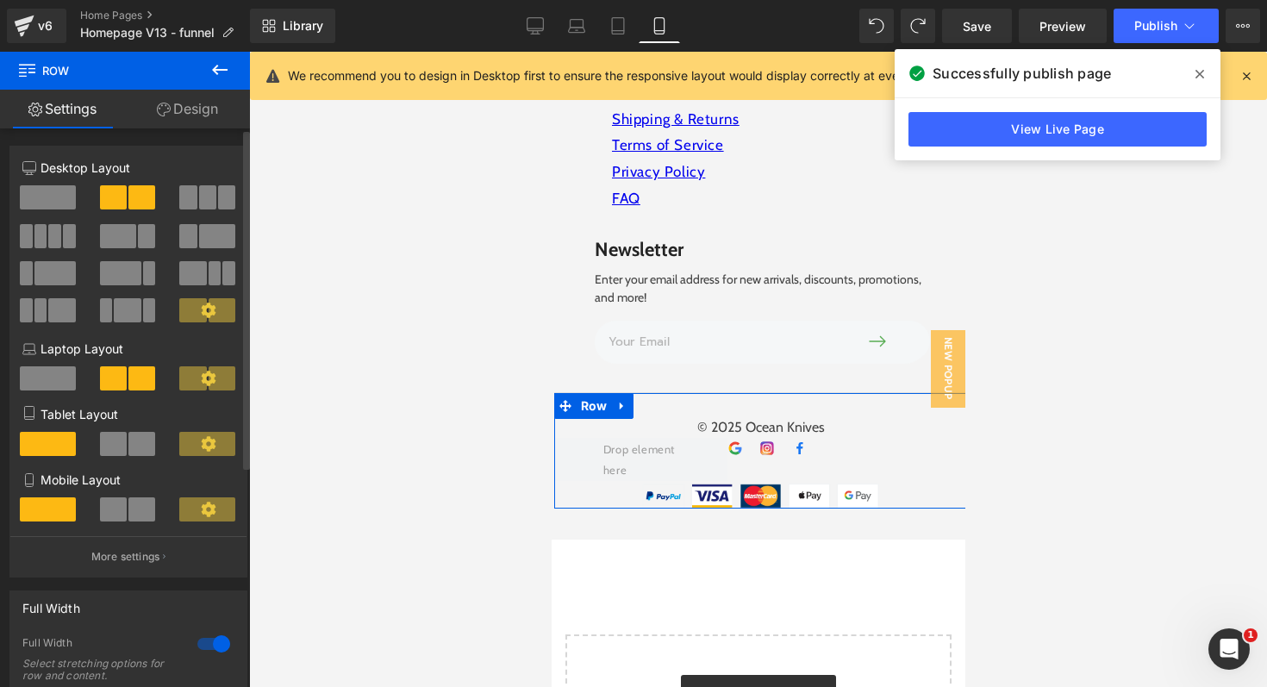
click at [51, 197] on span at bounding box center [48, 197] width 56 height 24
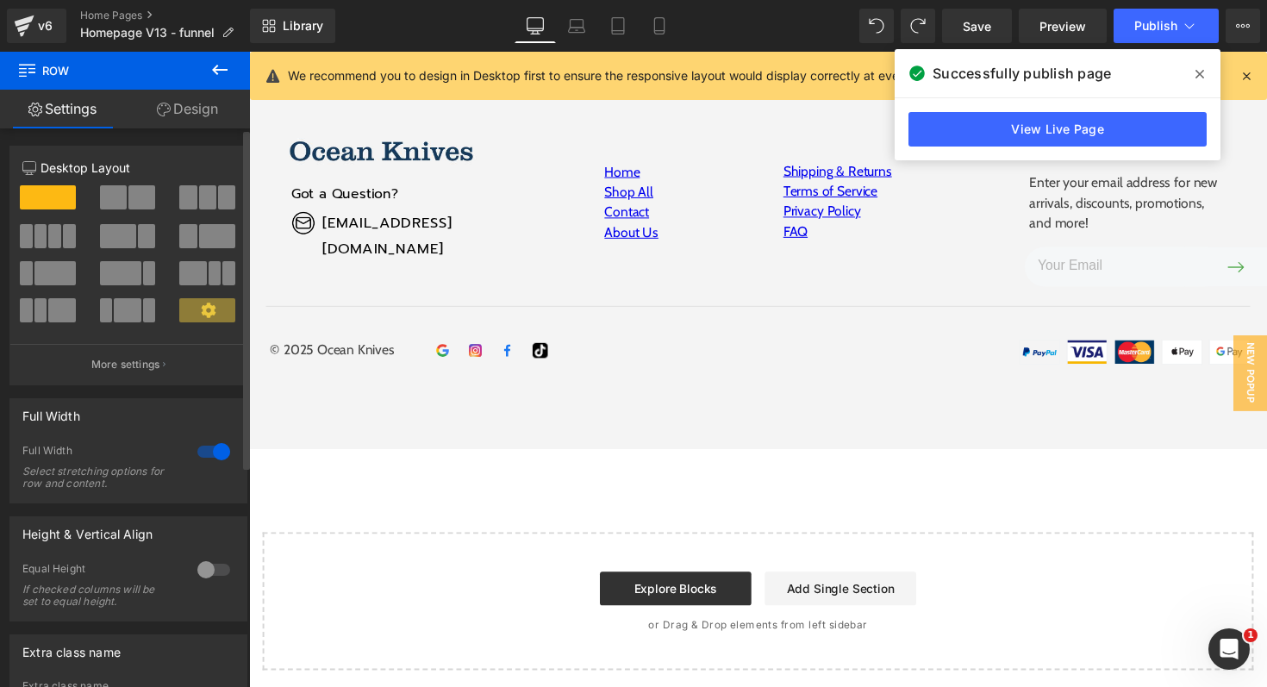
scroll to position [0, 0]
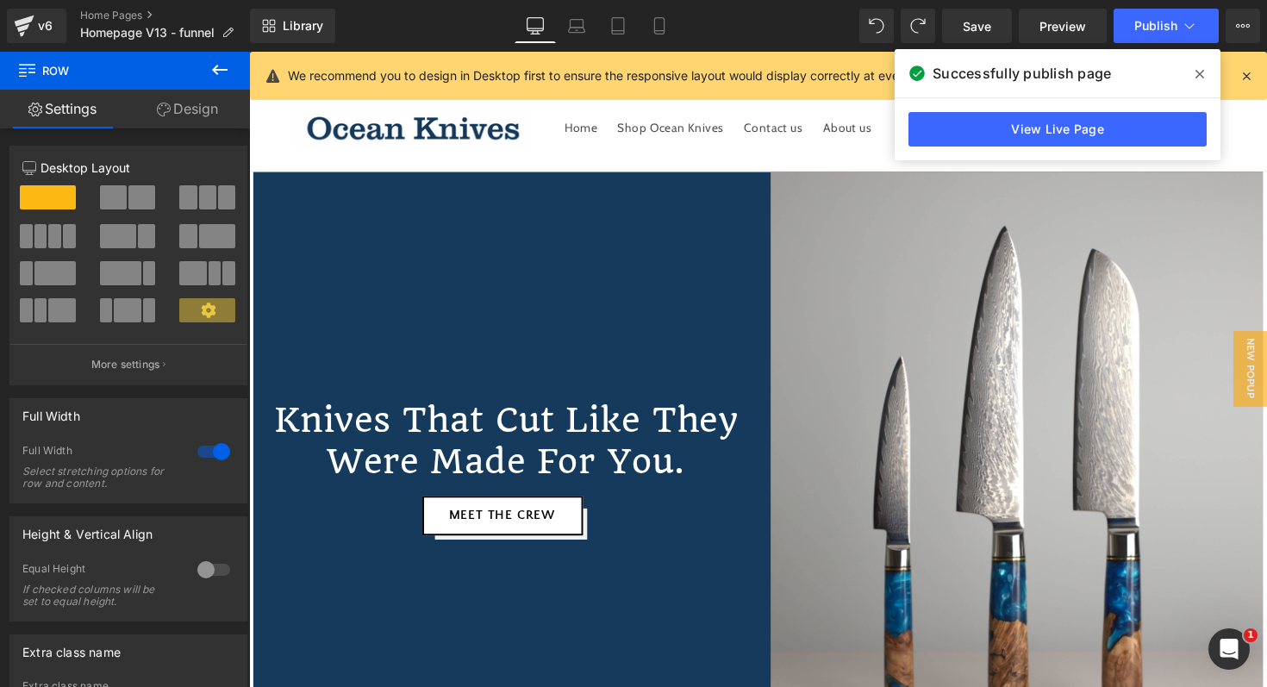
click at [187, 112] on link "Design" at bounding box center [187, 109] width 125 height 39
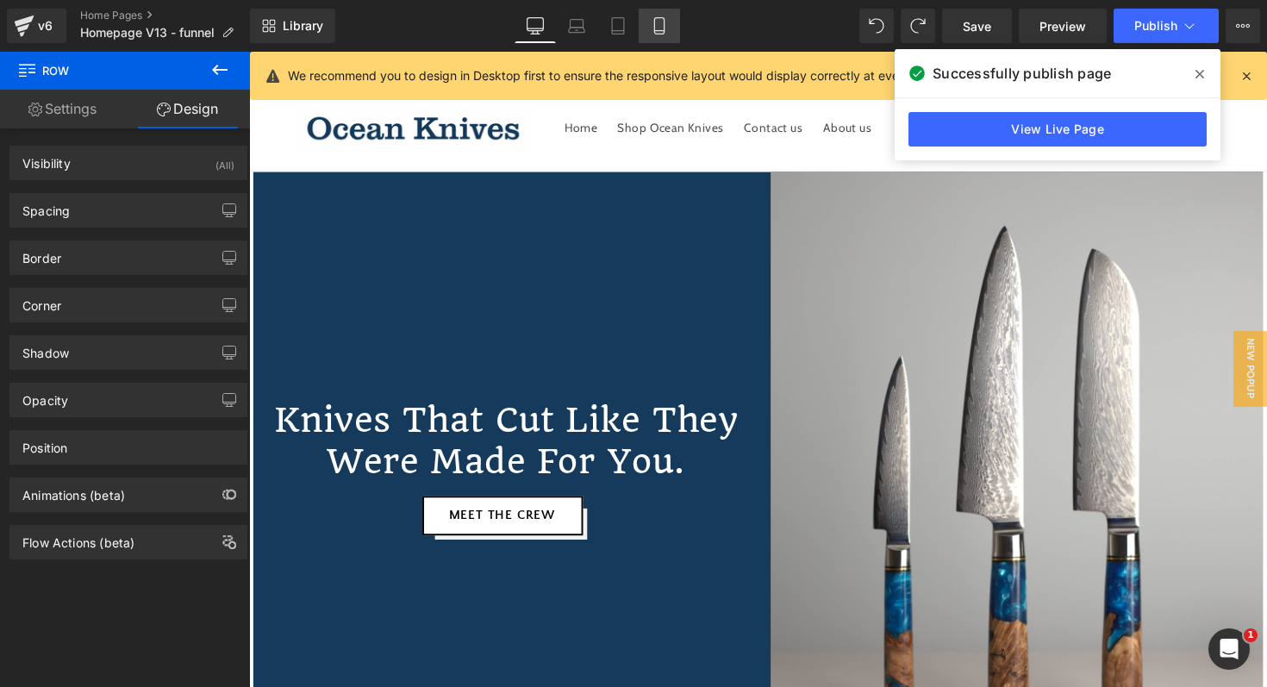
click at [659, 22] on icon at bounding box center [659, 25] width 17 height 17
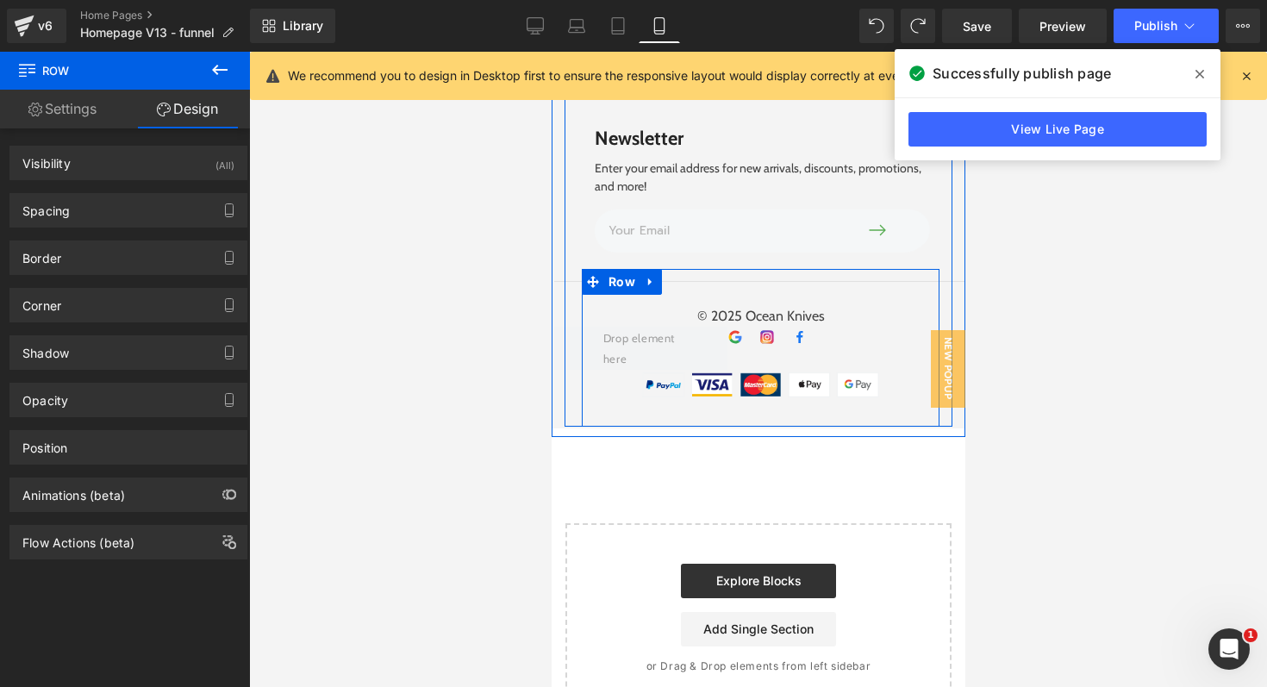
scroll to position [6559, 0]
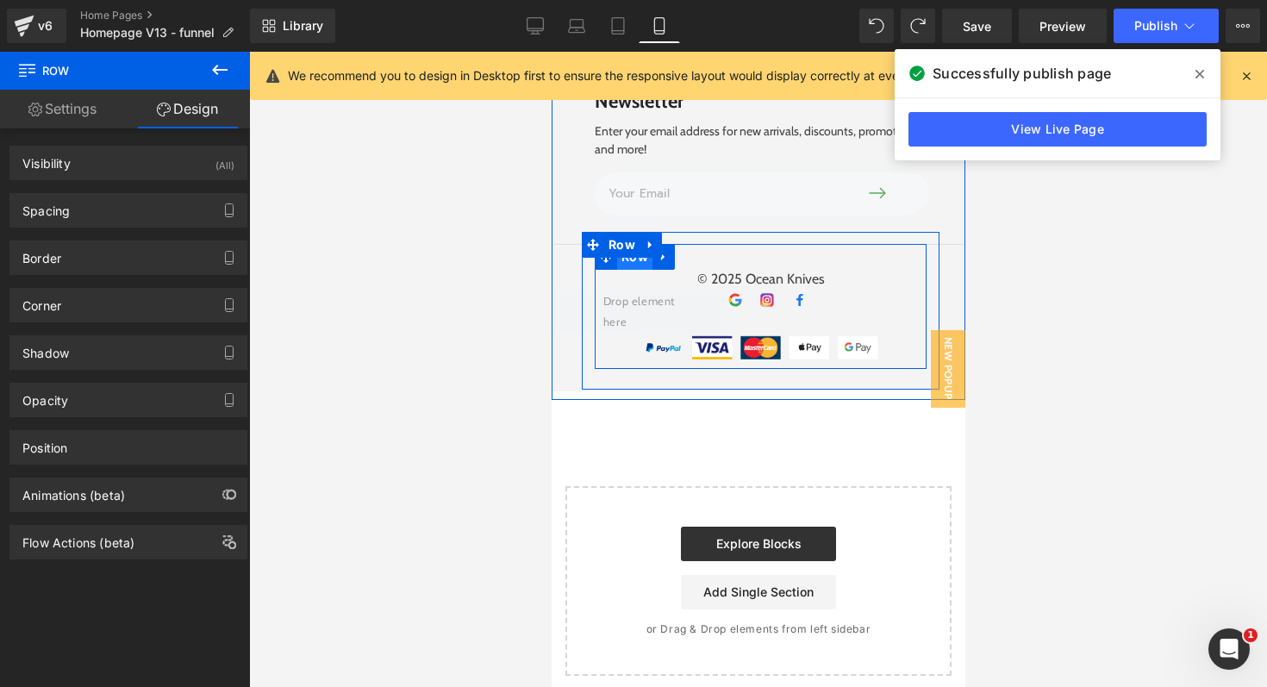
click at [632, 244] on span "Row" at bounding box center [633, 257] width 35 height 26
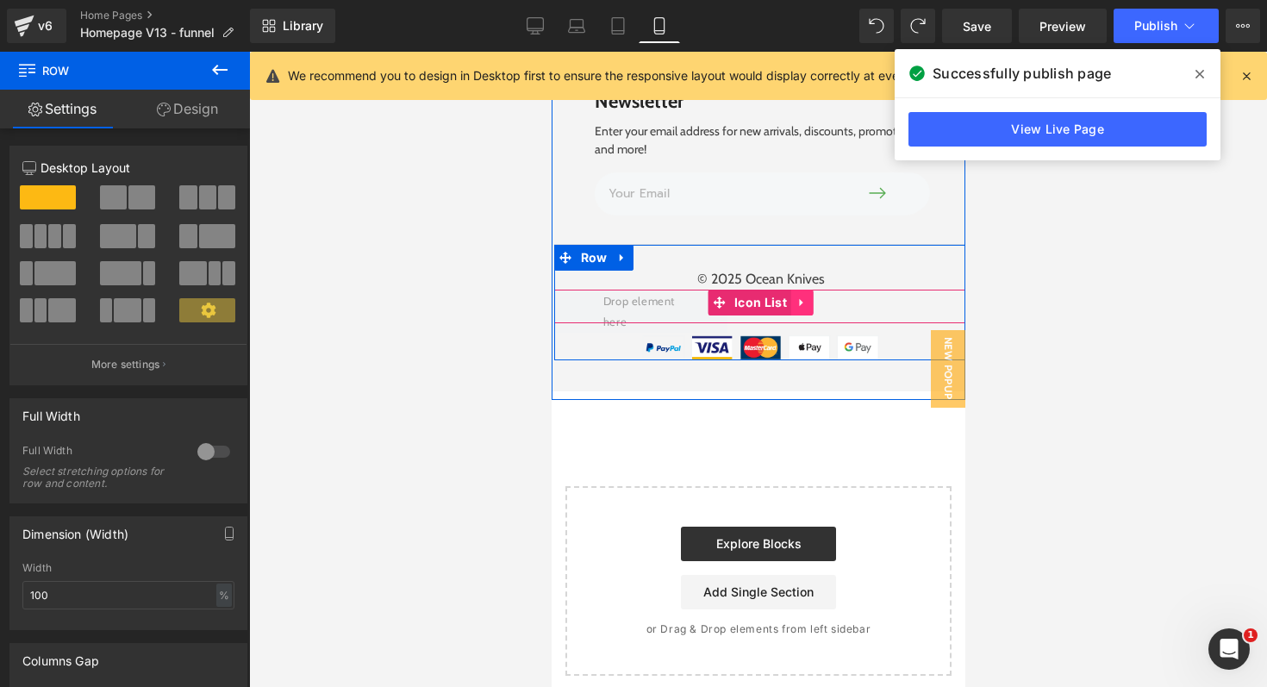
click at [803, 297] on icon at bounding box center [802, 303] width 12 height 13
click at [788, 297] on icon at bounding box center [790, 303] width 12 height 12
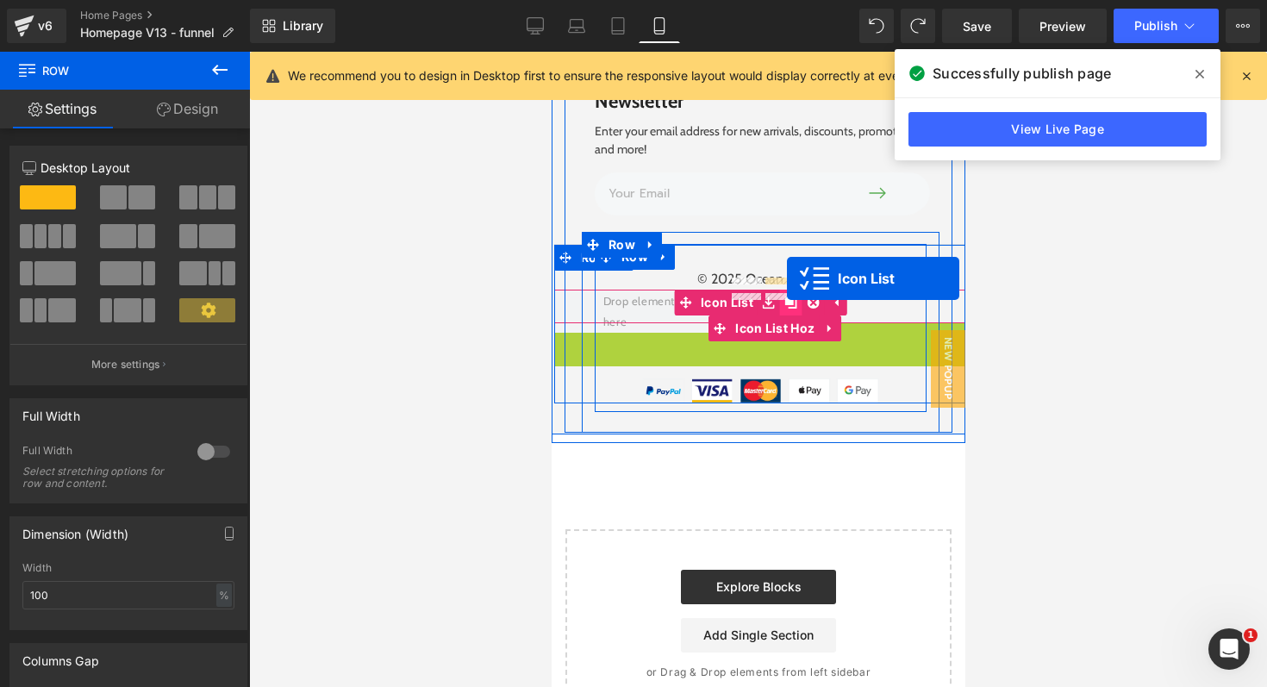
drag, startPoint x: 718, startPoint y: 320, endPoint x: 786, endPoint y: 278, distance: 79.7
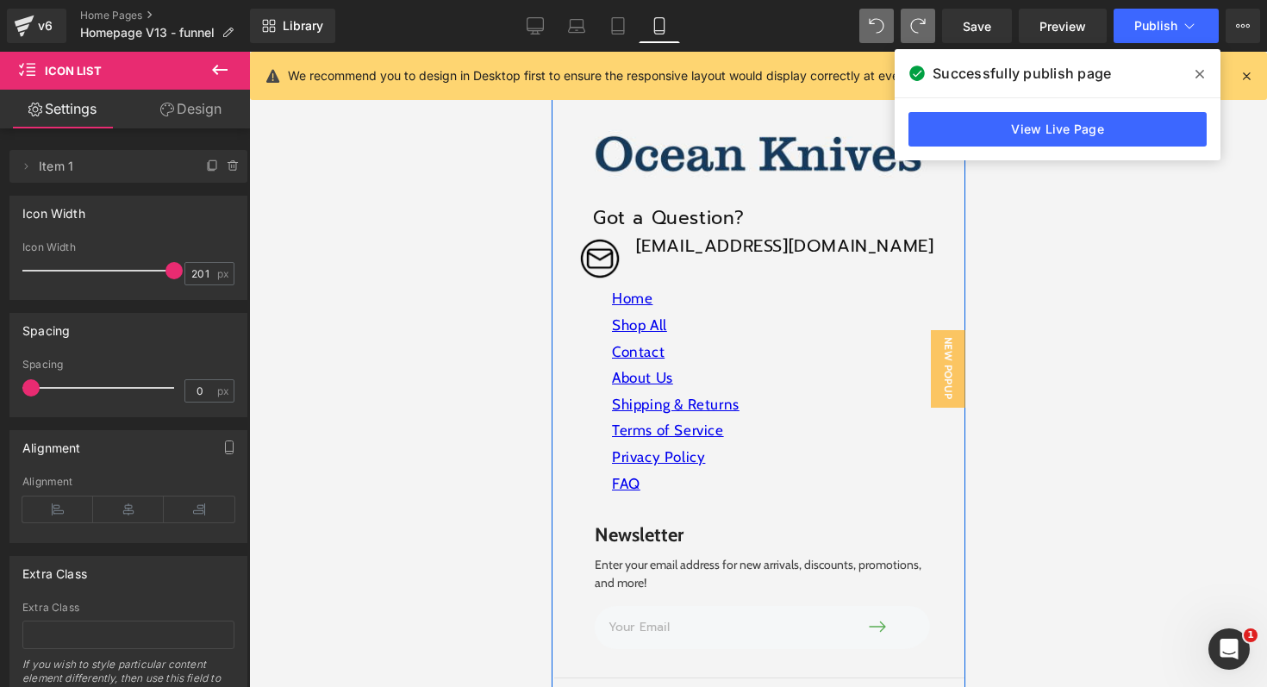
scroll to position [6117, 0]
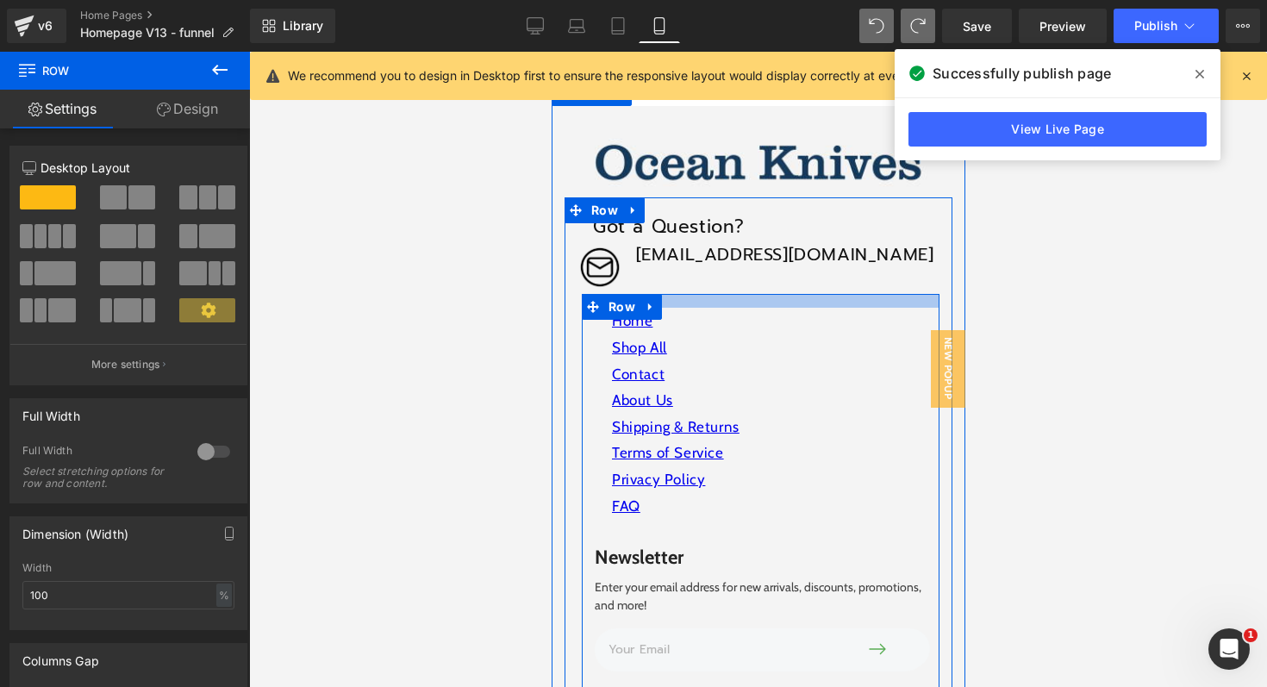
drag, startPoint x: 703, startPoint y: 278, endPoint x: 704, endPoint y: 292, distance: 13.8
click at [704, 294] on div "Home Text Block Shop All Text Block Contact Text Block About Us Text Block Ship…" at bounding box center [760, 491] width 358 height 394
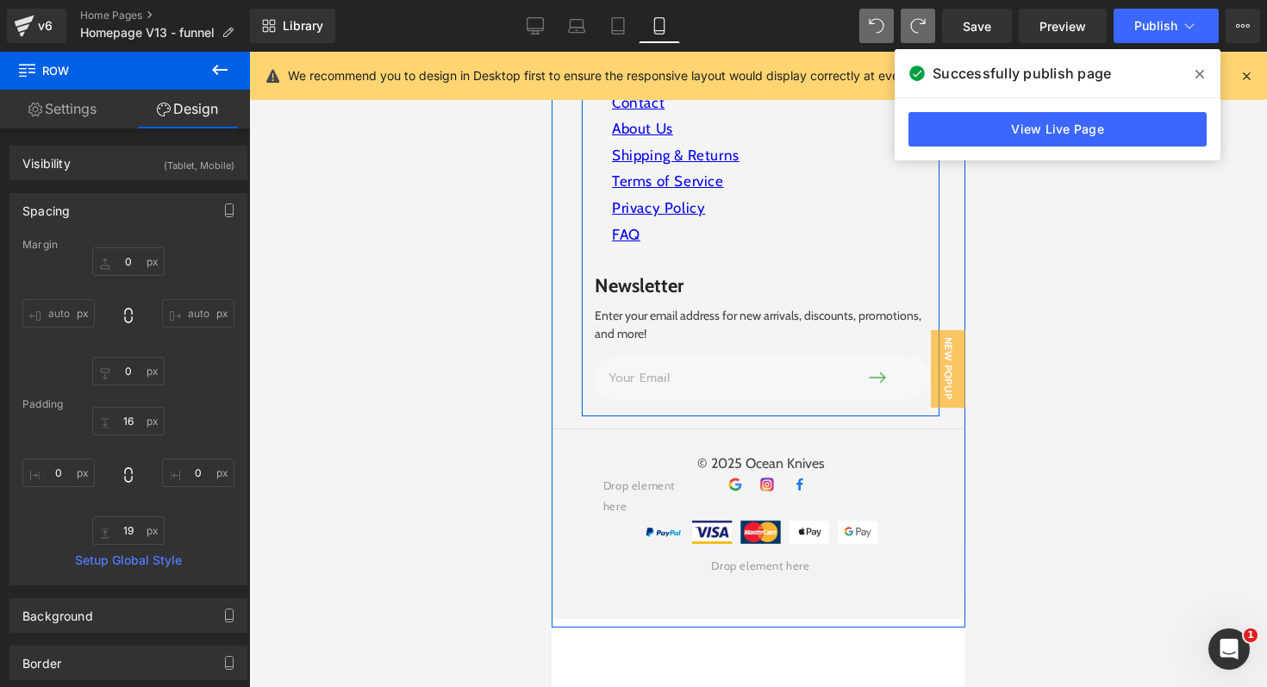
scroll to position [6392, 0]
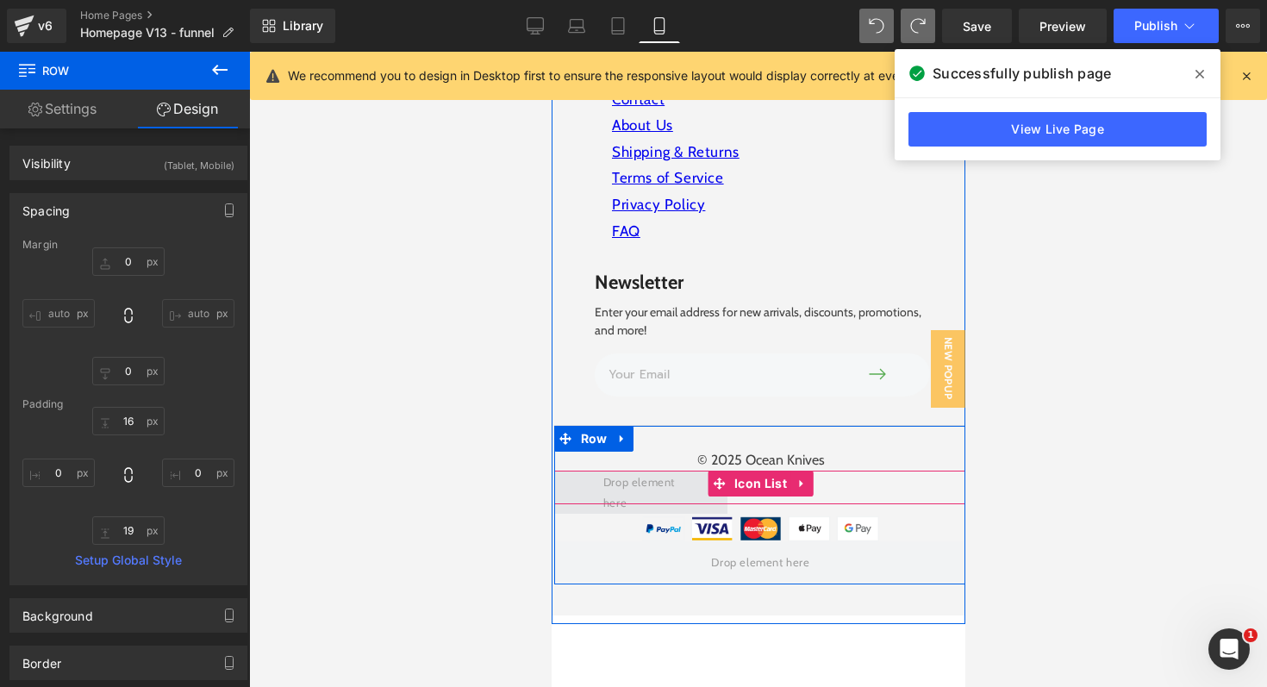
click at [647, 471] on span at bounding box center [639, 492] width 87 height 49
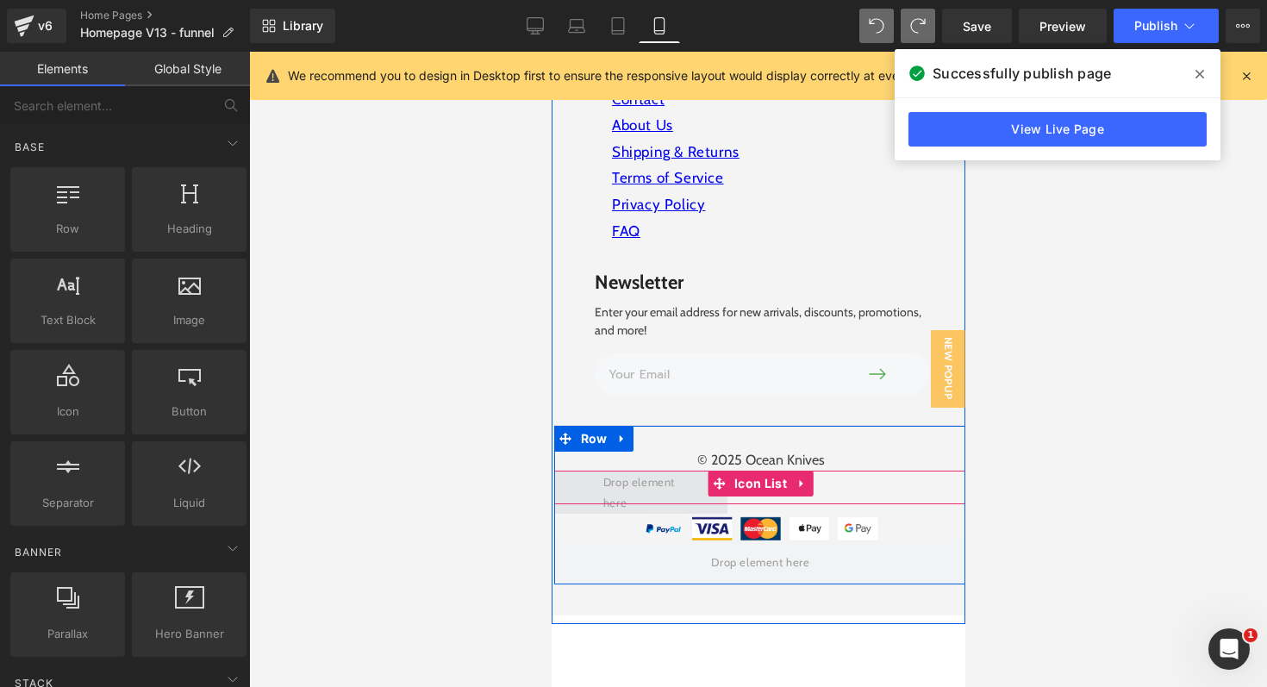
drag, startPoint x: 647, startPoint y: 471, endPoint x: 621, endPoint y: 471, distance: 25.9
click at [621, 471] on span at bounding box center [639, 492] width 87 height 49
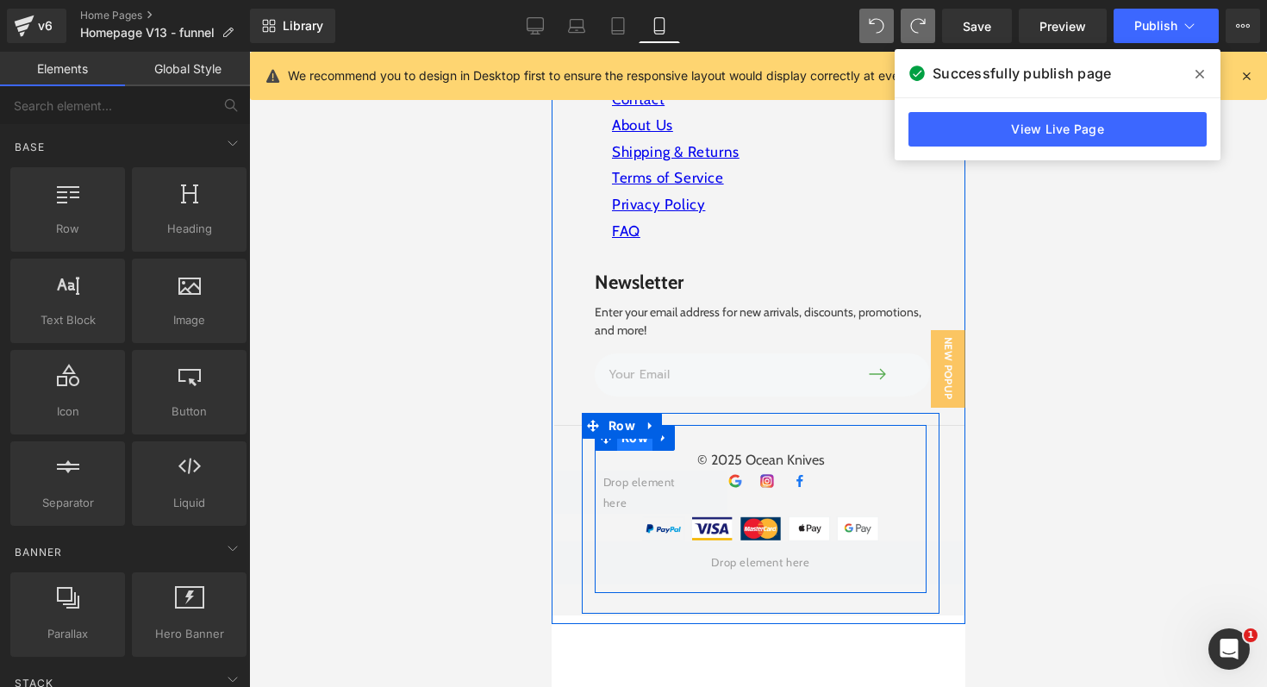
click at [620, 430] on span "Row" at bounding box center [633, 438] width 35 height 26
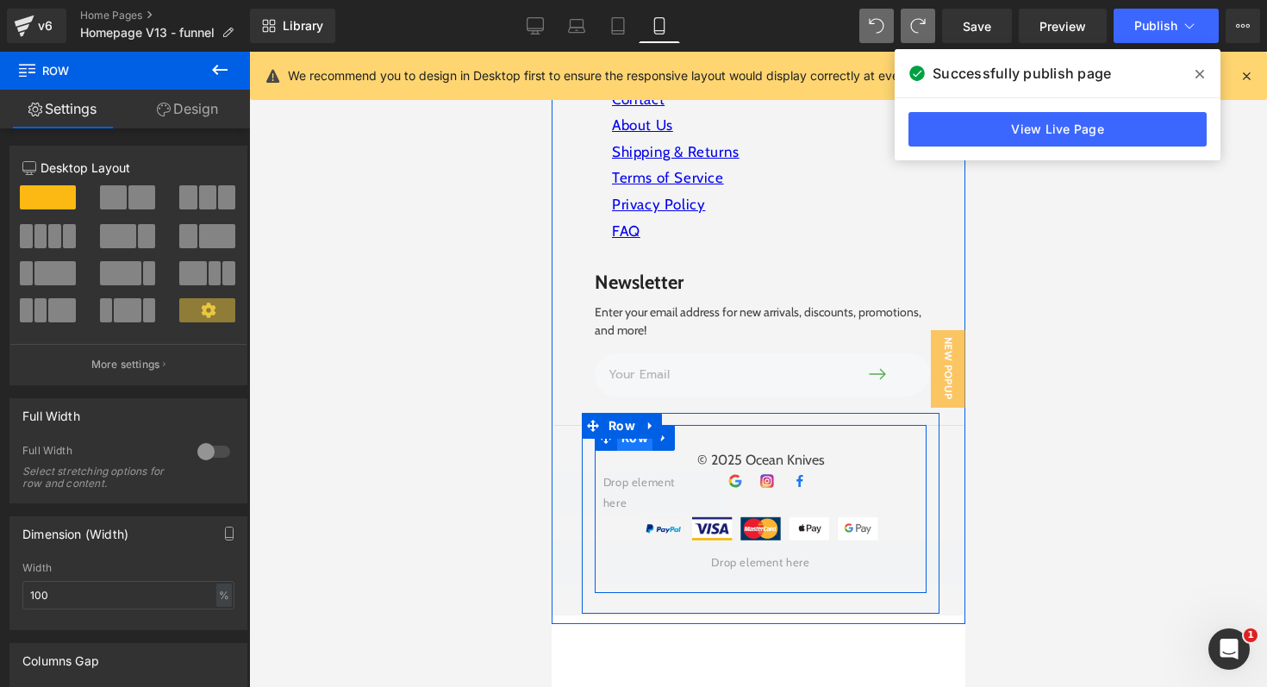
click at [627, 427] on span "Row" at bounding box center [633, 438] width 35 height 26
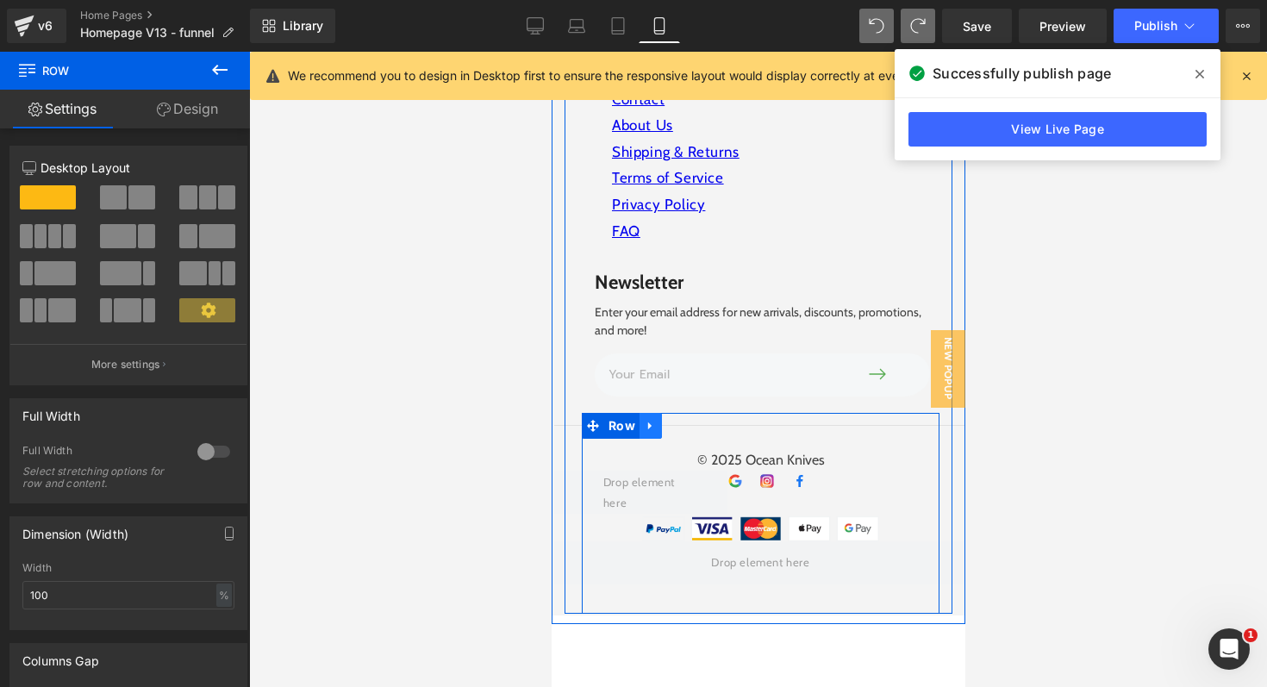
click at [647, 422] on icon at bounding box center [648, 426] width 3 height 8
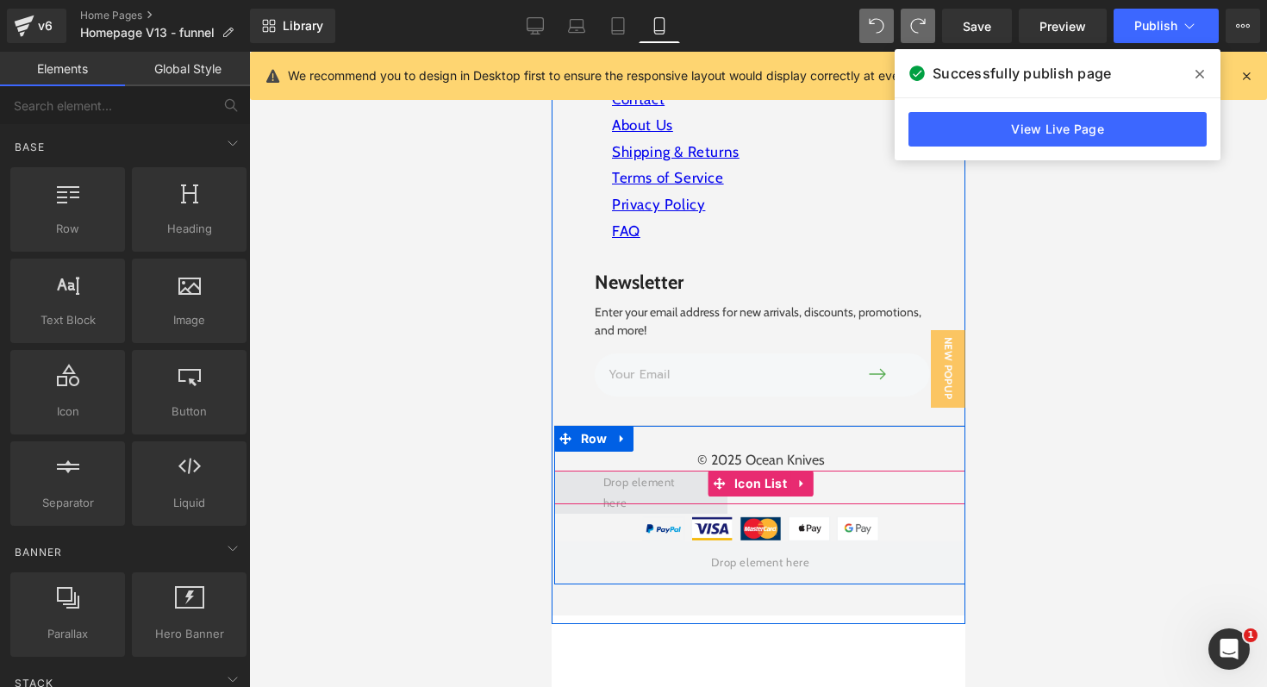
click at [677, 468] on span at bounding box center [639, 492] width 87 height 49
click at [796, 478] on icon at bounding box center [802, 484] width 12 height 13
click at [812, 478] on icon at bounding box center [813, 484] width 12 height 13
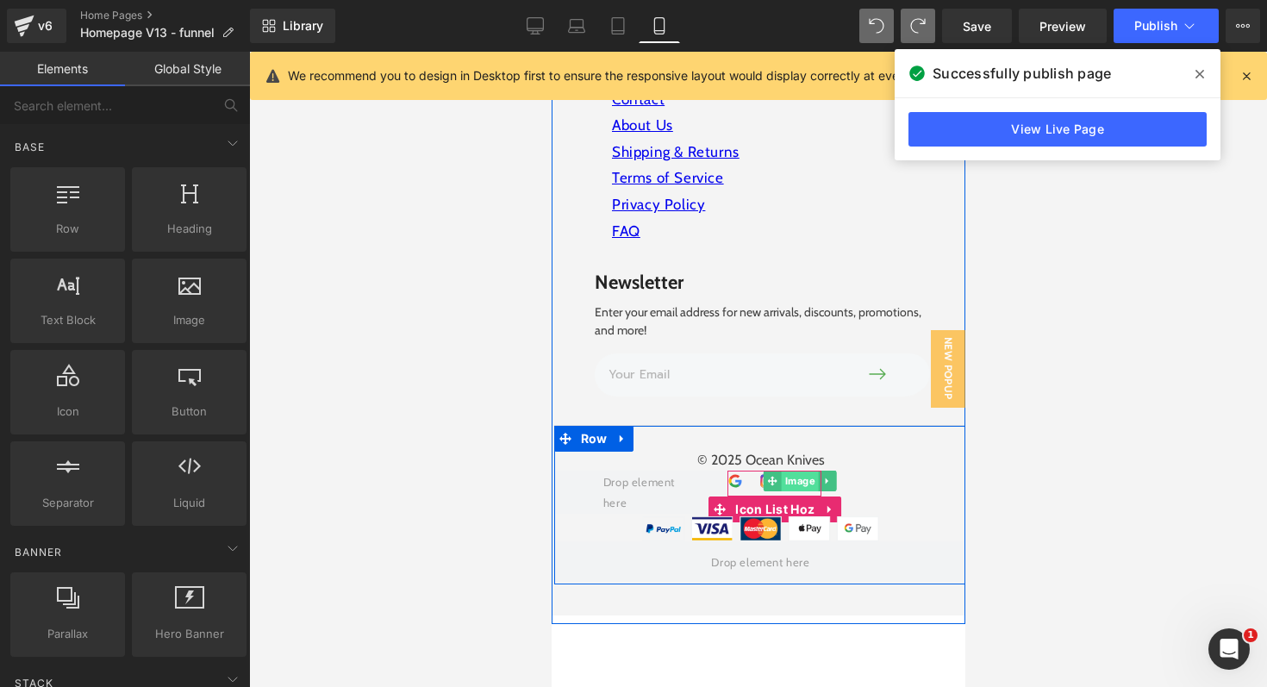
click at [812, 474] on span "Image" at bounding box center [798, 481] width 37 height 21
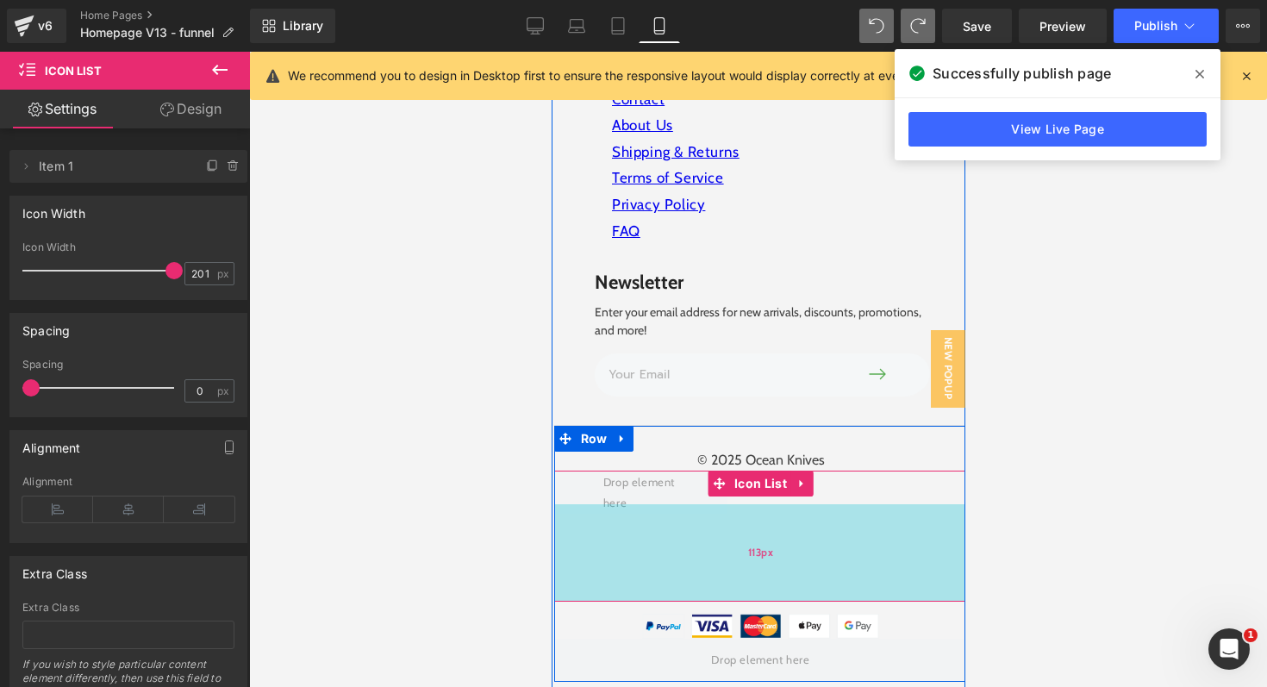
drag, startPoint x: 812, startPoint y: 487, endPoint x: 815, endPoint y: 584, distance: 97.4
click at [815, 584] on div "113px" at bounding box center [760, 552] width 414 height 97
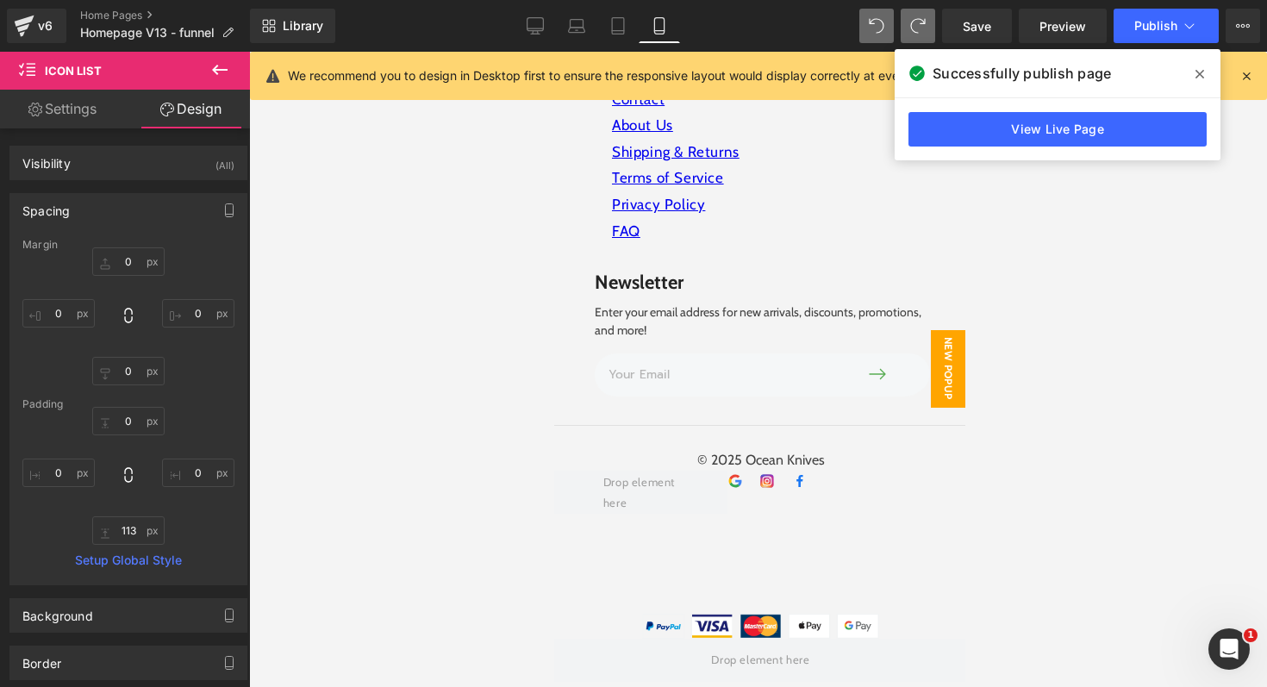
click at [940, 397] on span "New Popup" at bounding box center [947, 369] width 34 height 78
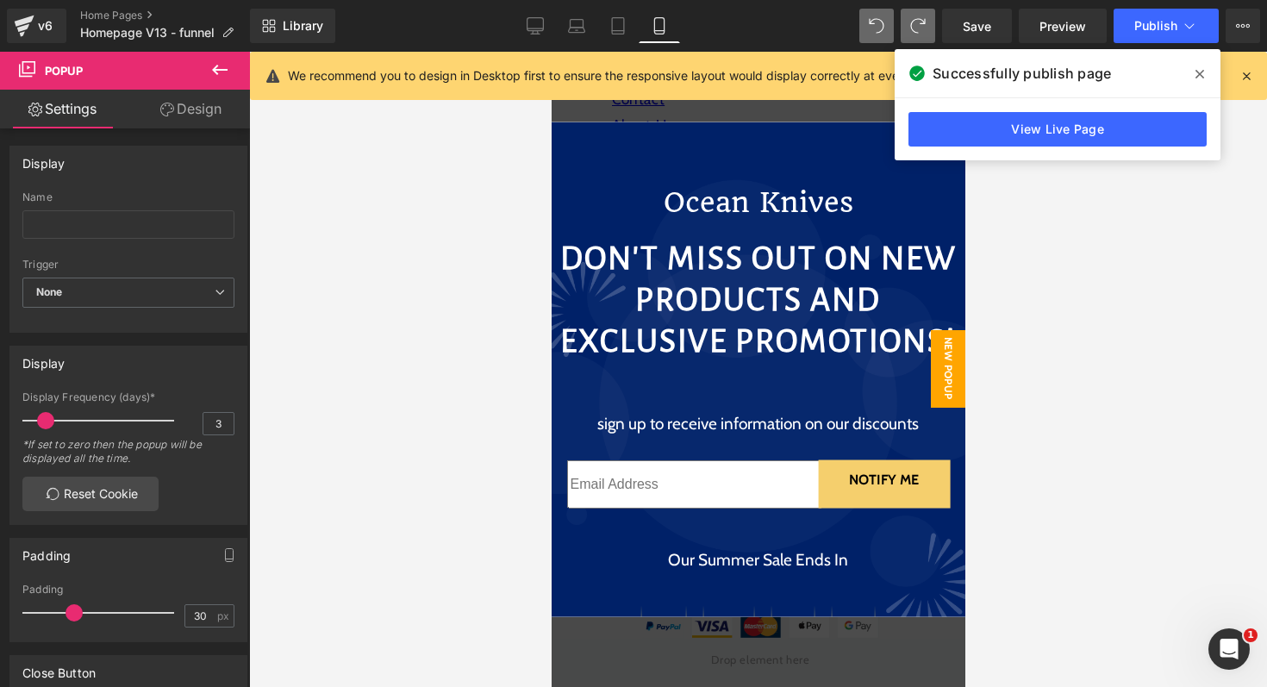
click at [955, 380] on span "New Popup" at bounding box center [947, 369] width 34 height 78
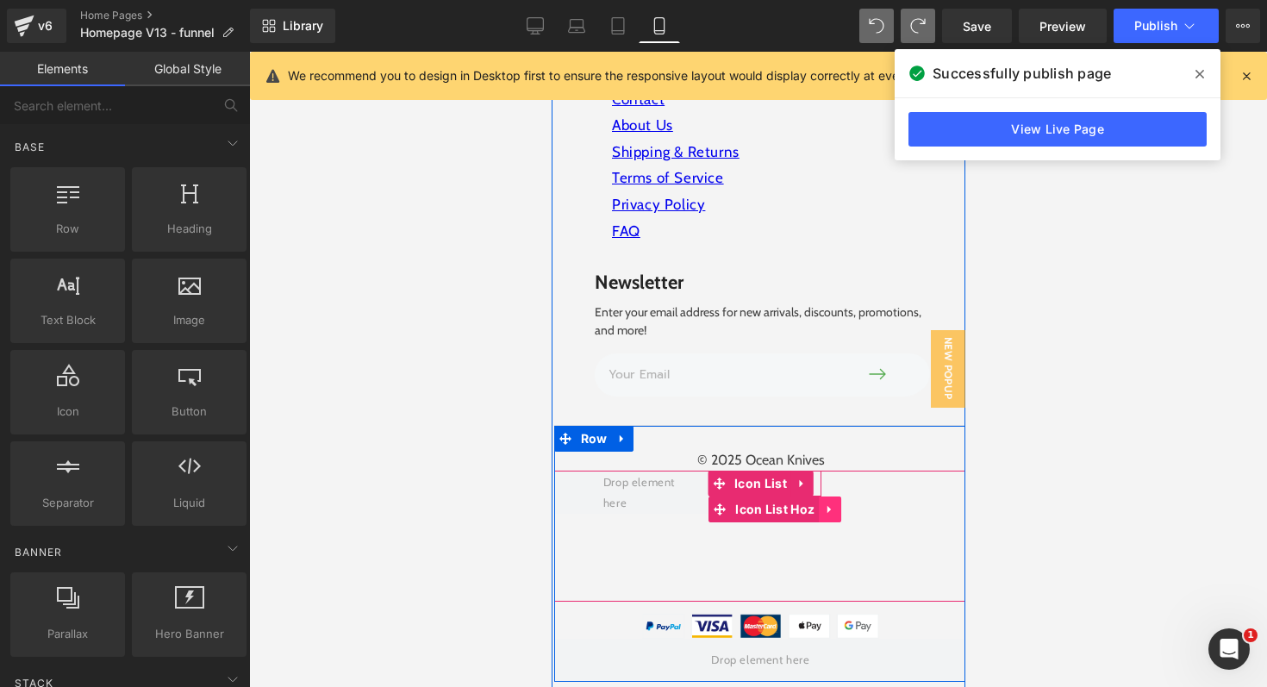
click at [822, 496] on link at bounding box center [829, 509] width 22 height 26
click at [822, 496] on link at bounding box center [818, 509] width 22 height 26
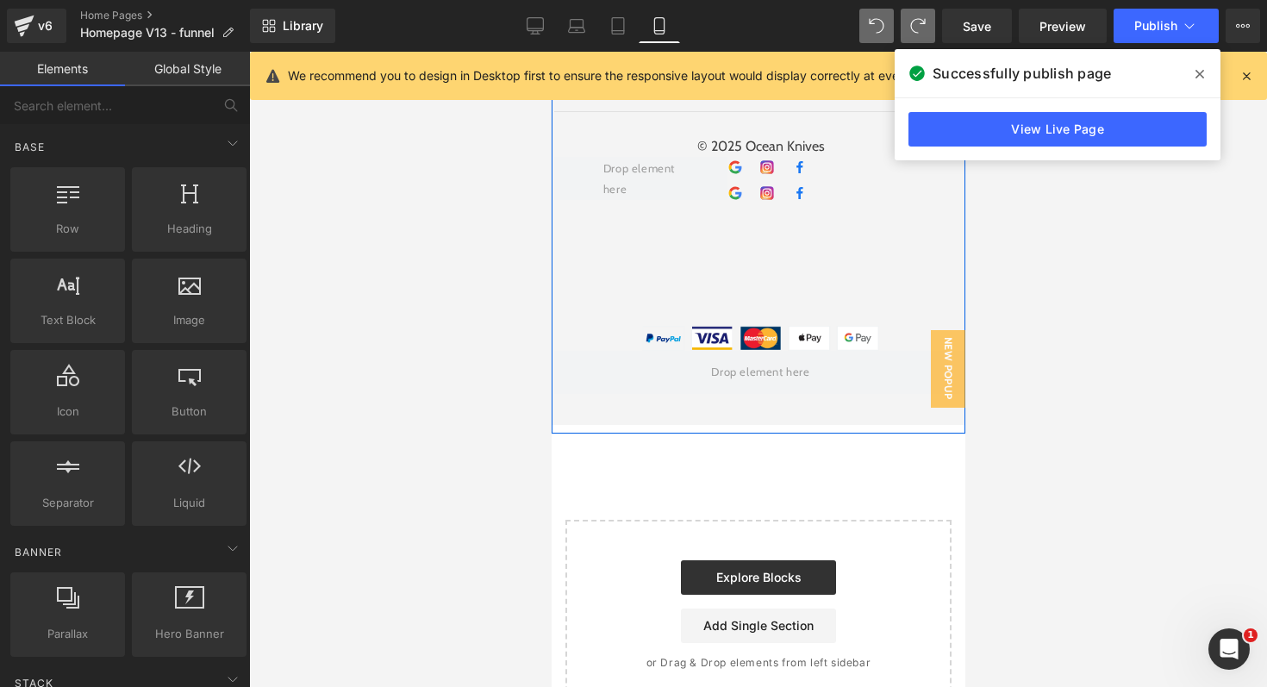
scroll to position [6739, 0]
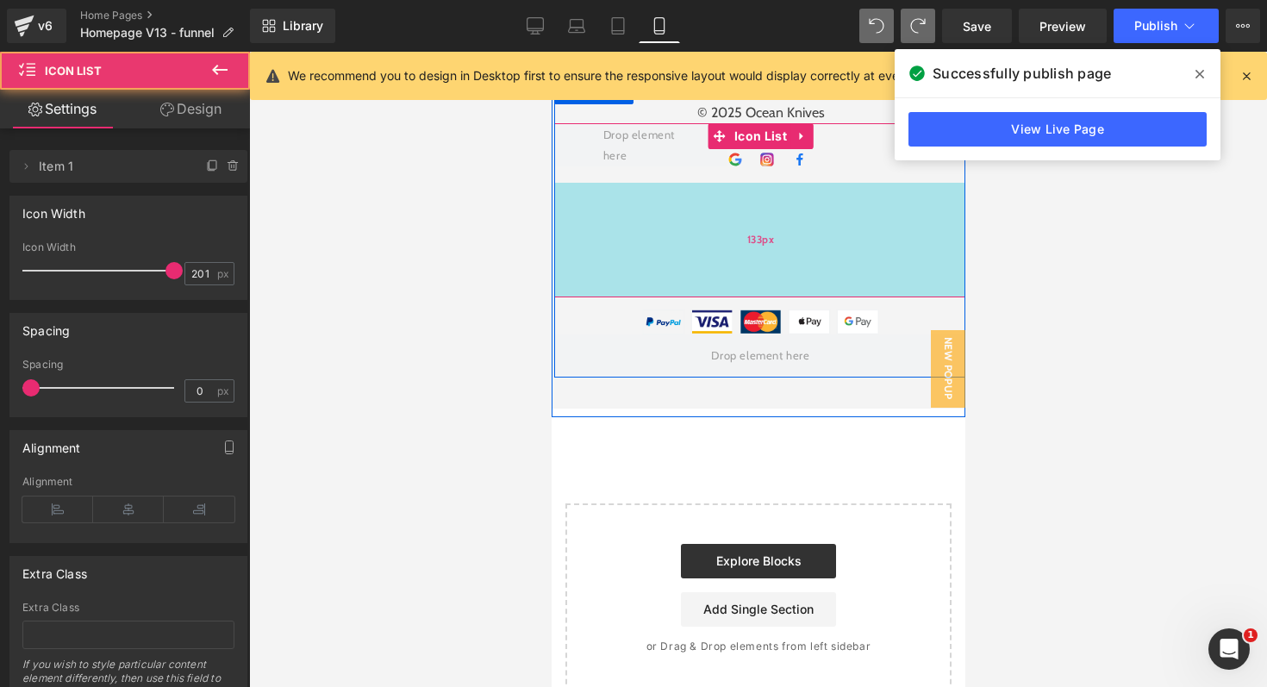
drag, startPoint x: 746, startPoint y: 167, endPoint x: 740, endPoint y: 185, distance: 19.1
click at [740, 184] on div "133px" at bounding box center [760, 240] width 414 height 115
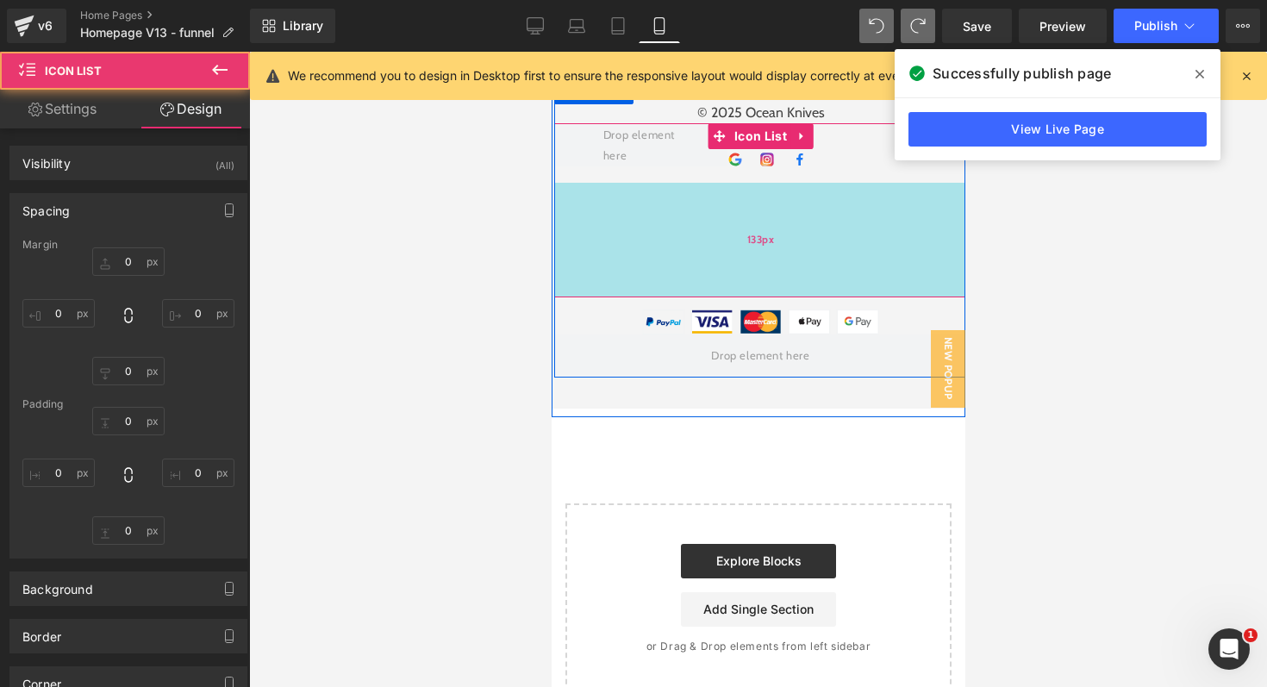
type input "0"
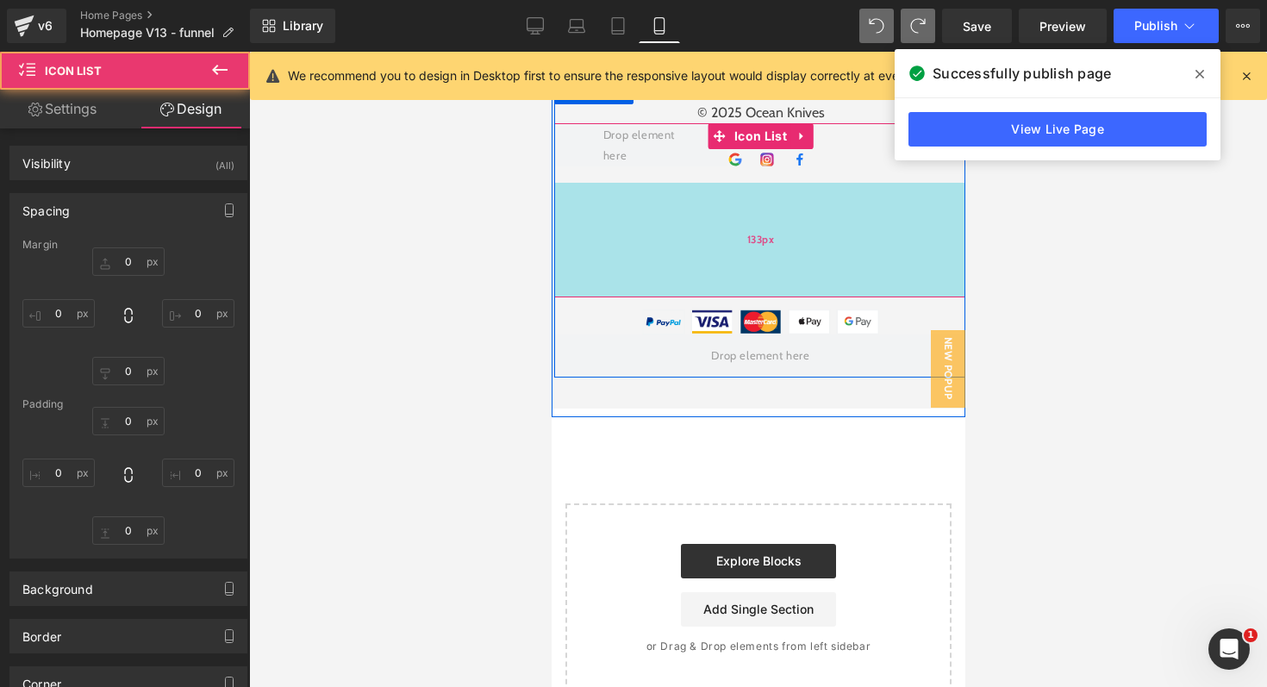
type input "0"
type input "133"
type input "0"
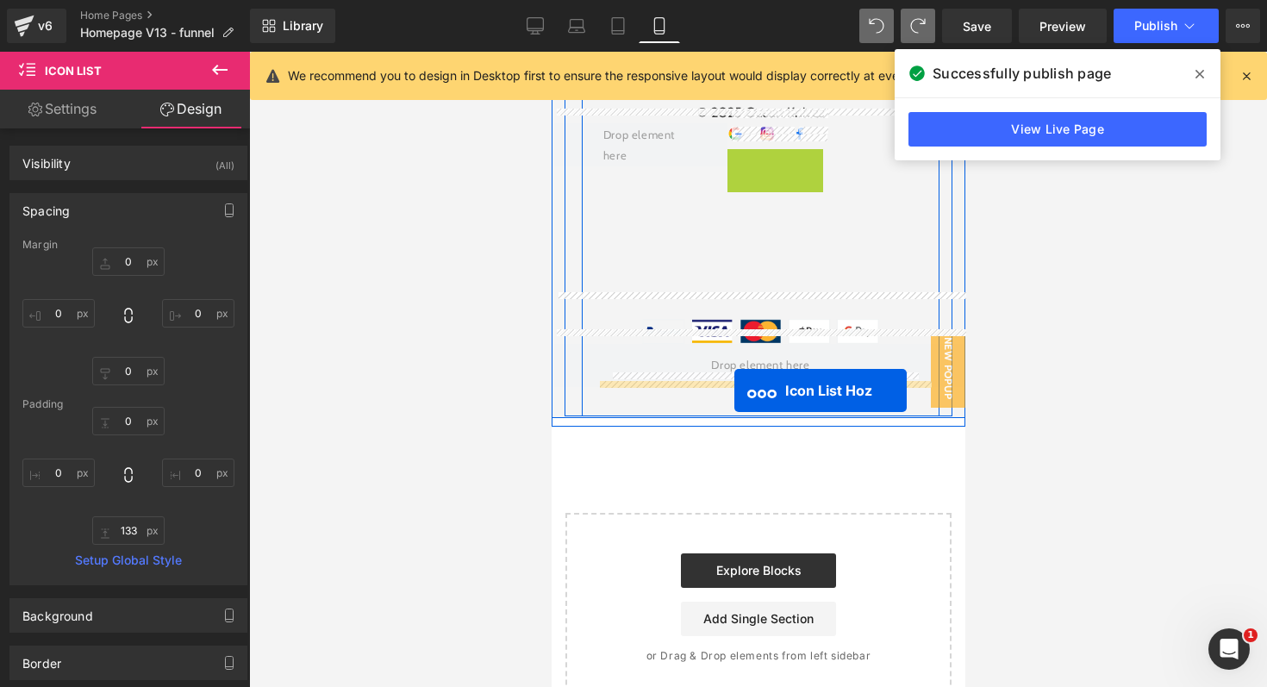
drag, startPoint x: 748, startPoint y: 164, endPoint x: 732, endPoint y: 390, distance: 227.3
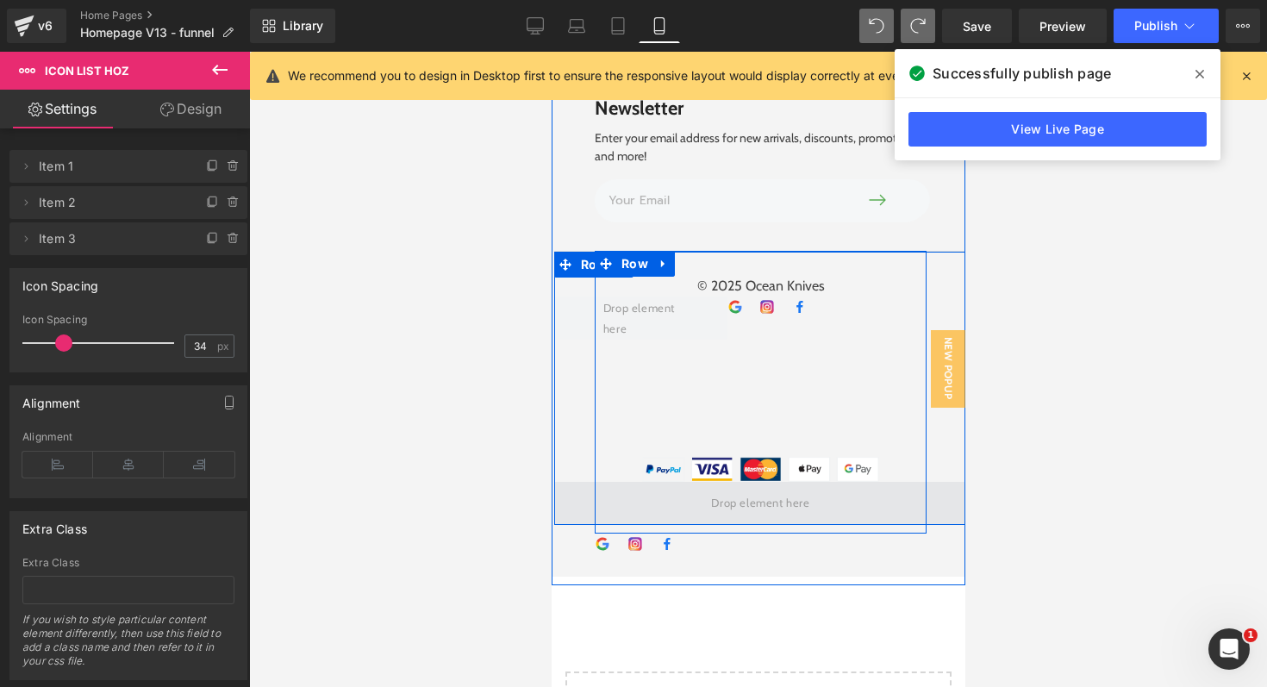
scroll to position [6562, 0]
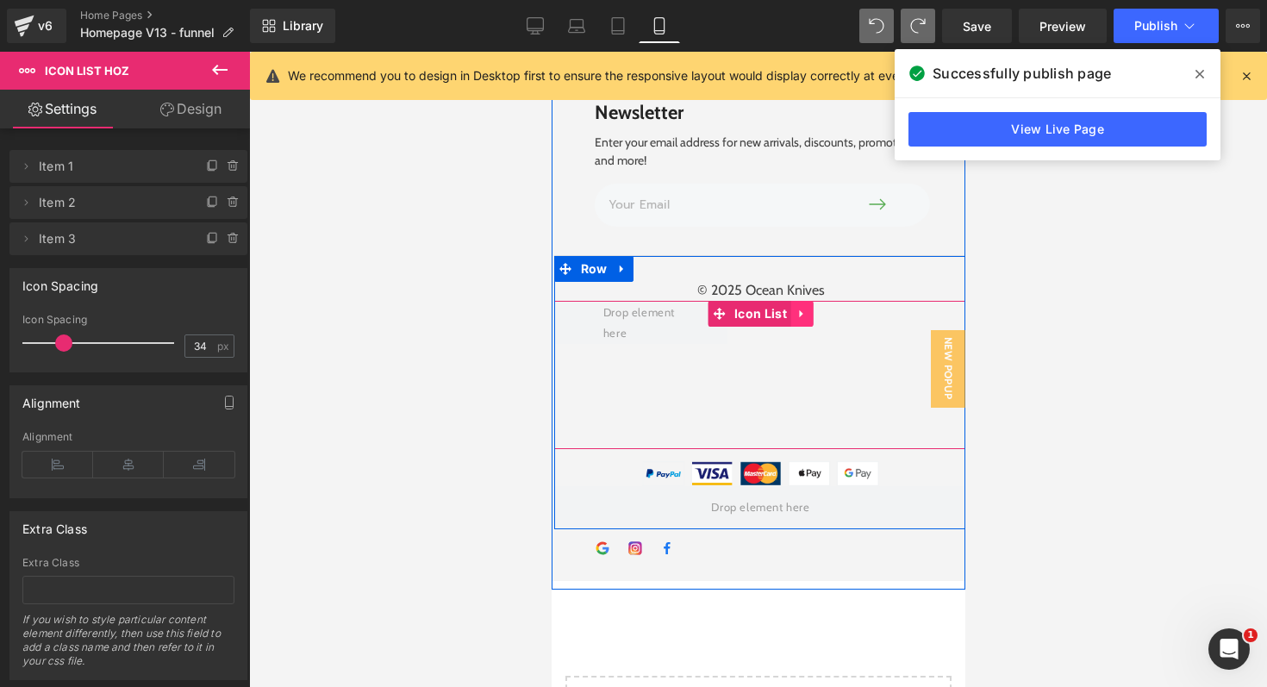
click at [800, 310] on icon at bounding box center [800, 314] width 3 height 8
click at [814, 308] on icon at bounding box center [813, 314] width 12 height 12
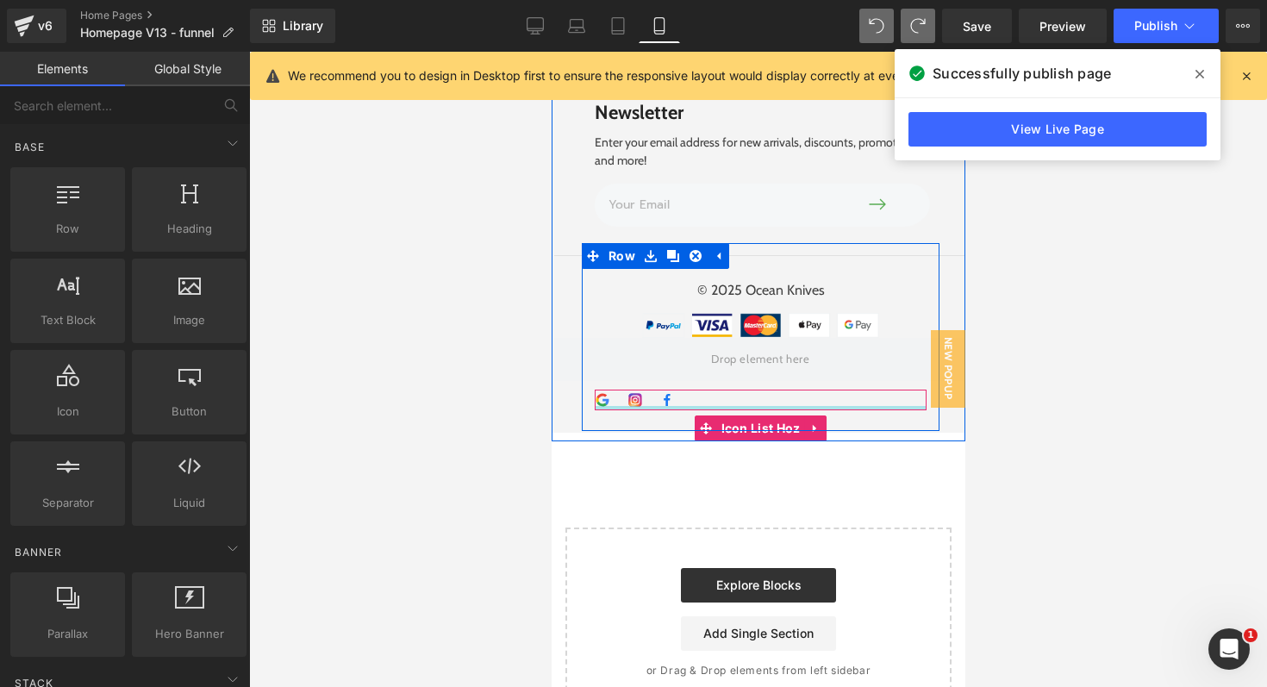
click at [700, 406] on div at bounding box center [760, 408] width 332 height 4
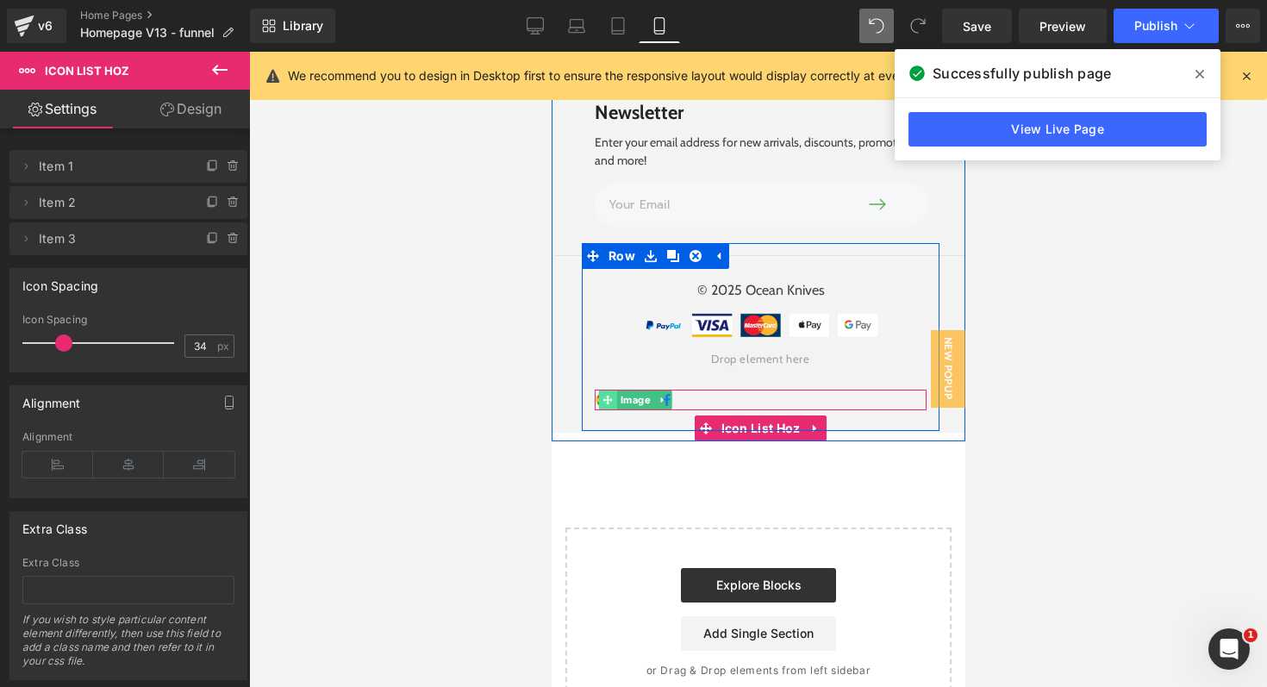
click at [599, 390] on span at bounding box center [606, 400] width 18 height 21
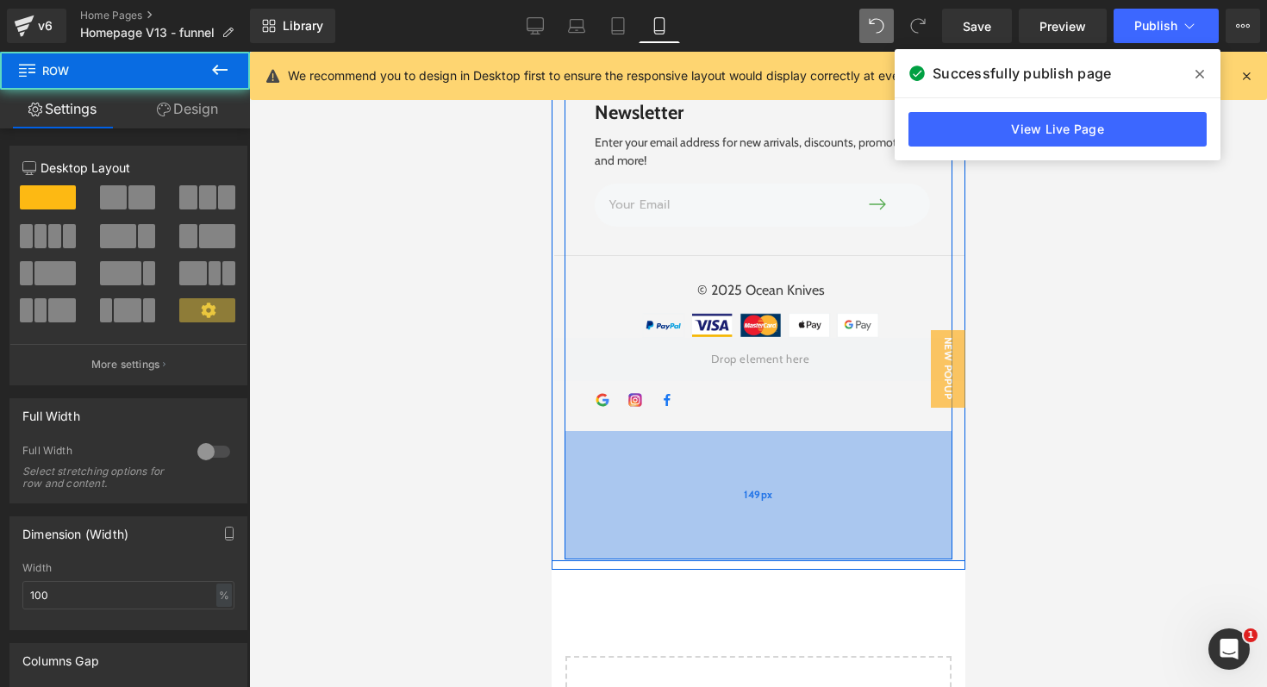
drag, startPoint x: 713, startPoint y: 414, endPoint x: 713, endPoint y: 509, distance: 95.7
click at [713, 542] on div "149px" at bounding box center [758, 495] width 388 height 128
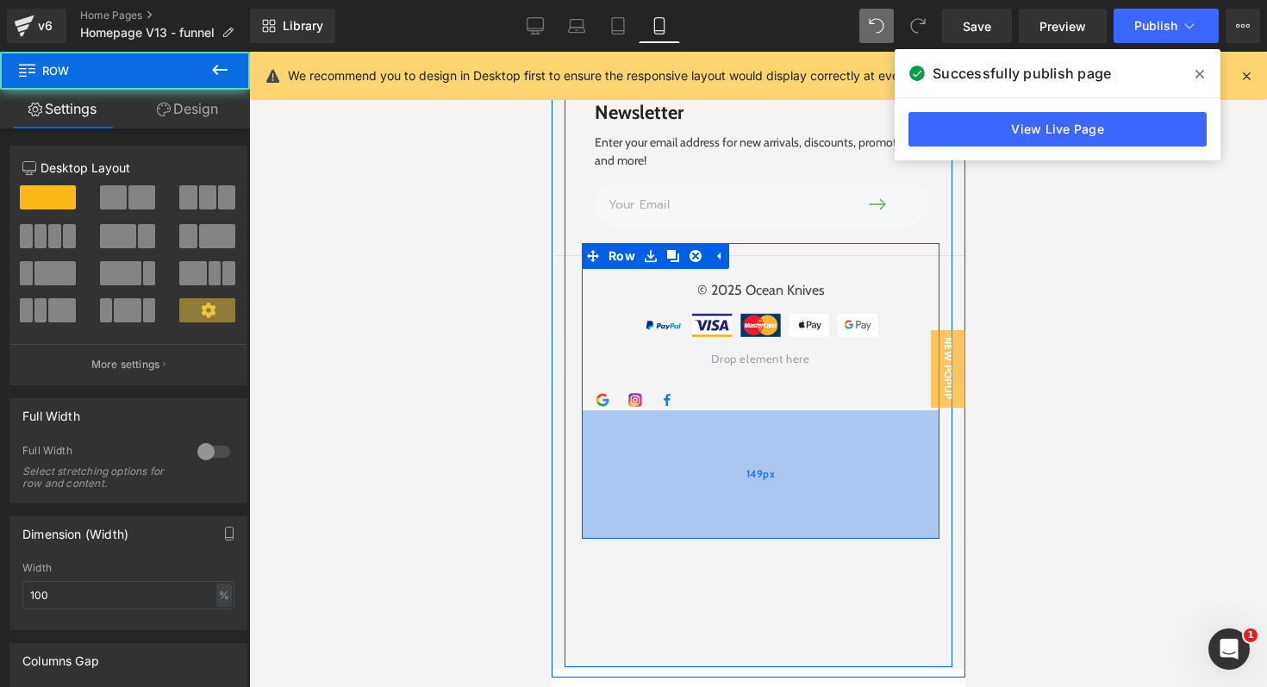
drag, startPoint x: 706, startPoint y: 414, endPoint x: 702, endPoint y: 503, distance: 89.7
click at [702, 521] on div "149px" at bounding box center [760, 474] width 358 height 128
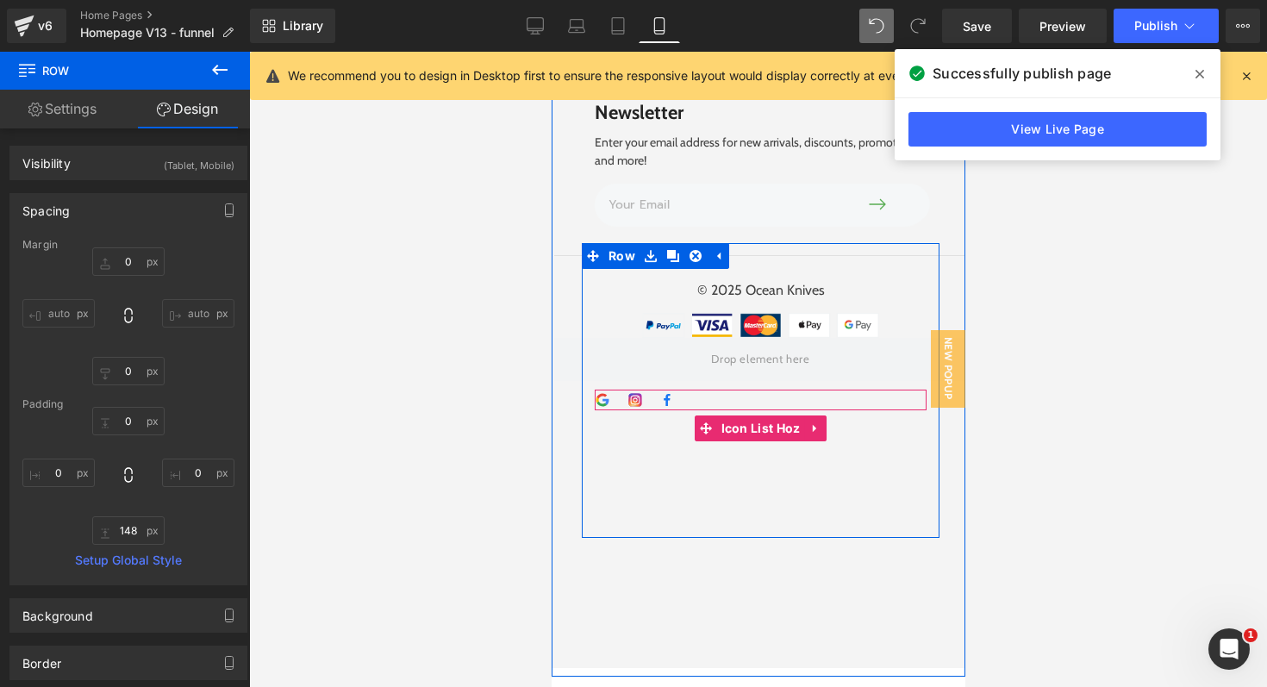
click at [695, 392] on ul "Image Image Image" at bounding box center [760, 401] width 332 height 18
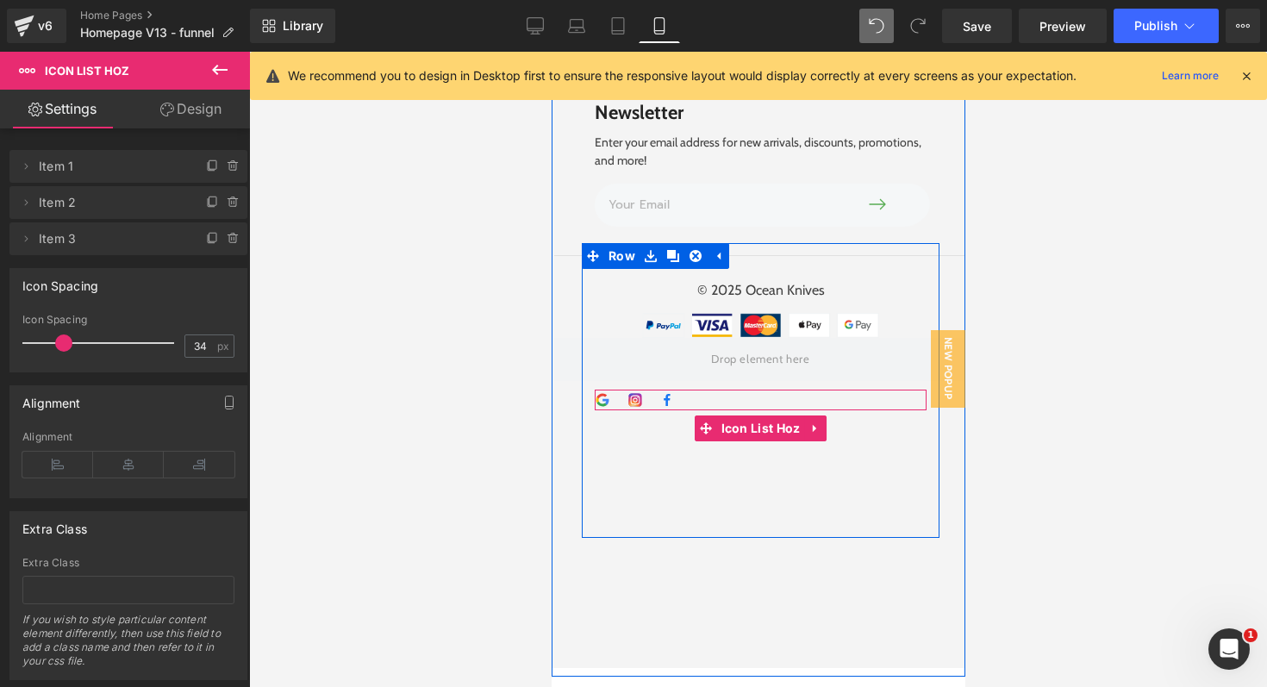
click at [716, 392] on ul "Image Image Image" at bounding box center [760, 401] width 332 height 18
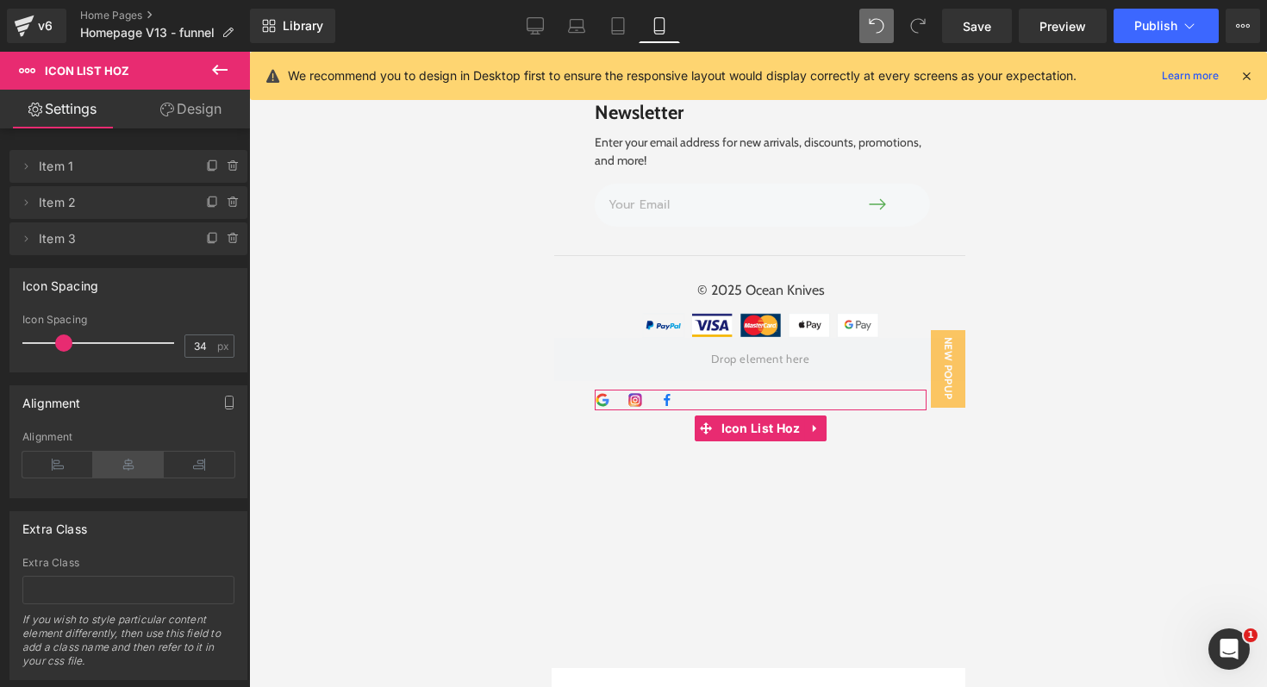
click at [126, 465] on icon at bounding box center [128, 465] width 71 height 26
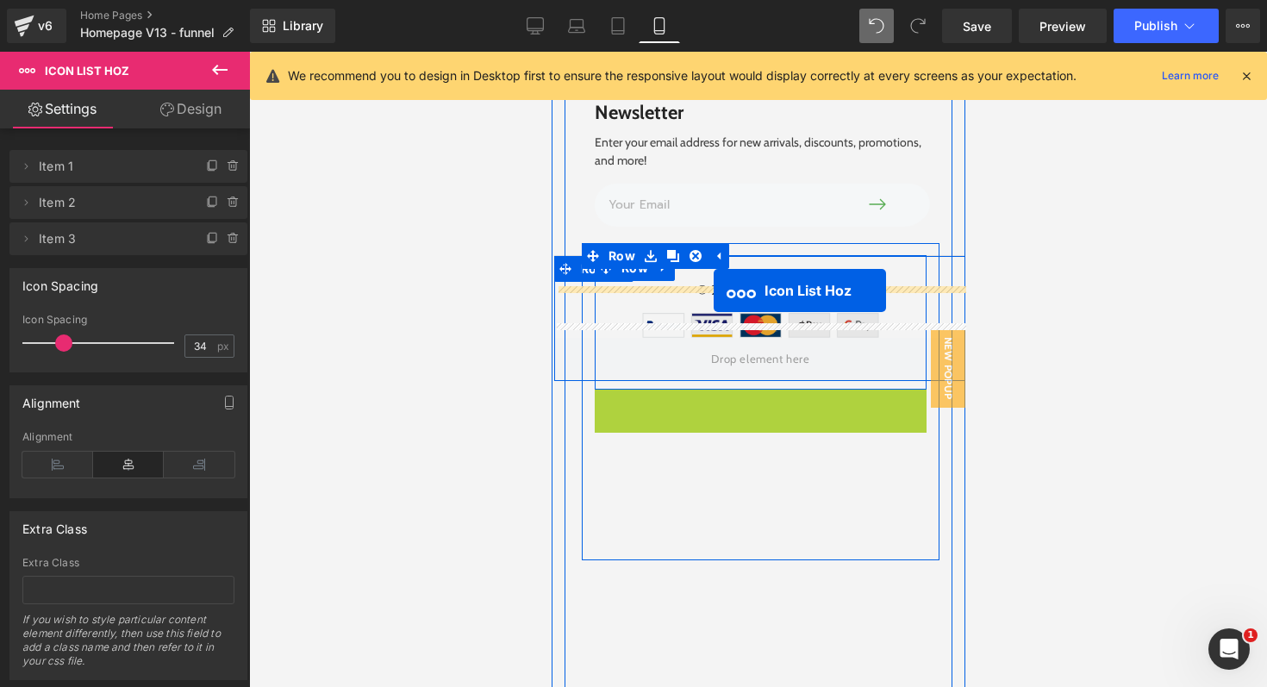
drag, startPoint x: 712, startPoint y: 386, endPoint x: 713, endPoint y: 290, distance: 95.7
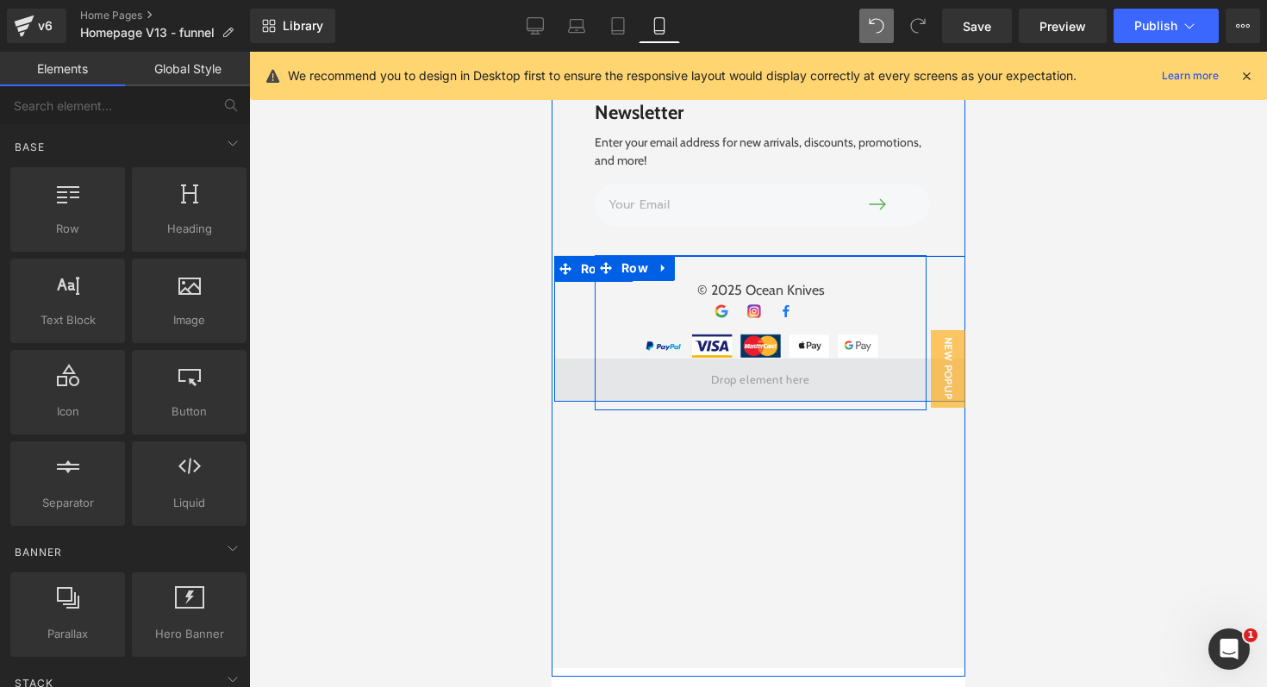
click at [755, 369] on span at bounding box center [759, 380] width 110 height 28
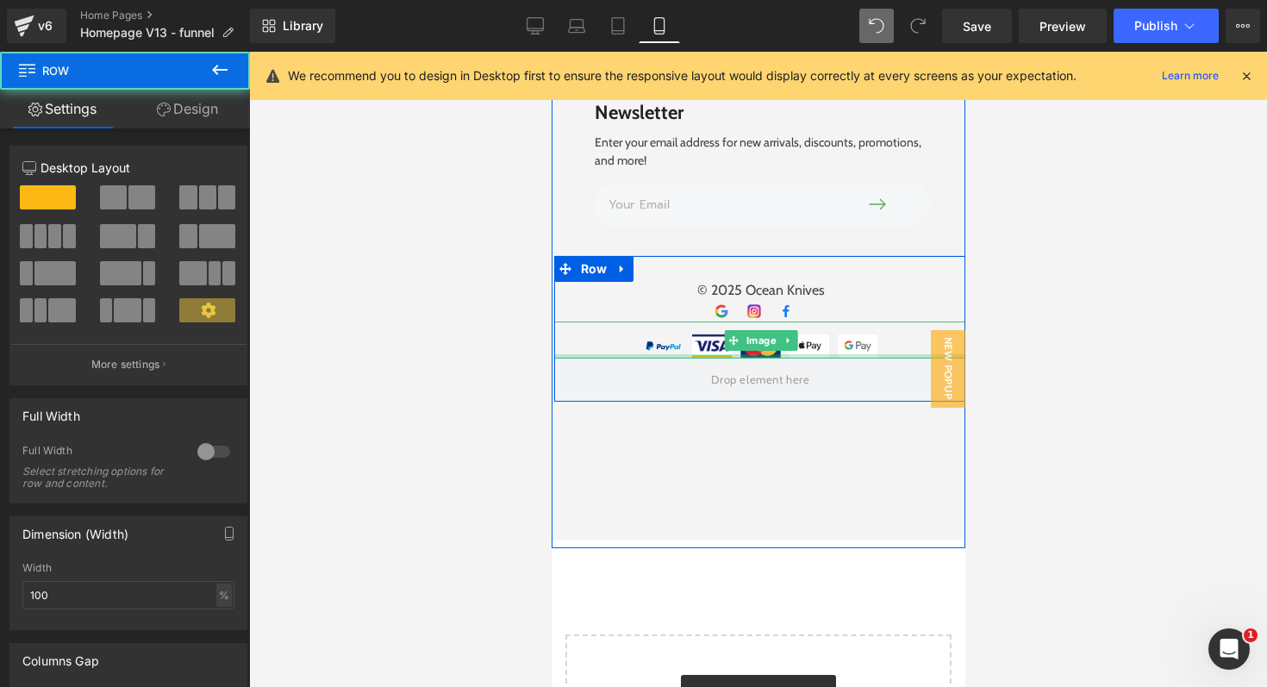
drag, startPoint x: 756, startPoint y: 648, endPoint x: 765, endPoint y: 353, distance: 295.8
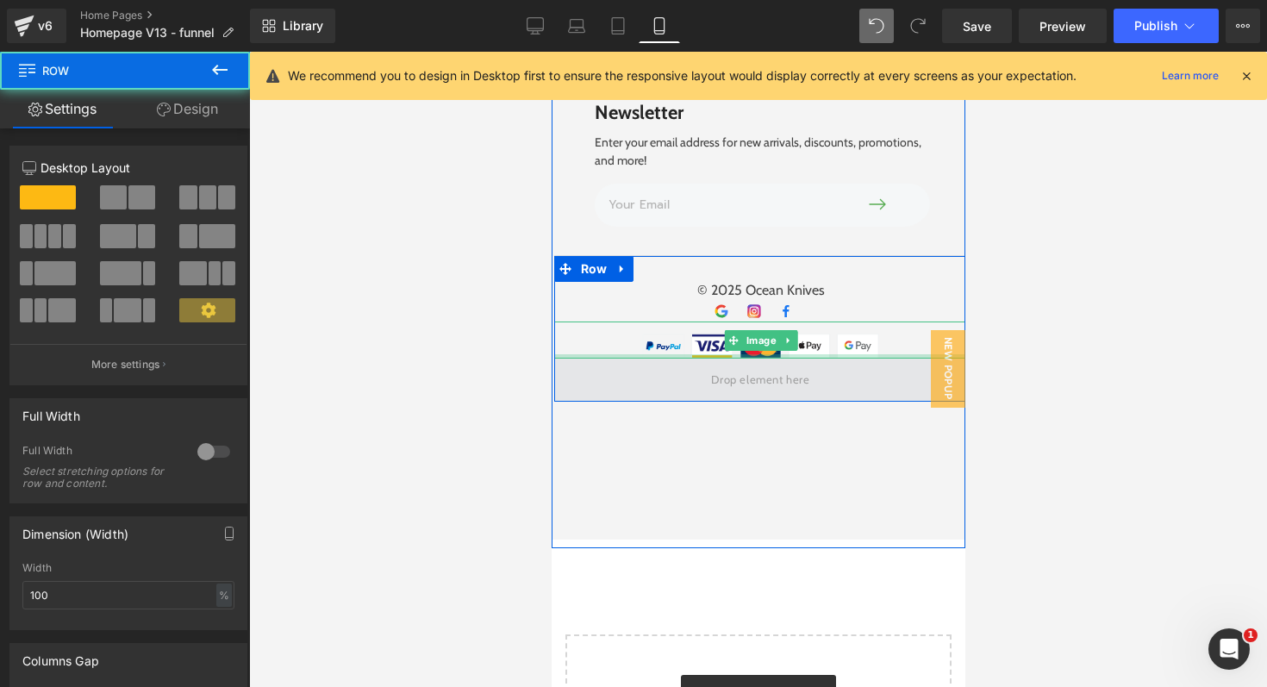
click at [766, 340] on div "Got a Question? Heading Image [EMAIL_ADDRESS][DOMAIN_NAME] Heading Row Home Tex…" at bounding box center [758, 145] width 388 height 785
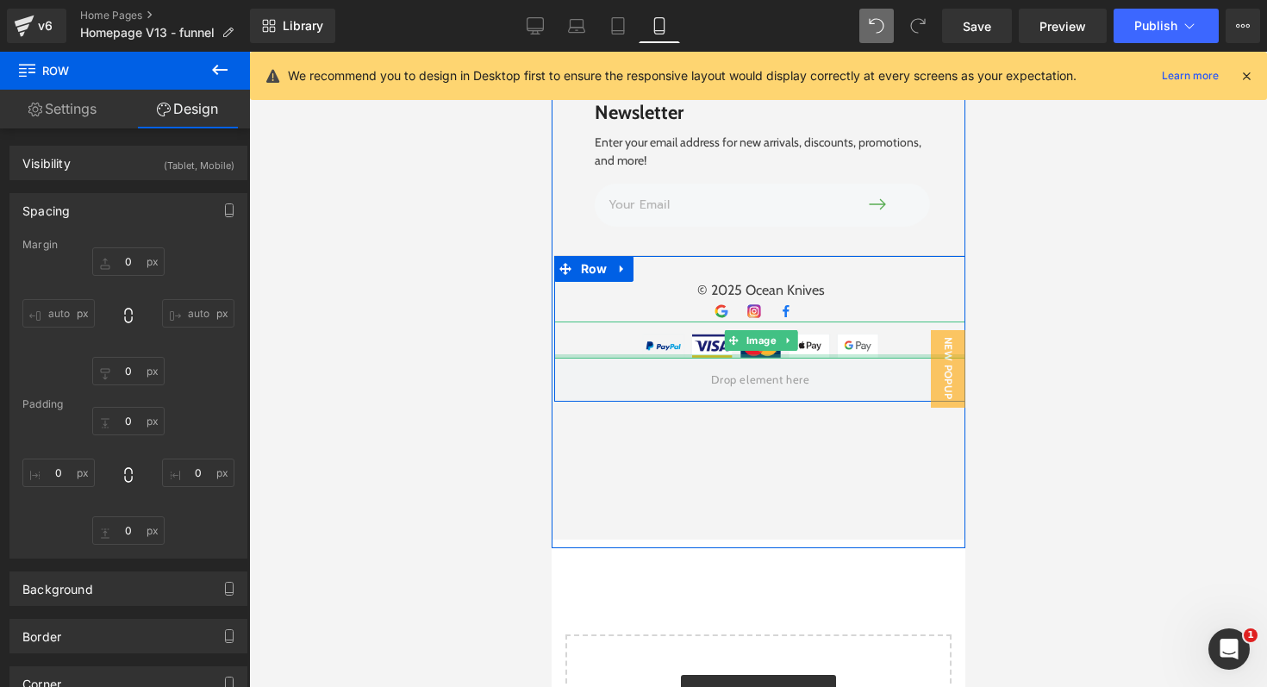
type input "0"
type input "14"
type input "0"
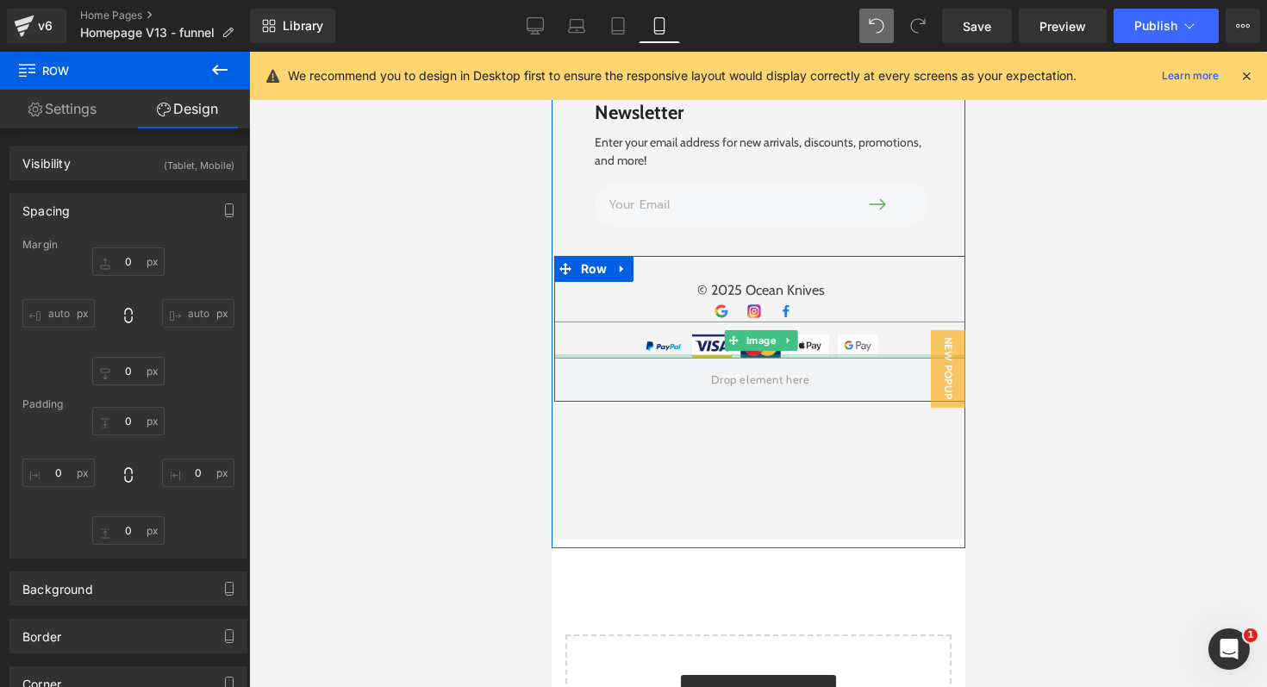
type input "5"
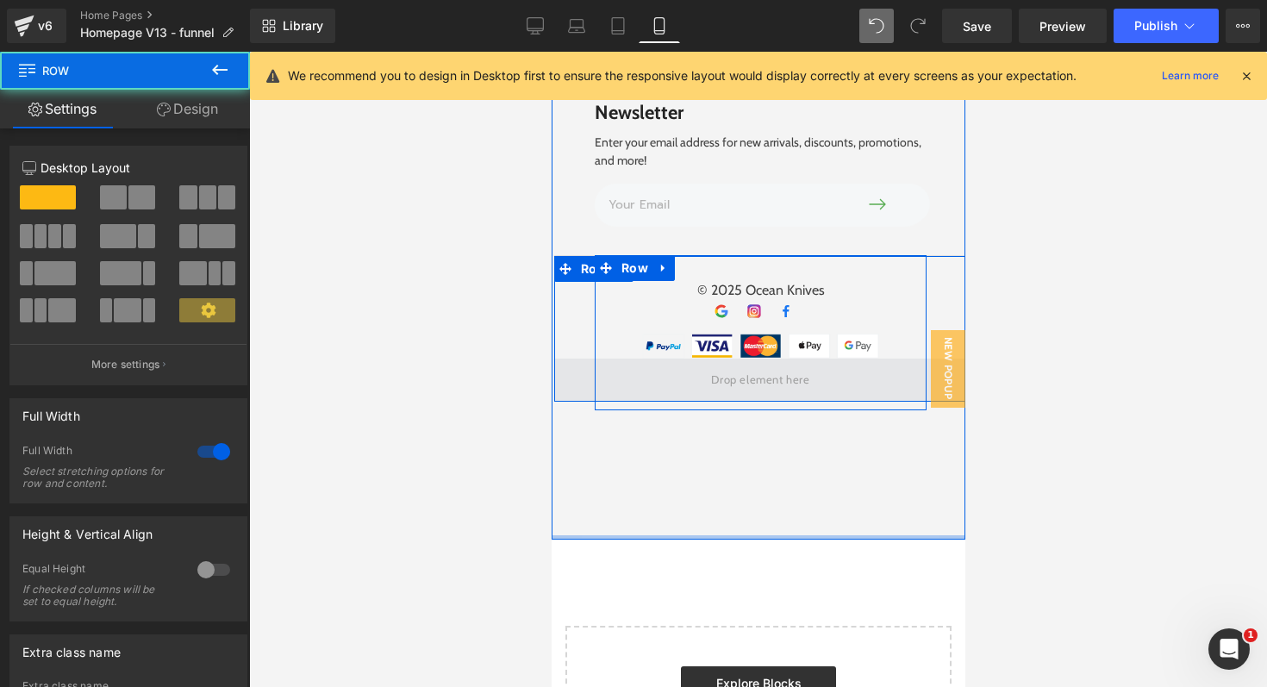
drag, startPoint x: 763, startPoint y: 527, endPoint x: 764, endPoint y: 365, distance: 162.0
click at [764, 365] on div "Image Got a Question? Heading Image [EMAIL_ADDRESS][DOMAIN_NAME] Heading Row Ho…" at bounding box center [758, 87] width 414 height 904
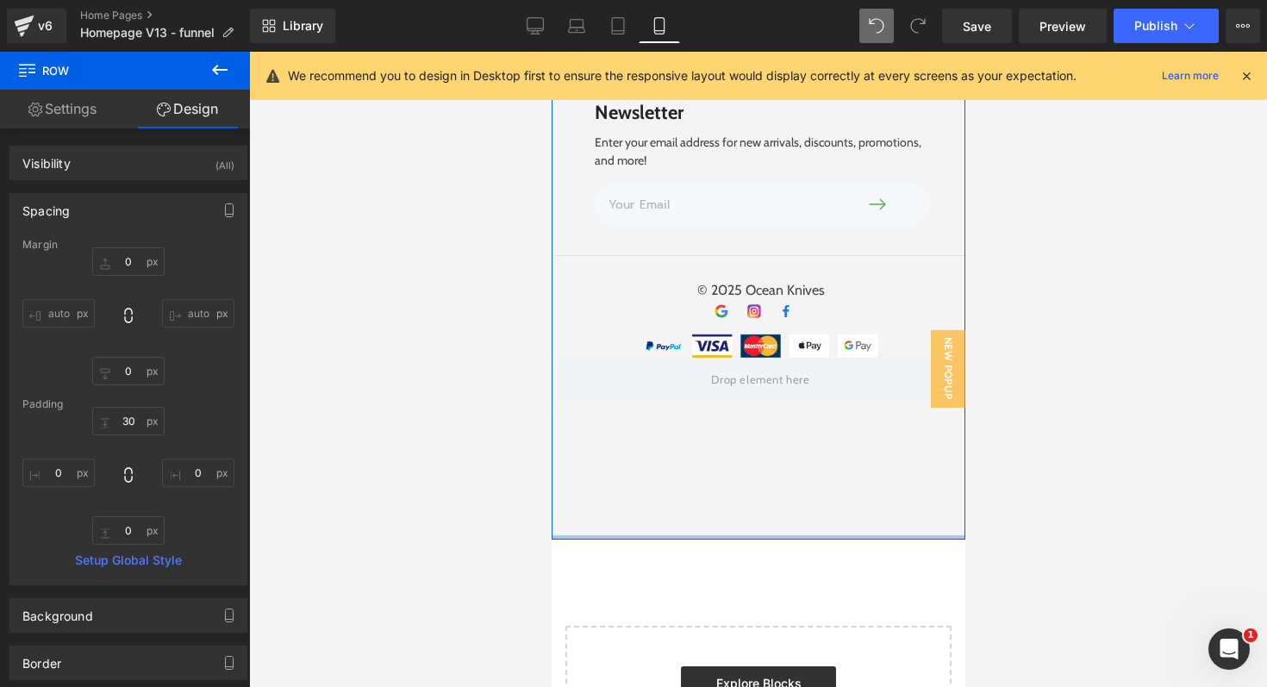
type input "0px"
drag, startPoint x: 762, startPoint y: 521, endPoint x: 762, endPoint y: 414, distance: 106.9
click at [762, 414] on div "Image Got a Question? Heading Image [EMAIL_ADDRESS][DOMAIN_NAME] Heading Row Ho…" at bounding box center [758, 87] width 414 height 904
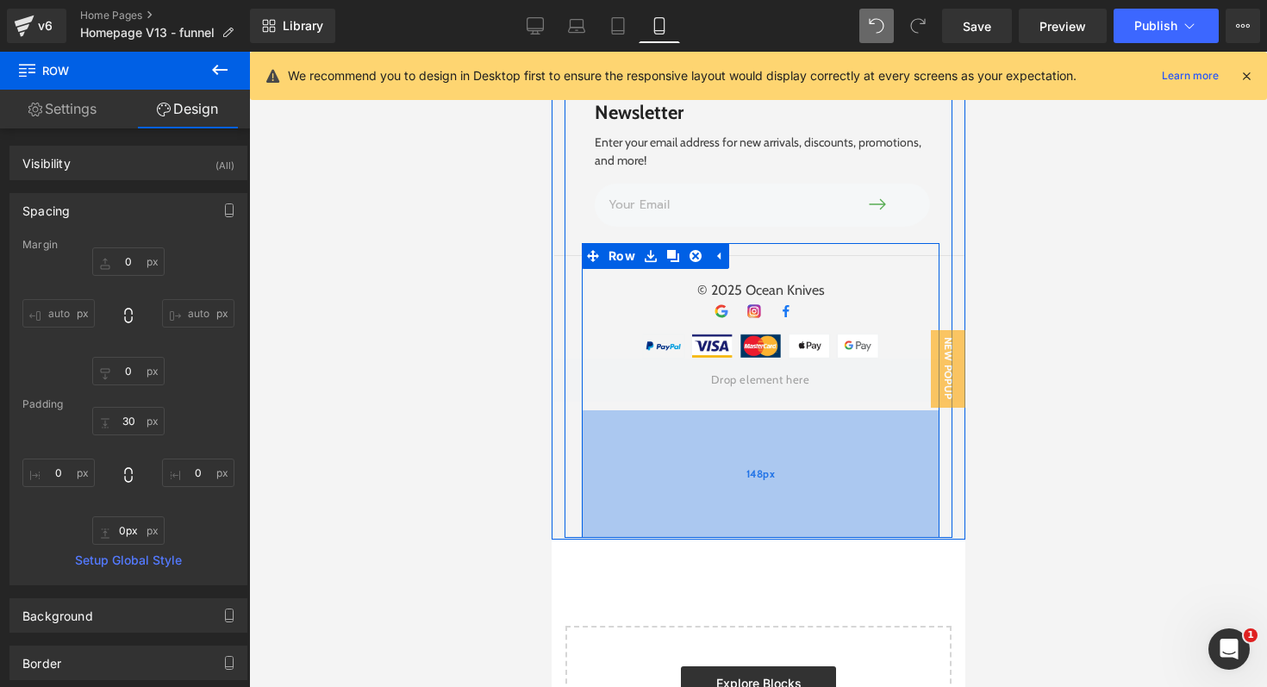
drag, startPoint x: 762, startPoint y: 522, endPoint x: 762, endPoint y: 443, distance: 79.3
click at [762, 443] on div "Image Got a Question? Heading Image [EMAIL_ADDRESS][DOMAIN_NAME] Heading Row Ho…" at bounding box center [758, 87] width 414 height 904
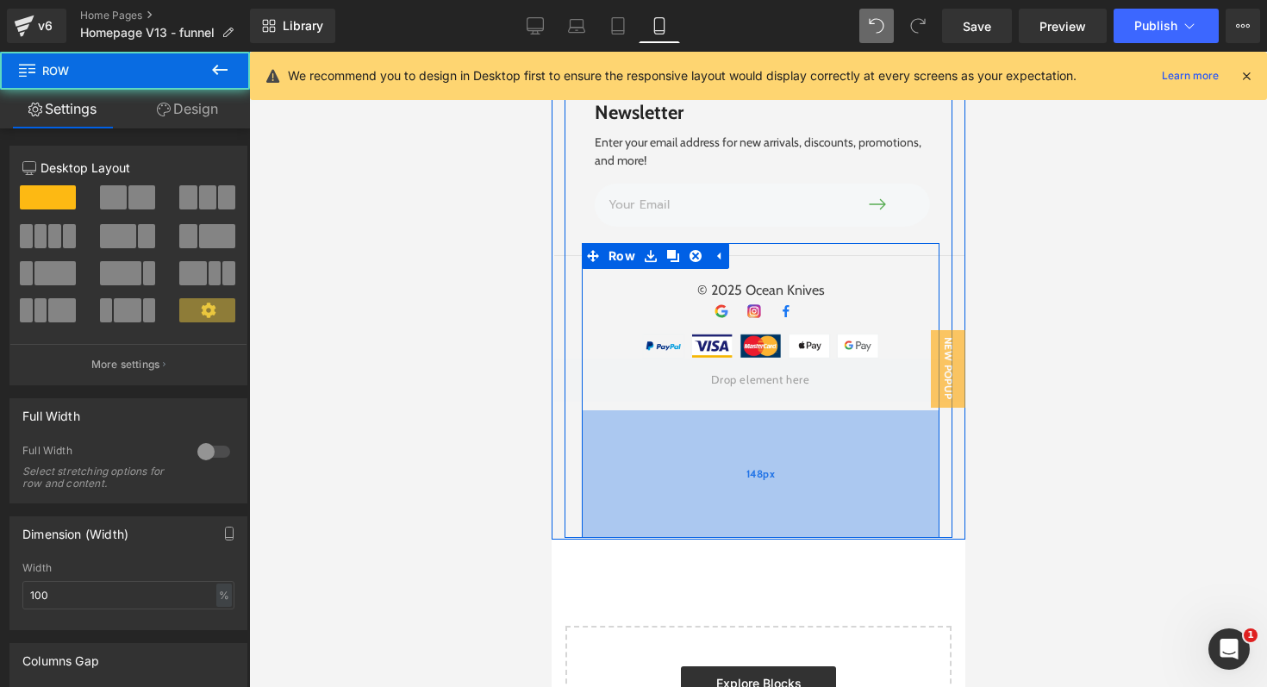
drag, startPoint x: 765, startPoint y: 520, endPoint x: 767, endPoint y: 454, distance: 65.6
click at [767, 454] on div "Got a Question? Heading Image [EMAIL_ADDRESS][DOMAIN_NAME] Heading Row Home Tex…" at bounding box center [758, 145] width 388 height 785
click at [765, 465] on span "148px" at bounding box center [760, 474] width 29 height 19
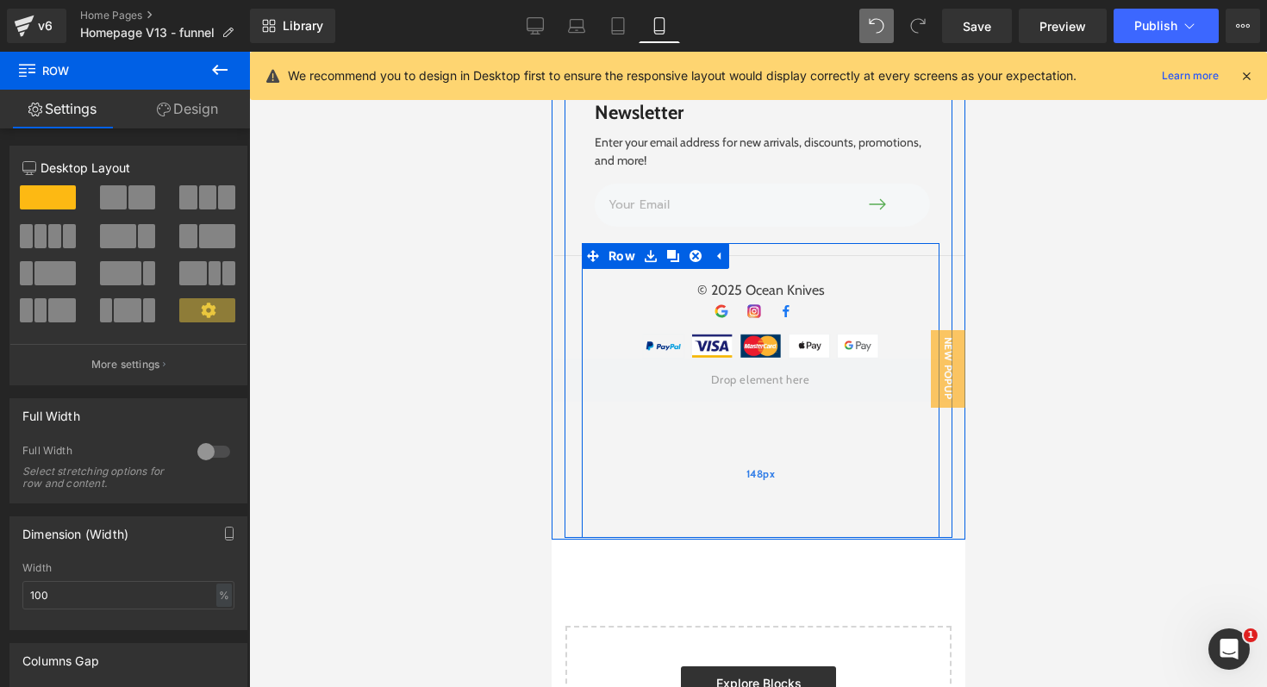
click at [765, 465] on span "148px" at bounding box center [760, 474] width 29 height 19
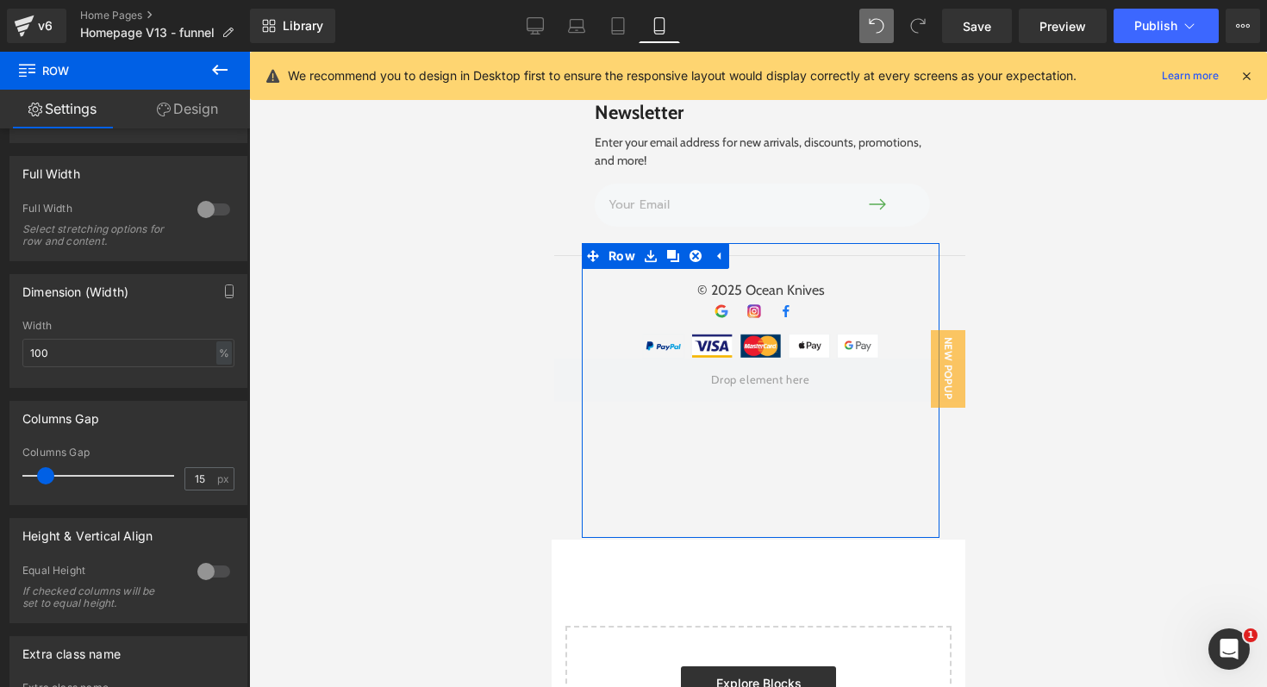
scroll to position [409, 0]
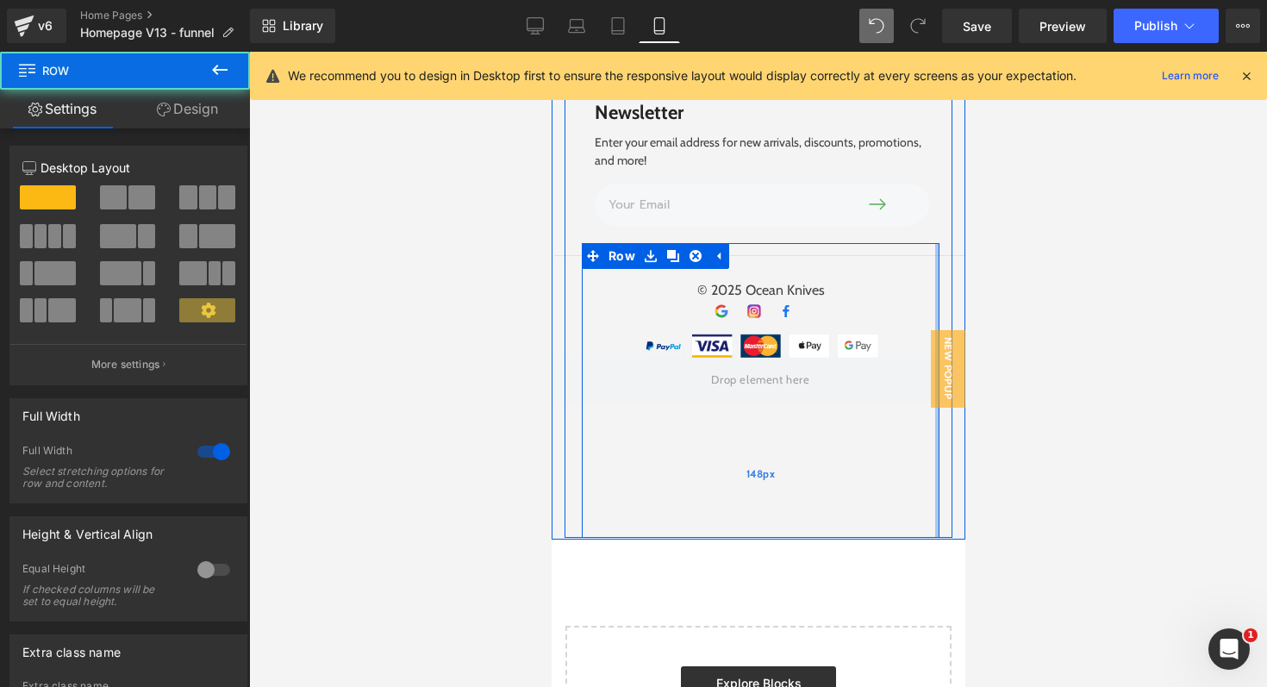
drag, startPoint x: 940, startPoint y: 521, endPoint x: 931, endPoint y: 465, distance: 56.8
click at [931, 465] on div "Image Got a Question? Heading Image [EMAIL_ADDRESS][DOMAIN_NAME] Heading Row Ho…" at bounding box center [758, 87] width 414 height 904
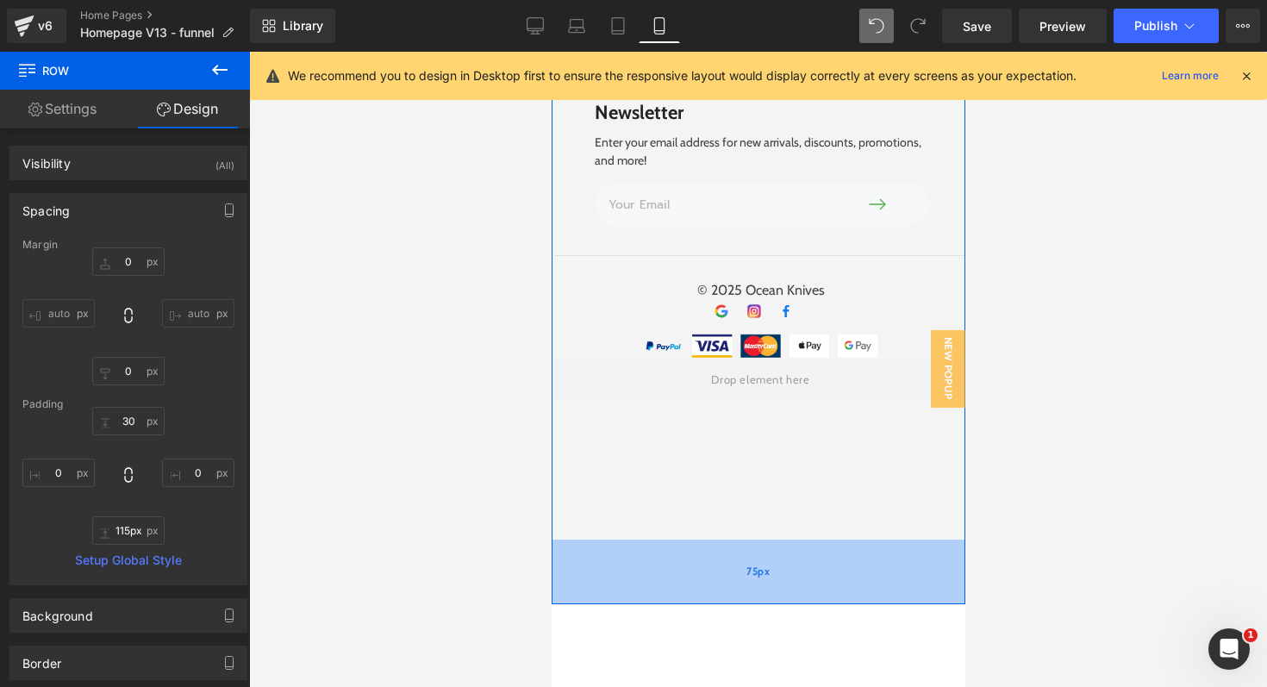
type input "116px"
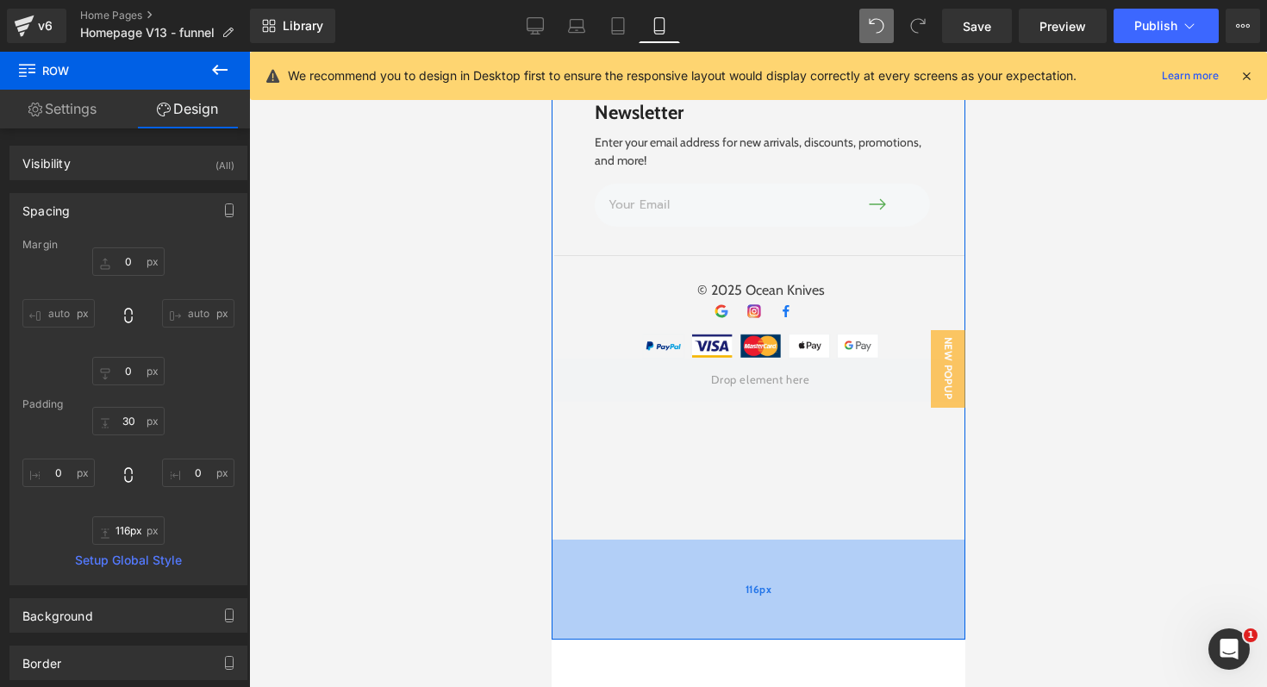
drag, startPoint x: 881, startPoint y: 522, endPoint x: 879, endPoint y: 622, distance: 100.0
click at [879, 622] on div "116px" at bounding box center [758, 590] width 414 height 100
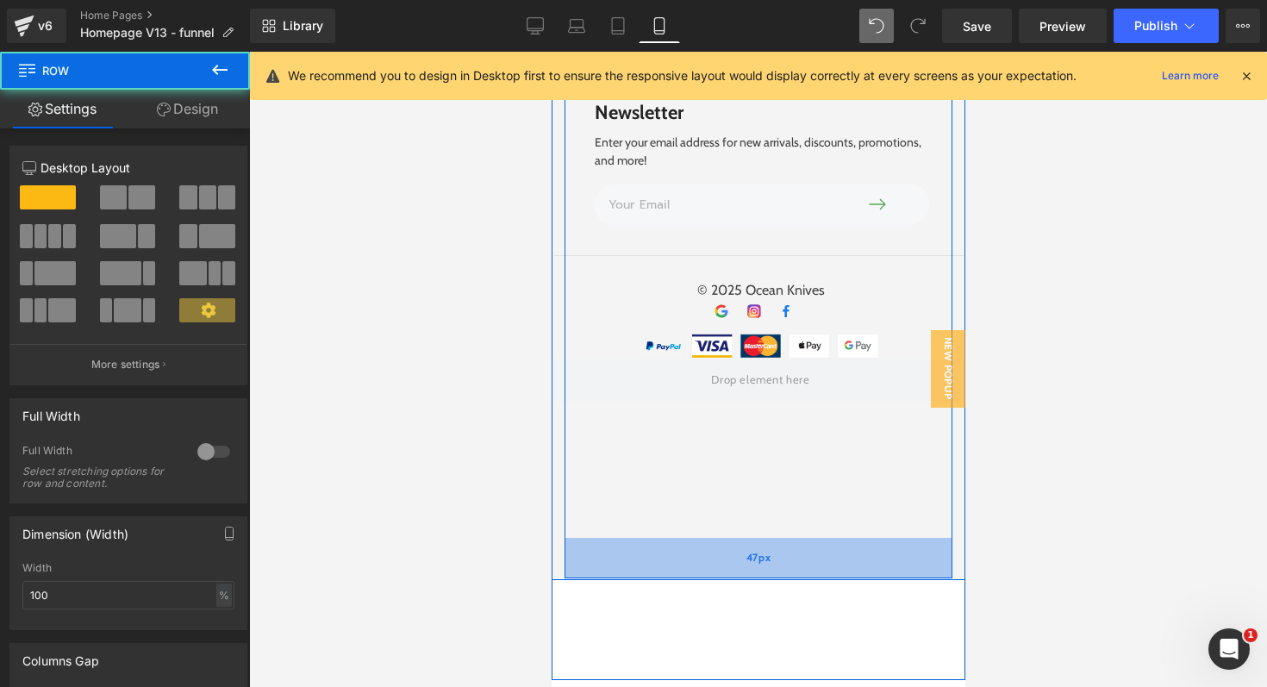
drag, startPoint x: 852, startPoint y: 522, endPoint x: 853, endPoint y: 559, distance: 37.1
click at [854, 569] on div "Image Got a Question? Heading Image [EMAIL_ADDRESS][DOMAIN_NAME] Heading Row Ho…" at bounding box center [758, 120] width 414 height 919
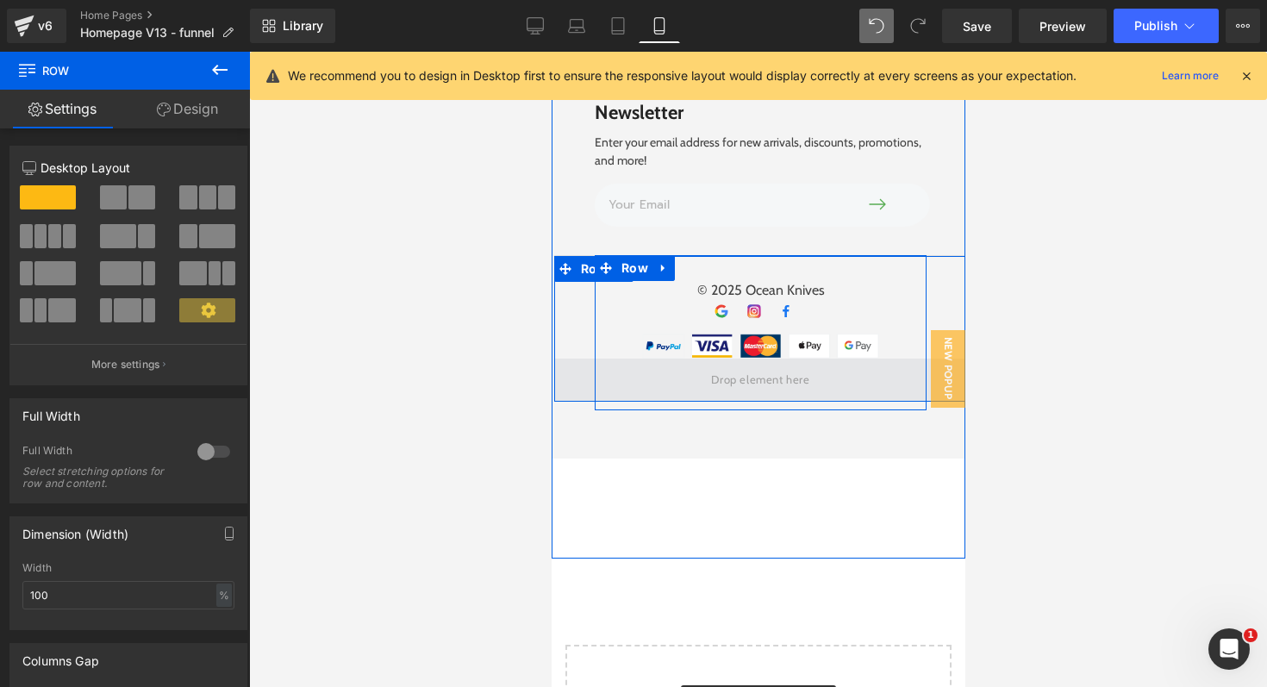
drag, startPoint x: 846, startPoint y: 521, endPoint x: 857, endPoint y: 378, distance: 142.7
click at [857, 378] on div "© 2025 Ocean Knives Text Block Image Image Image Icon List Hoz Image Row Row Row" at bounding box center [760, 326] width 358 height 167
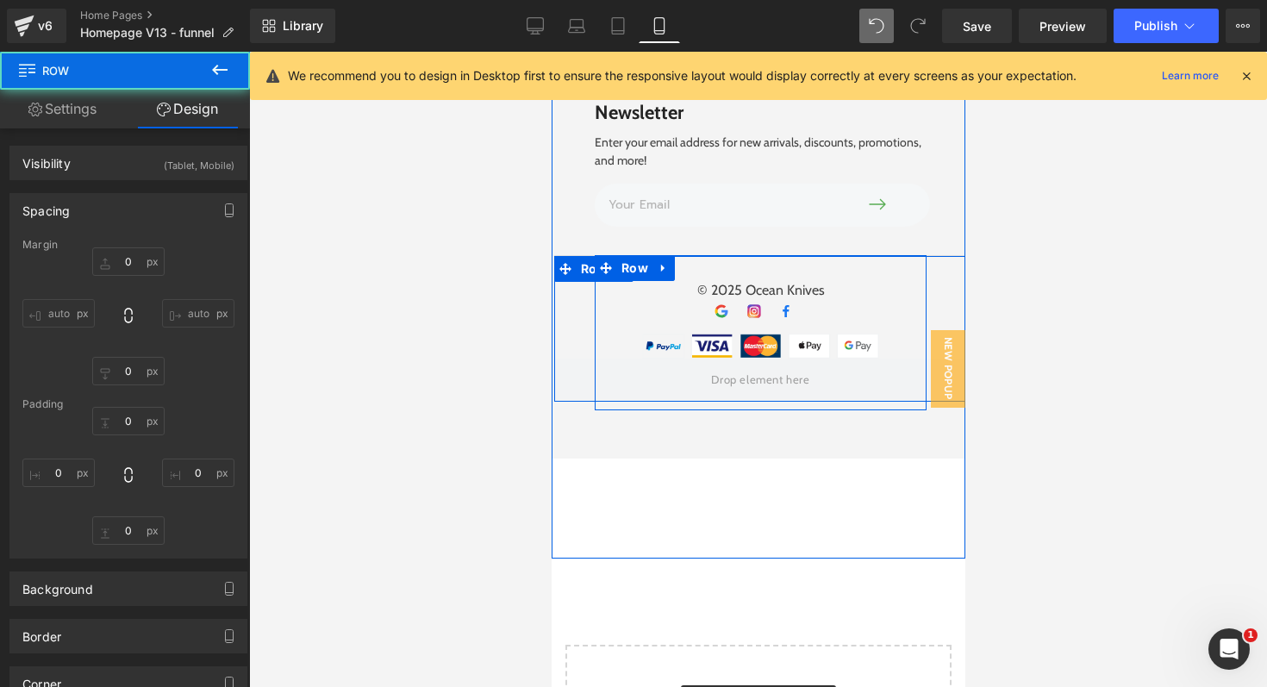
type input "0"
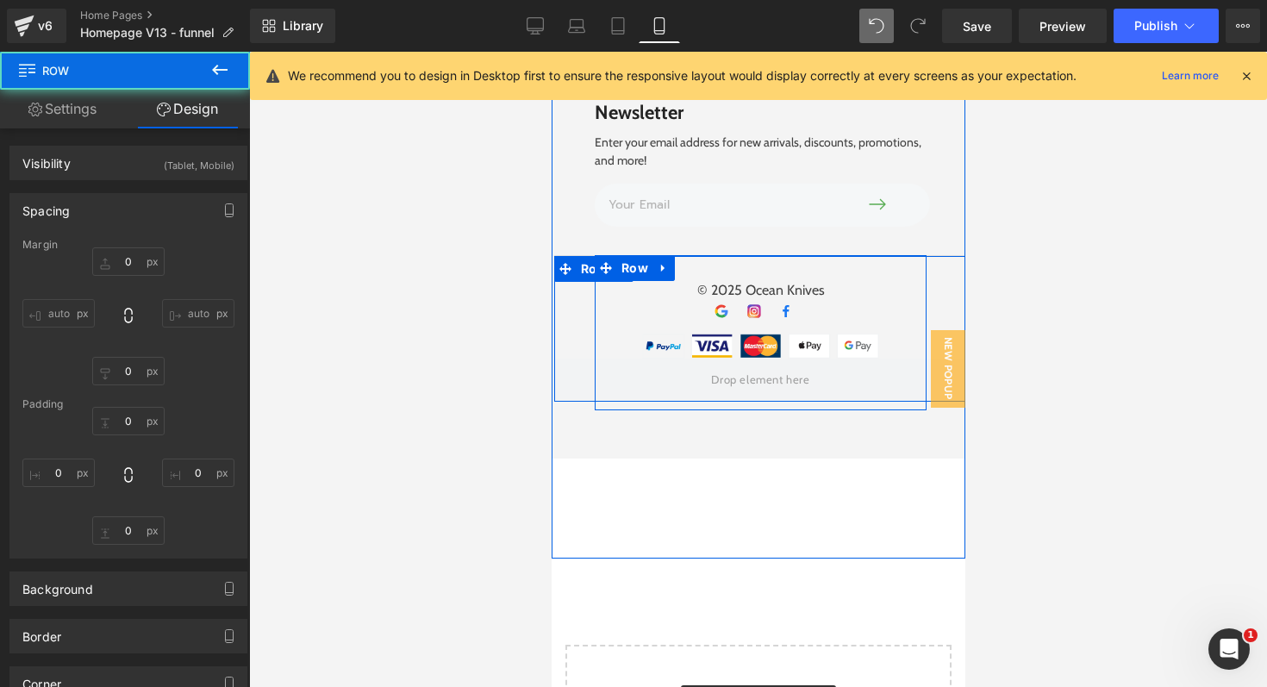
type input "0"
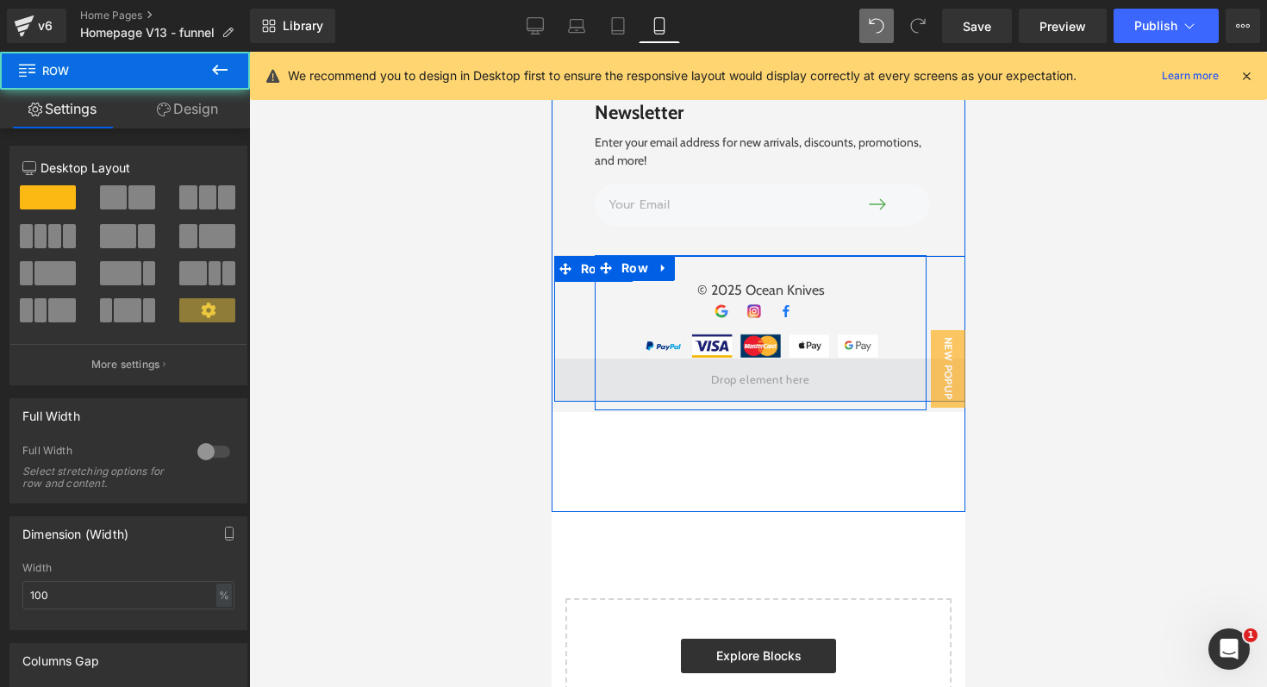
drag, startPoint x: 852, startPoint y: 441, endPoint x: 854, endPoint y: 372, distance: 69.0
click at [854, 372] on div "Got a Question? Heading Image [EMAIL_ADDRESS][DOMAIN_NAME] Heading Row Home Tex…" at bounding box center [758, 82] width 388 height 658
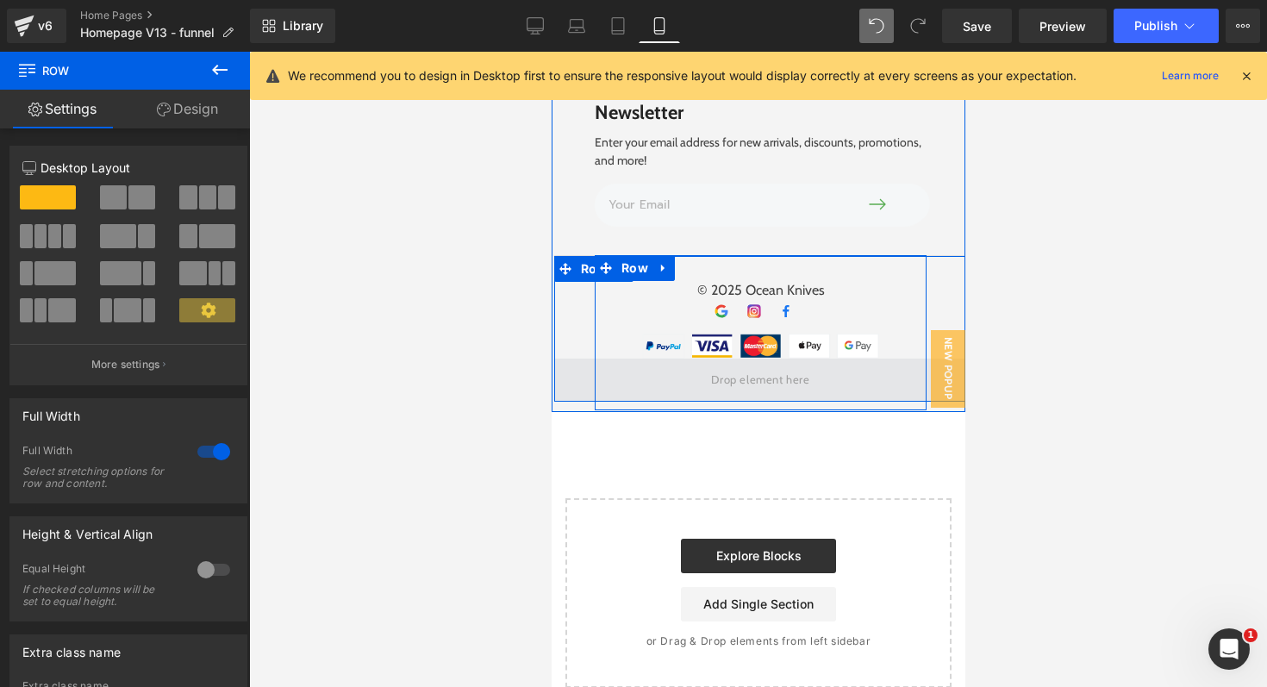
drag, startPoint x: 857, startPoint y: 496, endPoint x: 857, endPoint y: 367, distance: 128.4
click at [857, 367] on div "Image Got a Question? Heading Image [EMAIL_ADDRESS][DOMAIN_NAME] Heading Row Ho…" at bounding box center [758, 23] width 414 height 777
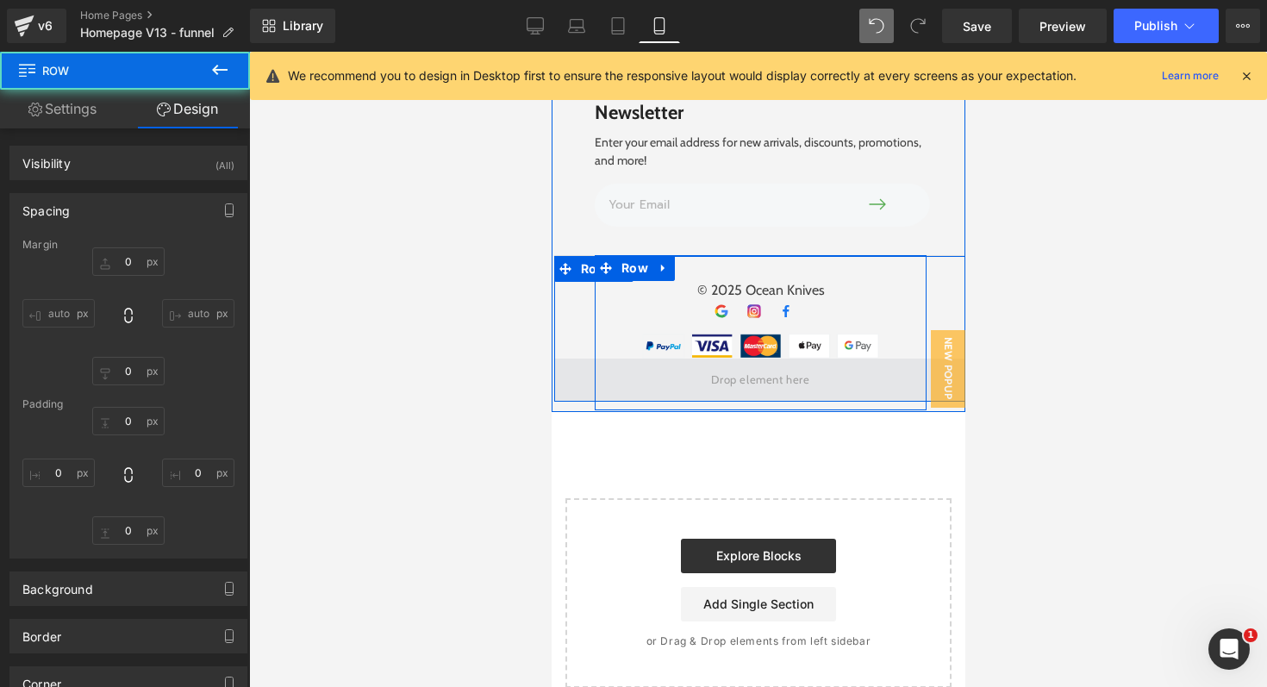
type input "0"
type input "30"
type input "0"
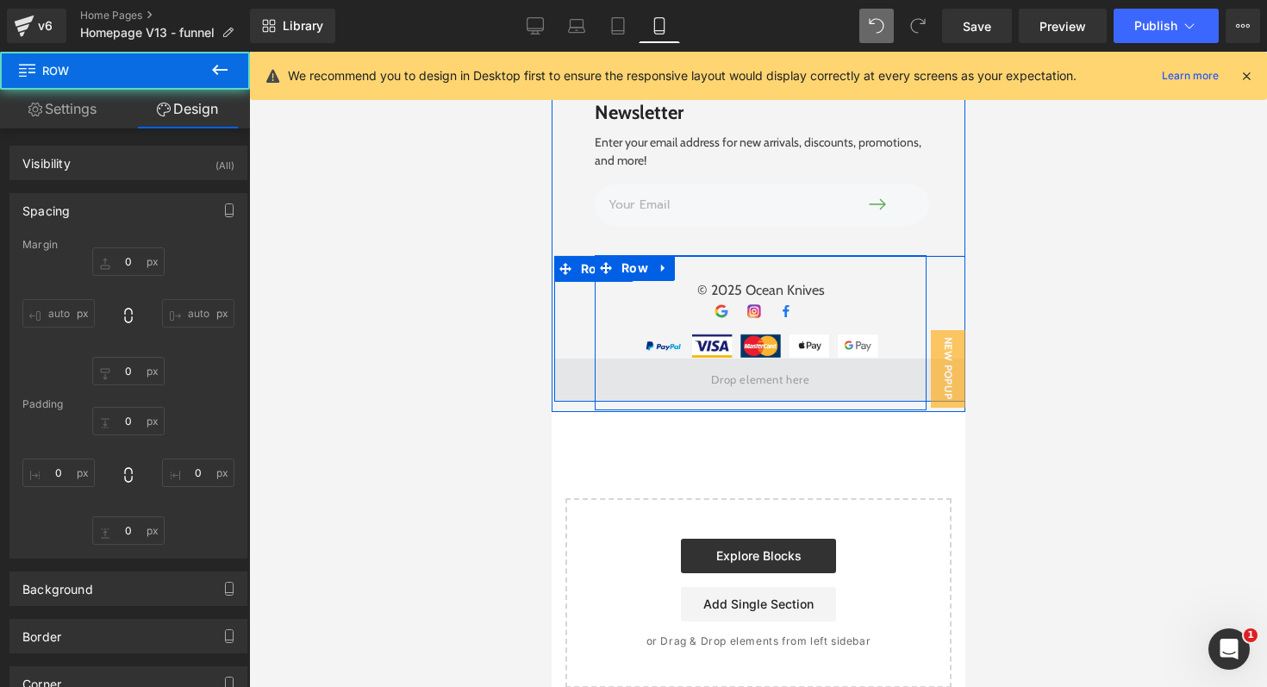
type input "0"
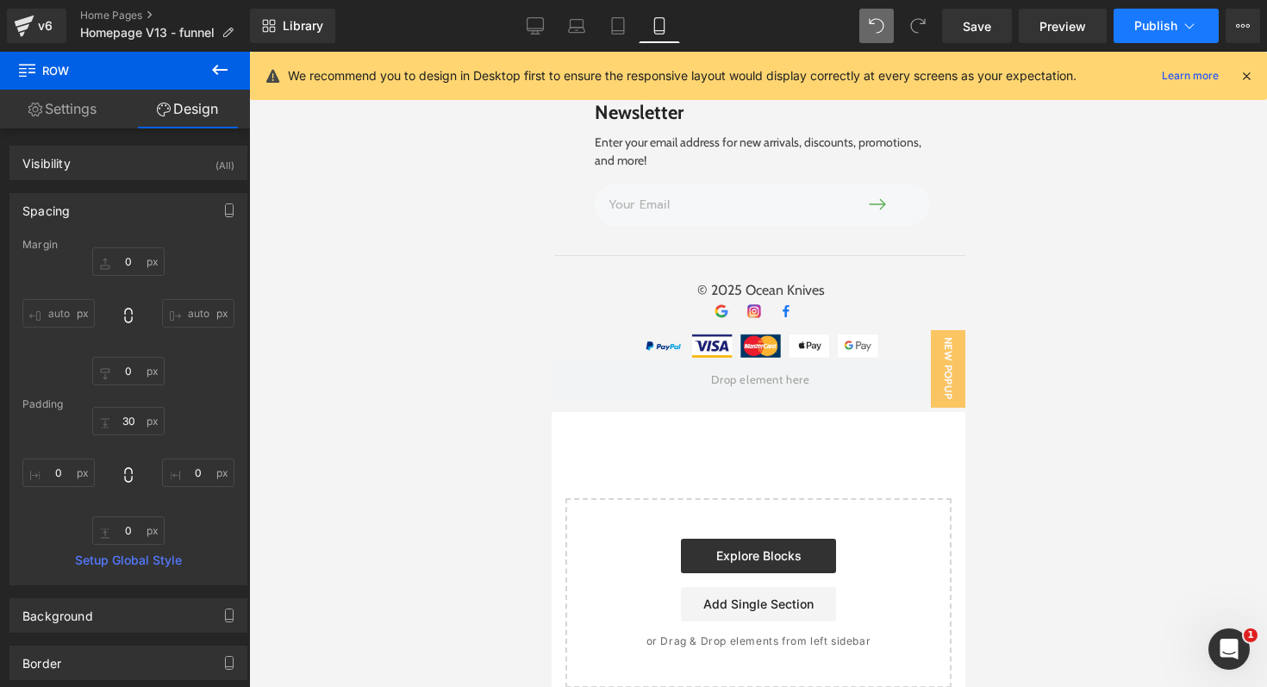
click at [1168, 23] on span "Publish" at bounding box center [1155, 26] width 43 height 14
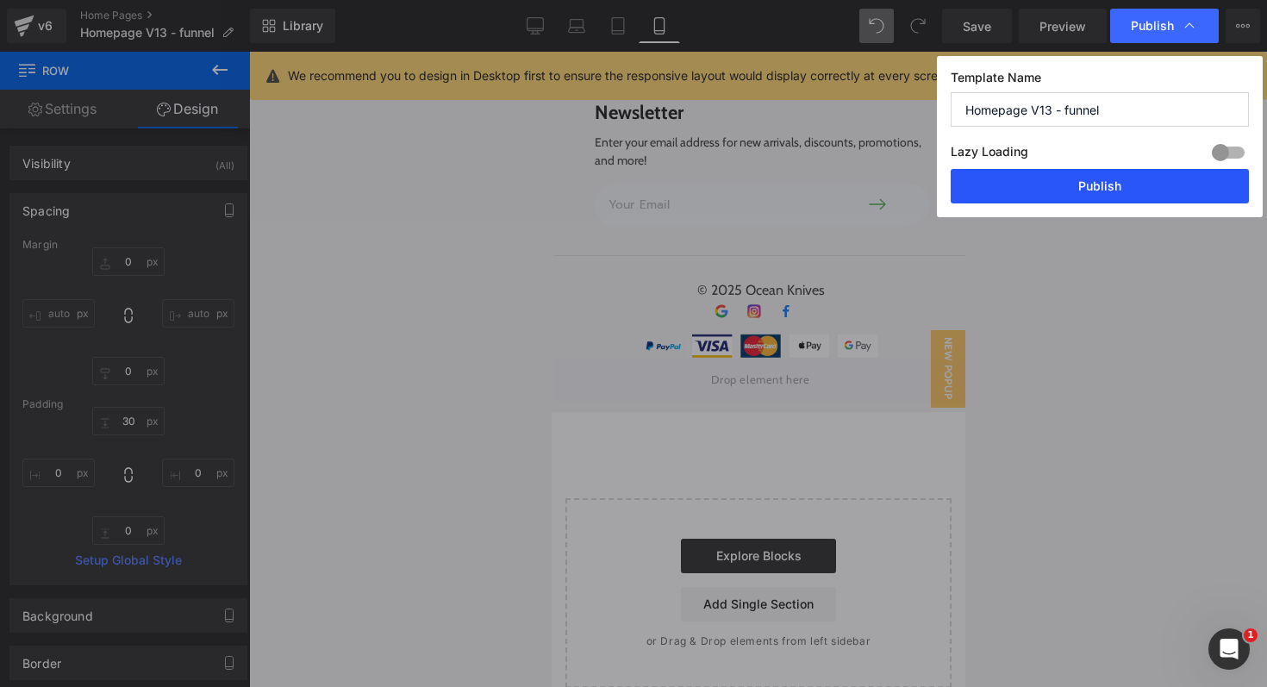
click at [1101, 186] on button "Publish" at bounding box center [1100, 186] width 298 height 34
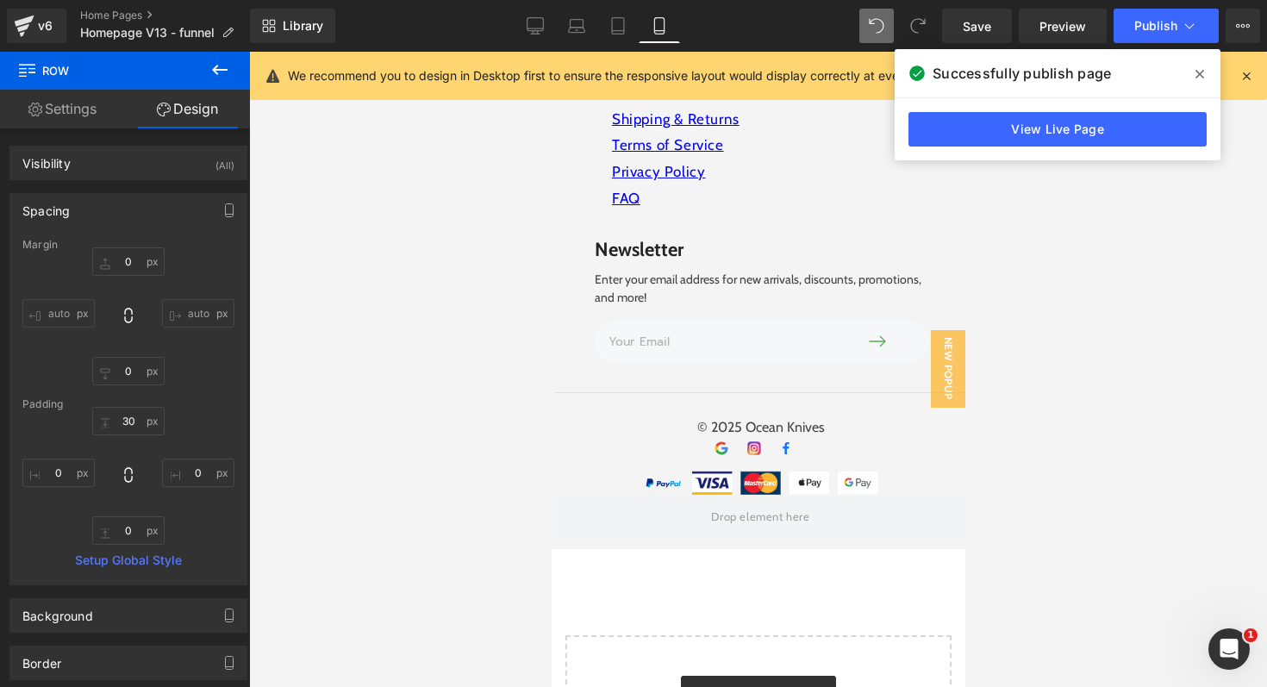
scroll to position [6417, 0]
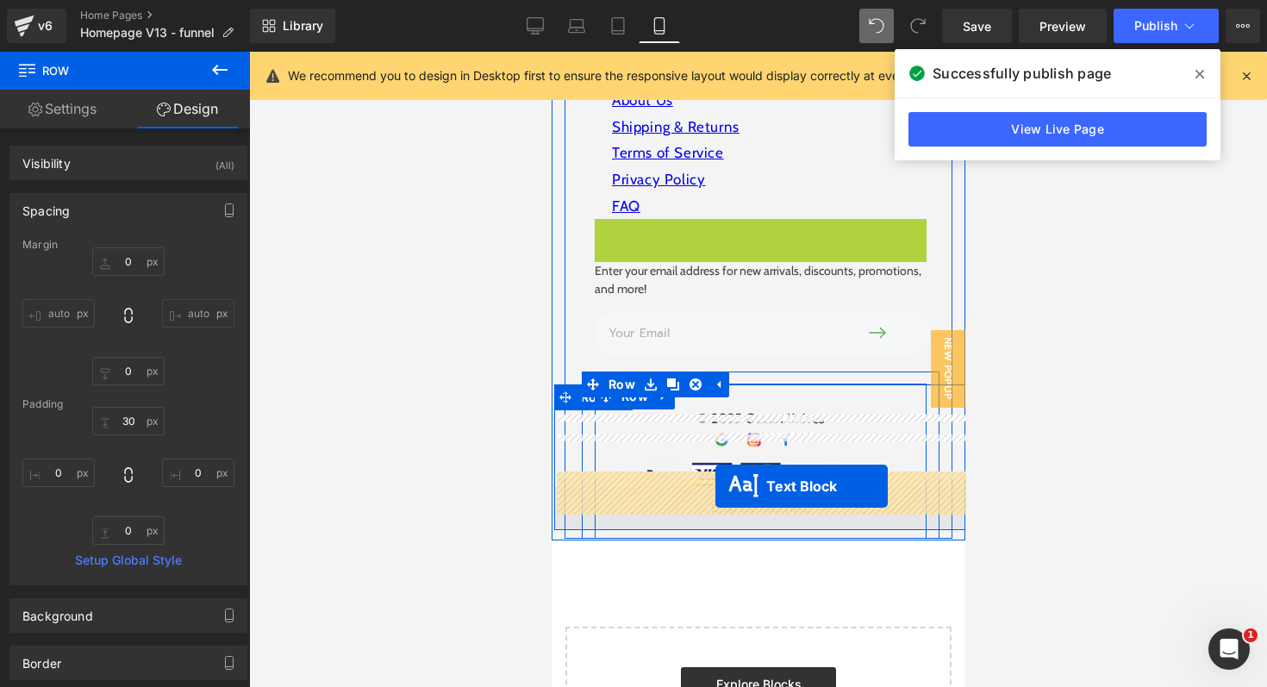
drag, startPoint x: 715, startPoint y: 231, endPoint x: 715, endPoint y: 486, distance: 255.1
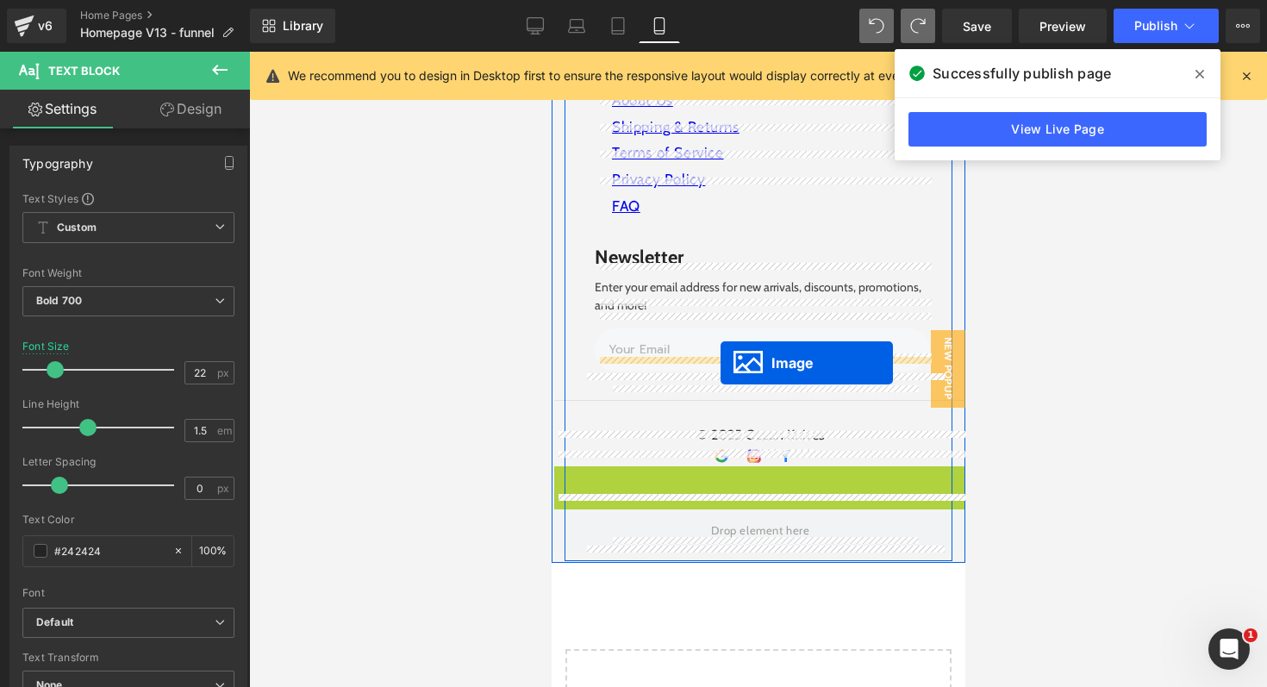
drag, startPoint x: 729, startPoint y: 467, endPoint x: 720, endPoint y: 363, distance: 104.7
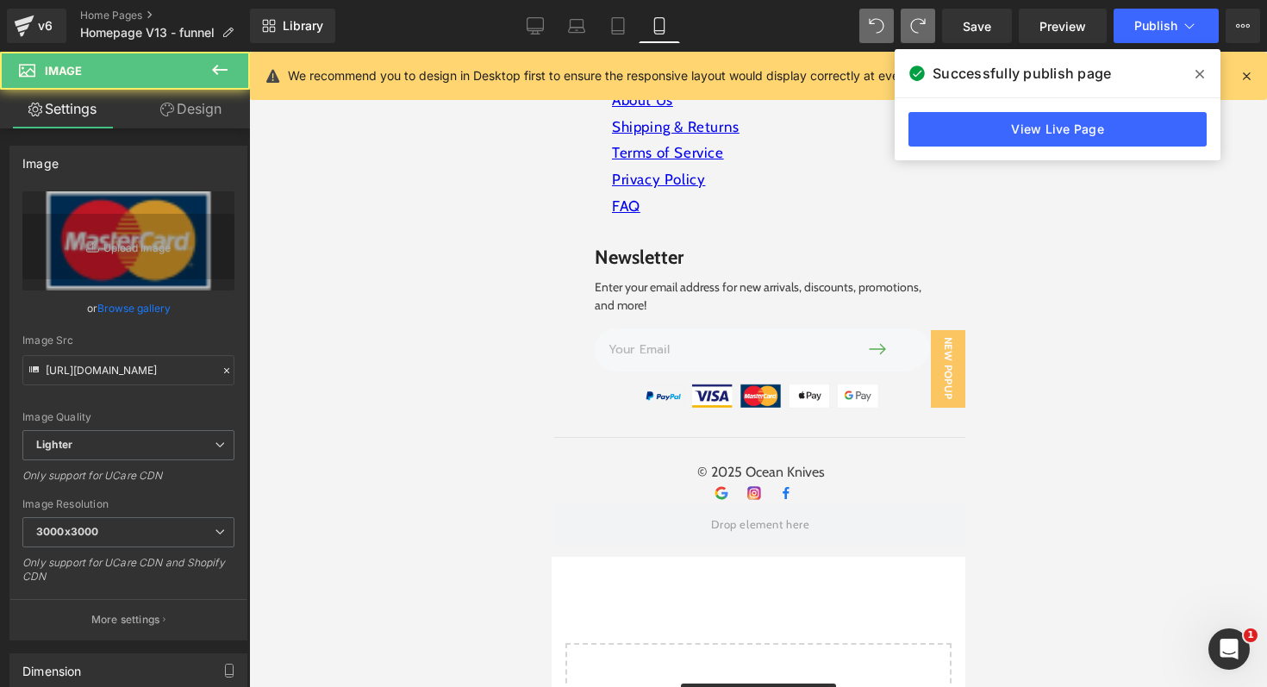
click at [1078, 444] on div at bounding box center [758, 369] width 1018 height 635
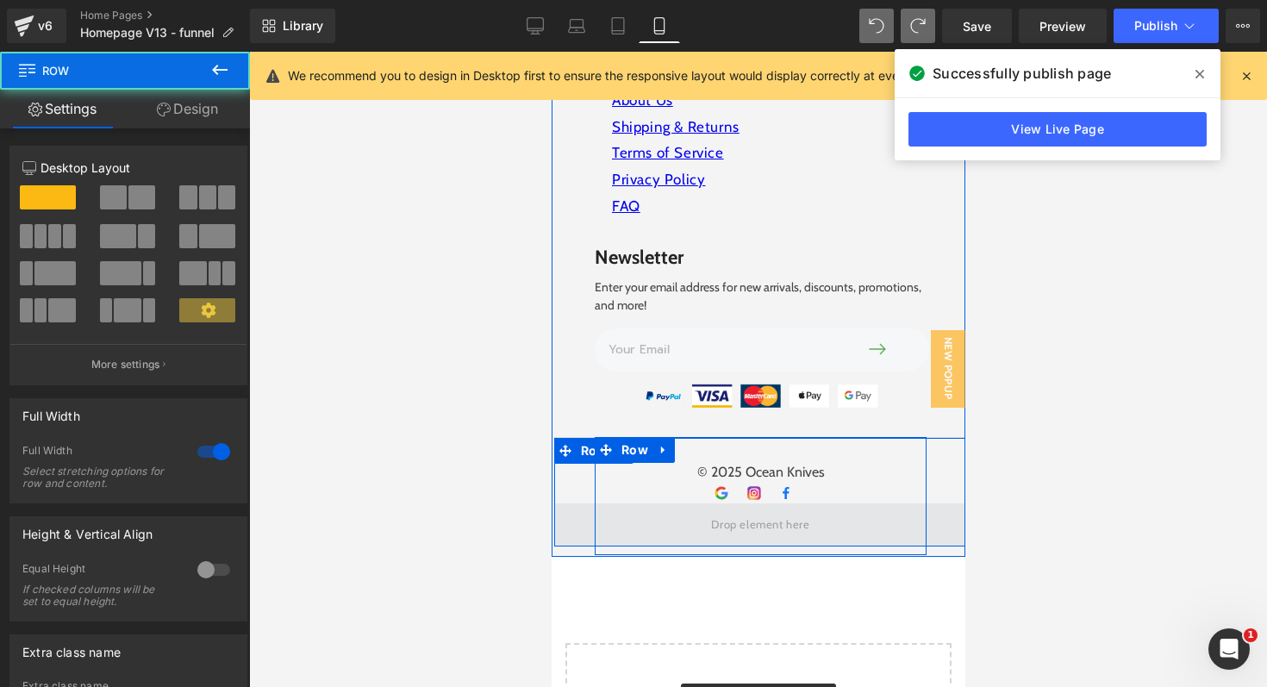
drag, startPoint x: 833, startPoint y: 539, endPoint x: 833, endPoint y: 505, distance: 33.6
click at [833, 505] on div "Image Got a Question? Heading Image [EMAIL_ADDRESS][DOMAIN_NAME] Heading Row Ho…" at bounding box center [758, 168] width 414 height 777
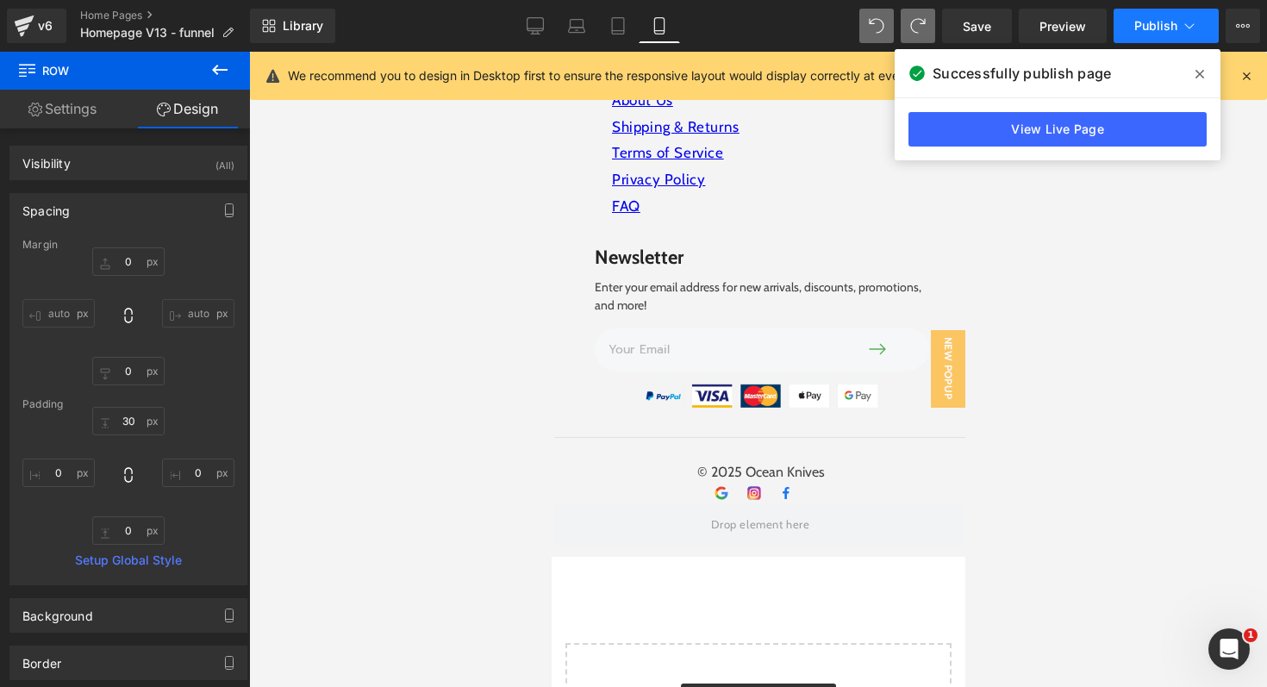
click at [1159, 25] on span "Publish" at bounding box center [1155, 26] width 43 height 14
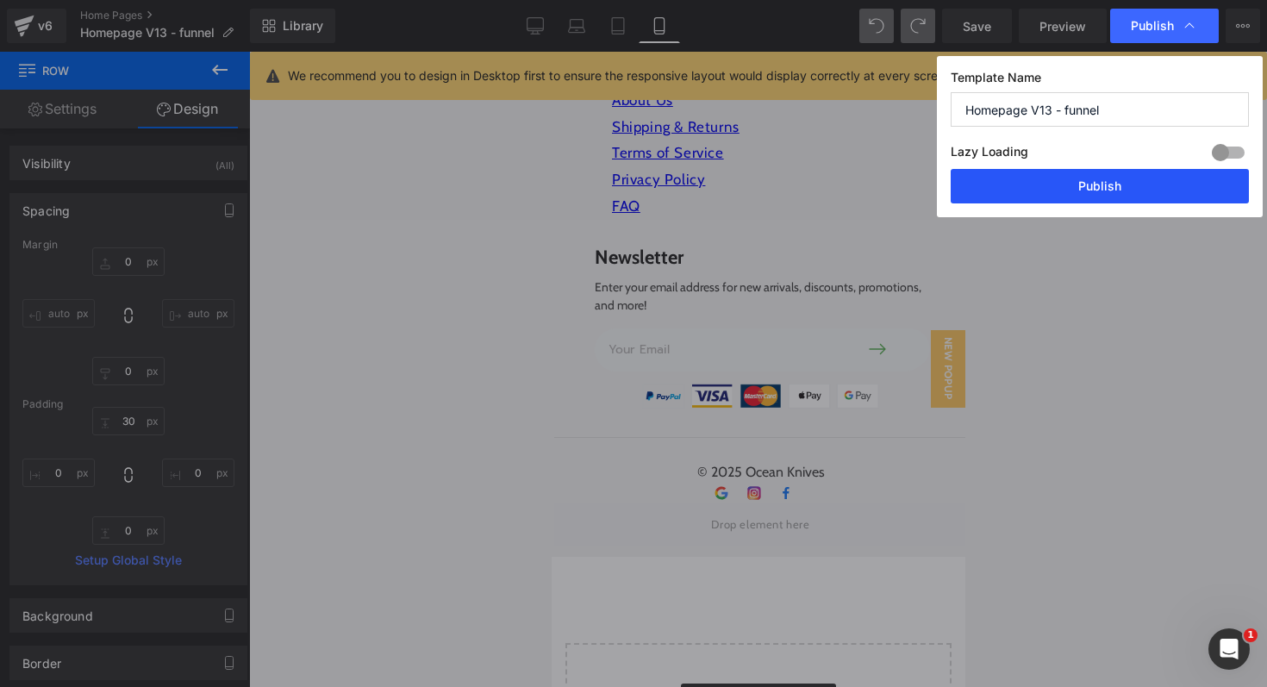
click at [1096, 191] on button "Publish" at bounding box center [1100, 186] width 298 height 34
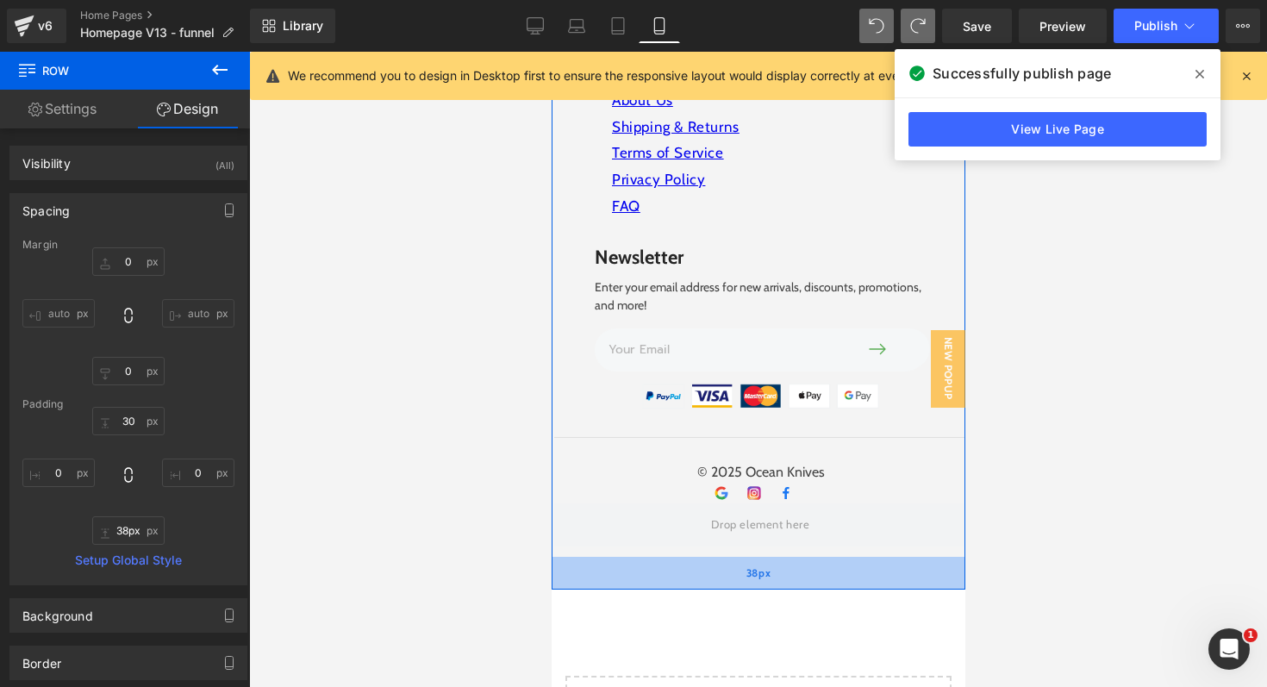
type input "39px"
drag, startPoint x: 769, startPoint y: 537, endPoint x: 771, endPoint y: 570, distance: 32.9
click at [772, 571] on div "38px" at bounding box center [758, 573] width 414 height 33
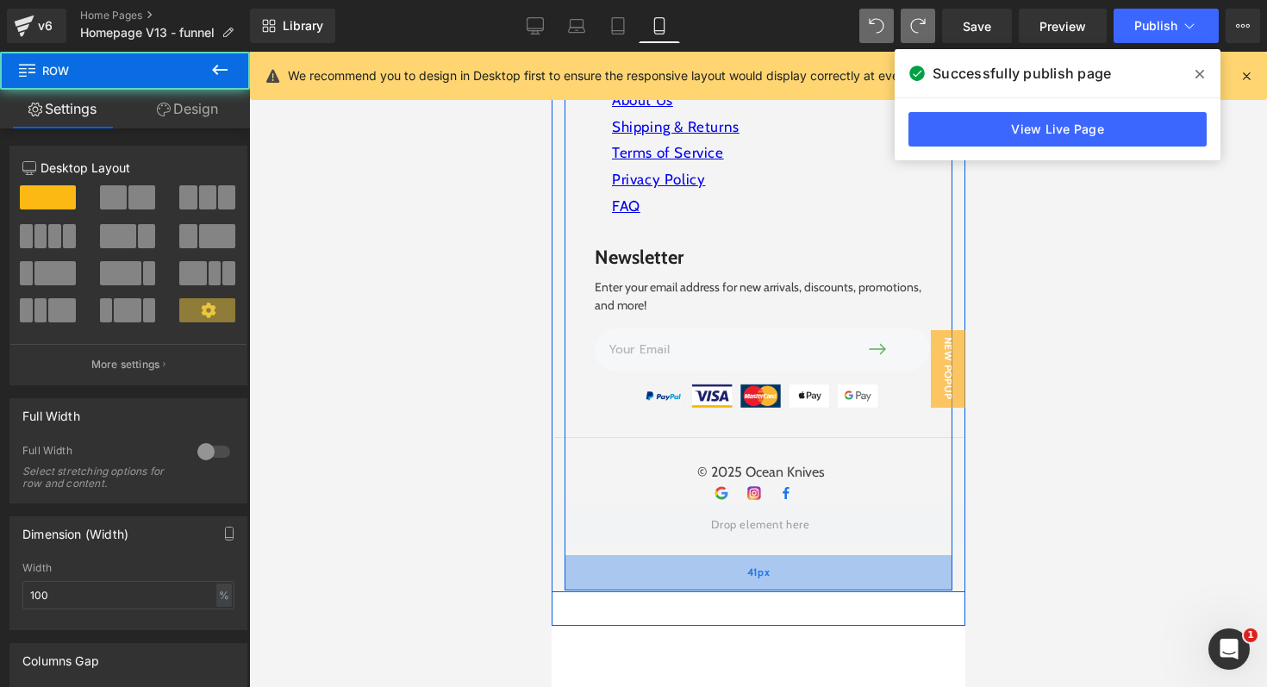
drag, startPoint x: 838, startPoint y: 535, endPoint x: 837, endPoint y: 567, distance: 31.9
click at [837, 567] on div "41px" at bounding box center [758, 572] width 388 height 35
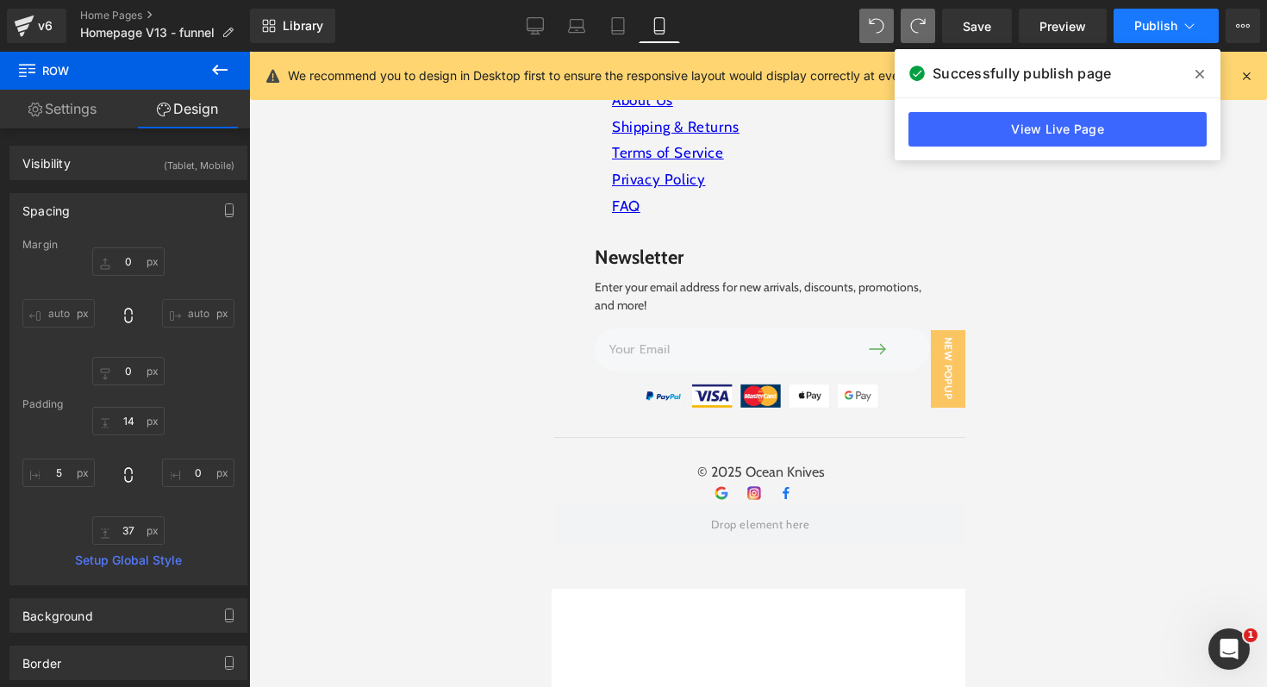
click at [1152, 31] on span "Publish" at bounding box center [1155, 26] width 43 height 14
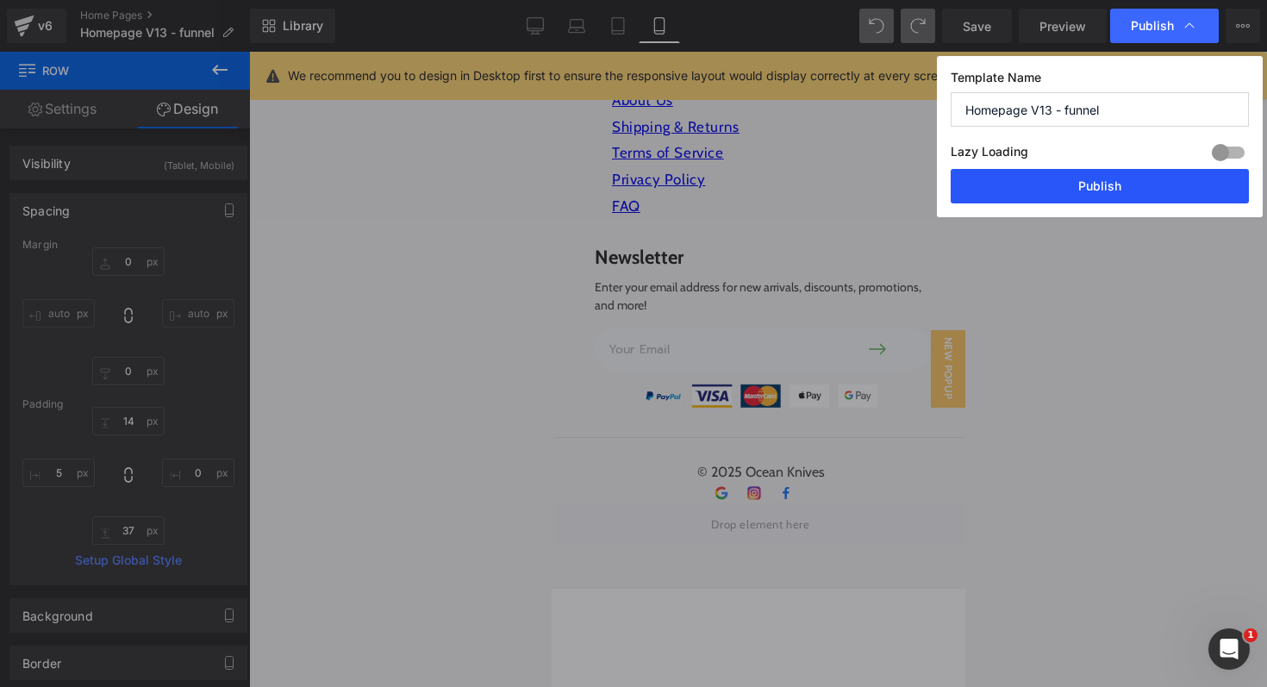
click at [1097, 185] on button "Publish" at bounding box center [1100, 186] width 298 height 34
